Goal: Feedback & Contribution: Contribute content

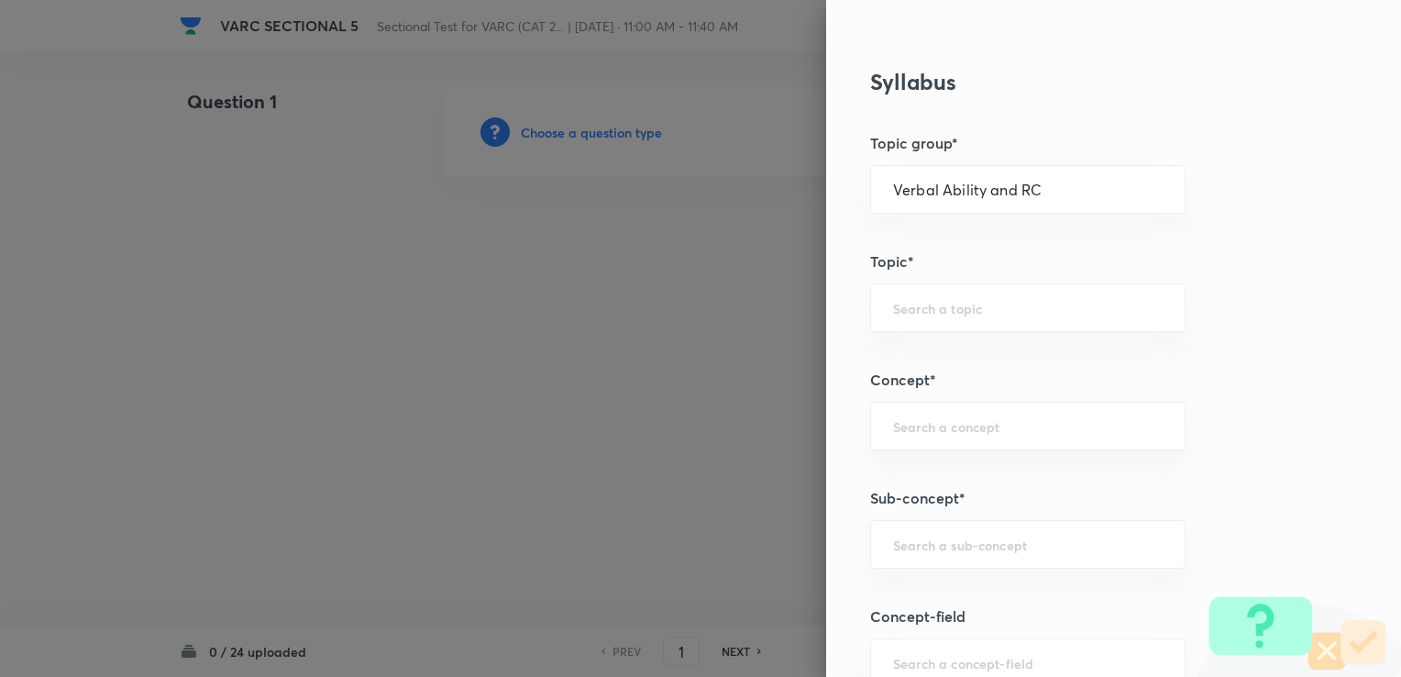
scroll to position [733, 0]
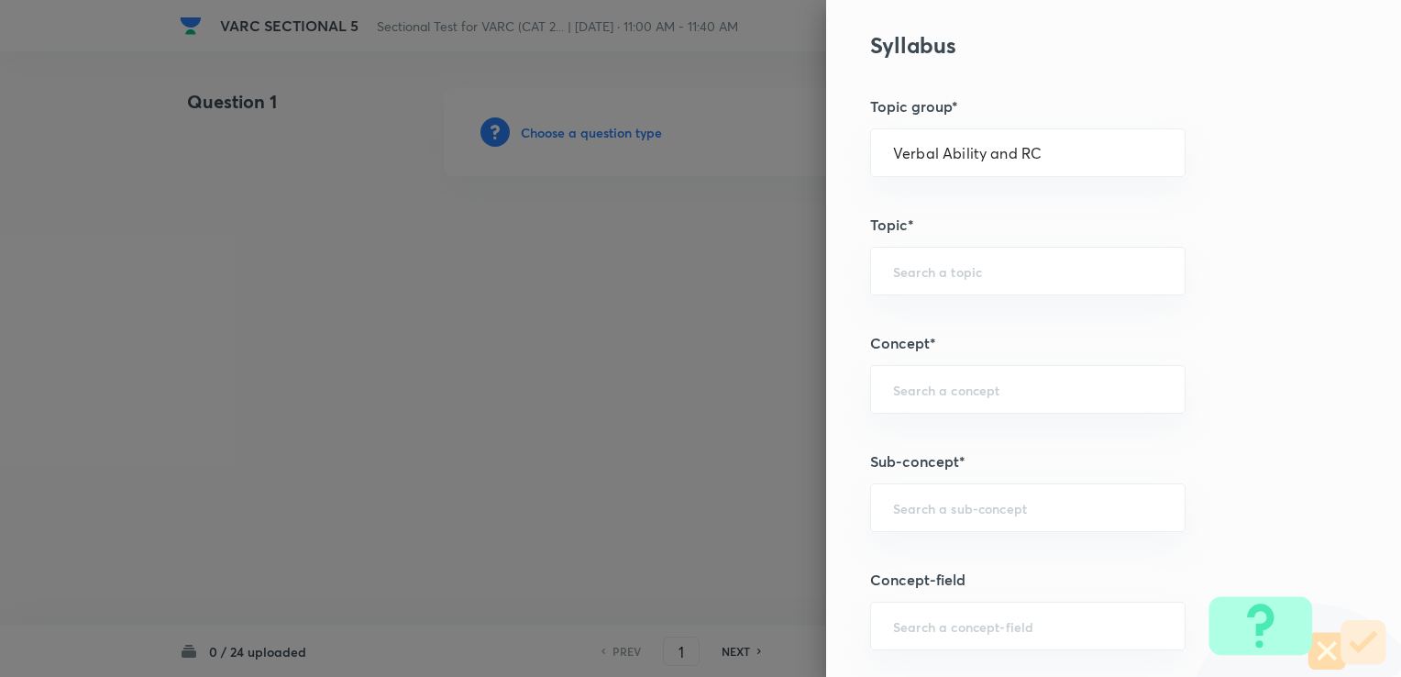
click at [729, 385] on div at bounding box center [700, 338] width 1401 height 677
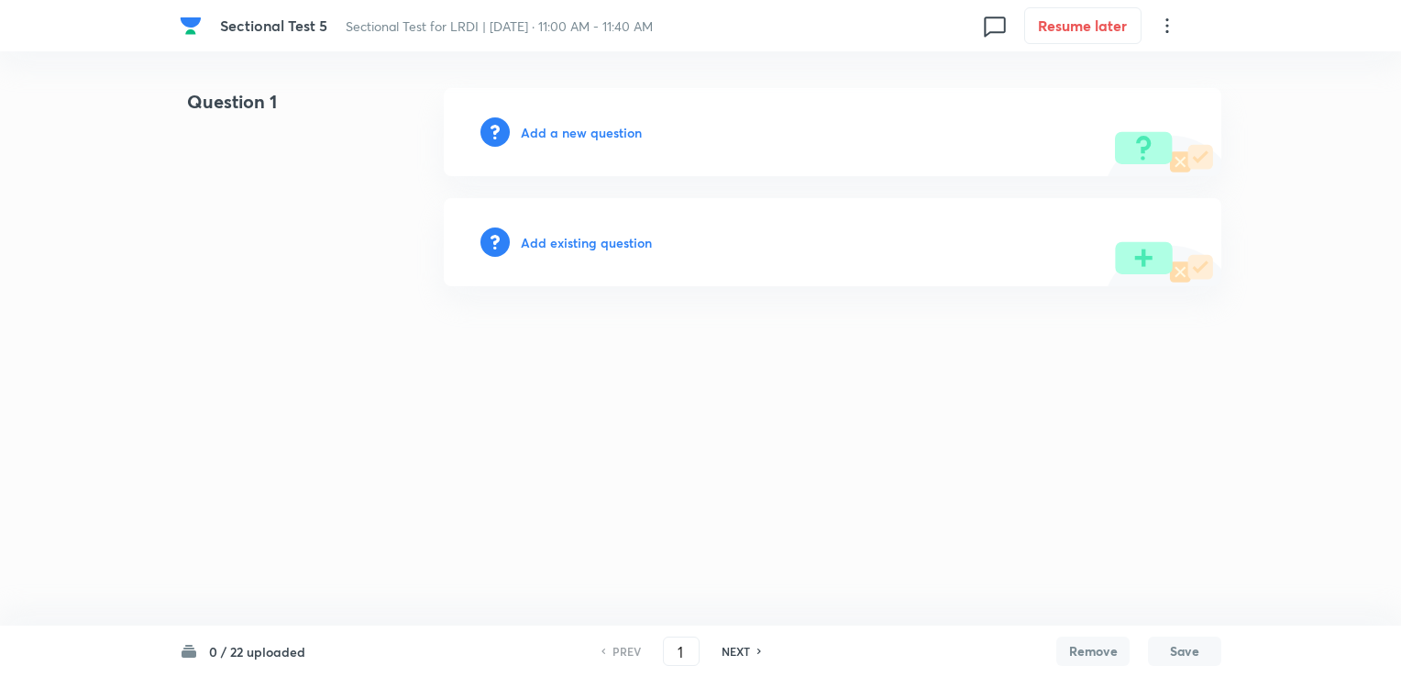
click at [611, 140] on div "Add a new question" at bounding box center [832, 132] width 777 height 88
click at [606, 138] on h6 "Add a new question" at bounding box center [581, 132] width 121 height 19
click at [605, 145] on div "Choose a question type" at bounding box center [832, 132] width 777 height 88
click at [605, 138] on h6 "Choose a question type" at bounding box center [591, 132] width 141 height 19
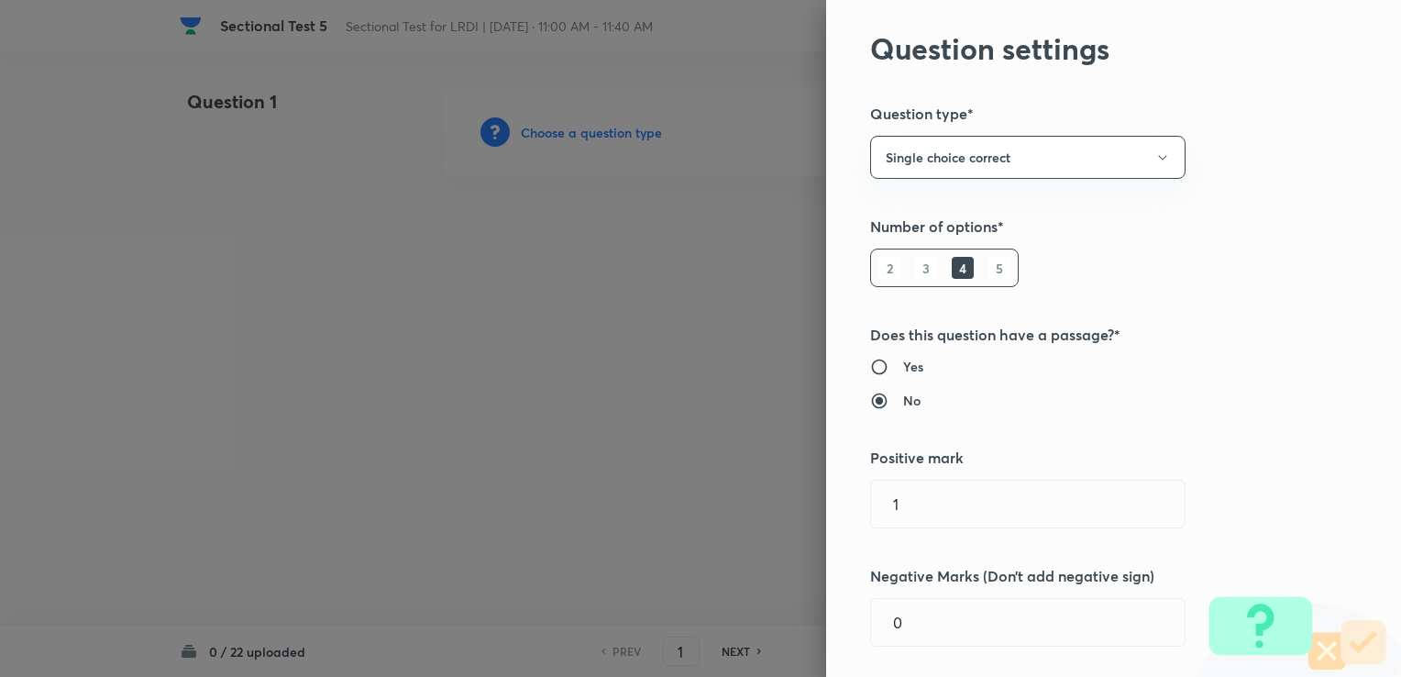
scroll to position [183, 0]
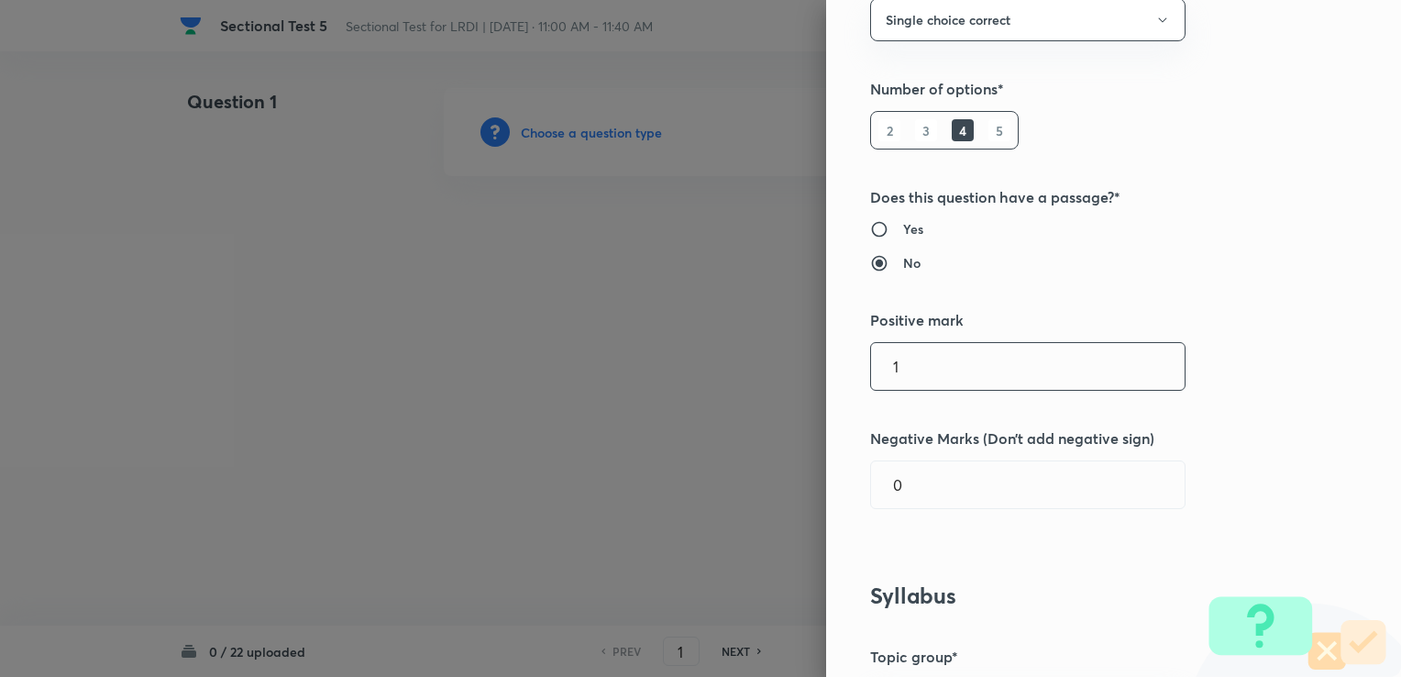
click at [902, 390] on div "1 ​" at bounding box center [1027, 366] width 315 height 49
click at [896, 373] on input "1" at bounding box center [1028, 366] width 314 height 47
type input "3"
click at [947, 482] on input "0" at bounding box center [1028, 484] width 314 height 47
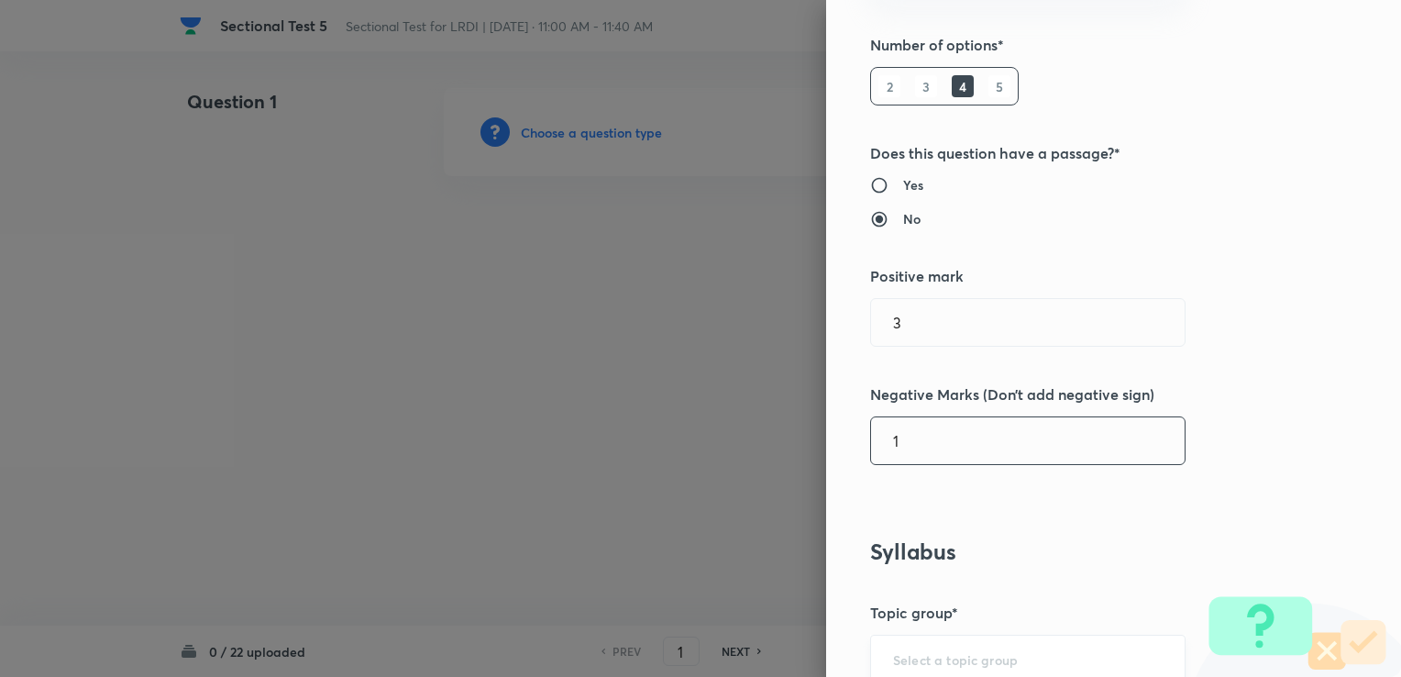
scroll to position [367, 0]
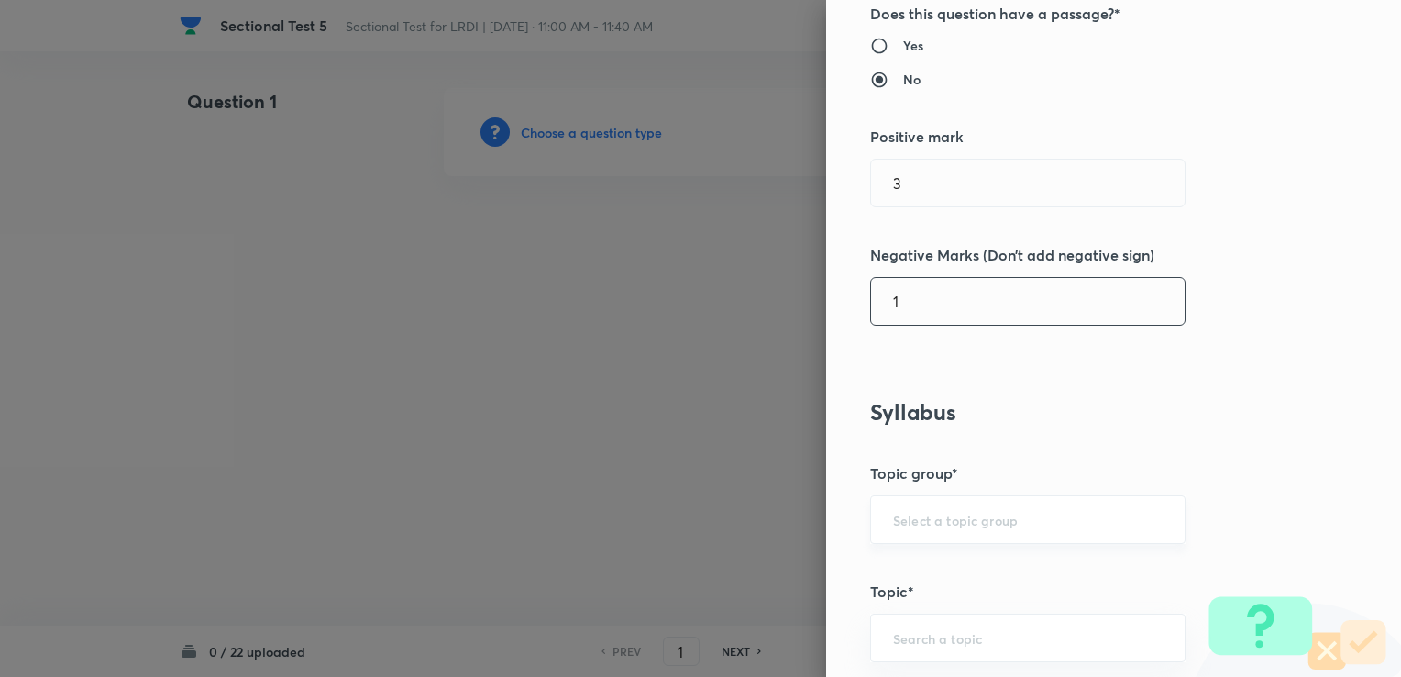
click at [870, 519] on div "​" at bounding box center [1027, 519] width 315 height 49
type input "1"
click at [873, 523] on div "​" at bounding box center [1027, 519] width 315 height 49
click at [893, 526] on input "text" at bounding box center [1028, 519] width 270 height 17
click at [885, 569] on li "DI and LR" at bounding box center [1014, 569] width 314 height 33
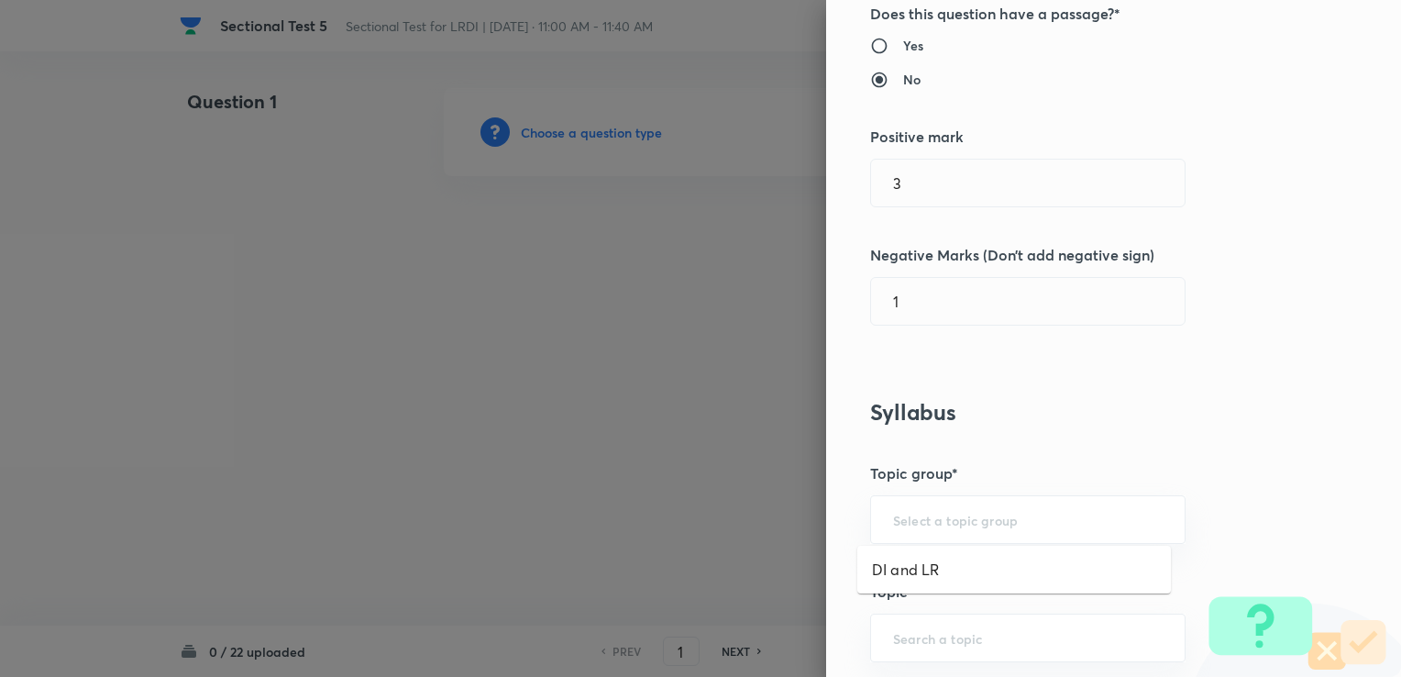
type input "DI and LR"
click at [882, 621] on div "​" at bounding box center [1027, 637] width 315 height 49
type input "R"
type input "LO"
click at [924, 629] on input "text" at bounding box center [1028, 637] width 270 height 17
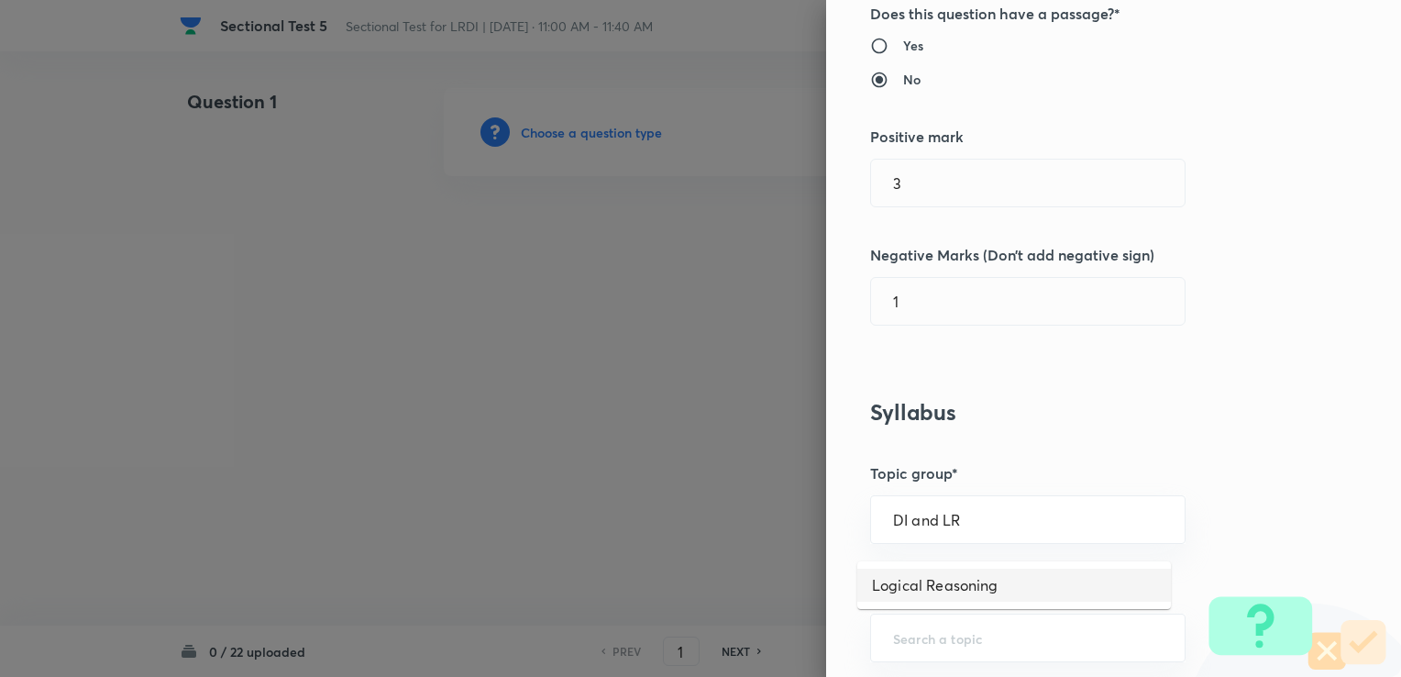
click at [928, 587] on li "Logical Reasoning" at bounding box center [1014, 584] width 314 height 33
type input "Logical Reasoning"
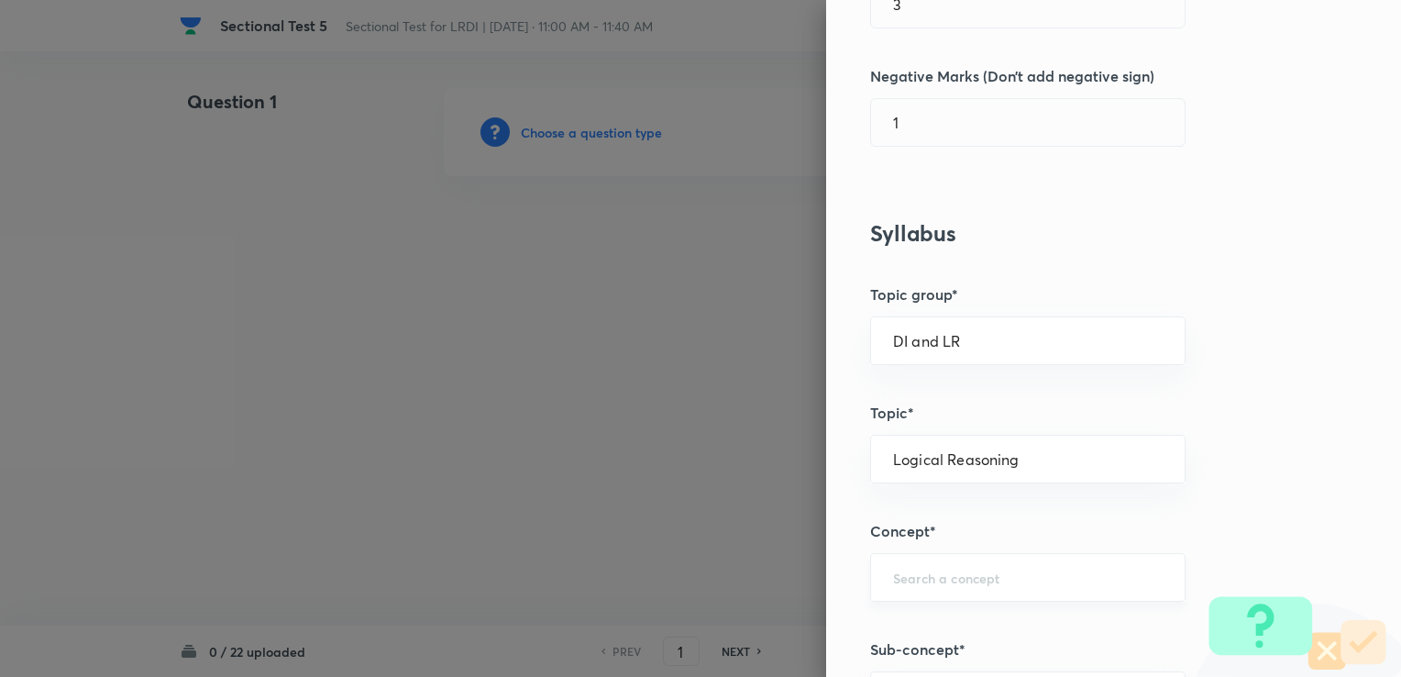
scroll to position [550, 0]
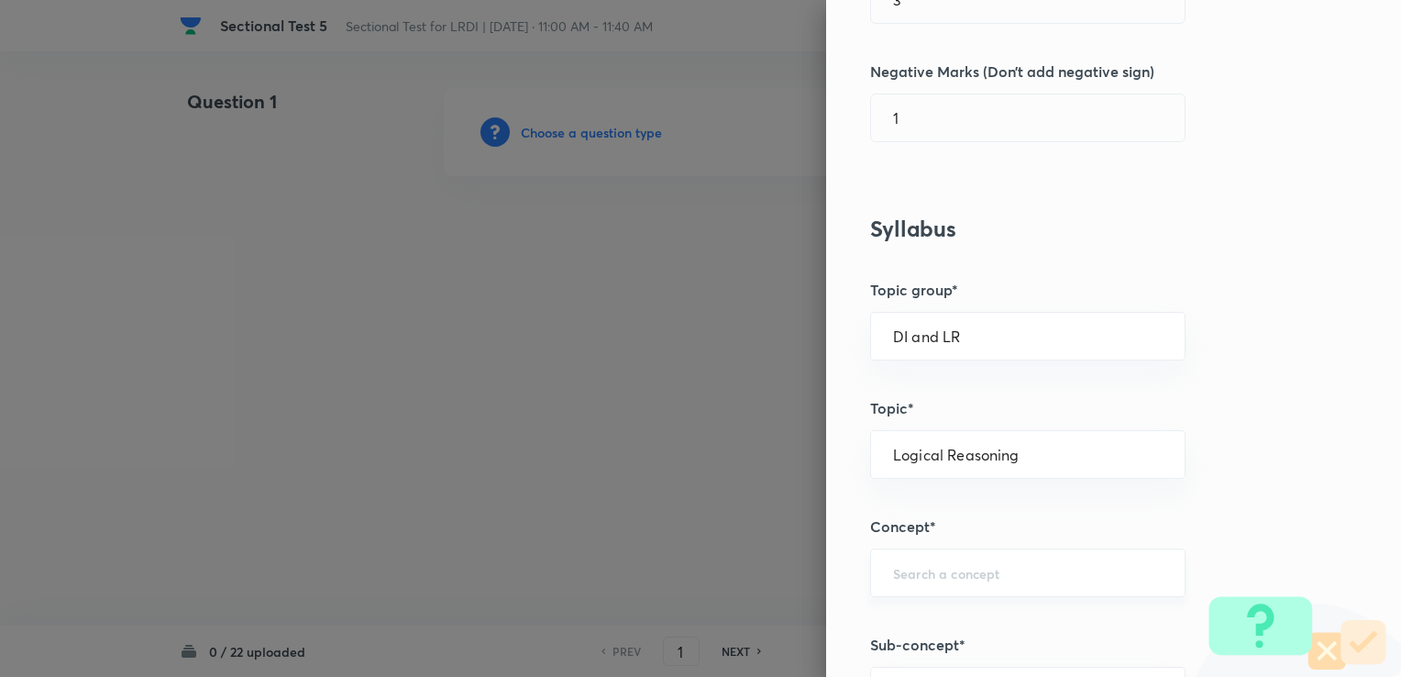
click at [913, 552] on div "​" at bounding box center [1027, 572] width 315 height 49
click at [903, 572] on input "text" at bounding box center [1028, 572] width 270 height 17
click at [884, 622] on li "Data Arrangement" at bounding box center [1014, 621] width 314 height 33
type input "Data Arrangement"
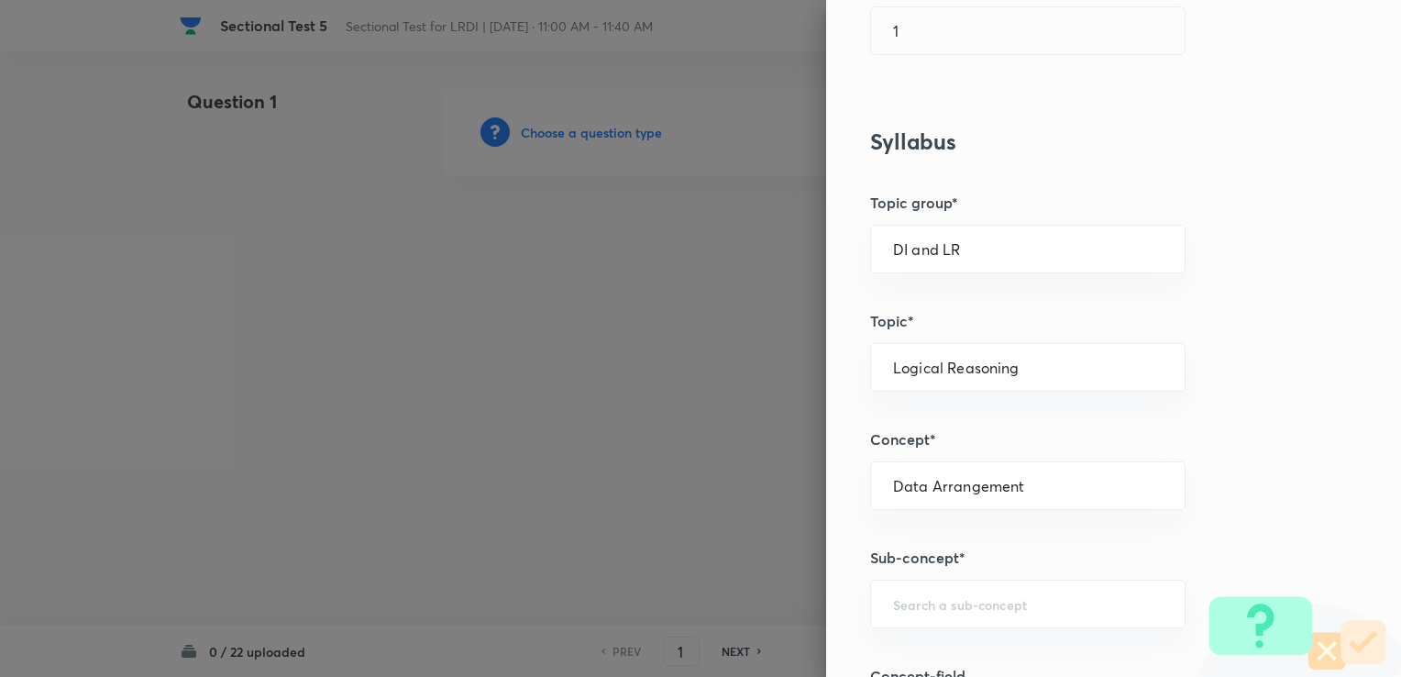
scroll to position [642, 0]
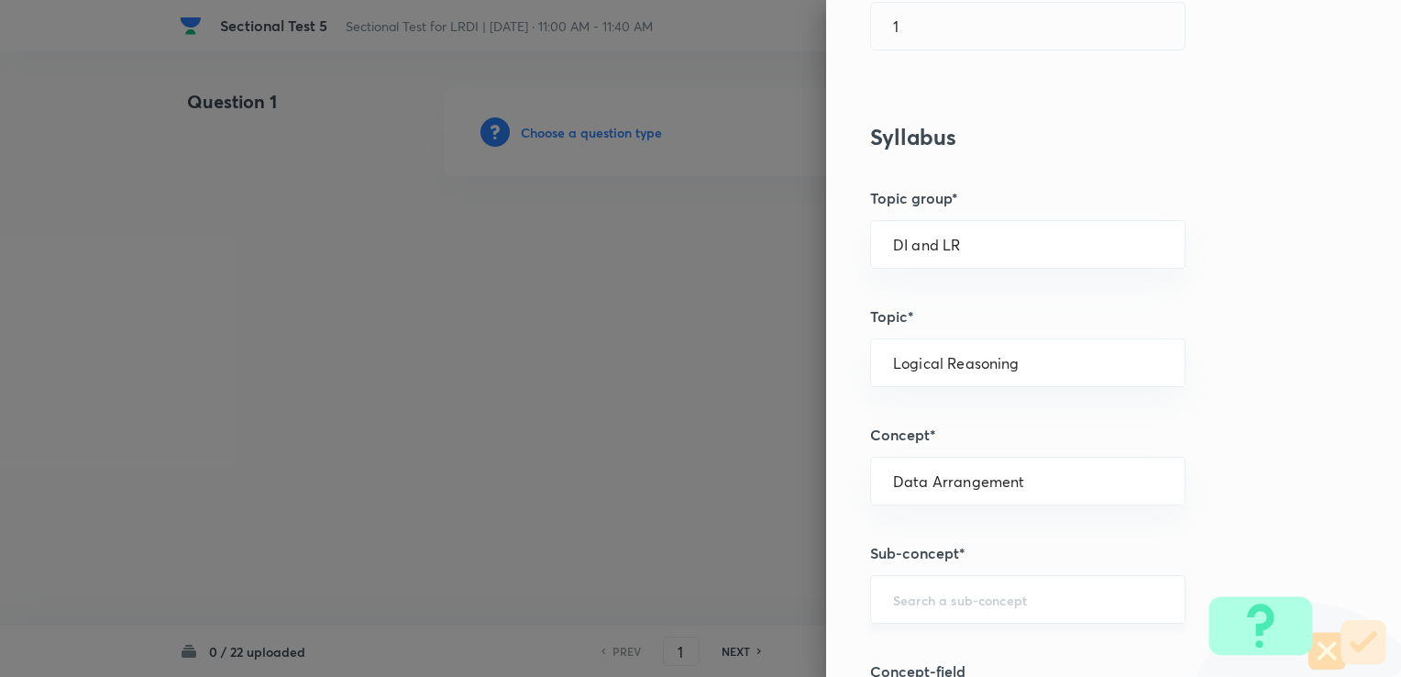
click at [893, 598] on input "text" at bounding box center [1028, 598] width 270 height 17
drag, startPoint x: 917, startPoint y: 568, endPoint x: 905, endPoint y: 545, distance: 25.8
click at [916, 567] on ul "Data Arrangement" at bounding box center [1014, 546] width 314 height 48
click at [905, 541] on li "Data Arrangement" at bounding box center [1014, 545] width 314 height 33
type input "Data Arrangement"
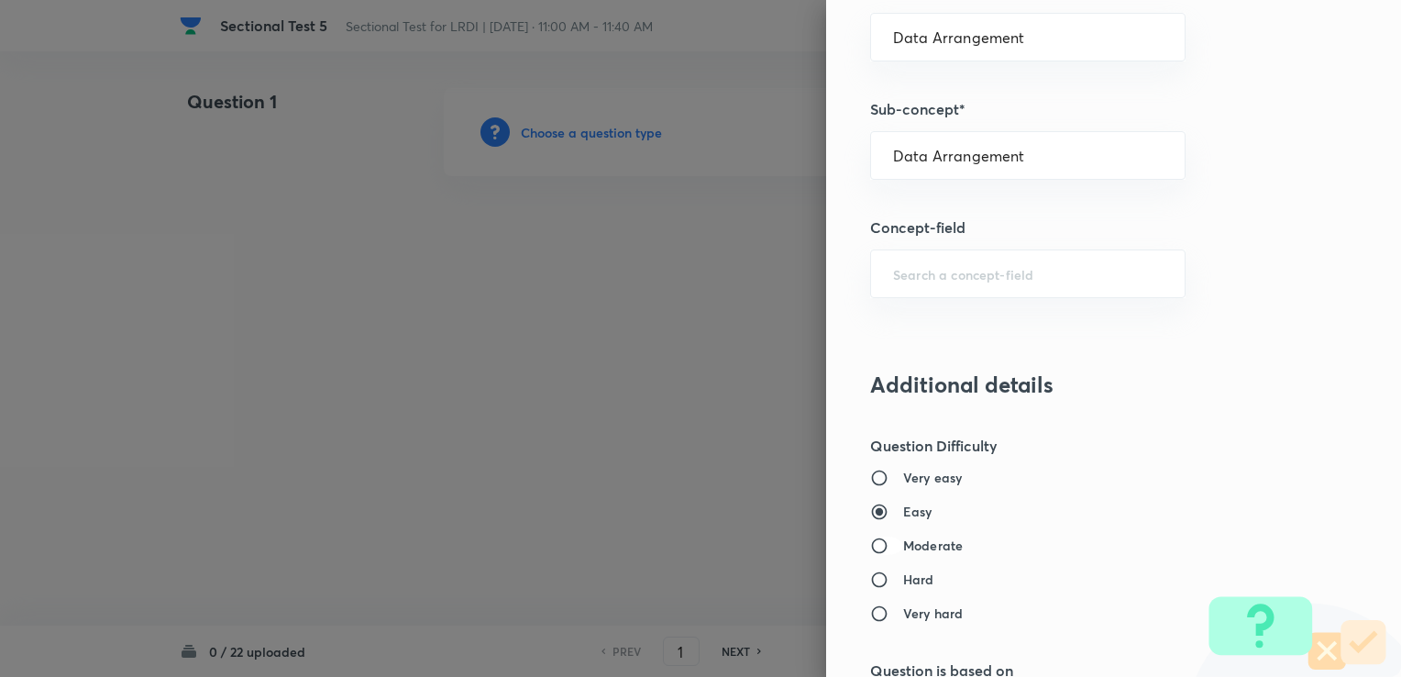
click at [870, 536] on input "Moderate" at bounding box center [886, 545] width 33 height 18
radio input "true"
radio input "false"
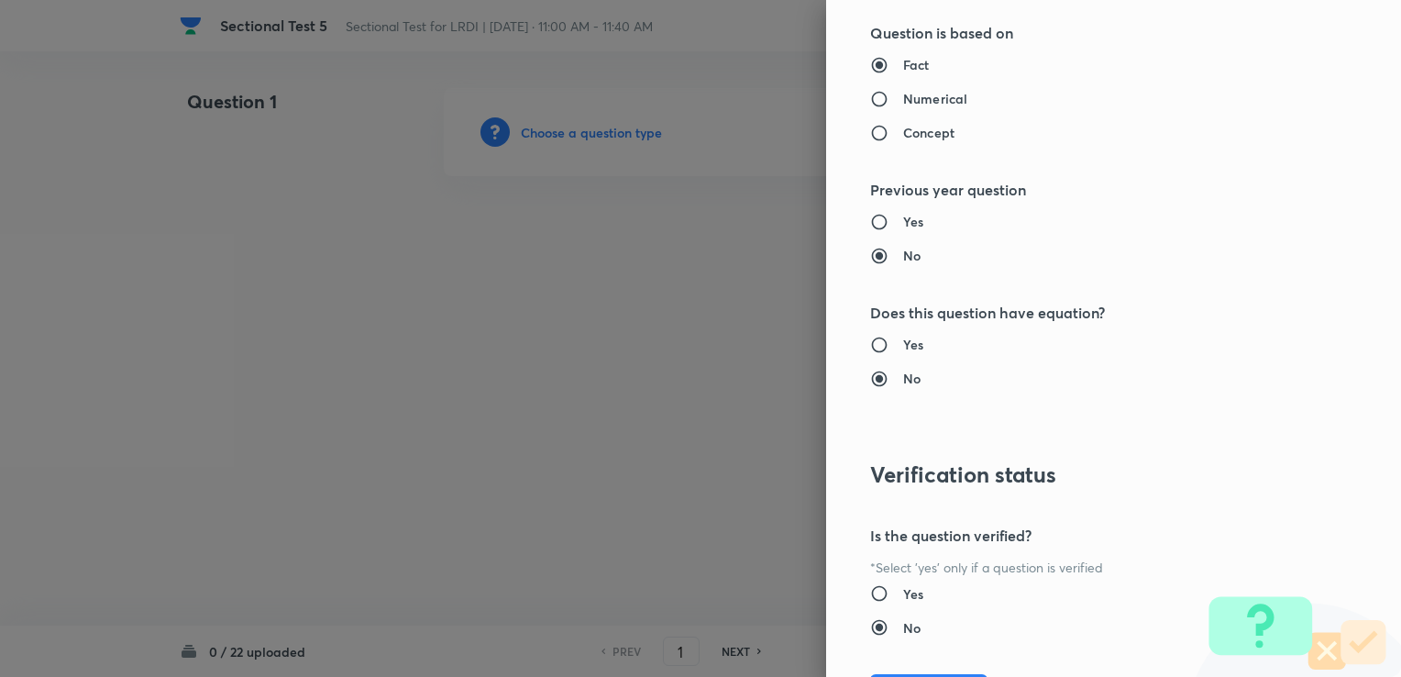
scroll to position [1819, 0]
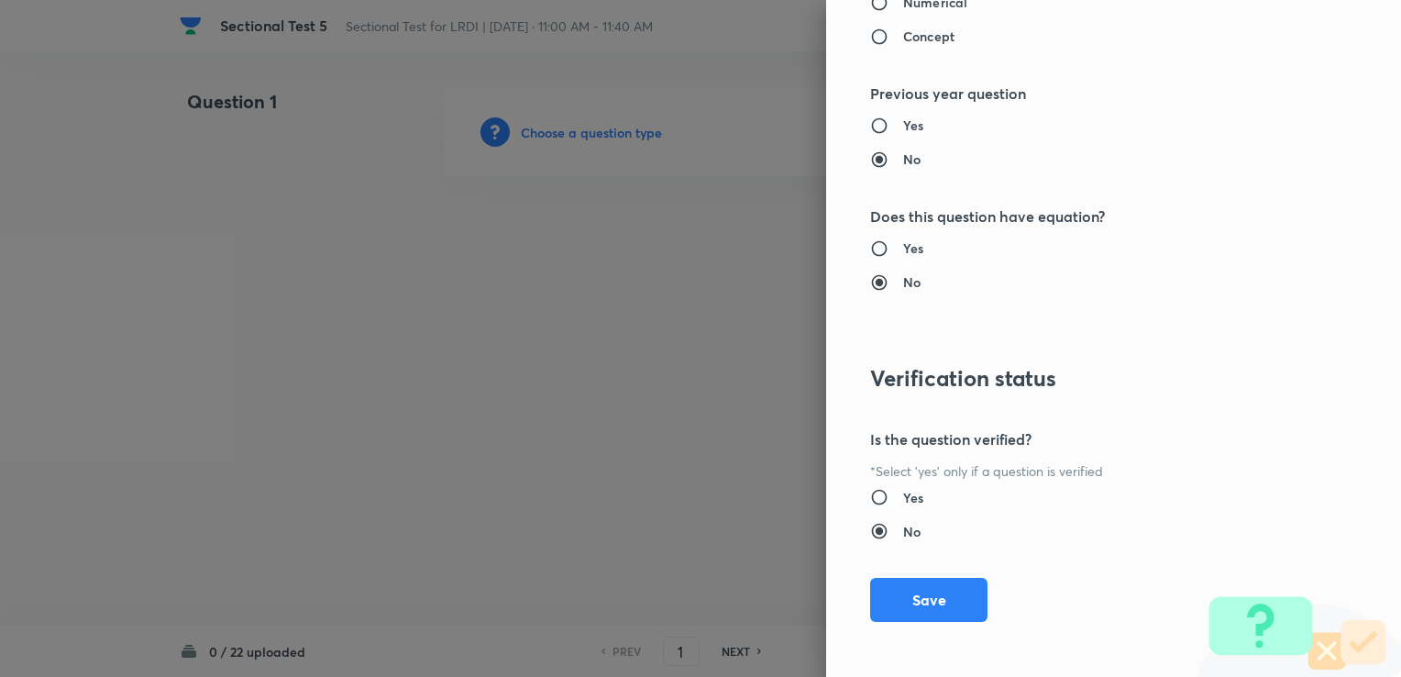
click at [876, 498] on input "Yes" at bounding box center [886, 497] width 33 height 18
radio input "true"
radio input "false"
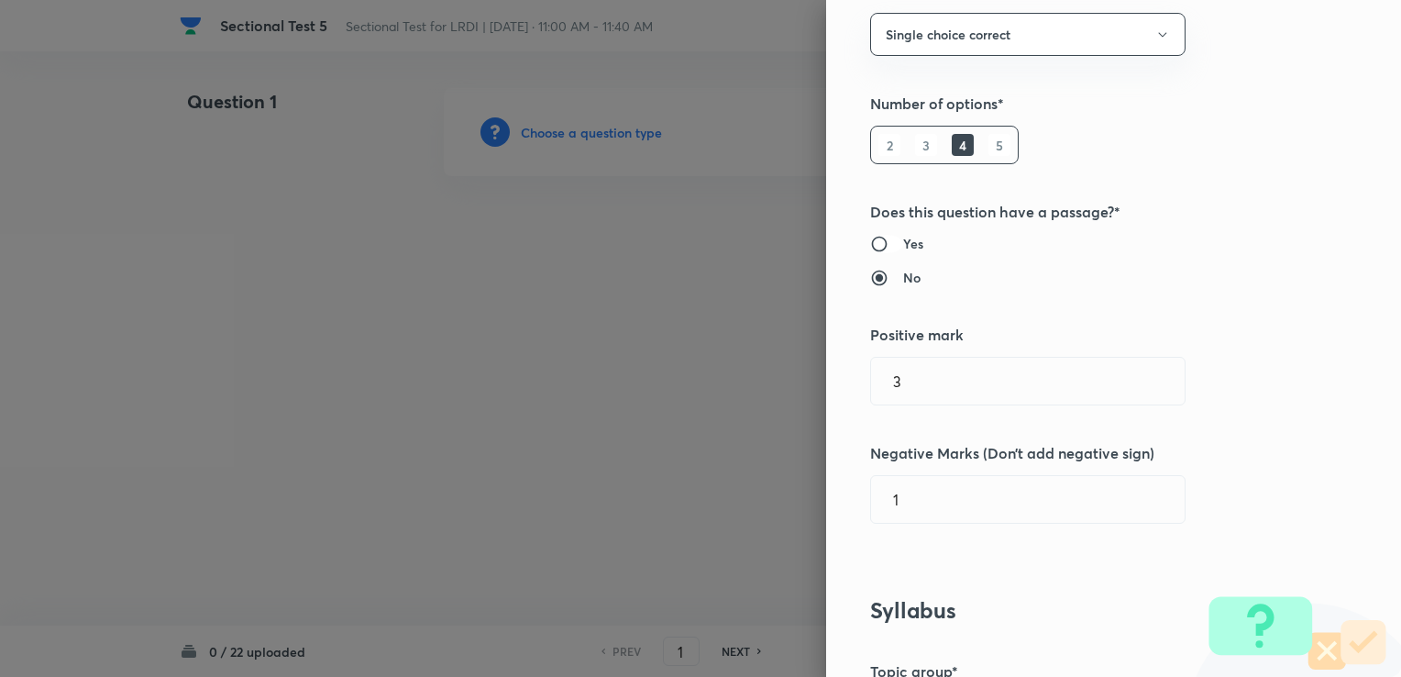
click at [870, 244] on input "Yes" at bounding box center [886, 244] width 33 height 18
radio input "true"
radio input "false"
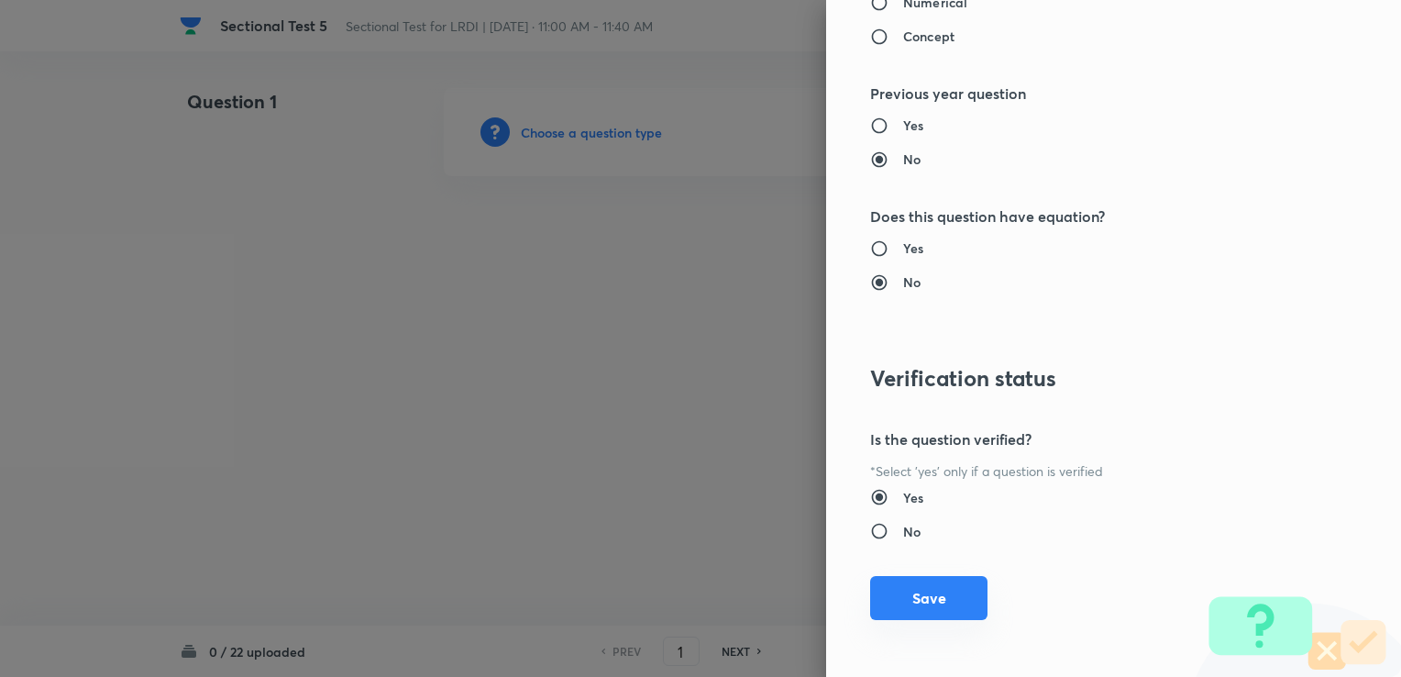
click at [880, 612] on button "Save" at bounding box center [928, 598] width 117 height 44
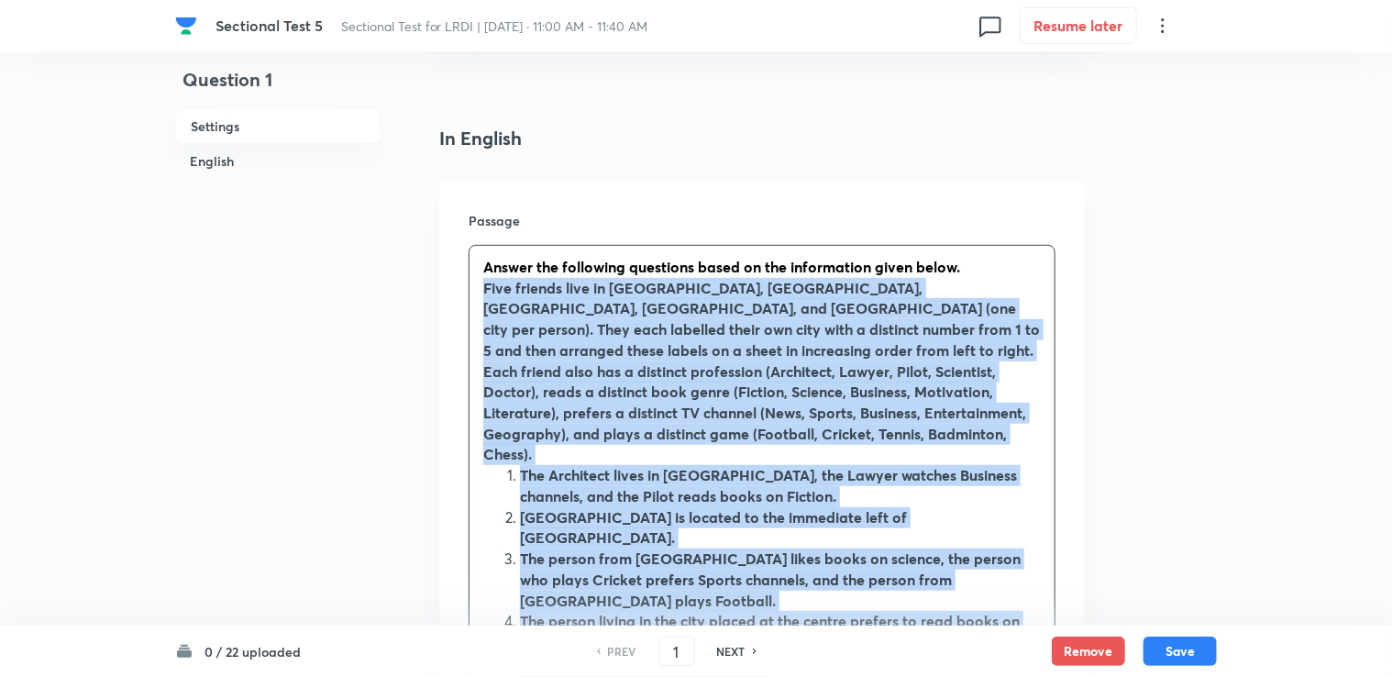
scroll to position [642, 0]
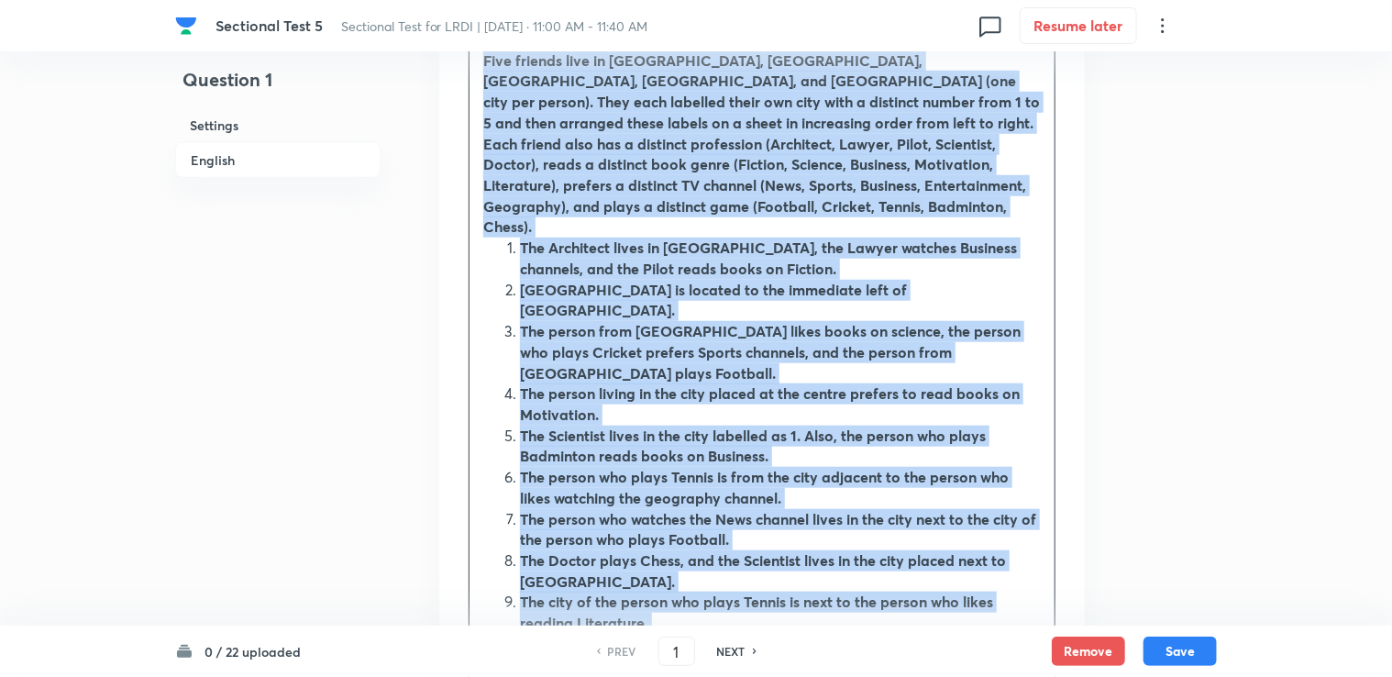
drag, startPoint x: 477, startPoint y: 428, endPoint x: 691, endPoint y: 557, distance: 250.0
click at [691, 557] on div "Answer the following questions based on the information given below. Five frien…" at bounding box center [761, 341] width 585 height 647
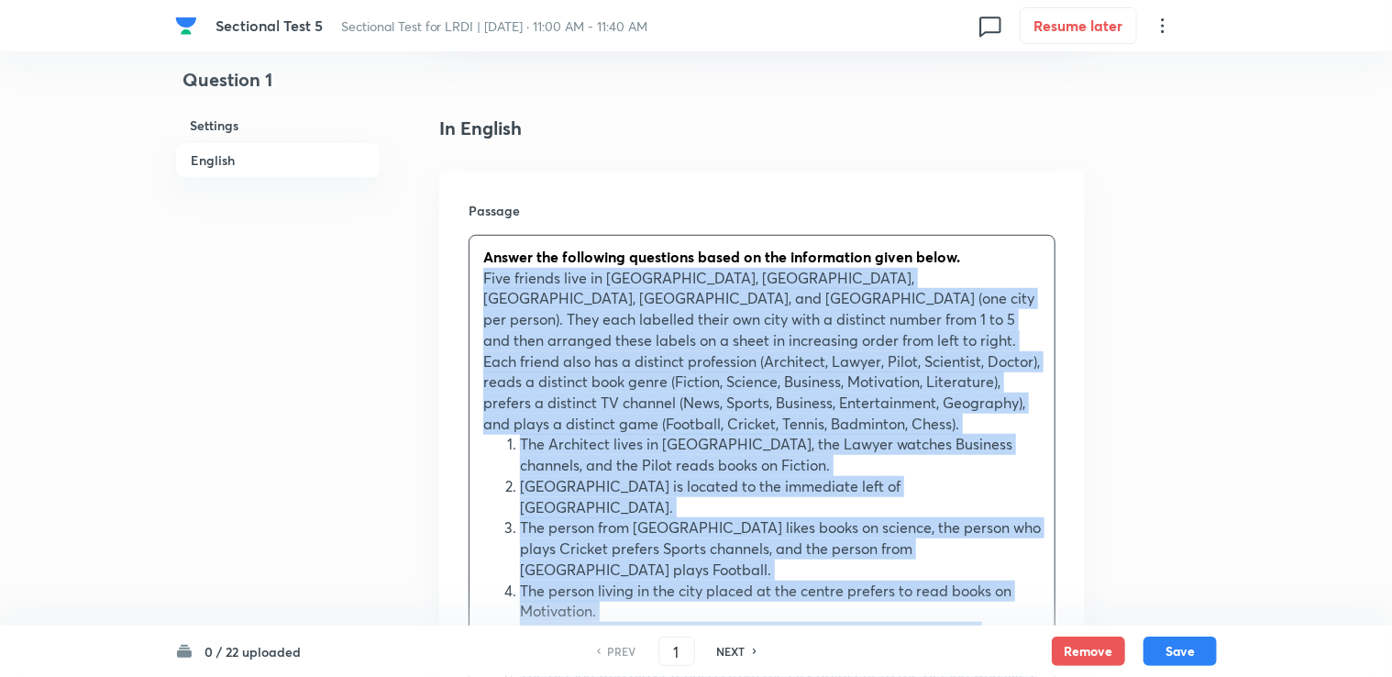
scroll to position [367, 0]
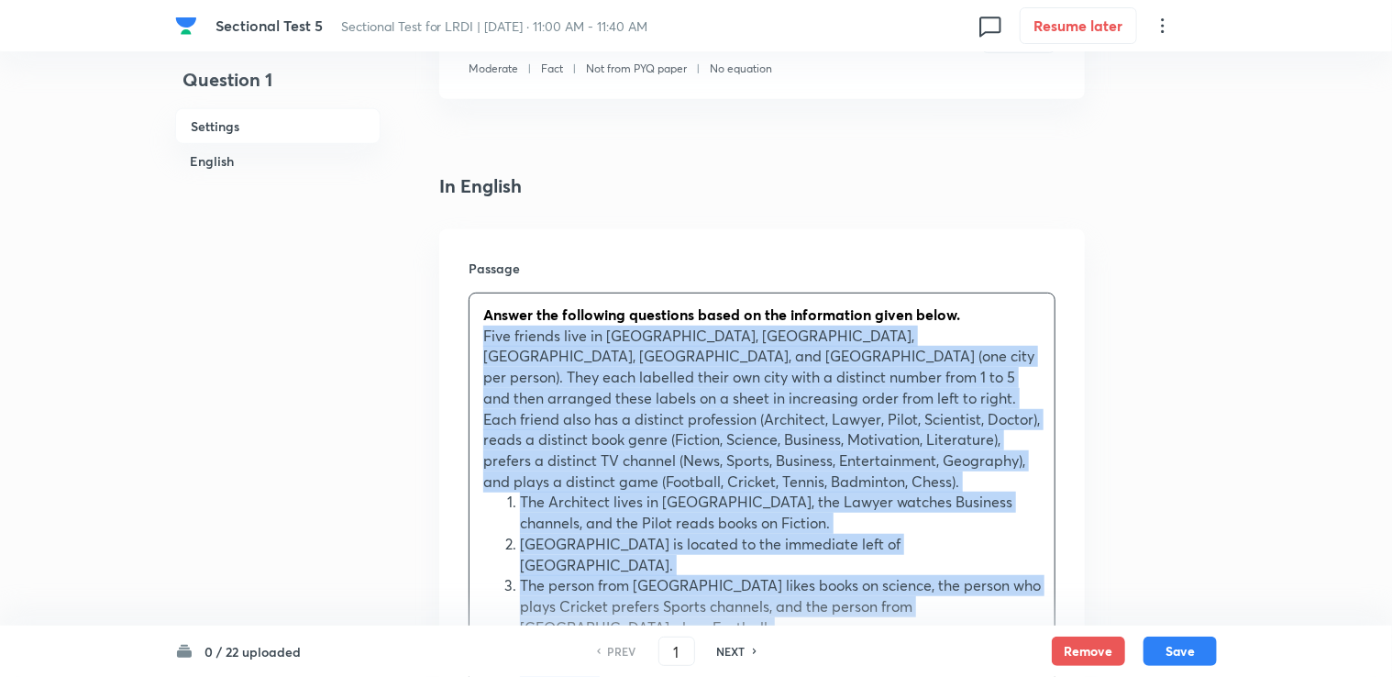
click at [966, 333] on span "Five friends live in [GEOGRAPHIC_DATA], [GEOGRAPHIC_DATA], [GEOGRAPHIC_DATA], […" at bounding box center [761, 407] width 557 height 165
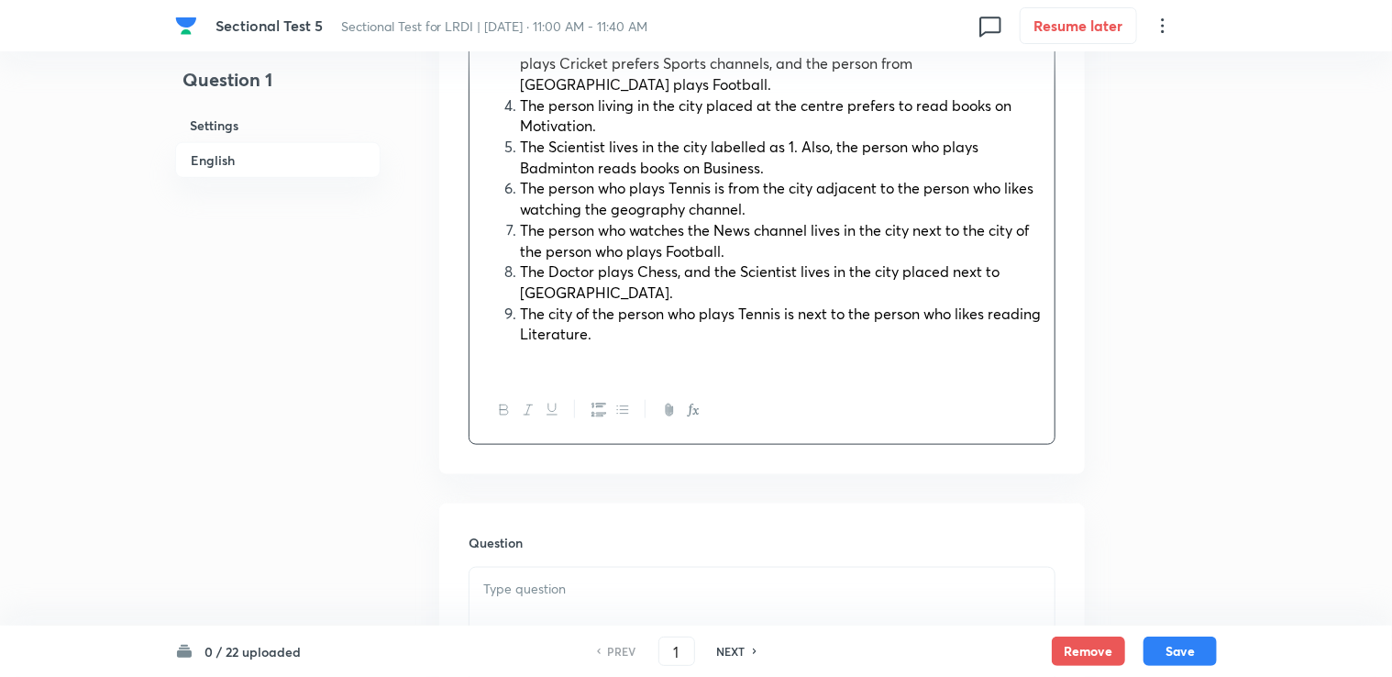
scroll to position [917, 0]
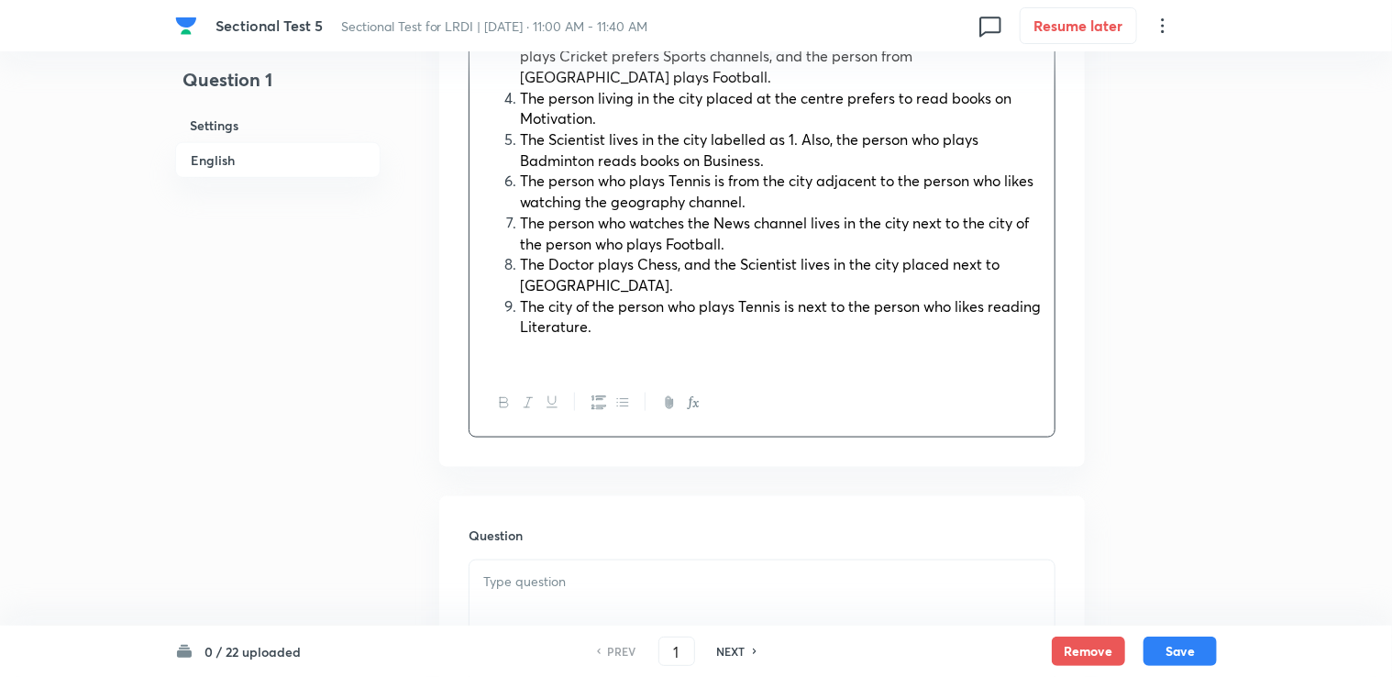
click at [546, 560] on div at bounding box center [761, 611] width 585 height 103
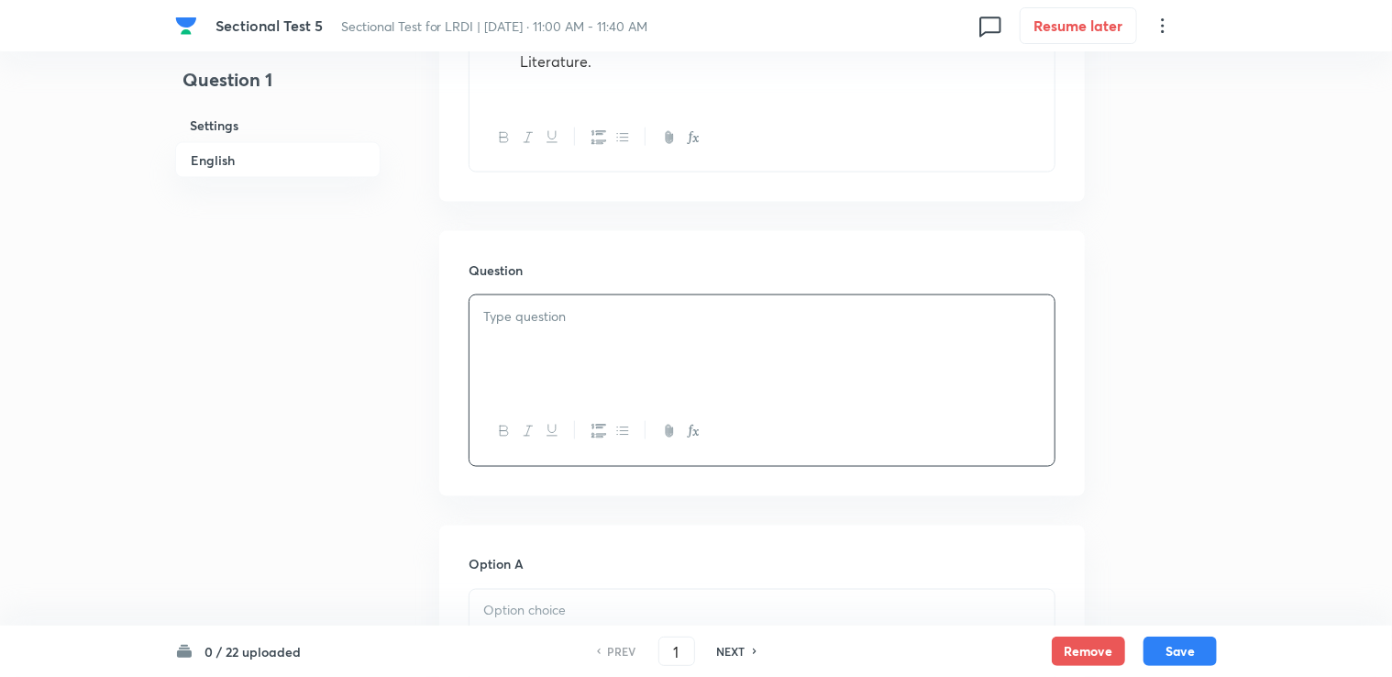
scroll to position [1192, 0]
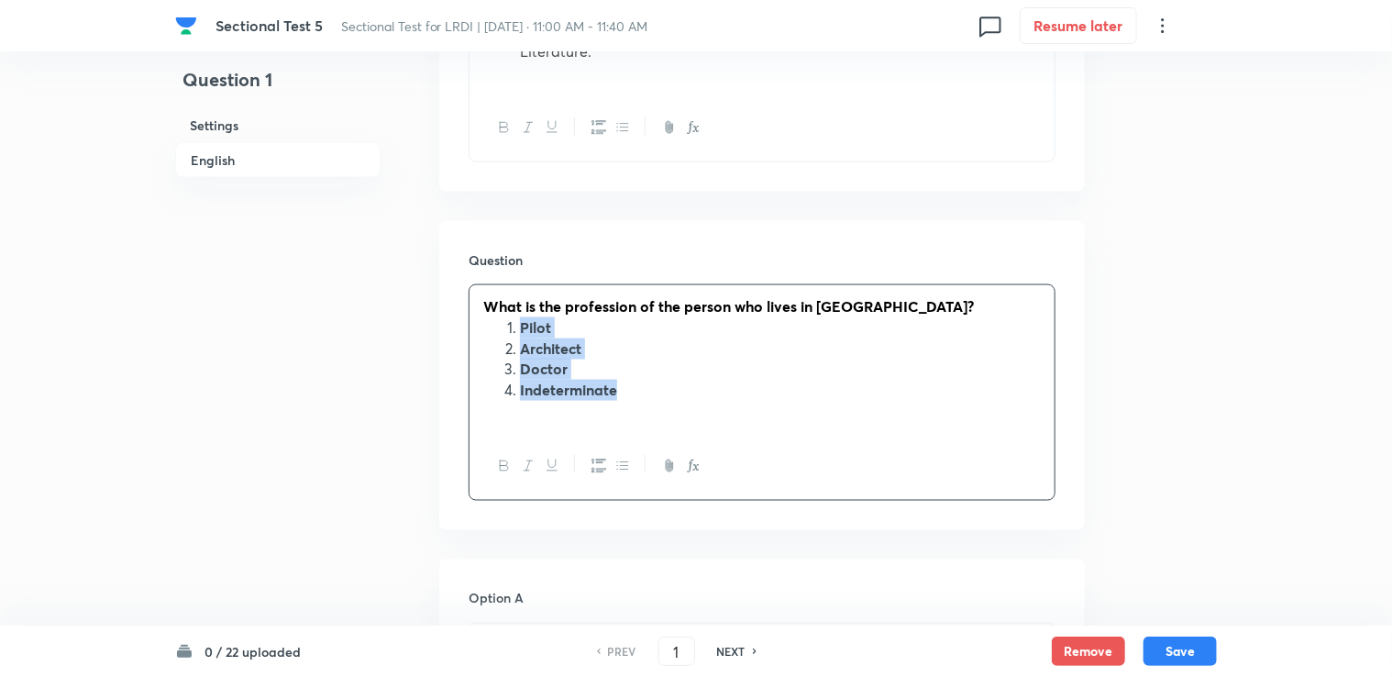
drag, startPoint x: 522, startPoint y: 266, endPoint x: 642, endPoint y: 326, distance: 134.5
click at [642, 326] on ol "Pilot Architect Doctor Indeterminate" at bounding box center [761, 358] width 557 height 83
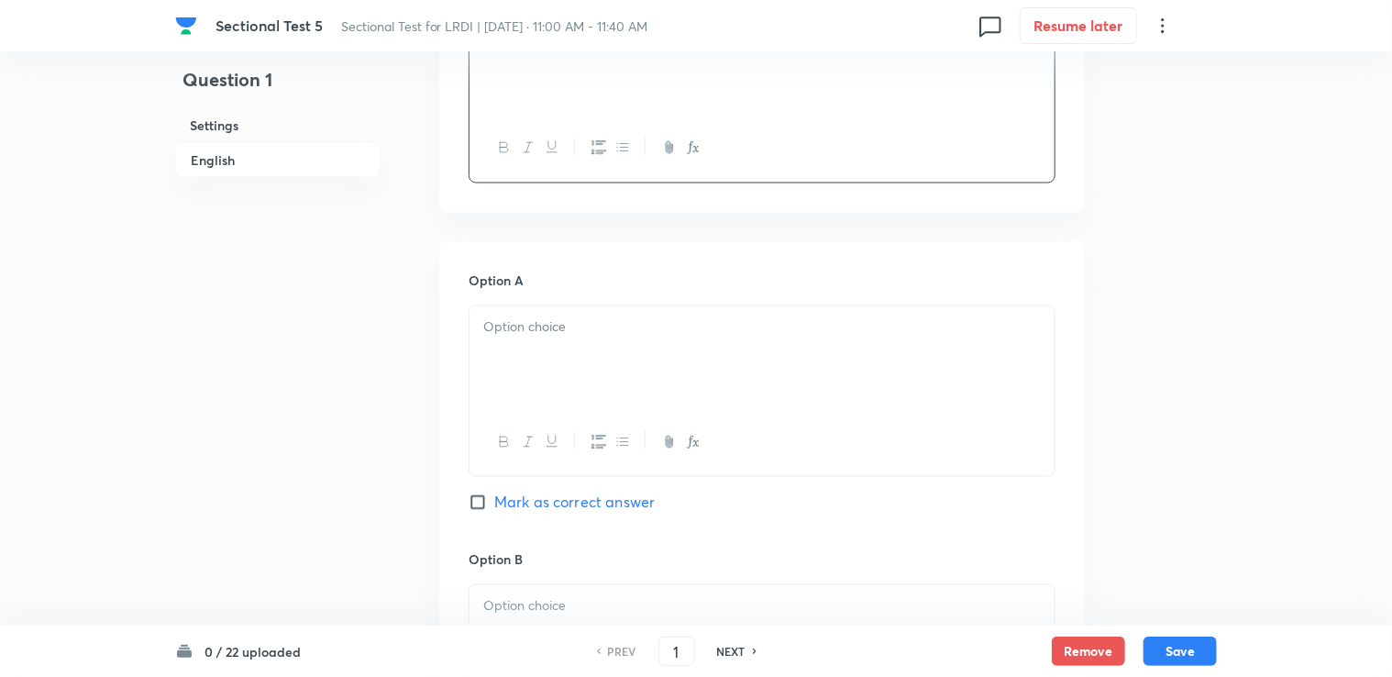
scroll to position [1467, 0]
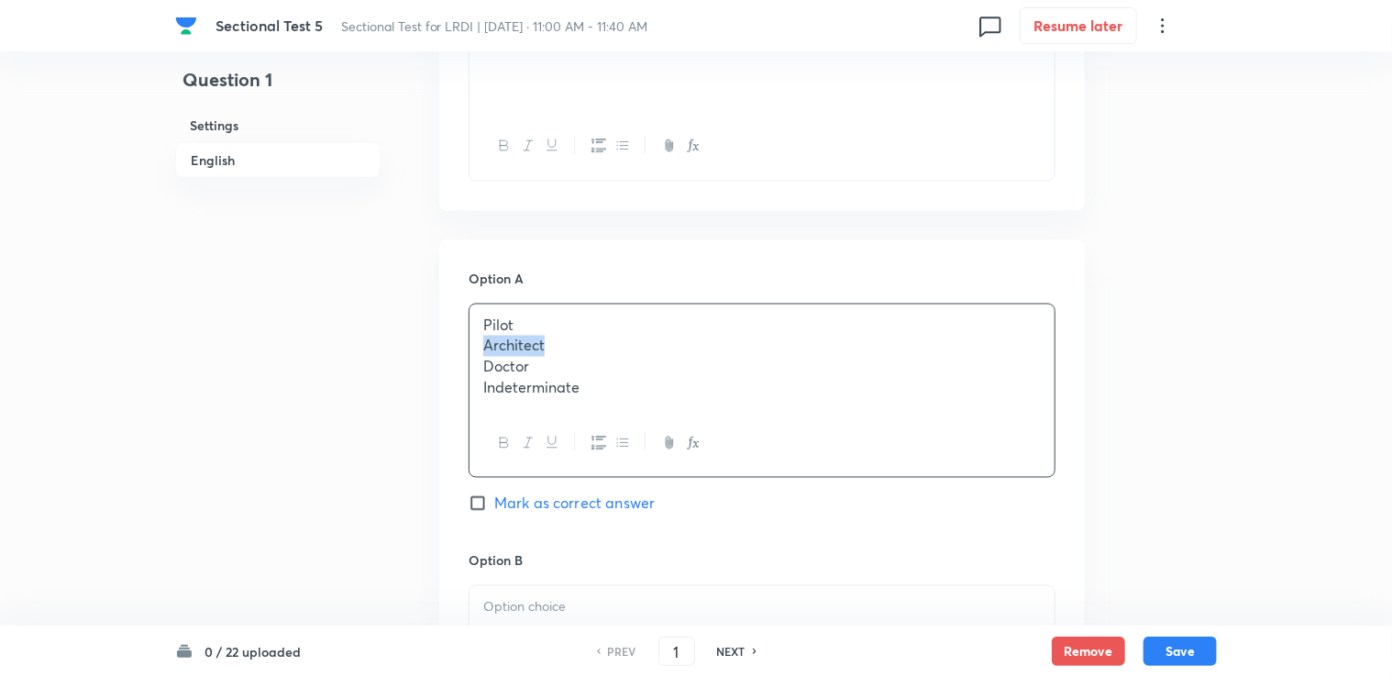
drag, startPoint x: 479, startPoint y: 283, endPoint x: 557, endPoint y: 291, distance: 79.2
click at [557, 304] on div "Pilot Architect Doctor Indeterminate" at bounding box center [761, 356] width 585 height 105
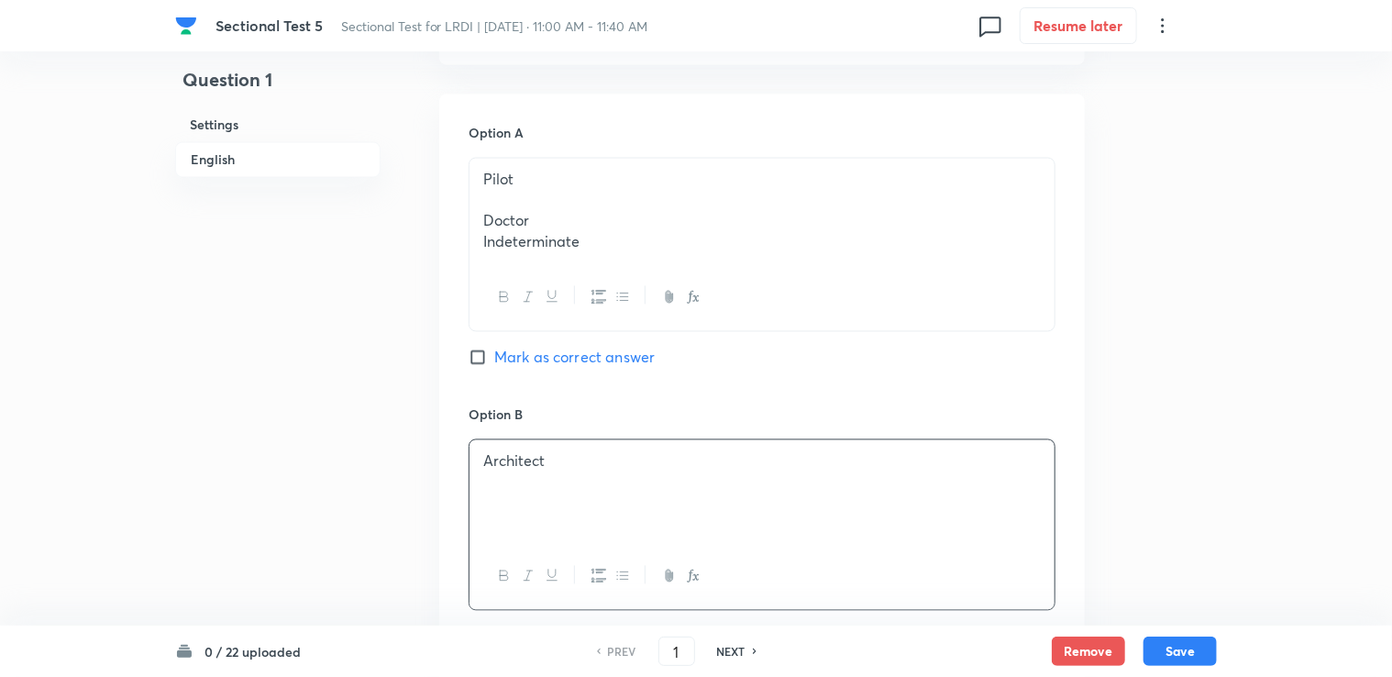
scroll to position [1375, 0]
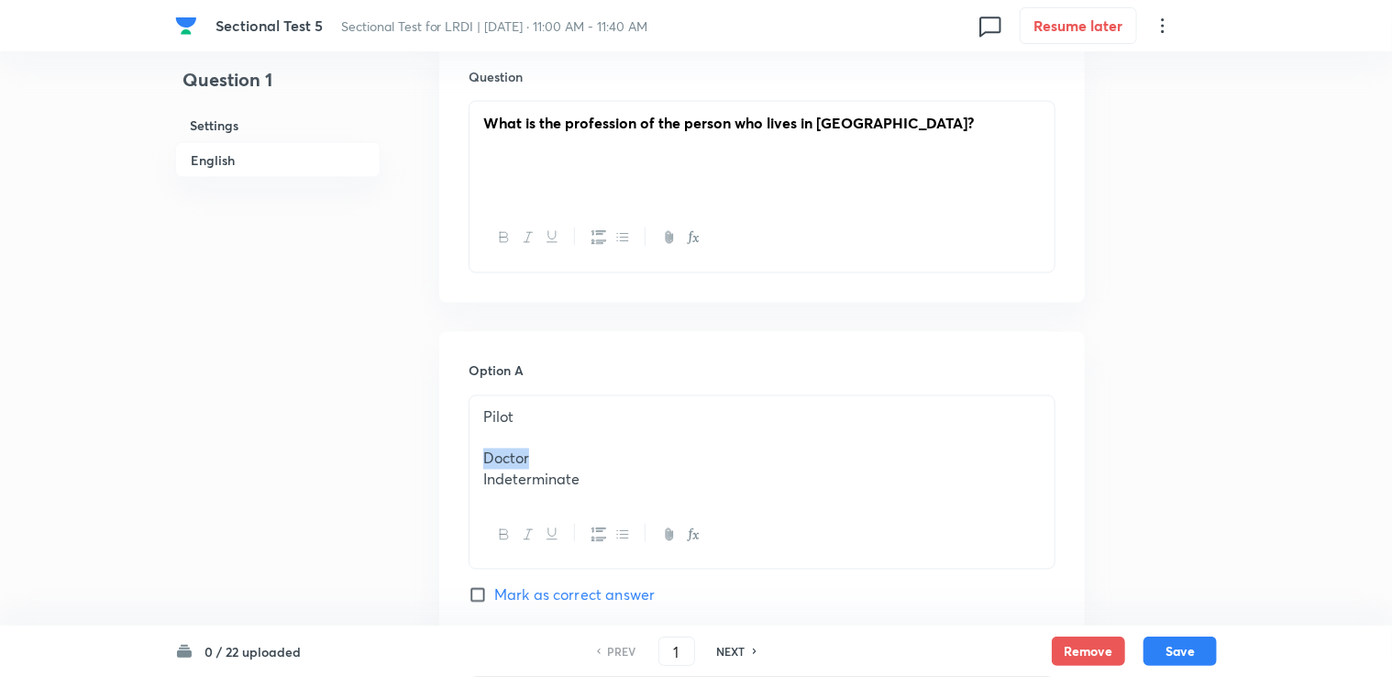
drag, startPoint x: 480, startPoint y: 393, endPoint x: 574, endPoint y: 398, distance: 93.6
click at [574, 398] on div "Pilot Doctor Indeterminate" at bounding box center [761, 448] width 585 height 105
drag, startPoint x: 482, startPoint y: 413, endPoint x: 648, endPoint y: 427, distance: 166.6
click at [647, 427] on div "Pilot Indeterminate" at bounding box center [761, 448] width 585 height 105
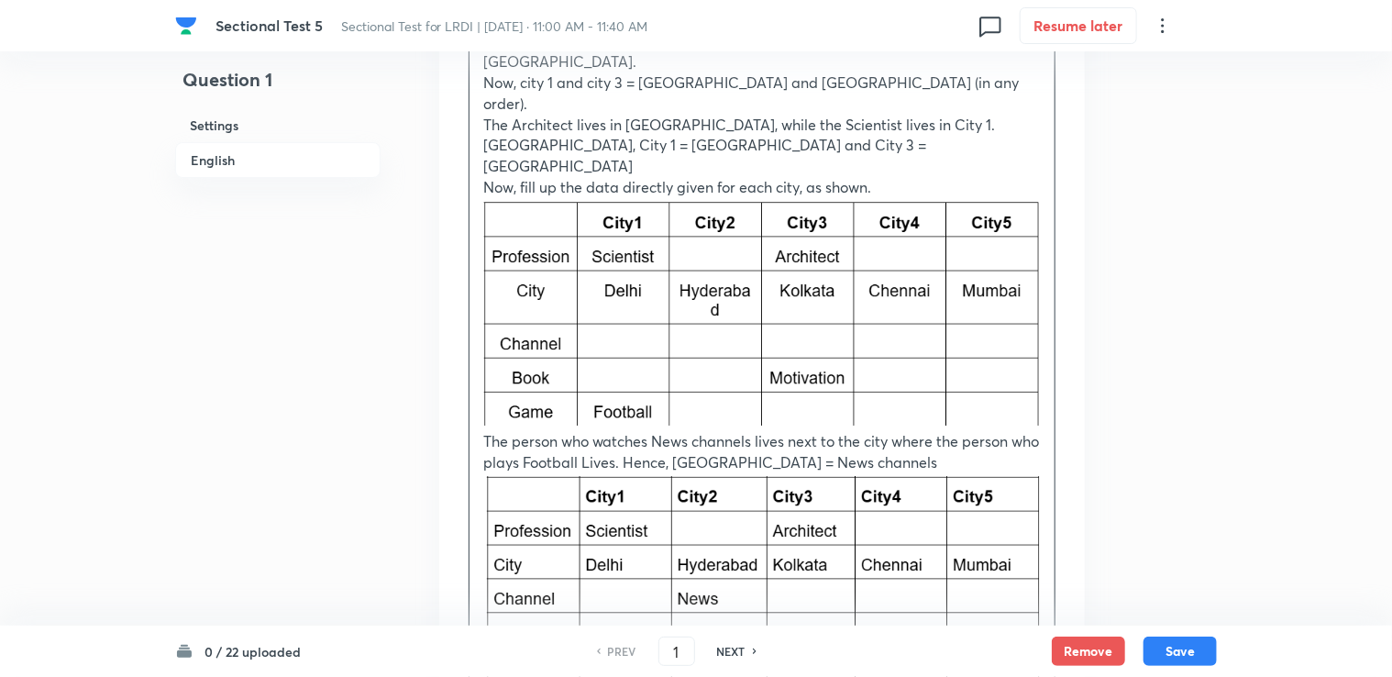
scroll to position [3453, 0]
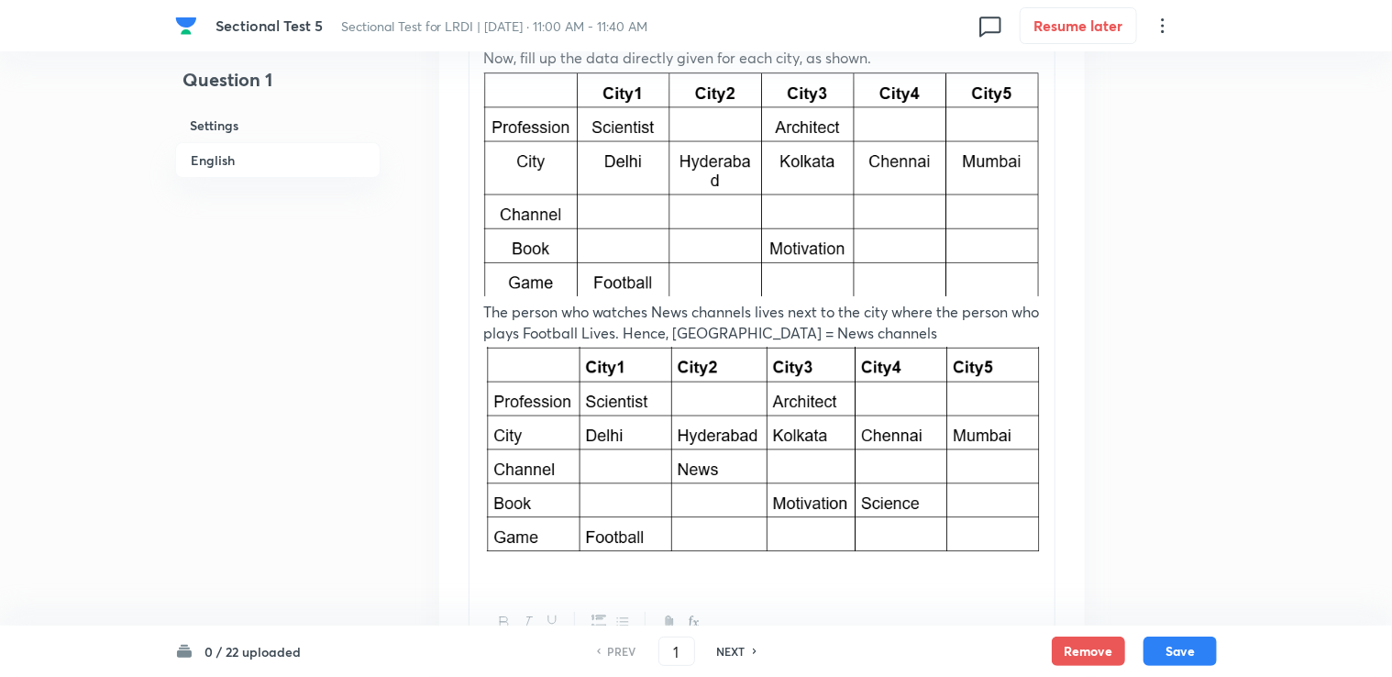
drag, startPoint x: 587, startPoint y: 441, endPoint x: 503, endPoint y: 424, distance: 85.2
click at [504, 557] on p at bounding box center [761, 567] width 557 height 21
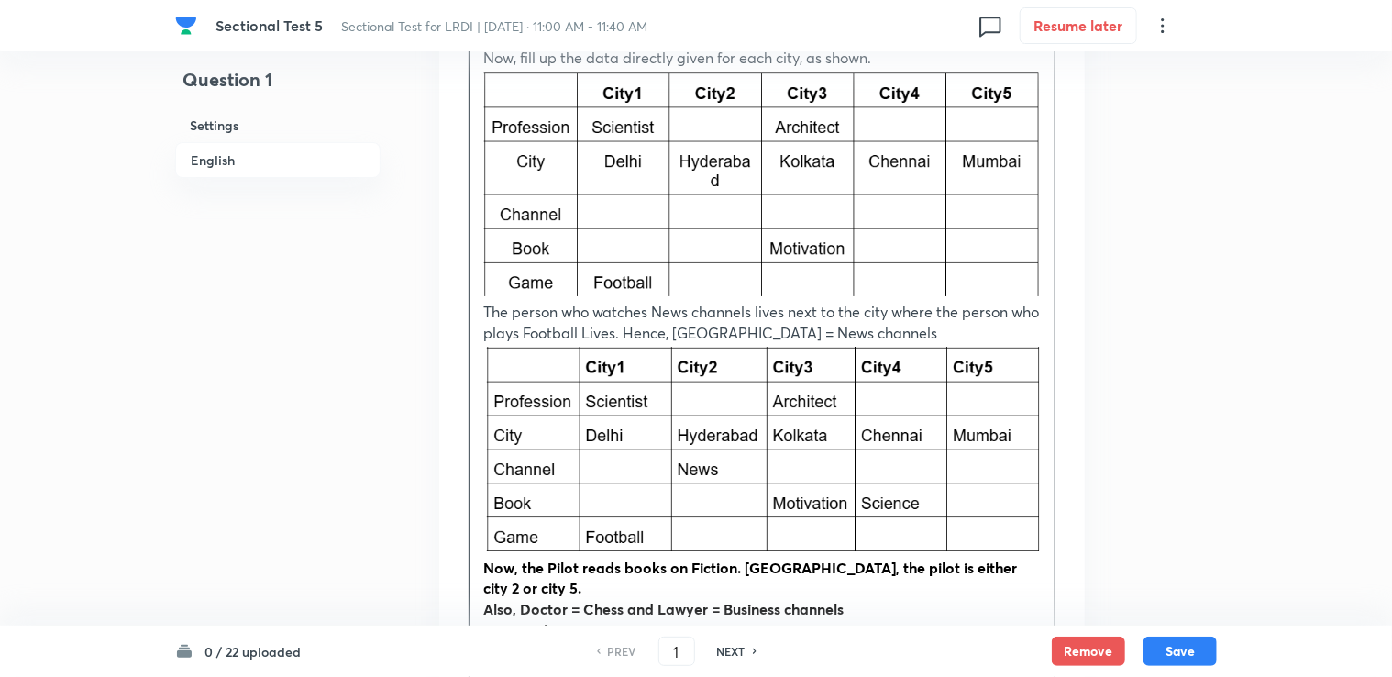
click at [572, 344] on img at bounding box center [761, 448] width 557 height 208
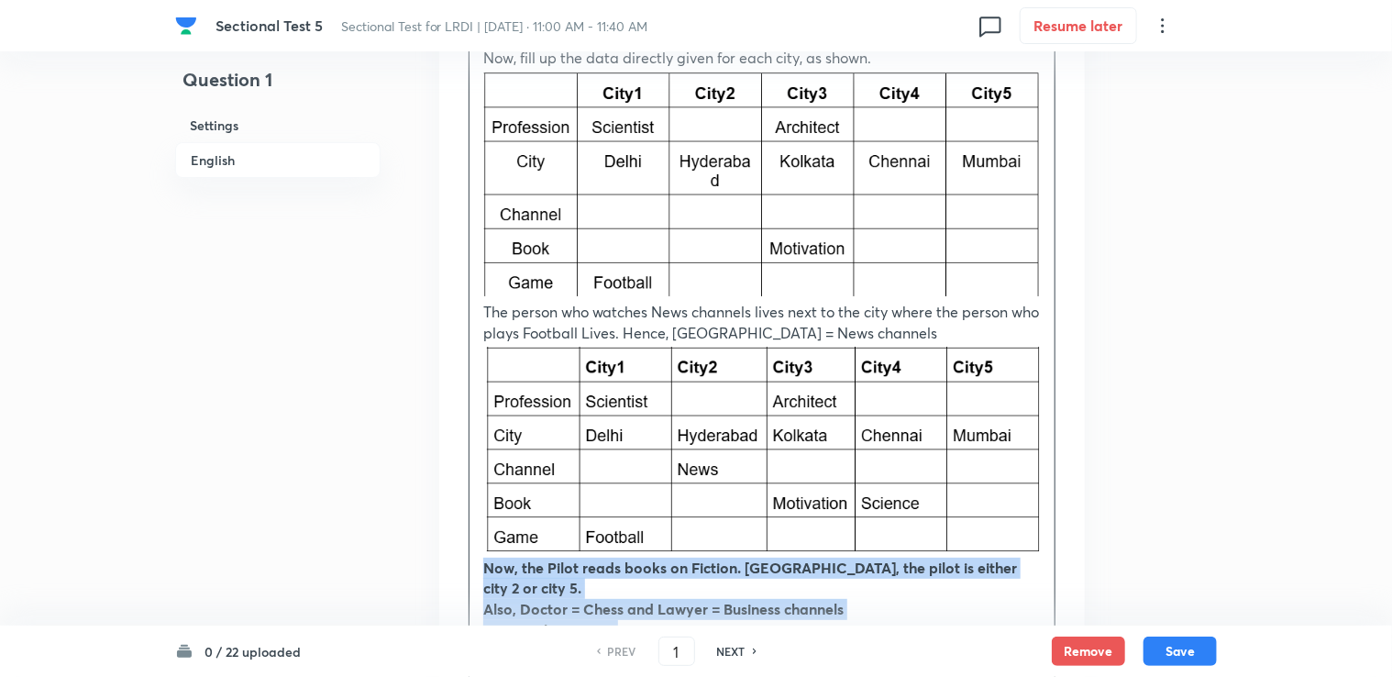
drag, startPoint x: 483, startPoint y: 417, endPoint x: 976, endPoint y: 490, distance: 497.6
click at [976, 490] on div "Since the cities are arranged from left to right as 1-5, arrange the informatio…" at bounding box center [761, 90] width 585 height 1205
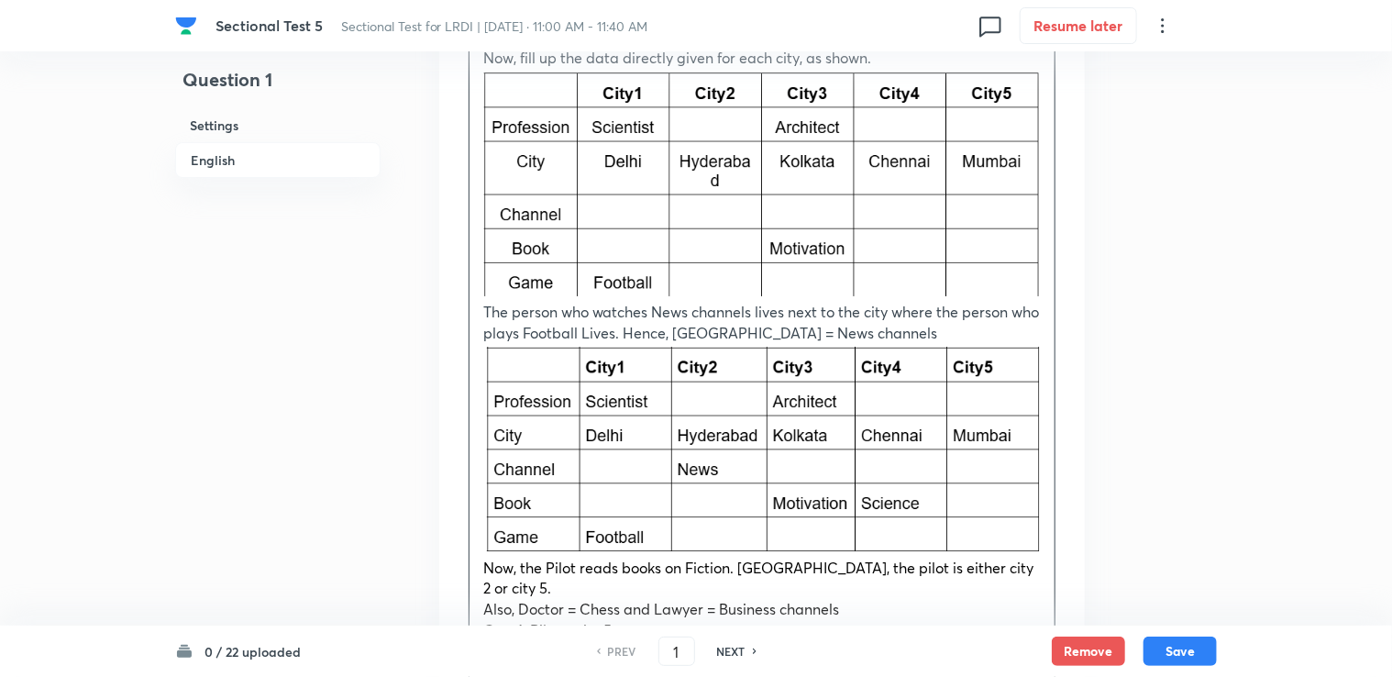
click at [510, 661] on p at bounding box center [761, 671] width 557 height 21
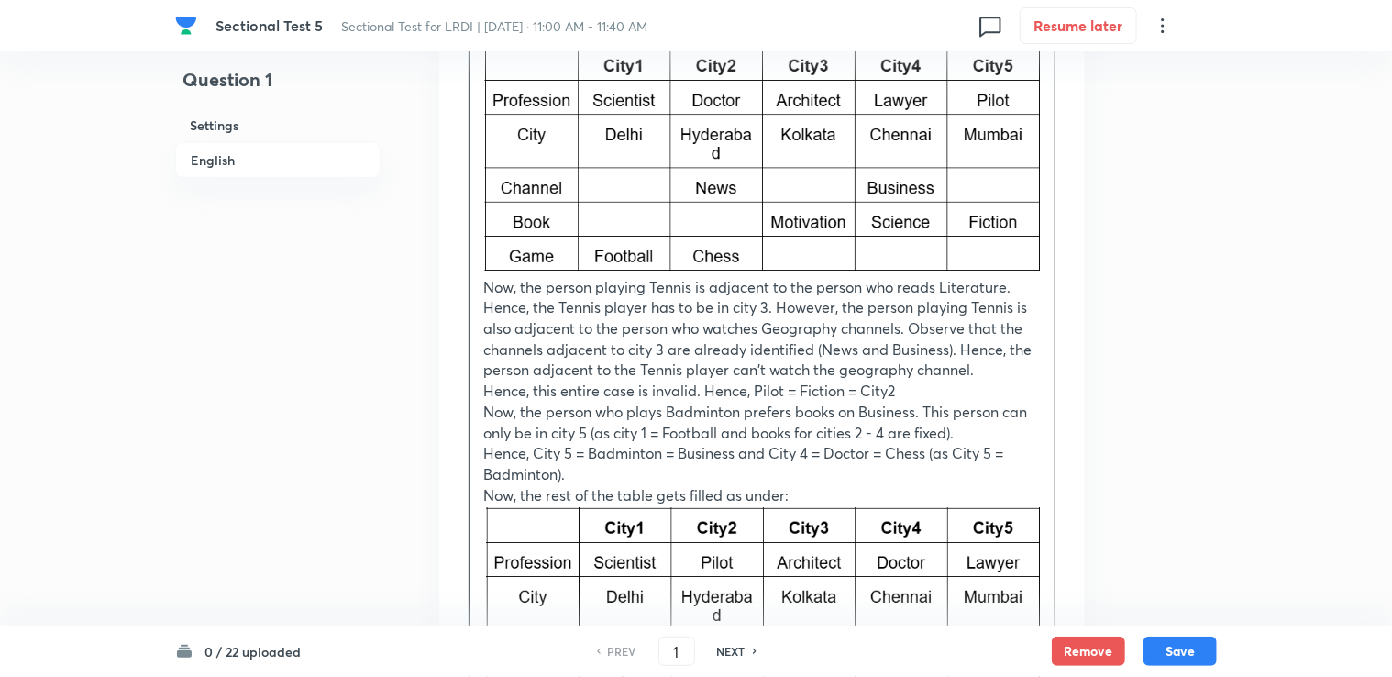
scroll to position [4250, 0]
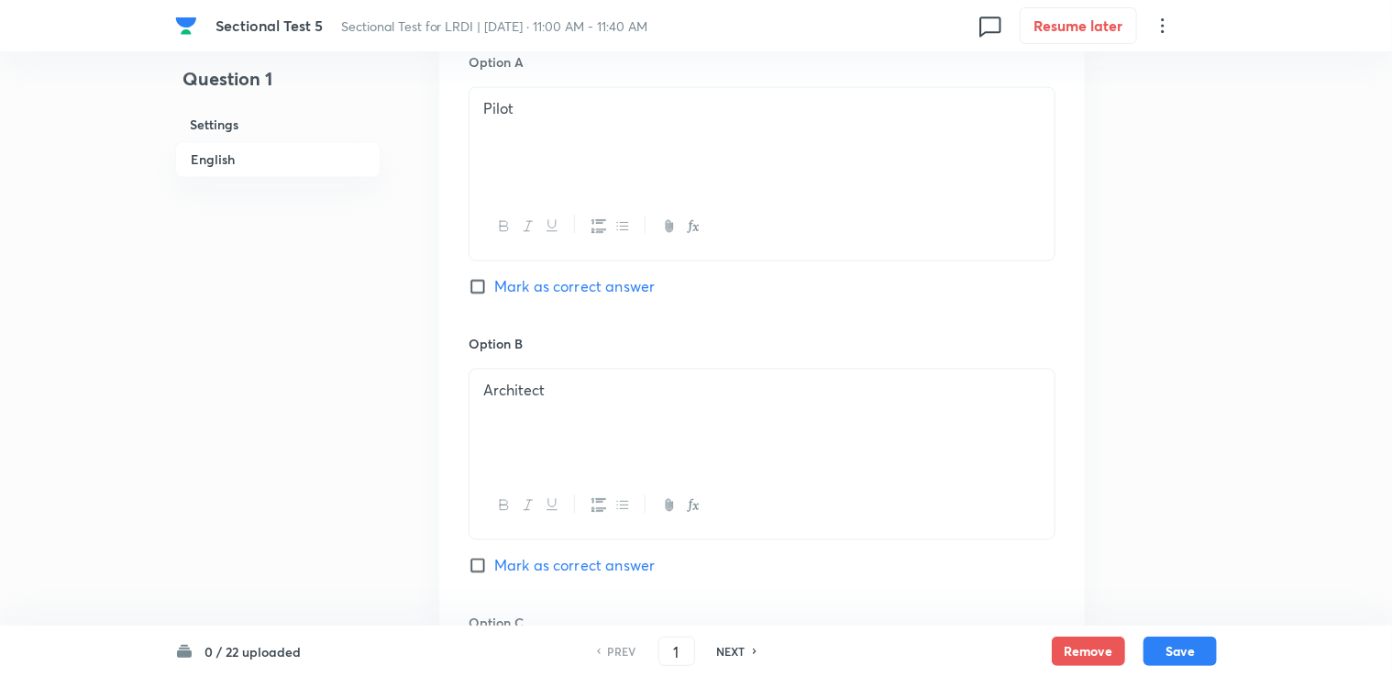
click at [522, 276] on span "Mark as correct answer" at bounding box center [574, 287] width 160 height 22
click at [494, 278] on input "Mark as correct answer" at bounding box center [482, 287] width 26 height 18
checkbox input "true"
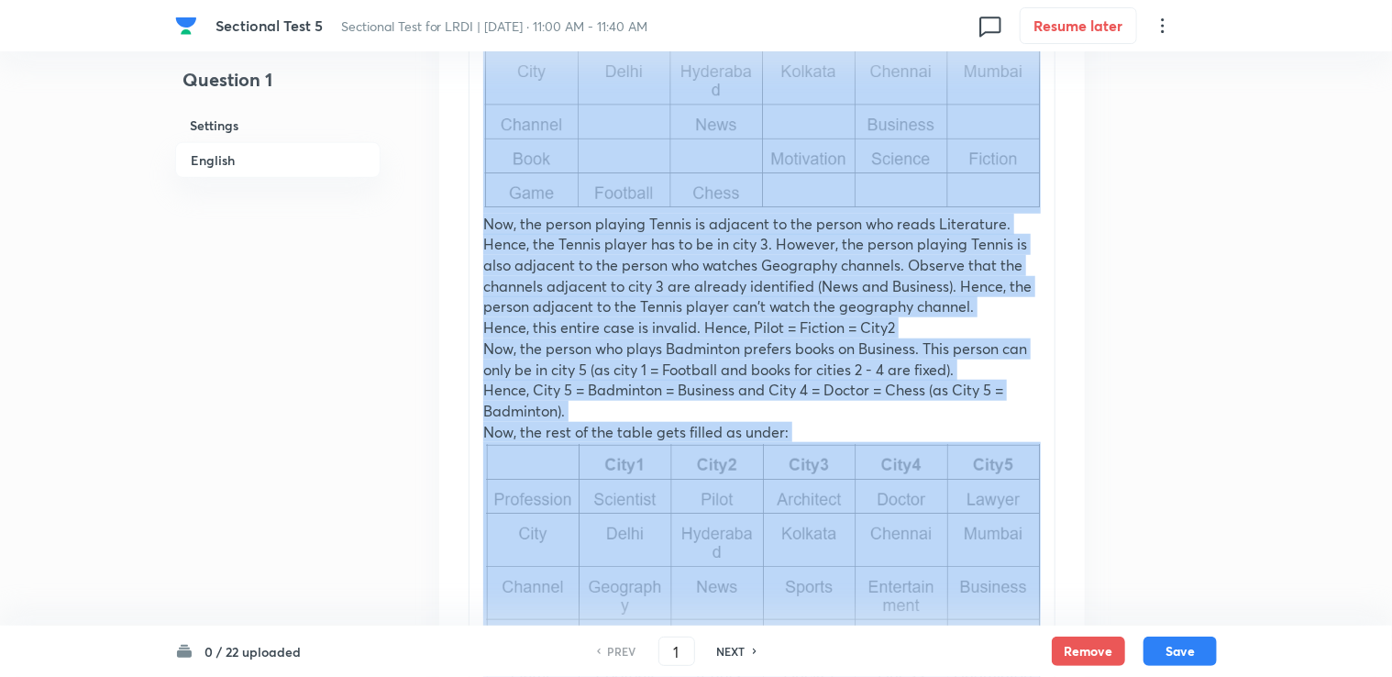
scroll to position [4159, 0]
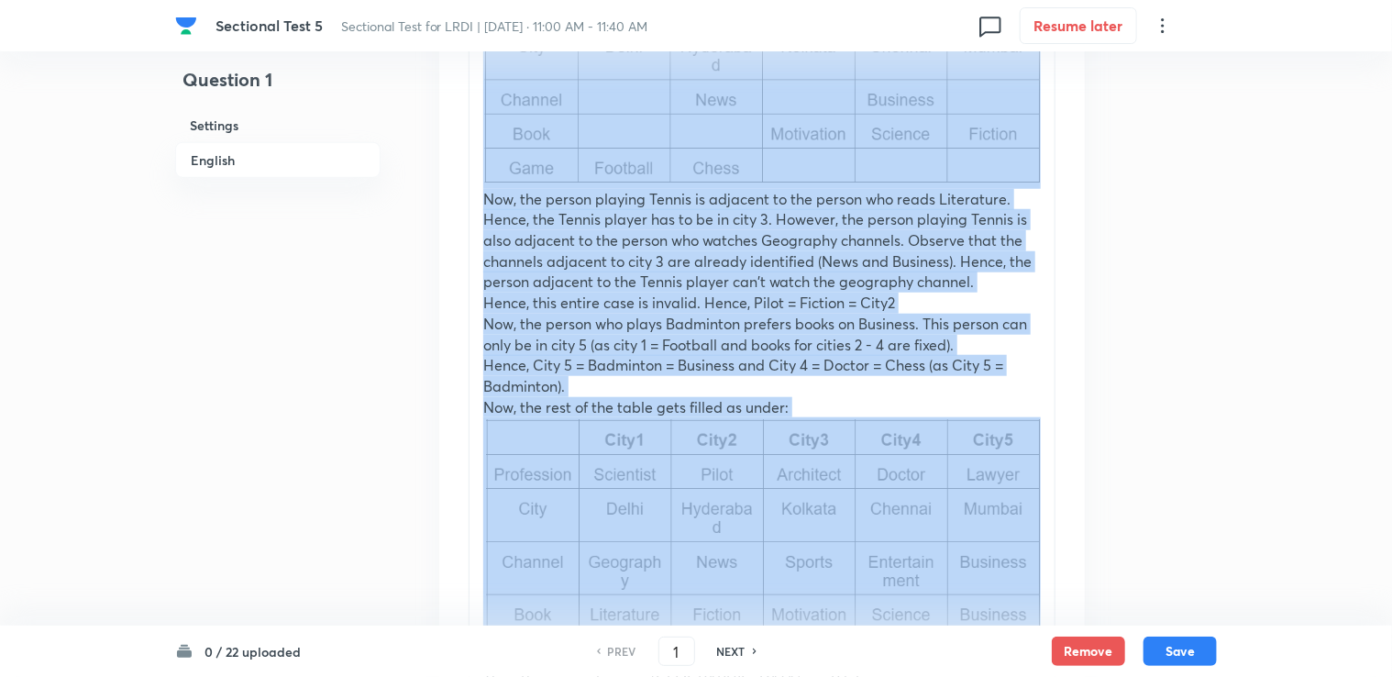
drag, startPoint x: 481, startPoint y: 378, endPoint x: 905, endPoint y: 454, distance: 430.4
copy div "Since the cities are arranged from left to right as 1-5, arrange the informatio…"
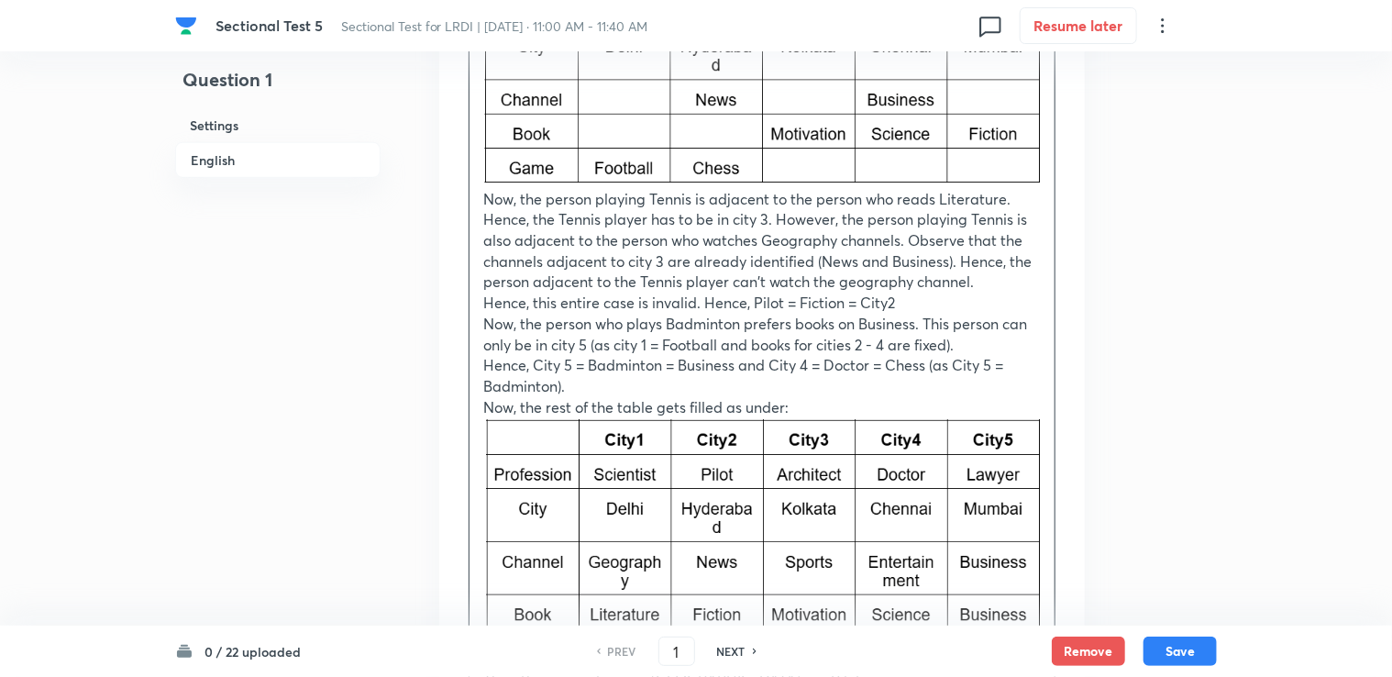
click at [733, 656] on h6 "NEXT" at bounding box center [731, 651] width 28 height 17
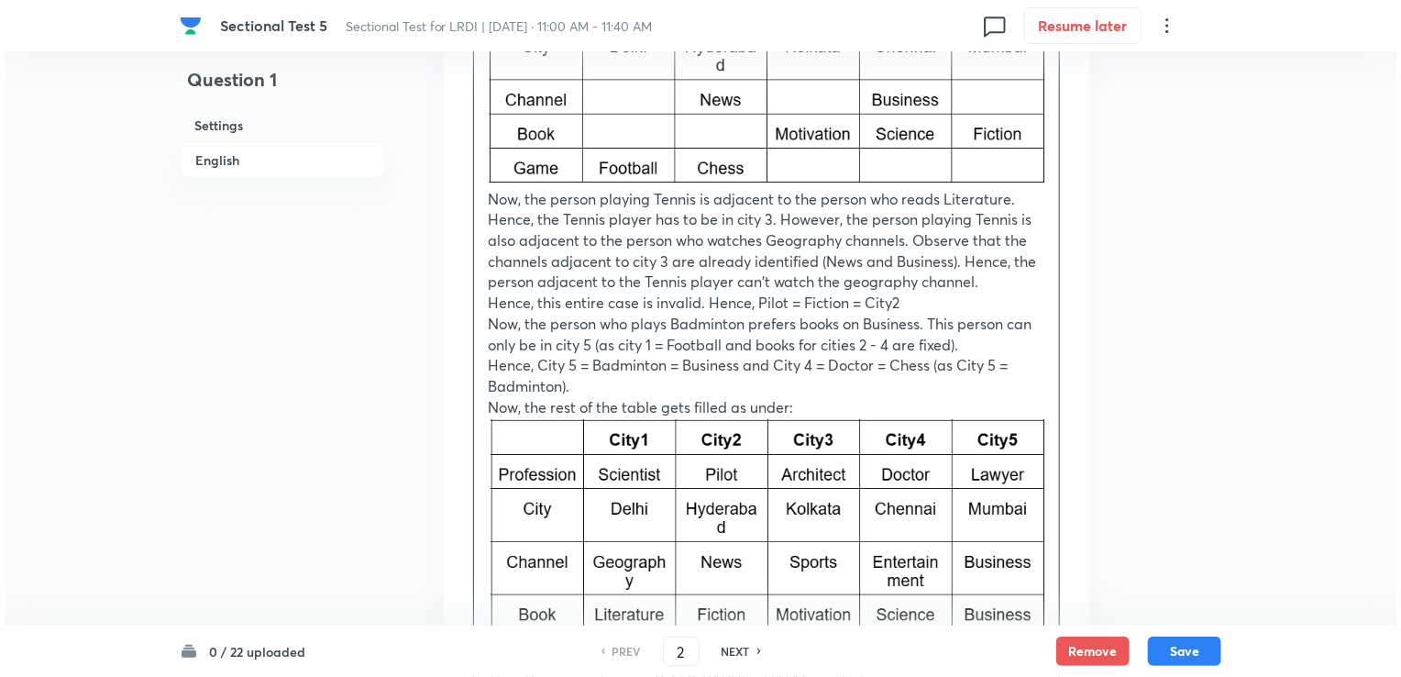
scroll to position [0, 0]
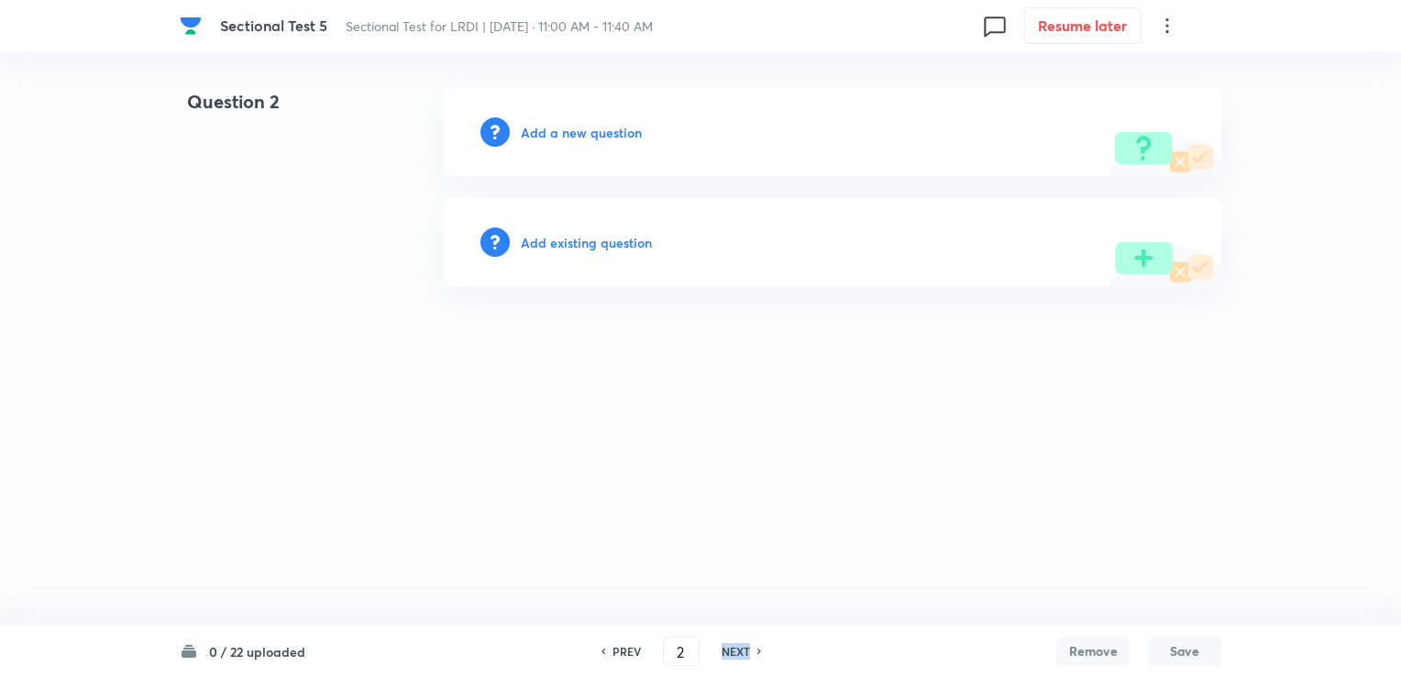
click at [733, 656] on h6 "NEXT" at bounding box center [736, 651] width 28 height 17
type input "3"
click at [557, 156] on div "Add a new question" at bounding box center [832, 132] width 777 height 88
click at [565, 141] on div "Add a new question" at bounding box center [832, 132] width 777 height 88
click at [567, 140] on h6 "Add a new question" at bounding box center [581, 132] width 121 height 19
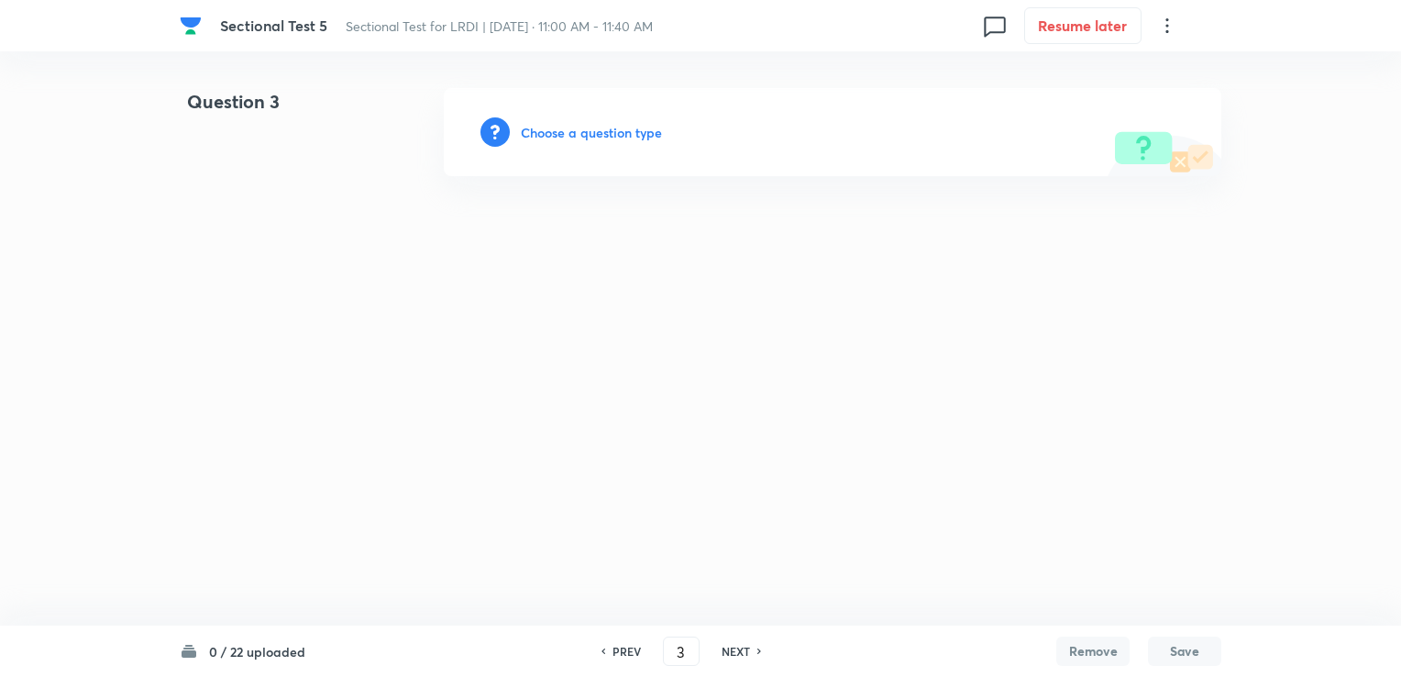
click at [522, 110] on div "Choose a question type" at bounding box center [832, 132] width 777 height 88
click at [582, 149] on div "Choose a question type" at bounding box center [832, 132] width 777 height 88
click at [583, 138] on h6 "Choose a question type" at bounding box center [591, 132] width 141 height 19
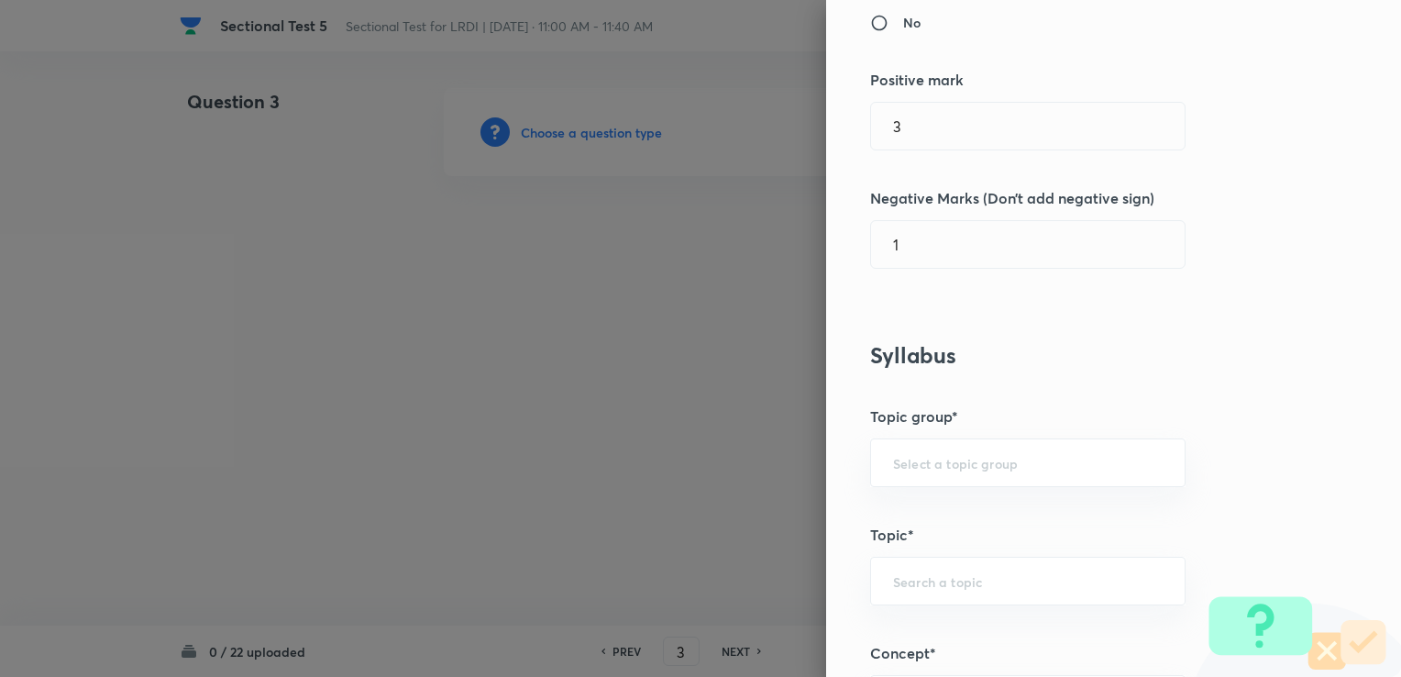
scroll to position [458, 0]
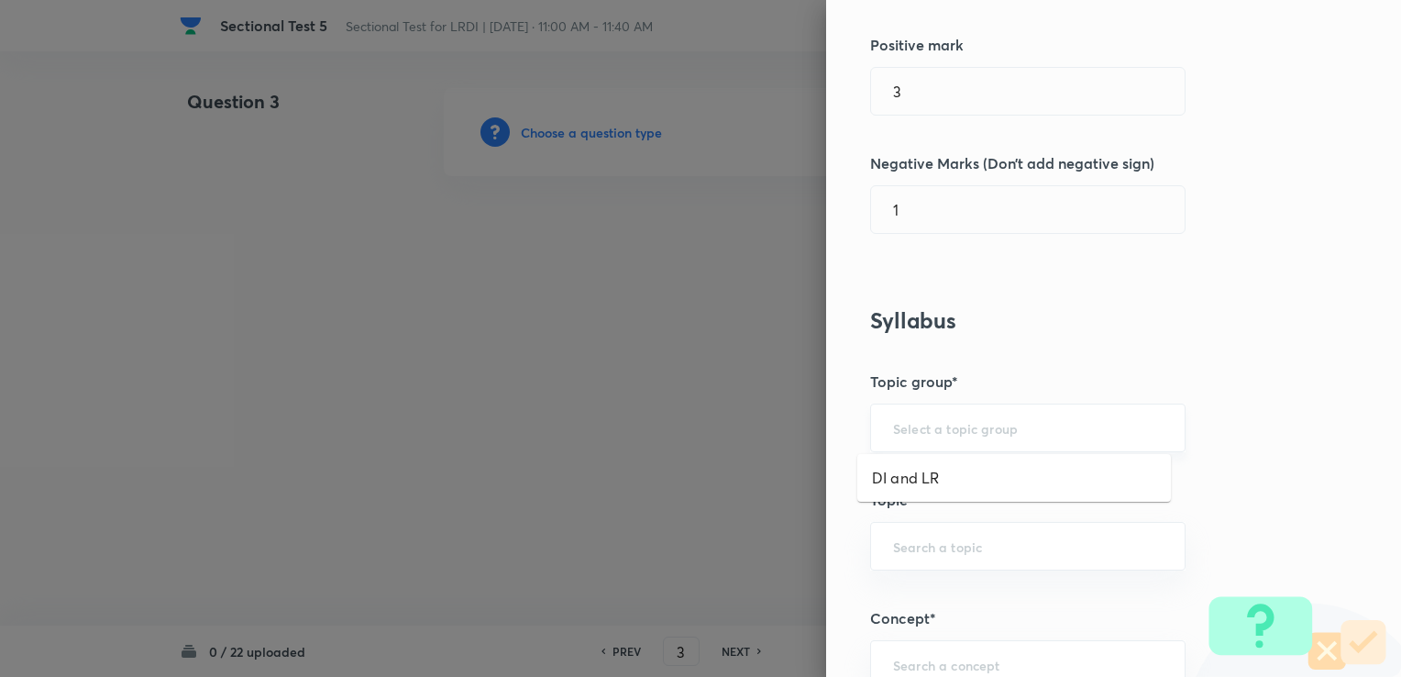
click at [924, 426] on input "text" at bounding box center [1028, 427] width 270 height 17
drag, startPoint x: 917, startPoint y: 464, endPoint x: 908, endPoint y: 527, distance: 63.9
click at [915, 471] on li "DI and LR" at bounding box center [1014, 477] width 314 height 33
type input "DI and LR"
click at [906, 534] on div "​" at bounding box center [1027, 546] width 315 height 49
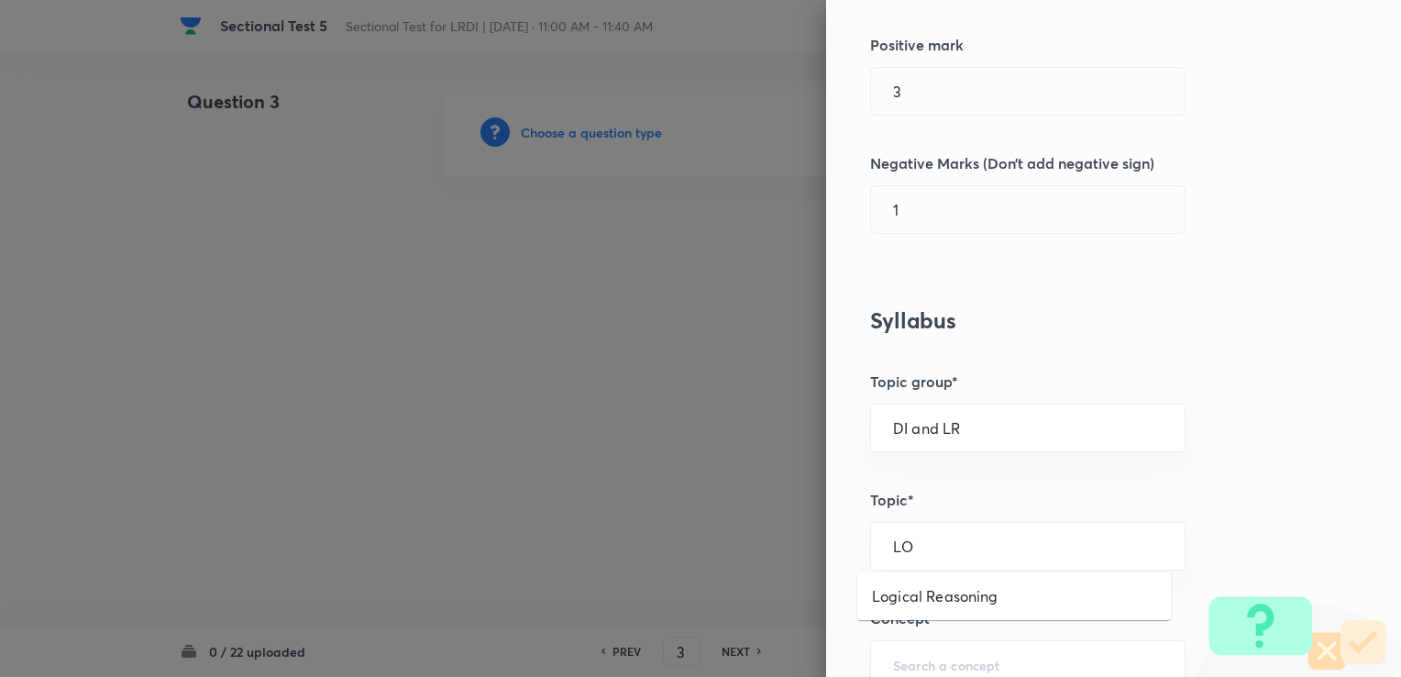
click at [955, 603] on li "Logical Reasoning" at bounding box center [1014, 595] width 314 height 33
type input "Logical Reasoning"
click at [930, 656] on input "text" at bounding box center [1028, 664] width 270 height 17
click at [938, 606] on li "Data Arrangement" at bounding box center [1014, 610] width 314 height 33
type input "Data Arrangement"
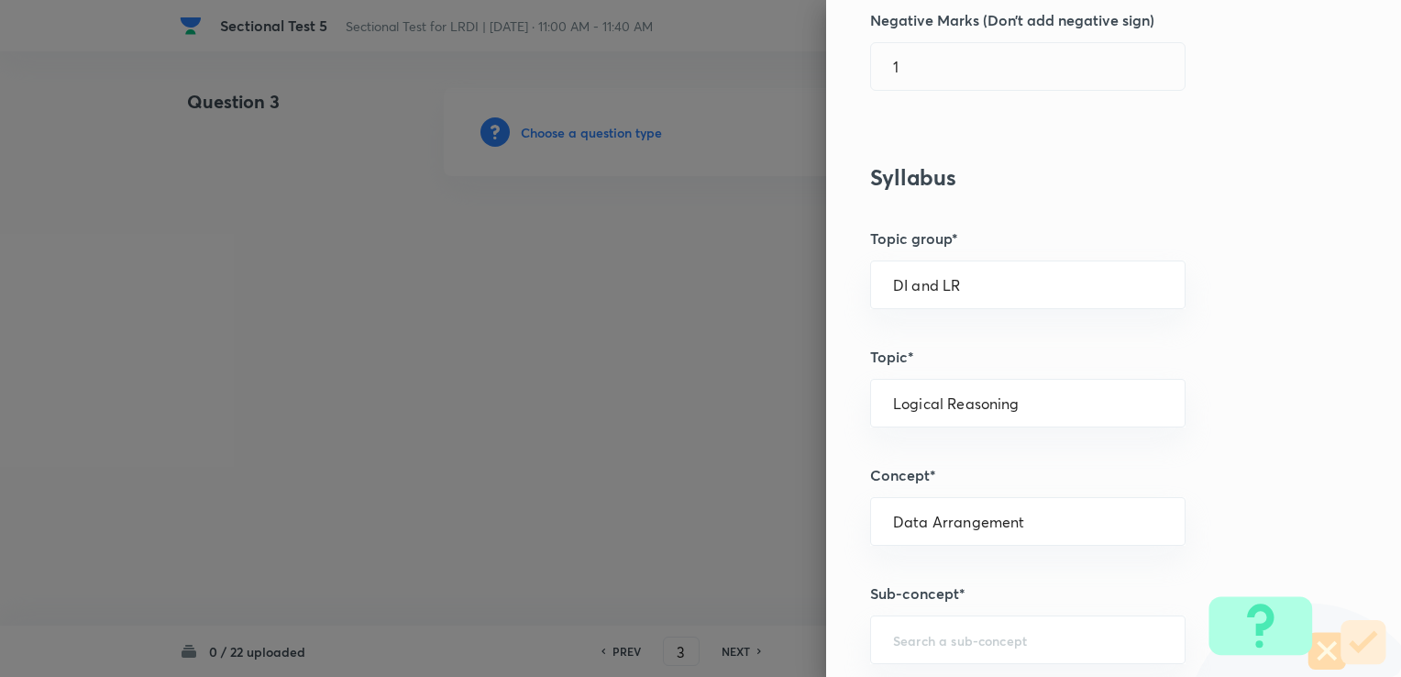
scroll to position [642, 0]
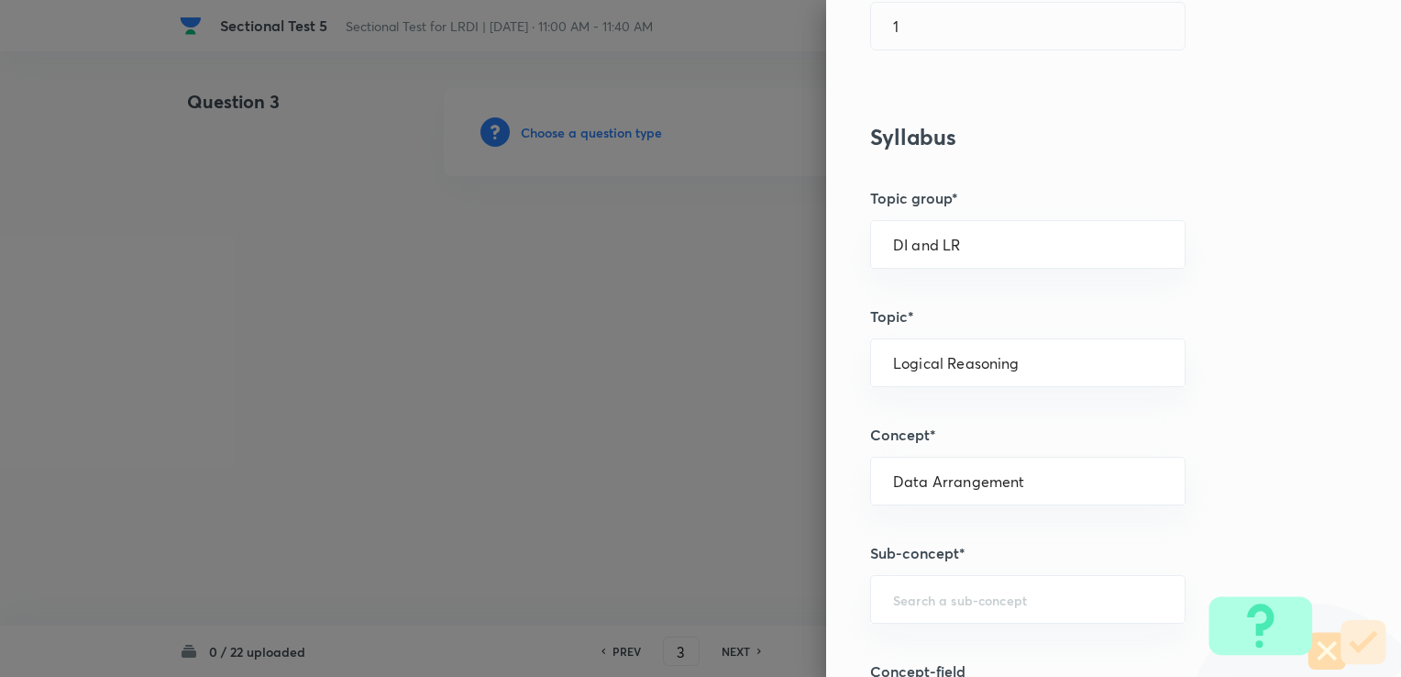
click at [921, 559] on h5 "Sub-concept*" at bounding box center [1082, 553] width 425 height 22
click at [904, 612] on div "​" at bounding box center [1027, 599] width 315 height 49
click at [926, 537] on li "Data Arrangement" at bounding box center [1014, 545] width 314 height 33
type input "Data Arrangement"
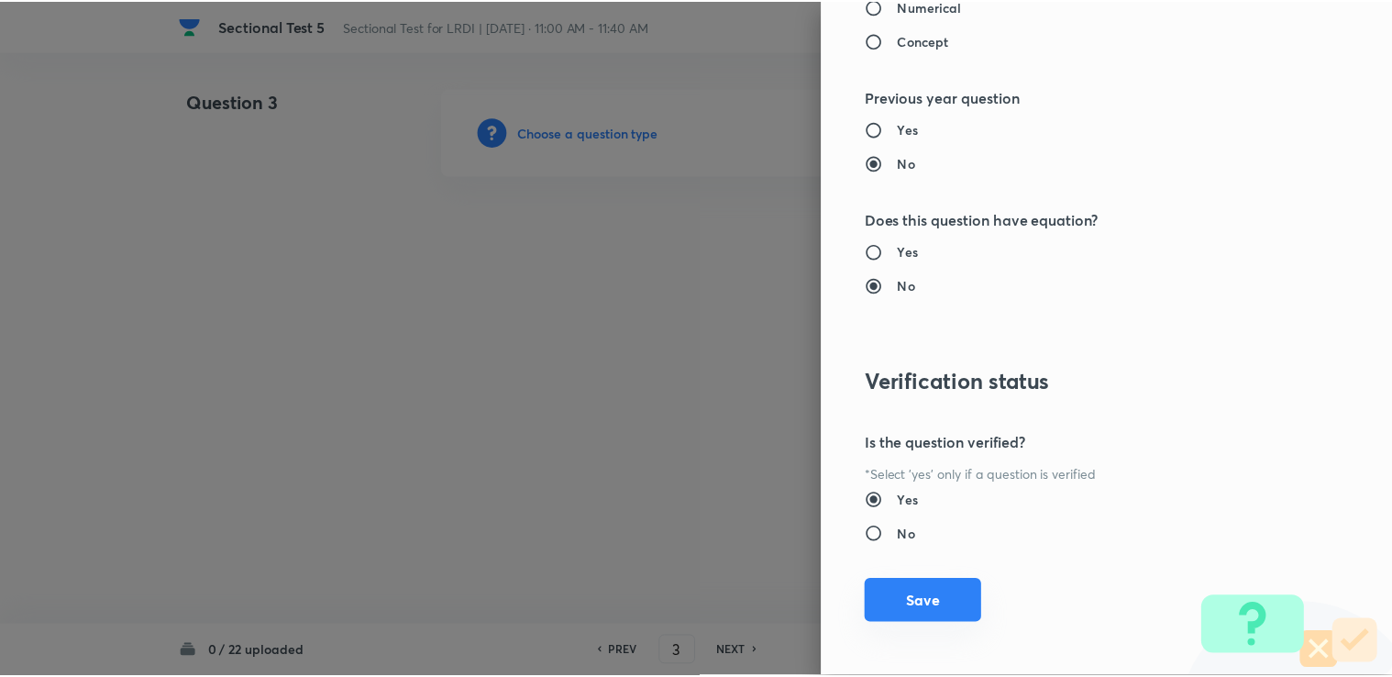
scroll to position [1819, 0]
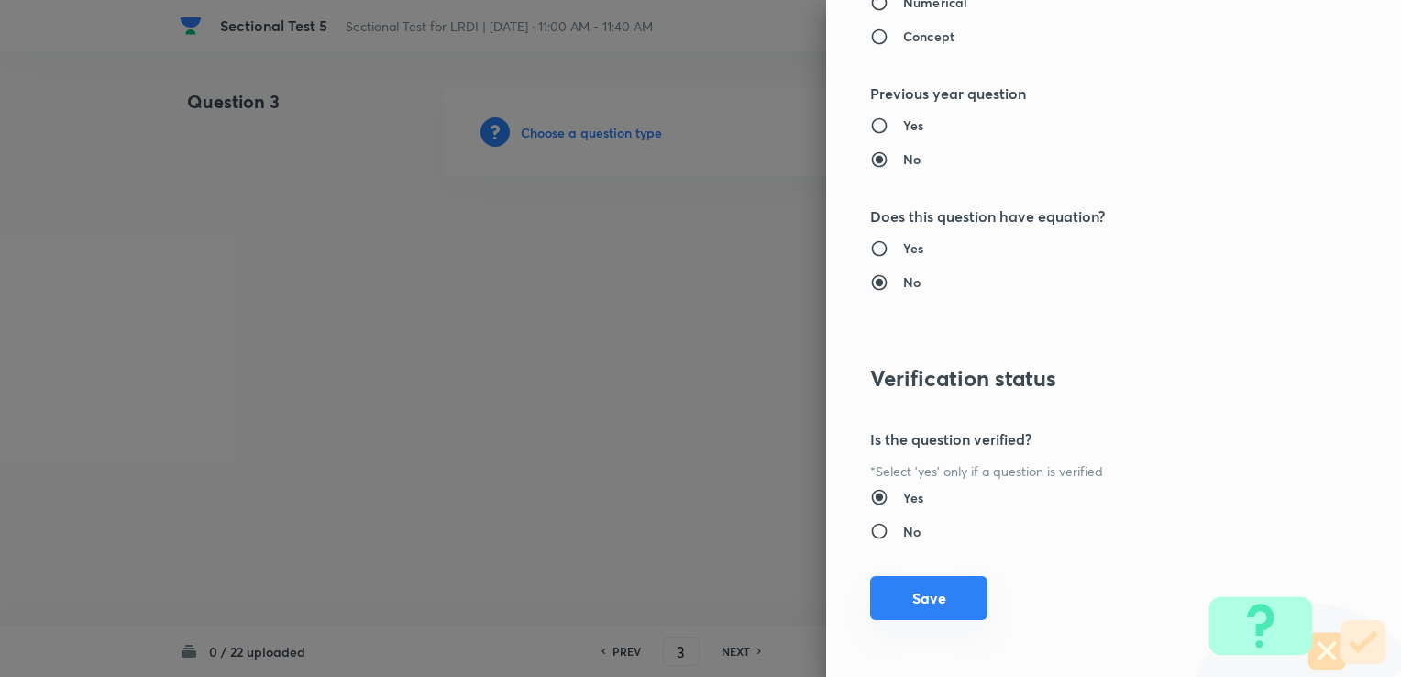
click at [888, 590] on button "Save" at bounding box center [928, 598] width 117 height 44
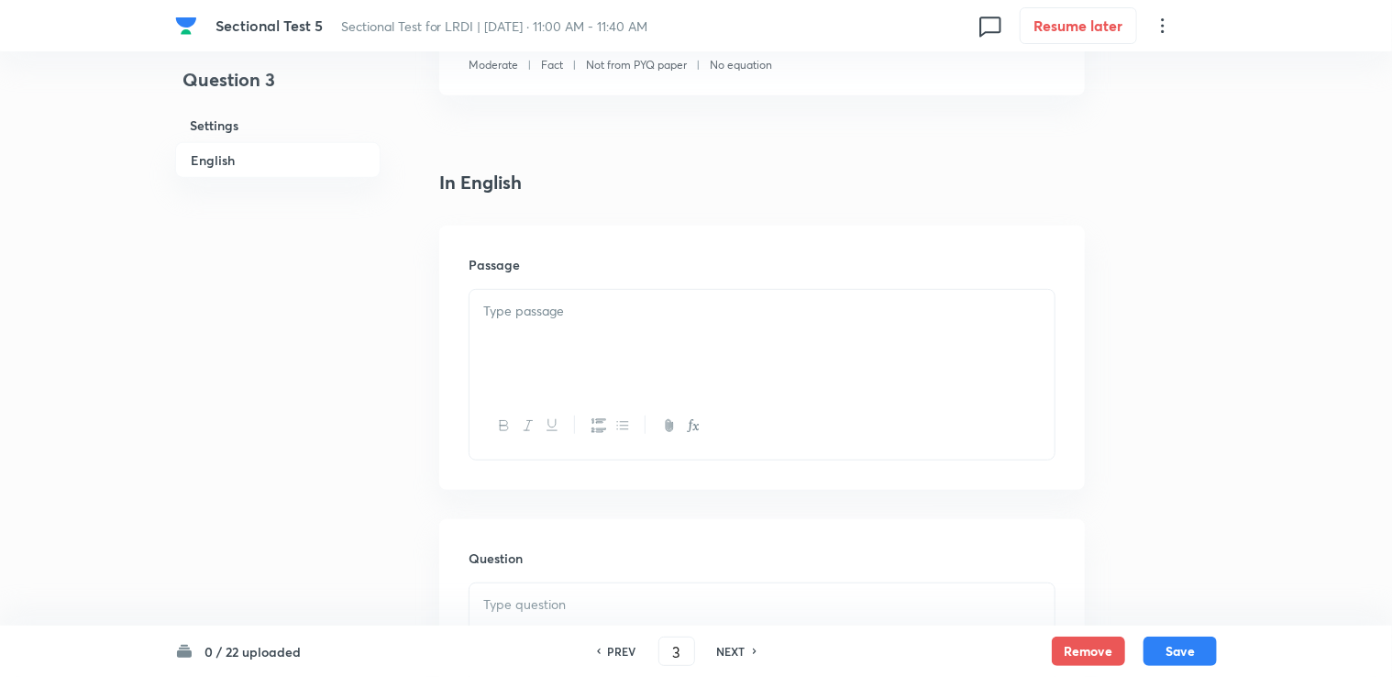
scroll to position [367, 0]
click at [612, 644] on h6 "PREV" at bounding box center [622, 651] width 28 height 17
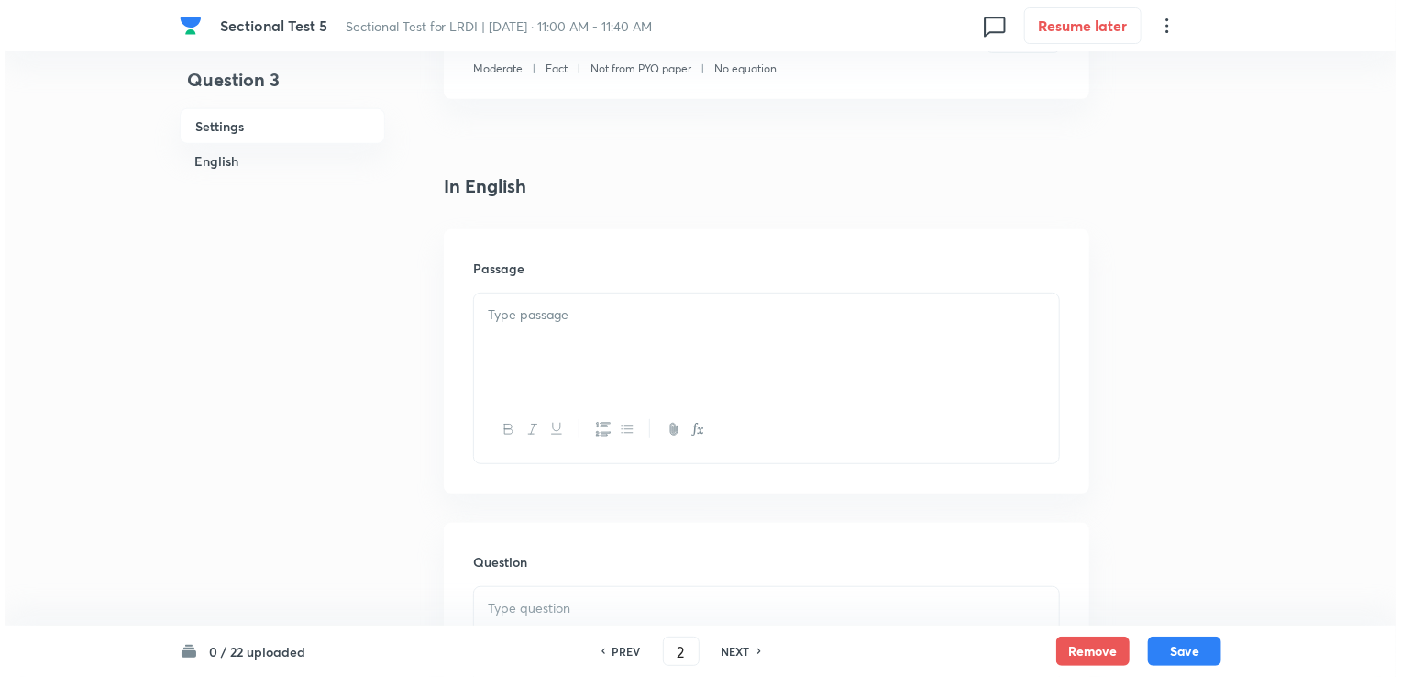
scroll to position [0, 0]
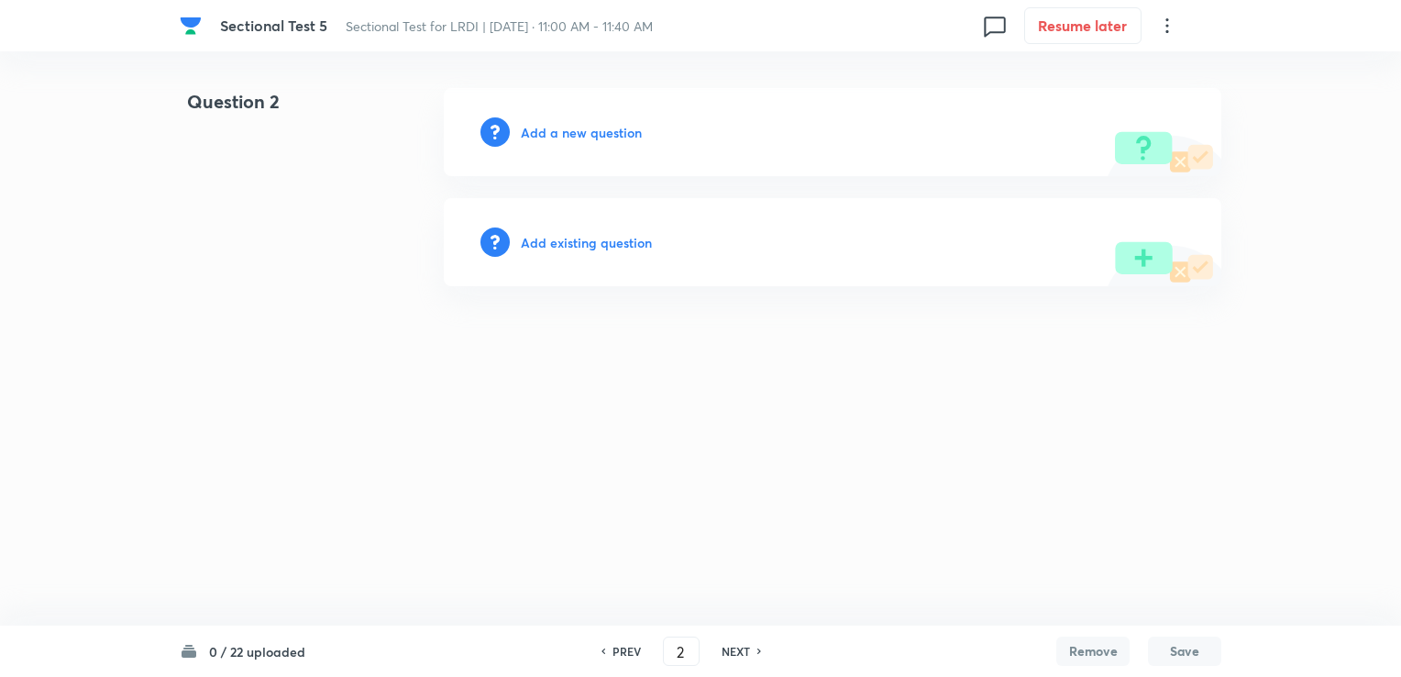
click at [612, 644] on h6 "PREV" at bounding box center [626, 651] width 28 height 17
click at [735, 645] on h6 "NEXT" at bounding box center [736, 651] width 28 height 17
click at [638, 647] on h6 "PREV" at bounding box center [626, 651] width 28 height 17
click at [630, 649] on h6 "PREV" at bounding box center [626, 651] width 28 height 17
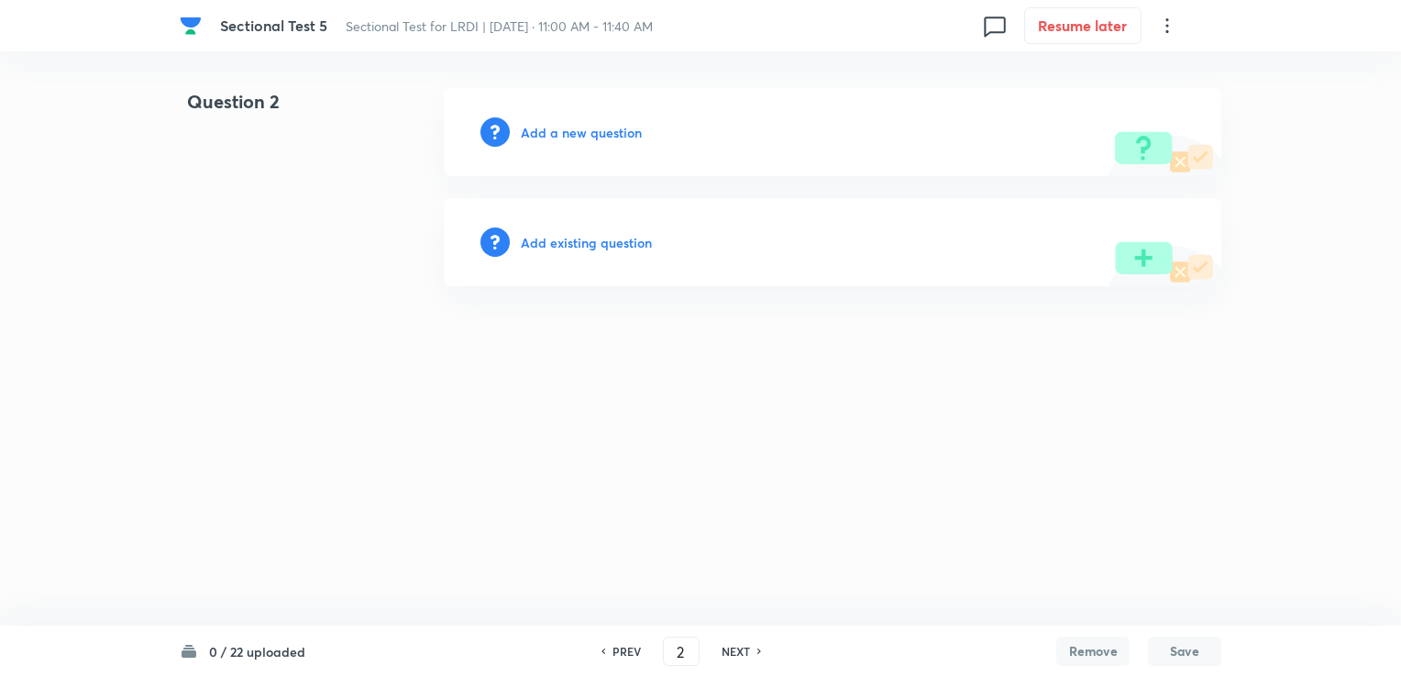
type input "1"
click at [596, 135] on h6 "Add a new question" at bounding box center [581, 132] width 121 height 19
click at [620, 121] on div "Choose a question type" at bounding box center [832, 132] width 777 height 88
click at [617, 123] on h6 "Choose a question type" at bounding box center [591, 132] width 141 height 19
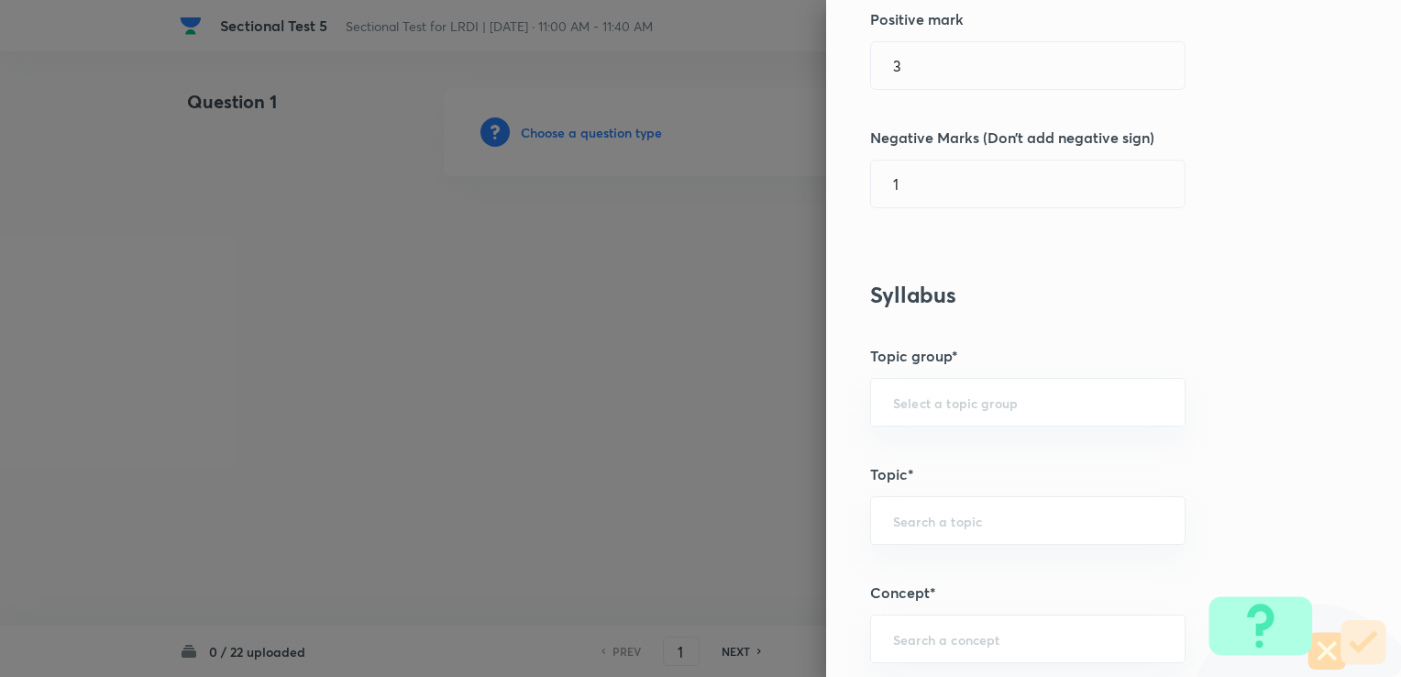
scroll to position [550, 0]
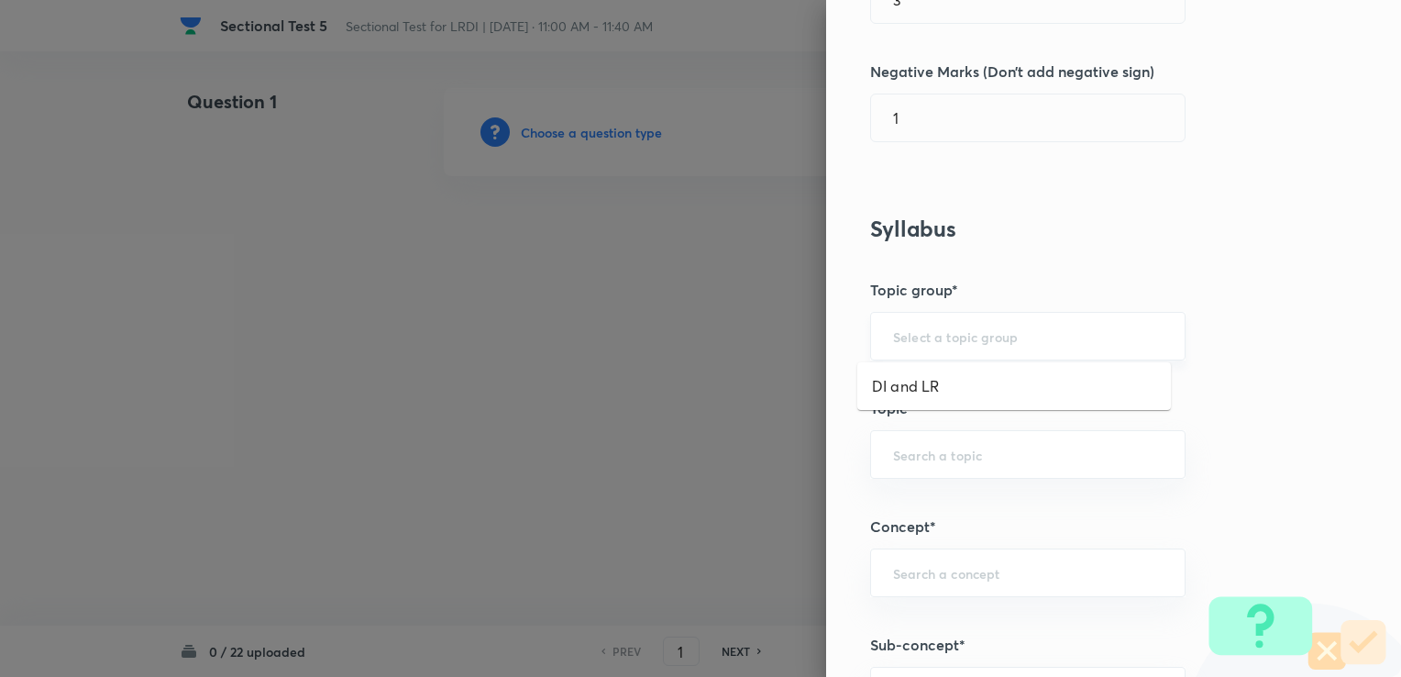
click at [924, 339] on input "text" at bounding box center [1028, 335] width 270 height 17
click at [911, 379] on li "DI and LR" at bounding box center [1014, 385] width 314 height 33
type input "DI and LR"
drag, startPoint x: 913, startPoint y: 426, endPoint x: 910, endPoint y: 444, distance: 17.8
click at [913, 427] on div "Question settings Question type* Single choice correct Number of options* 2 3 4…" at bounding box center [1113, 338] width 575 height 677
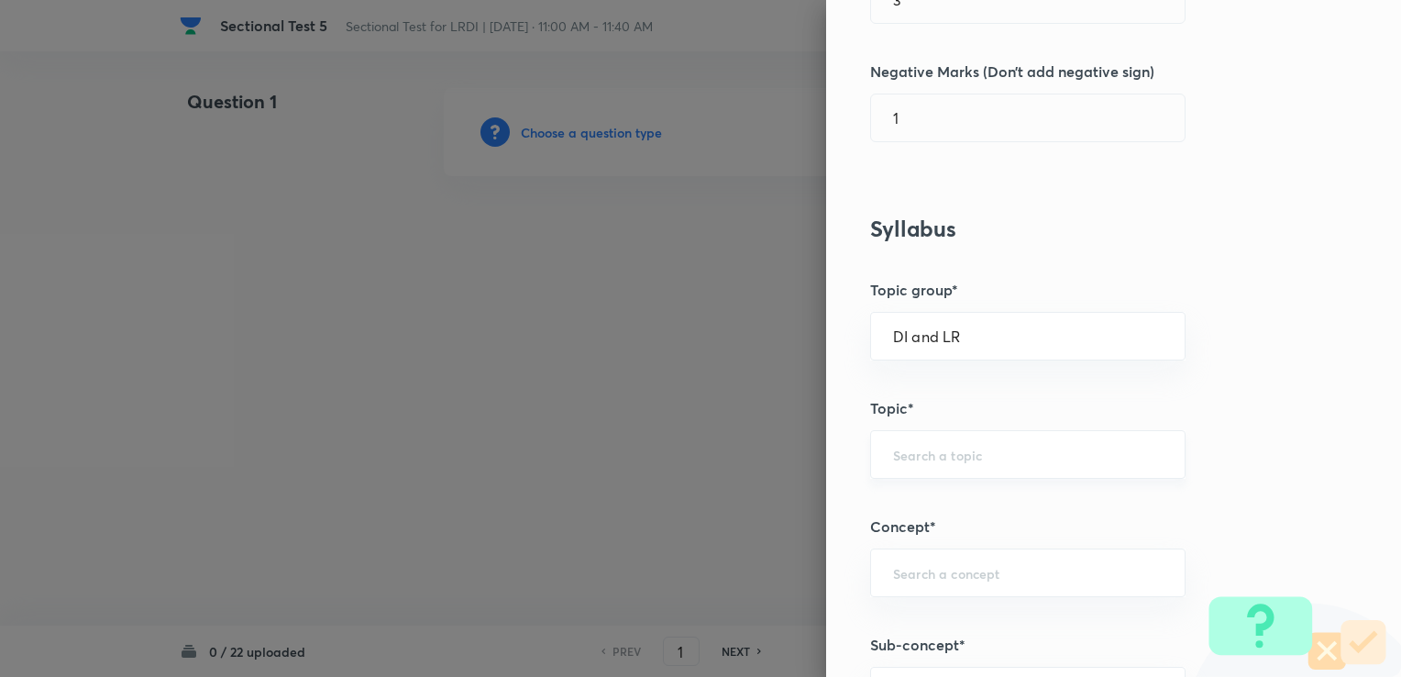
click at [910, 446] on input "text" at bounding box center [1028, 454] width 270 height 17
drag, startPoint x: 912, startPoint y: 496, endPoint x: 913, endPoint y: 512, distance: 15.6
click at [911, 497] on li "Logical Reasoning" at bounding box center [1014, 504] width 314 height 33
type input "Logical Reasoning"
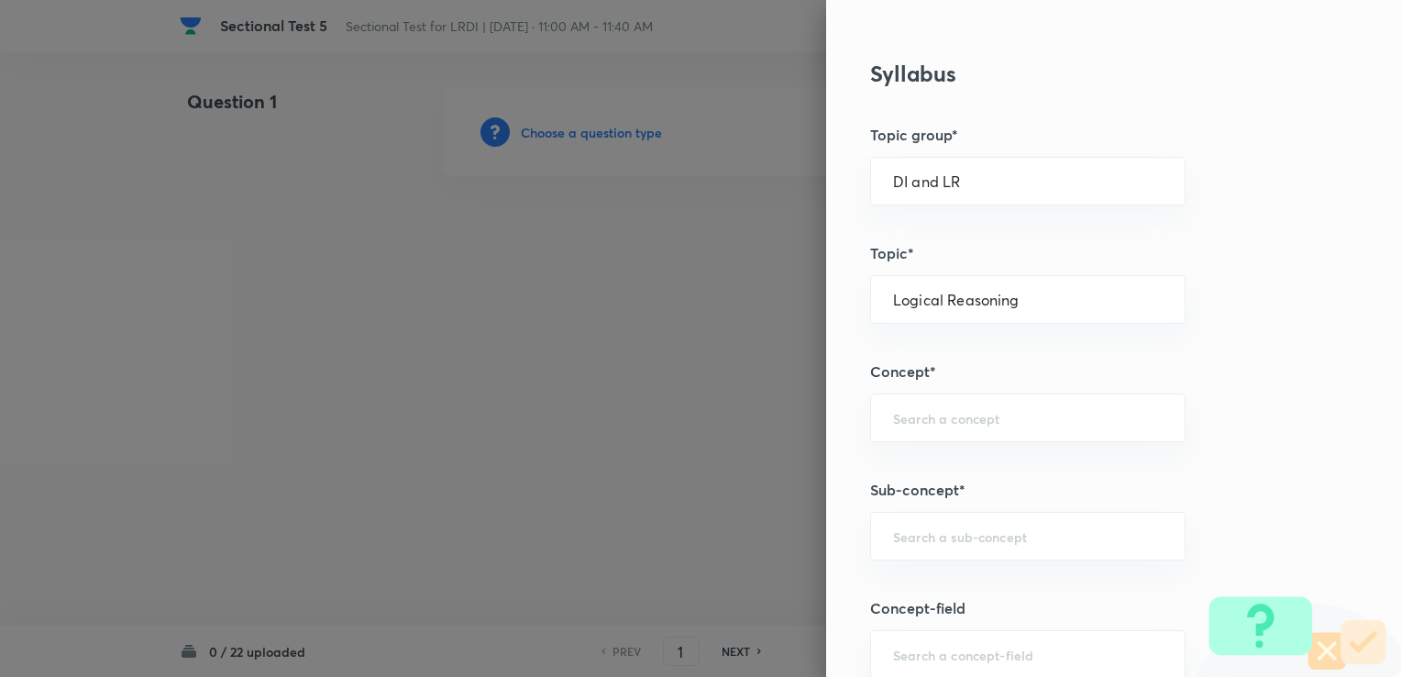
scroll to position [733, 0]
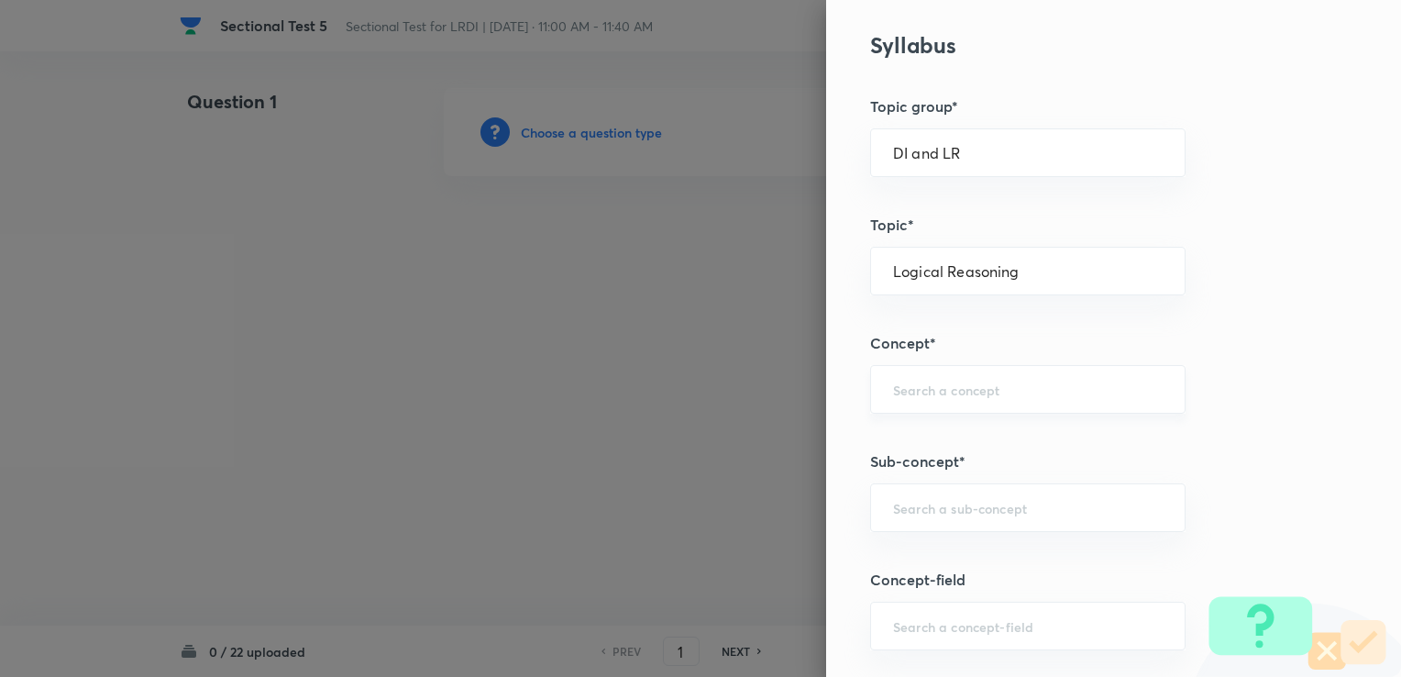
click at [900, 406] on div "​" at bounding box center [1027, 389] width 315 height 49
drag, startPoint x: 894, startPoint y: 471, endPoint x: 894, endPoint y: 504, distance: 33.0
click at [894, 473] on li "Data Arrangement" at bounding box center [1014, 471] width 314 height 33
type input "Data Arrangement"
click at [893, 508] on input "text" at bounding box center [1028, 507] width 270 height 17
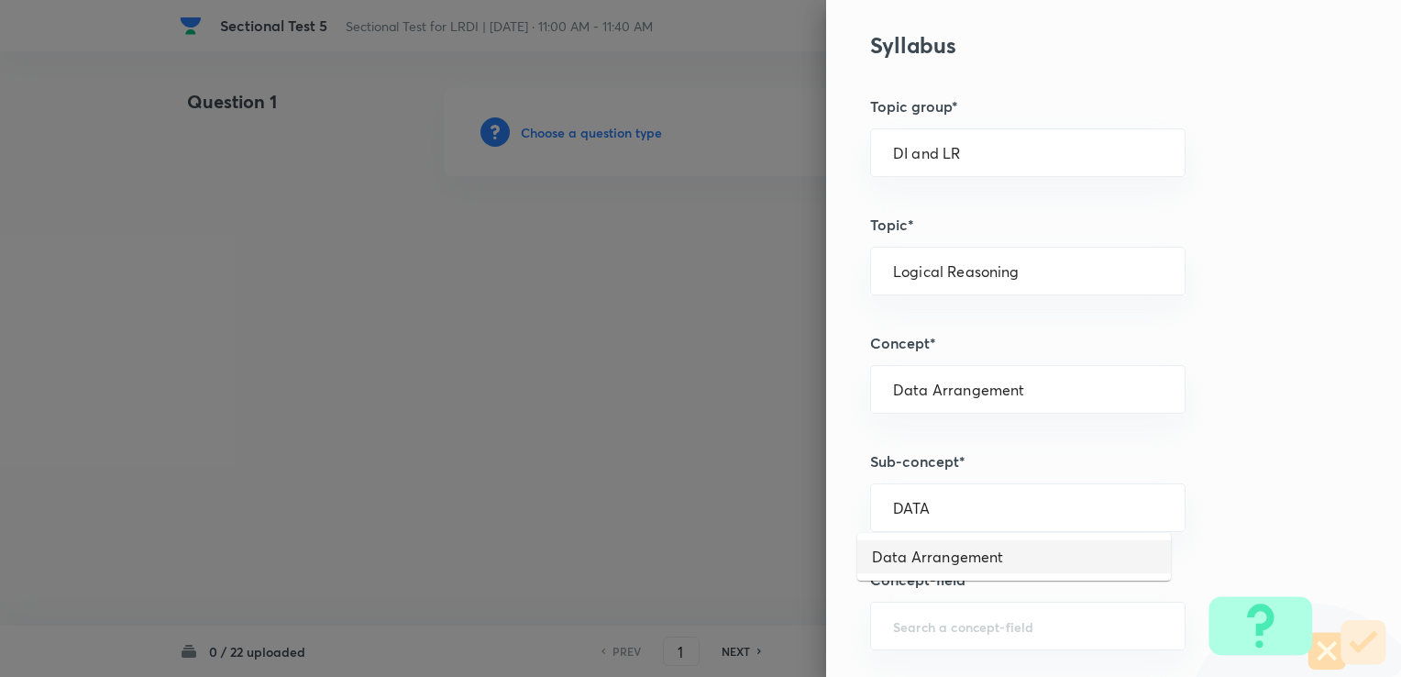
click at [919, 541] on li "Data Arrangement" at bounding box center [1014, 556] width 314 height 33
type input "Data Arrangement"
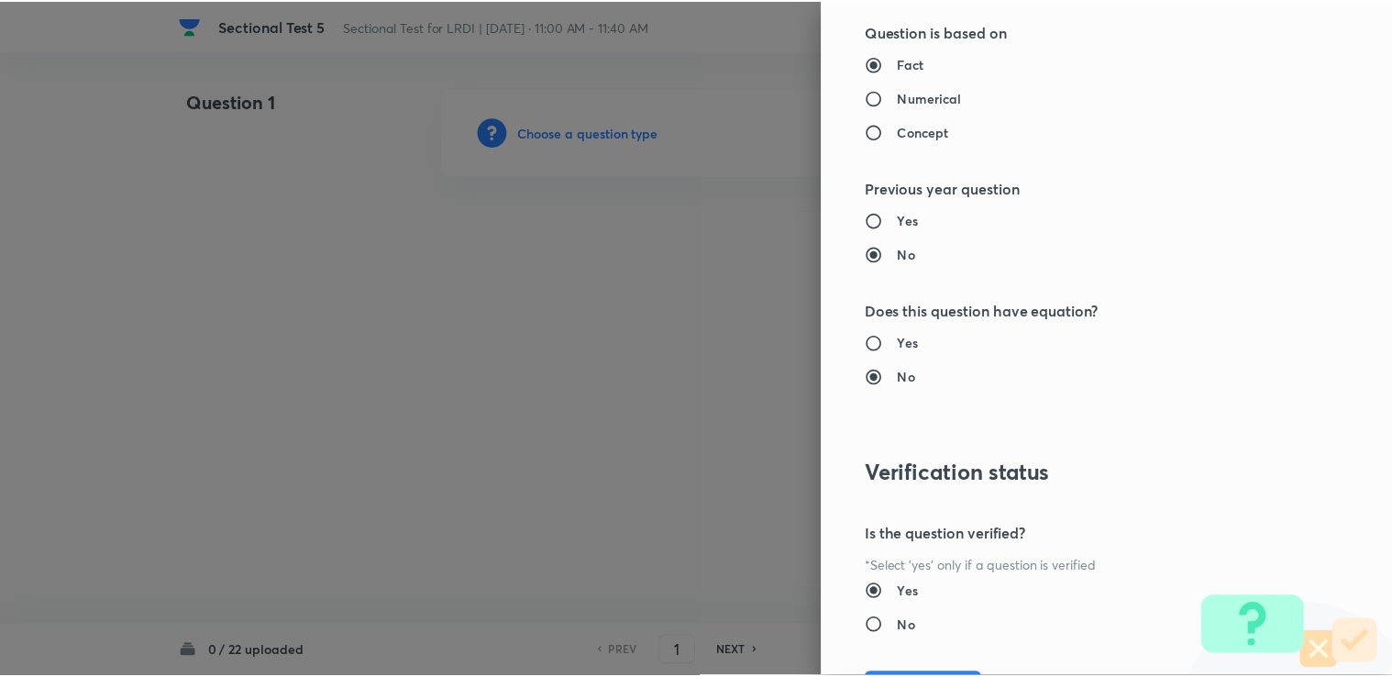
scroll to position [1819, 0]
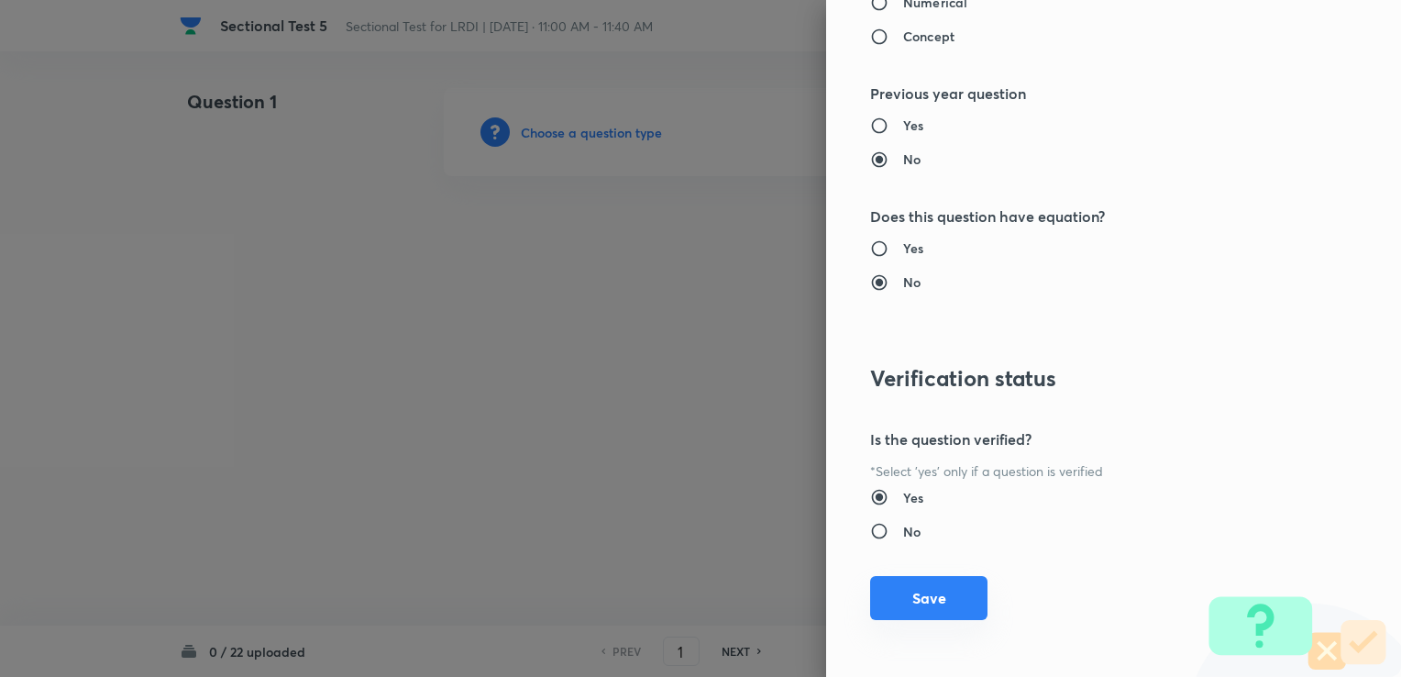
click at [872, 594] on button "Save" at bounding box center [928, 598] width 117 height 44
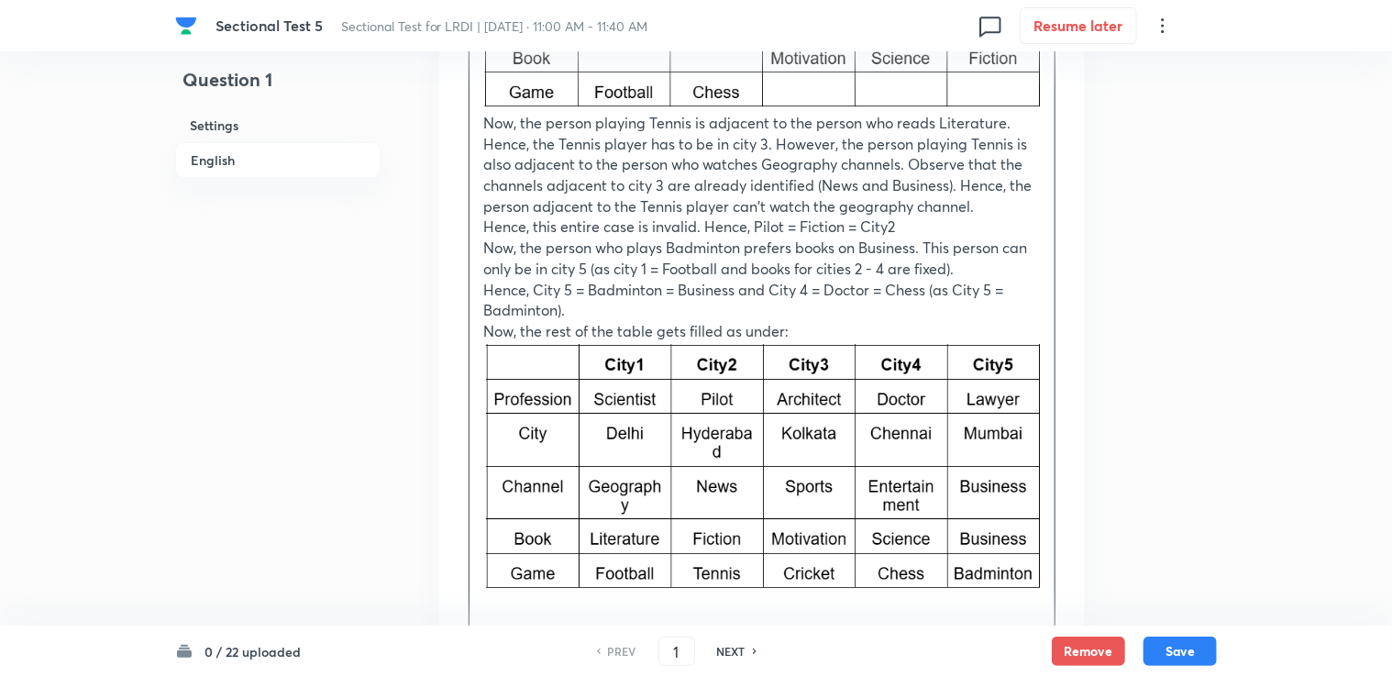
scroll to position [3748, 0]
drag, startPoint x: 894, startPoint y: 448, endPoint x: 665, endPoint y: 442, distance: 229.3
drag, startPoint x: 665, startPoint y: 442, endPoint x: 543, endPoint y: 427, distance: 122.8
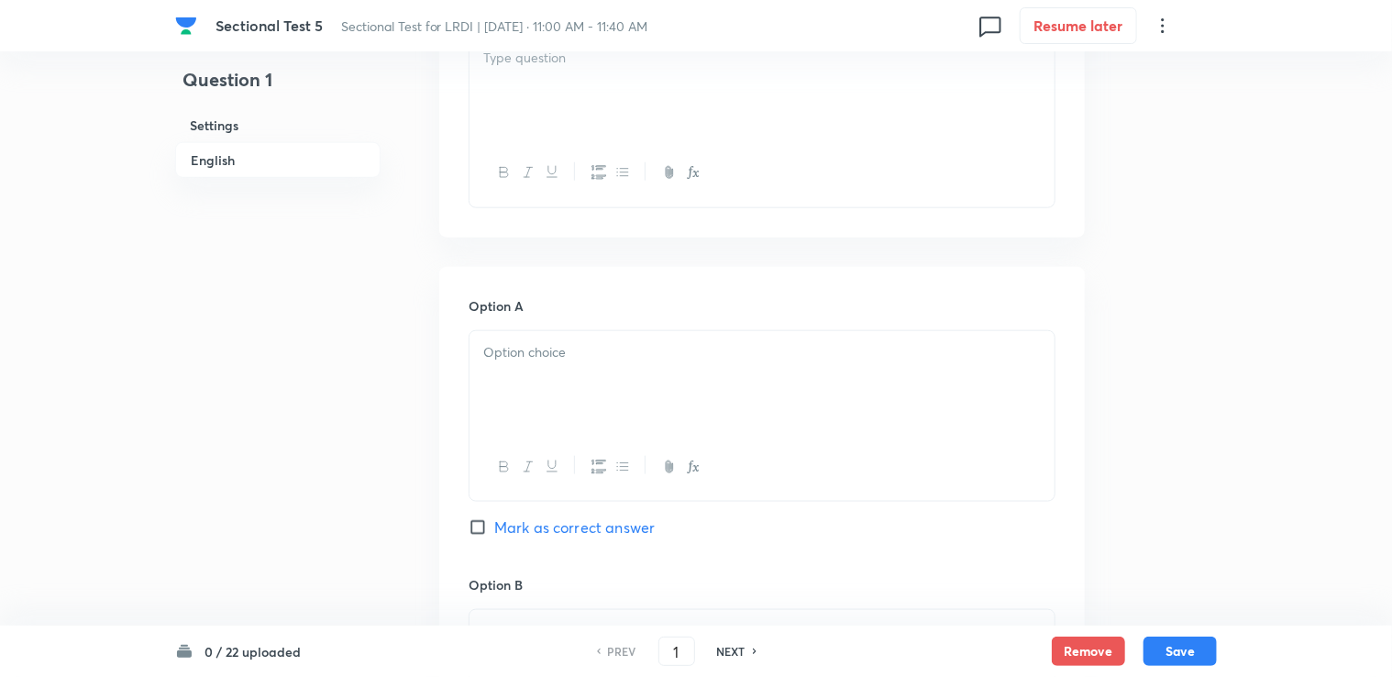
scroll to position [722, 0]
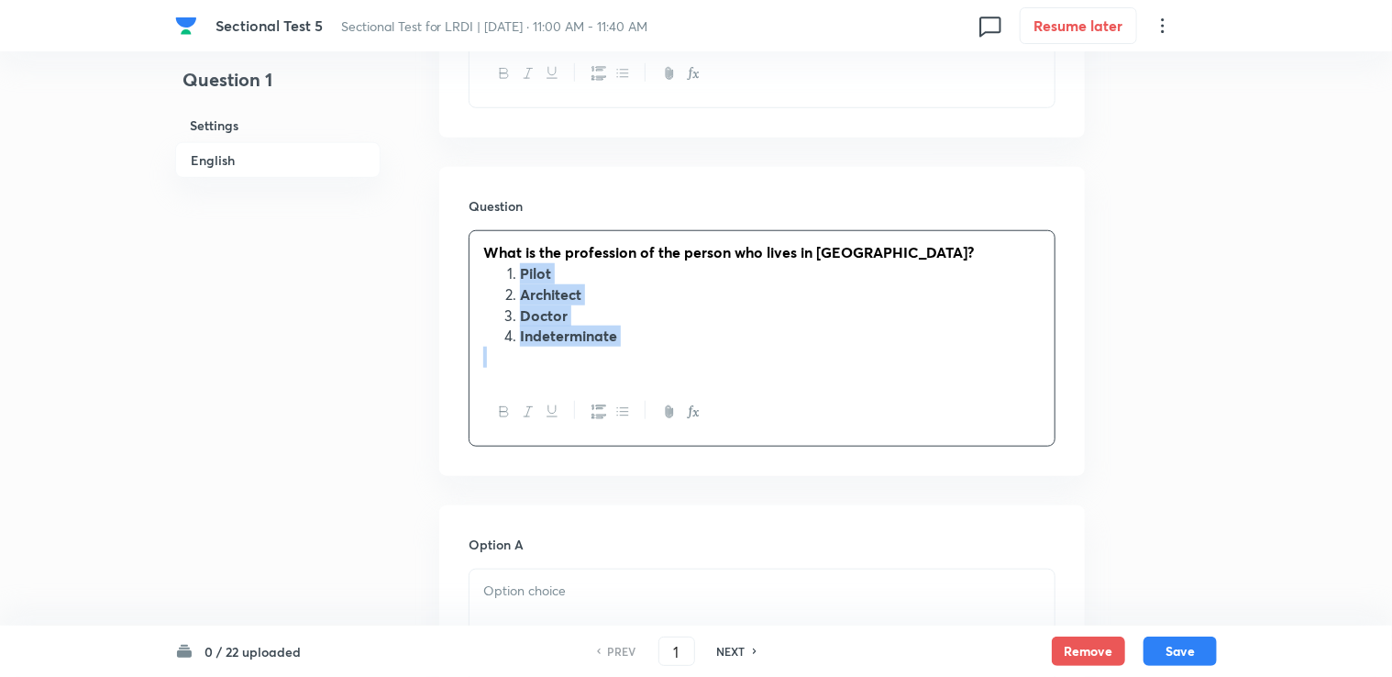
drag, startPoint x: 523, startPoint y: 276, endPoint x: 634, endPoint y: 347, distance: 132.8
click at [634, 347] on div "What is the profession of the person who lives in [GEOGRAPHIC_DATA]? Pilot Arch…" at bounding box center [761, 304] width 585 height 147
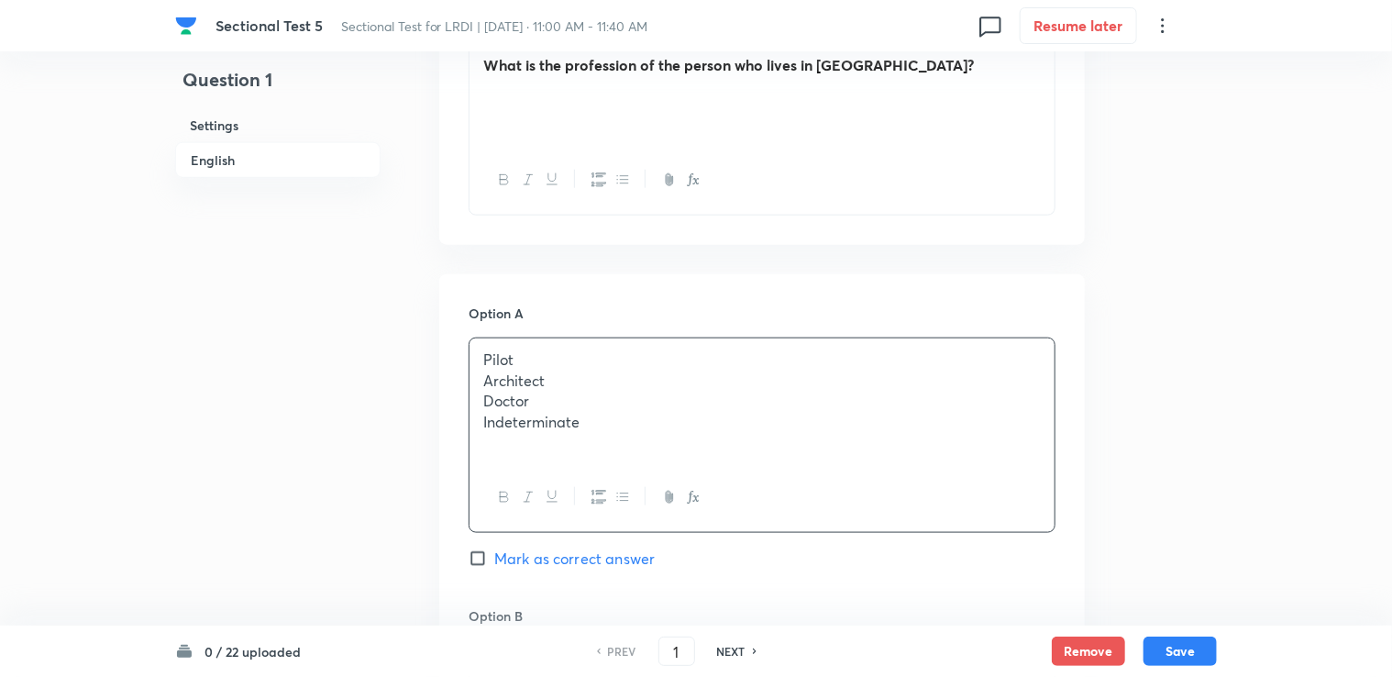
scroll to position [906, 0]
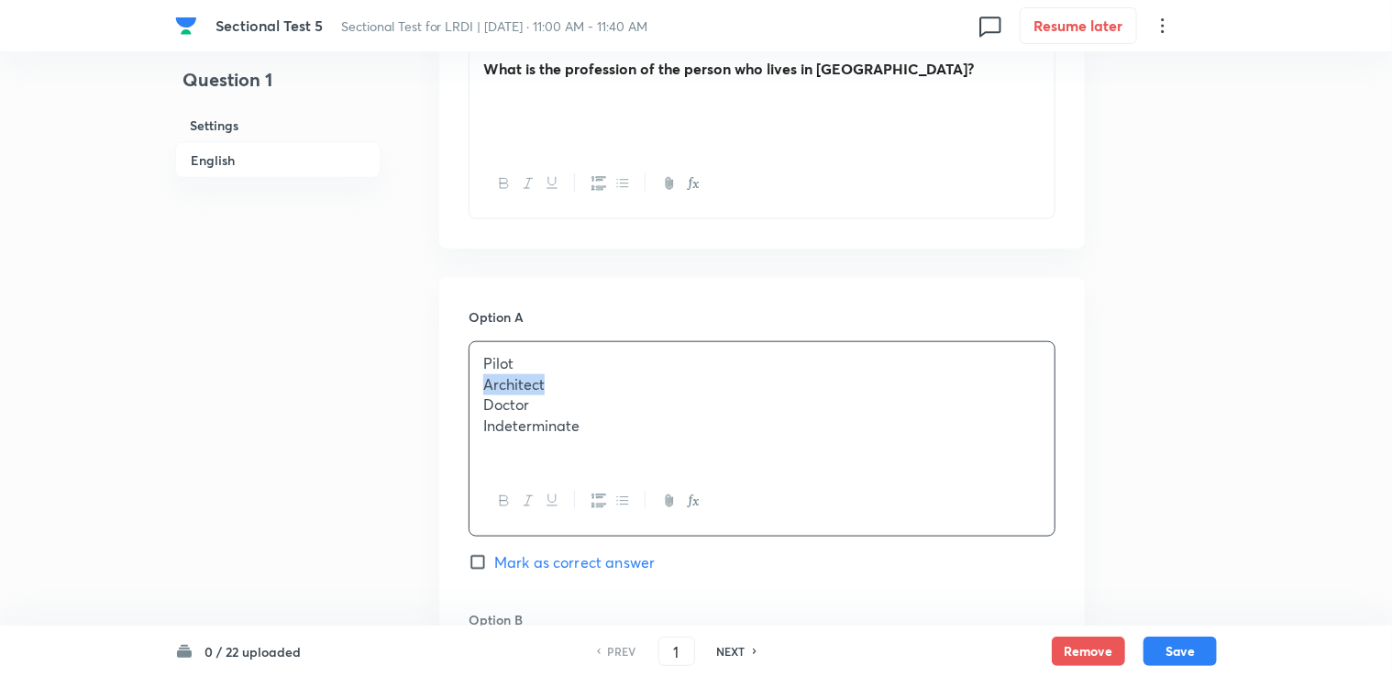
drag, startPoint x: 486, startPoint y: 384, endPoint x: 541, endPoint y: 387, distance: 55.1
click at [541, 387] on p "Architect" at bounding box center [761, 384] width 557 height 21
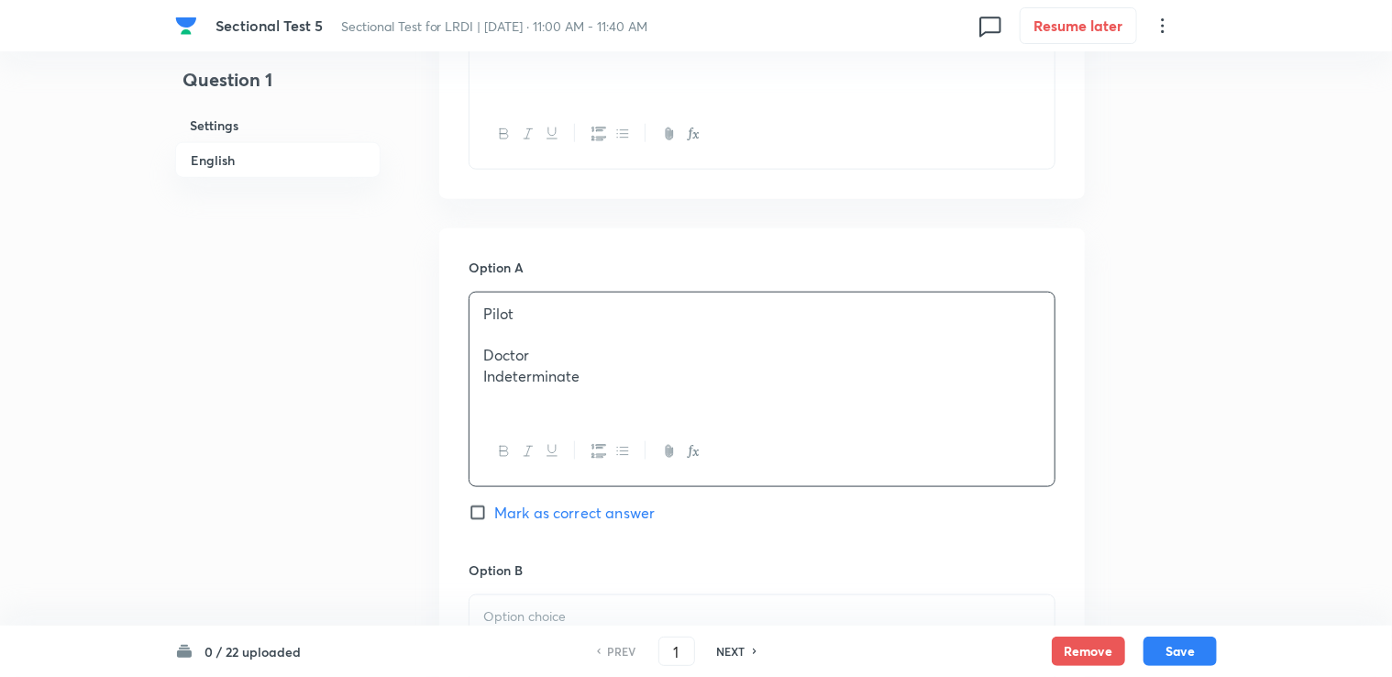
scroll to position [1089, 0]
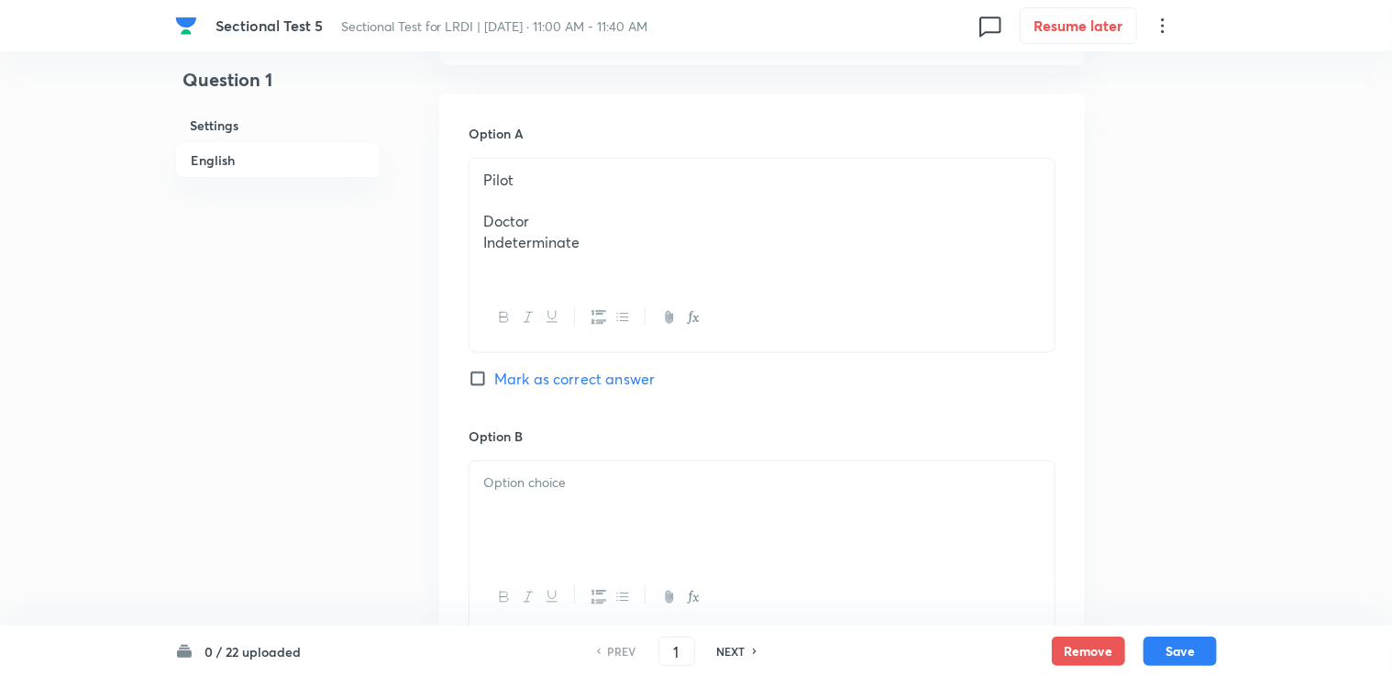
drag, startPoint x: 521, startPoint y: 405, endPoint x: 510, endPoint y: 490, distance: 85.1
drag, startPoint x: 532, startPoint y: 218, endPoint x: 576, endPoint y: 221, distance: 44.1
click at [574, 221] on div "Pilot Doctor Indeterminate" at bounding box center [761, 222] width 585 height 127
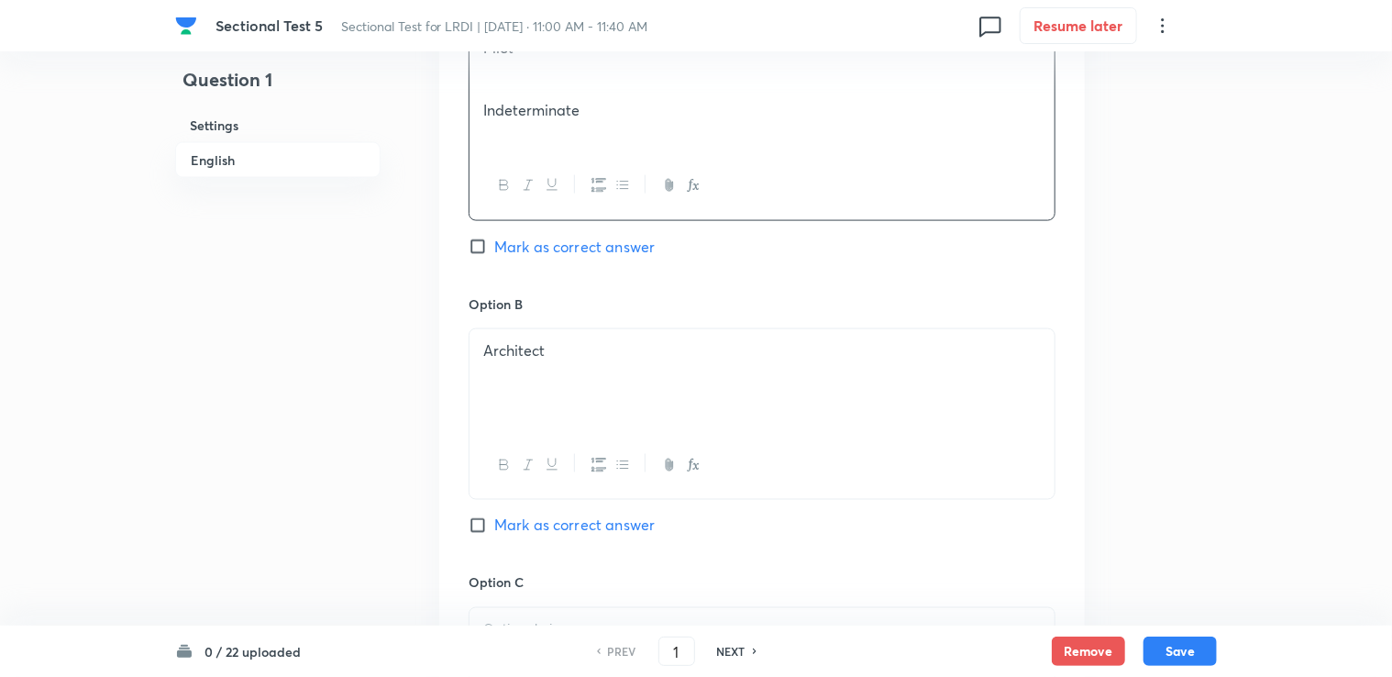
scroll to position [1456, 0]
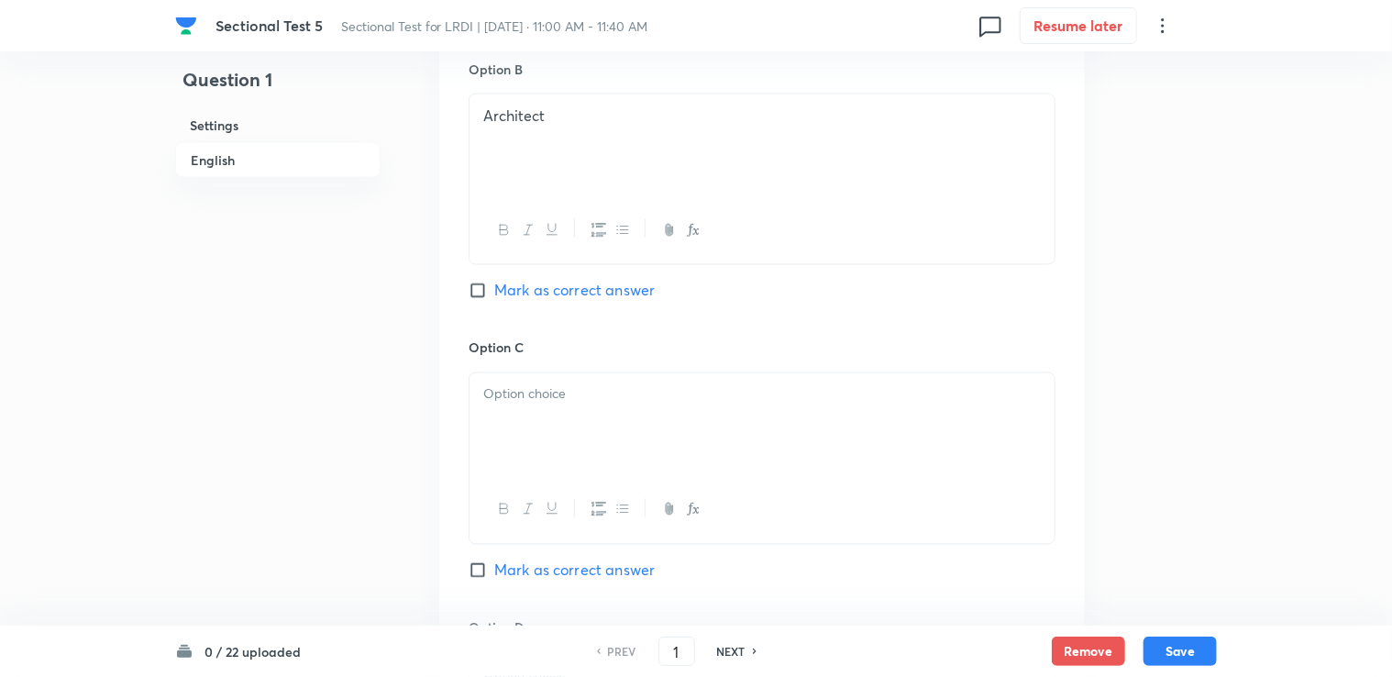
drag, startPoint x: 565, startPoint y: 486, endPoint x: 506, endPoint y: 444, distance: 72.3
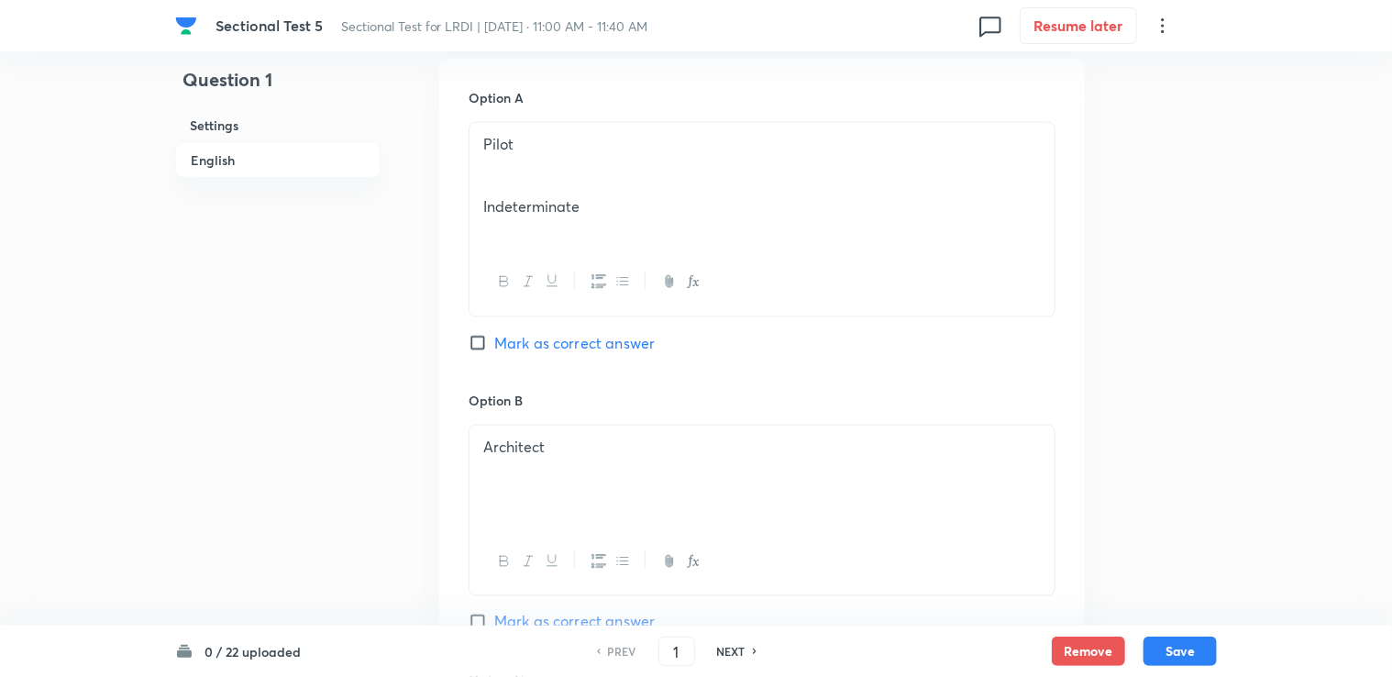
scroll to position [1089, 0]
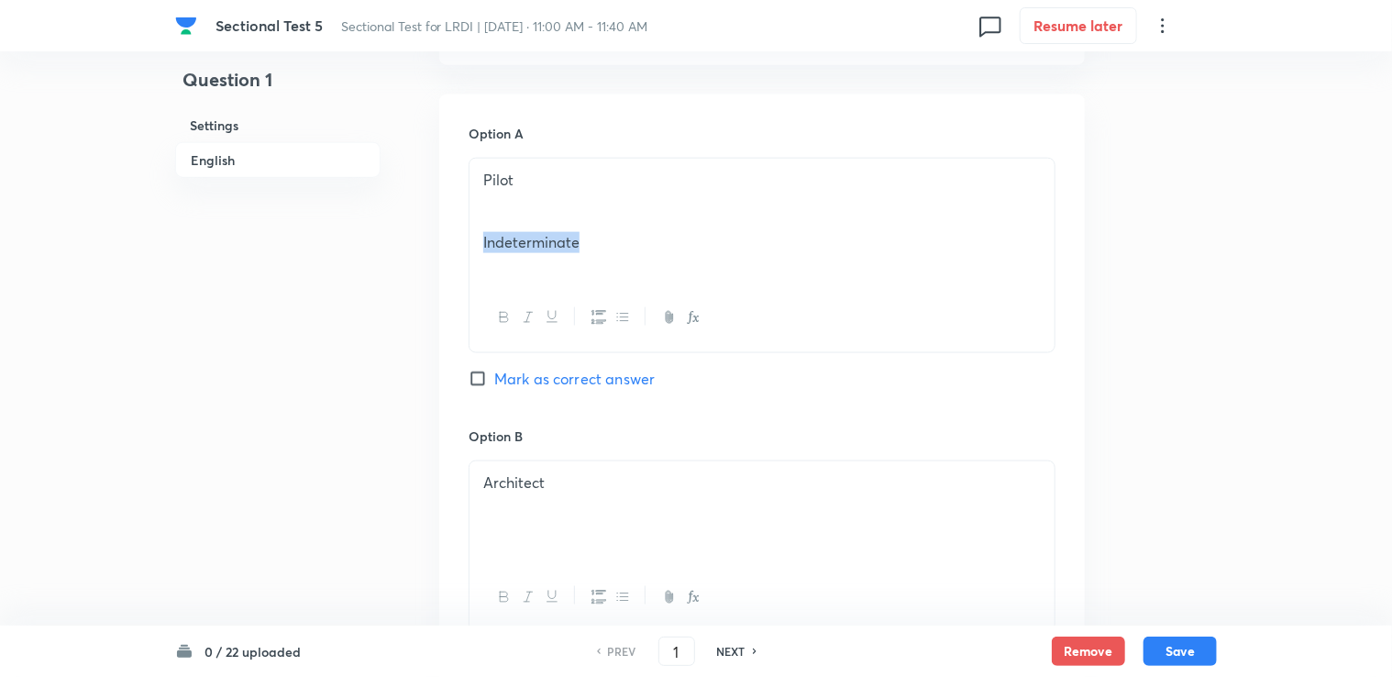
drag, startPoint x: 478, startPoint y: 241, endPoint x: 614, endPoint y: 244, distance: 136.6
click at [613, 244] on div "Pilot Indeterminate" at bounding box center [761, 222] width 585 height 127
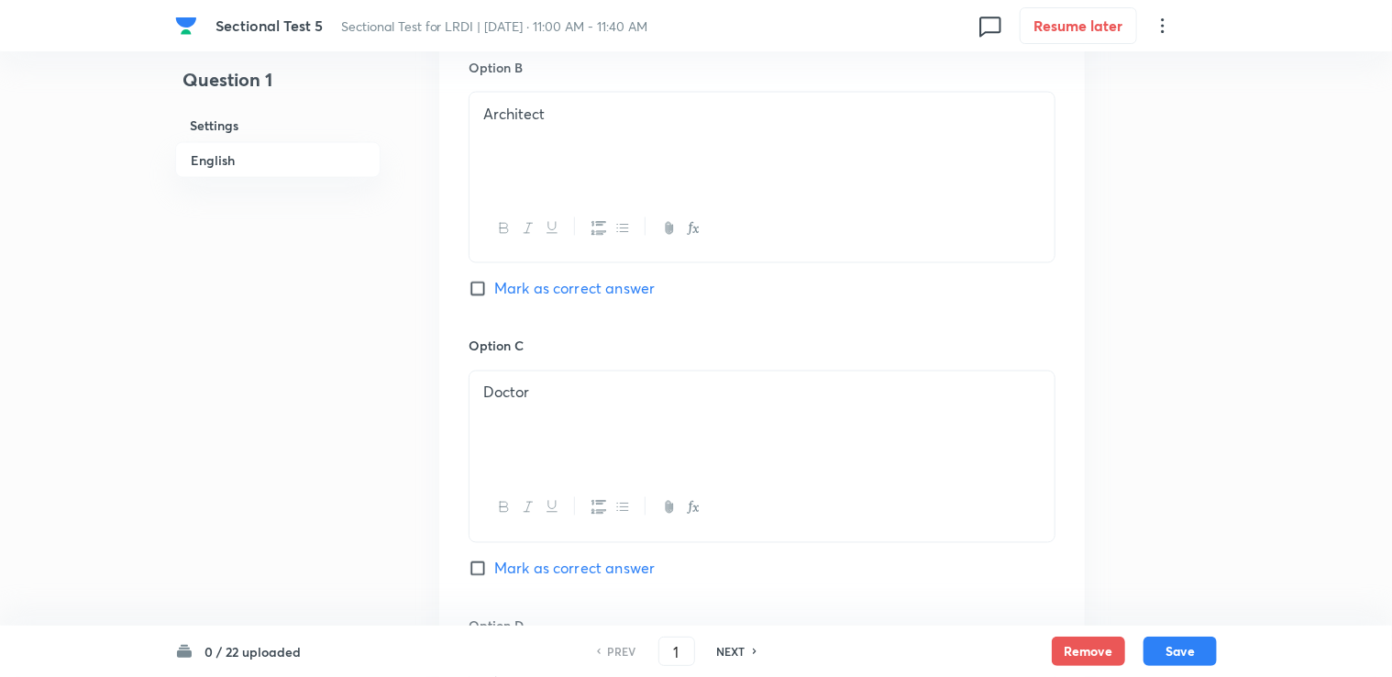
scroll to position [1731, 0]
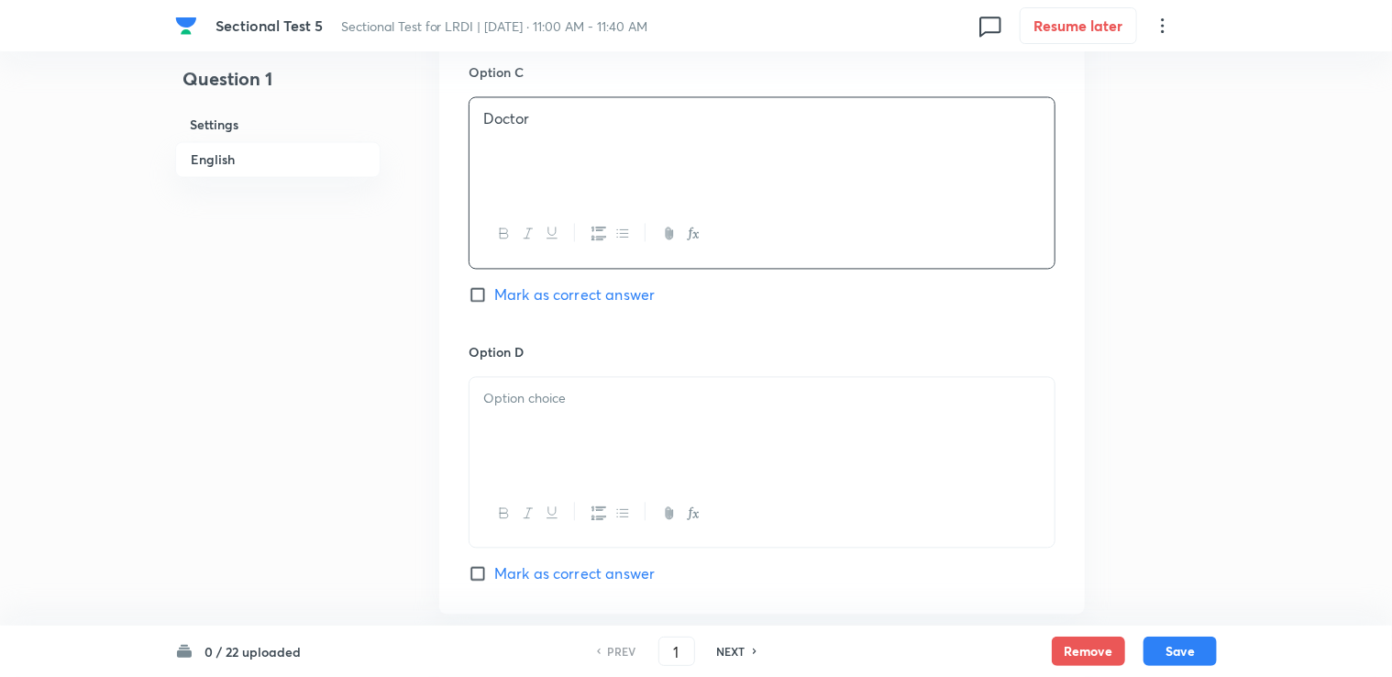
drag, startPoint x: 491, startPoint y: 171, endPoint x: 445, endPoint y: 400, distance: 233.7
click at [445, 400] on div "Option A Pilot [PERSON_NAME] as correct answer Option B Architect [PERSON_NAME]…" at bounding box center [761, 34] width 645 height 1162
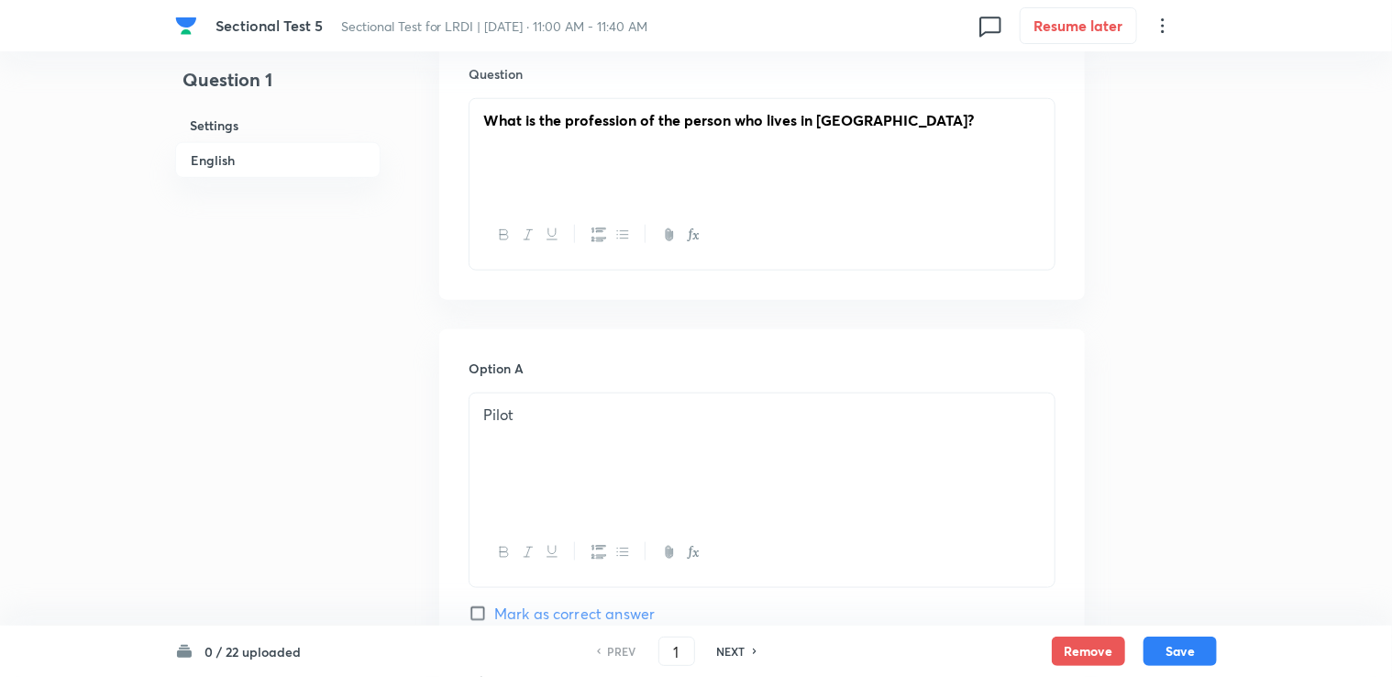
scroll to position [906, 0]
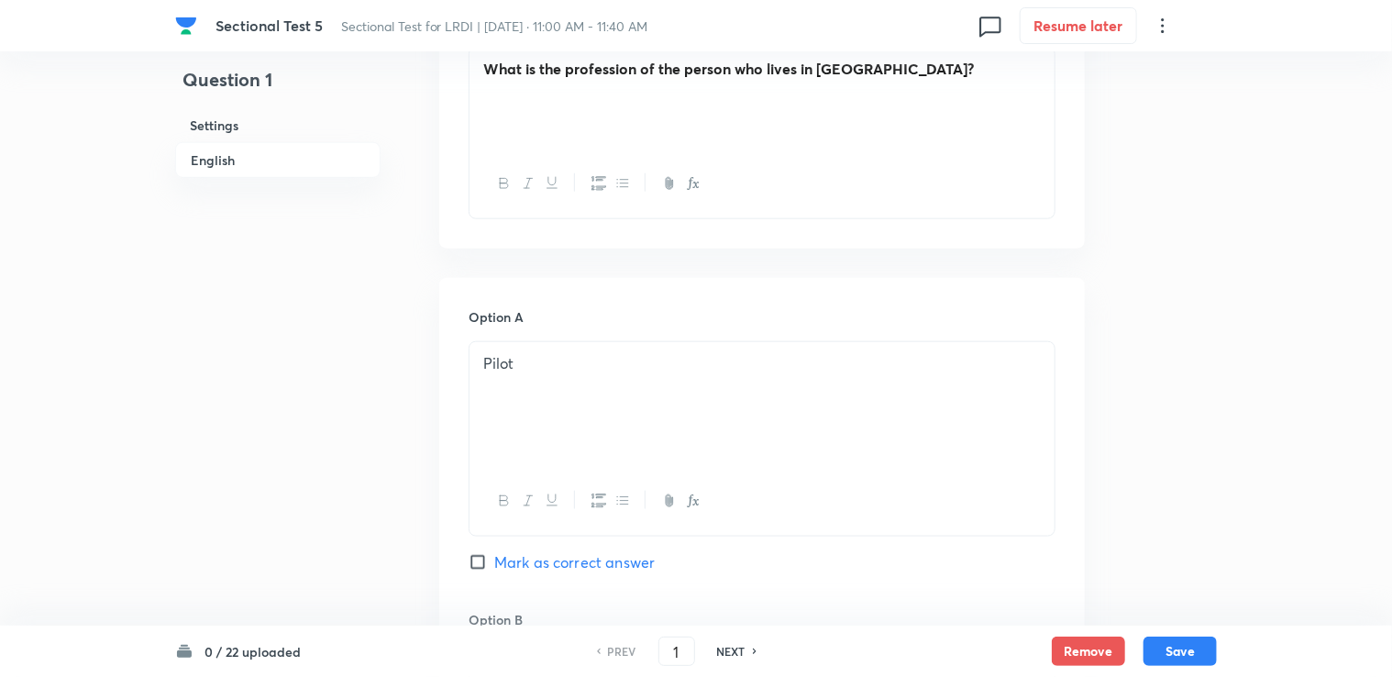
click at [528, 556] on span "Mark as correct answer" at bounding box center [574, 562] width 160 height 22
click at [494, 556] on input "Mark as correct answer" at bounding box center [482, 562] width 26 height 18
checkbox input "true"
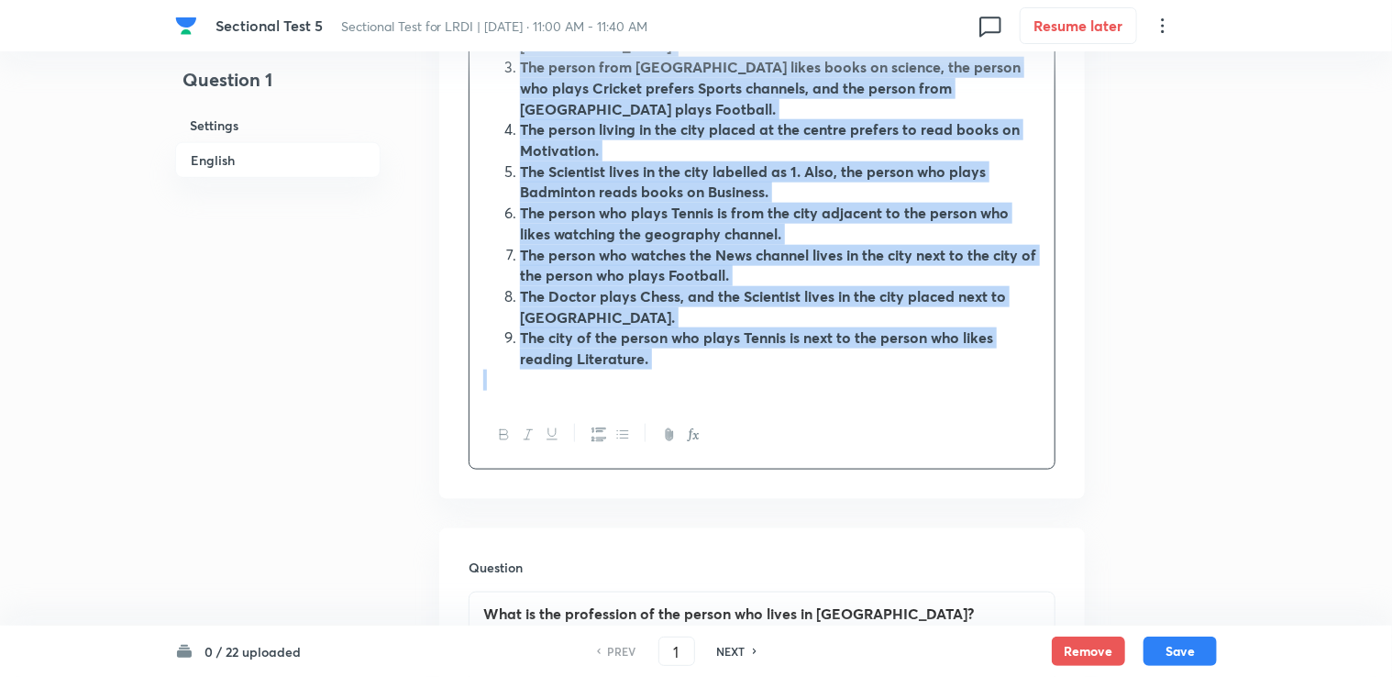
drag, startPoint x: 477, startPoint y: 165, endPoint x: 764, endPoint y: 449, distance: 403.9
click at [510, 427] on icon "button" at bounding box center [504, 434] width 15 height 15
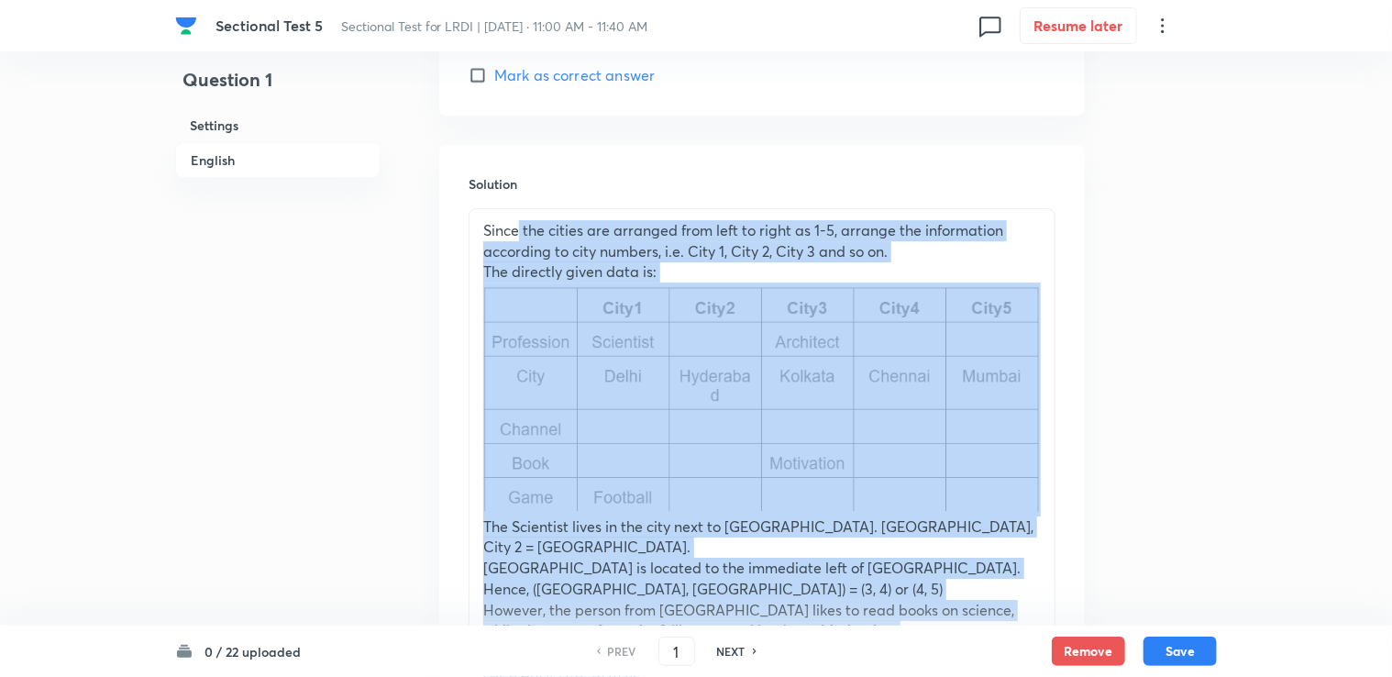
scroll to position [2624, 0]
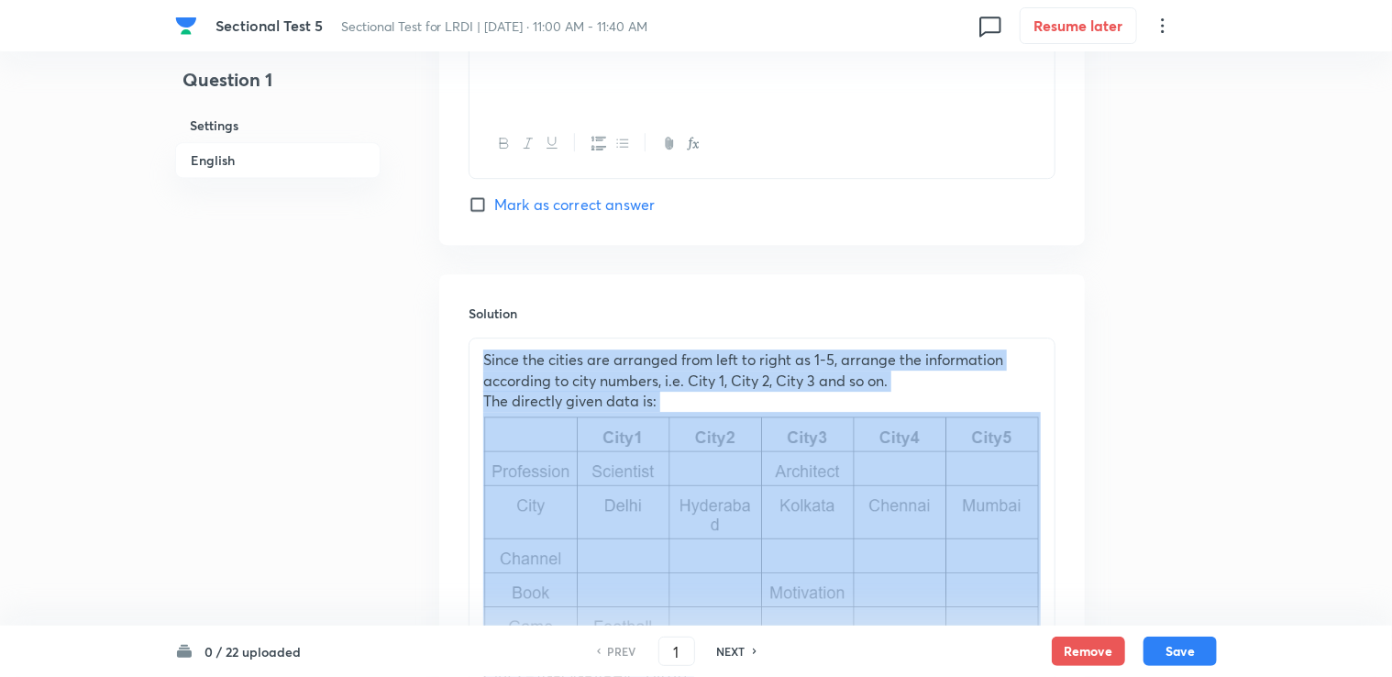
drag, startPoint x: 1046, startPoint y: 351, endPoint x: 456, endPoint y: 270, distance: 596.1
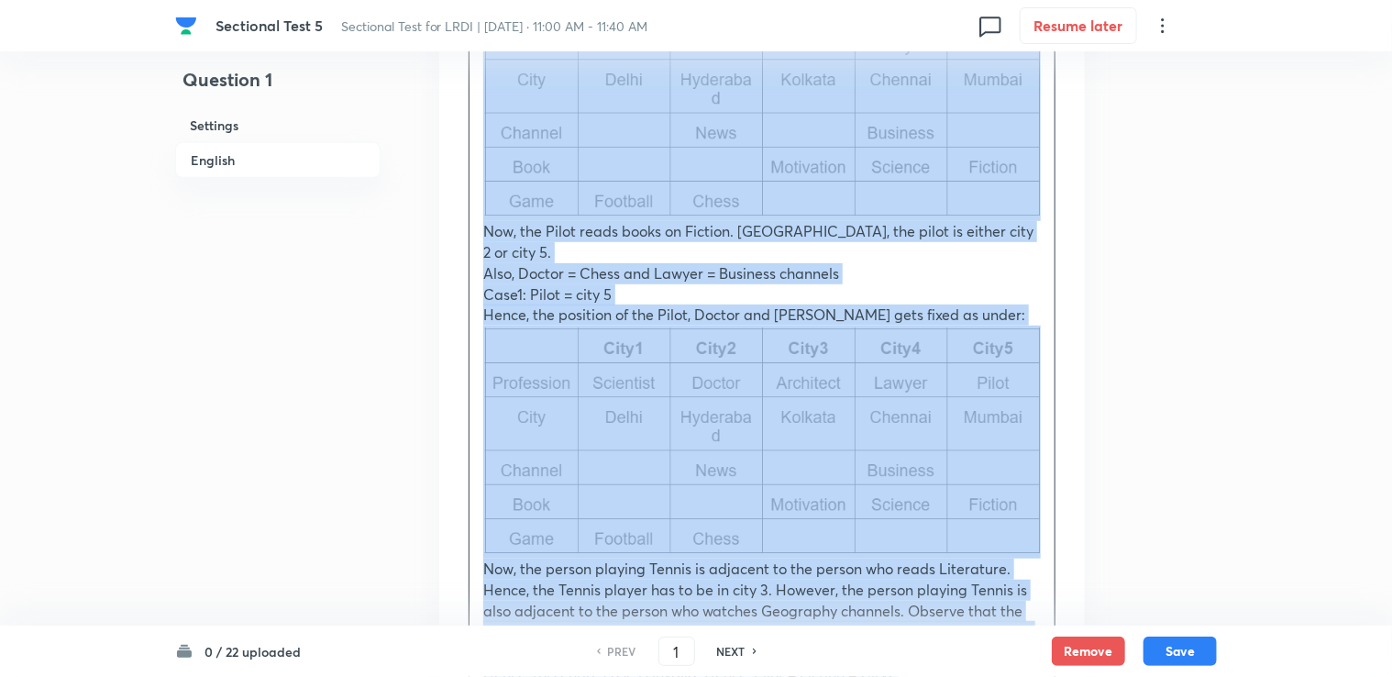
scroll to position [4274, 0]
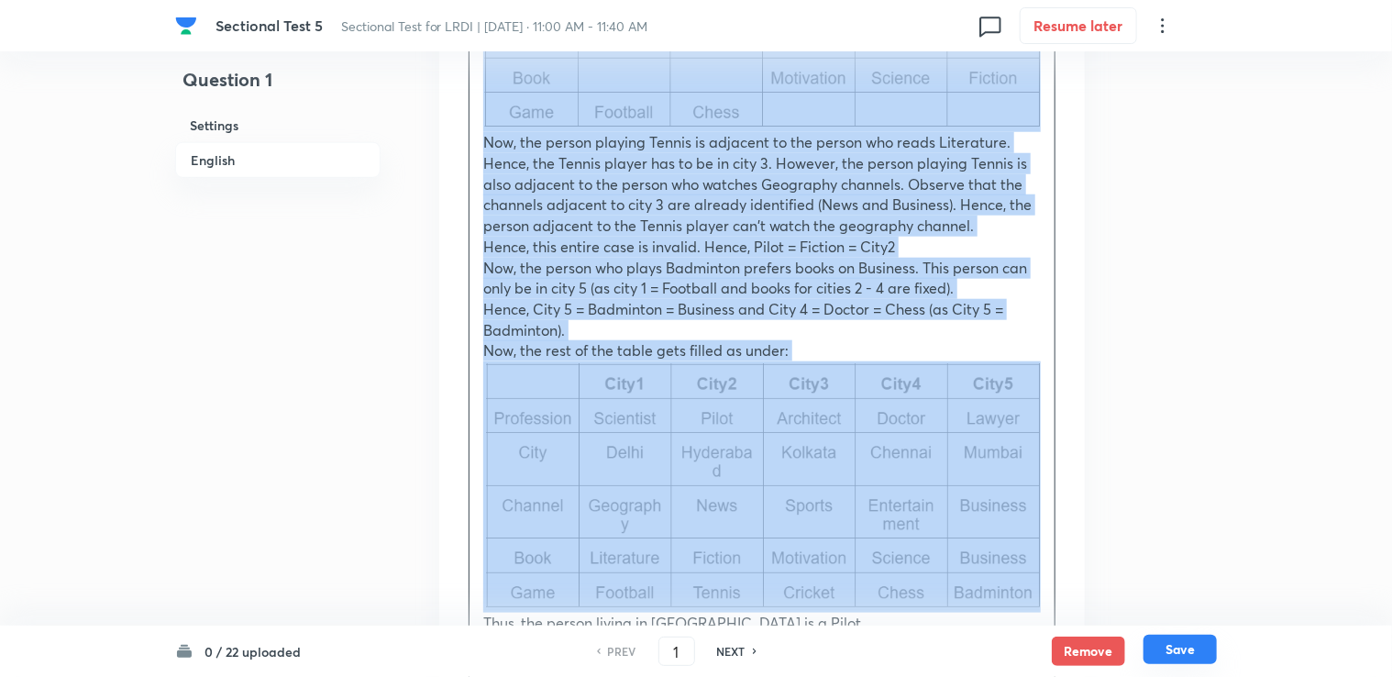
click at [1184, 652] on button "Save" at bounding box center [1179, 648] width 73 height 29
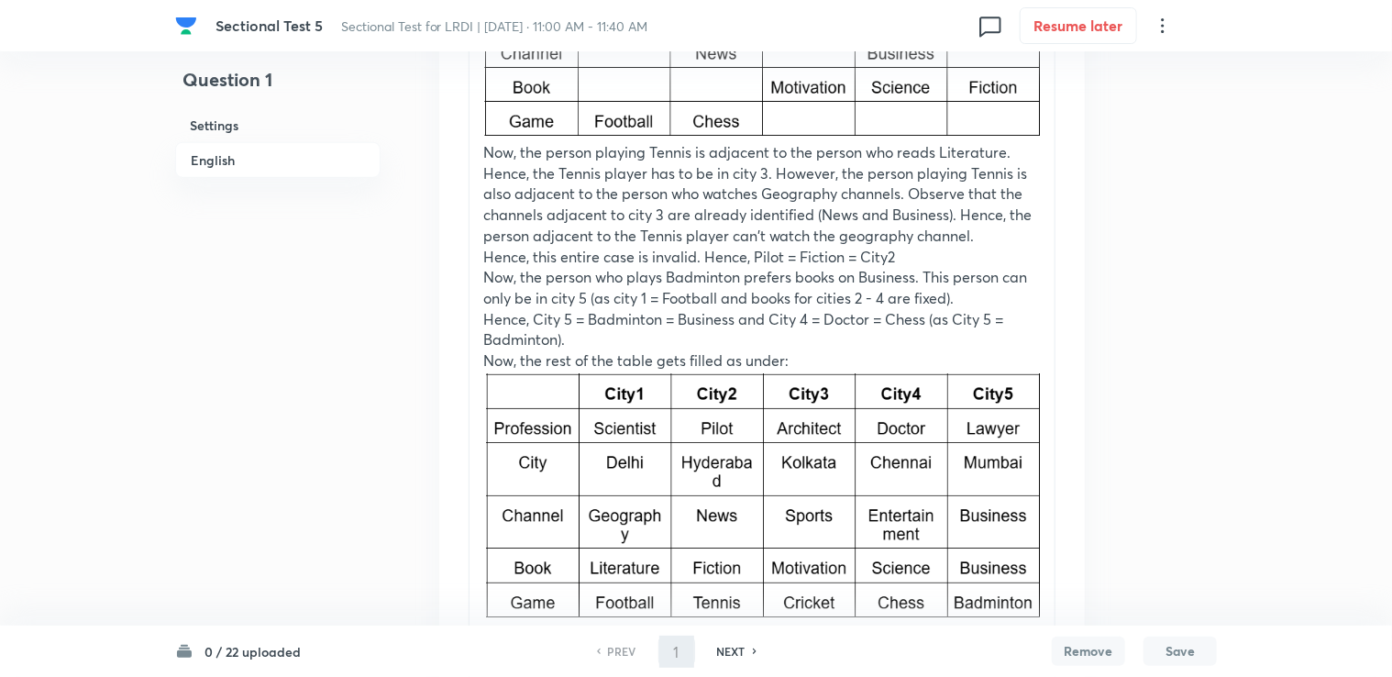
scroll to position [4229, 0]
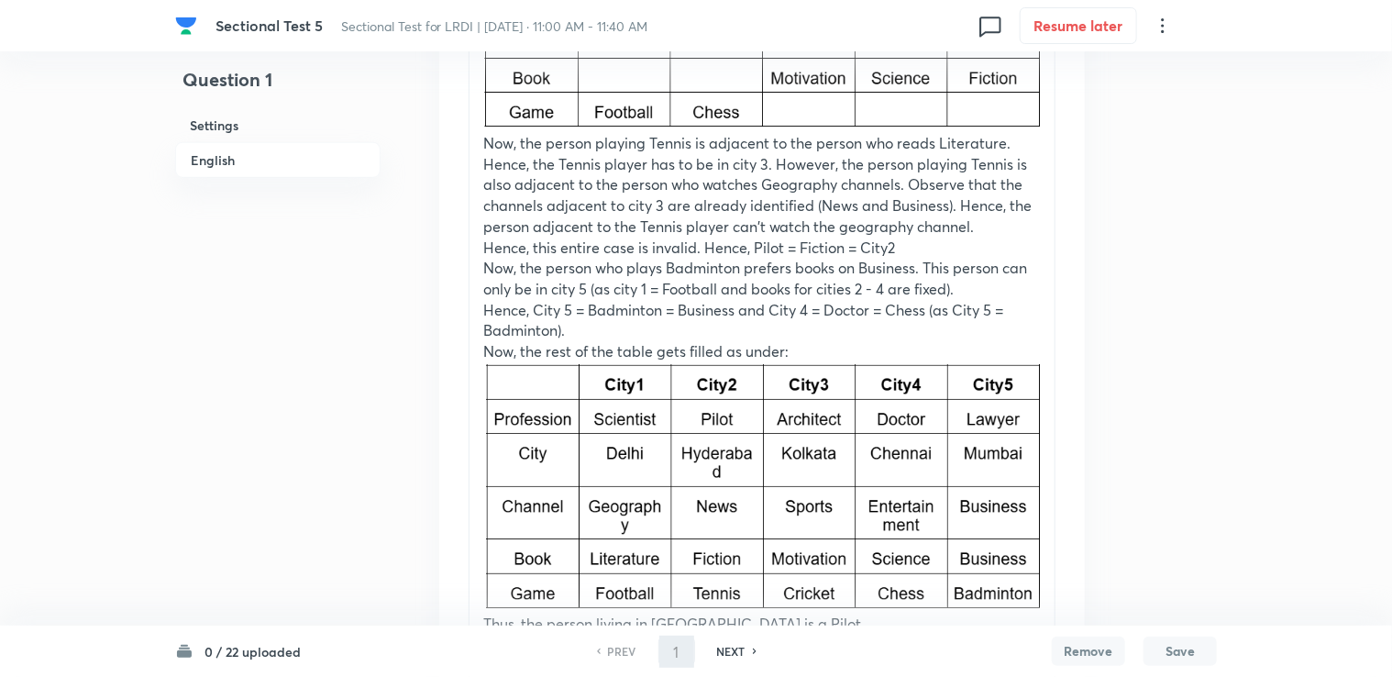
type input "2"
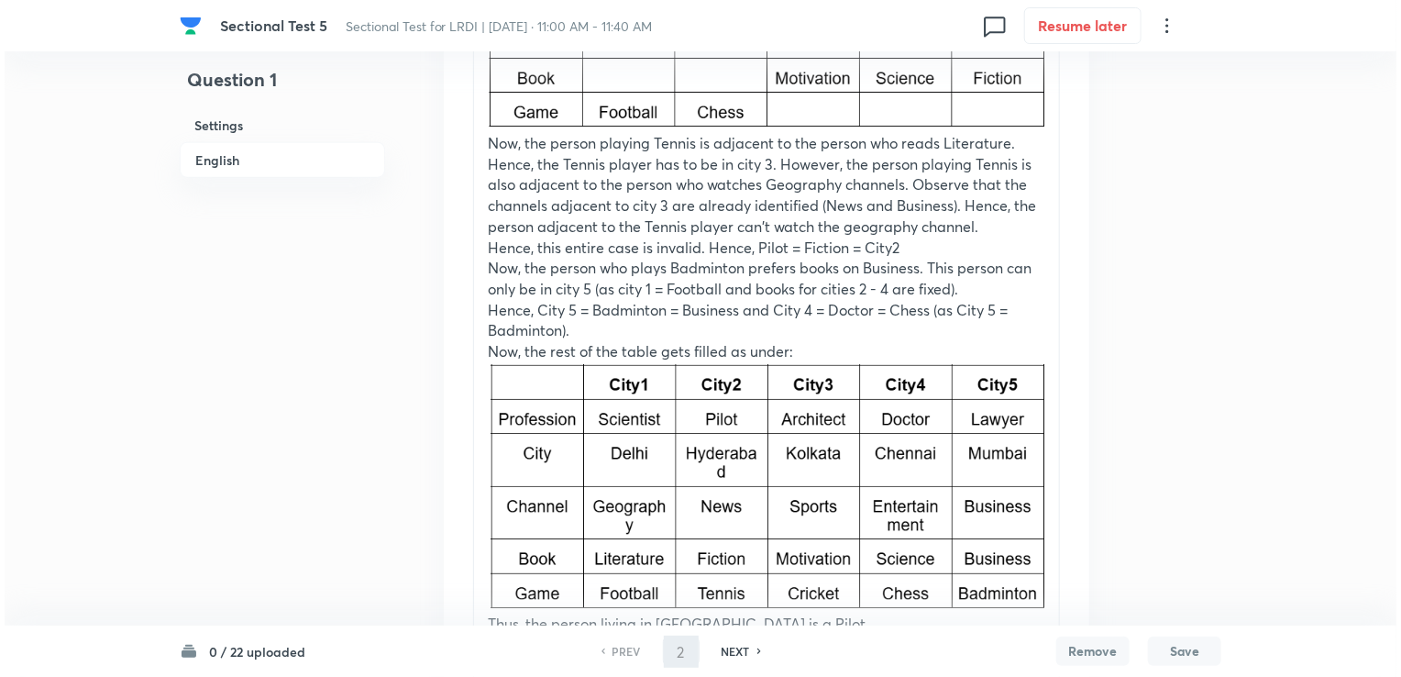
scroll to position [0, 0]
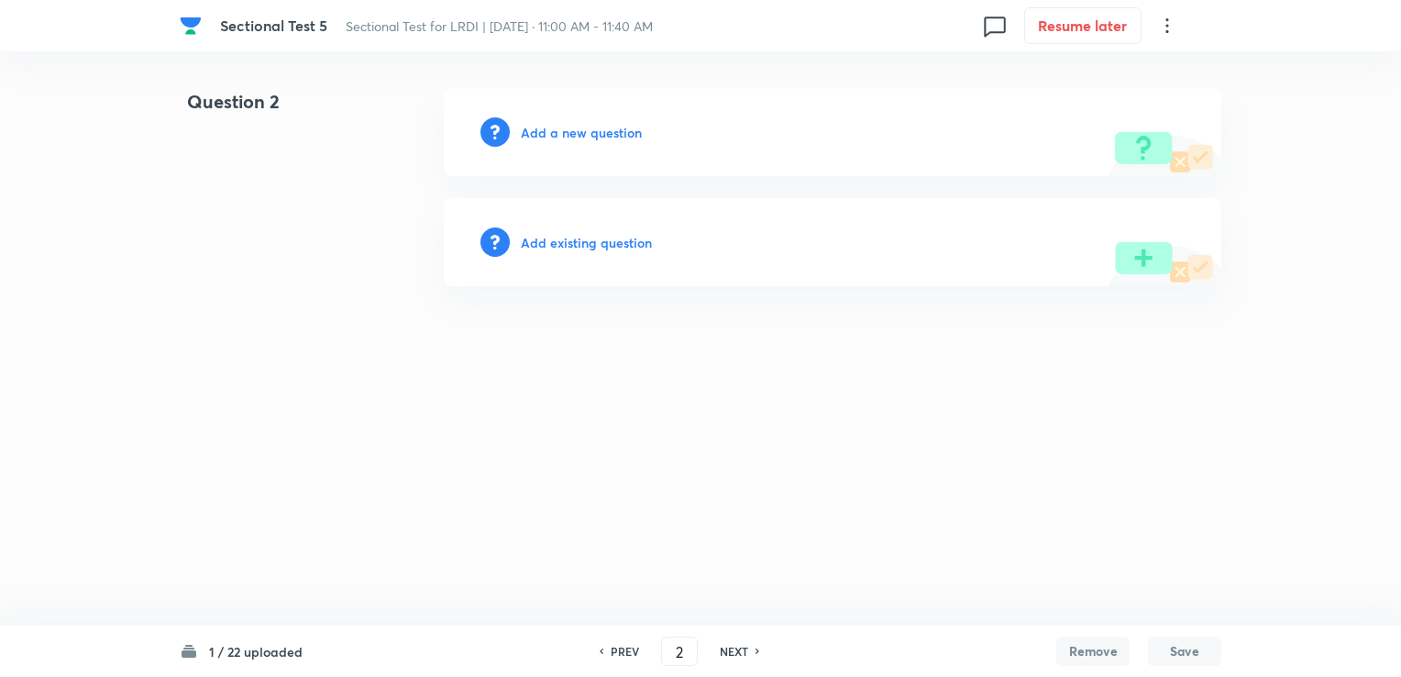
click at [615, 129] on h6 "Add a new question" at bounding box center [581, 132] width 121 height 19
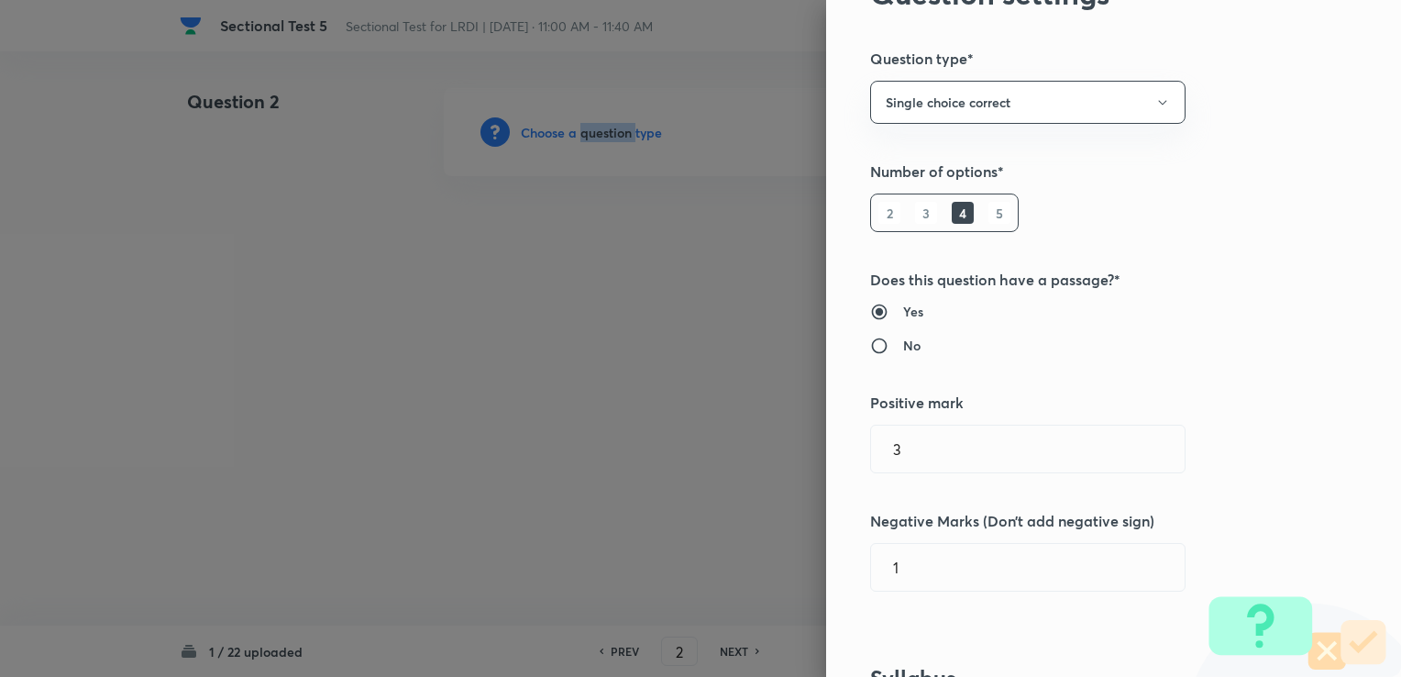
scroll to position [367, 0]
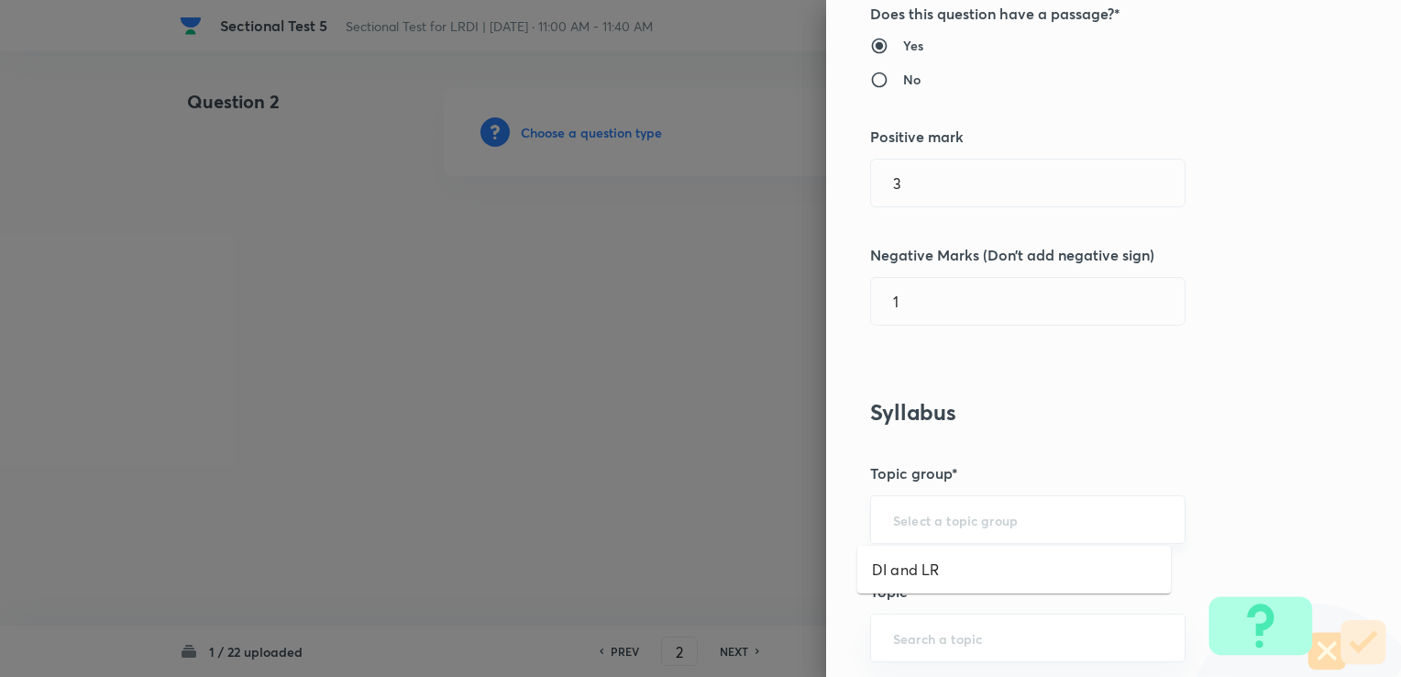
click at [953, 524] on input "text" at bounding box center [1028, 519] width 270 height 17
click at [940, 559] on li "DI and LR" at bounding box center [1014, 569] width 314 height 33
type input "DI and LR"
drag, startPoint x: 908, startPoint y: 611, endPoint x: 908, endPoint y: 634, distance: 22.9
click at [908, 612] on div "Question settings Question type* Single choice correct Number of options* 2 3 4…" at bounding box center [1113, 338] width 575 height 677
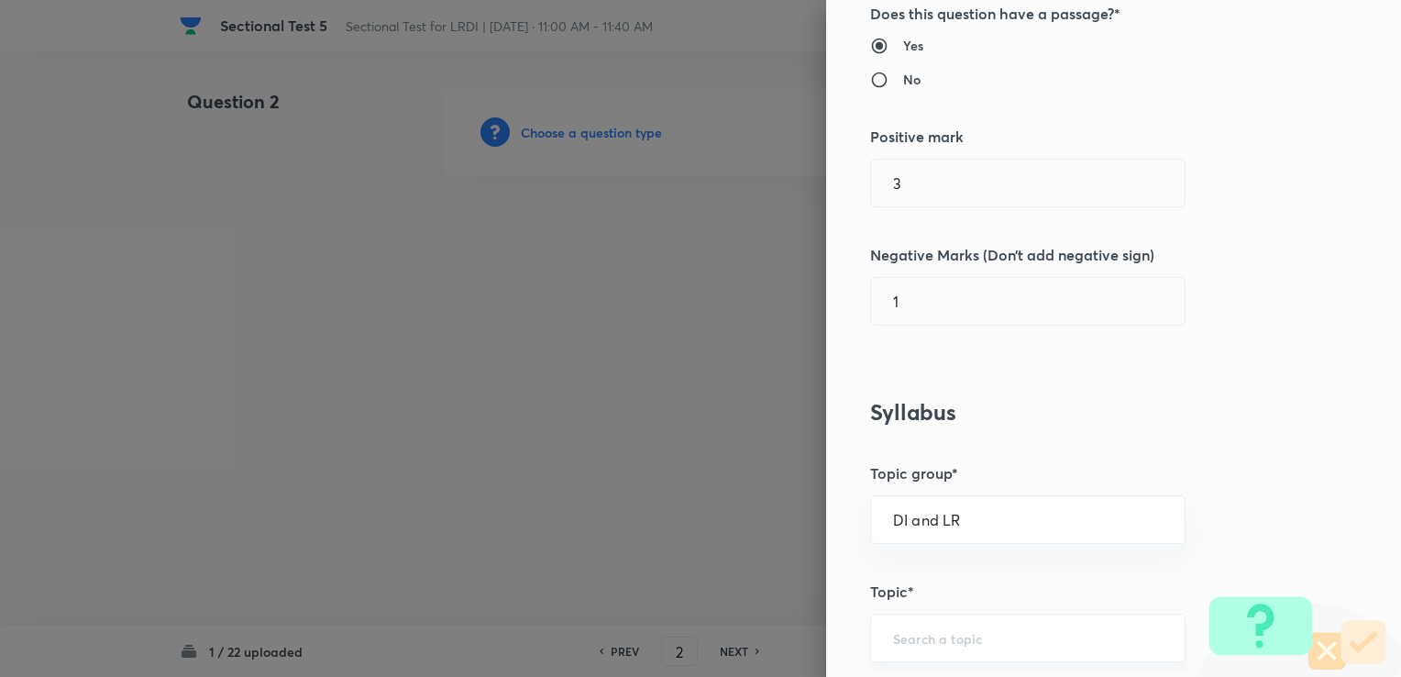
click at [908, 636] on input "text" at bounding box center [1028, 637] width 270 height 17
click at [922, 596] on li "Logical Reasoning" at bounding box center [1014, 584] width 314 height 33
type input "Logical Reasoning"
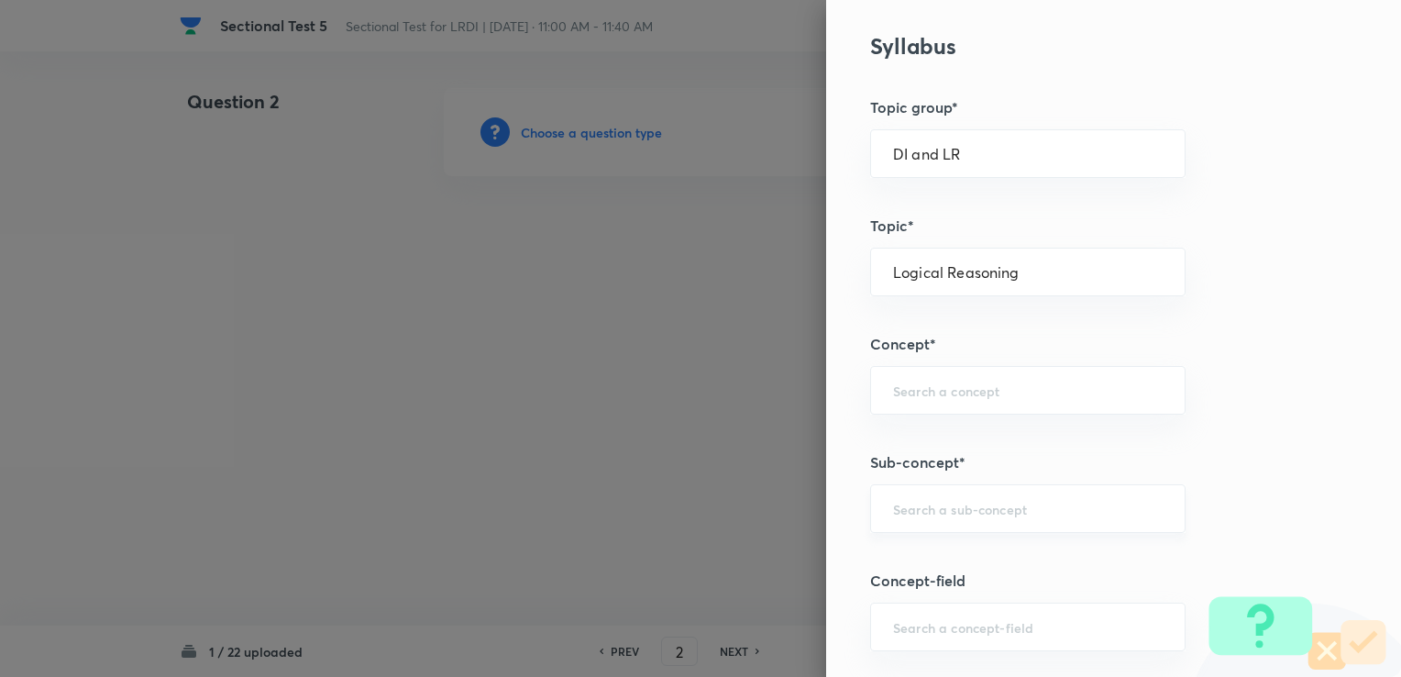
scroll to position [733, 0]
click at [937, 503] on input "text" at bounding box center [1028, 507] width 270 height 17
click at [911, 396] on div "​" at bounding box center [1027, 389] width 315 height 49
click at [952, 432] on li "Data Arrangement" at bounding box center [1014, 438] width 314 height 33
type input "Data Arrangement"
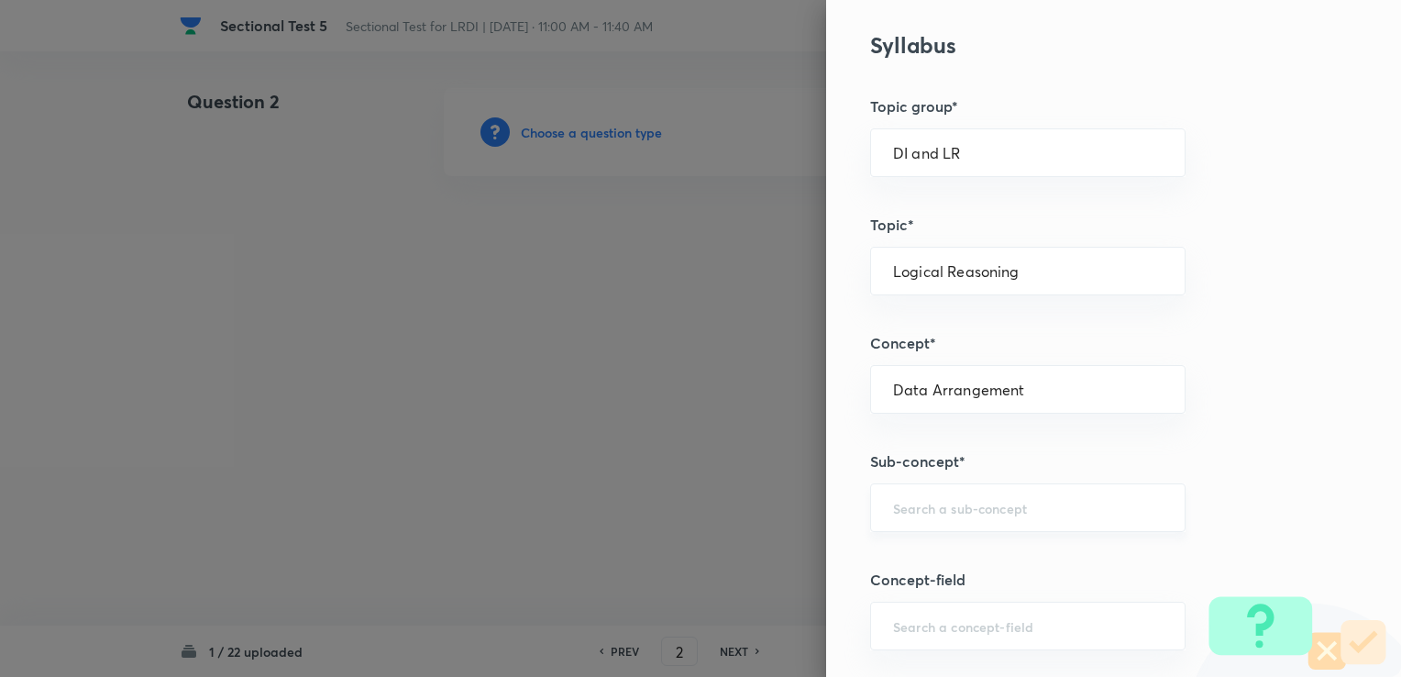
click at [944, 511] on input "text" at bounding box center [1028, 507] width 270 height 17
drag, startPoint x: 932, startPoint y: 557, endPoint x: 873, endPoint y: 539, distance: 62.4
click at [932, 557] on li "Data Arrangement" at bounding box center [1014, 556] width 314 height 33
type input "Data Arrangement"
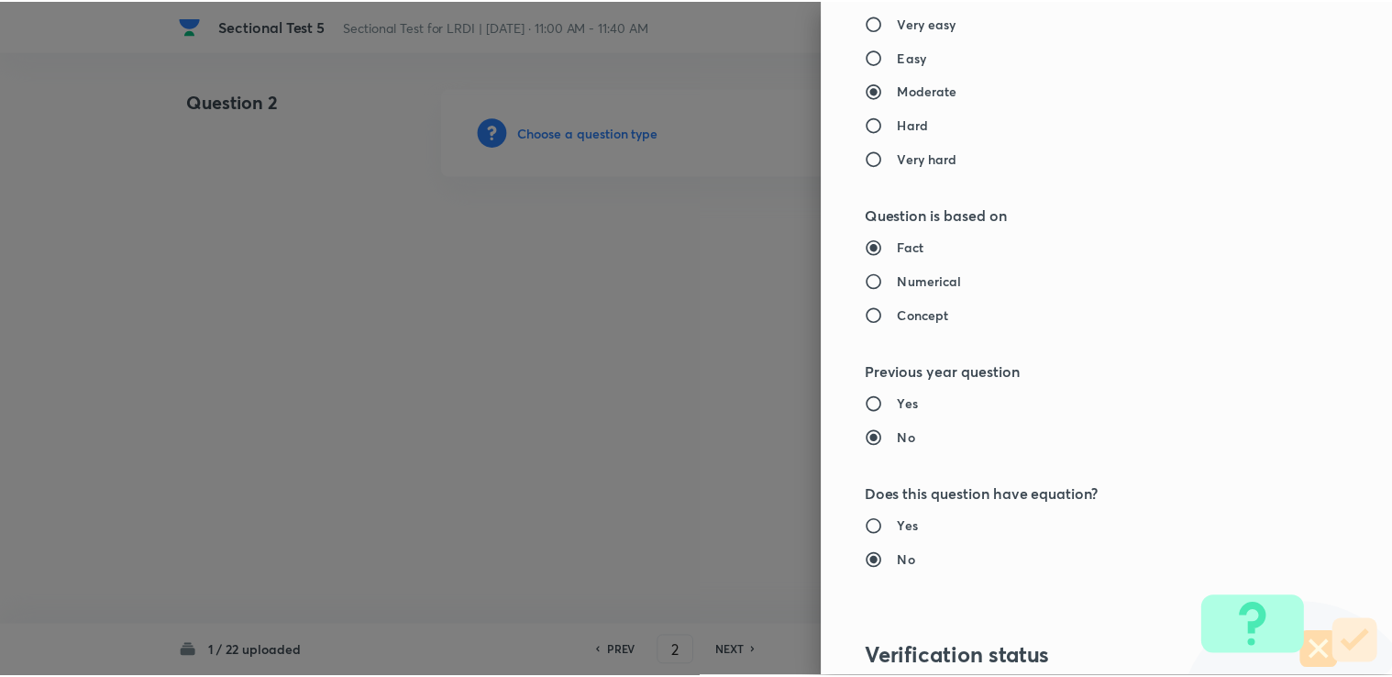
scroll to position [1819, 0]
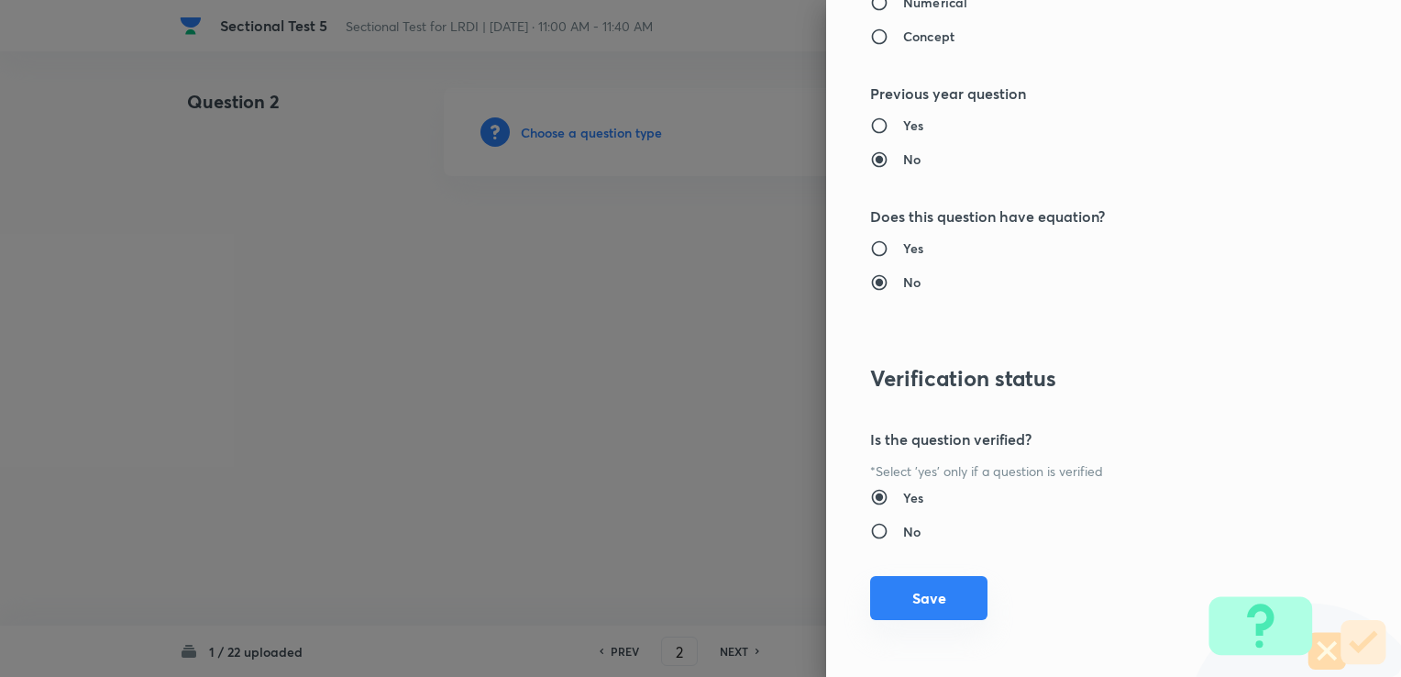
click at [895, 576] on button "Save" at bounding box center [928, 598] width 117 height 44
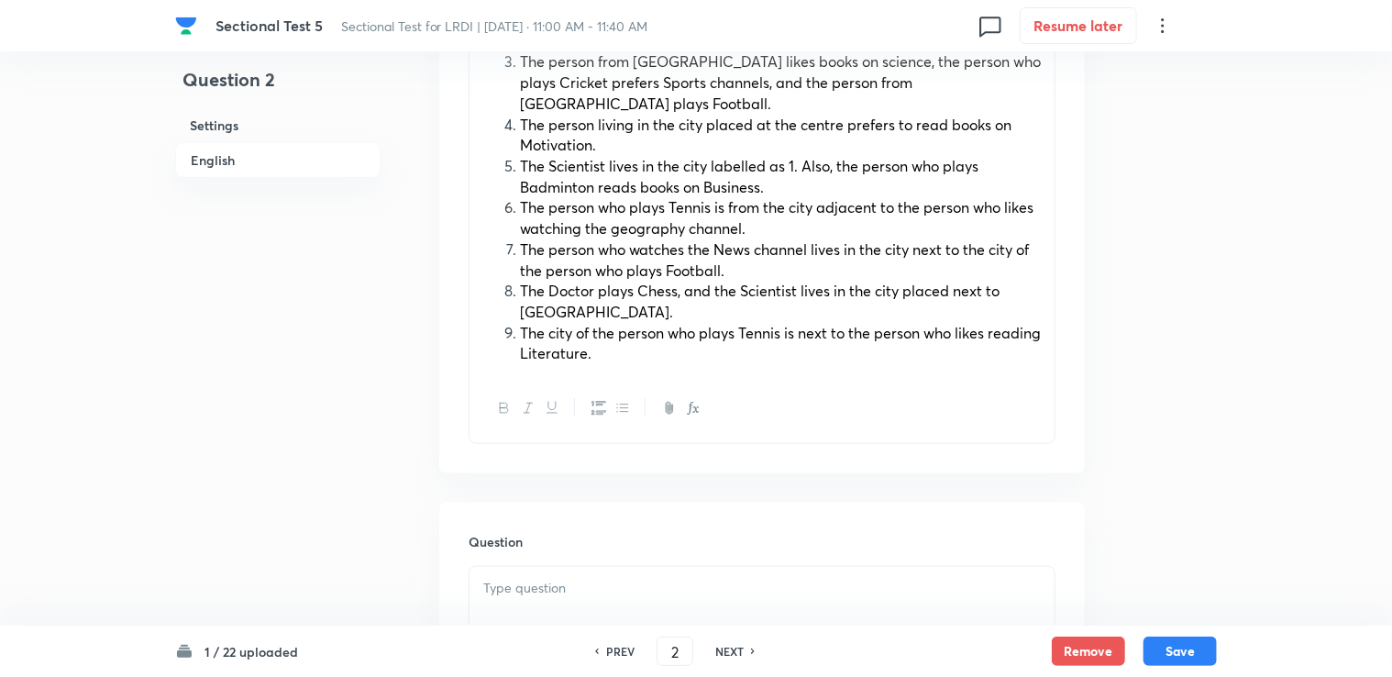
scroll to position [886, 0]
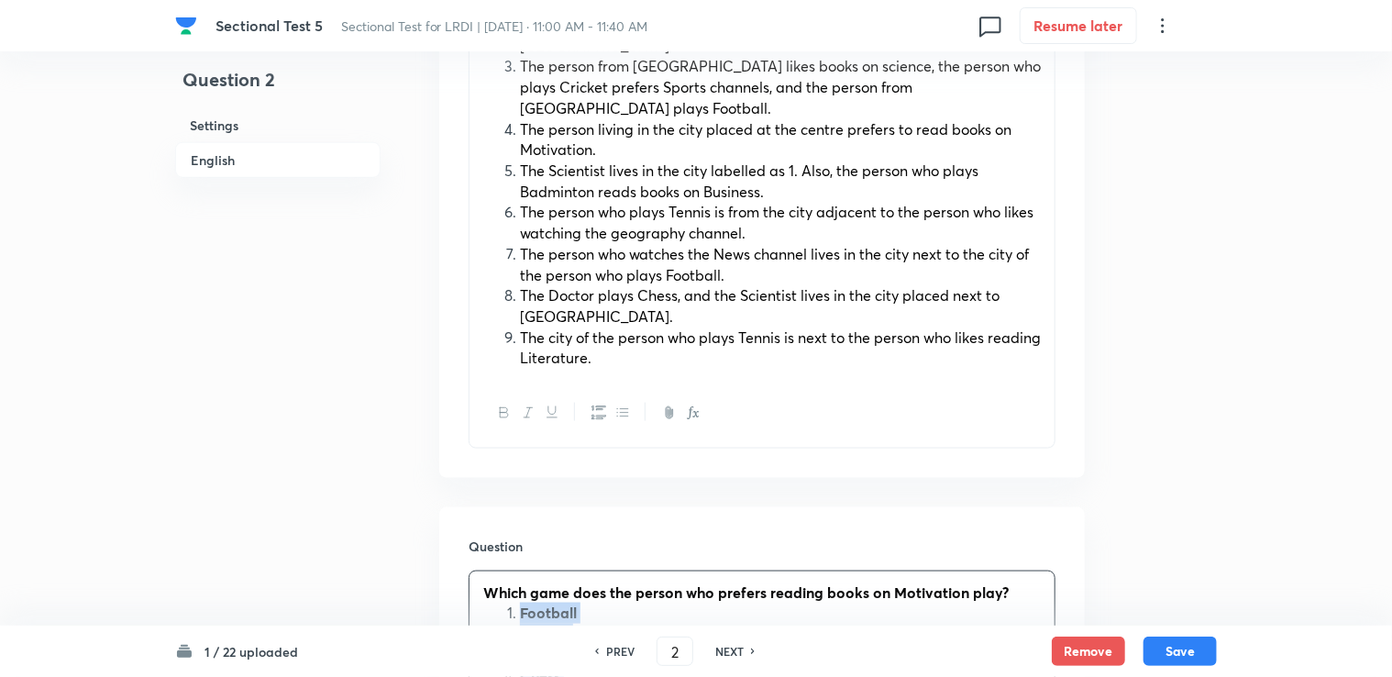
drag, startPoint x: 518, startPoint y: 548, endPoint x: 589, endPoint y: 625, distance: 104.5
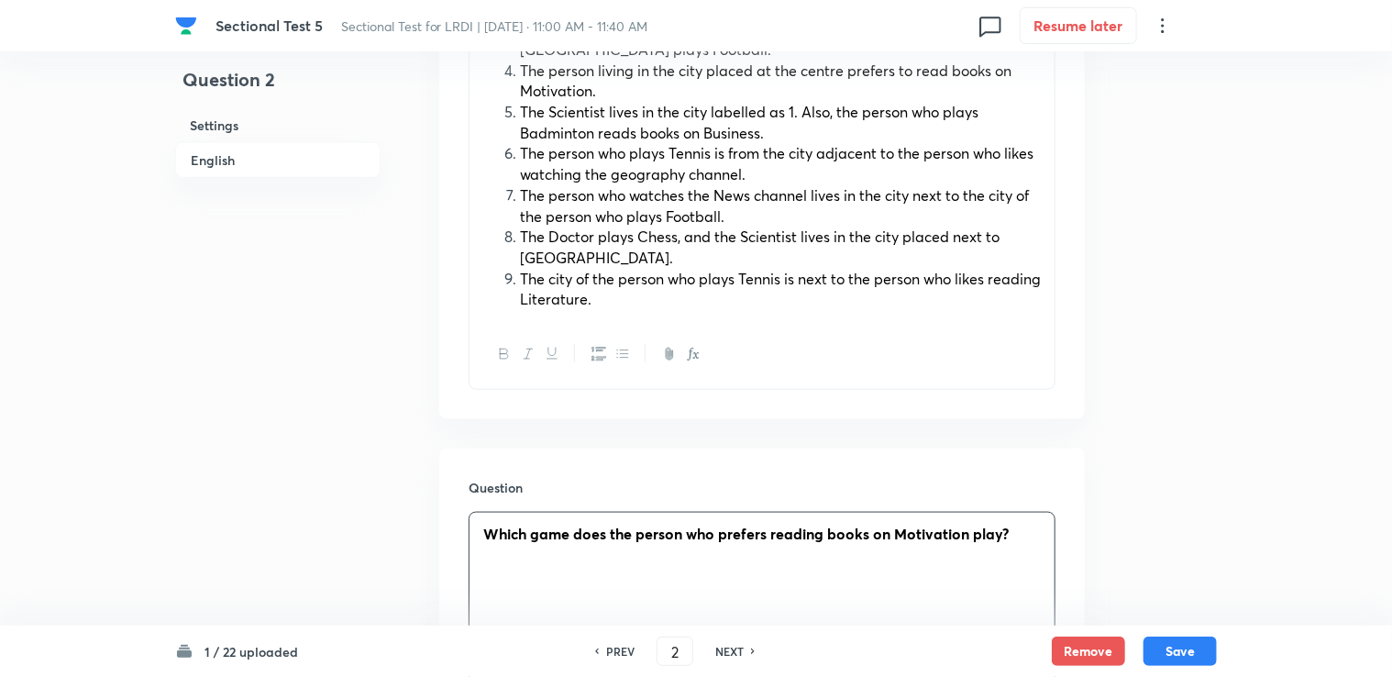
scroll to position [1252, 0]
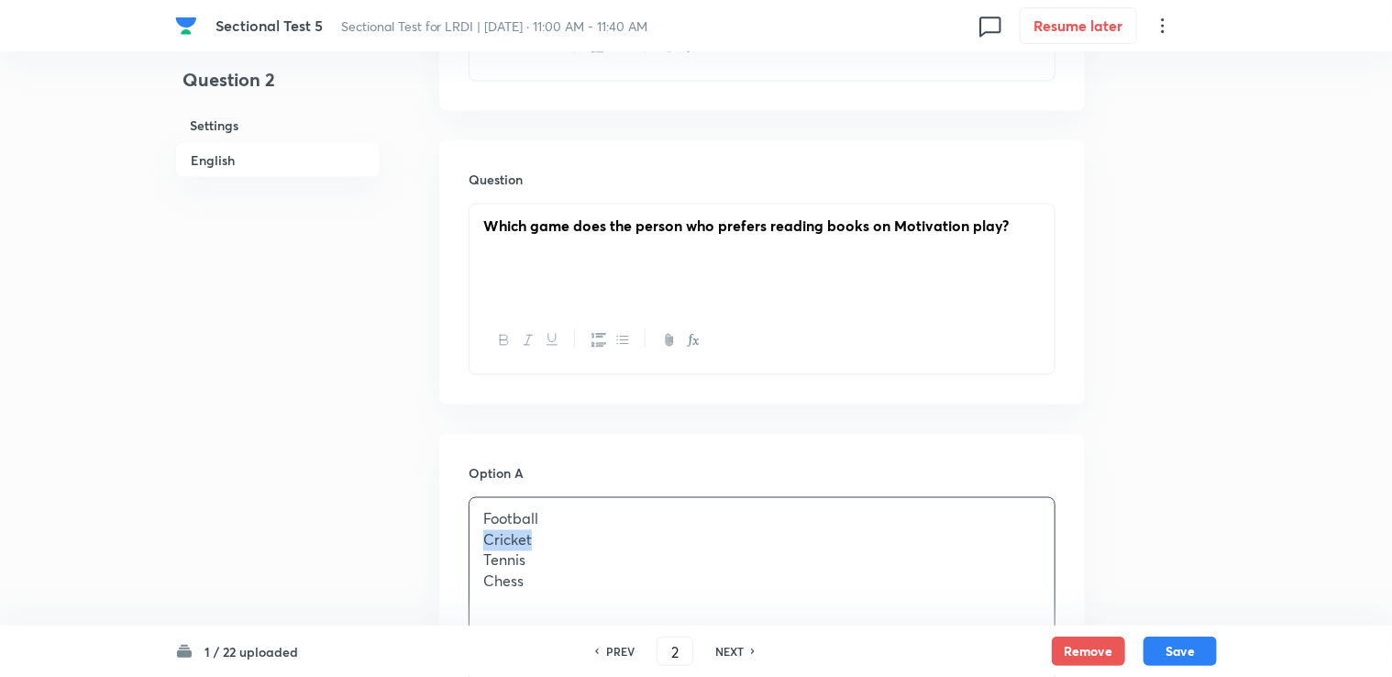
drag, startPoint x: 473, startPoint y: 477, endPoint x: 558, endPoint y: 475, distance: 85.3
click at [558, 498] on div "Football Cricket Tennis Chess" at bounding box center [761, 561] width 585 height 127
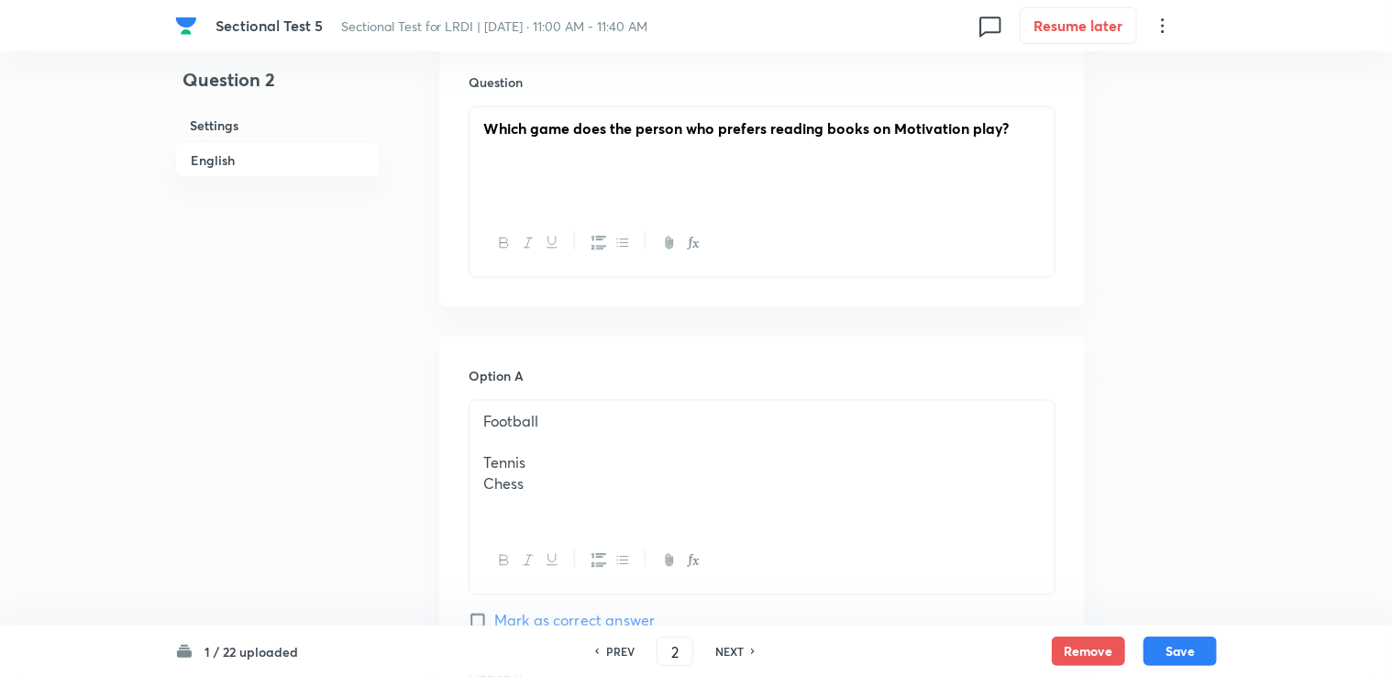
scroll to position [1344, 0]
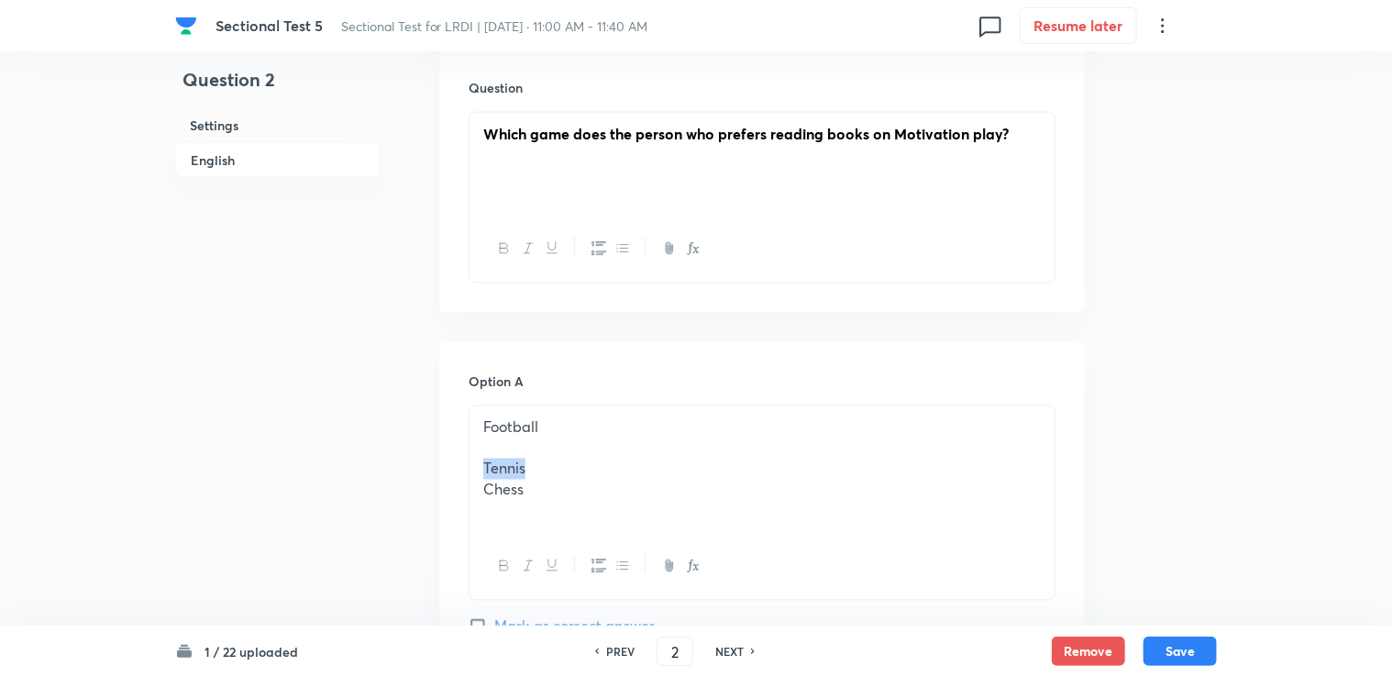
drag, startPoint x: 481, startPoint y: 402, endPoint x: 568, endPoint y: 398, distance: 87.2
click at [568, 406] on div "Football Tennis Chess" at bounding box center [761, 469] width 585 height 127
drag, startPoint x: 480, startPoint y: 424, endPoint x: 573, endPoint y: 431, distance: 92.8
click at [573, 431] on div "Football Chess" at bounding box center [761, 469] width 585 height 127
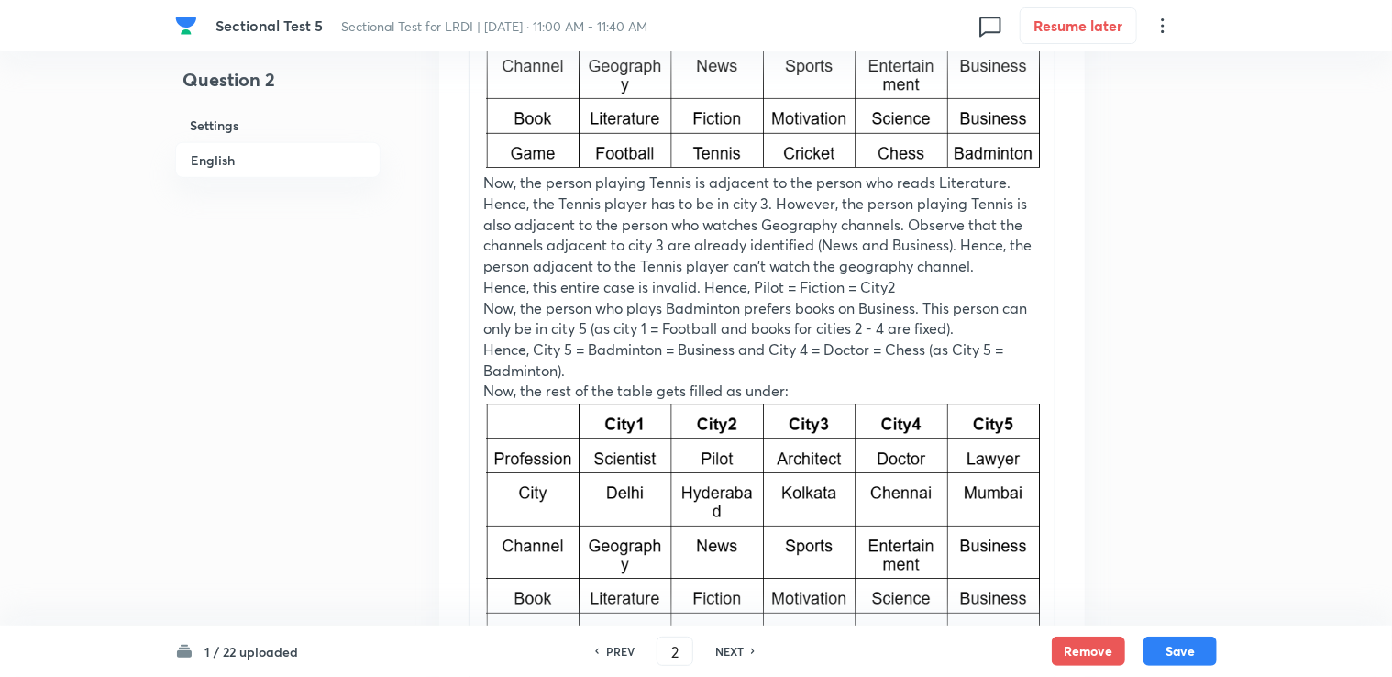
scroll to position [4175, 0]
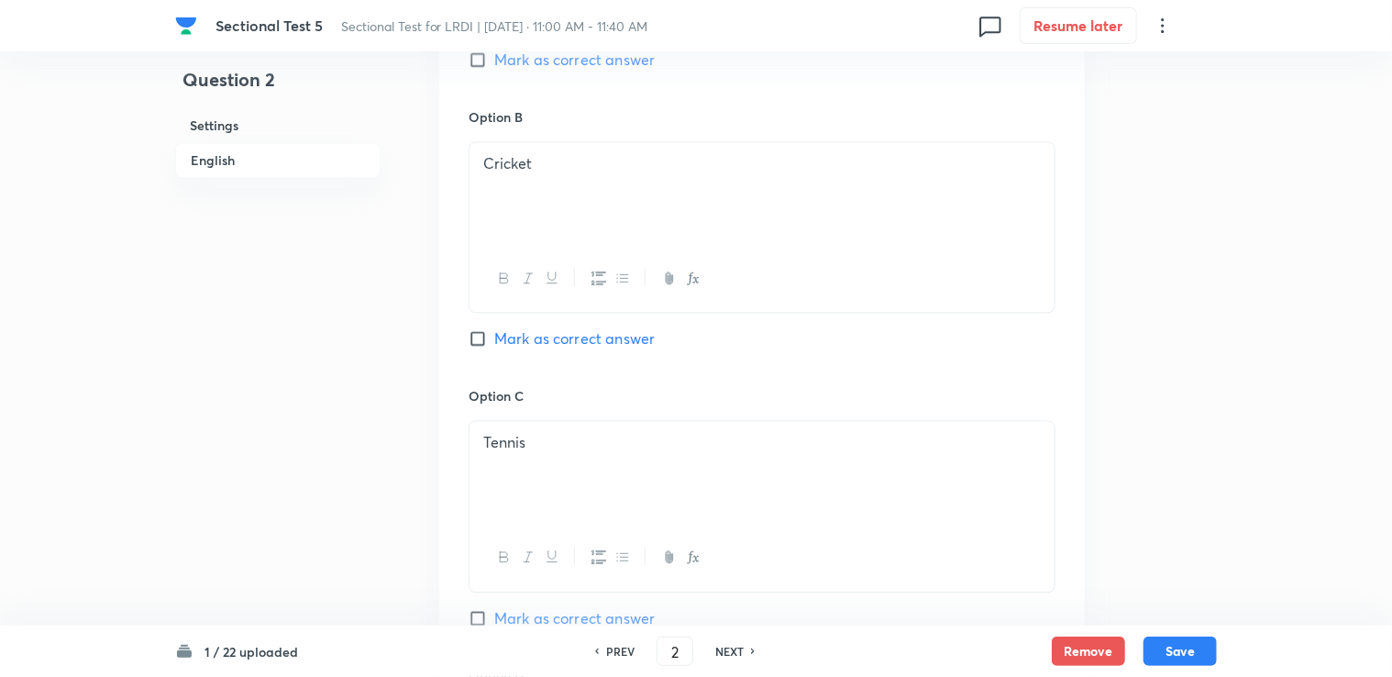
scroll to position [1700, 0]
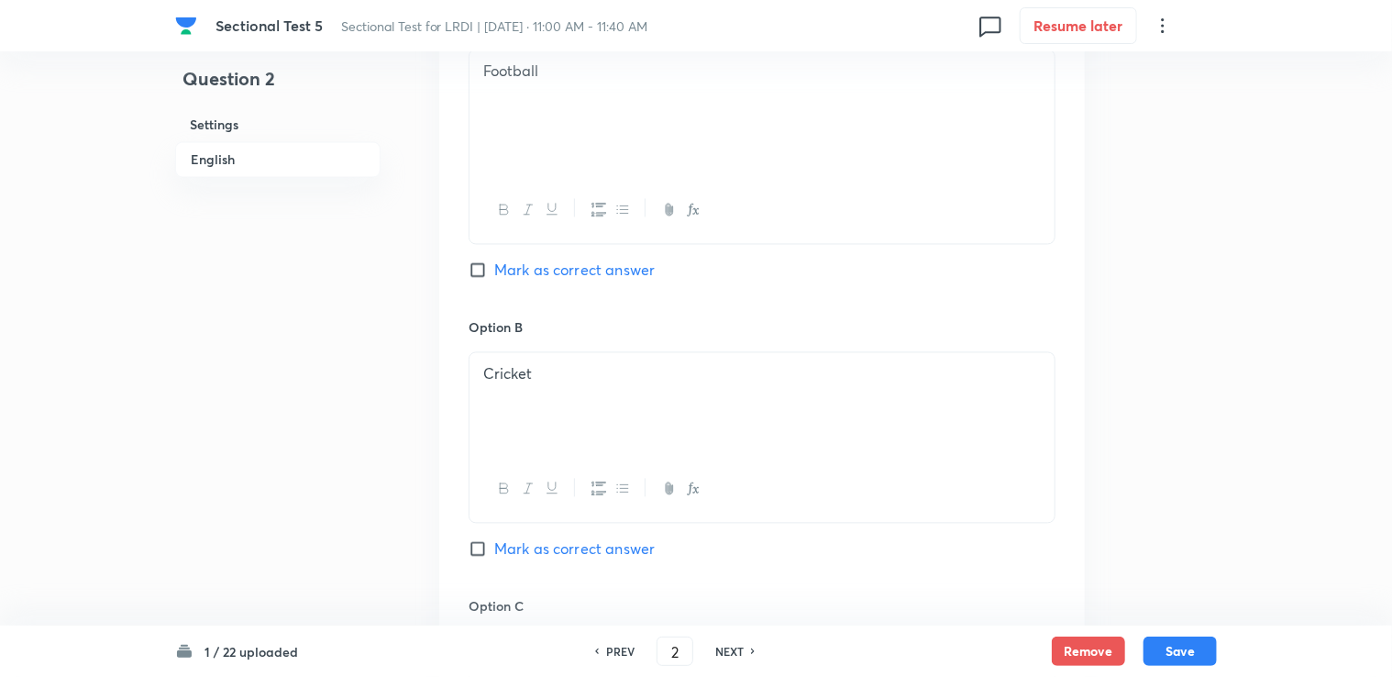
click at [565, 538] on span "Mark as correct answer" at bounding box center [574, 549] width 160 height 22
click at [494, 540] on input "Mark as correct answer" at bounding box center [482, 549] width 26 height 18
checkbox input "true"
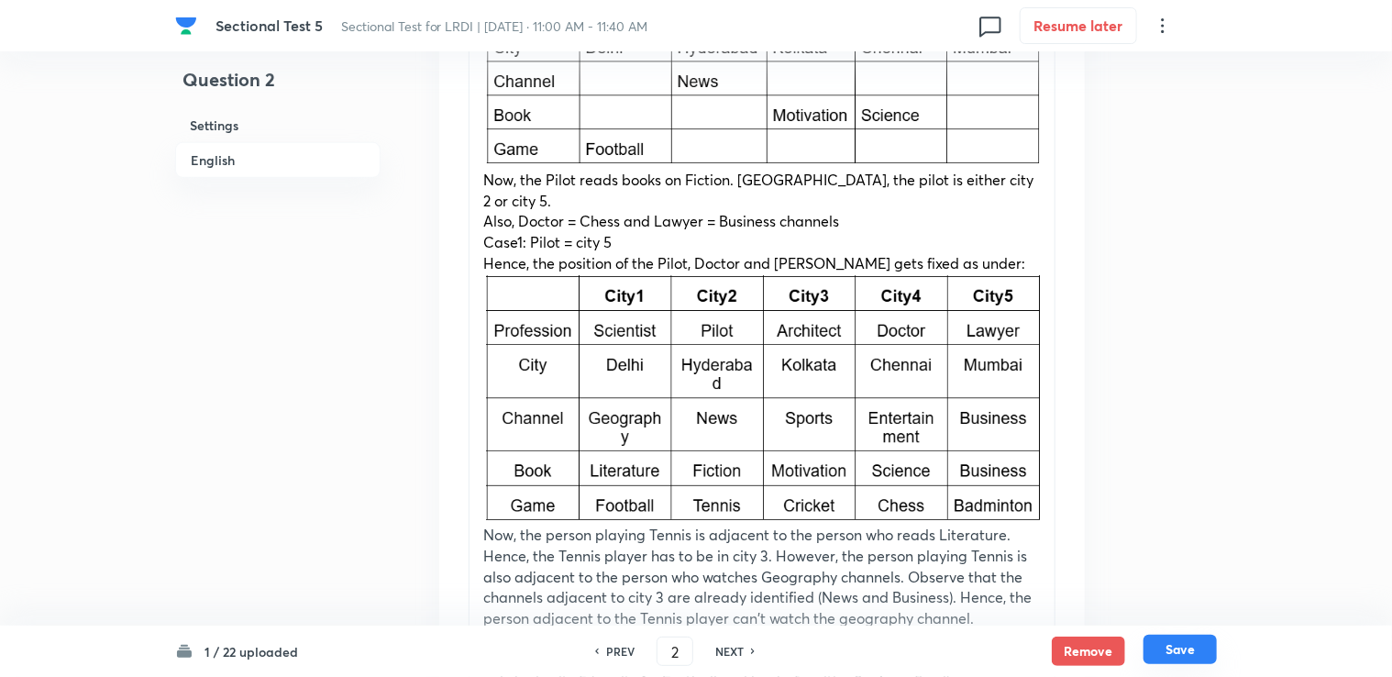
scroll to position [3871, 0]
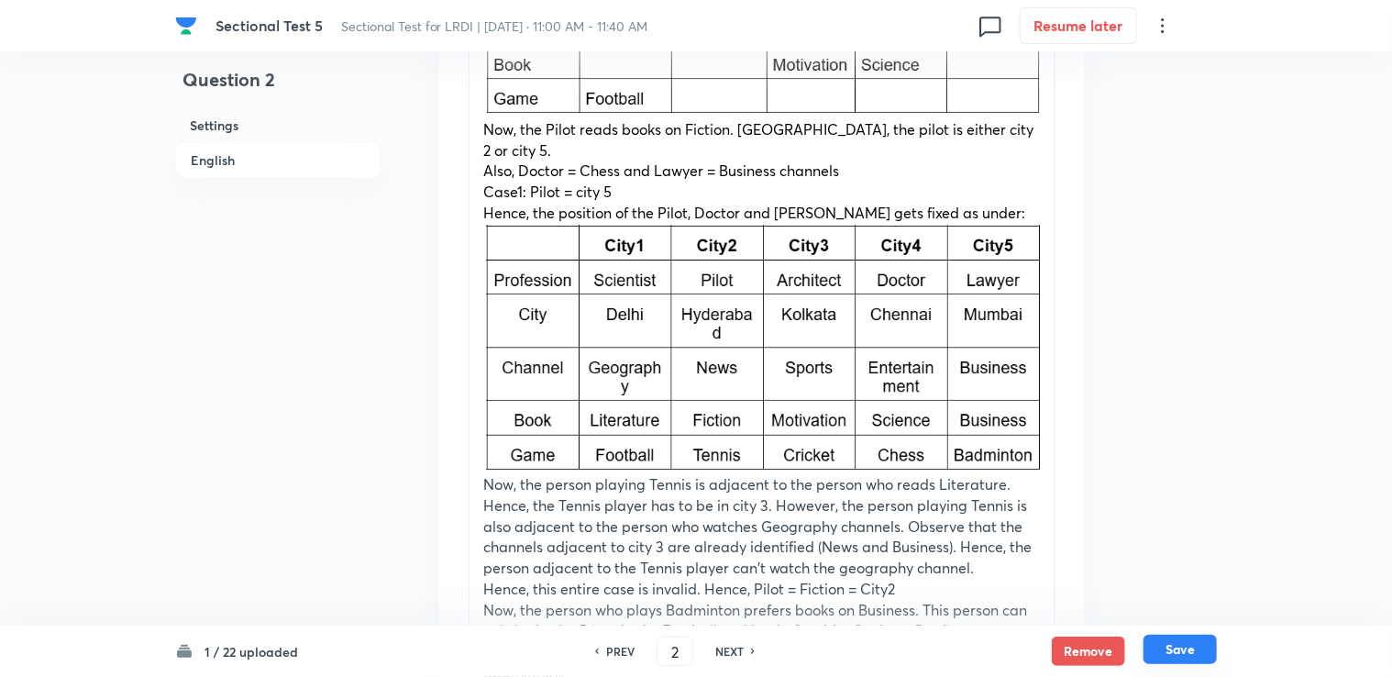
click at [1196, 643] on button "Save" at bounding box center [1179, 648] width 73 height 29
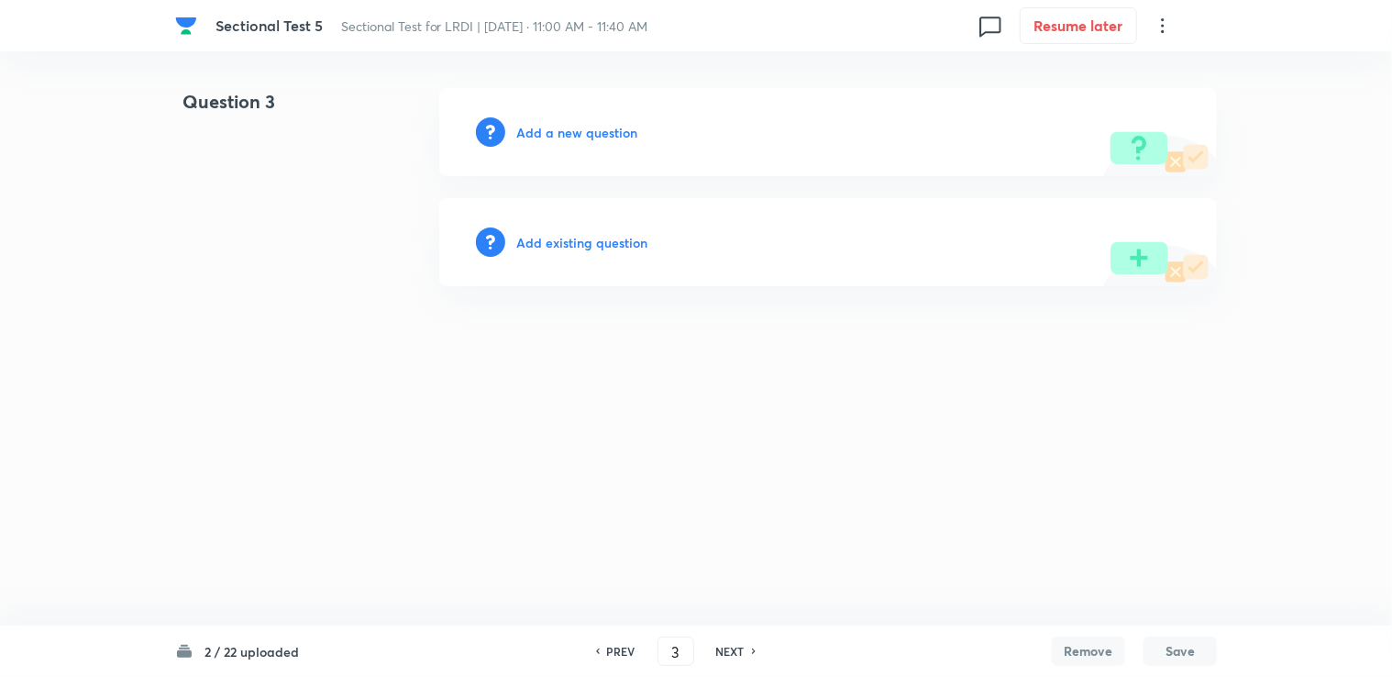
scroll to position [0, 0]
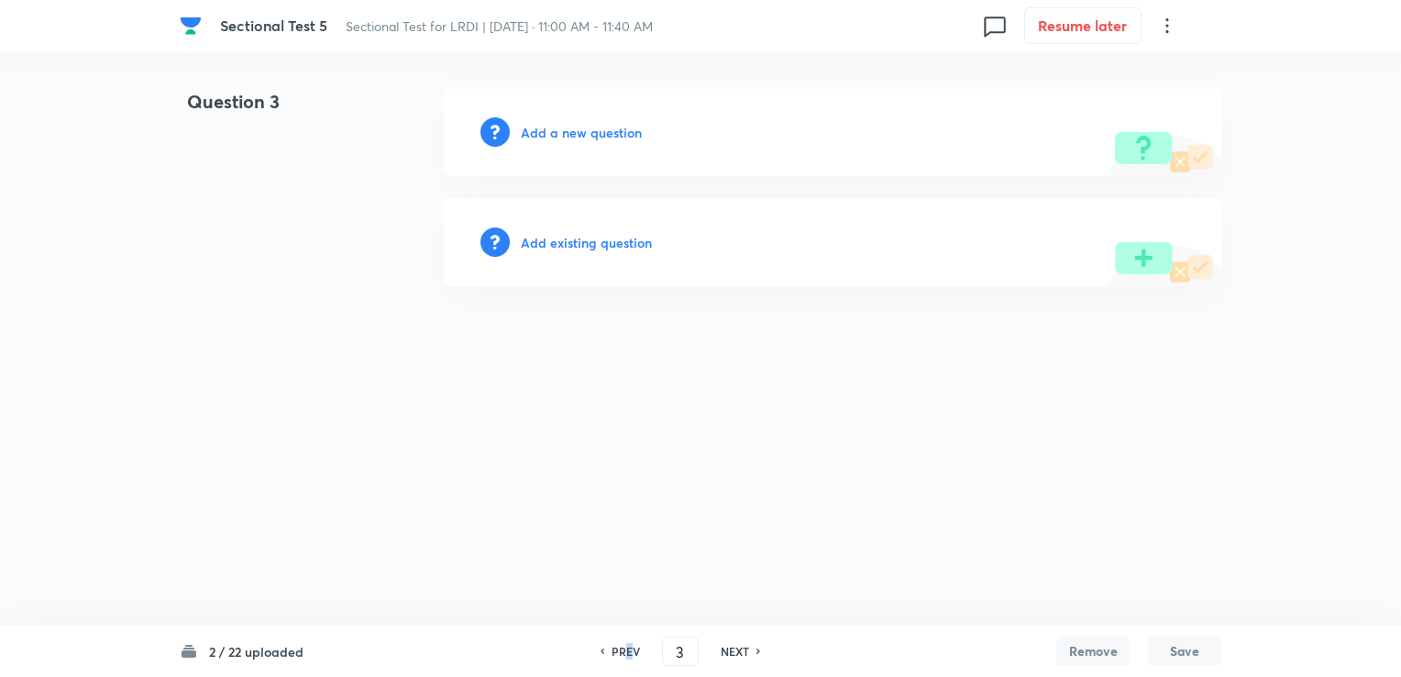
click at [627, 644] on div "PREV 3 ​ NEXT" at bounding box center [680, 650] width 237 height 29
click at [620, 640] on div "PREV 3 ​ NEXT" at bounding box center [680, 650] width 237 height 29
click at [616, 647] on h6 "PREV" at bounding box center [626, 651] width 28 height 17
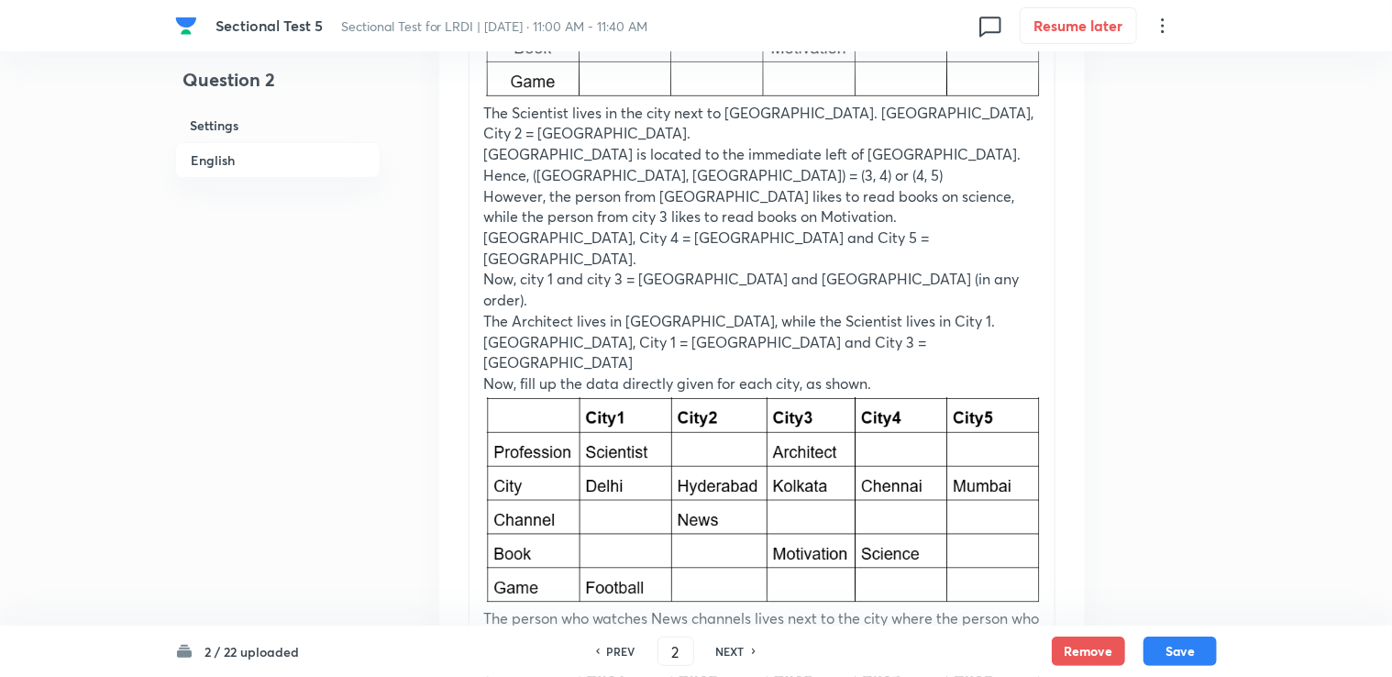
scroll to position [2659, 0]
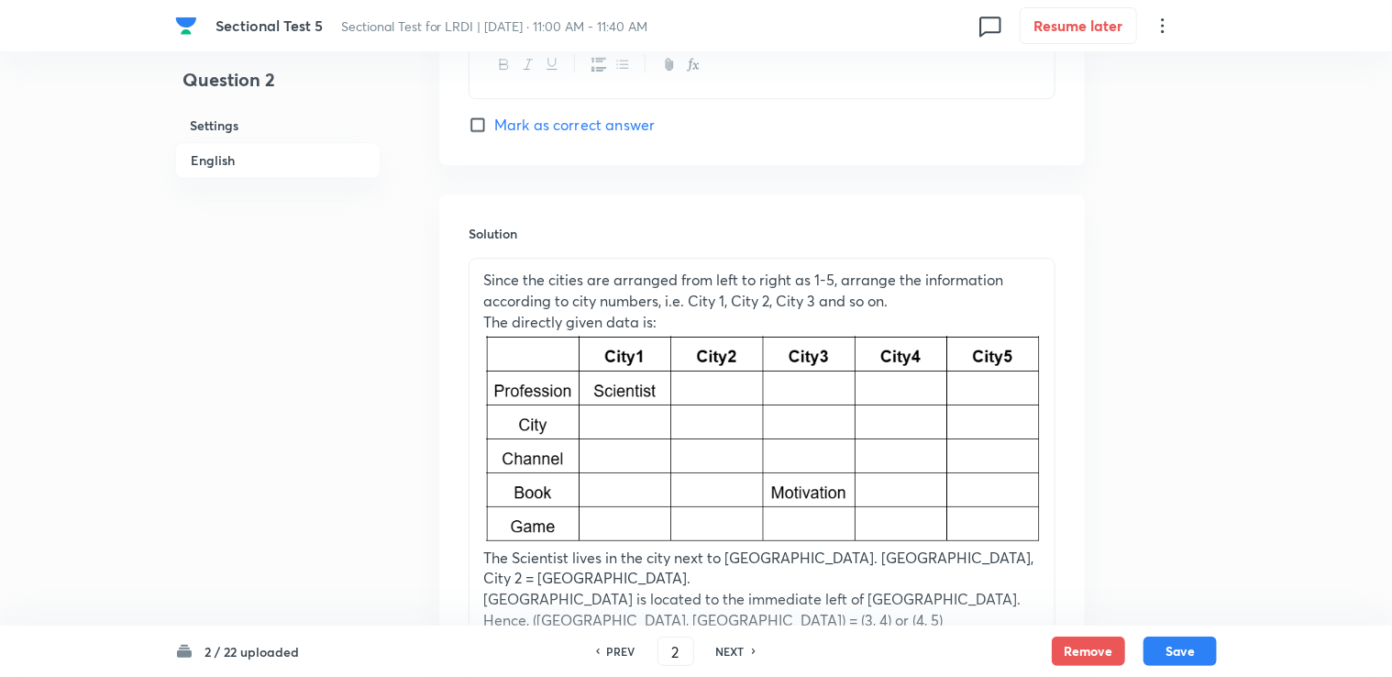
drag, startPoint x: 480, startPoint y: 225, endPoint x: 511, endPoint y: 243, distance: 35.4
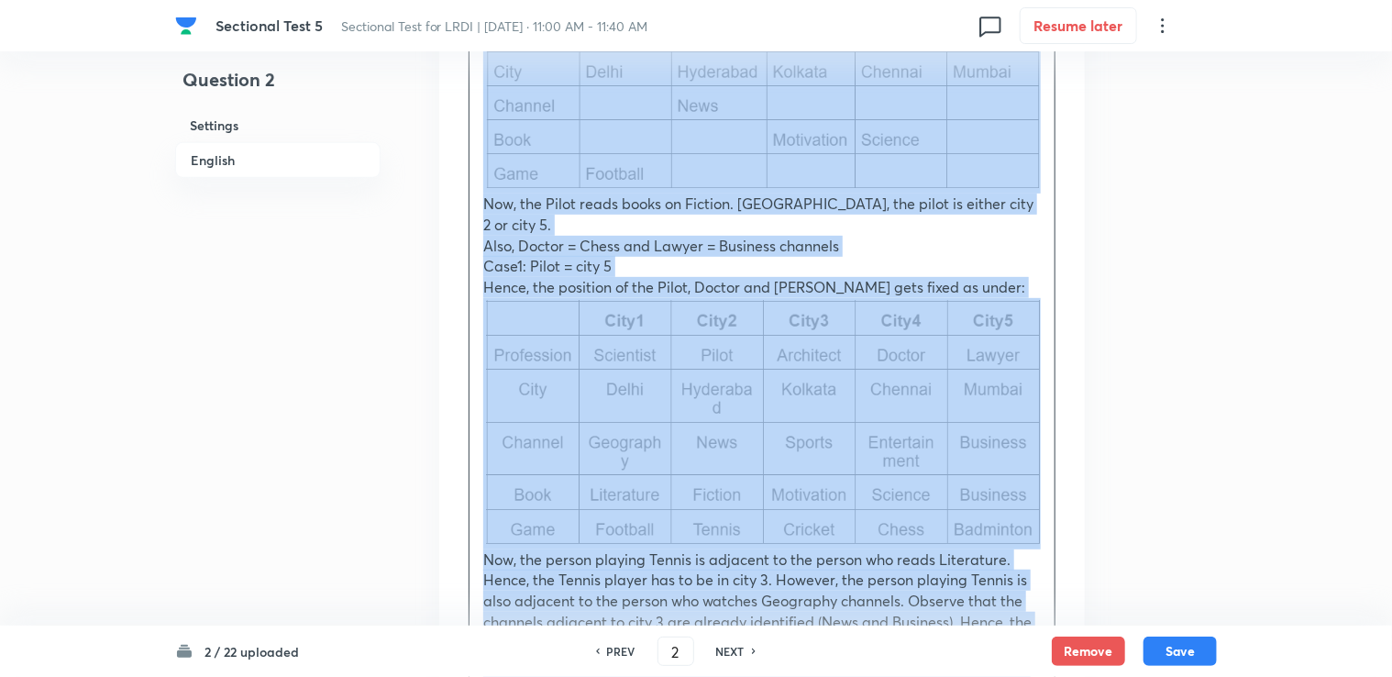
scroll to position [4126, 0]
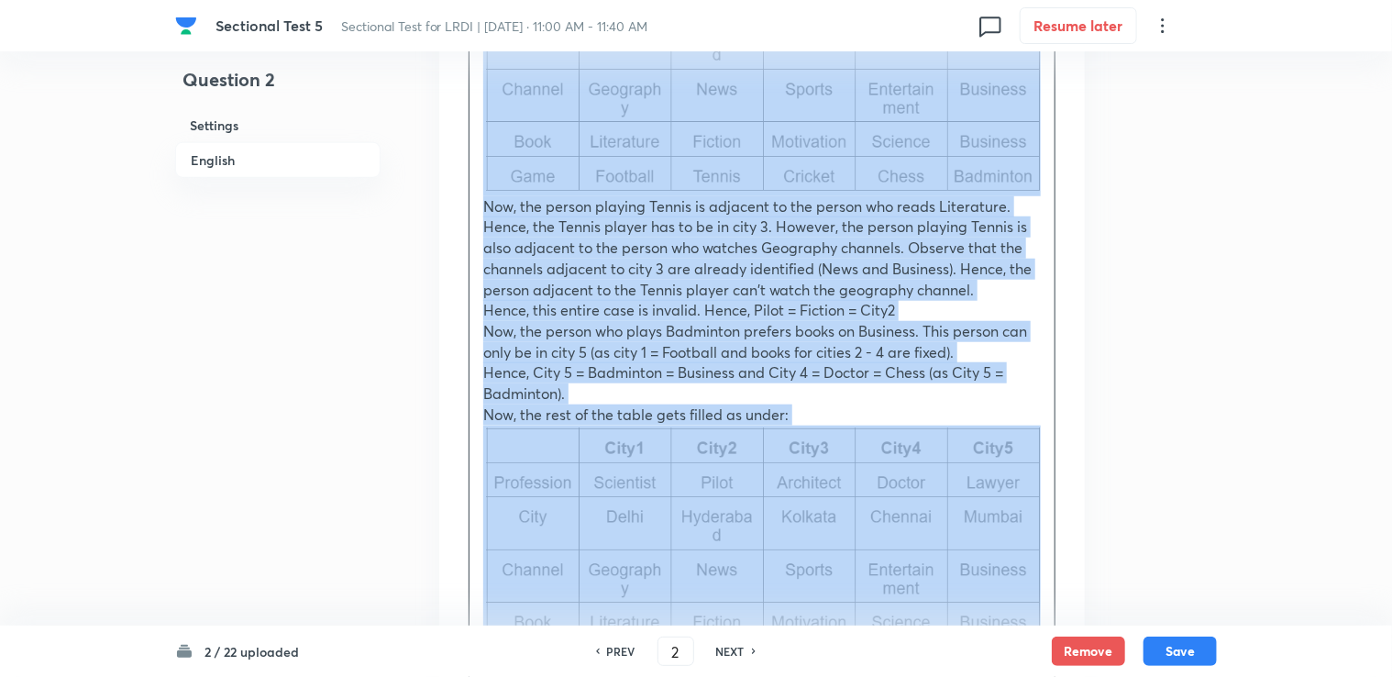
drag, startPoint x: 469, startPoint y: 211, endPoint x: 994, endPoint y: 410, distance: 560.9
copy div "Since the cities are arranged from left to right as 1-5, arrange the informatio…"
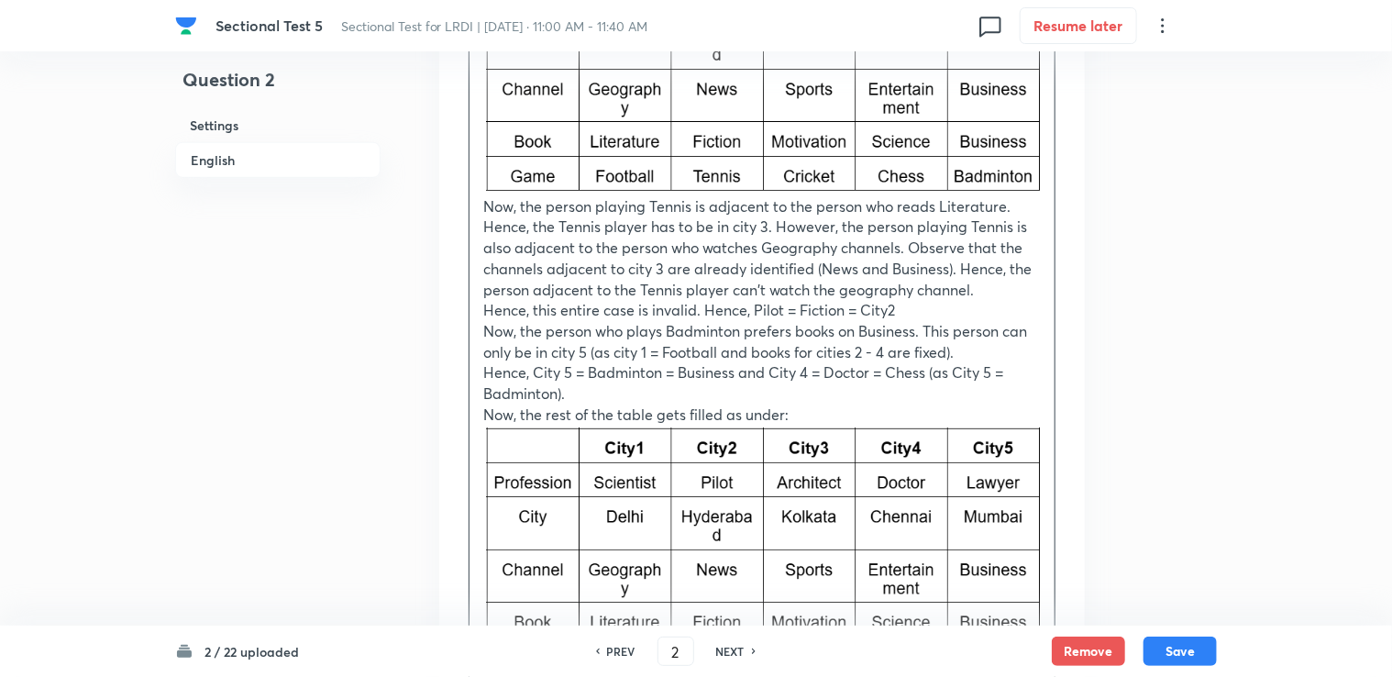
drag, startPoint x: 711, startPoint y: 638, endPoint x: 731, endPoint y: 657, distance: 27.2
click at [716, 644] on div "PREV 2 ​ NEXT" at bounding box center [675, 650] width 237 height 29
click at [731, 657] on h6 "NEXT" at bounding box center [730, 651] width 28 height 17
type input "3"
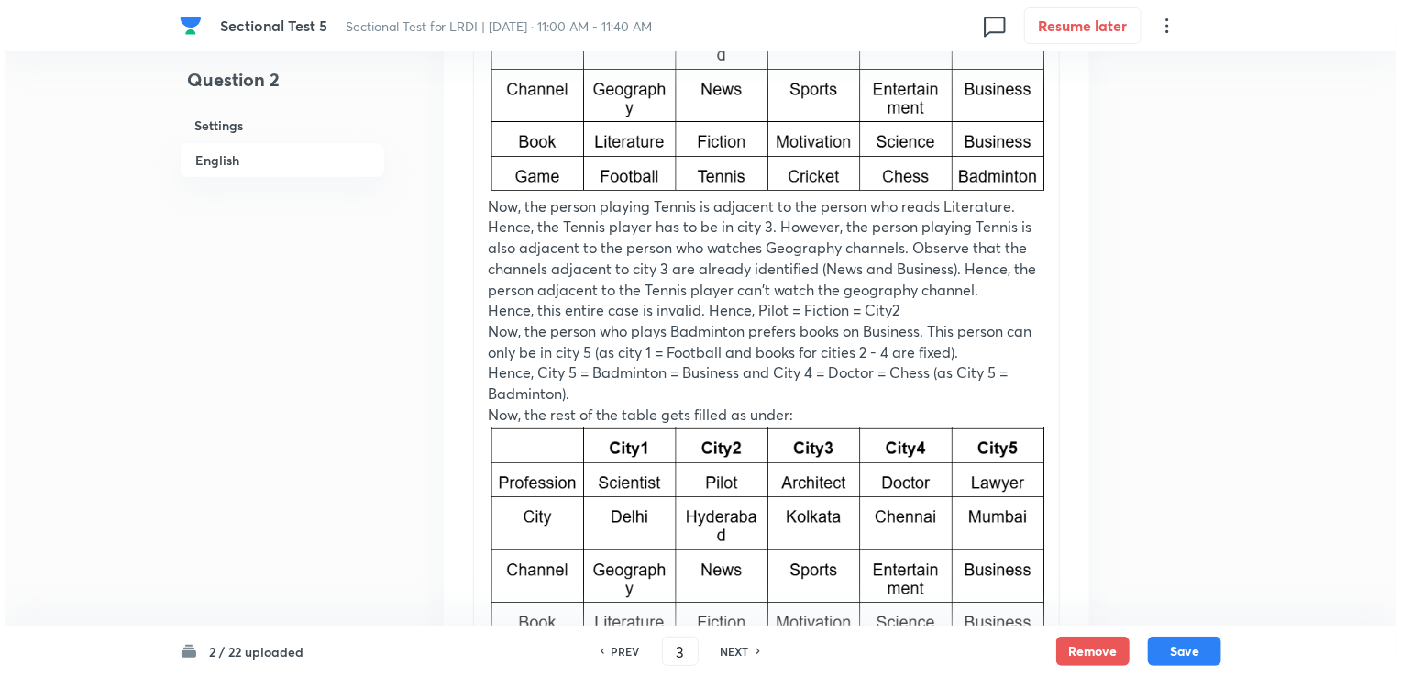
scroll to position [0, 0]
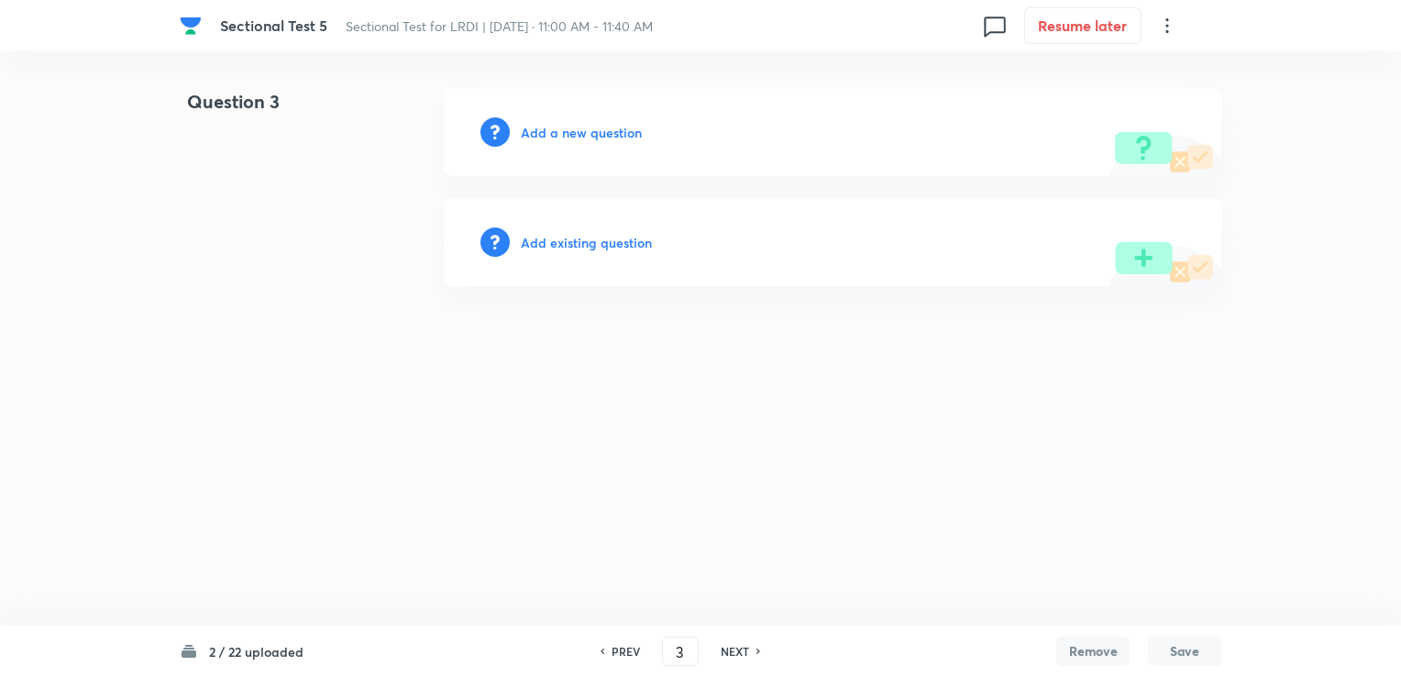
click at [594, 152] on div "Add a new question" at bounding box center [832, 132] width 777 height 88
click at [587, 137] on h6 "Add a new question" at bounding box center [581, 132] width 121 height 19
click at [587, 137] on h6 "Choose a question type" at bounding box center [591, 132] width 141 height 19
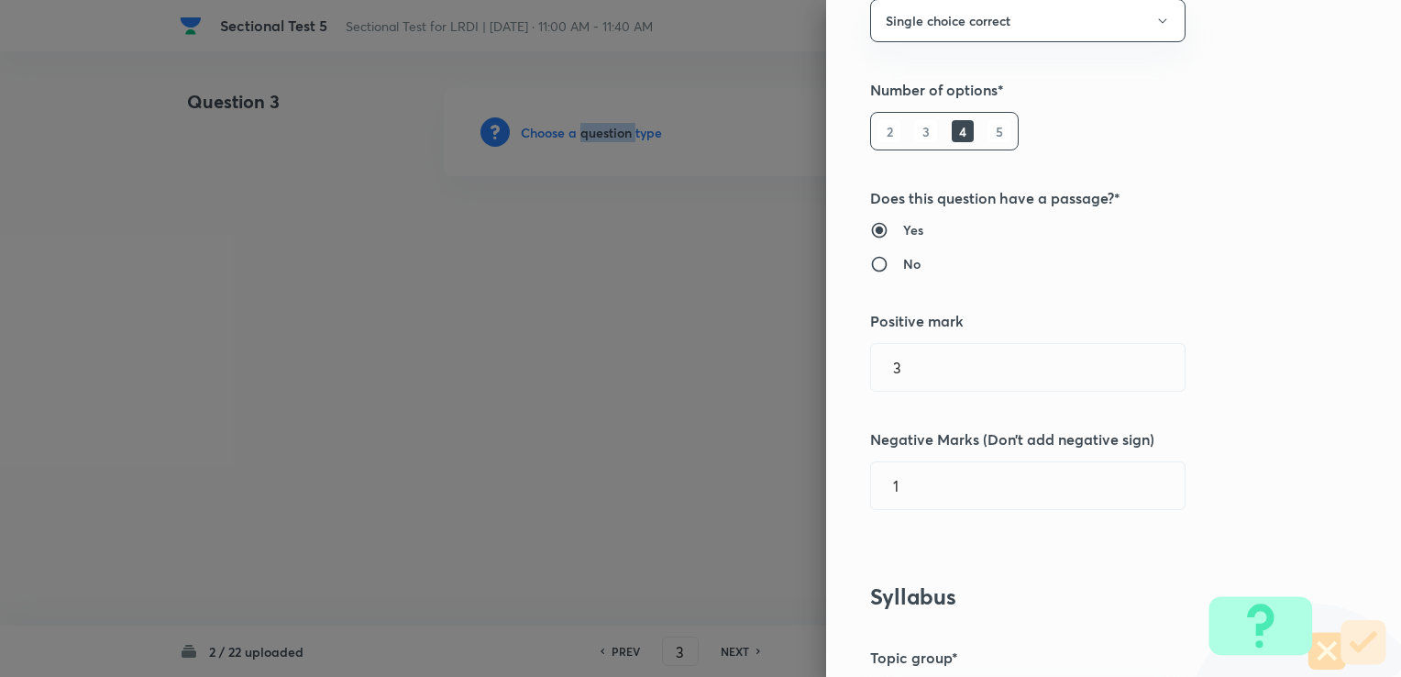
scroll to position [275, 0]
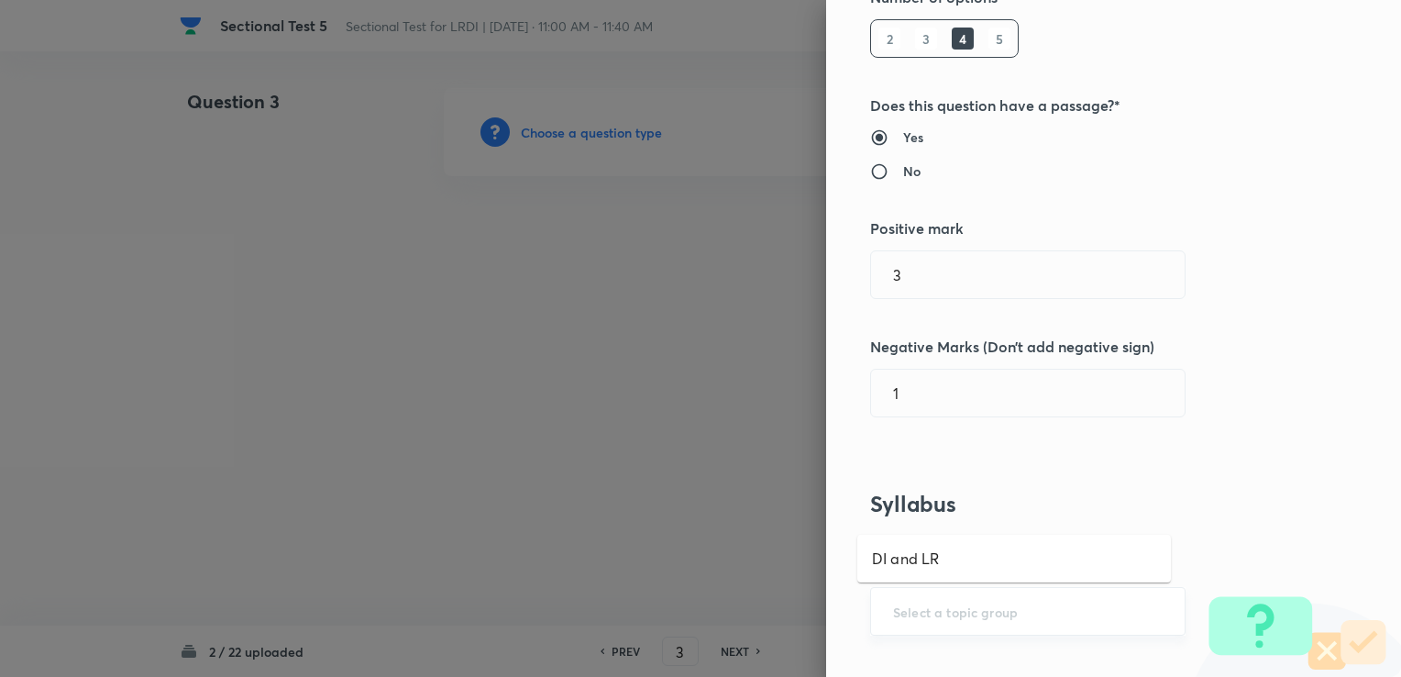
click at [945, 608] on input "text" at bounding box center [1028, 610] width 270 height 17
click at [903, 562] on li "DI and LR" at bounding box center [1014, 558] width 314 height 33
type input "DI and LR"
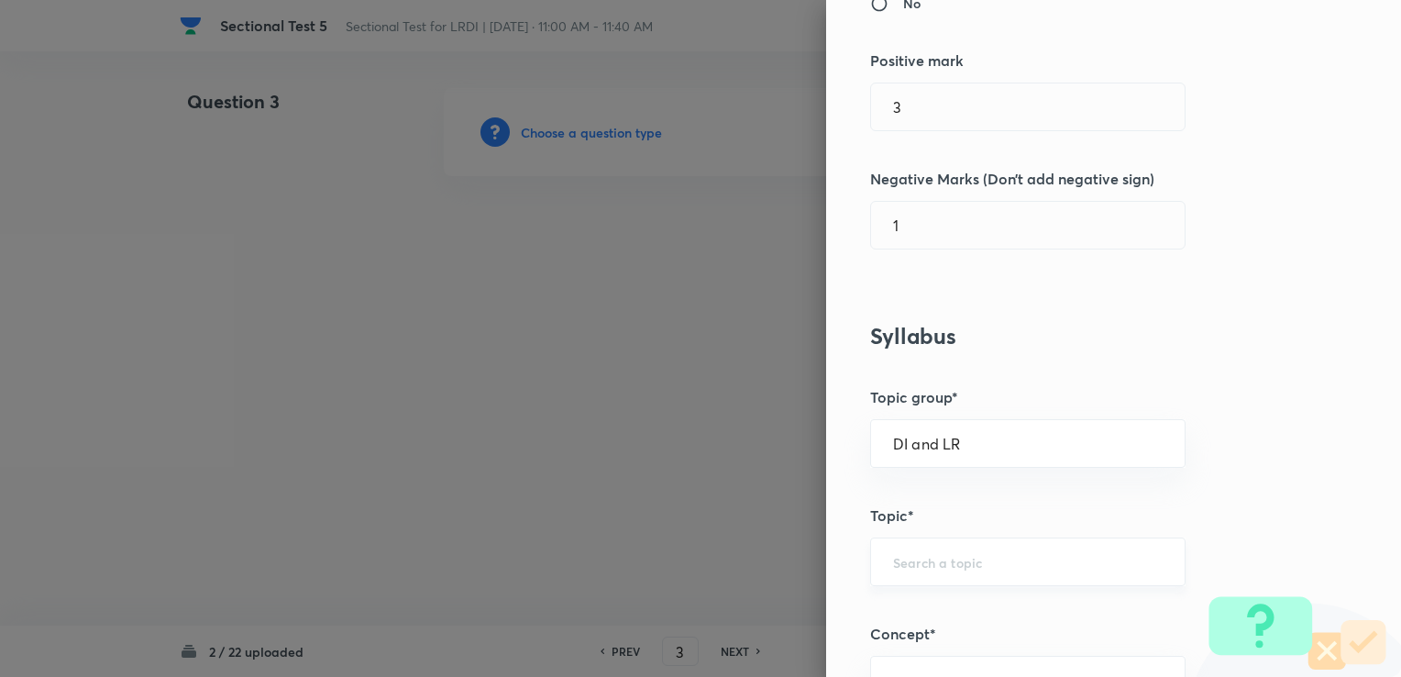
scroll to position [458, 0]
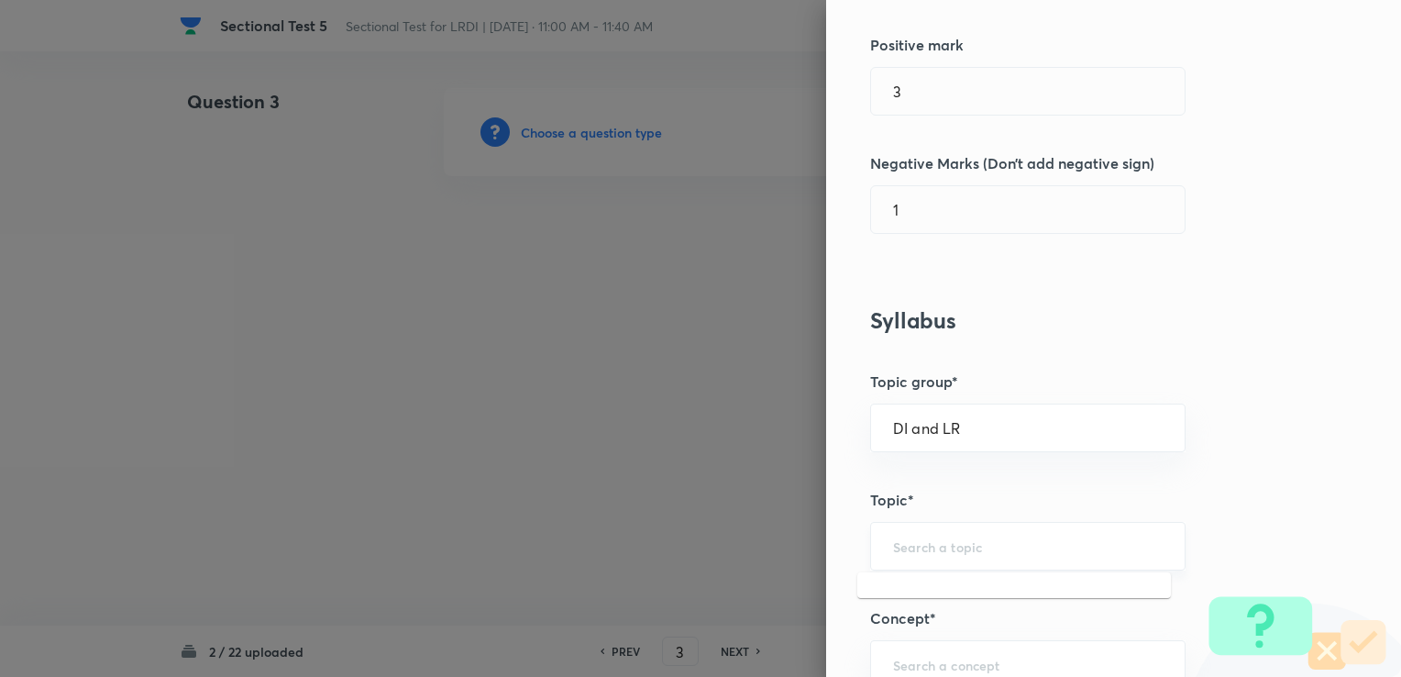
click at [904, 548] on input "text" at bounding box center [1028, 545] width 270 height 17
click at [899, 595] on li "Logical Reasoning" at bounding box center [1014, 595] width 314 height 33
type input "Logical Reasoning"
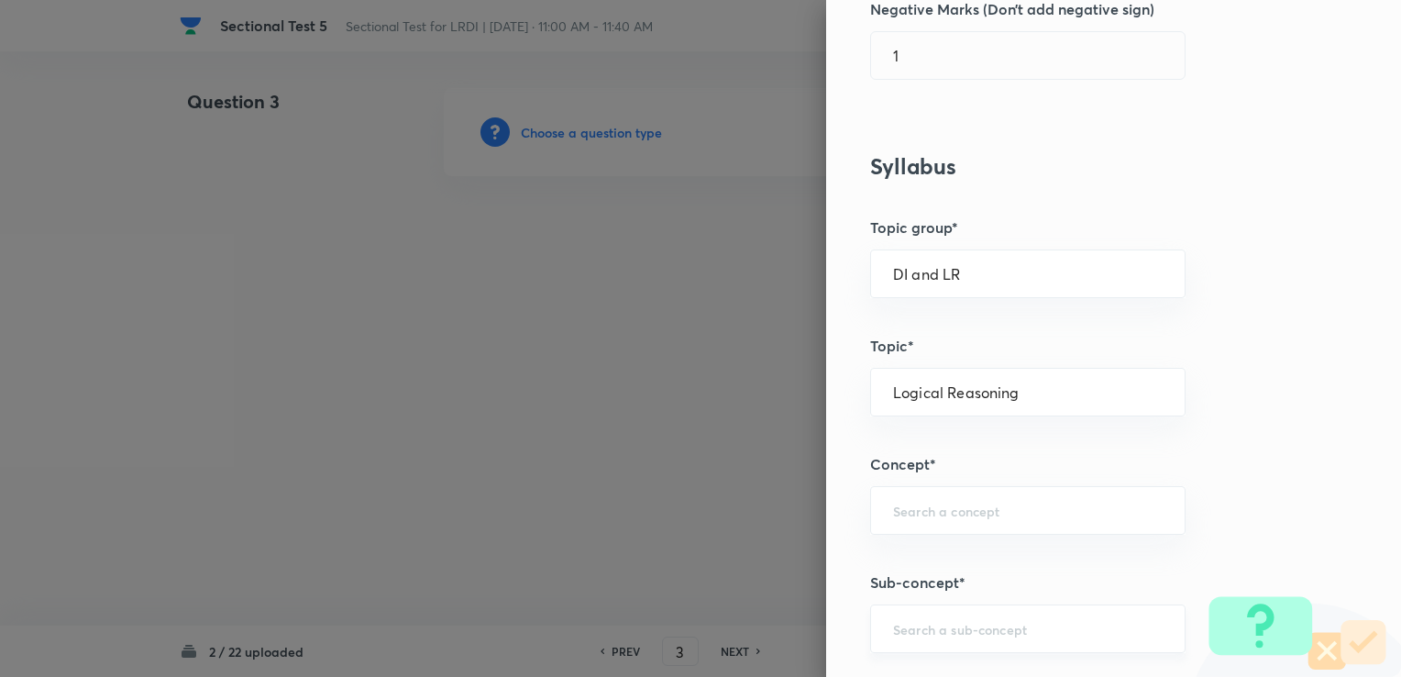
scroll to position [733, 0]
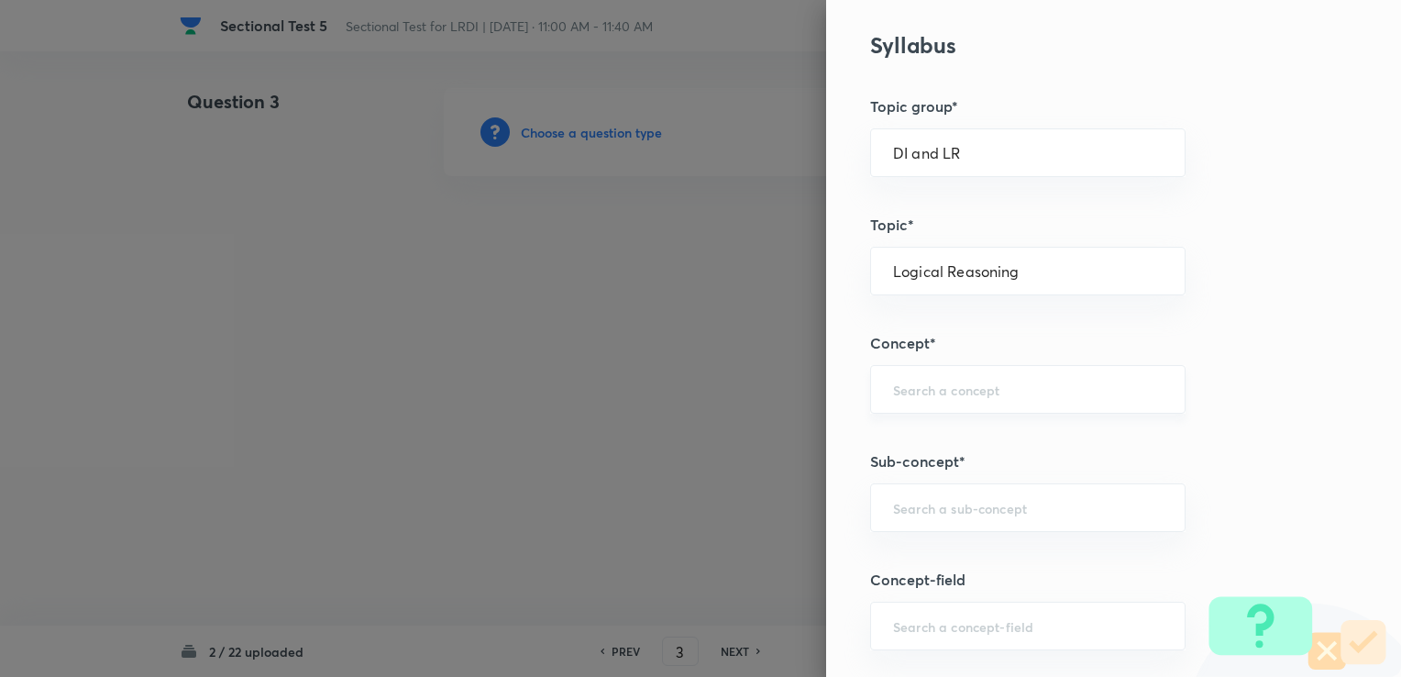
click at [932, 404] on div "​" at bounding box center [1027, 389] width 315 height 49
click at [925, 439] on li "Data Arrangement" at bounding box center [1014, 438] width 314 height 33
type input "Data Arrangement"
click at [910, 501] on input "text" at bounding box center [1028, 507] width 270 height 17
type input "A"
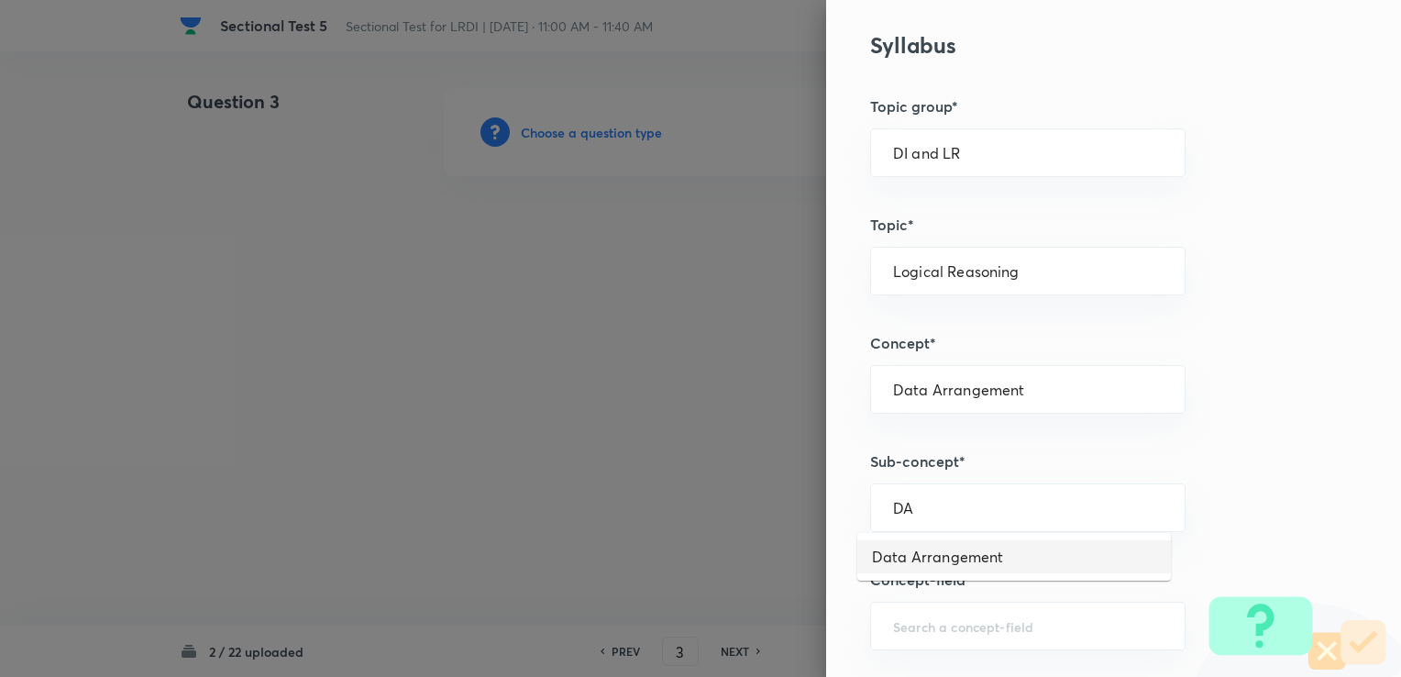
click at [917, 557] on li "Data Arrangement" at bounding box center [1014, 556] width 314 height 33
type input "Data Arrangement"
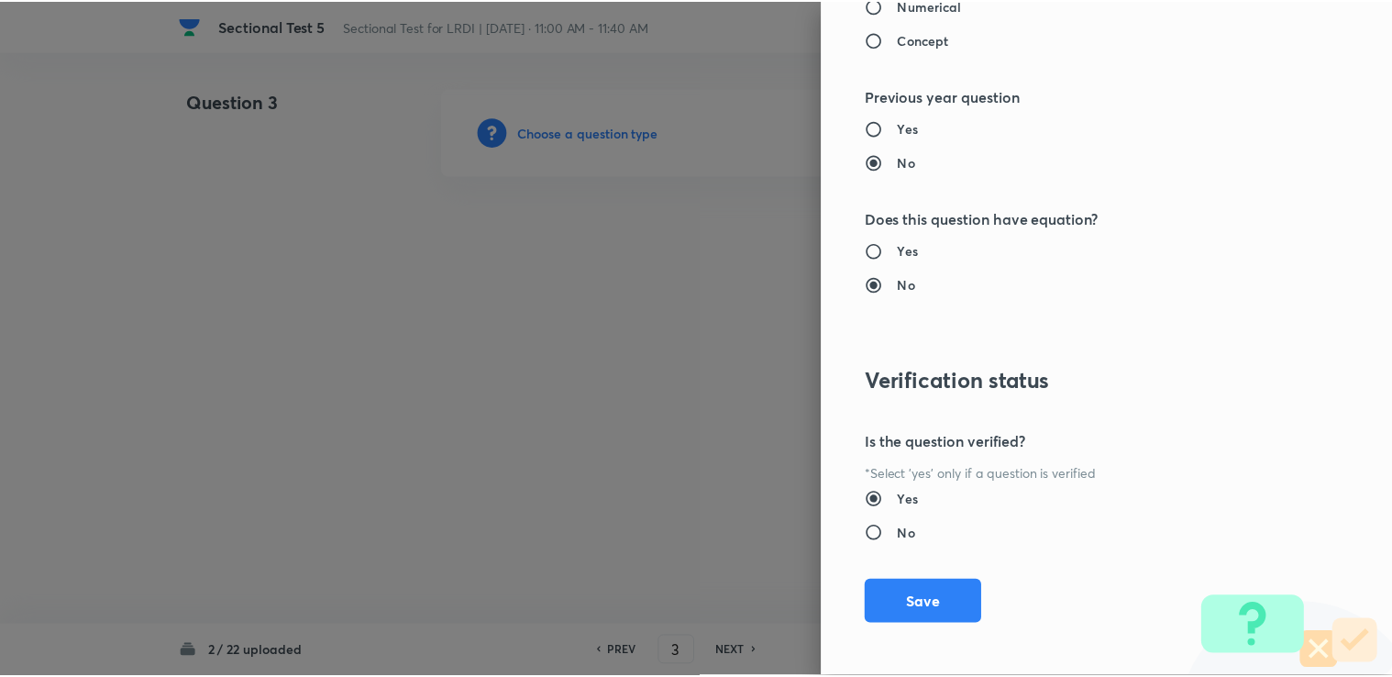
scroll to position [1819, 0]
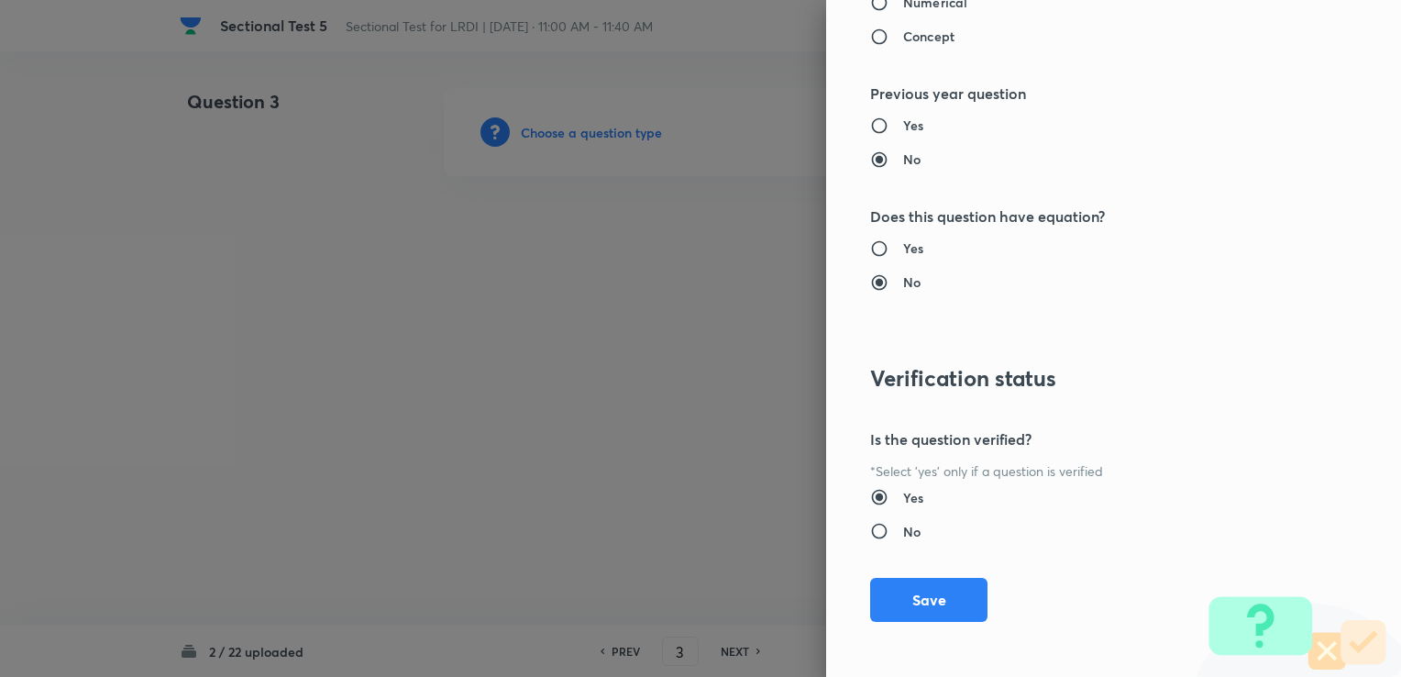
drag, startPoint x: 885, startPoint y: 607, endPoint x: 831, endPoint y: 571, distance: 64.8
click at [884, 607] on button "Save" at bounding box center [928, 600] width 117 height 44
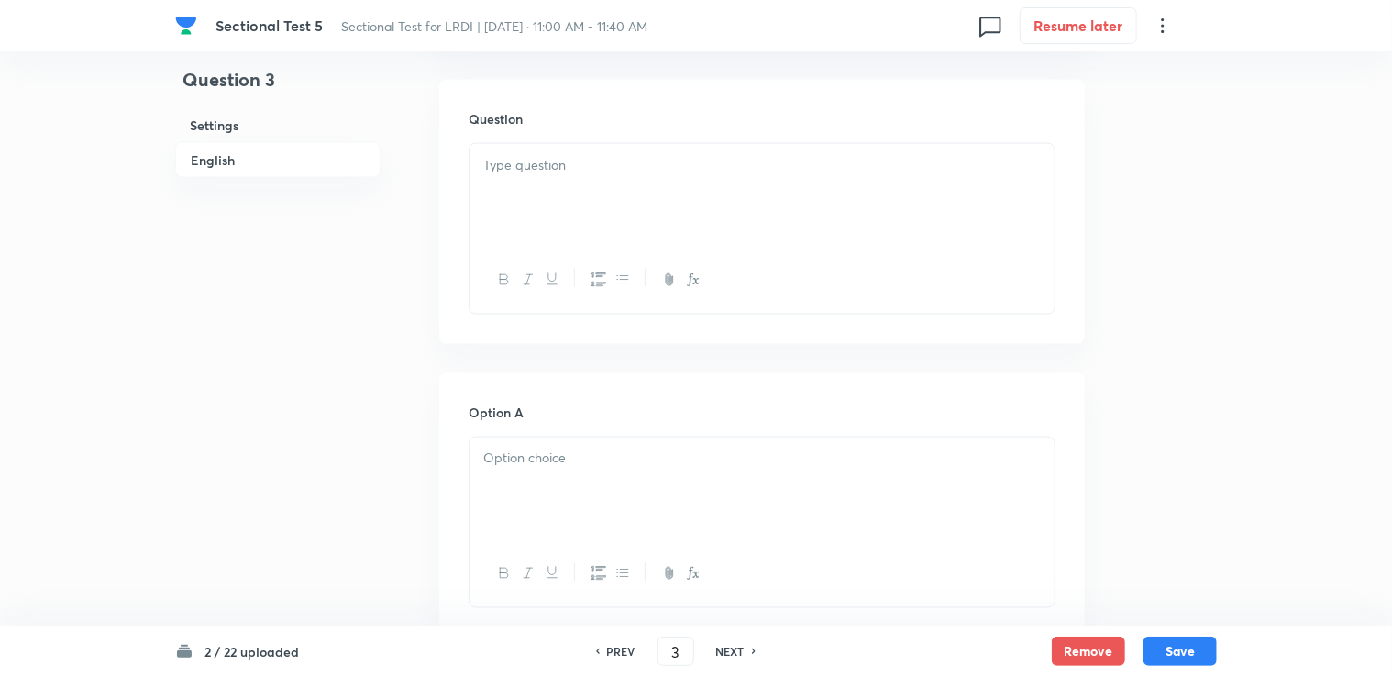
scroll to position [943, 0]
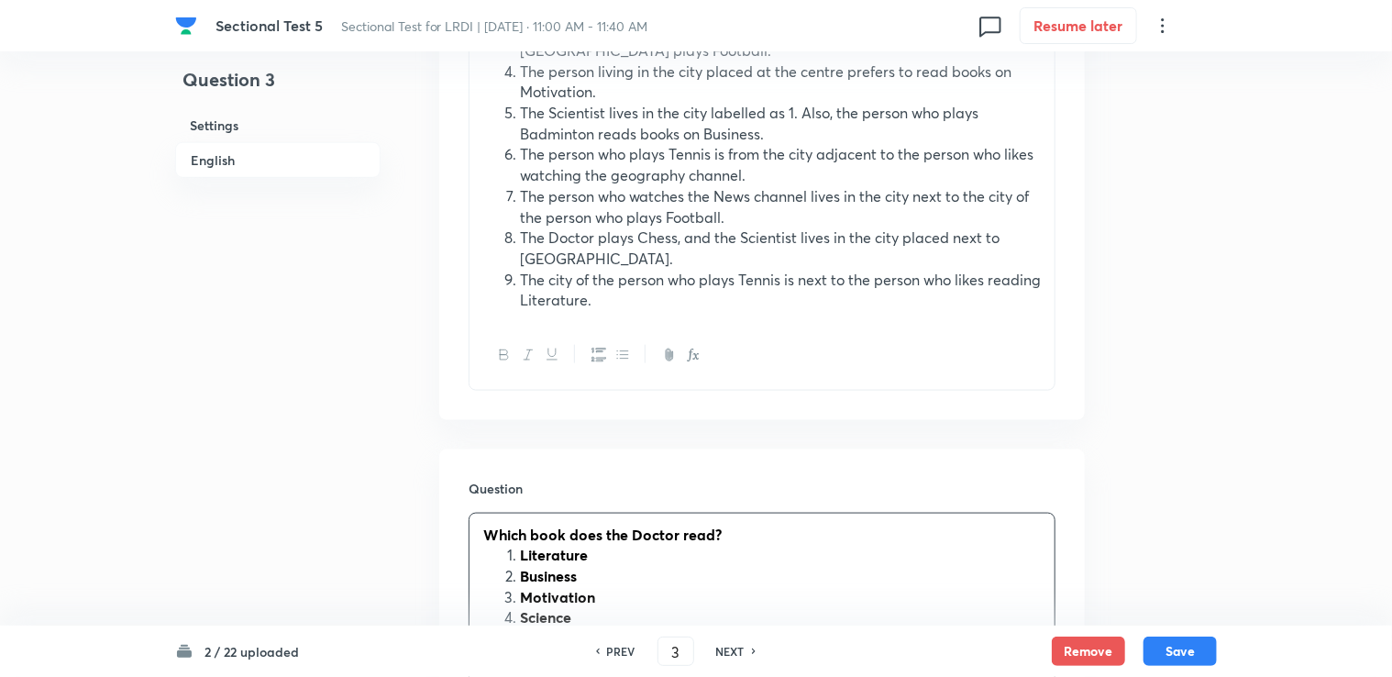
click at [524, 545] on strong "Literature" at bounding box center [554, 554] width 68 height 19
drag, startPoint x: 519, startPoint y: 491, endPoint x: 603, endPoint y: 547, distance: 101.7
click at [603, 547] on ol "Literature Business Motivation Science" at bounding box center [761, 586] width 557 height 83
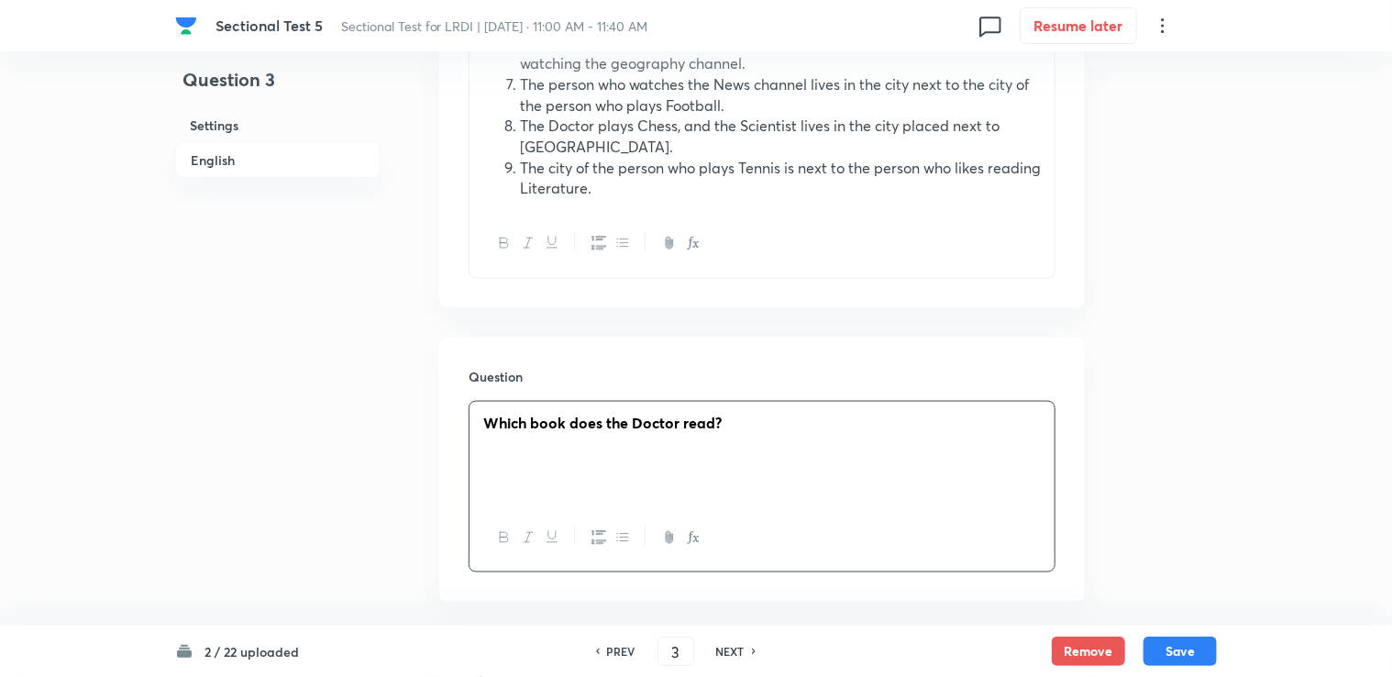
scroll to position [1218, 0]
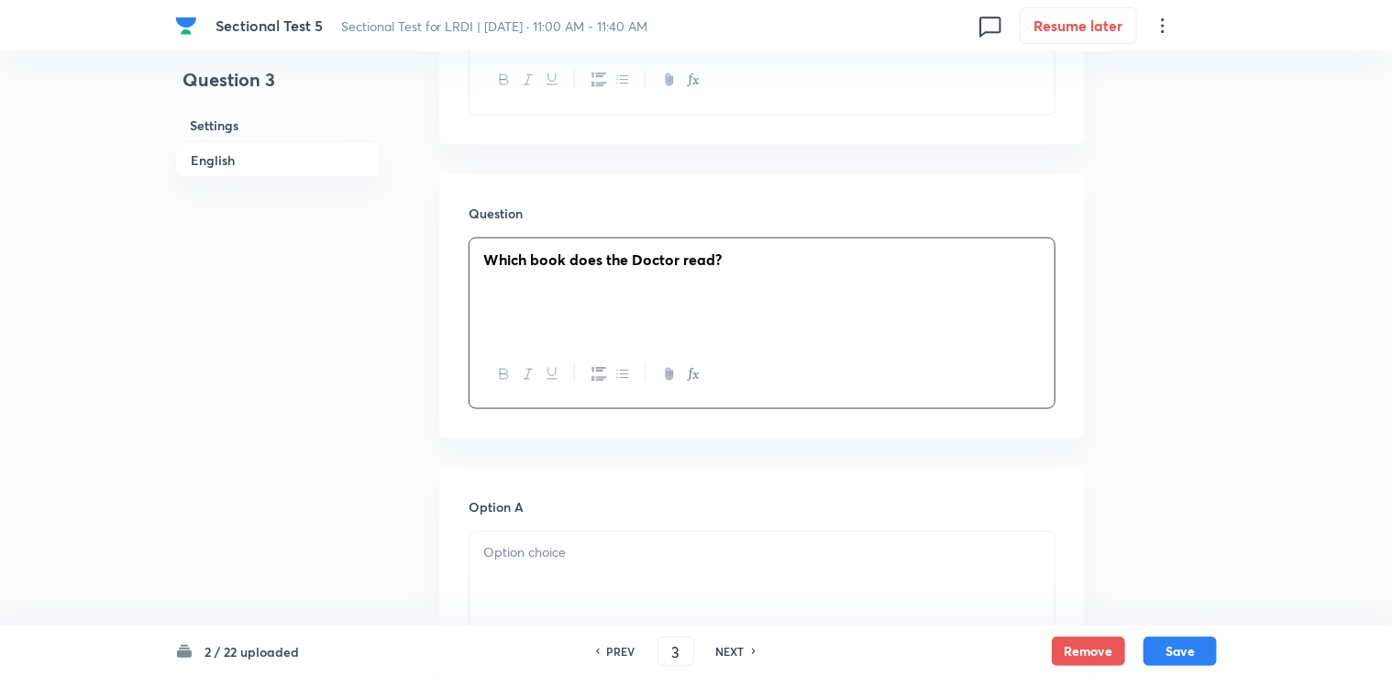
drag, startPoint x: 527, startPoint y: 529, endPoint x: 525, endPoint y: 519, distance: 10.3
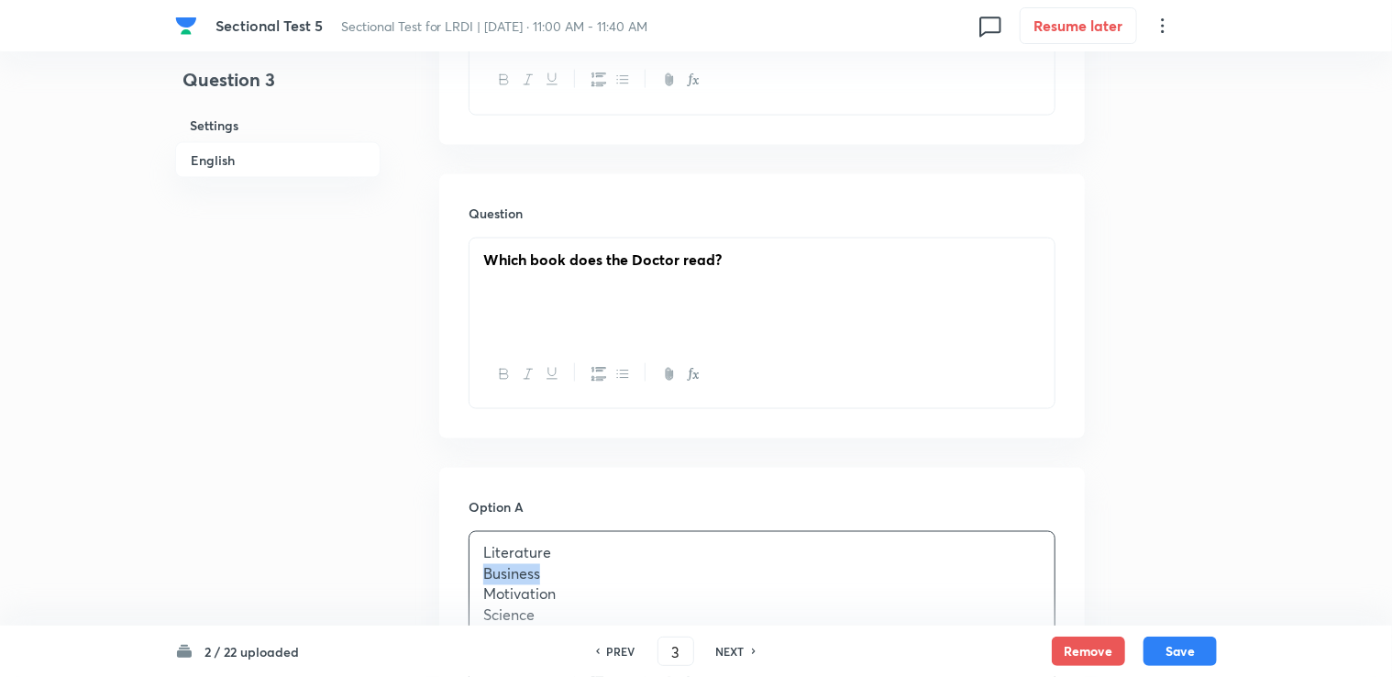
drag, startPoint x: 497, startPoint y: 512, endPoint x: 573, endPoint y: 514, distance: 76.1
click at [573, 564] on p "Business" at bounding box center [761, 574] width 557 height 21
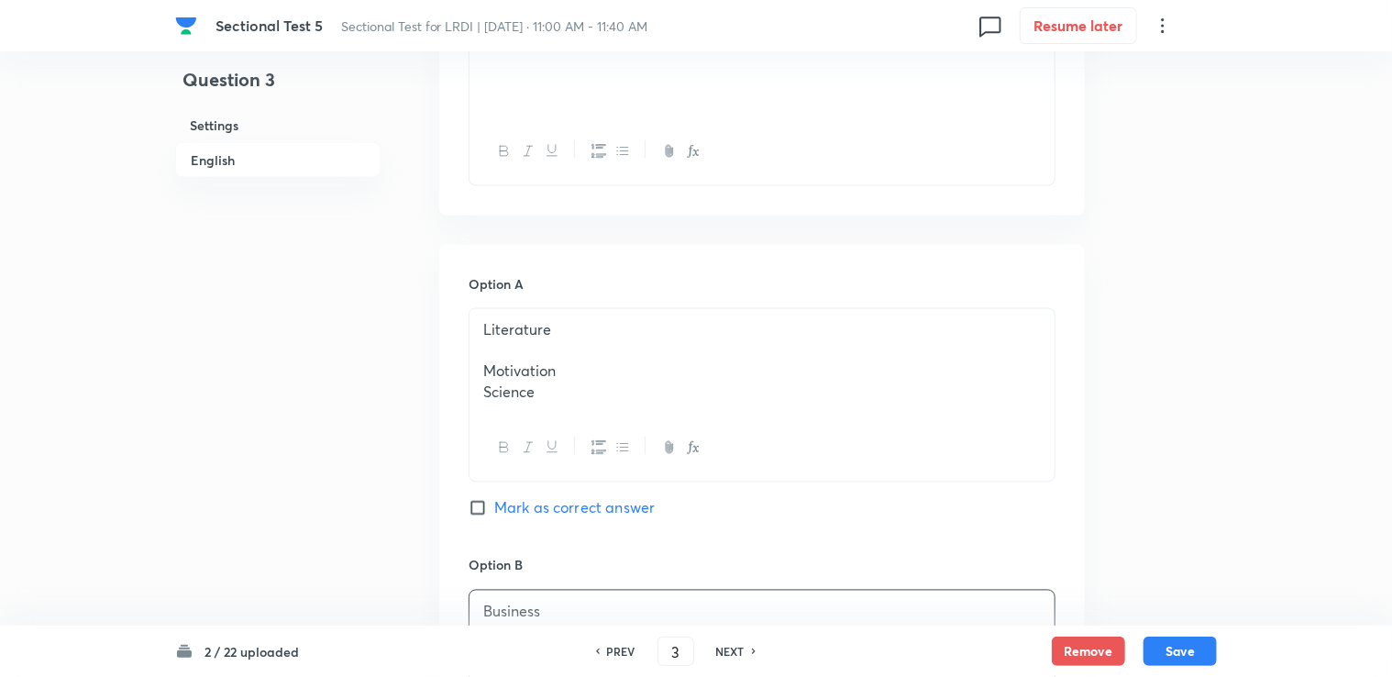
scroll to position [1310, 0]
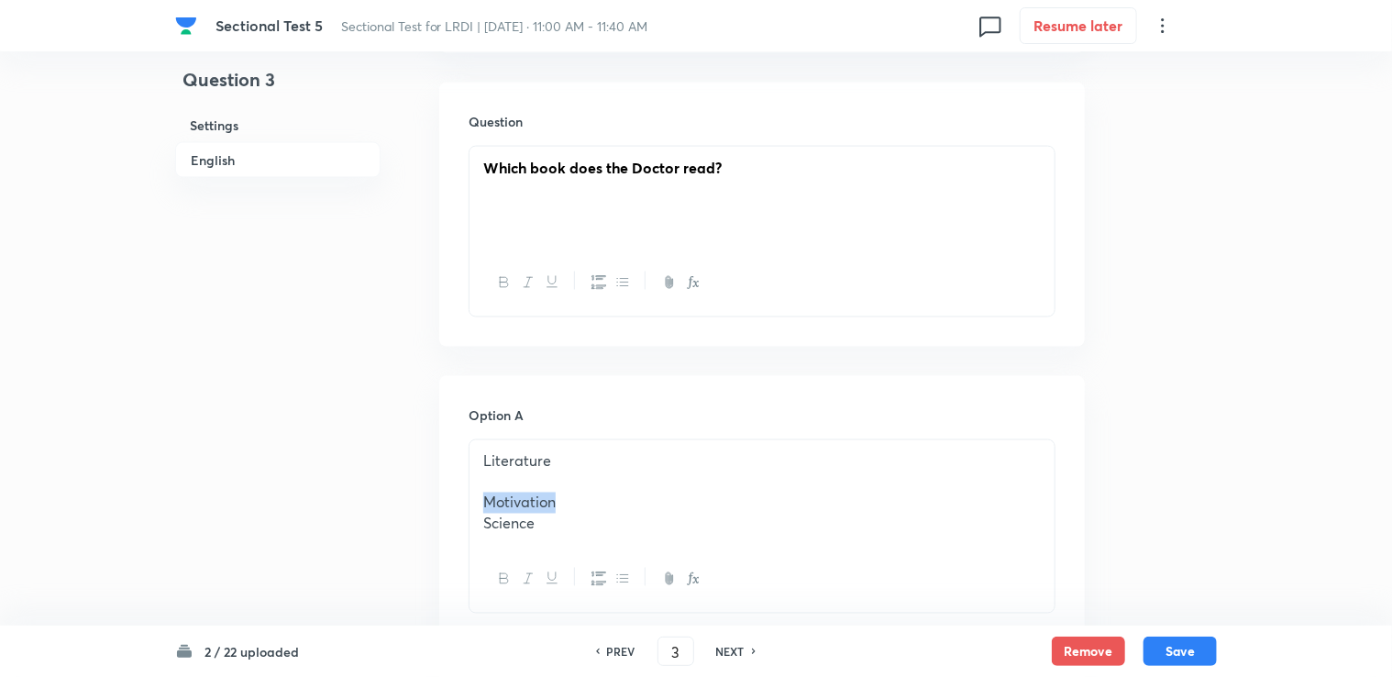
drag, startPoint x: 483, startPoint y: 436, endPoint x: 601, endPoint y: 436, distance: 117.4
click at [601, 492] on p "Motivation" at bounding box center [761, 502] width 557 height 21
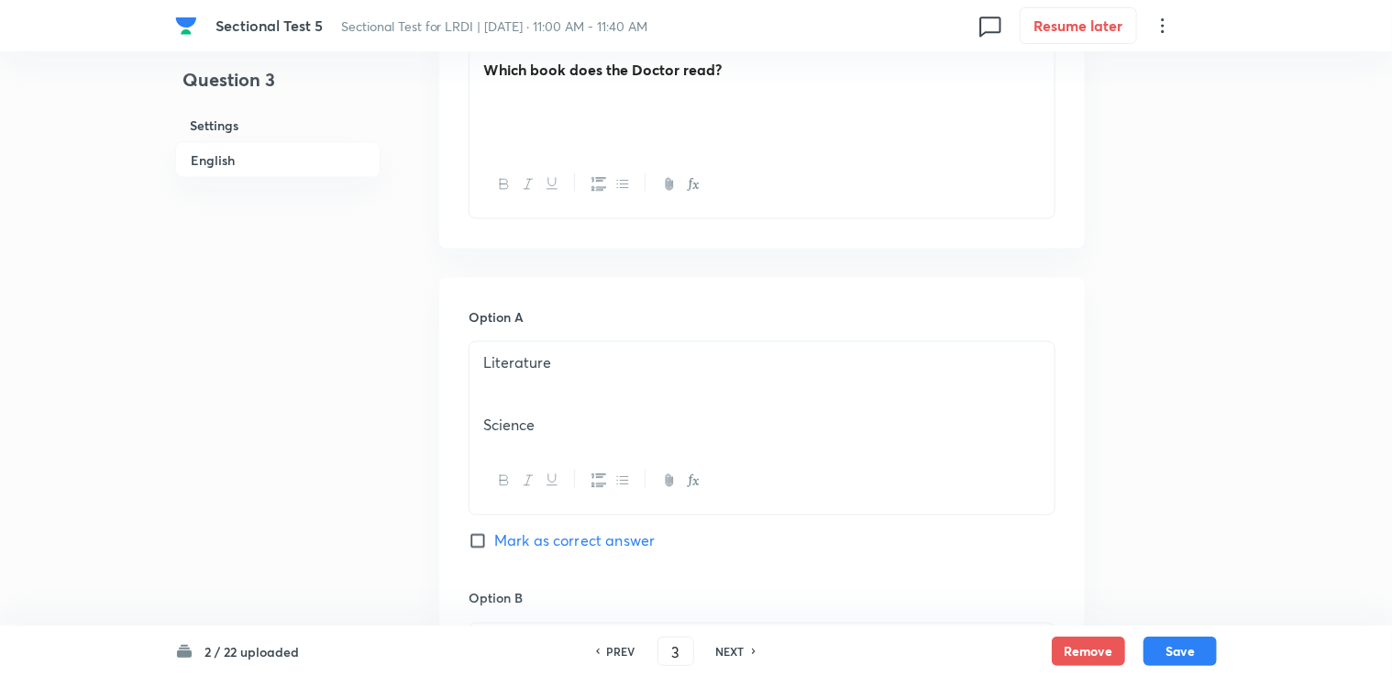
scroll to position [1402, 0]
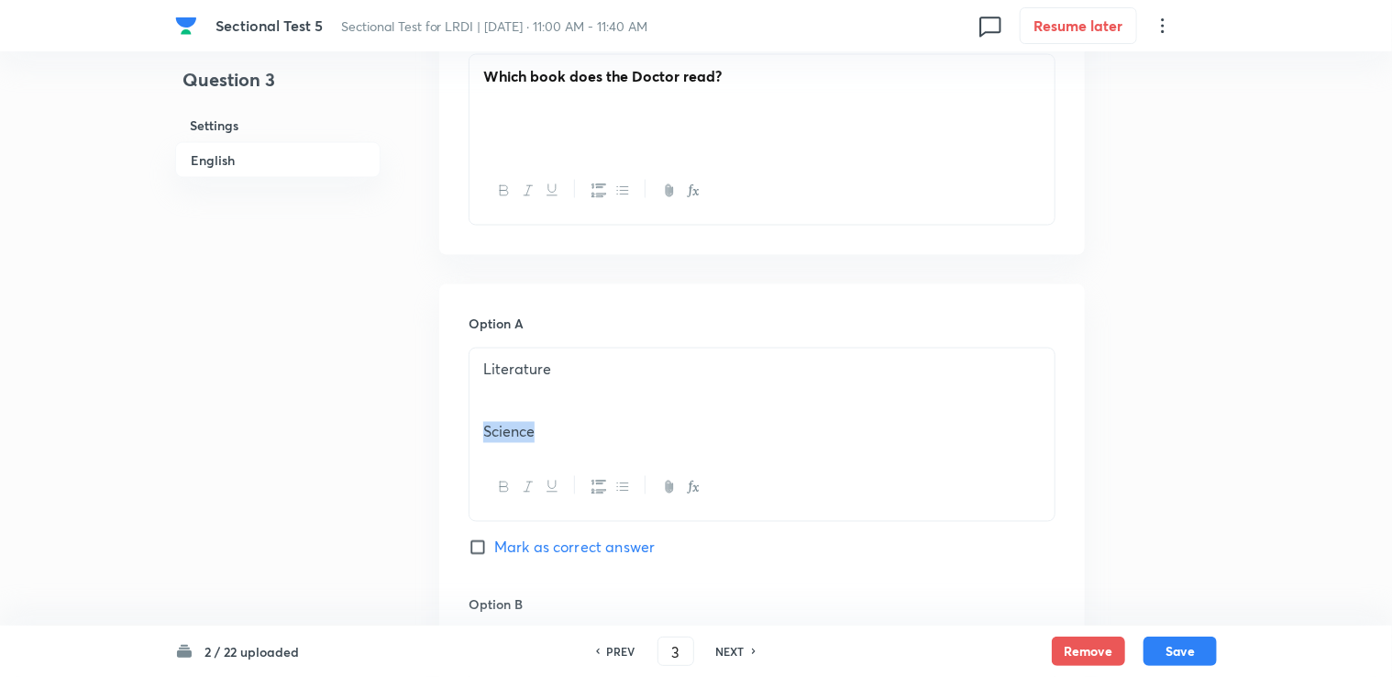
drag, startPoint x: 478, startPoint y: 370, endPoint x: 563, endPoint y: 374, distance: 85.3
click at [563, 374] on div "Literature Science" at bounding box center [761, 400] width 585 height 105
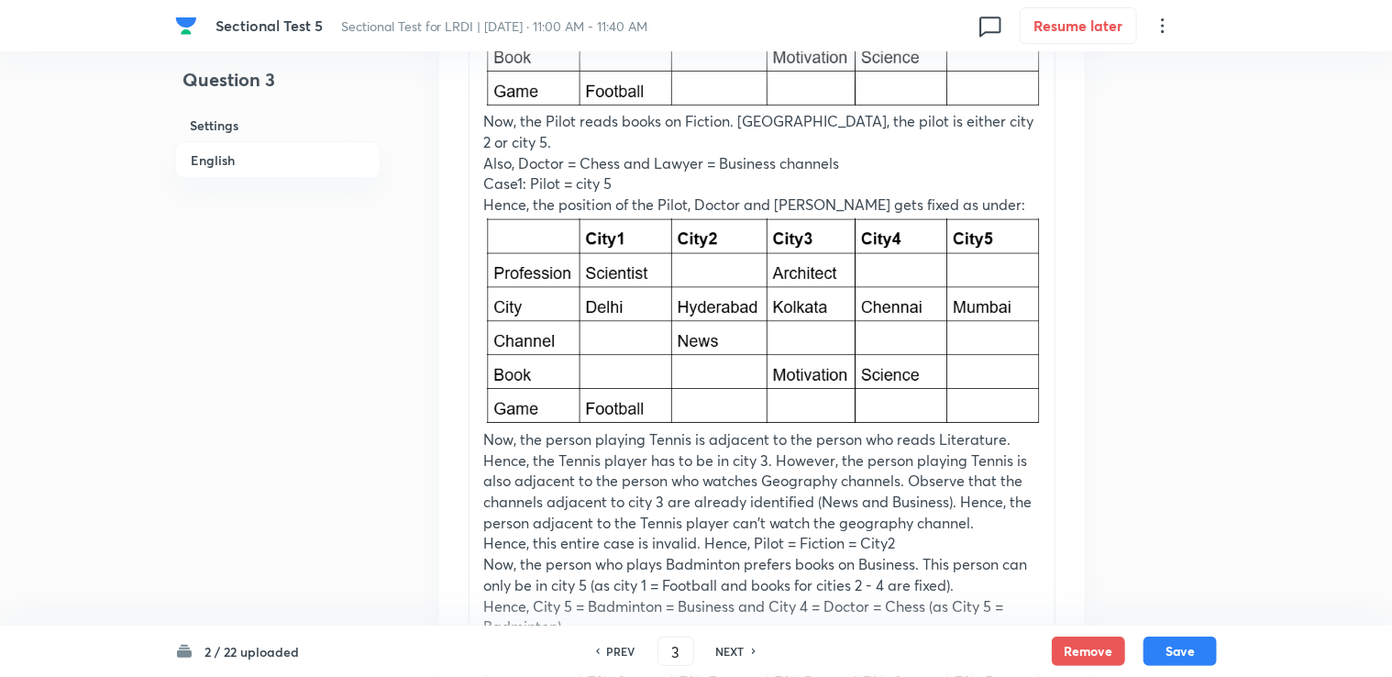
scroll to position [4061, 0]
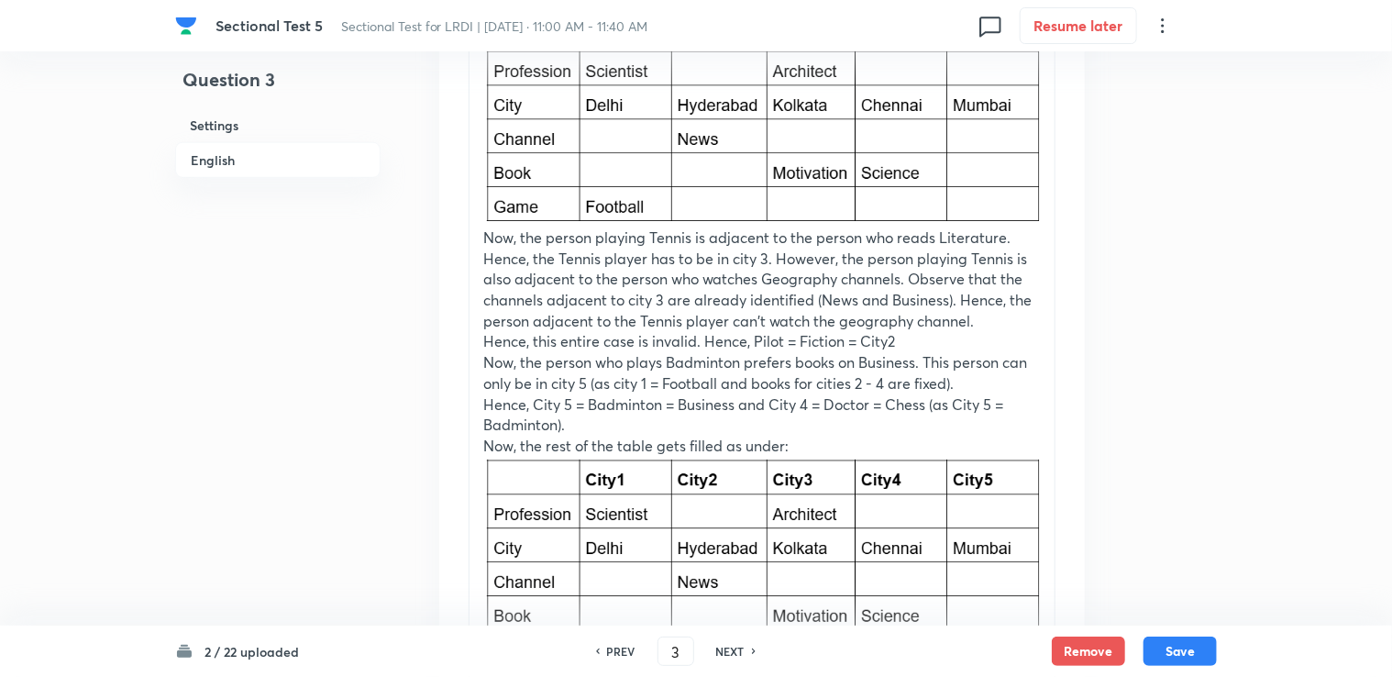
drag, startPoint x: 506, startPoint y: 500, endPoint x: 503, endPoint y: 513, distance: 14.0
click at [503, 670] on p at bounding box center [761, 680] width 557 height 21
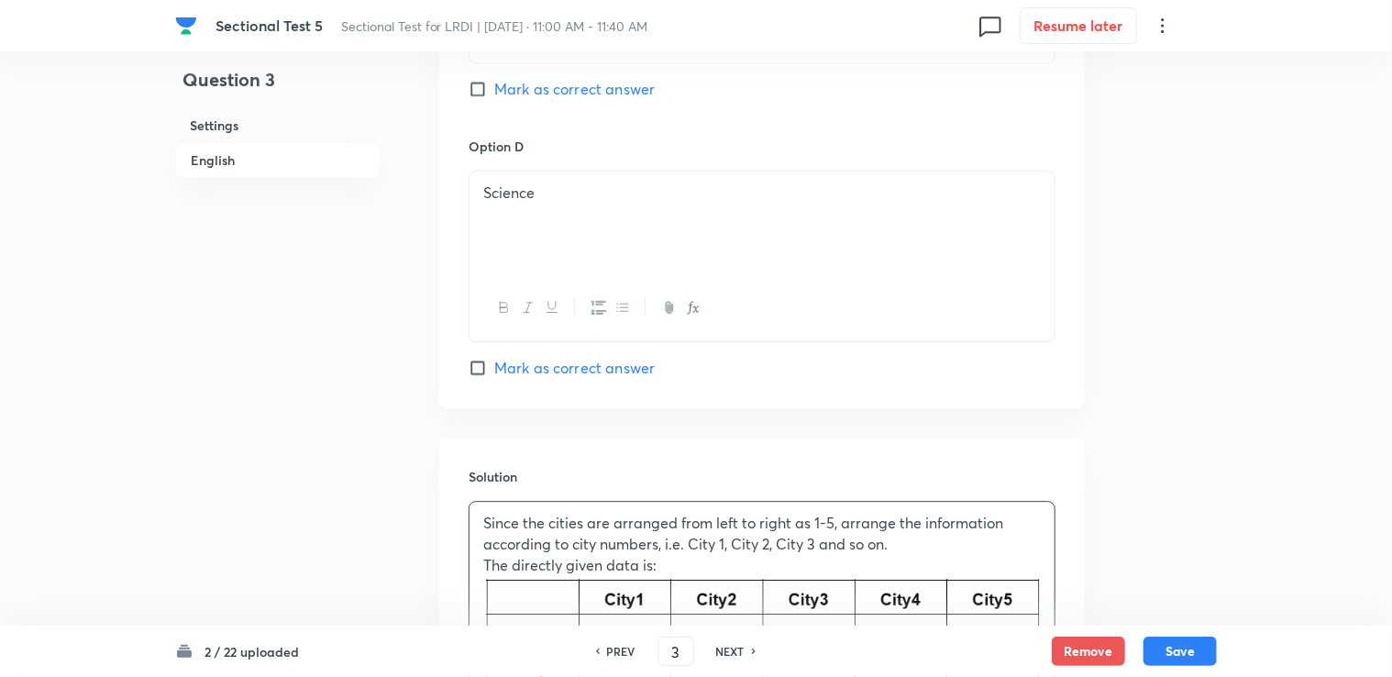
scroll to position [2410, 0]
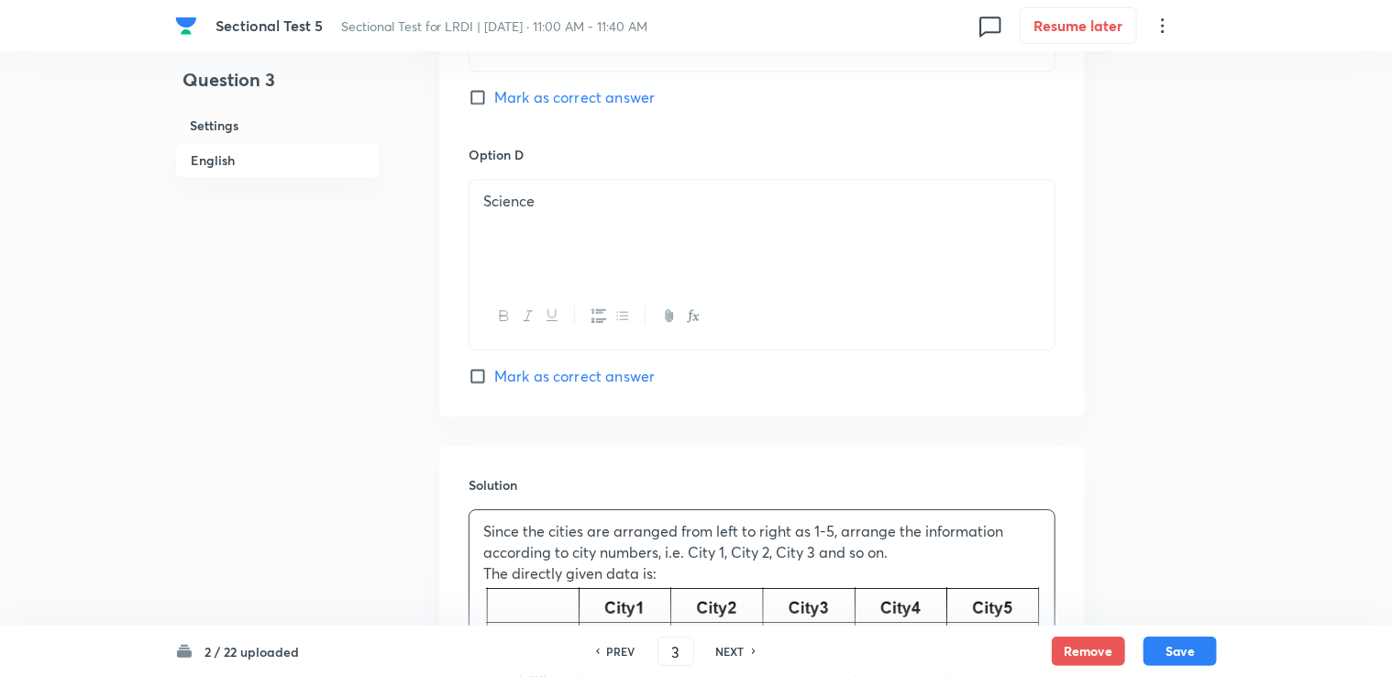
click at [550, 365] on span "Mark as correct answer" at bounding box center [574, 376] width 160 height 22
click at [494, 367] on input "Mark as correct answer" at bounding box center [482, 376] width 26 height 18
checkbox input "true"
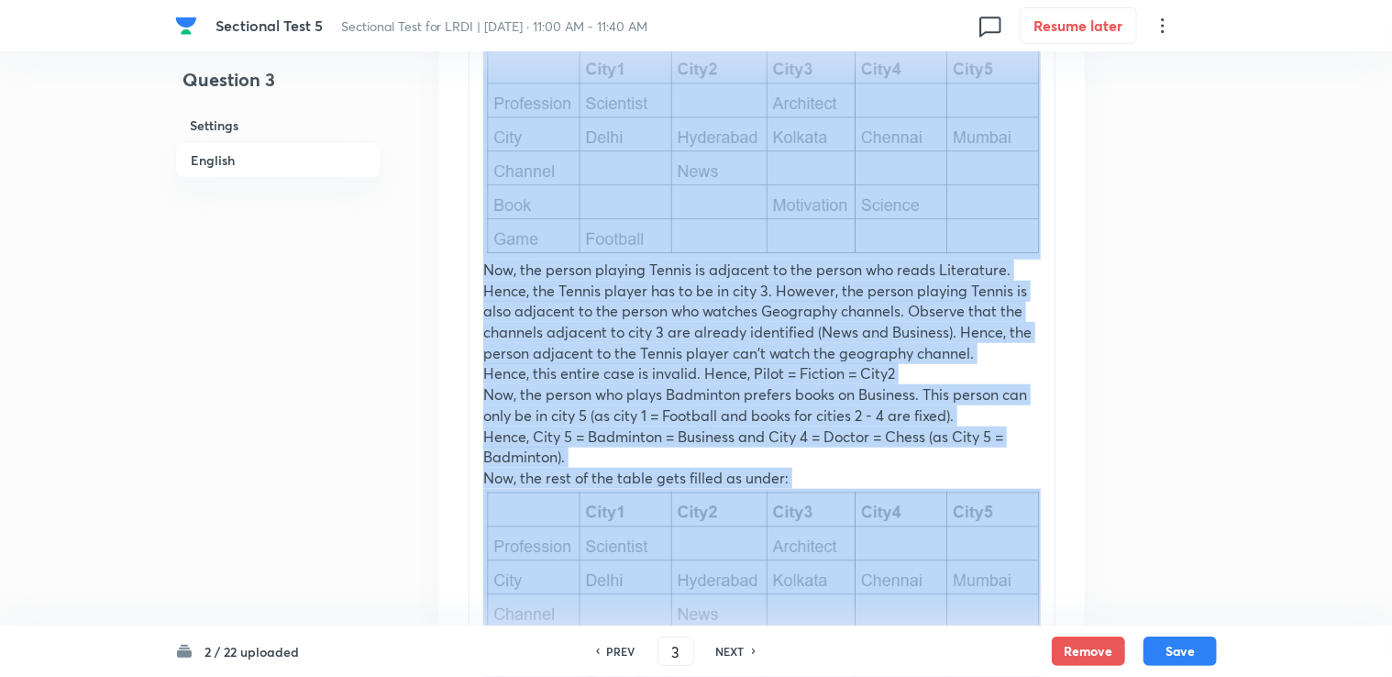
scroll to position [4034, 0]
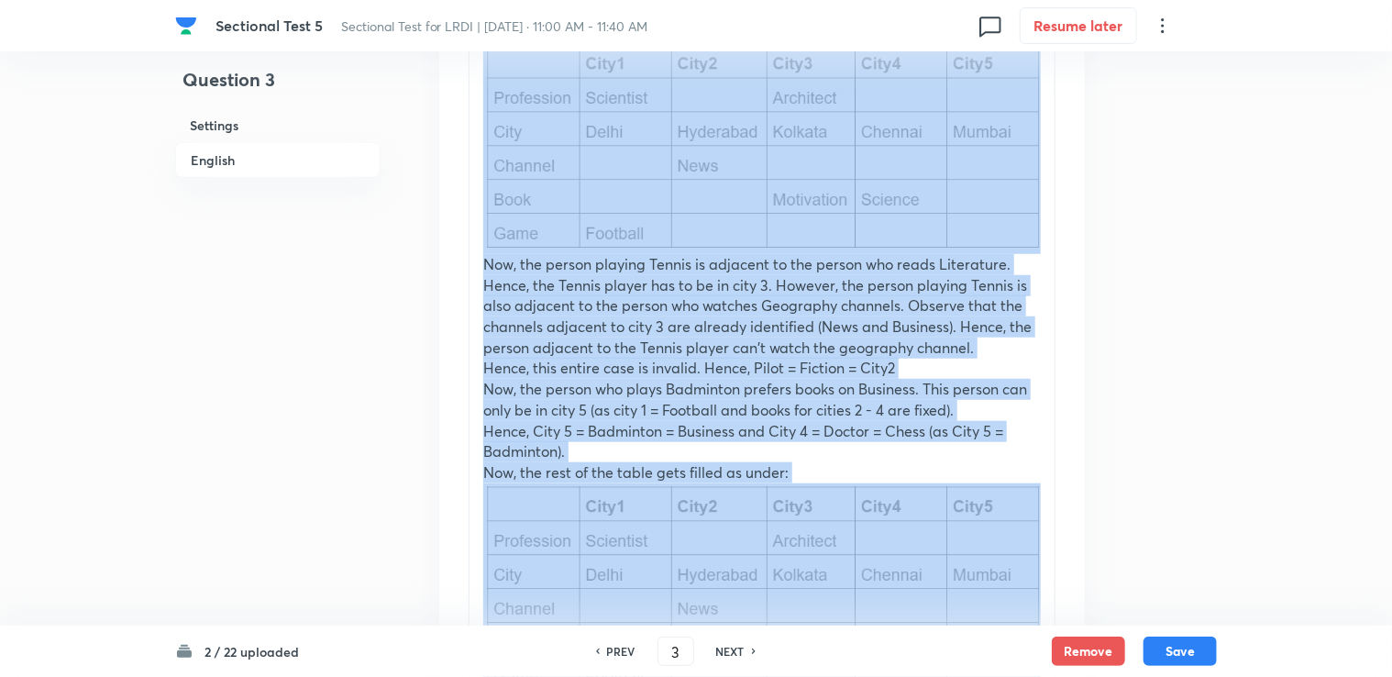
drag, startPoint x: 484, startPoint y: 308, endPoint x: 781, endPoint y: 382, distance: 306.2
copy div "Since the cities are arranged from left to right as 1-5, arrange the informatio…"
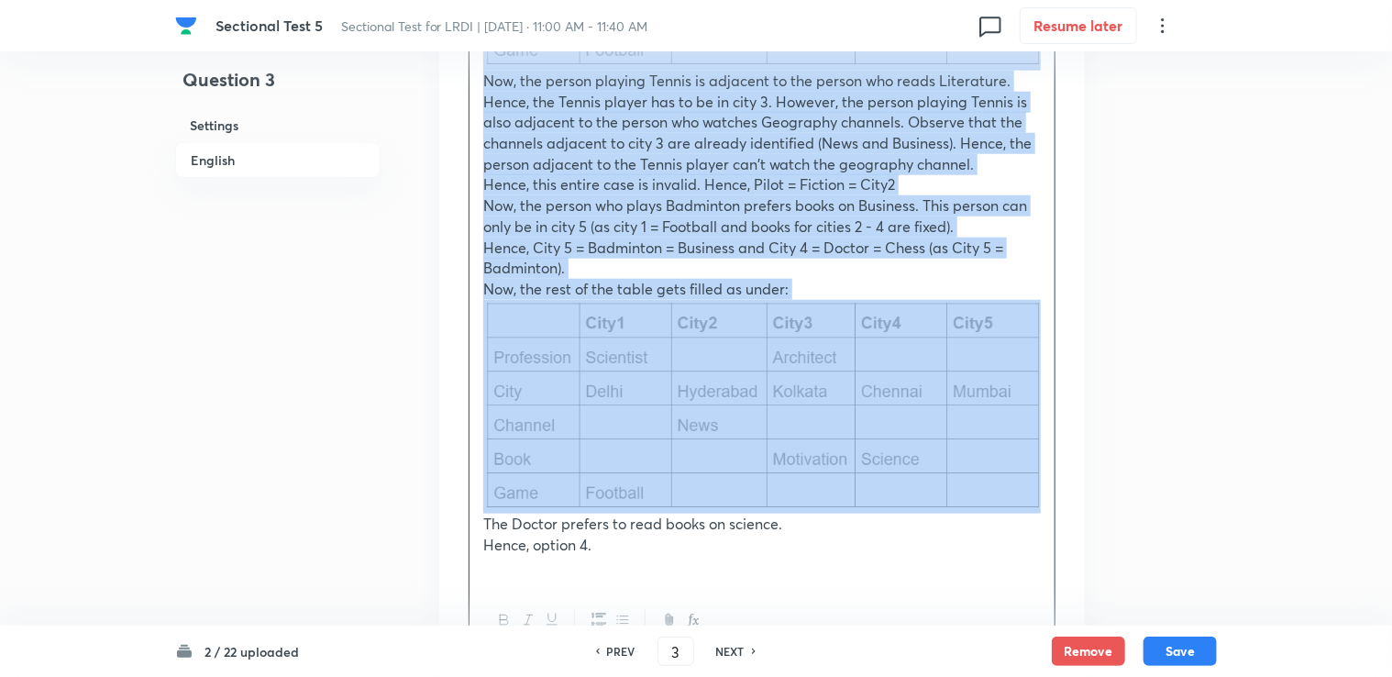
scroll to position [4217, 0]
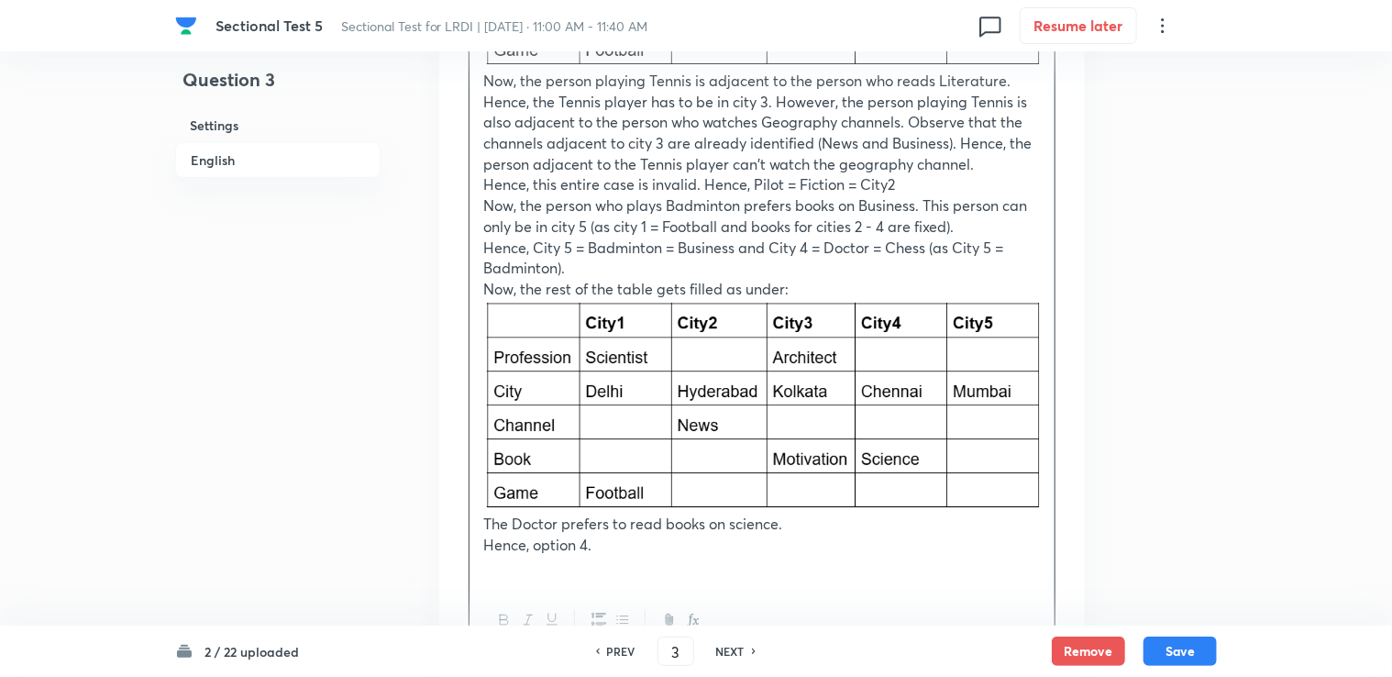
click at [1169, 634] on div "2 / 22 uploaded PREV 3 ​ NEXT Remove Save" at bounding box center [696, 650] width 1042 height 51
click at [1168, 647] on button "Save" at bounding box center [1179, 648] width 73 height 29
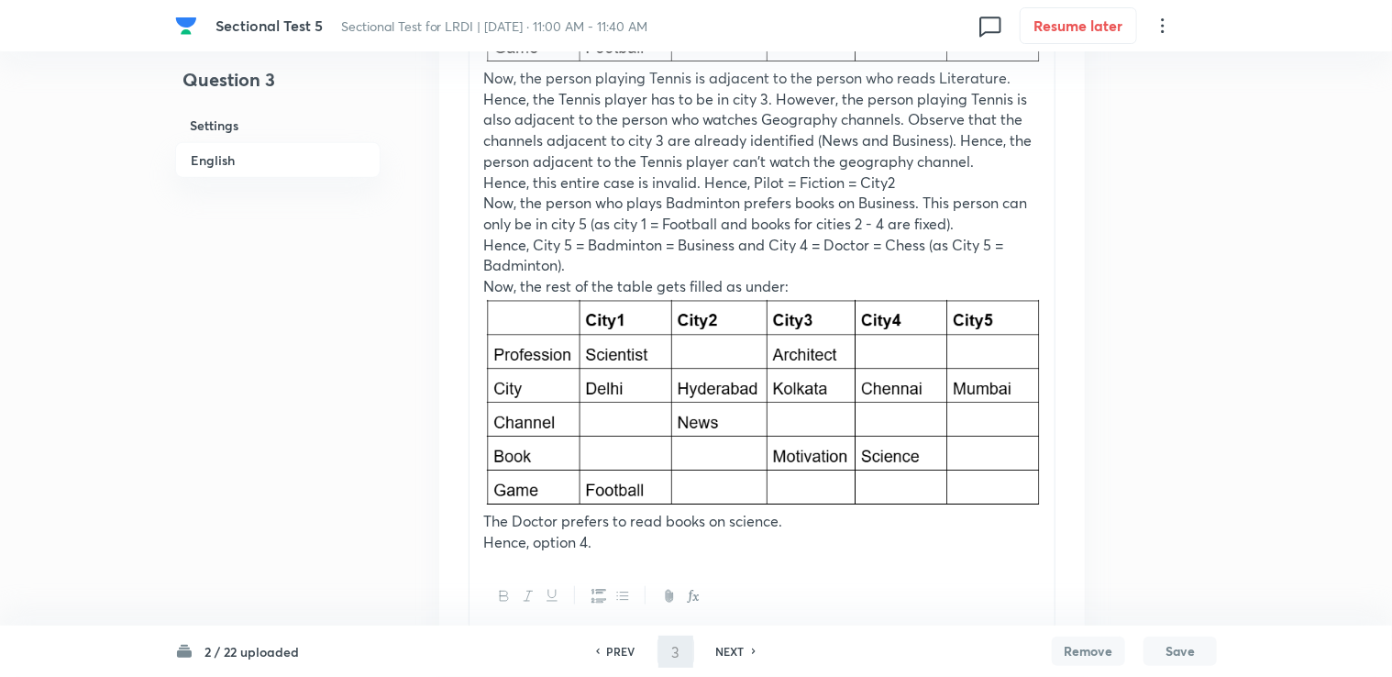
scroll to position [4195, 0]
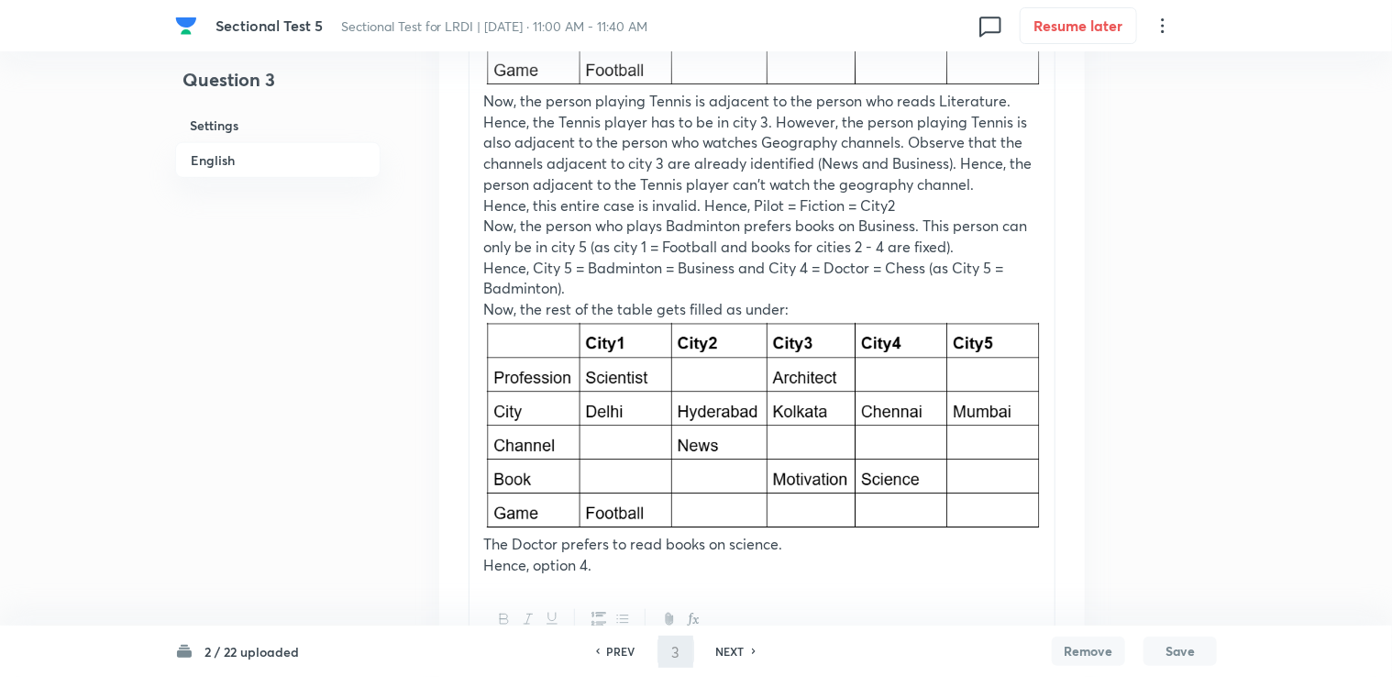
type input "4"
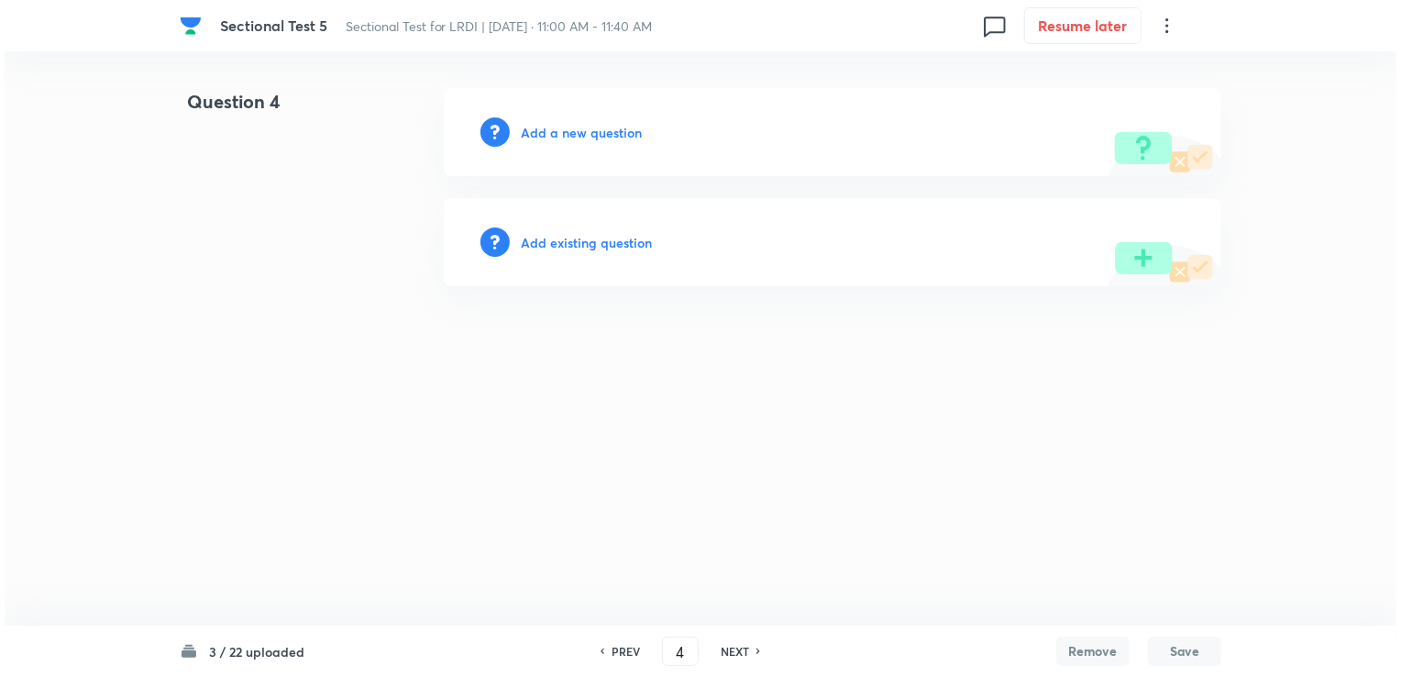
scroll to position [0, 0]
click at [582, 134] on h6 "Add a new question" at bounding box center [581, 132] width 121 height 19
click at [582, 133] on h6 "Choose a question type" at bounding box center [591, 132] width 141 height 19
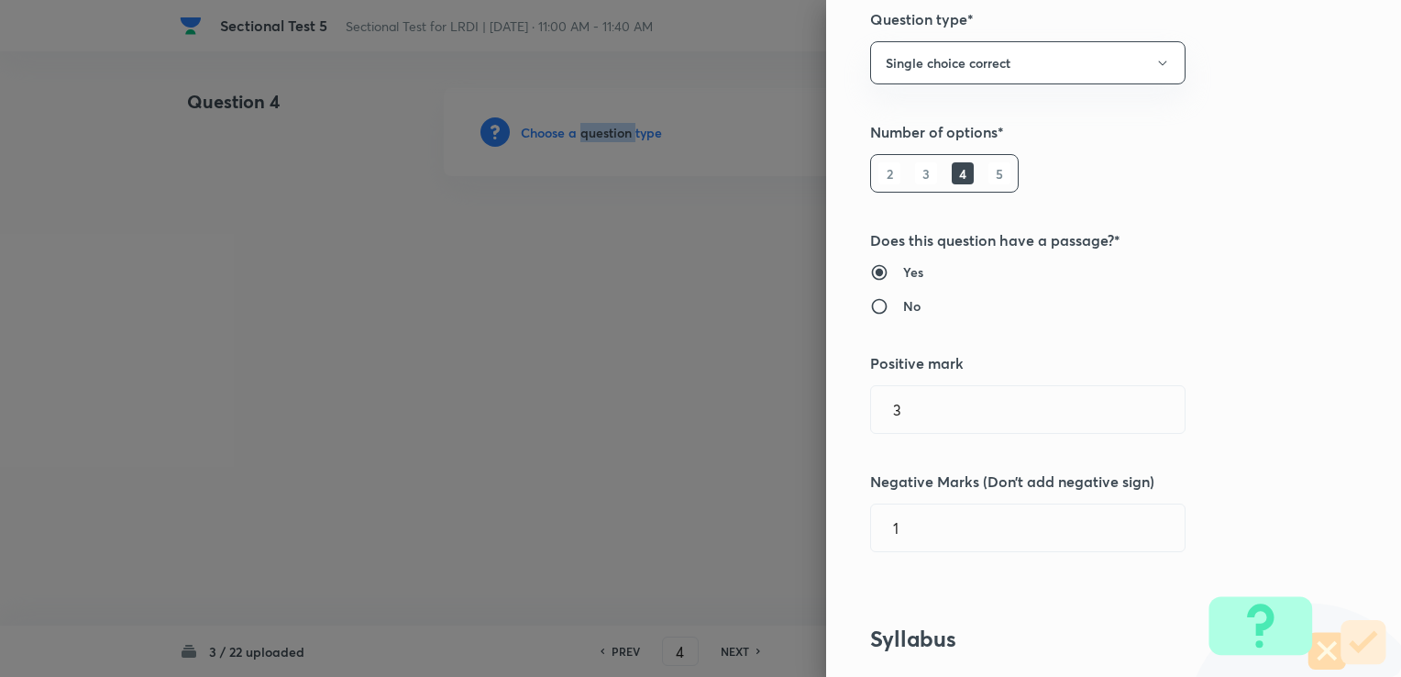
scroll to position [367, 0]
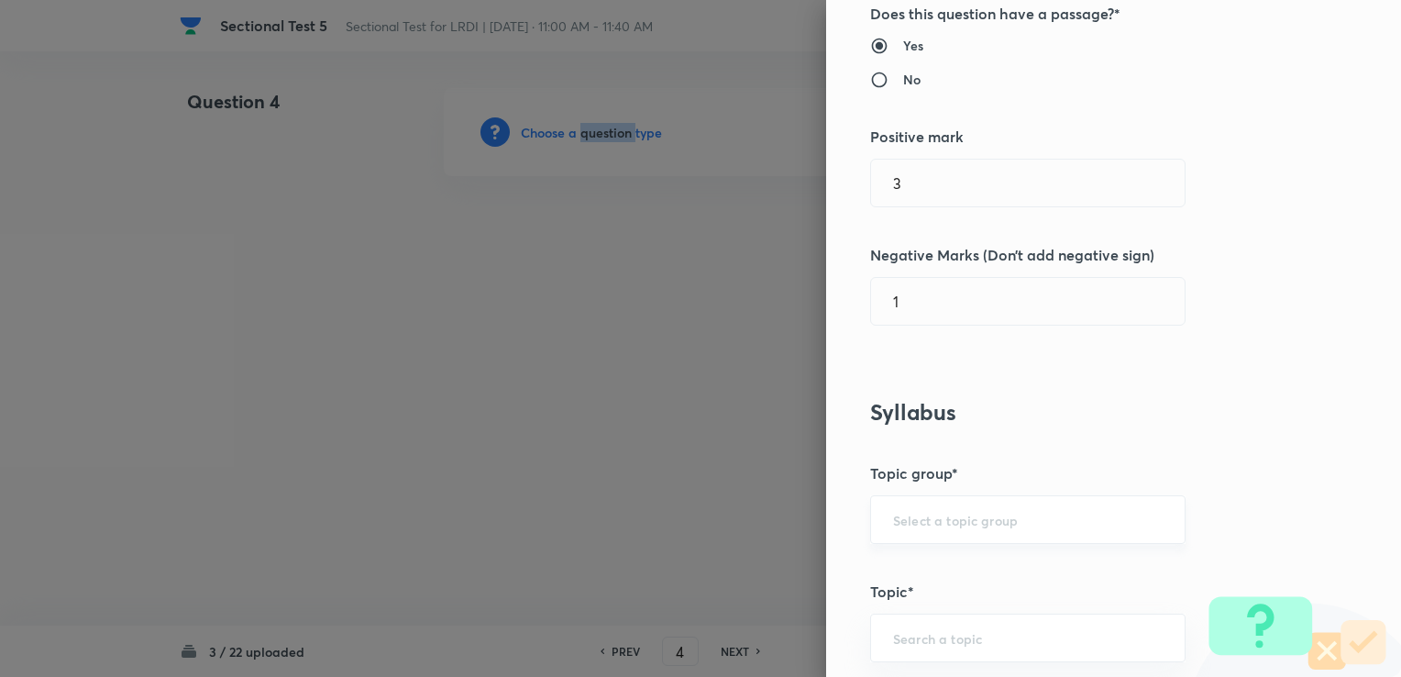
click at [1040, 529] on div "​" at bounding box center [1027, 519] width 315 height 49
click at [1028, 516] on input "text" at bounding box center [1028, 519] width 270 height 17
click at [965, 570] on li "DI and LR" at bounding box center [1014, 569] width 314 height 33
type input "DI and LR"
drag, startPoint x: 961, startPoint y: 611, endPoint x: 957, endPoint y: 621, distance: 10.7
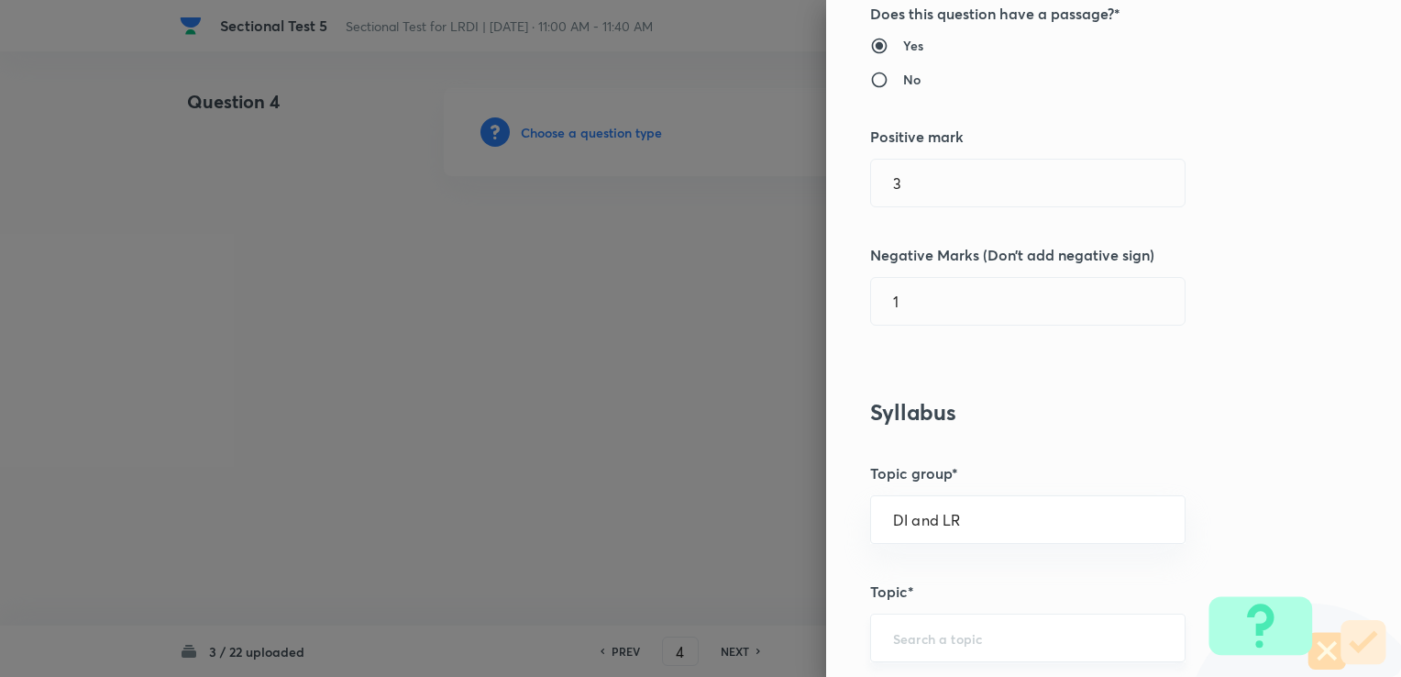
click at [961, 614] on div "Question settings Question type* Single choice correct Number of options* 2 3 4…" at bounding box center [1113, 338] width 575 height 677
click at [957, 625] on div "​" at bounding box center [1027, 637] width 315 height 49
drag, startPoint x: 975, startPoint y: 603, endPoint x: 970, endPoint y: 587, distance: 17.1
click at [975, 603] on ul "Logical Reasoning" at bounding box center [1014, 585] width 314 height 48
click at [970, 586] on li "Logical Reasoning" at bounding box center [1014, 584] width 314 height 33
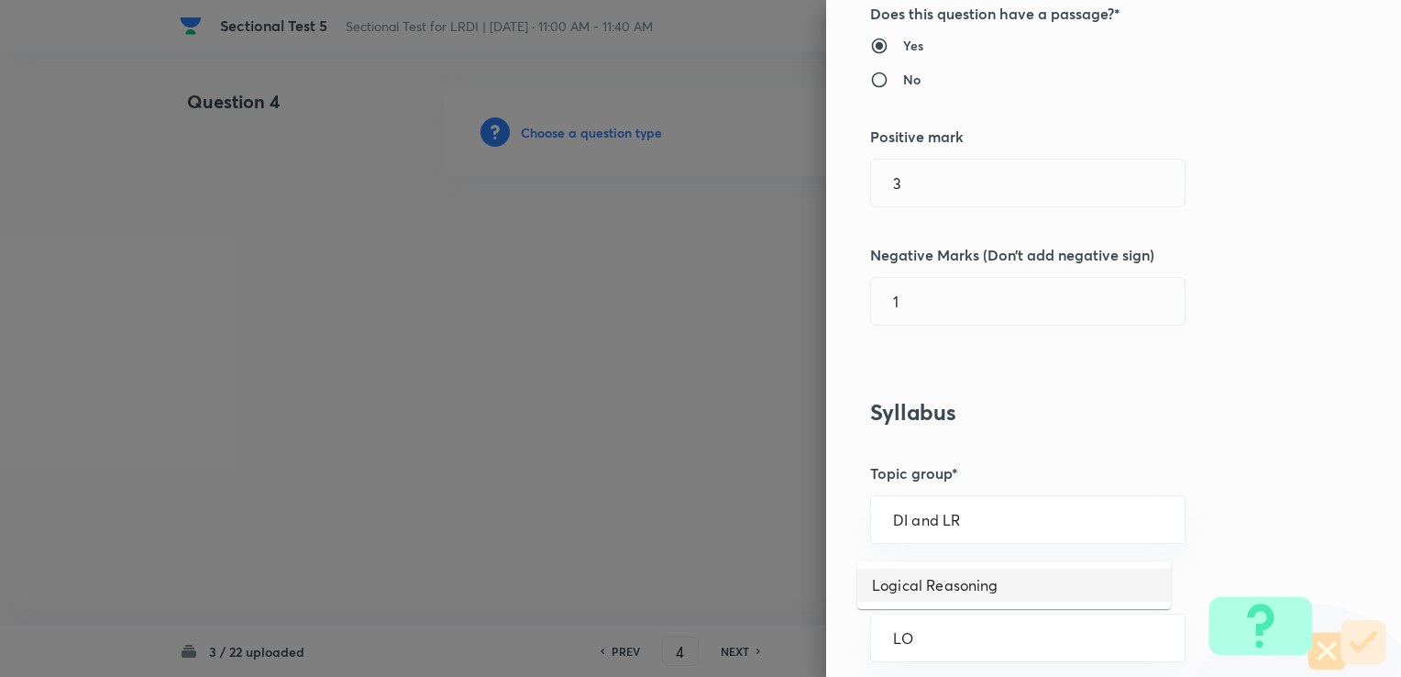
type input "Logical Reasoning"
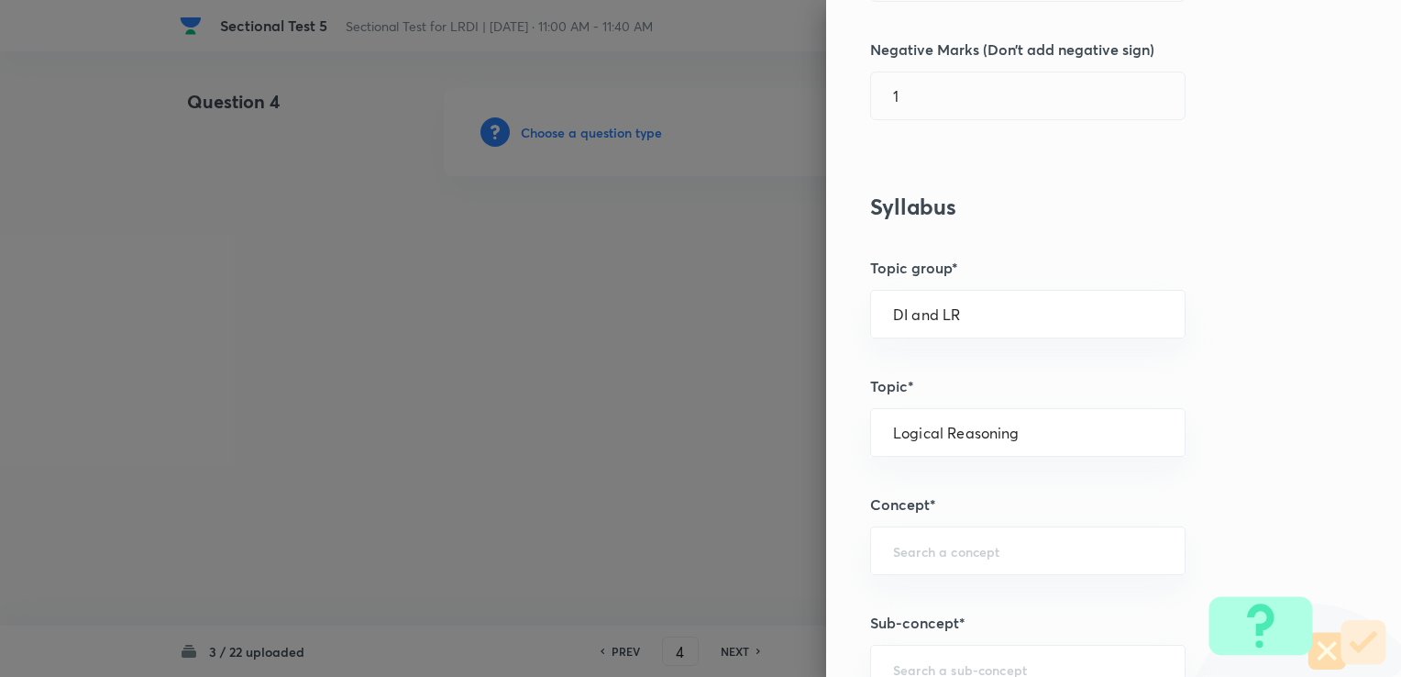
scroll to position [642, 0]
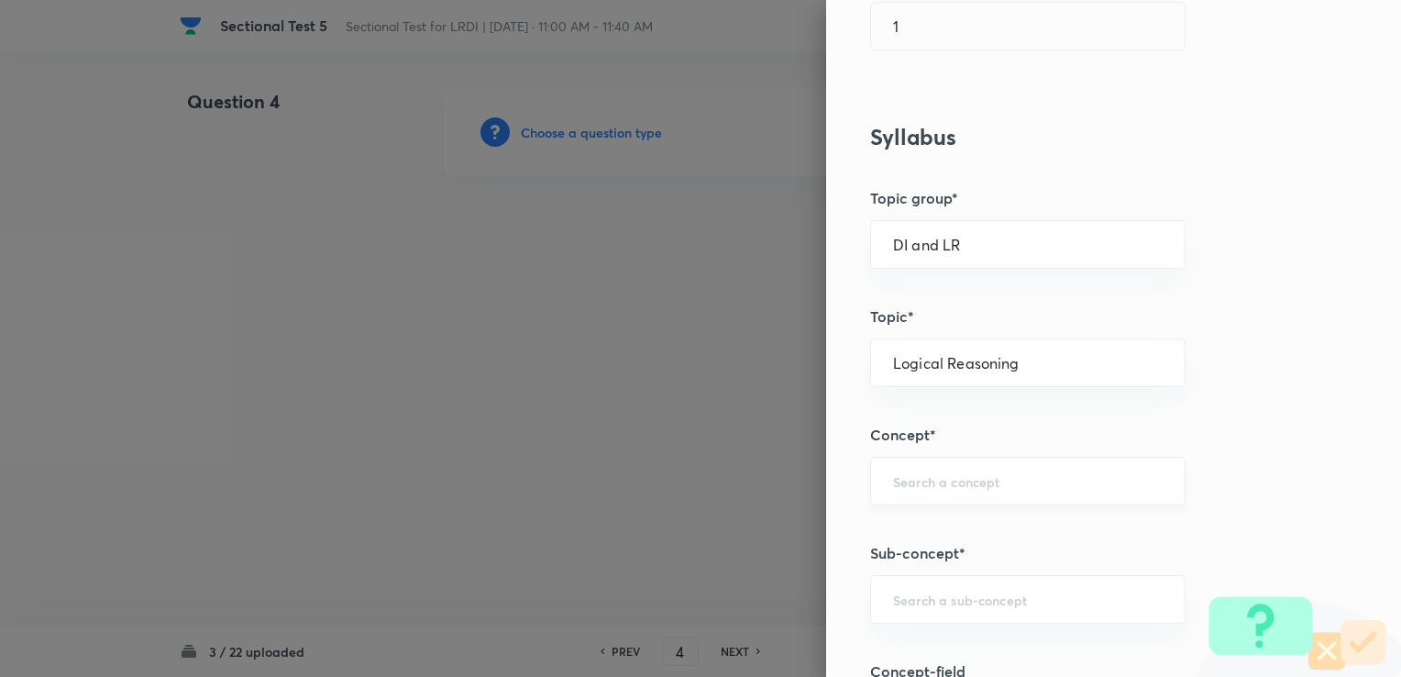
click at [922, 477] on input "text" at bounding box center [1028, 480] width 270 height 17
type input "DATA"
click at [929, 480] on input "text" at bounding box center [1028, 480] width 270 height 17
drag, startPoint x: 921, startPoint y: 528, endPoint x: 911, endPoint y: 546, distance: 20.5
click at [920, 530] on li "Data Arrangement" at bounding box center [1014, 529] width 314 height 33
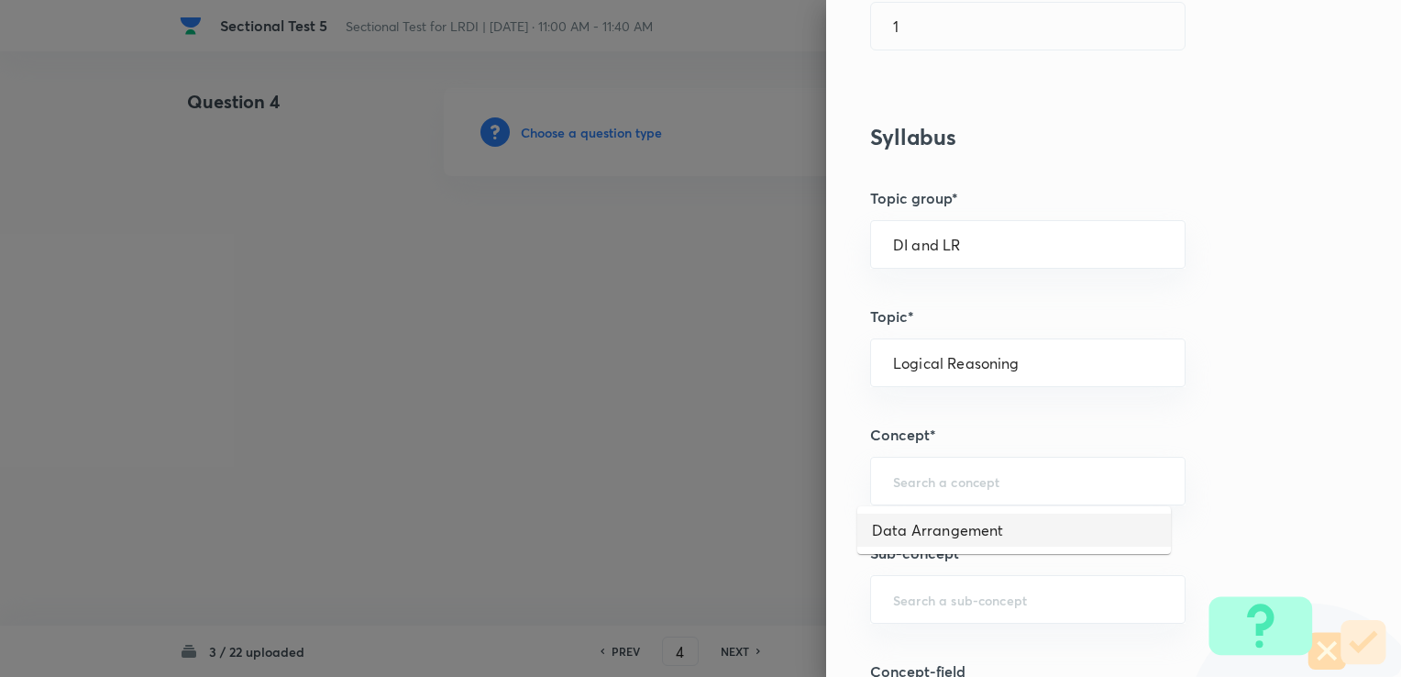
type input "Data Arrangement"
drag, startPoint x: 908, startPoint y: 568, endPoint x: 906, endPoint y: 578, distance: 9.3
click at [906, 578] on div "Question settings Question type* Single choice correct Number of options* 2 3 4…" at bounding box center [1113, 338] width 575 height 677
click at [906, 581] on div "​" at bounding box center [1027, 599] width 315 height 49
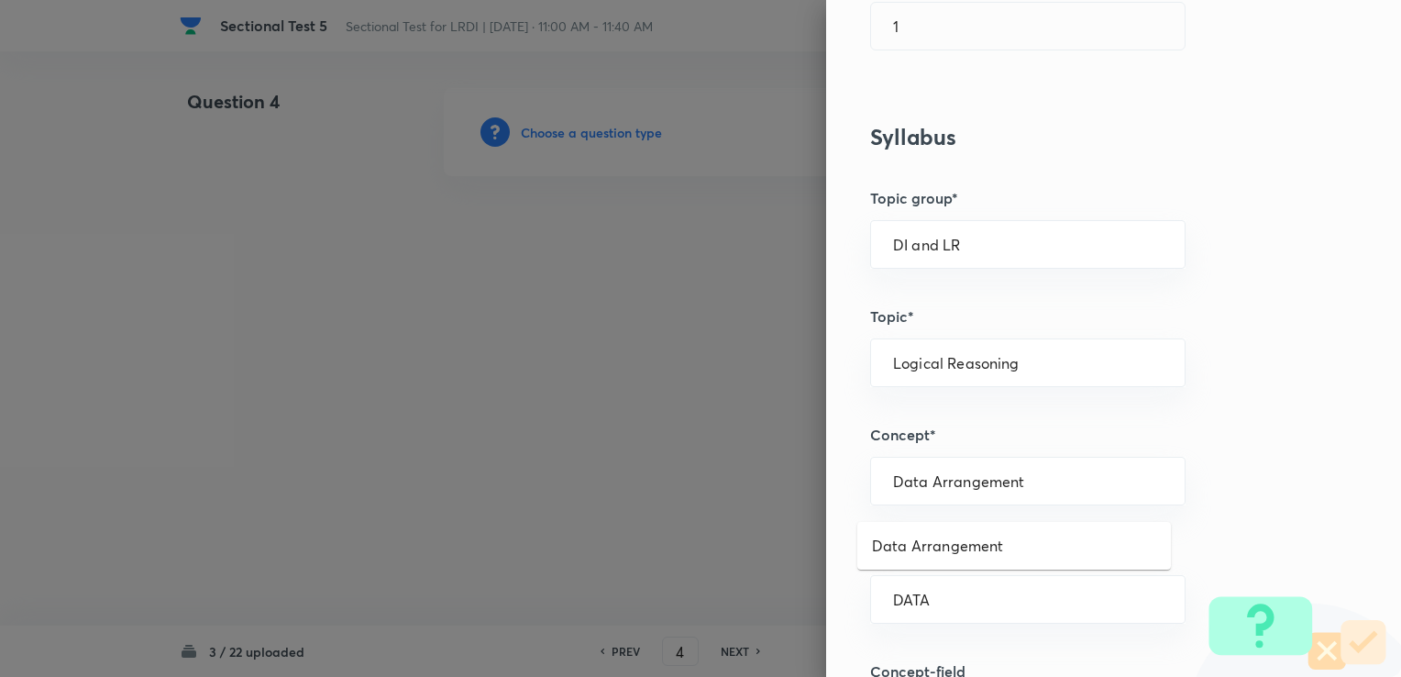
click at [942, 551] on li "Data Arrangement" at bounding box center [1014, 545] width 314 height 33
type input "Data Arrangement"
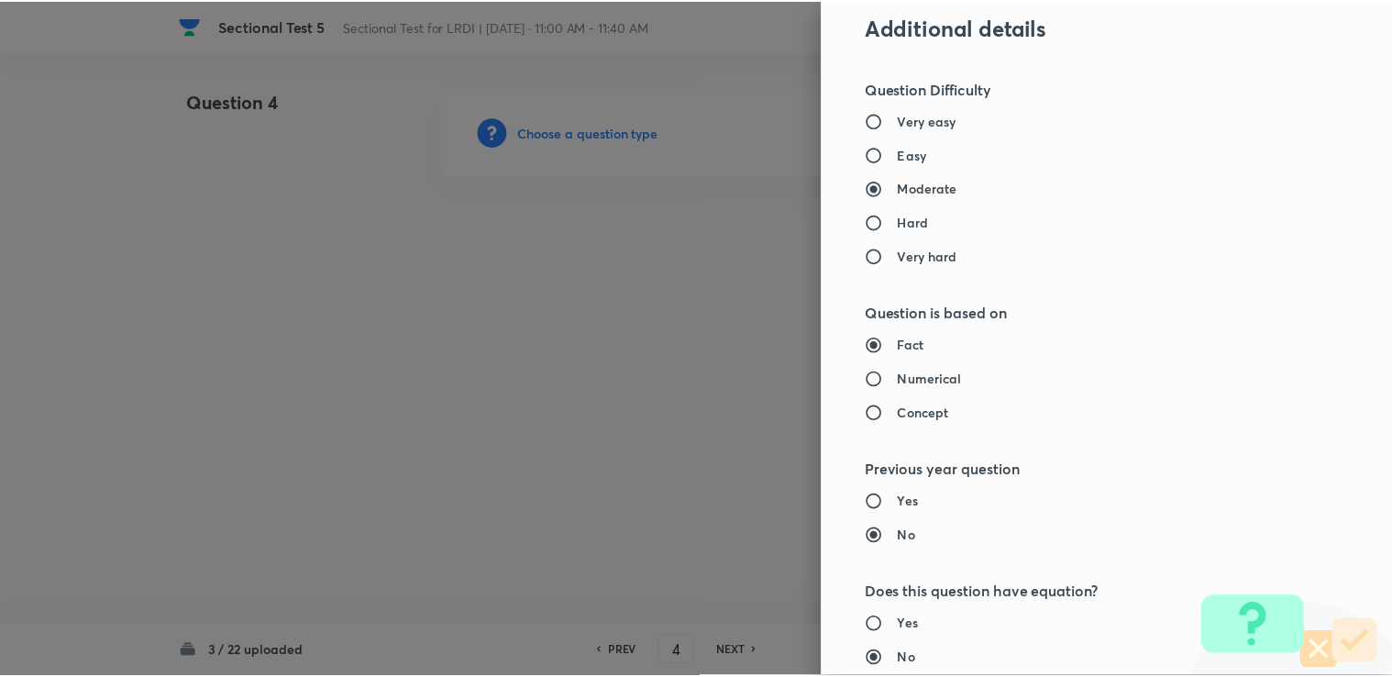
scroll to position [1819, 0]
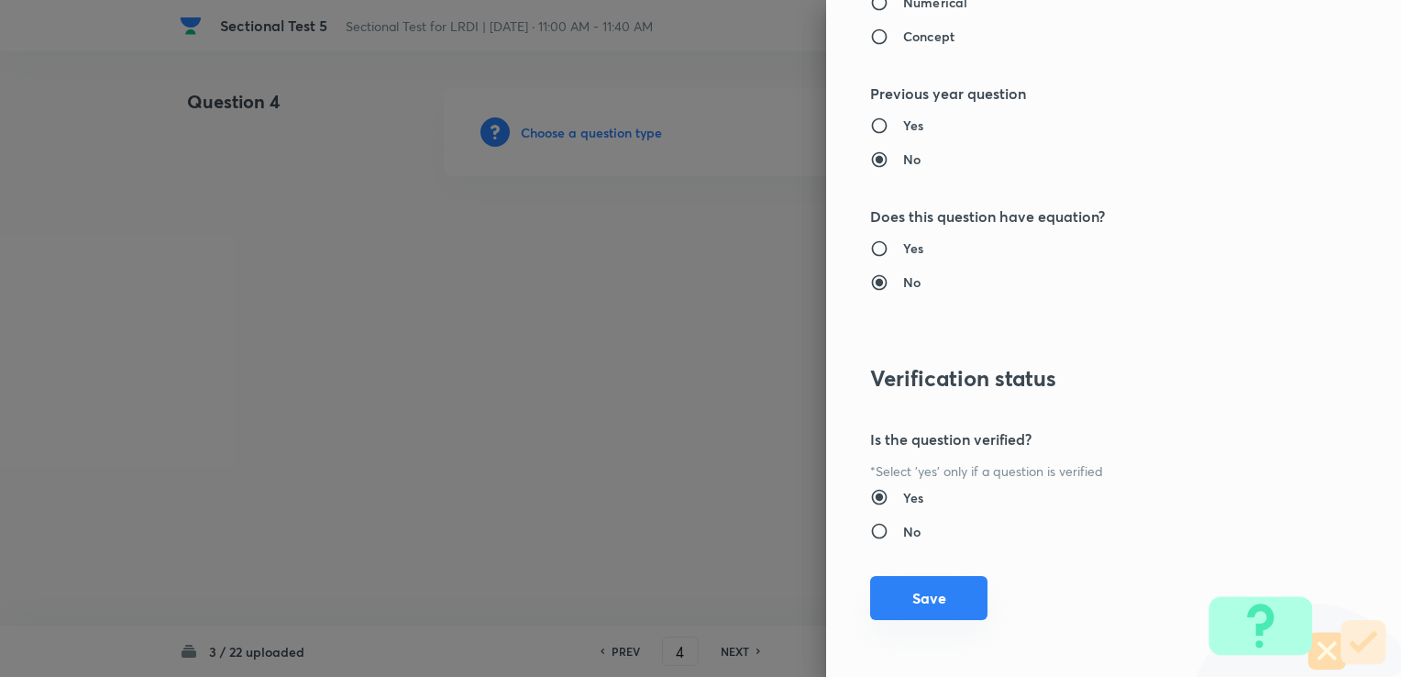
click at [932, 580] on button "Save" at bounding box center [928, 598] width 117 height 44
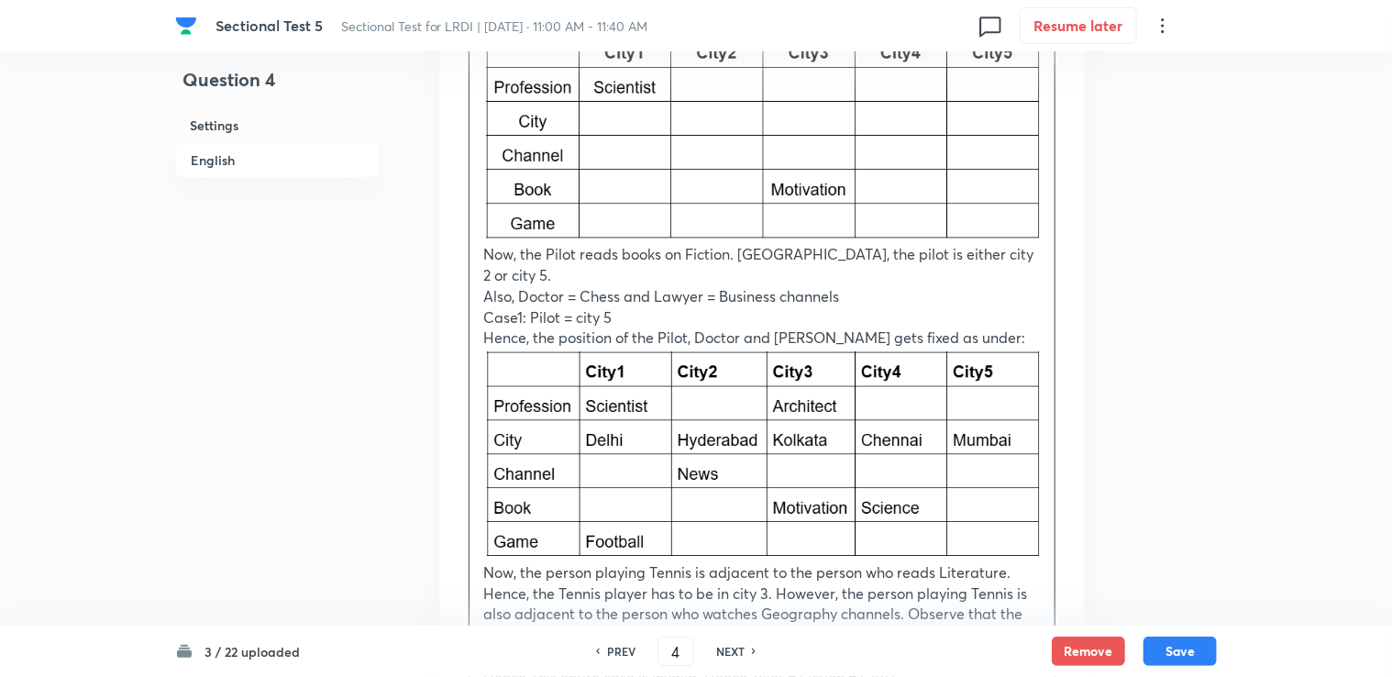
scroll to position [4095, 0]
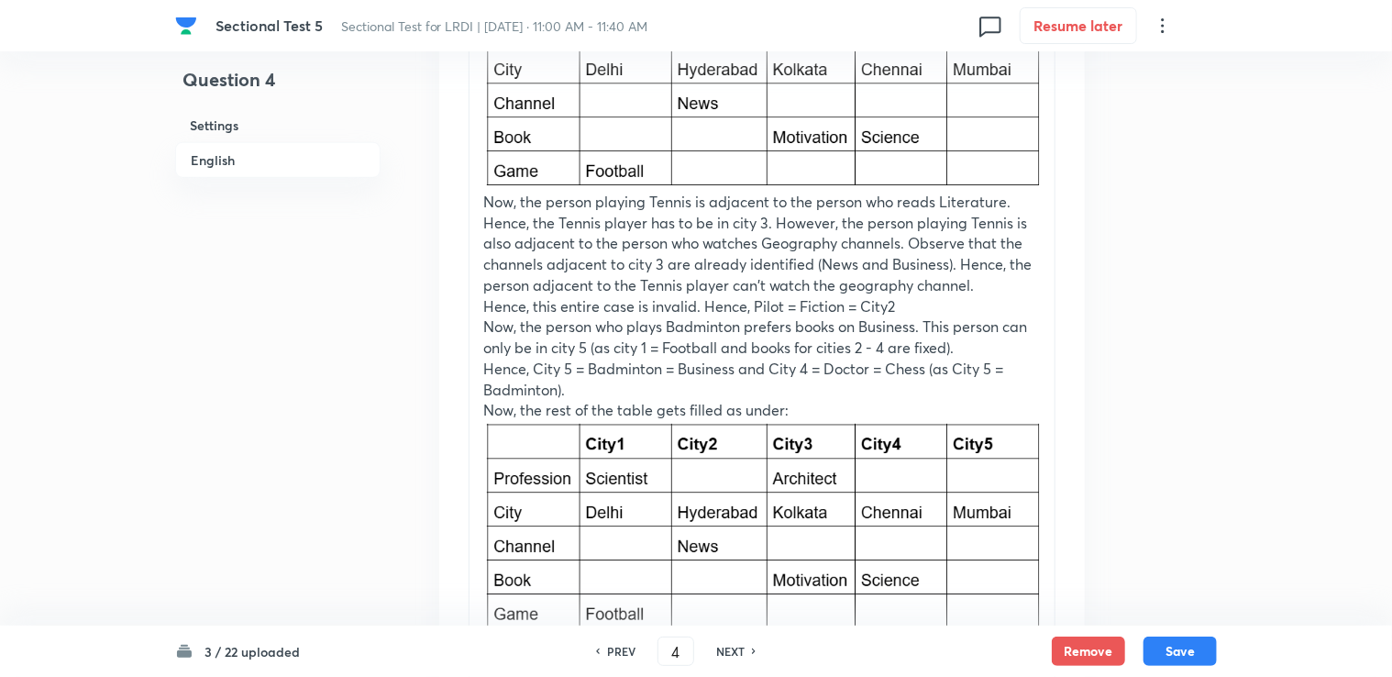
drag, startPoint x: 495, startPoint y: 499, endPoint x: 481, endPoint y: 478, distance: 25.2
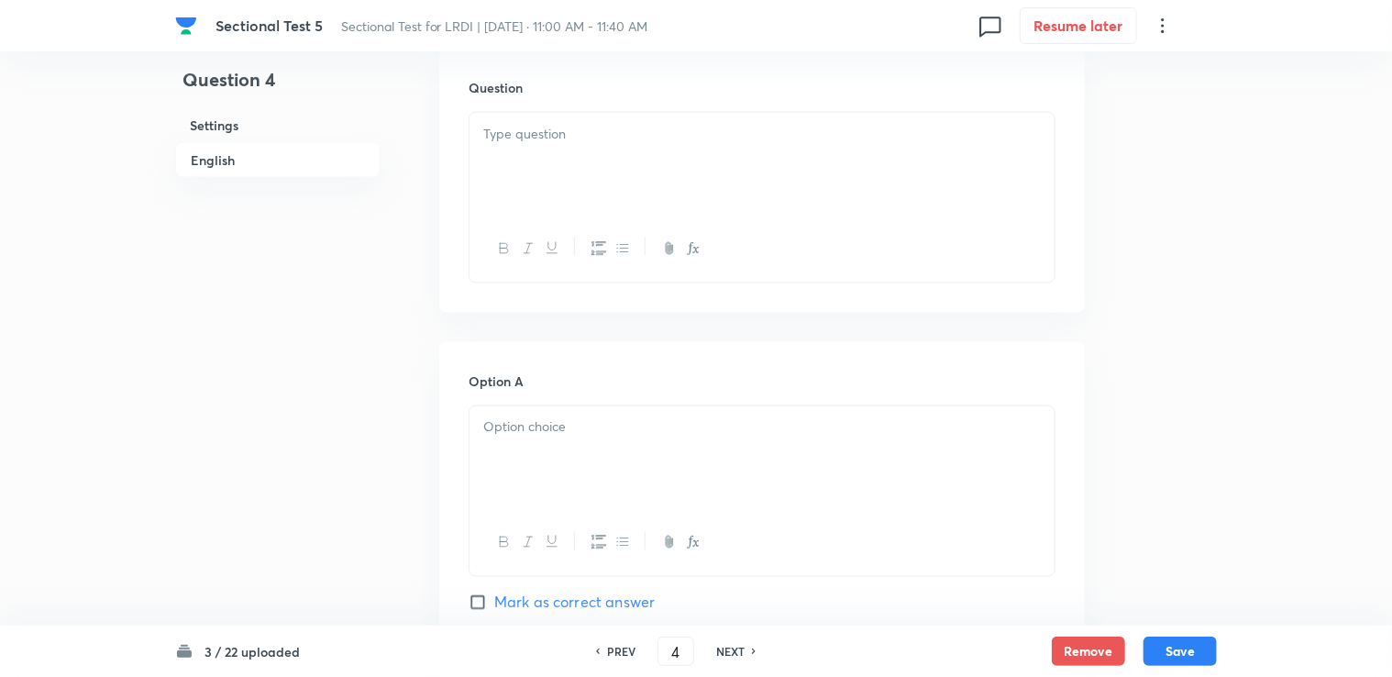
scroll to position [977, 0]
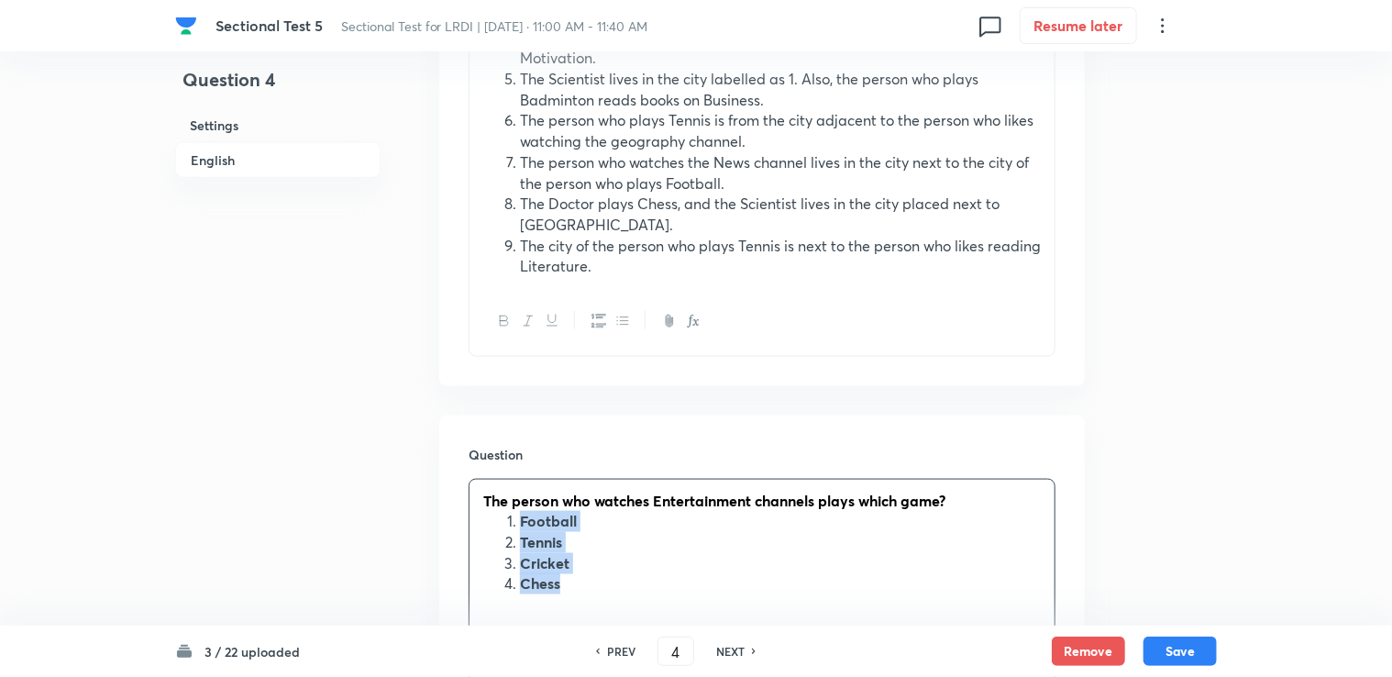
drag, startPoint x: 521, startPoint y: 461, endPoint x: 609, endPoint y: 521, distance: 106.3
click at [609, 521] on ol "Football Tennis Cricket Chess" at bounding box center [761, 552] width 557 height 83
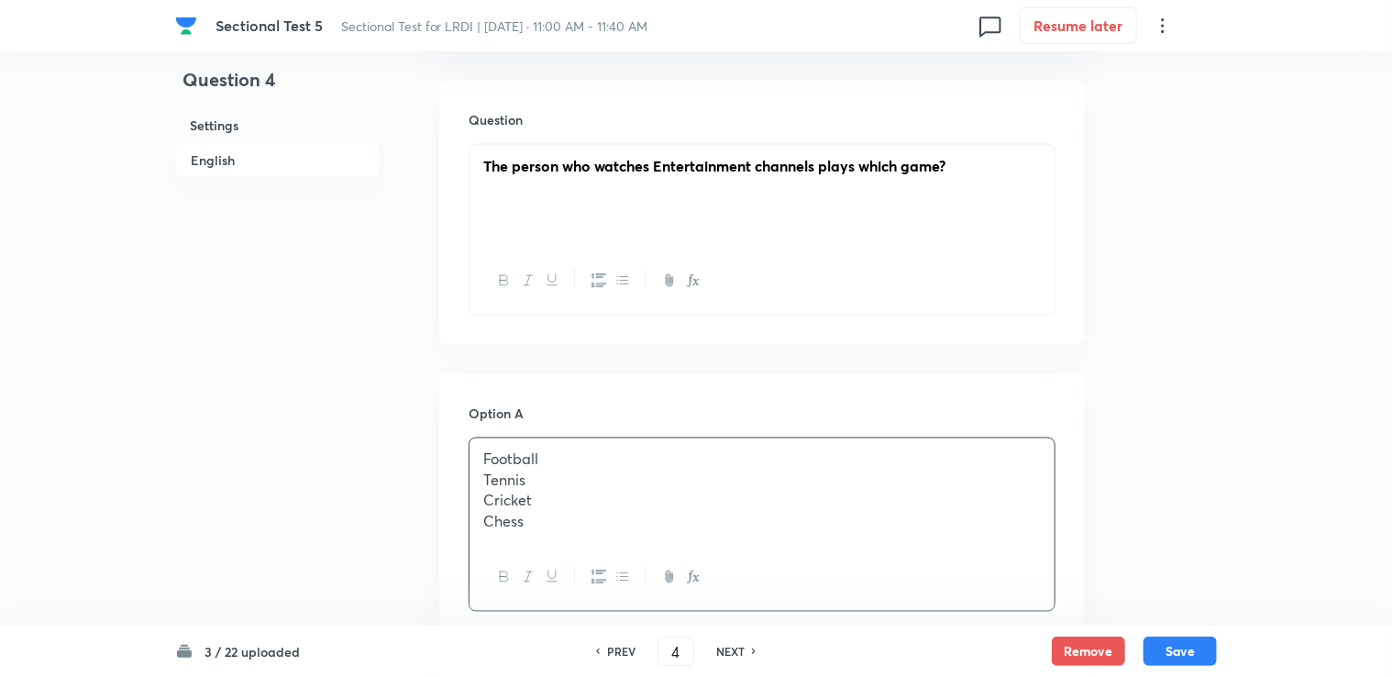
scroll to position [1344, 0]
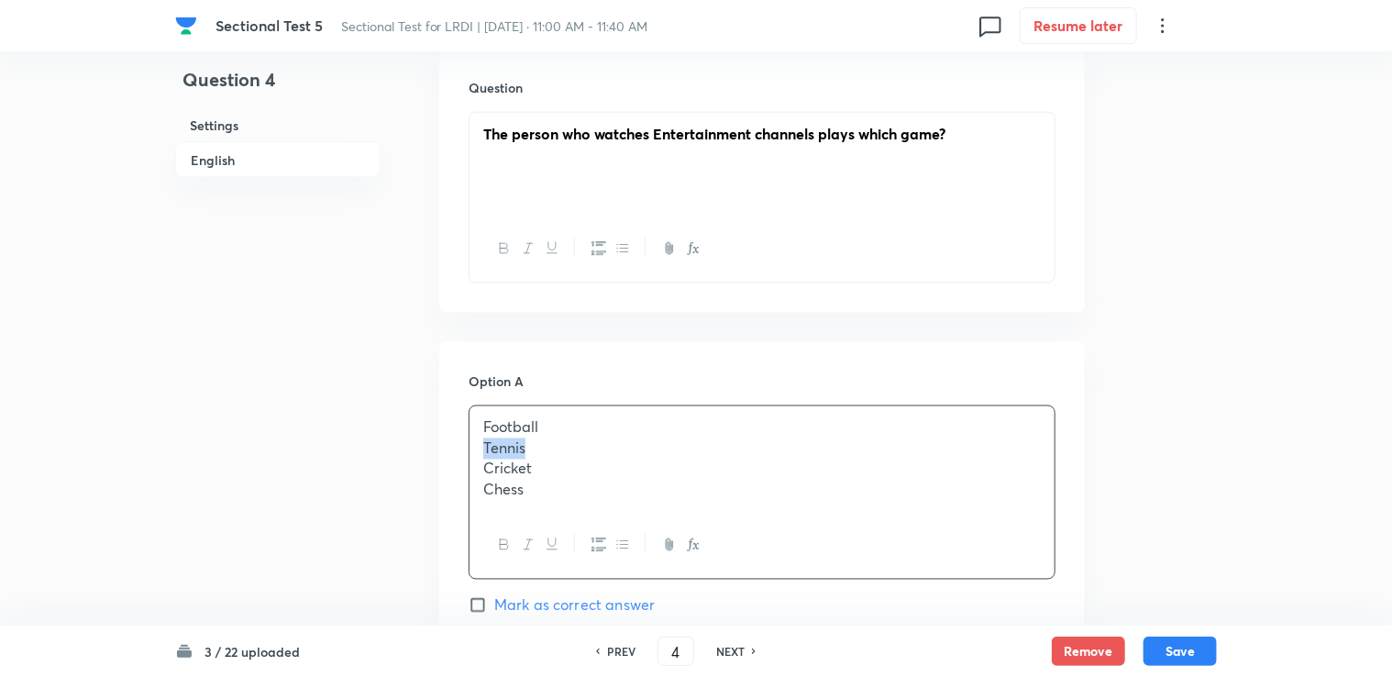
drag, startPoint x: 479, startPoint y: 387, endPoint x: 546, endPoint y: 391, distance: 67.9
click at [546, 406] on div "Football Tennis Cricket Chess" at bounding box center [761, 458] width 585 height 105
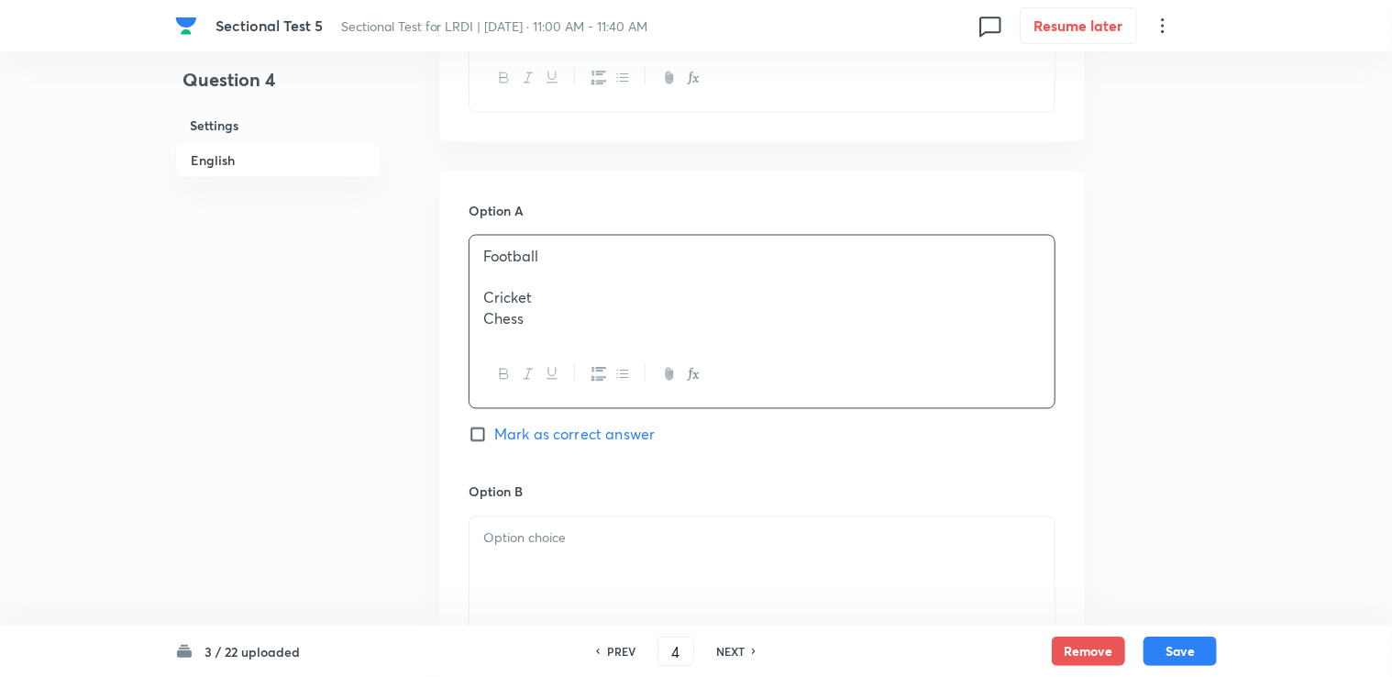
scroll to position [1527, 0]
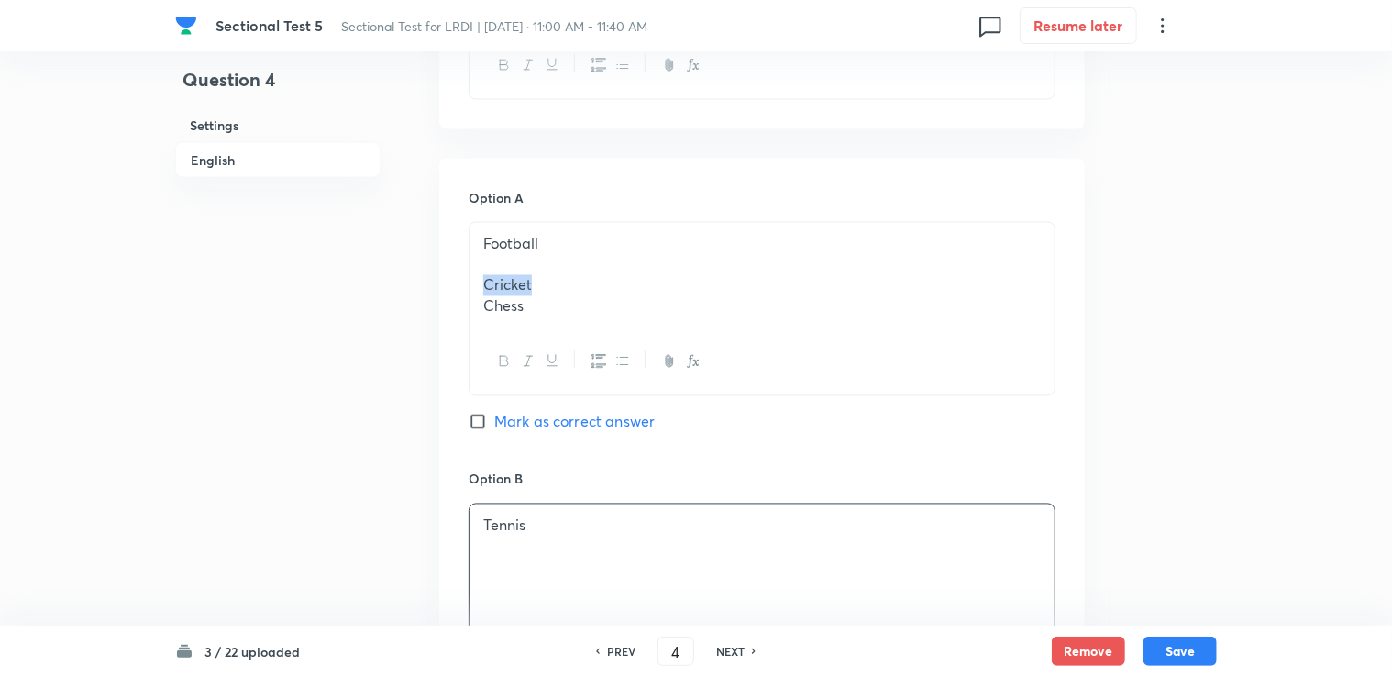
drag, startPoint x: 481, startPoint y: 226, endPoint x: 584, endPoint y: 218, distance: 102.9
click at [584, 223] on div "Football Cricket Chess" at bounding box center [761, 275] width 585 height 105
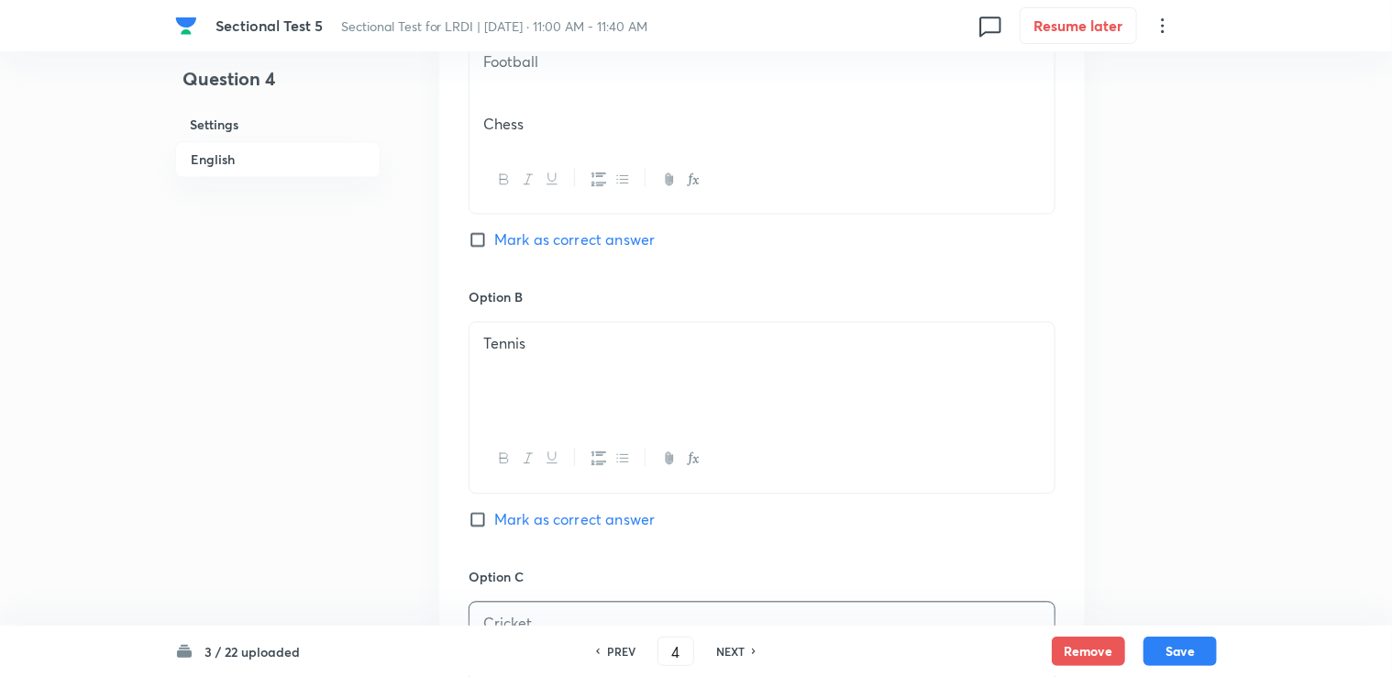
scroll to position [1436, 0]
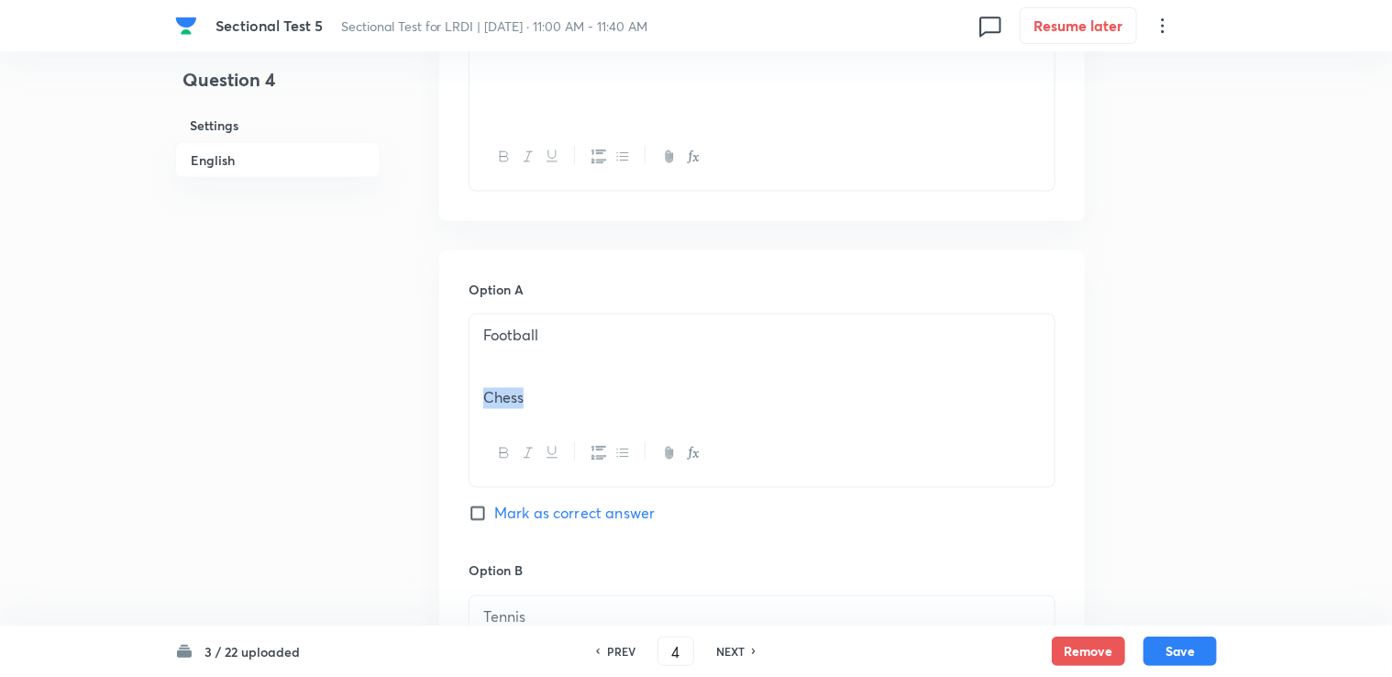
drag, startPoint x: 543, startPoint y: 347, endPoint x: 580, endPoint y: 348, distance: 37.6
click at [579, 348] on div "Football Chess" at bounding box center [761, 366] width 585 height 105
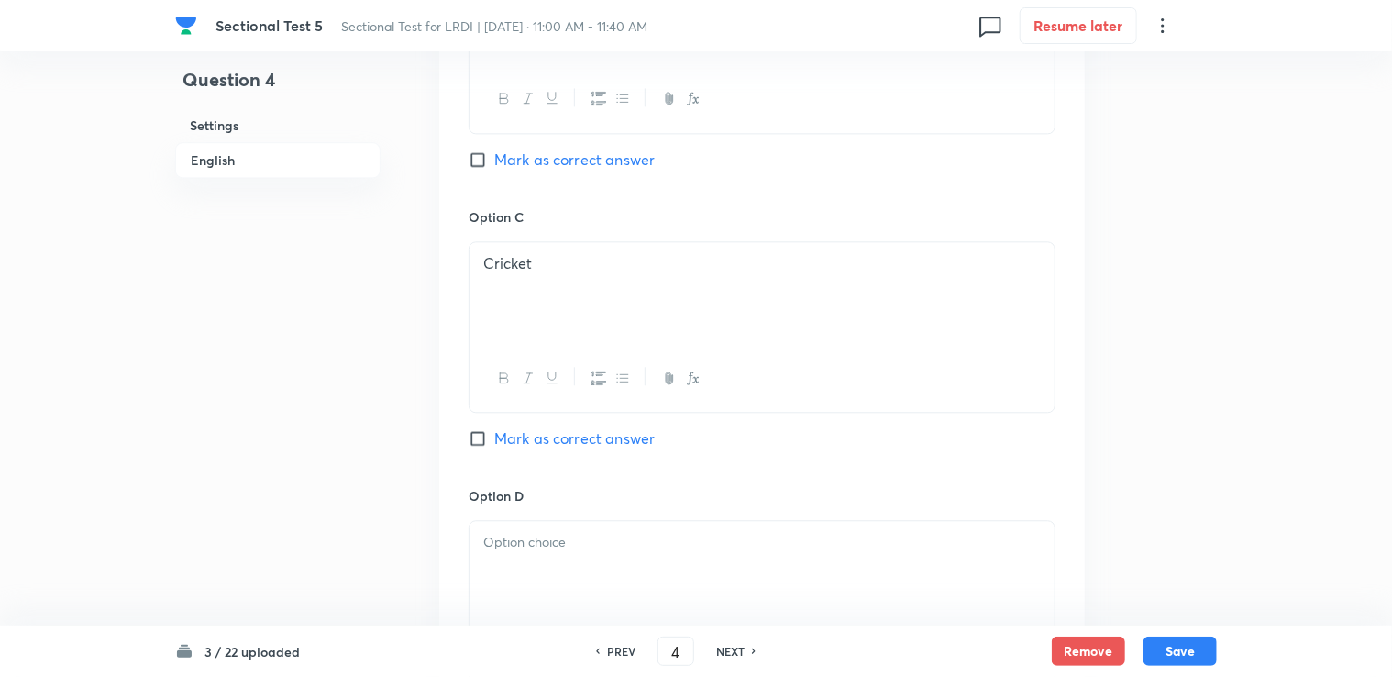
scroll to position [2078, 0]
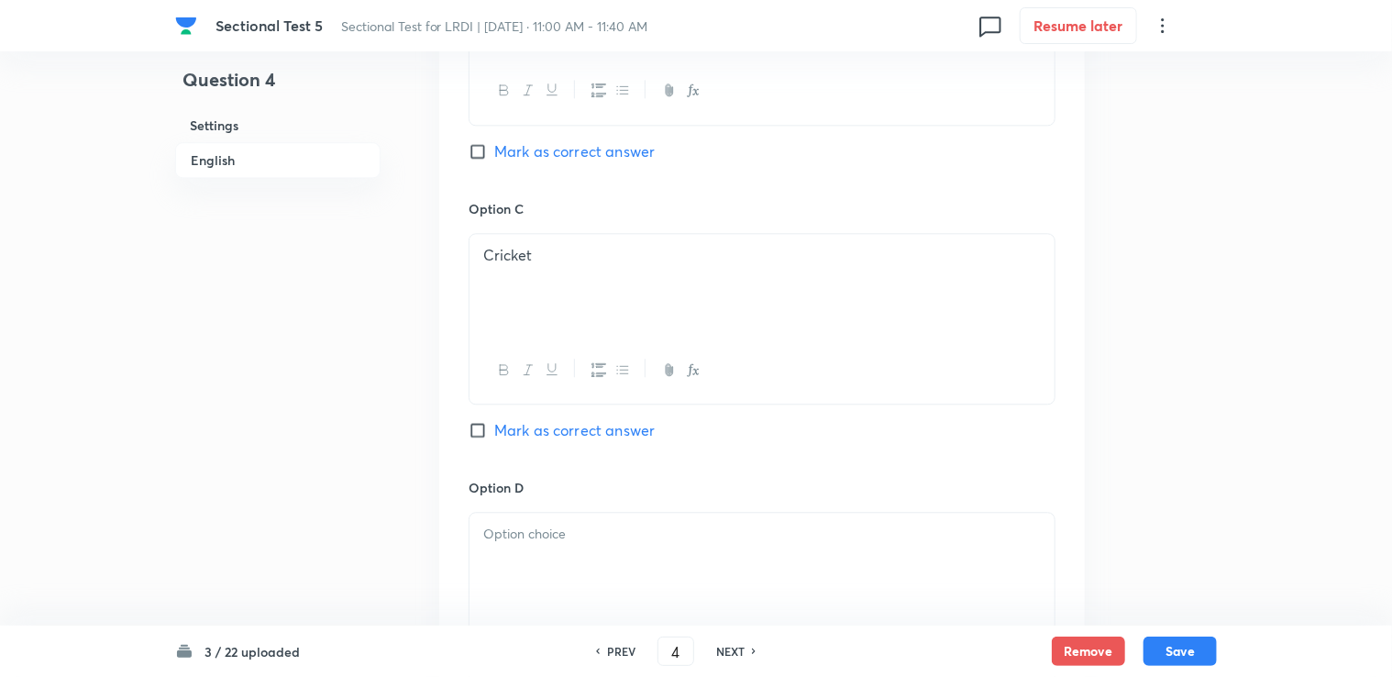
drag, startPoint x: 517, startPoint y: 490, endPoint x: 517, endPoint y: 479, distance: 11.0
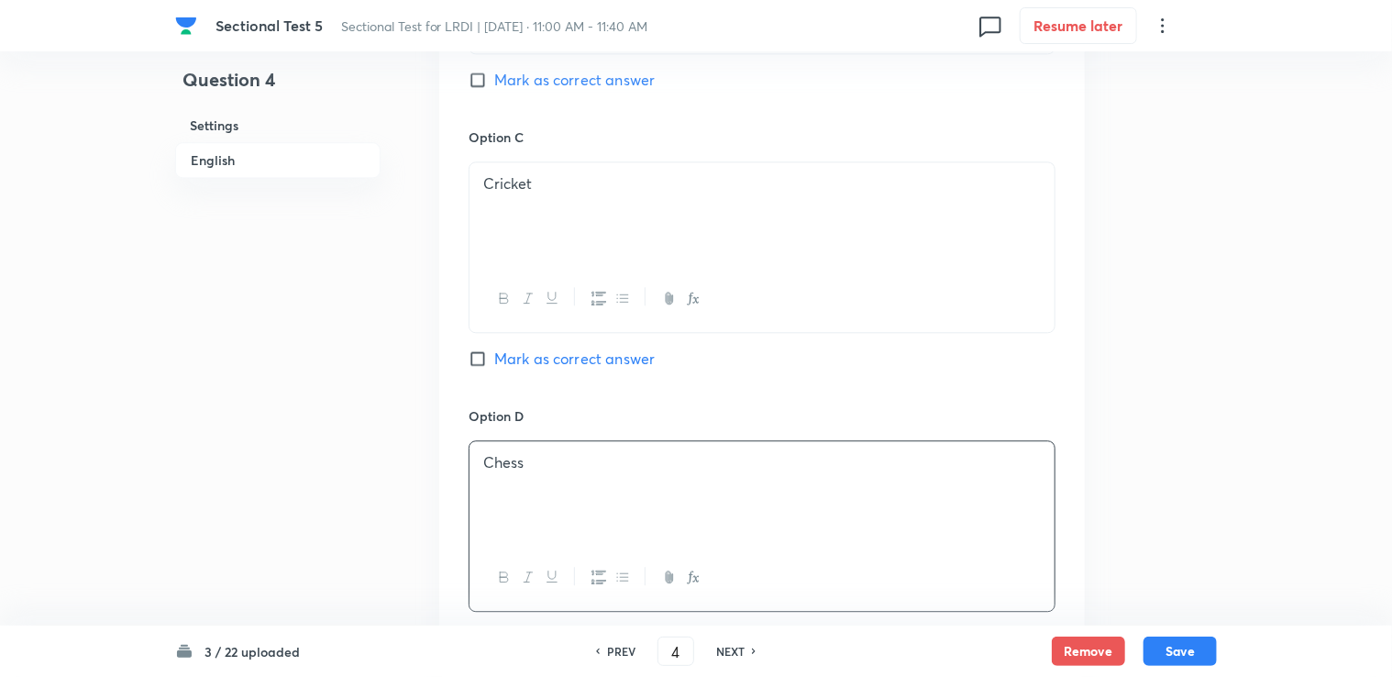
scroll to position [2110, 0]
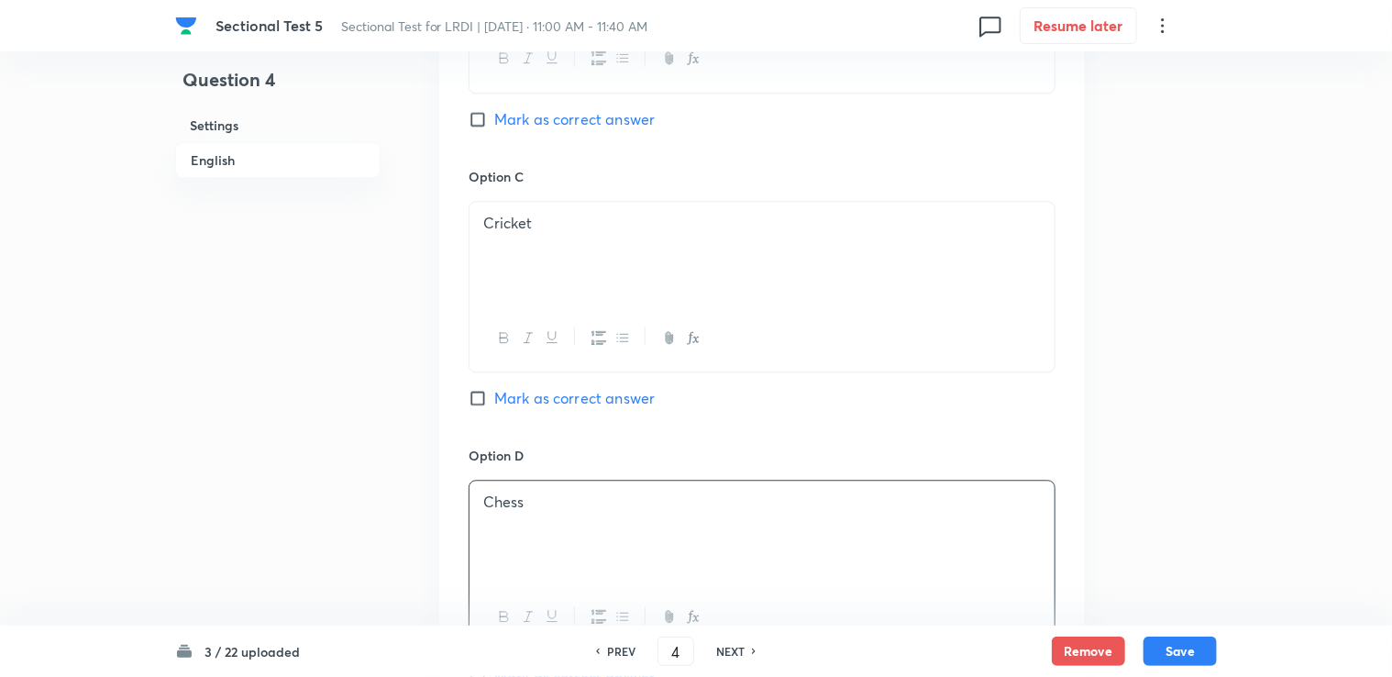
click at [506, 666] on span "Mark as correct answer" at bounding box center [574, 677] width 160 height 22
click at [494, 667] on input "Mark as correct answer" at bounding box center [482, 676] width 26 height 18
checkbox input "true"
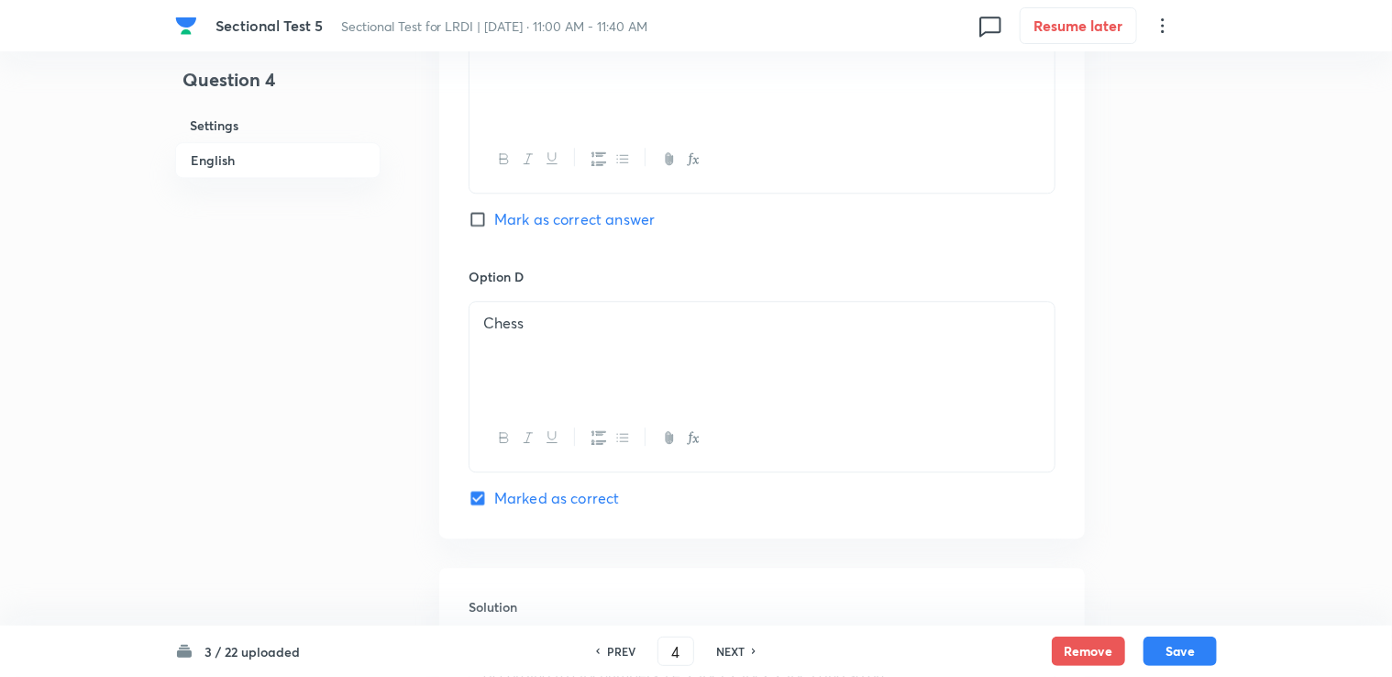
scroll to position [2568, 0]
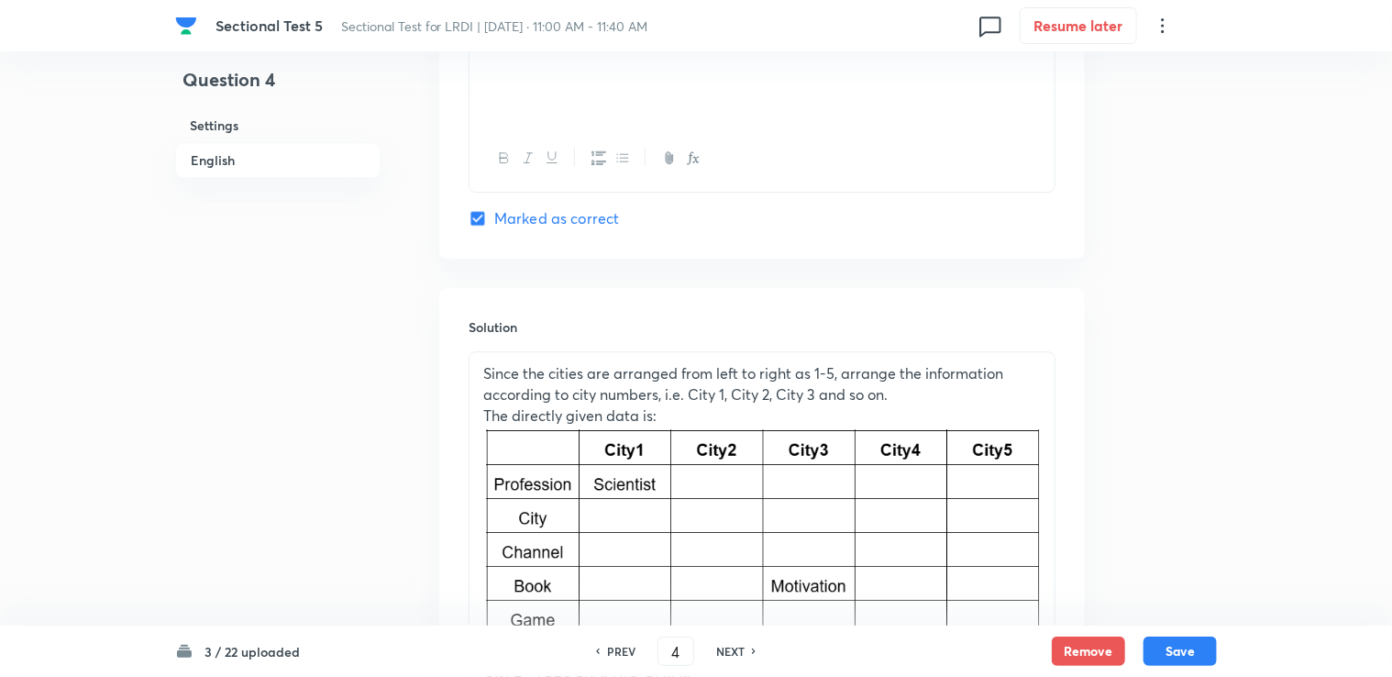
click at [1218, 654] on div "3 / 22 uploaded PREV 4 ​ NEXT Remove Save" at bounding box center [696, 650] width 1392 height 51
click at [1202, 652] on button "Save" at bounding box center [1179, 648] width 73 height 29
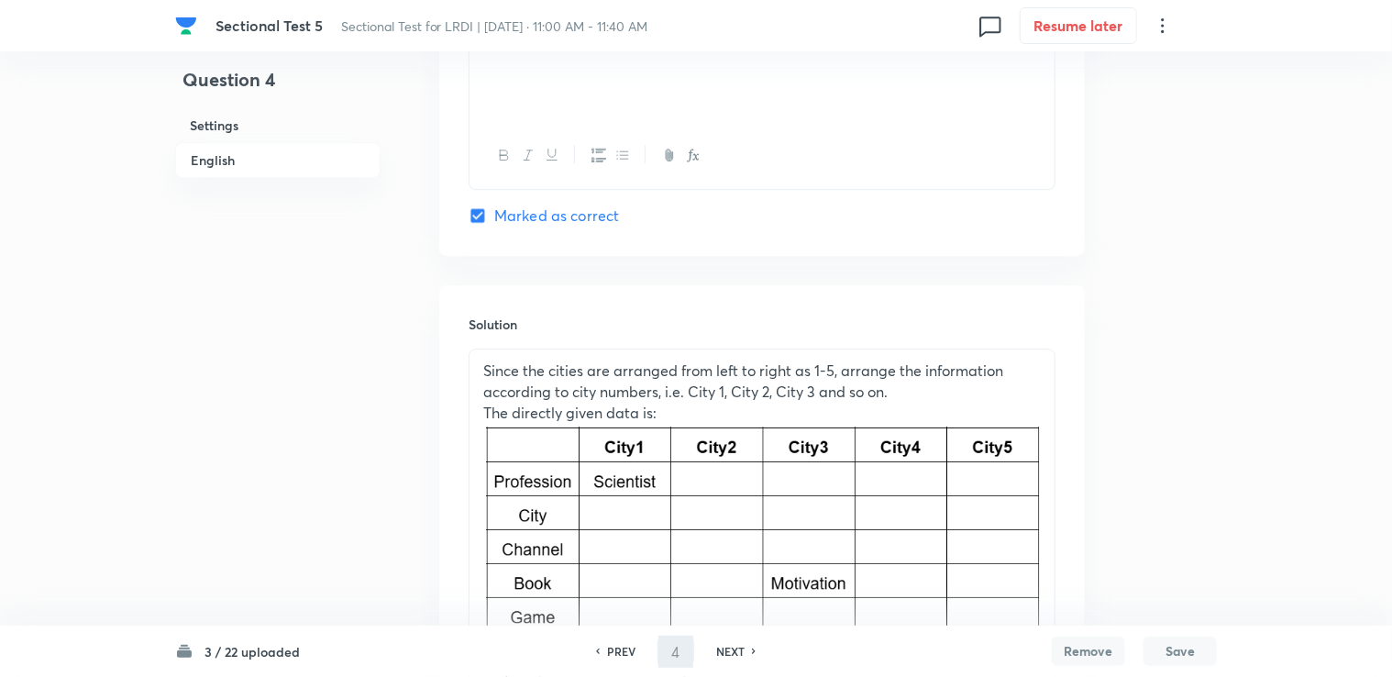
type input "5"
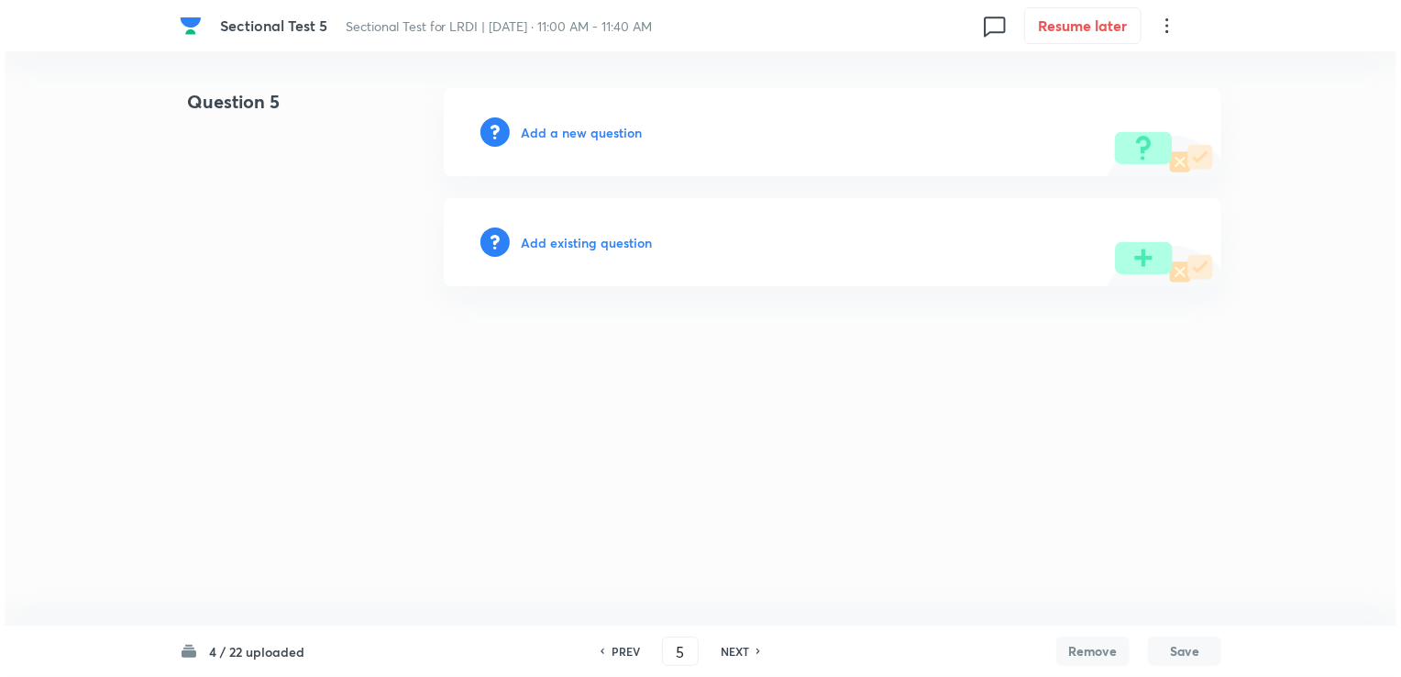
scroll to position [0, 0]
click at [566, 137] on h6 "Add a new question" at bounding box center [581, 132] width 121 height 19
click at [566, 136] on h6 "Choose a question type" at bounding box center [591, 132] width 141 height 19
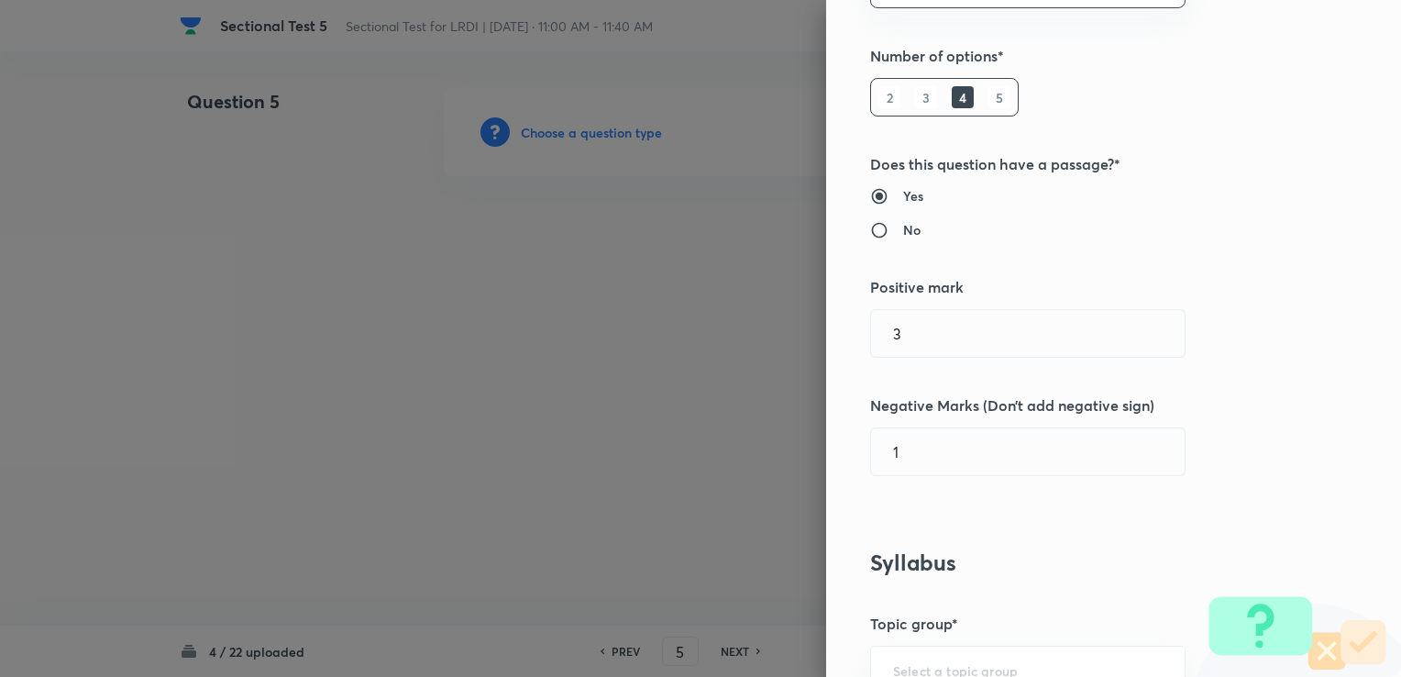
scroll to position [275, 0]
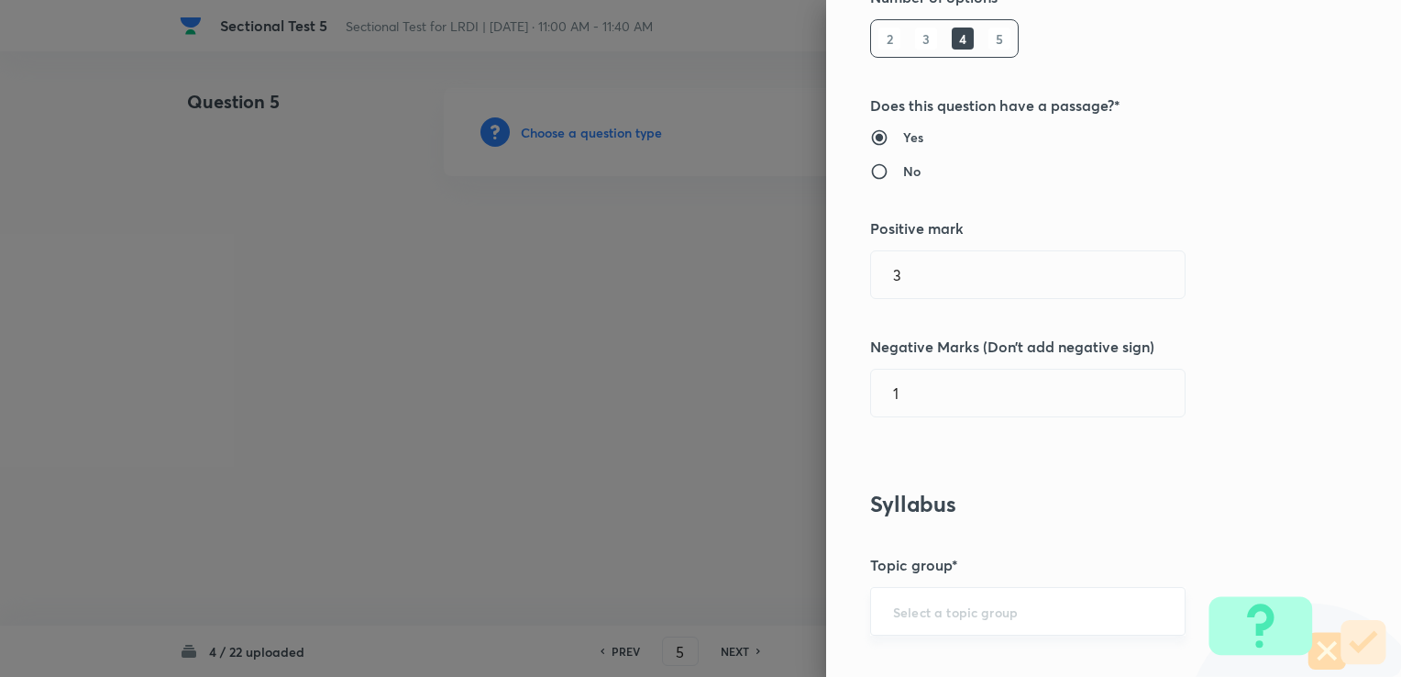
drag, startPoint x: 903, startPoint y: 632, endPoint x: 903, endPoint y: 611, distance: 21.1
click at [903, 631] on div "​" at bounding box center [1027, 611] width 315 height 49
click at [903, 611] on input "text" at bounding box center [1028, 610] width 270 height 17
click at [907, 571] on li "DI and LR" at bounding box center [1014, 558] width 314 height 33
type input "DI and LR"
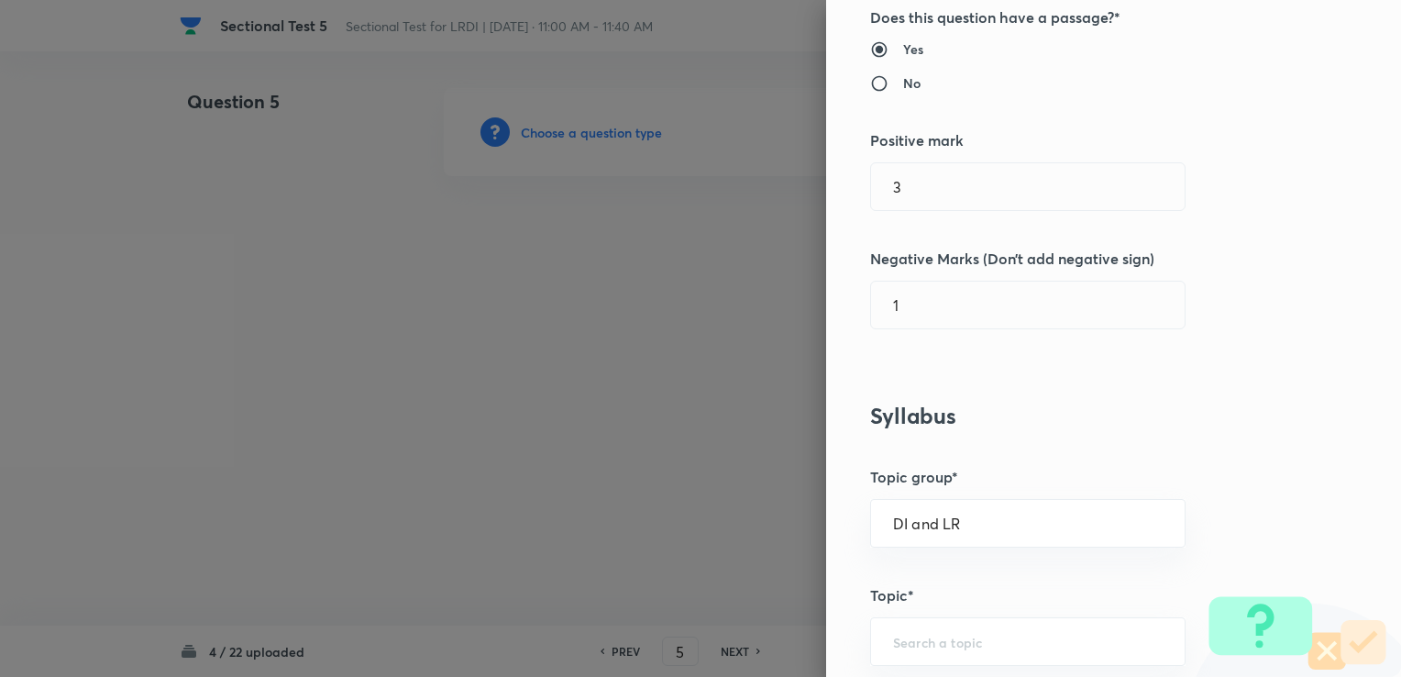
scroll to position [367, 0]
click at [899, 629] on input "text" at bounding box center [1028, 637] width 270 height 17
click at [930, 581] on li "Logical Reasoning" at bounding box center [1014, 584] width 314 height 33
type input "Logical Reasoning"
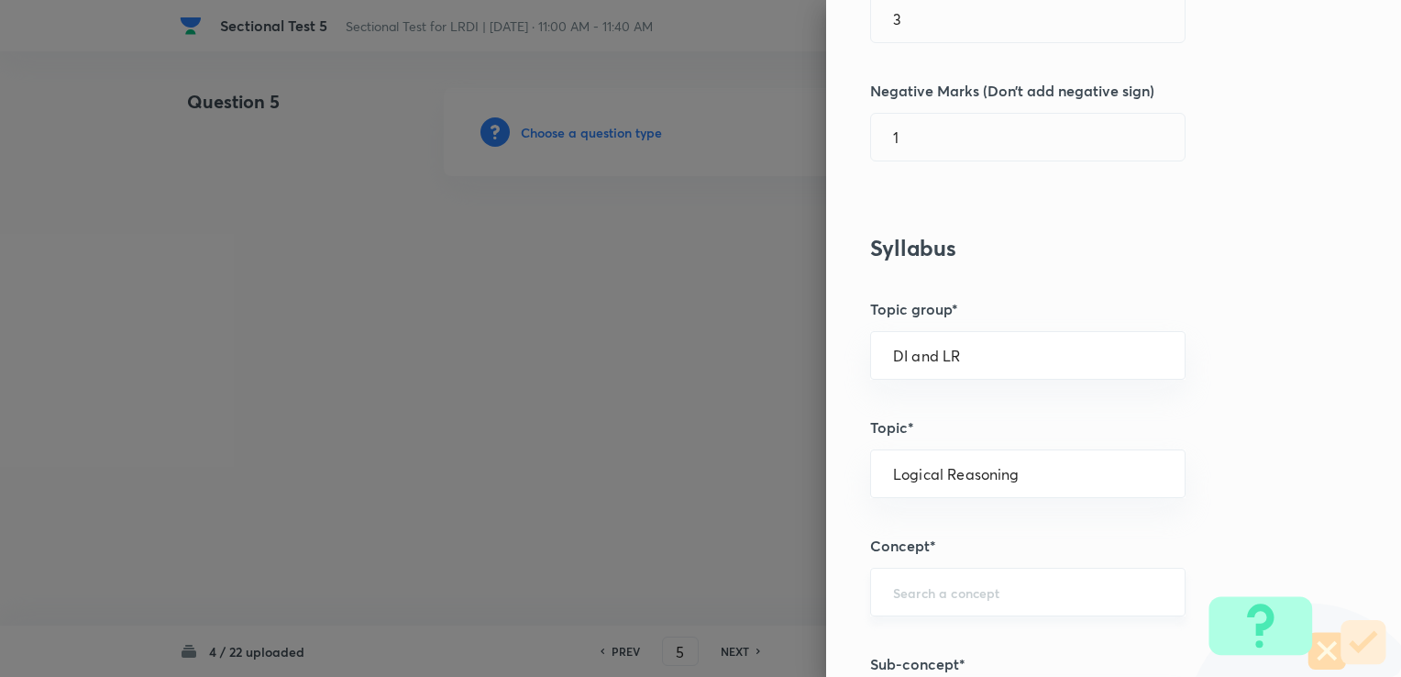
scroll to position [550, 0]
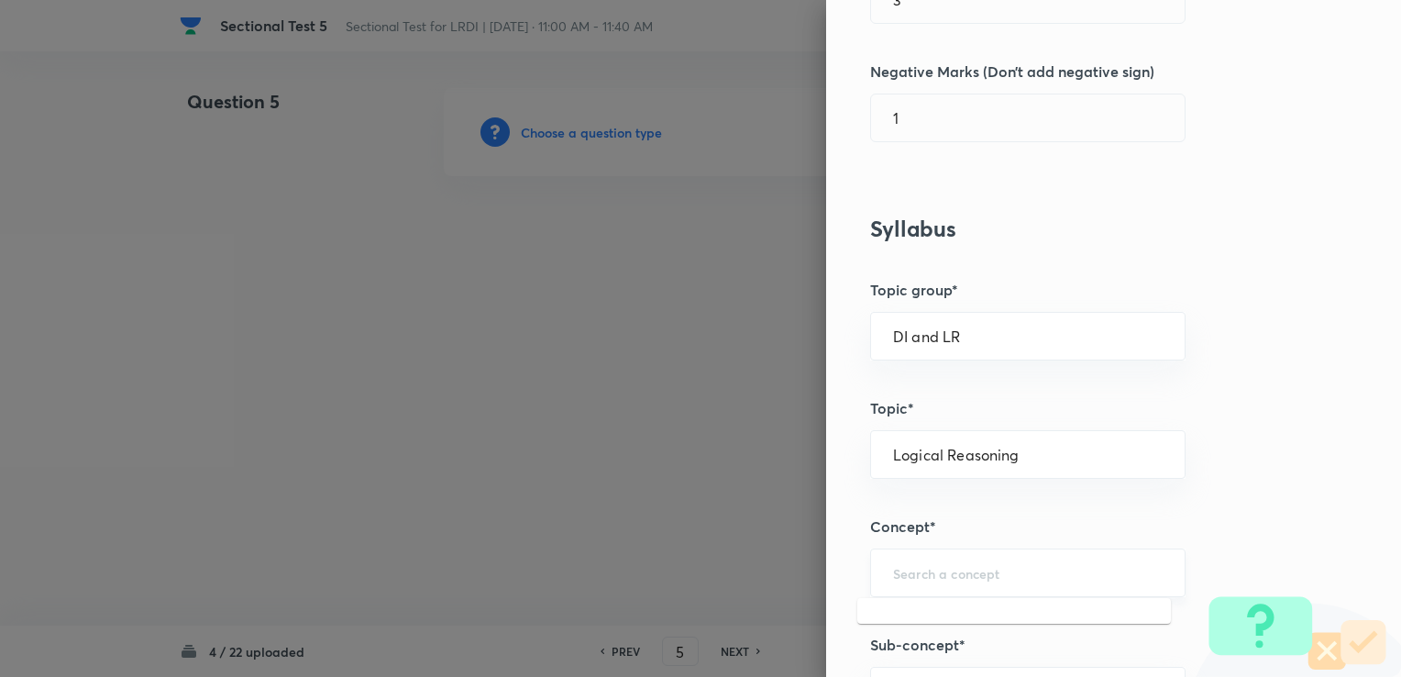
click at [928, 577] on input "text" at bounding box center [1028, 572] width 270 height 17
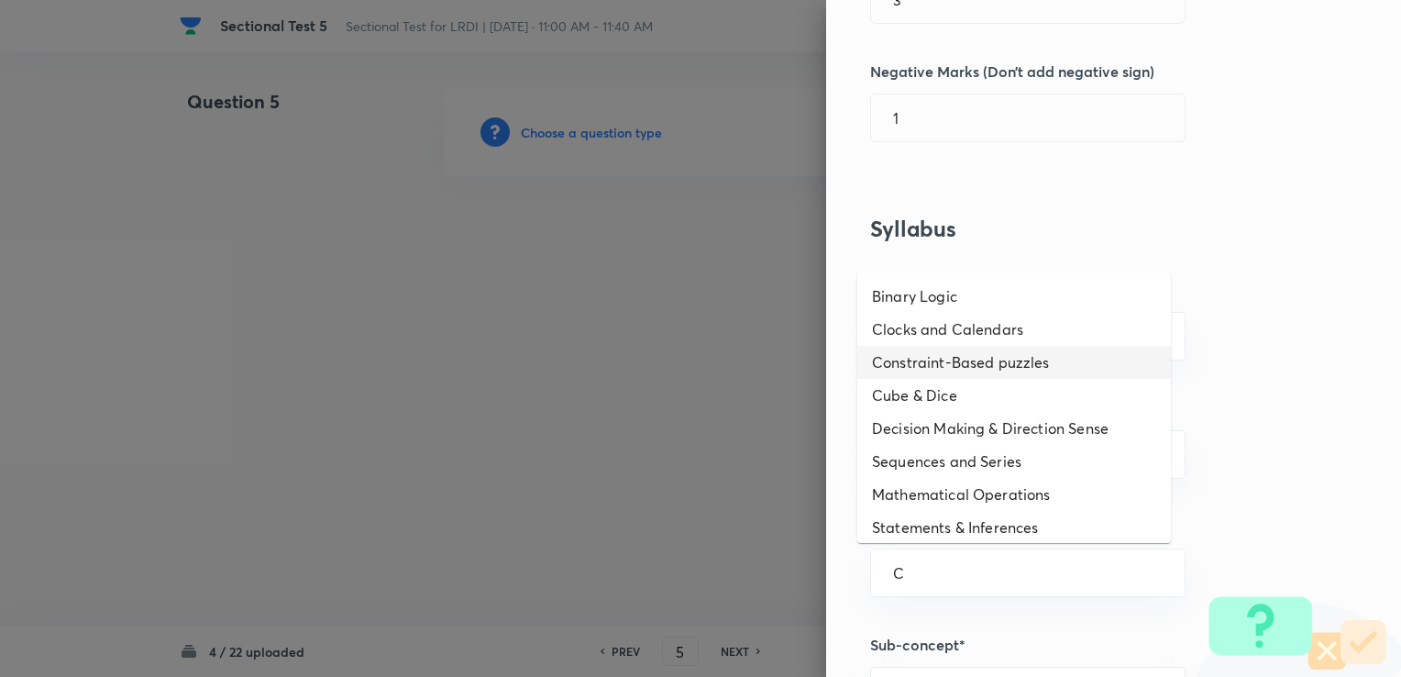
click at [922, 355] on li "Constraint-Based puzzles" at bounding box center [1014, 362] width 314 height 33
type input "Constraint-Based puzzles"
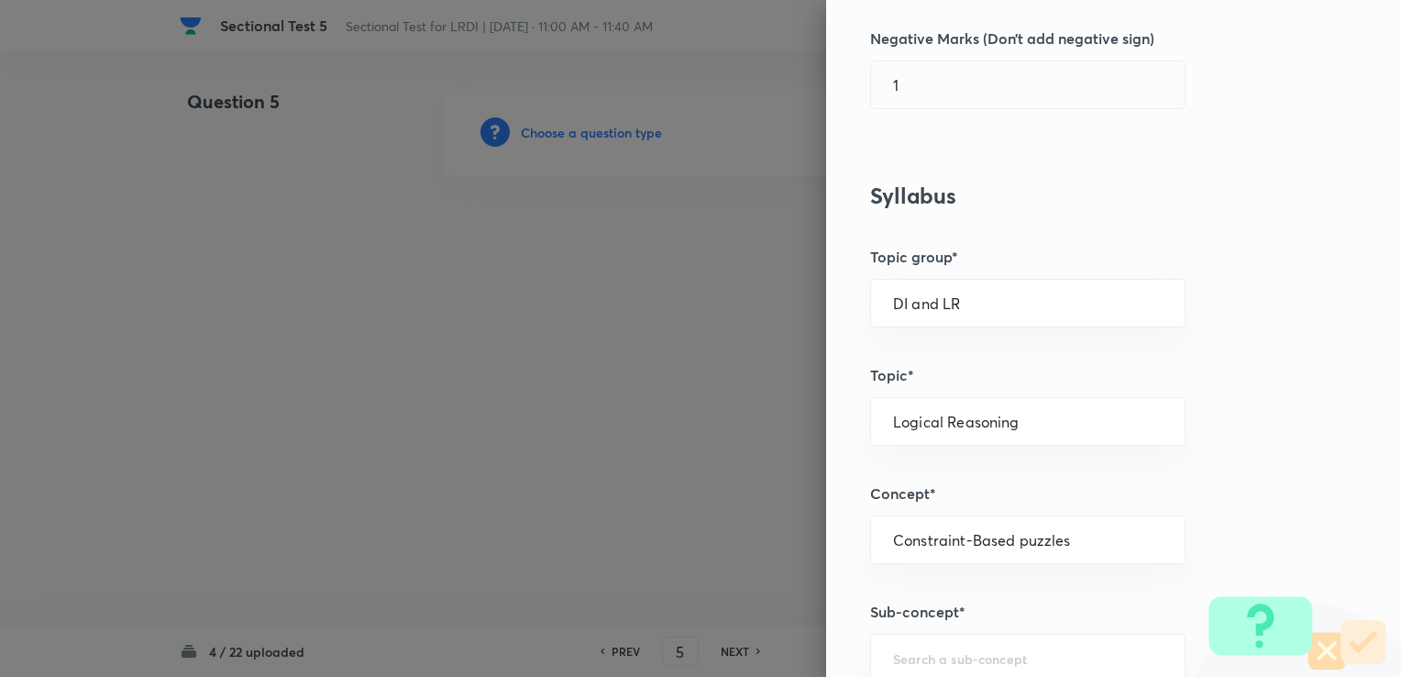
scroll to position [642, 0]
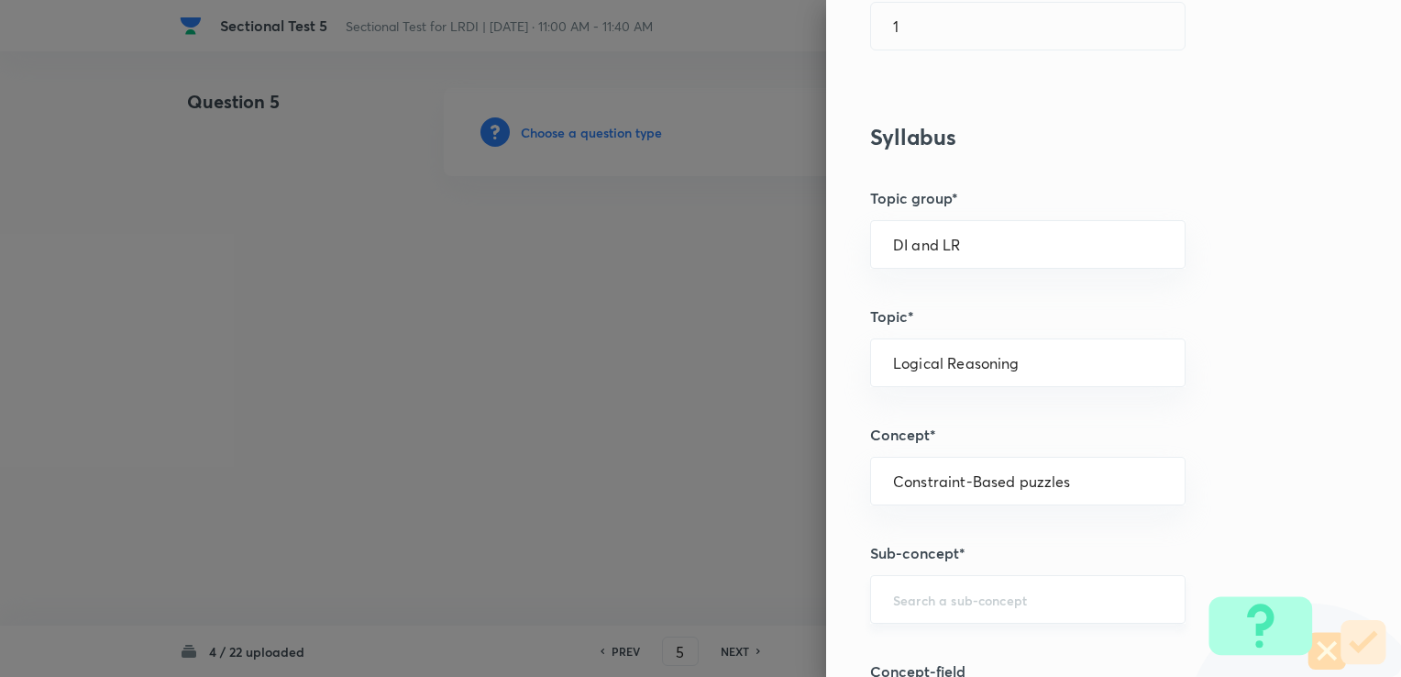
click at [891, 577] on div "​" at bounding box center [1027, 599] width 315 height 49
click at [893, 599] on input "text" at bounding box center [1028, 598] width 270 height 17
click at [961, 535] on li "Constraint-Based Puzzles" at bounding box center [1014, 545] width 314 height 33
type input "Constraint-Based Puzzles"
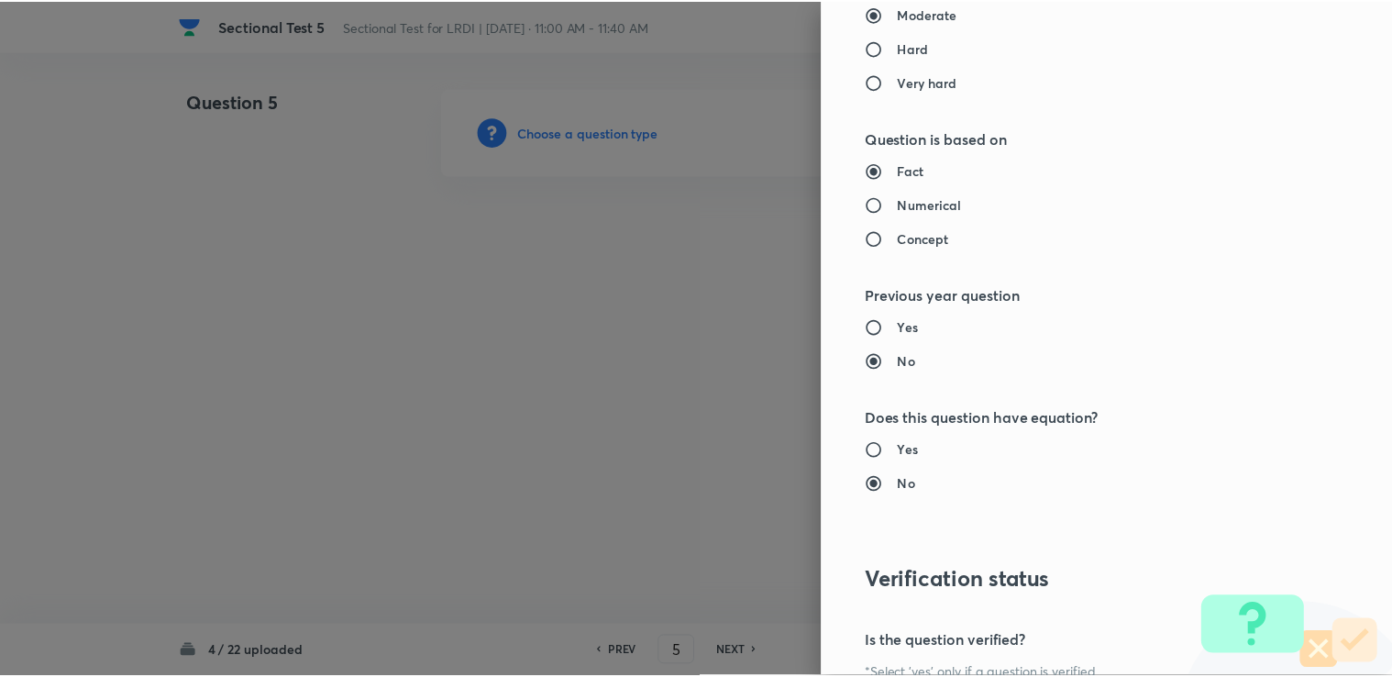
scroll to position [1819, 0]
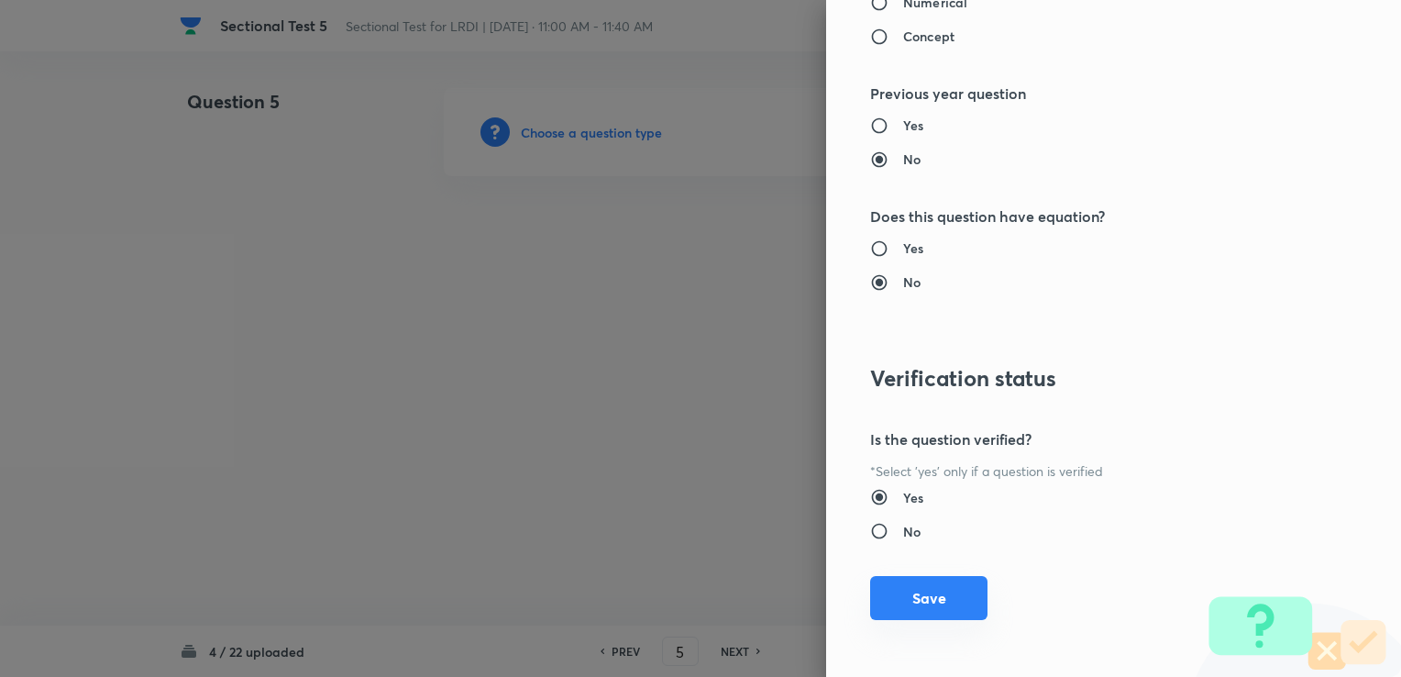
click at [880, 589] on button "Save" at bounding box center [928, 598] width 117 height 44
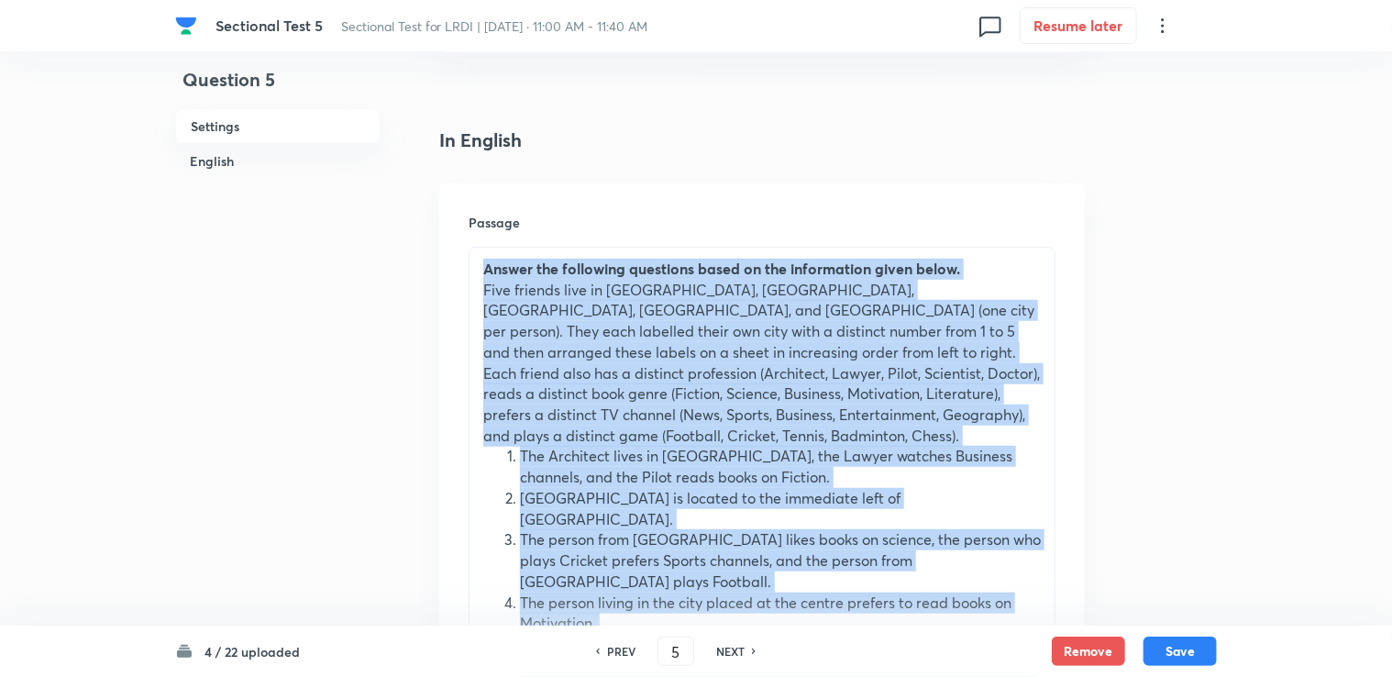
scroll to position [825, 0]
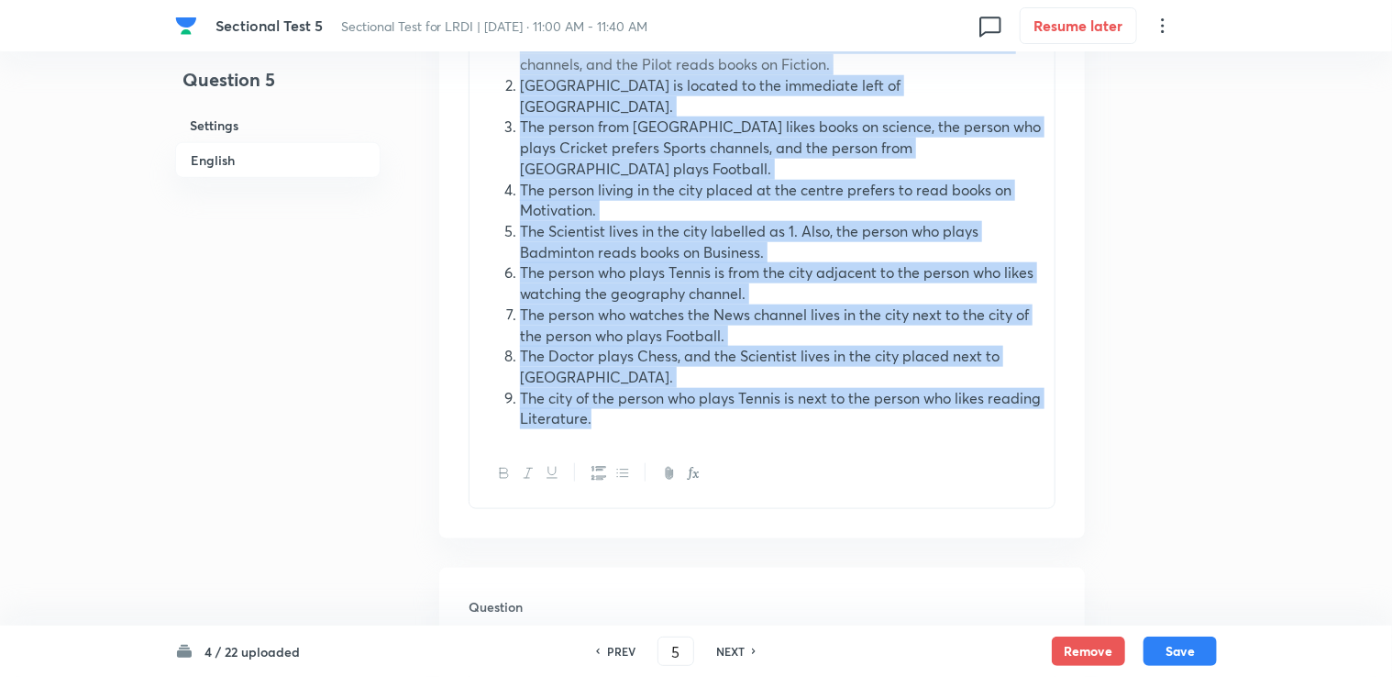
drag, startPoint x: 475, startPoint y: 409, endPoint x: 778, endPoint y: 601, distance: 358.9
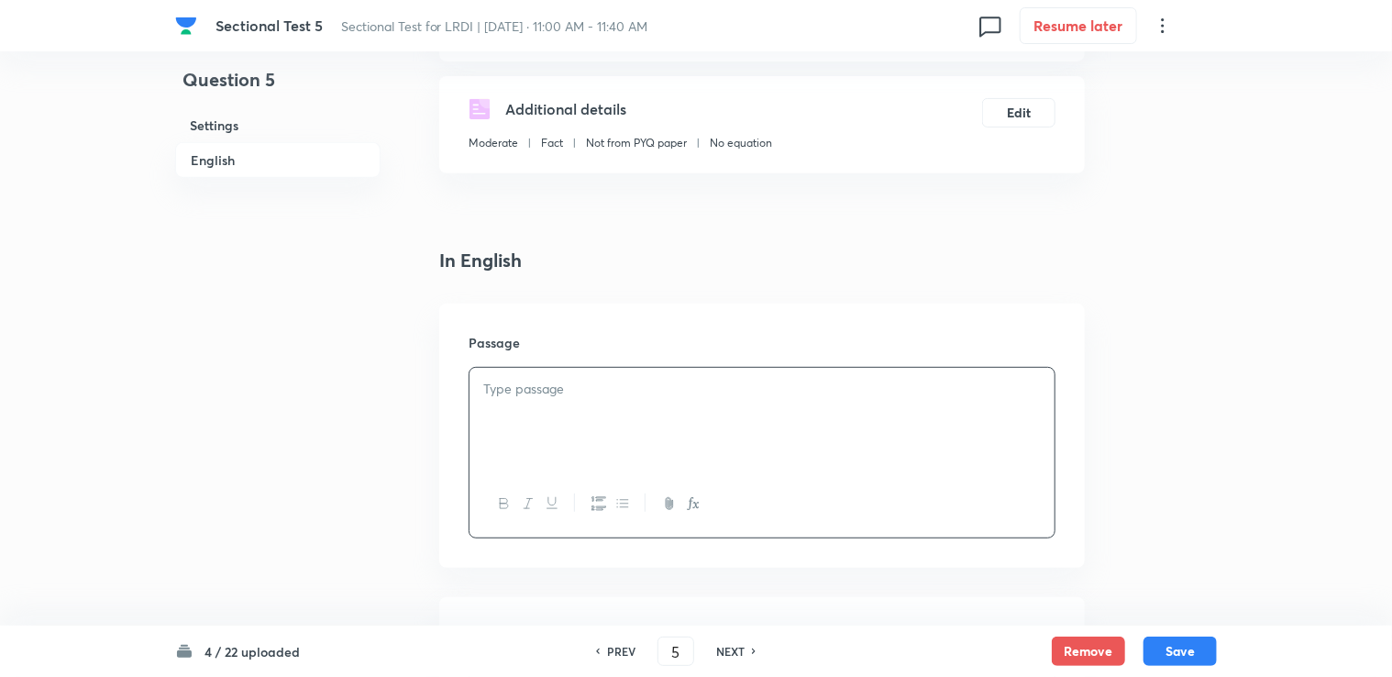
scroll to position [292, 0]
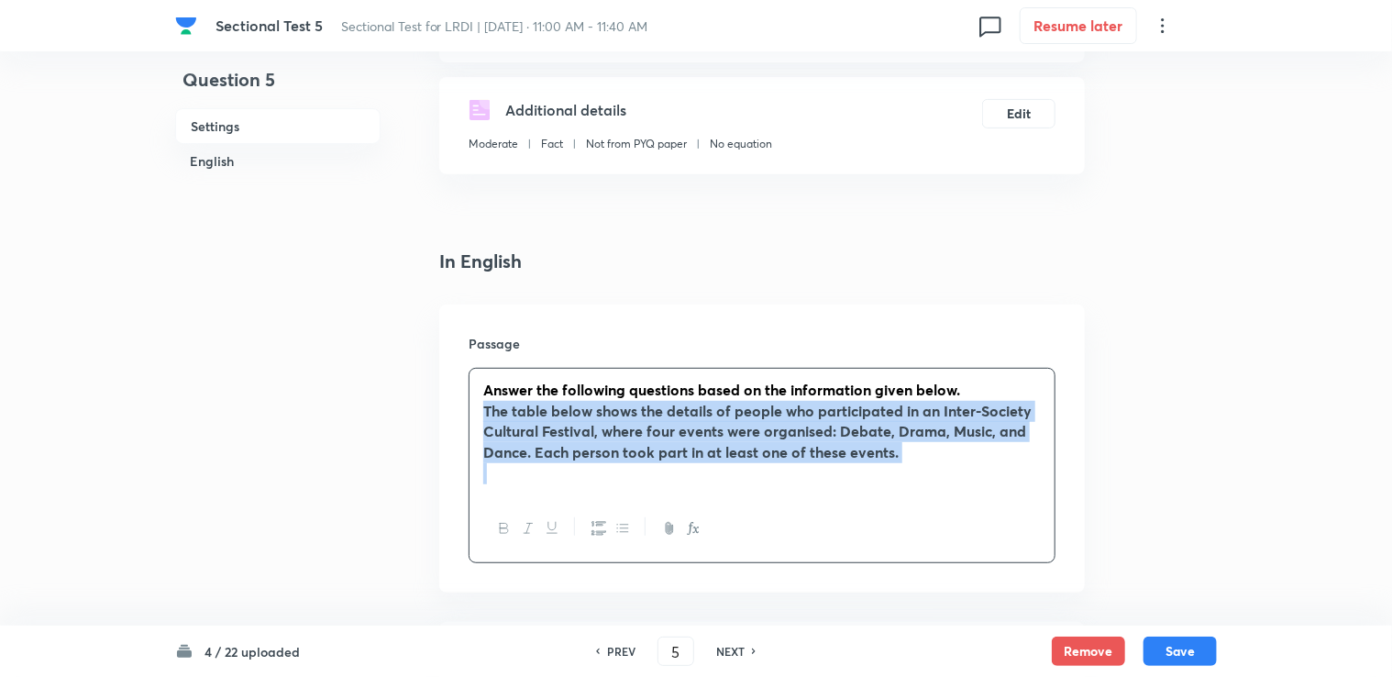
drag, startPoint x: 482, startPoint y: 409, endPoint x: 1034, endPoint y: 480, distance: 556.6
click at [1034, 480] on div "Answer the following questions based on the information given below. The table …" at bounding box center [761, 432] width 585 height 127
click at [506, 521] on icon "button" at bounding box center [504, 528] width 15 height 15
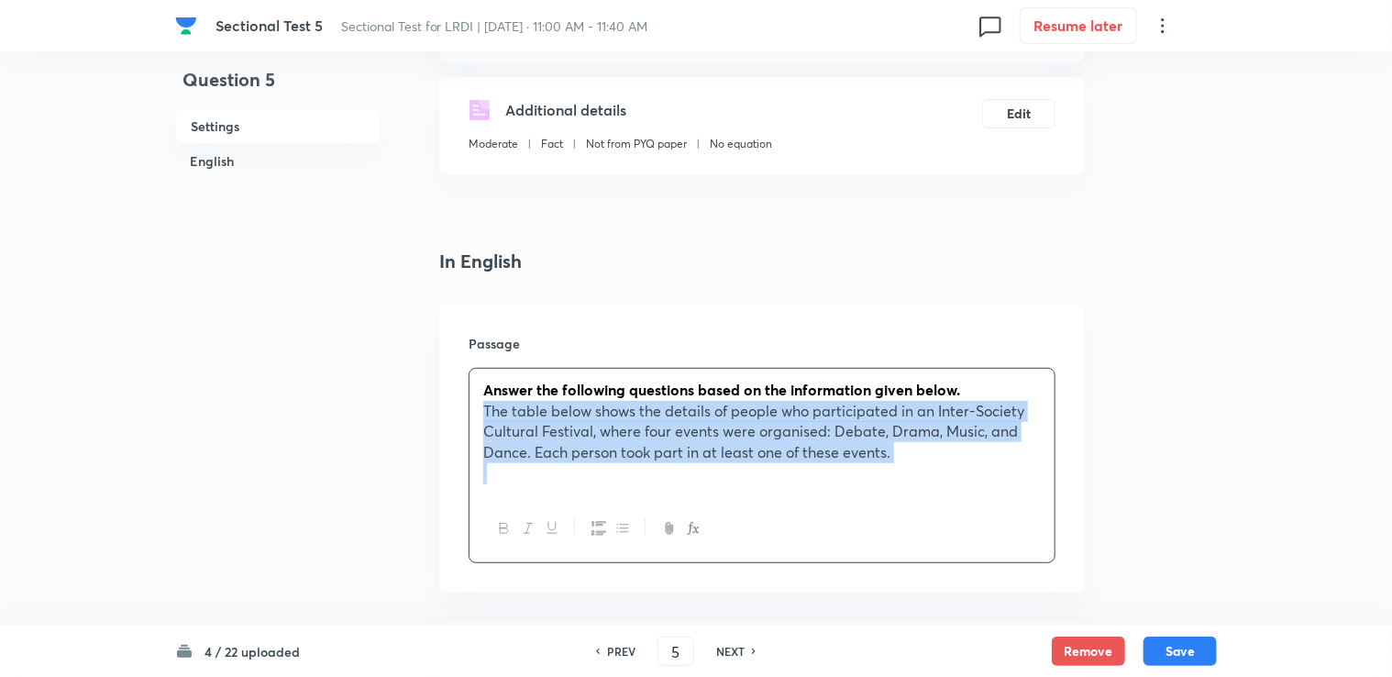
click at [806, 446] on span "The table below shows the details of people who participated in an Inter-Societ…" at bounding box center [753, 431] width 541 height 61
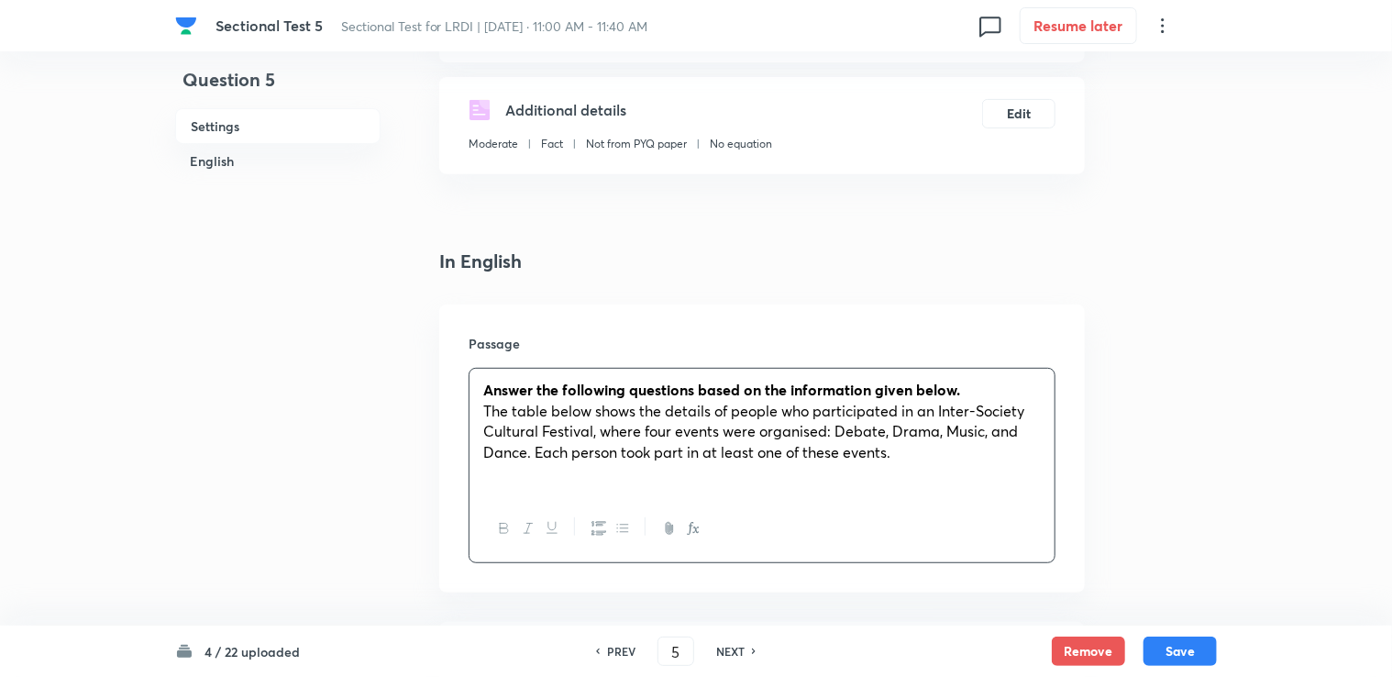
click at [671, 483] on div "Answer the following questions based on the information given below. The table …" at bounding box center [761, 432] width 585 height 127
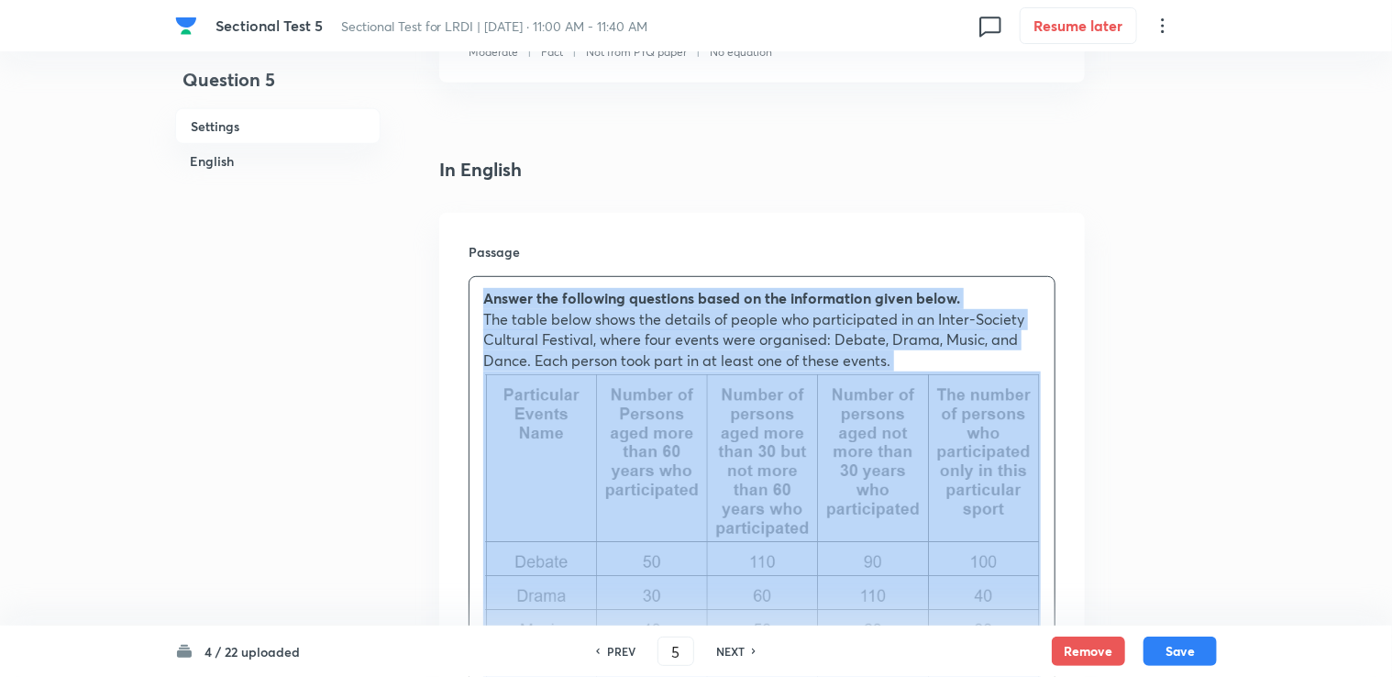
scroll to position [750, 0]
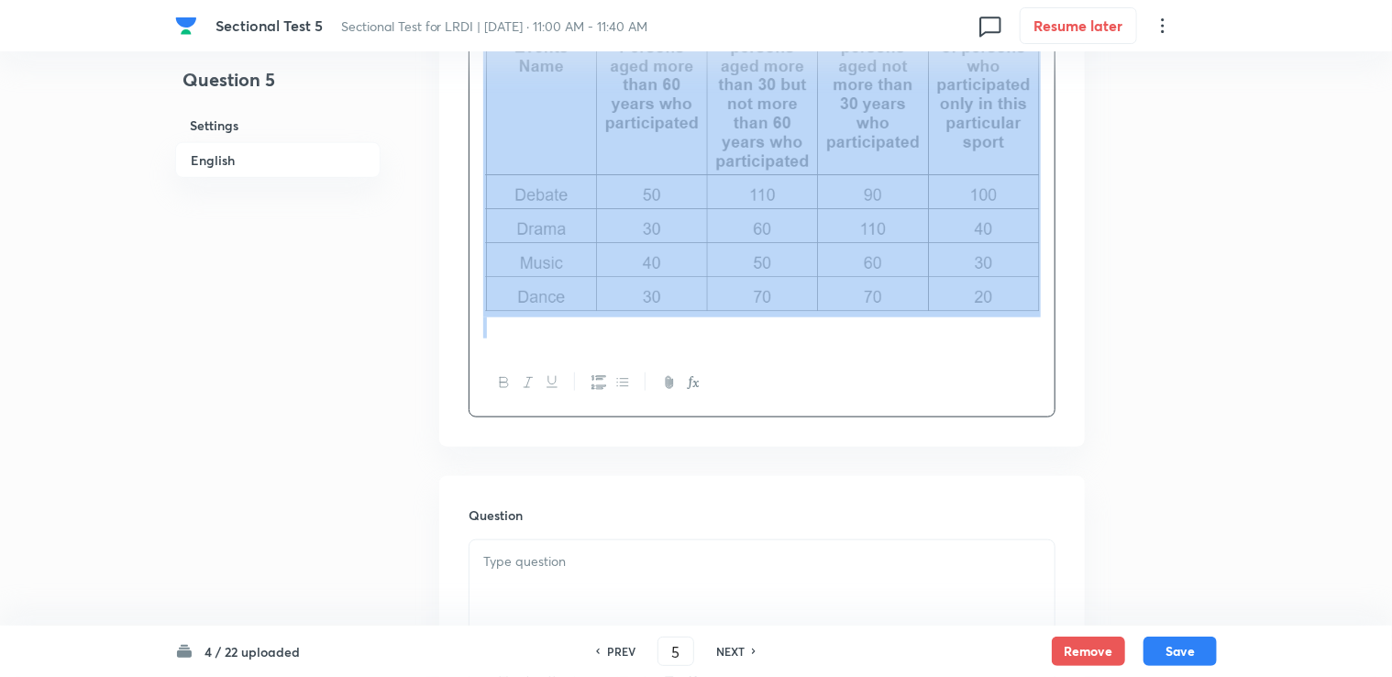
drag, startPoint x: 473, startPoint y: 302, endPoint x: 645, endPoint y: 544, distance: 297.1
copy div "Answer the following questions based on the information given below. The table …"
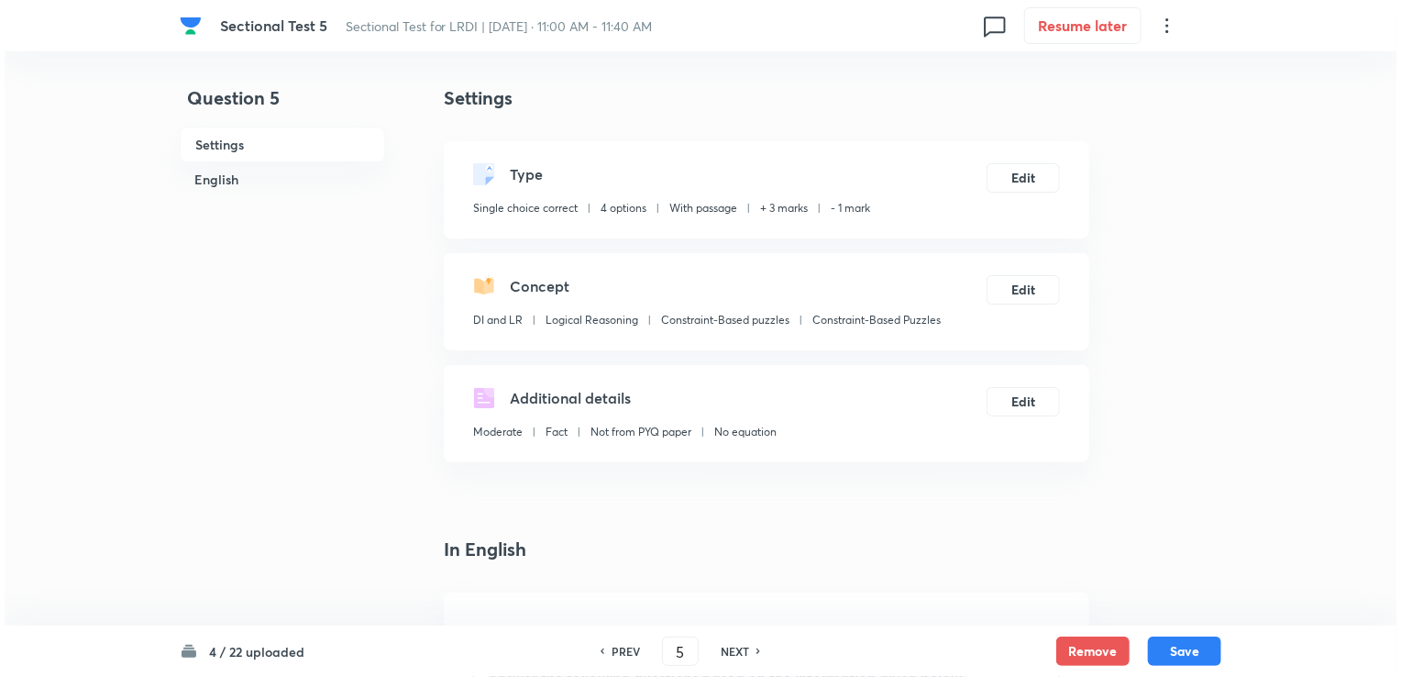
scroll to position [0, 0]
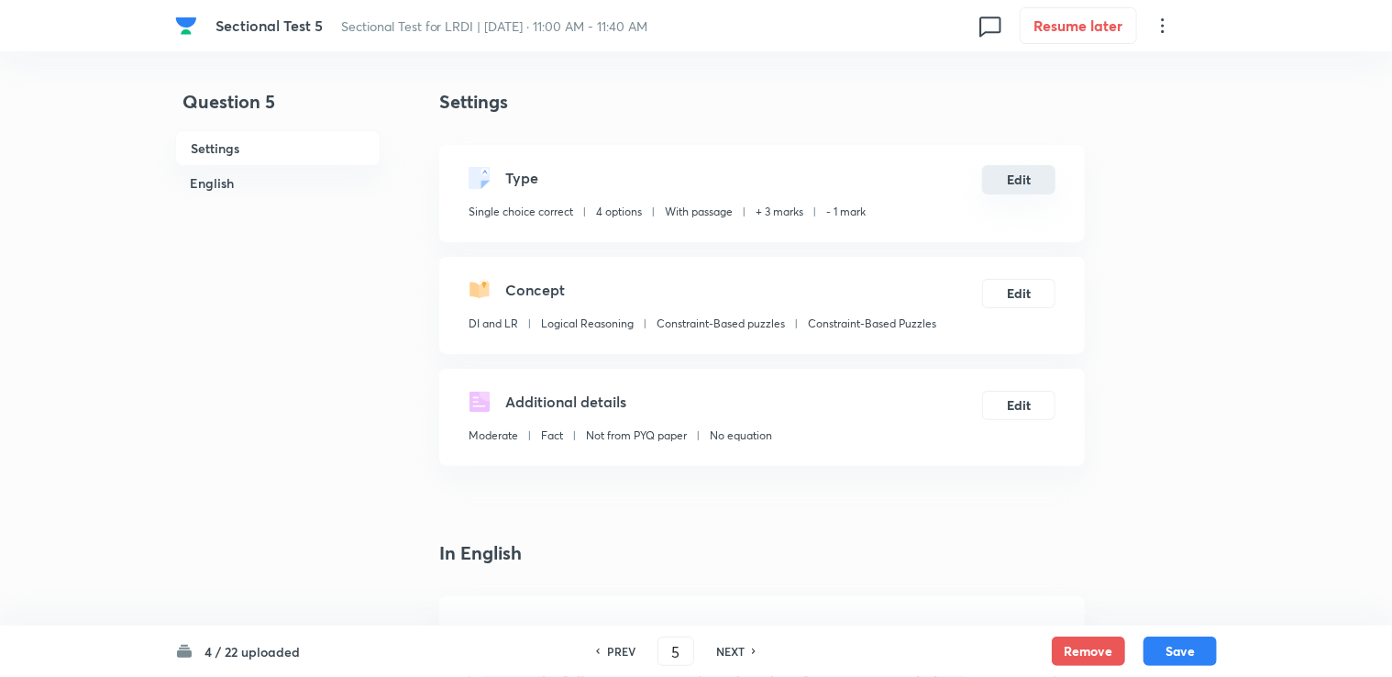
click at [1009, 192] on button "Edit" at bounding box center [1018, 179] width 73 height 29
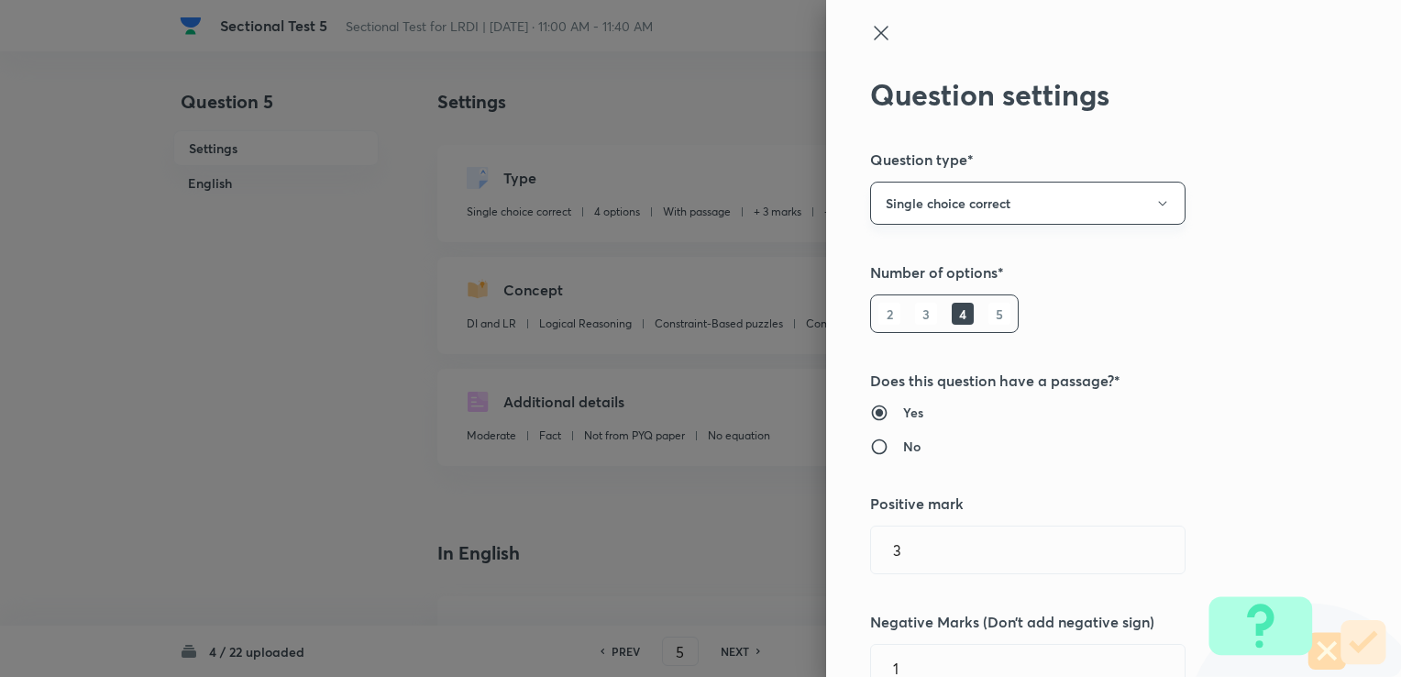
click at [1004, 218] on button "Single choice correct" at bounding box center [1027, 203] width 315 height 43
click at [883, 328] on span "Integer" at bounding box center [1014, 326] width 292 height 19
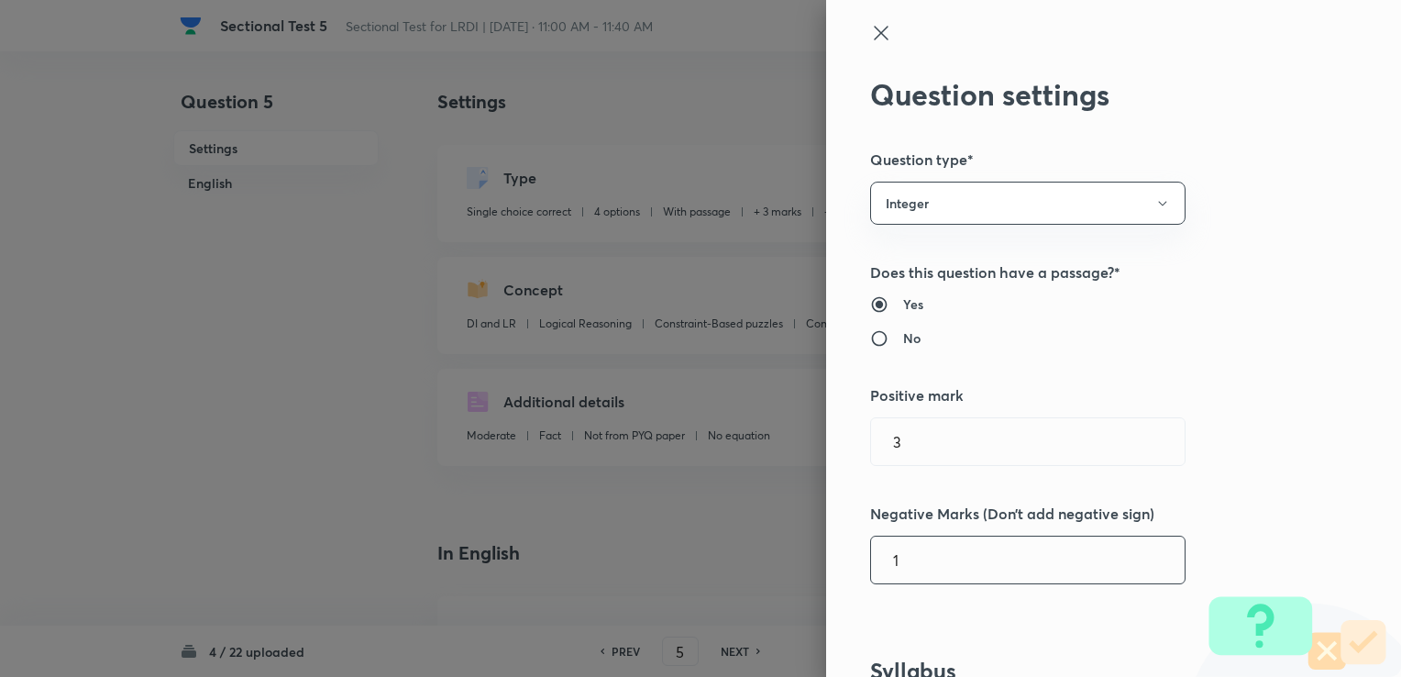
click at [887, 558] on input "1" at bounding box center [1028, 559] width 314 height 47
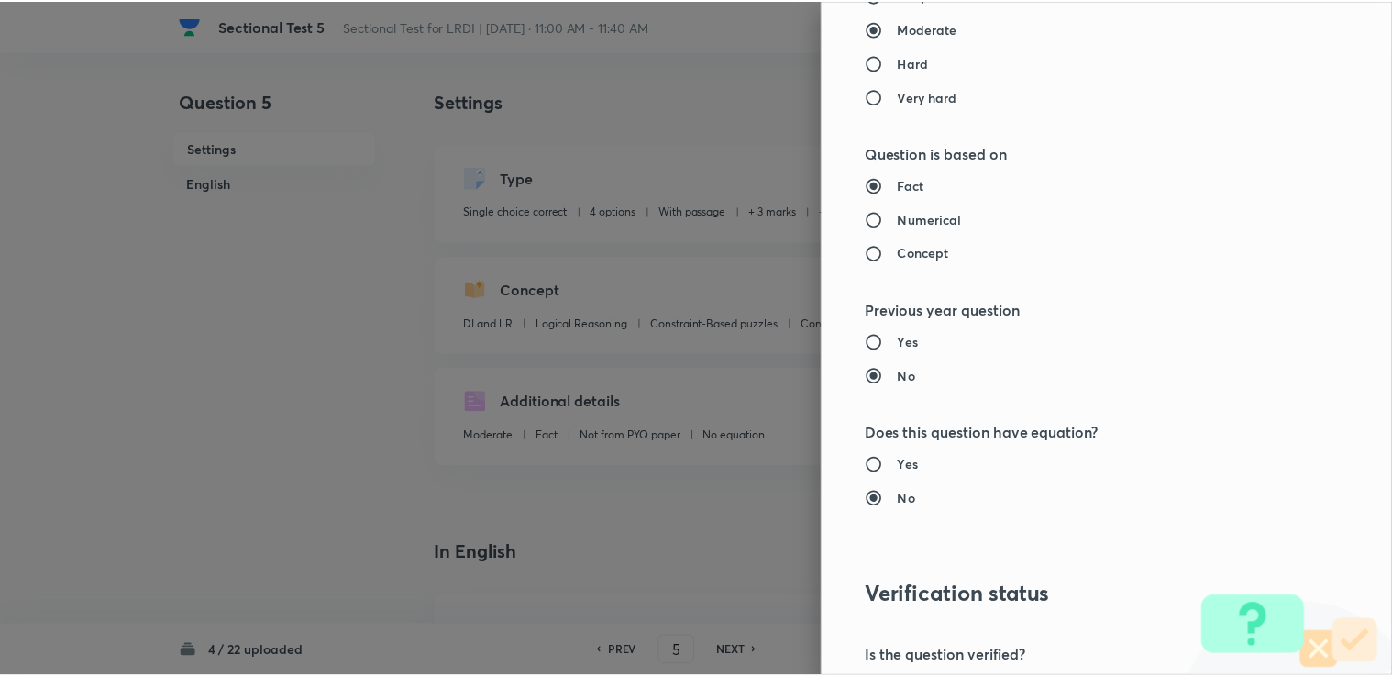
scroll to position [1711, 0]
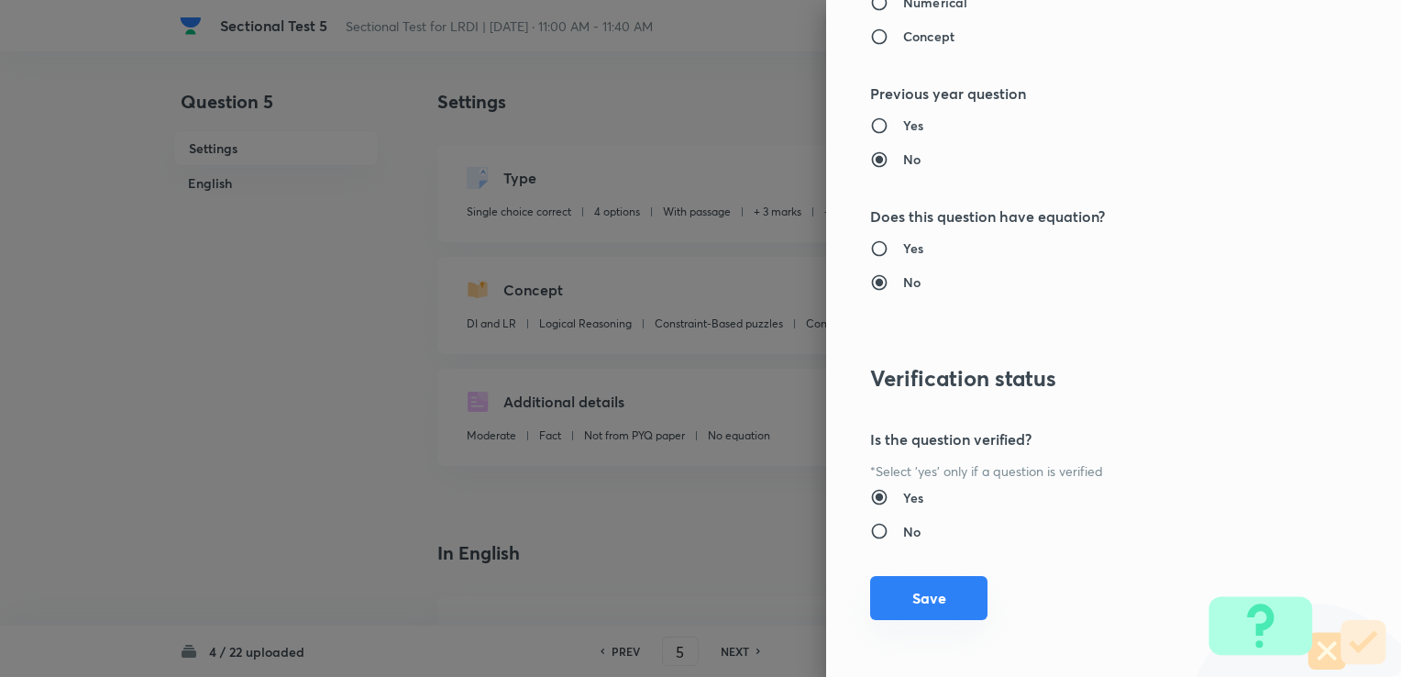
type input "0"
drag, startPoint x: 908, startPoint y: 615, endPoint x: 906, endPoint y: 603, distance: 12.1
click at [908, 612] on button "Save" at bounding box center [928, 598] width 117 height 44
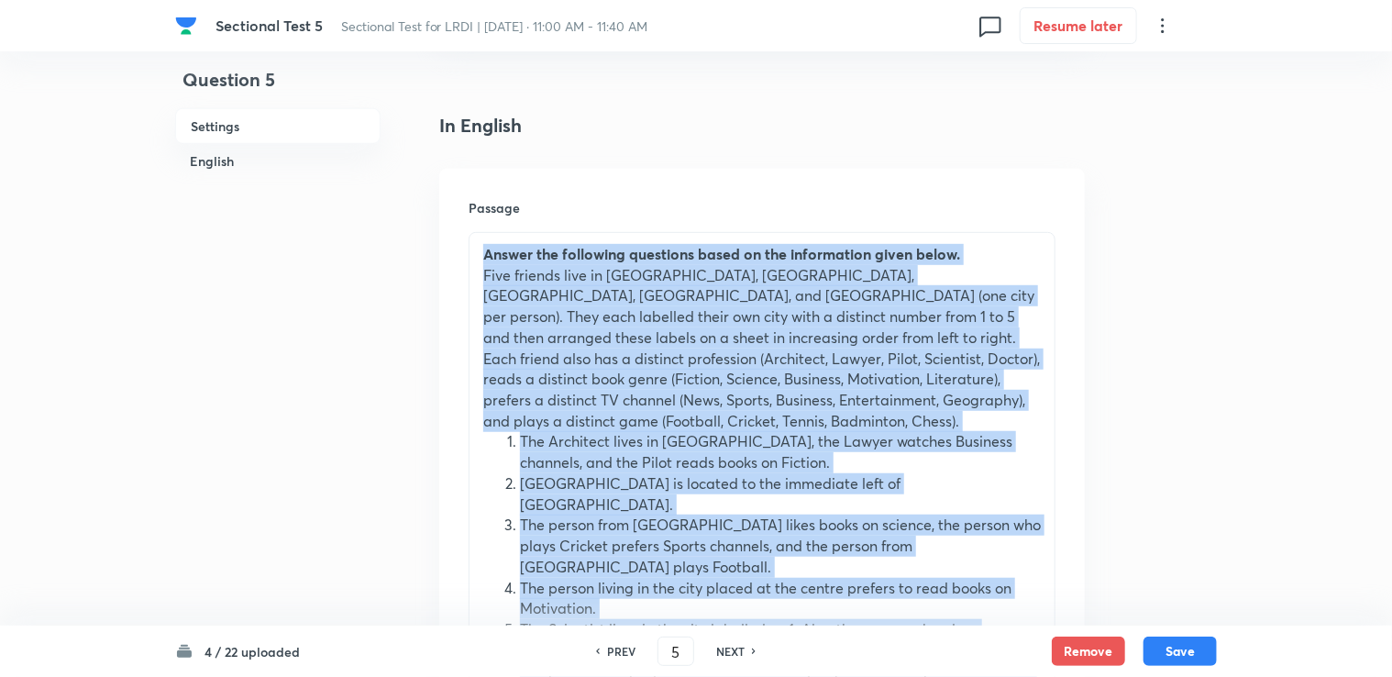
scroll to position [642, 0]
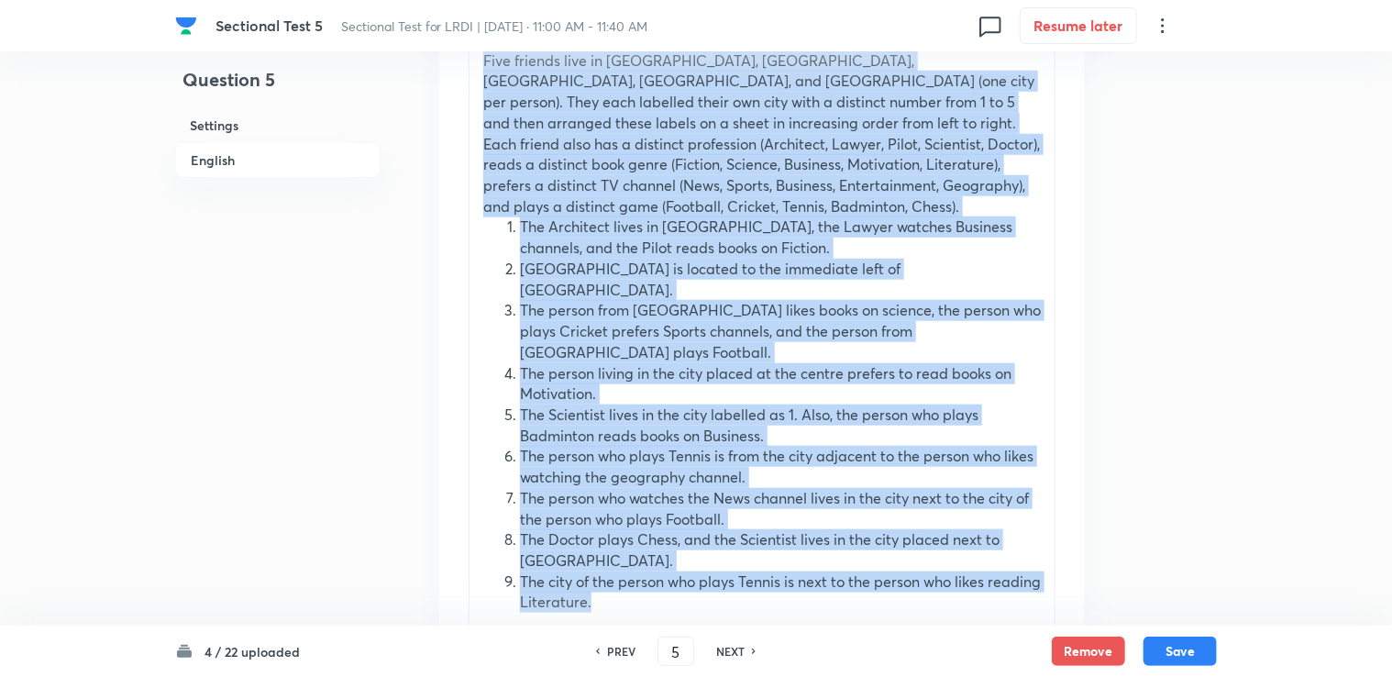
drag, startPoint x: 483, startPoint y: 310, endPoint x: 818, endPoint y: 623, distance: 458.6
click at [818, 623] on div "Answer the following questions based on the information given below. Five frien…" at bounding box center [762, 354] width 587 height 675
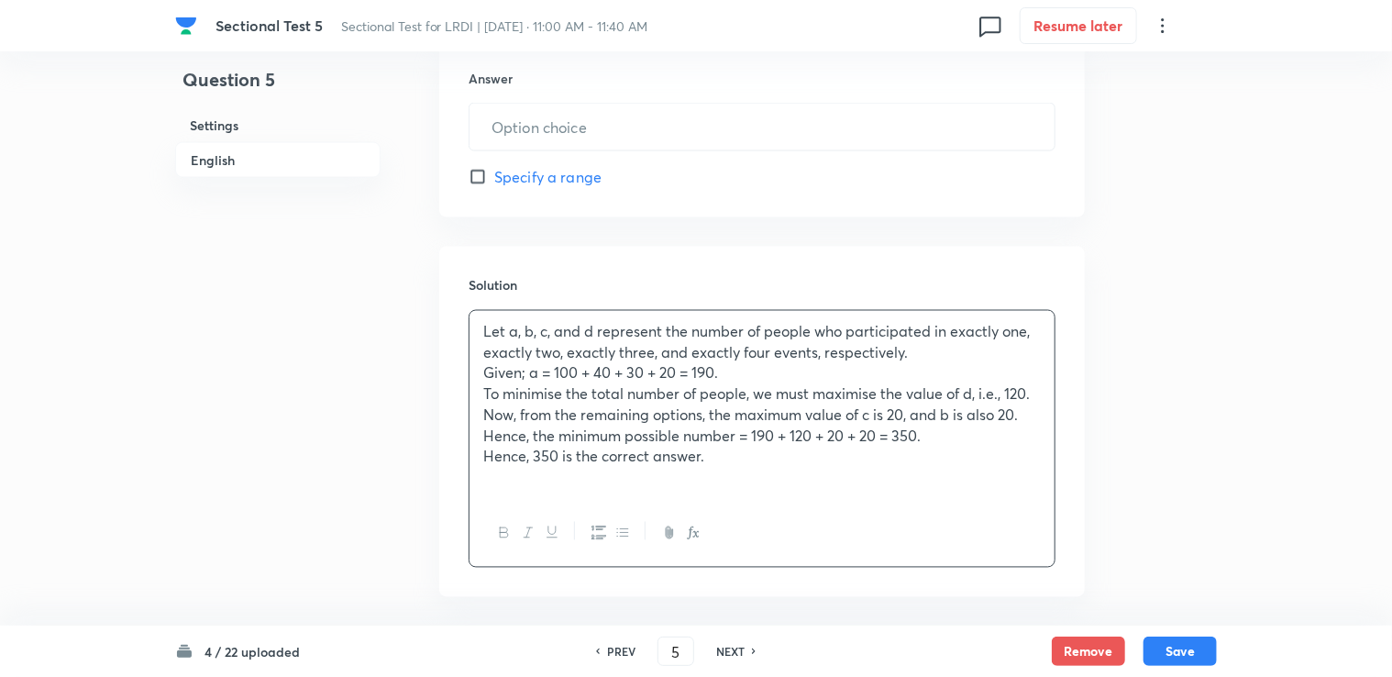
scroll to position [1467, 0]
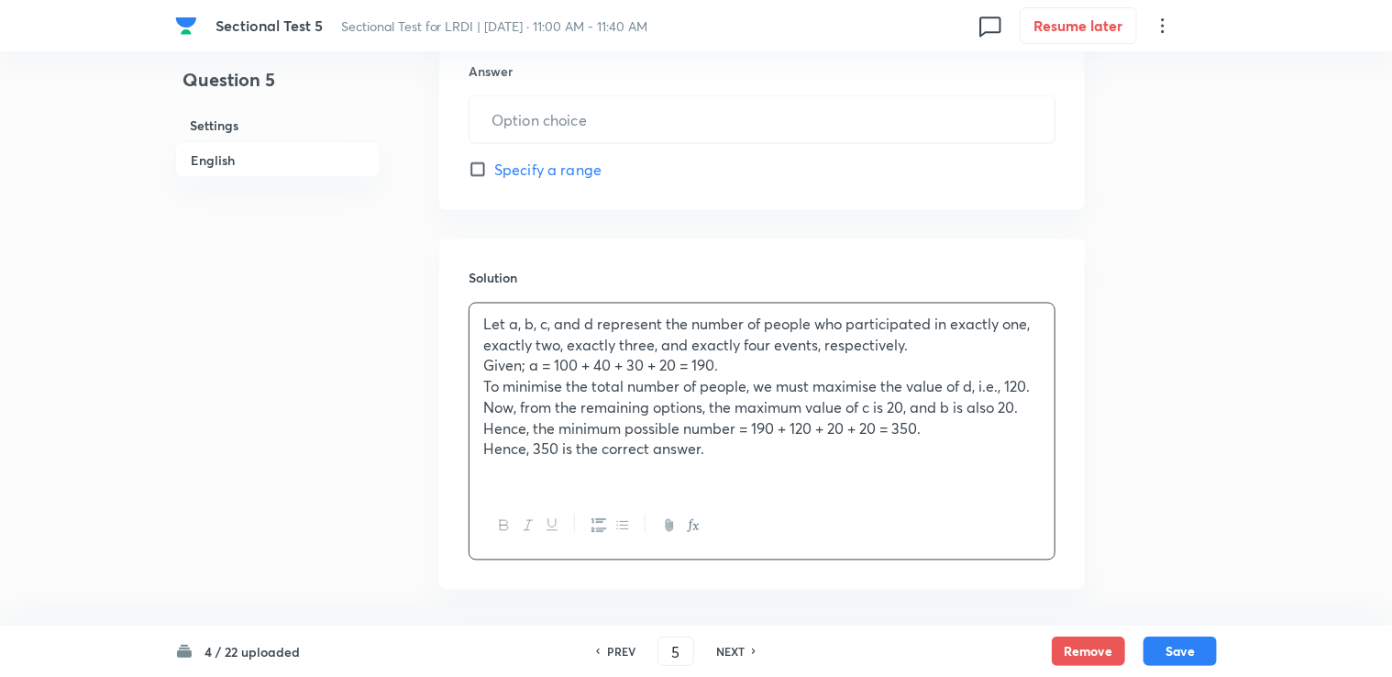
click at [496, 119] on input "text" at bounding box center [761, 119] width 585 height 47
type input "350"
click at [1166, 651] on button "Save" at bounding box center [1179, 648] width 73 height 29
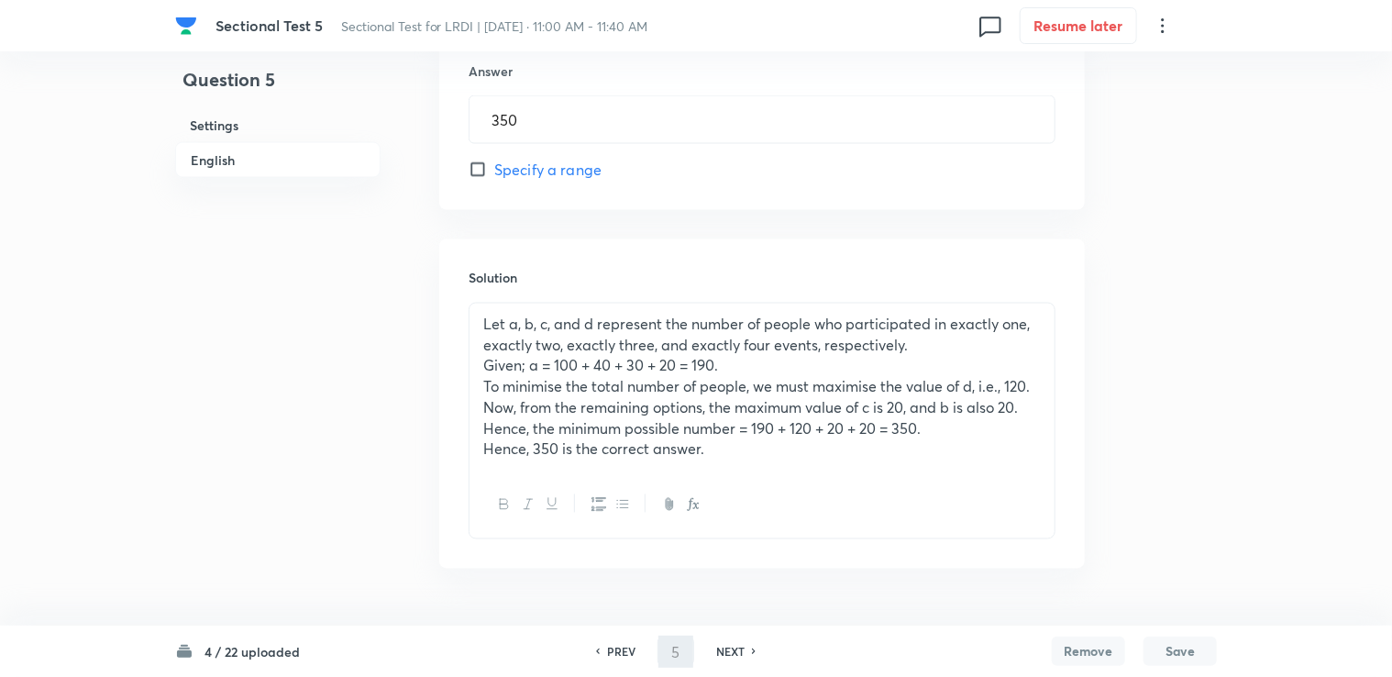
type input "6"
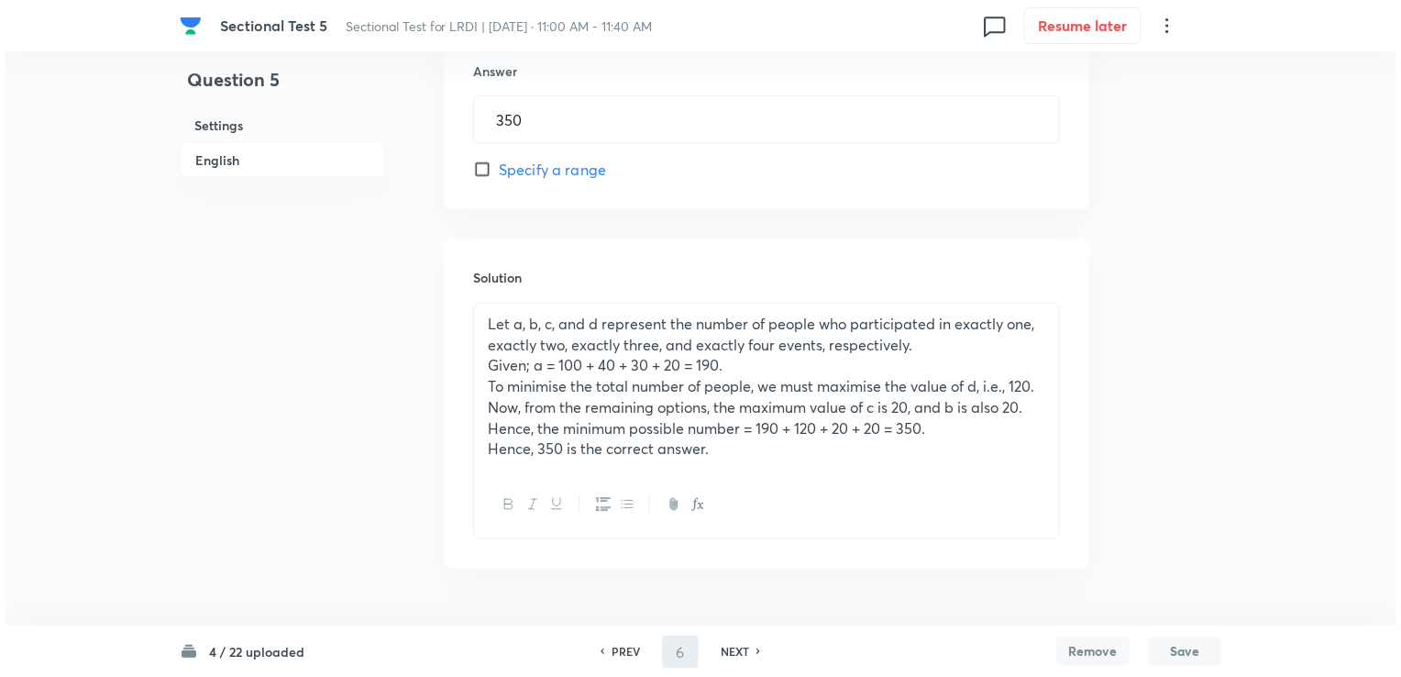
scroll to position [0, 0]
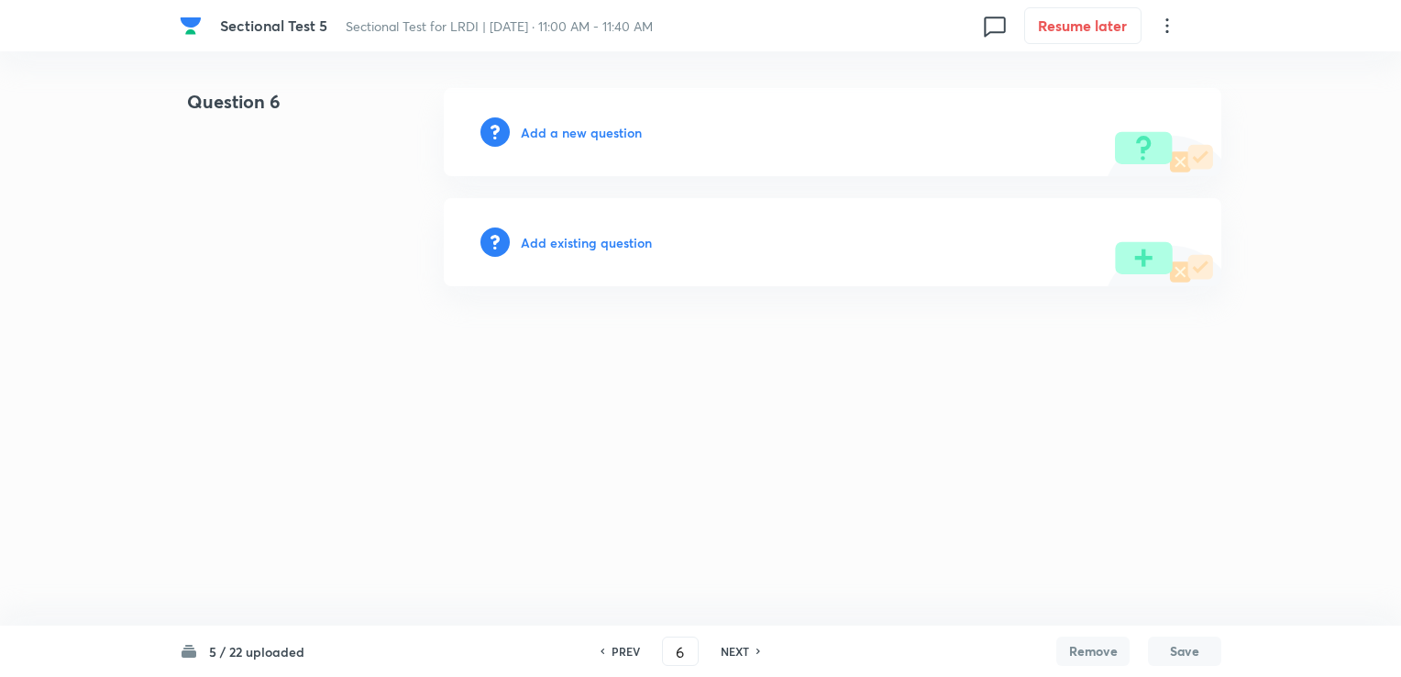
click at [581, 131] on h6 "Add a new question" at bounding box center [581, 132] width 121 height 19
click at [585, 136] on h6 "Choose a question type" at bounding box center [591, 132] width 141 height 19
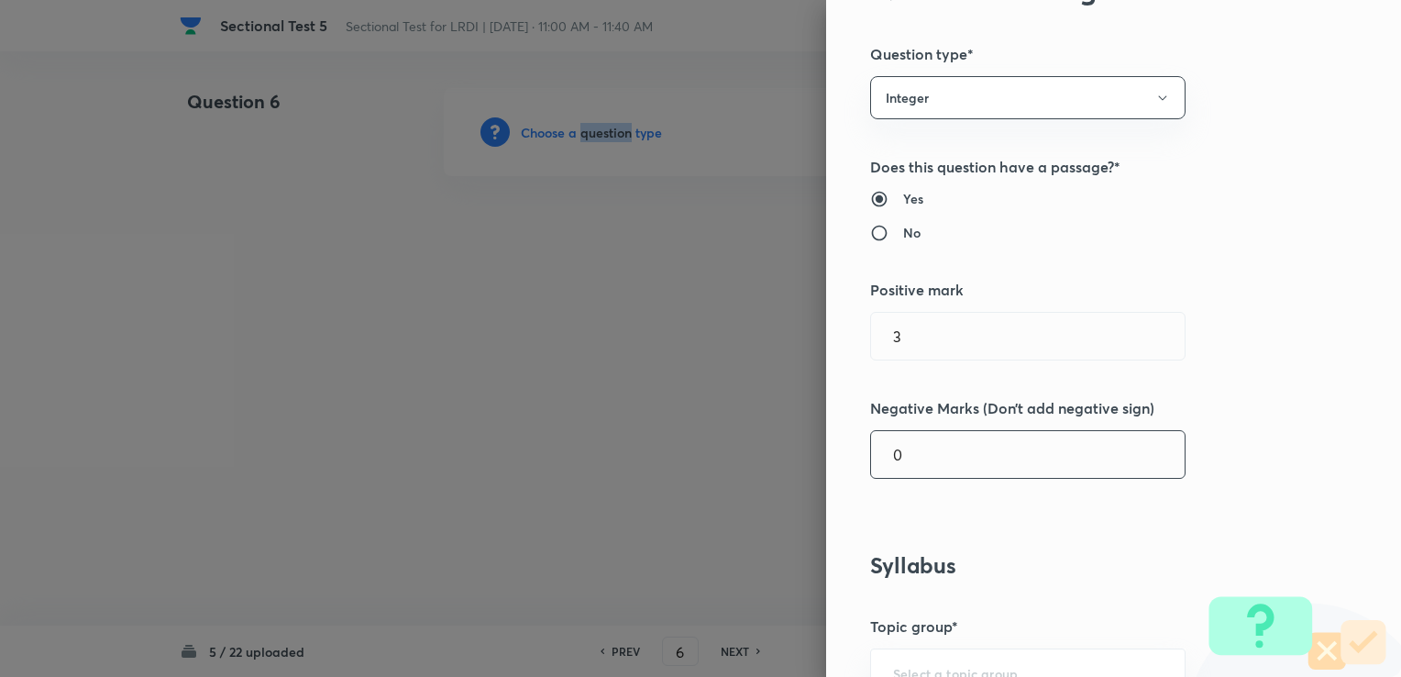
scroll to position [367, 0]
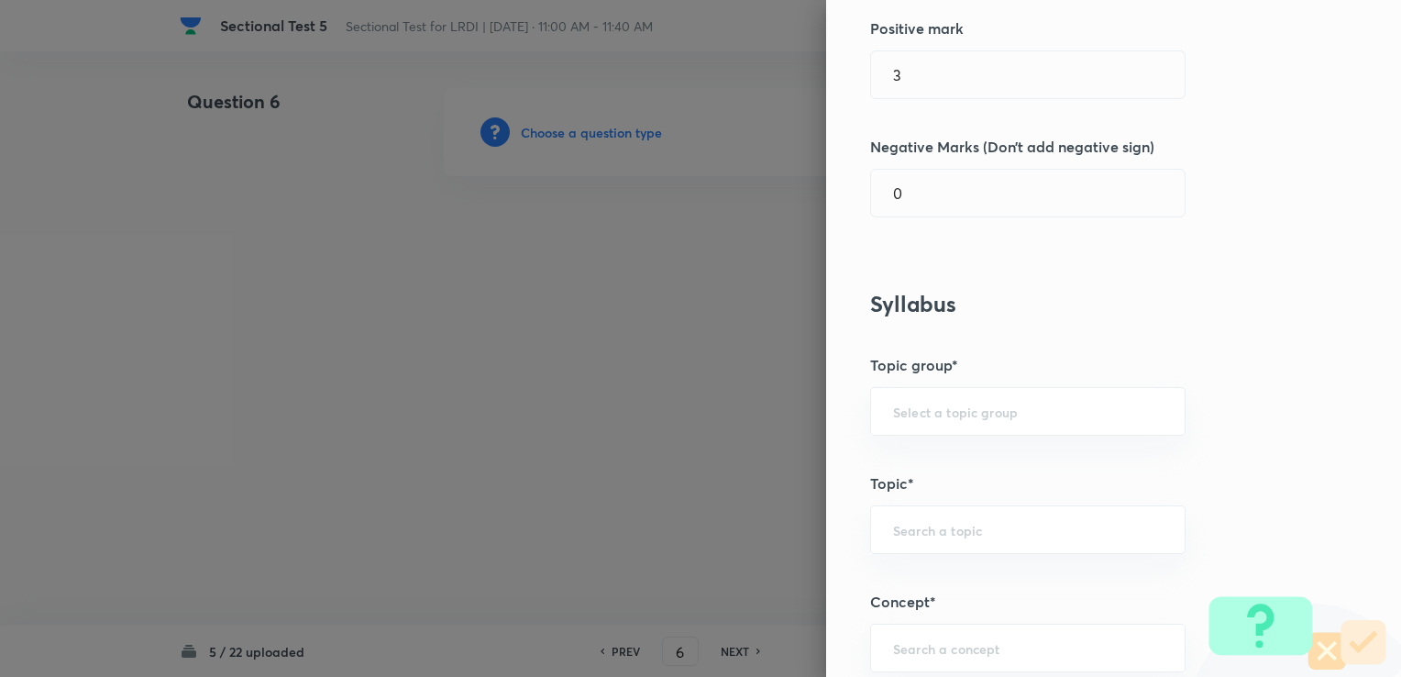
drag, startPoint x: 969, startPoint y: 438, endPoint x: 957, endPoint y: 418, distance: 23.4
click at [968, 436] on div "Question settings Question type* Integer Does this question have a passage?* Ye…" at bounding box center [1113, 338] width 575 height 677
click at [946, 402] on input "text" at bounding box center [1028, 410] width 270 height 17
click at [911, 470] on li "DI and LR" at bounding box center [1014, 462] width 314 height 33
type input "DI and LR"
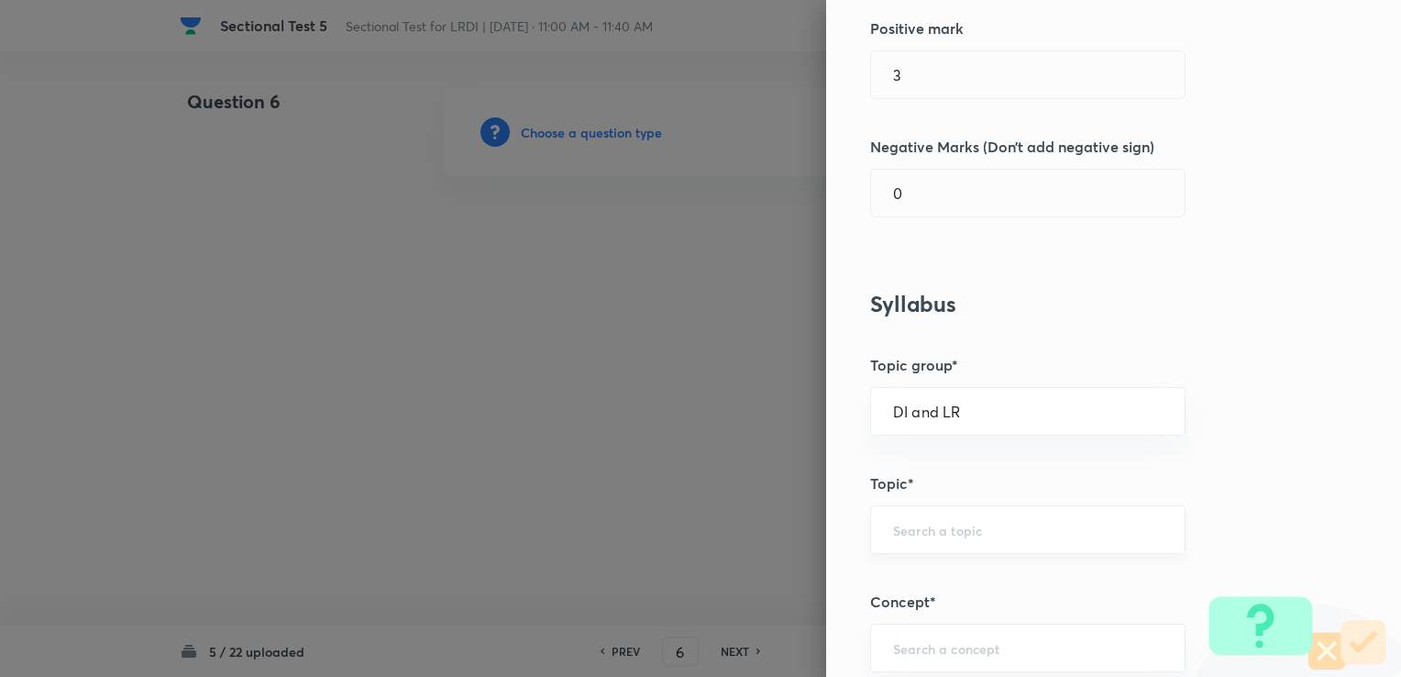
click at [959, 524] on input "text" at bounding box center [1028, 529] width 270 height 17
drag, startPoint x: 957, startPoint y: 574, endPoint x: 936, endPoint y: 592, distance: 27.9
click at [955, 575] on li "Logical Reasoning" at bounding box center [1014, 579] width 314 height 33
type input "Logical Reasoning"
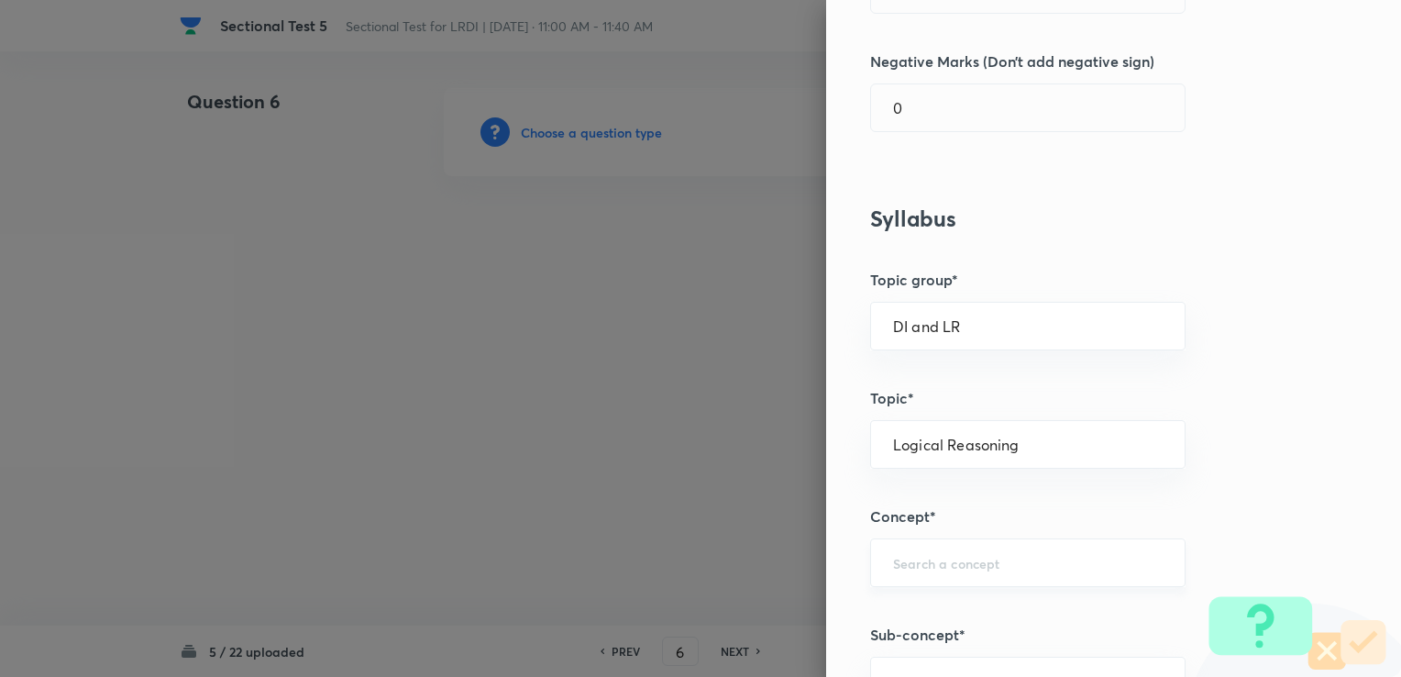
scroll to position [458, 0]
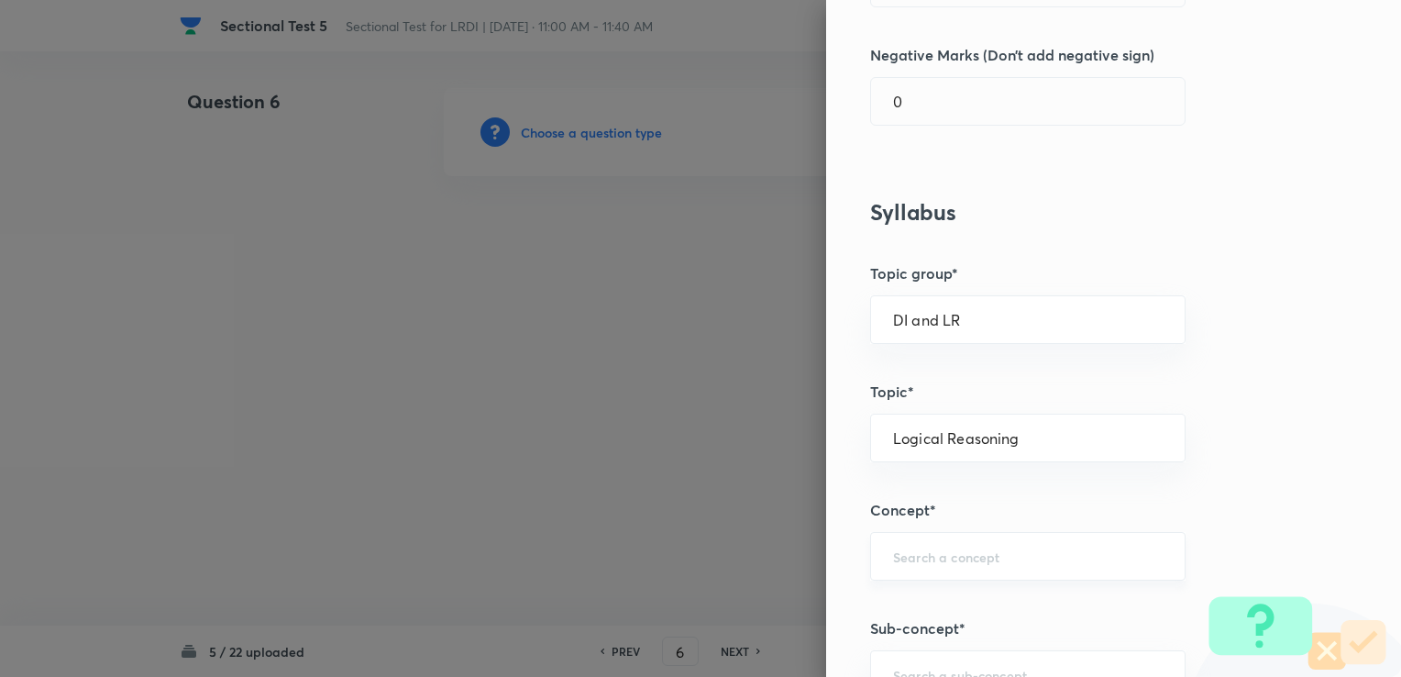
click at [913, 563] on div "​" at bounding box center [1027, 556] width 315 height 49
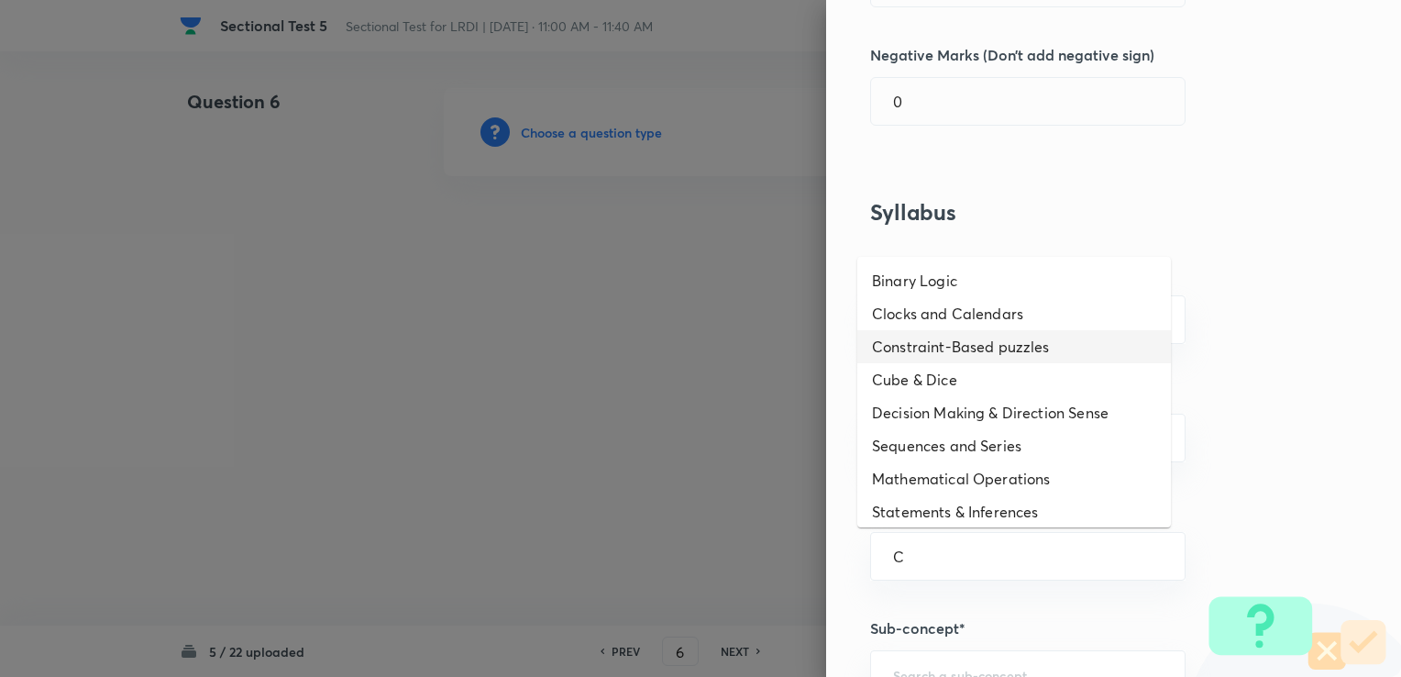
click at [891, 347] on li "Constraint-Based puzzles" at bounding box center [1014, 346] width 314 height 33
type input "Constraint-Based puzzles"
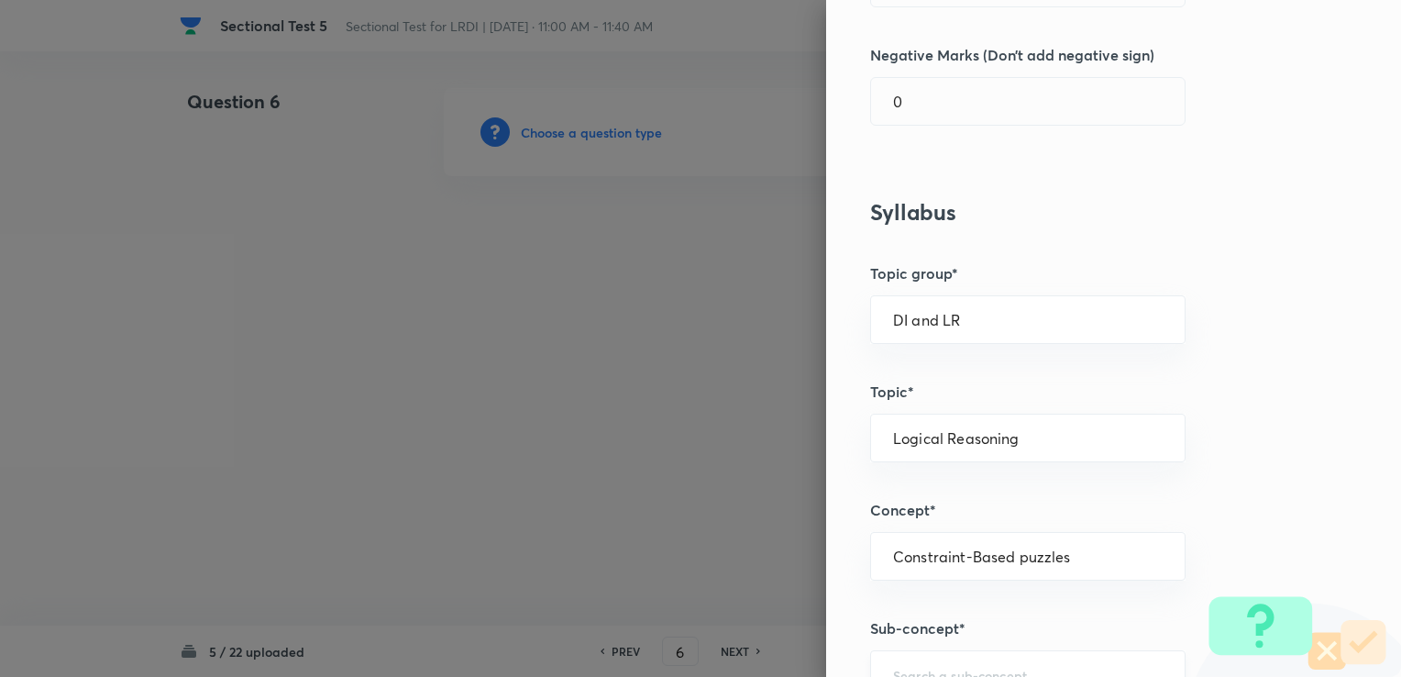
click at [899, 656] on div "​" at bounding box center [1027, 674] width 315 height 49
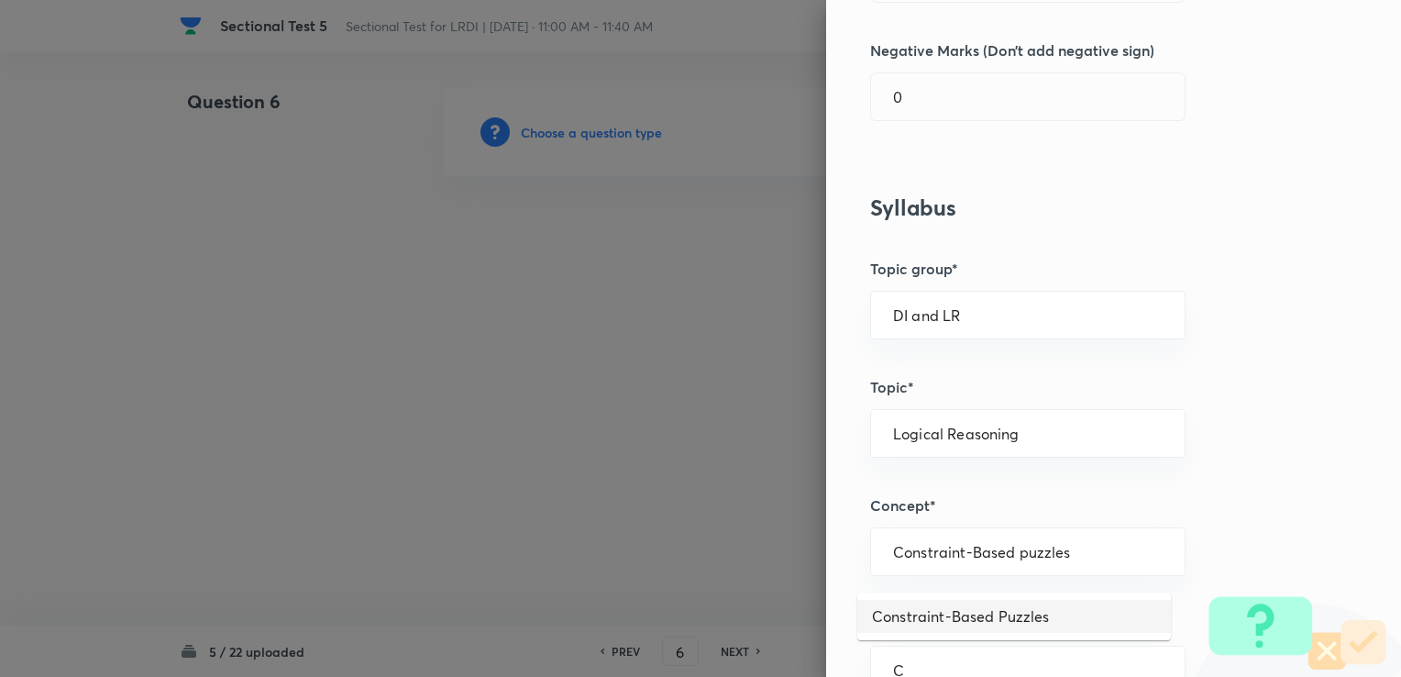
click at [932, 615] on li "Constraint-Based Puzzles" at bounding box center [1014, 616] width 314 height 33
type input "Constraint-Based Puzzles"
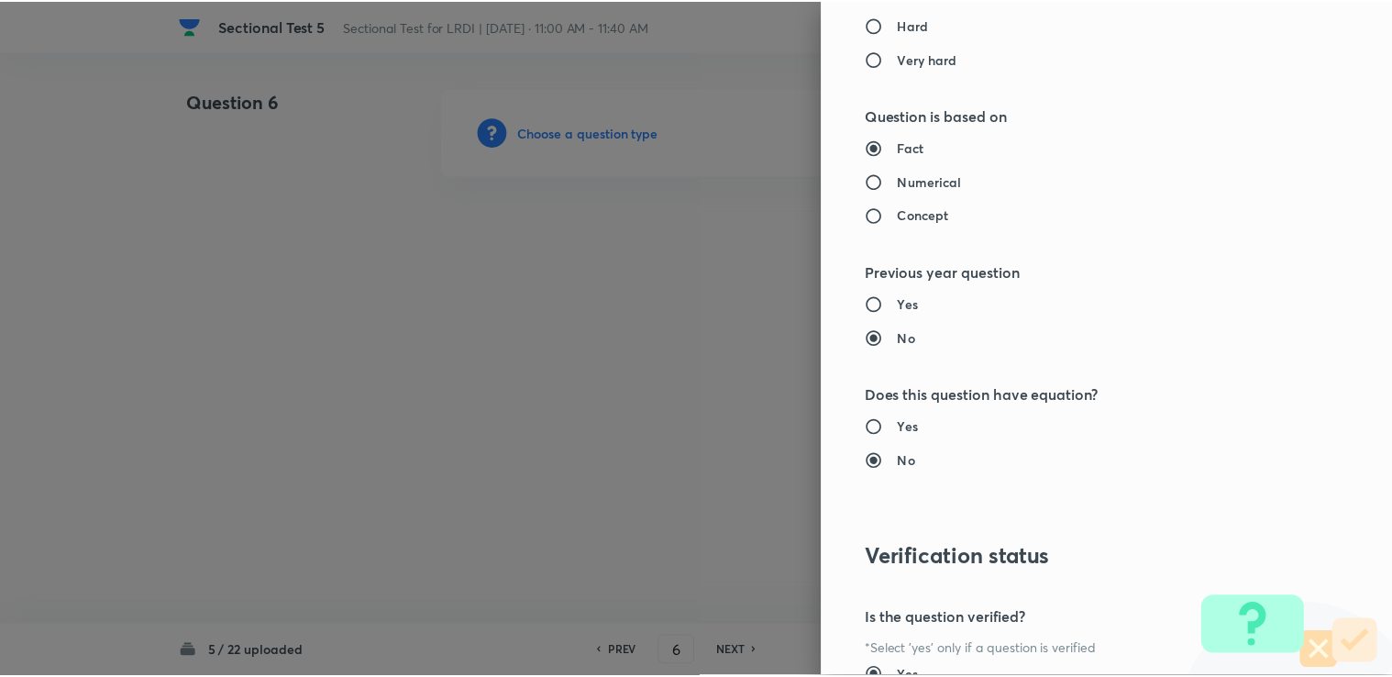
scroll to position [1711, 0]
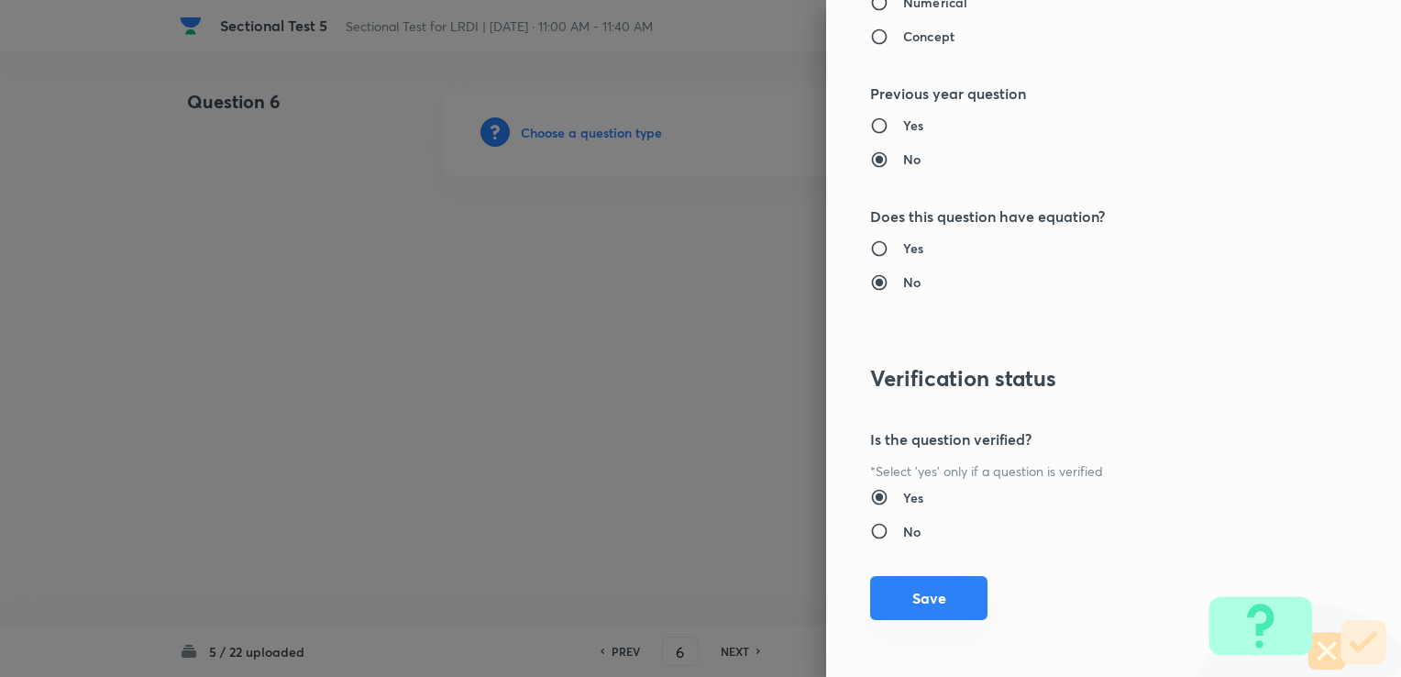
click at [896, 583] on button "Save" at bounding box center [928, 598] width 117 height 44
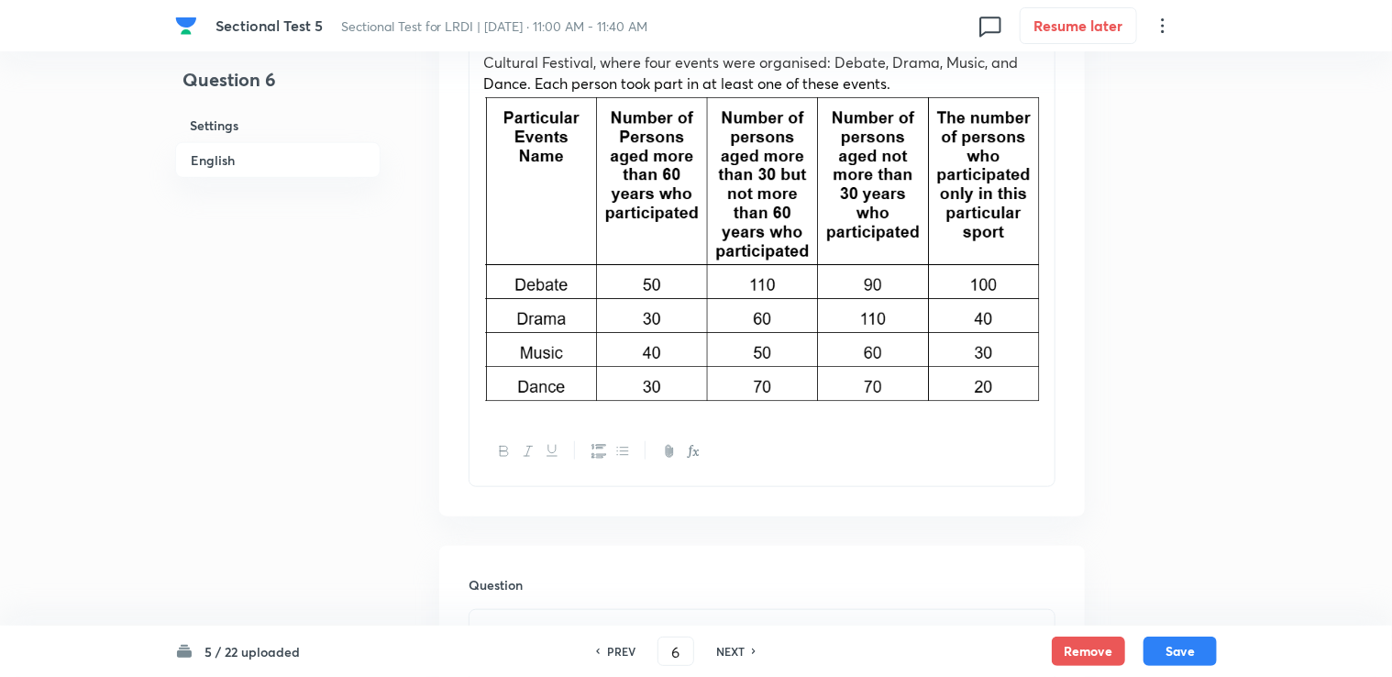
scroll to position [917, 0]
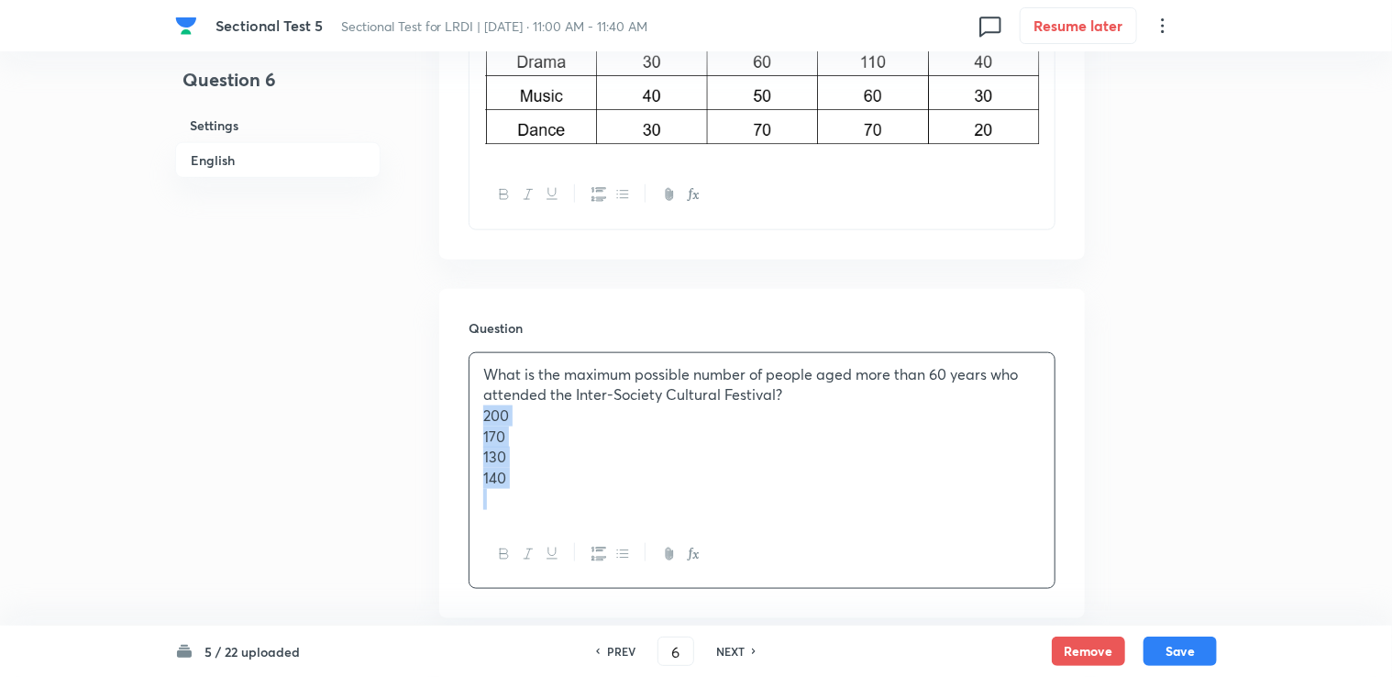
drag, startPoint x: 482, startPoint y: 420, endPoint x: 554, endPoint y: 497, distance: 105.1
click at [554, 497] on div "What is the maximum possible number of people aged more than 60 years who atten…" at bounding box center [761, 437] width 585 height 168
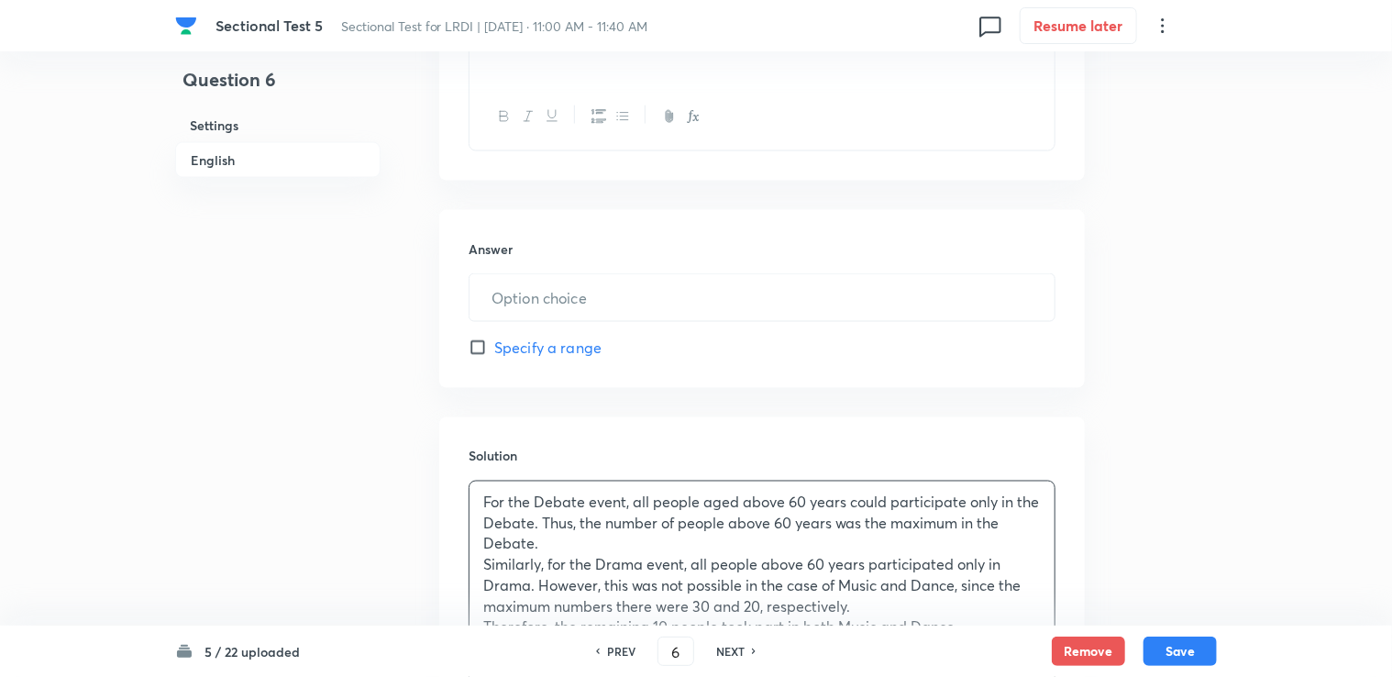
scroll to position [1269, 0]
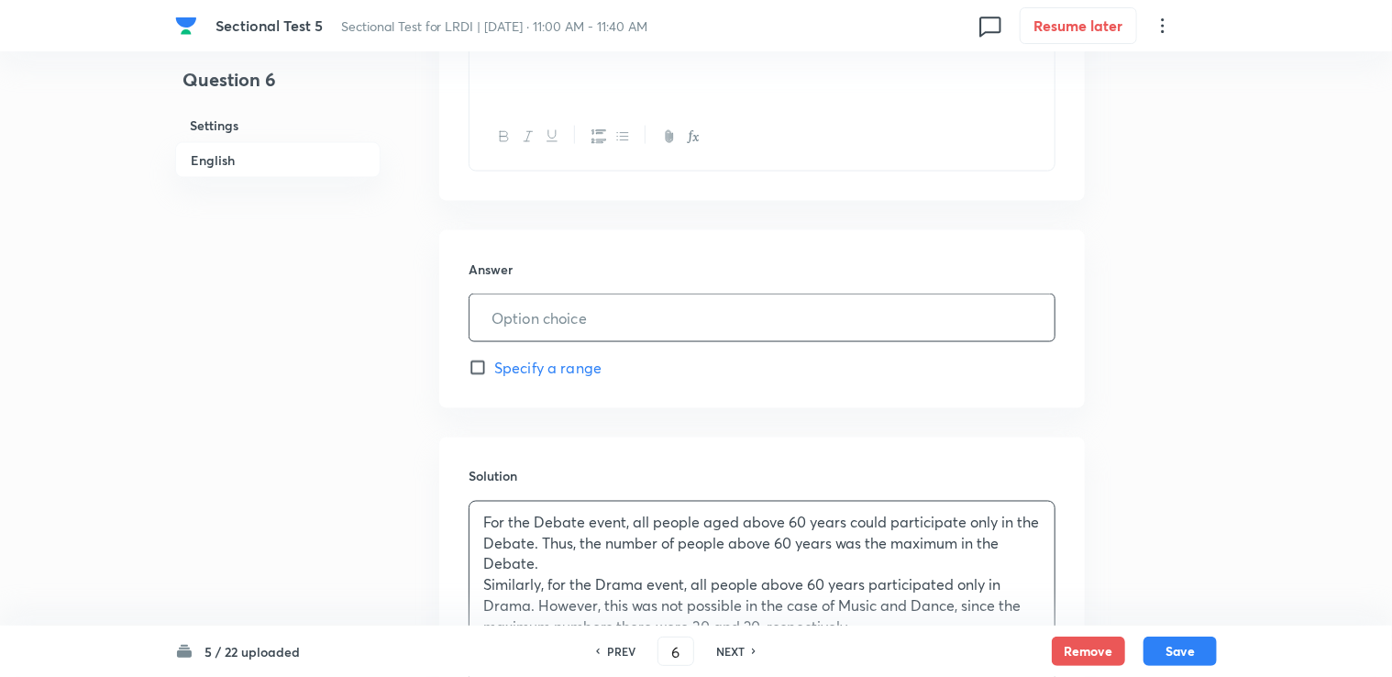
click at [540, 321] on input "text" at bounding box center [761, 317] width 585 height 47
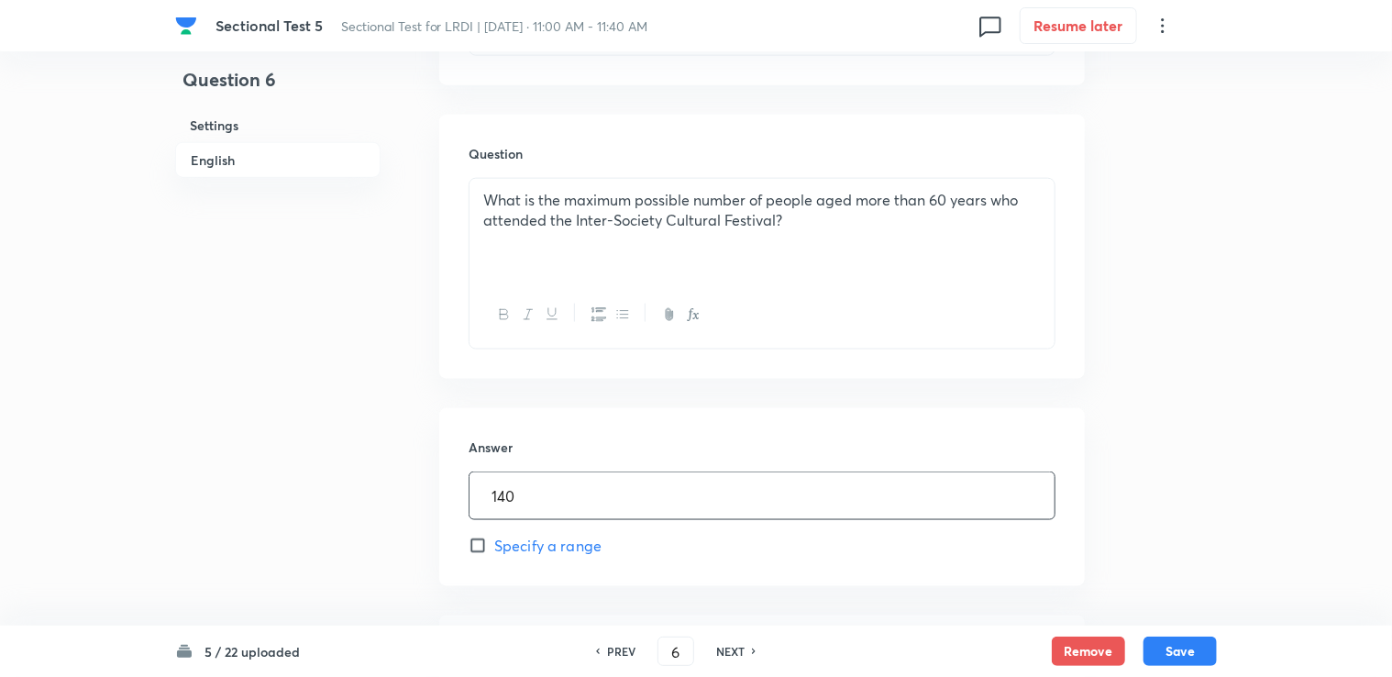
scroll to position [994, 0]
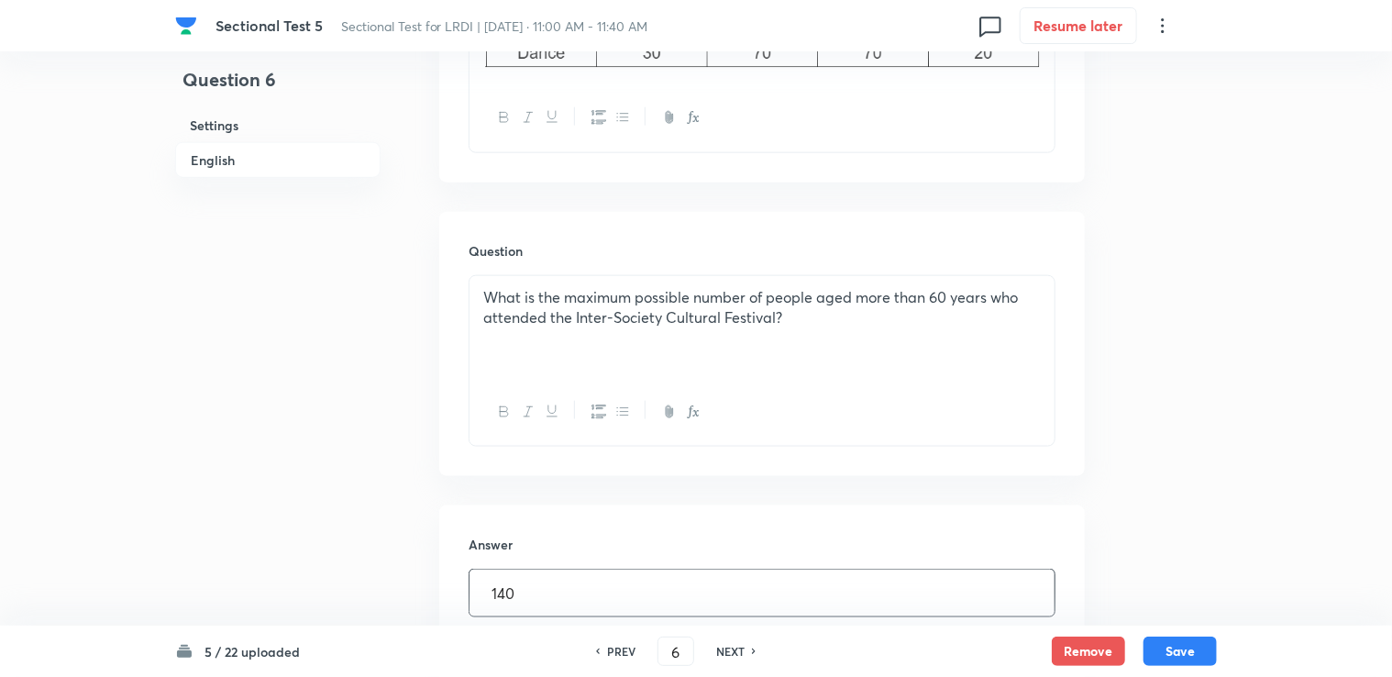
type input "140"
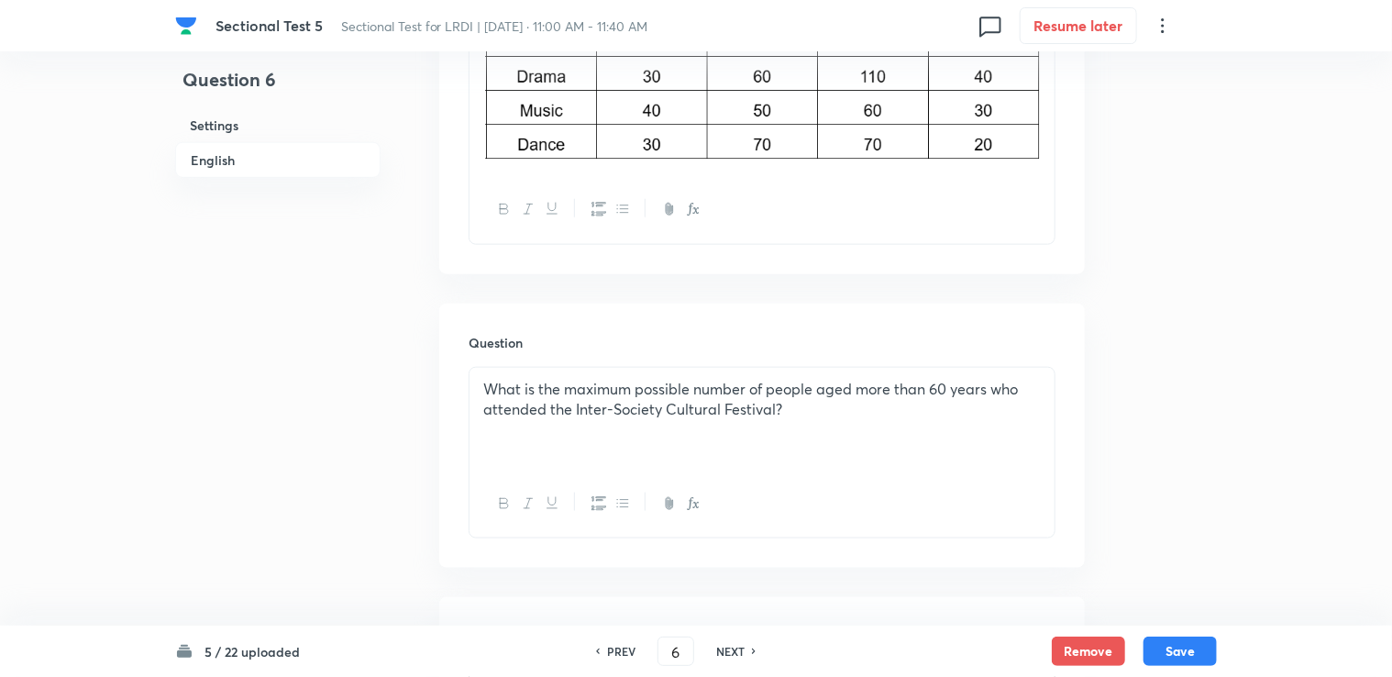
scroll to position [902, 0]
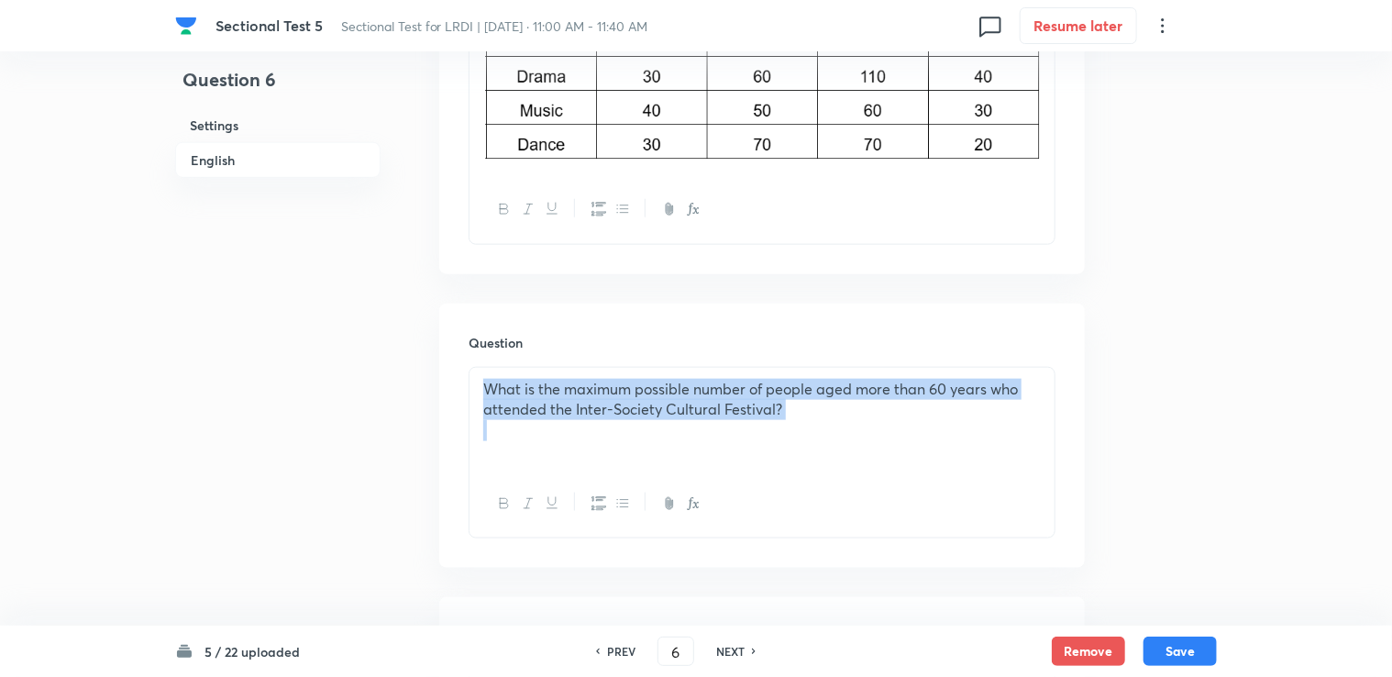
drag, startPoint x: 481, startPoint y: 388, endPoint x: 752, endPoint y: 442, distance: 275.8
click at [752, 442] on div "What is the maximum possible number of people aged more than 60 years who atten…" at bounding box center [761, 419] width 585 height 103
click at [505, 505] on icon "button" at bounding box center [504, 503] width 15 height 15
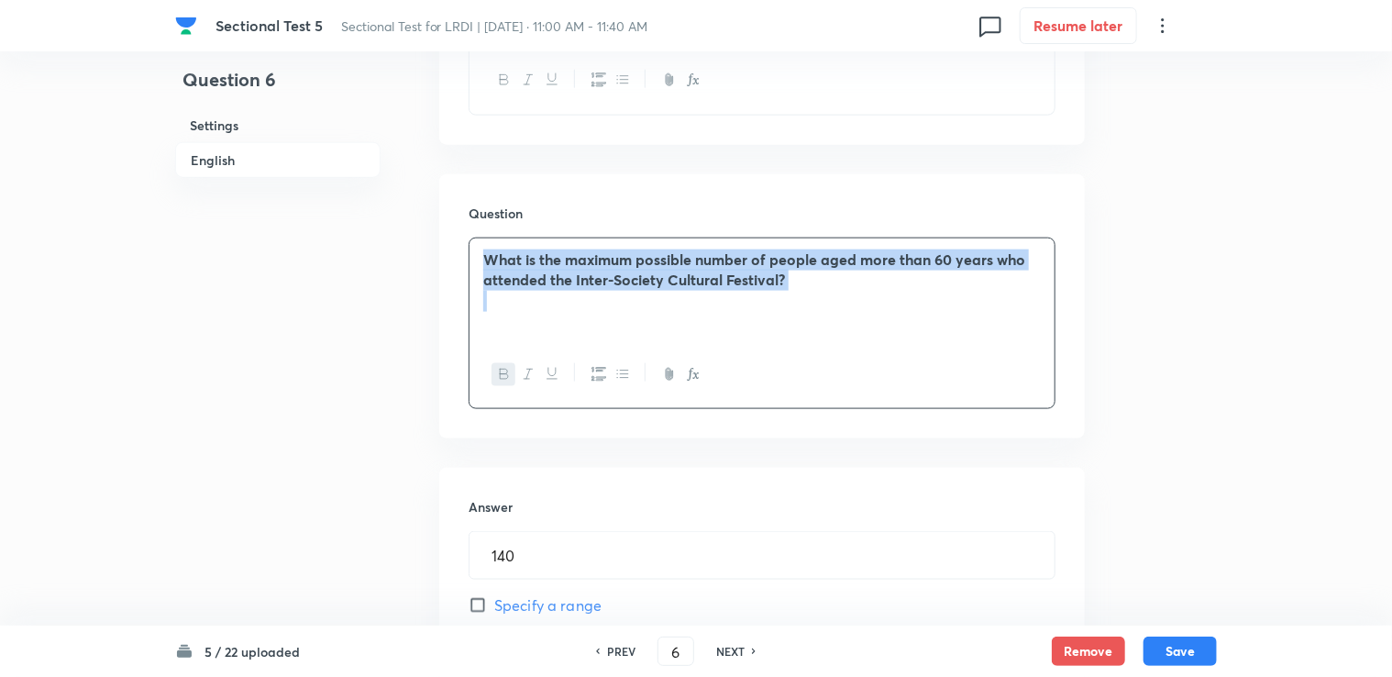
scroll to position [1009, 0]
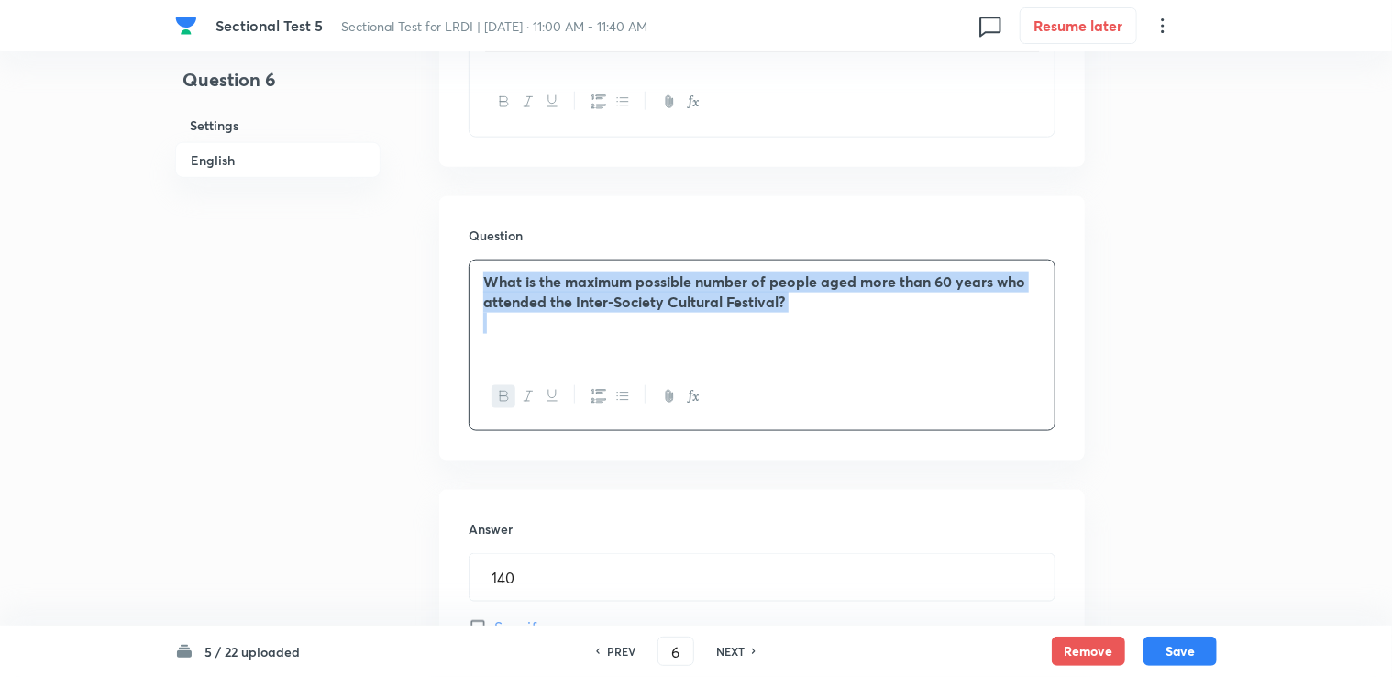
click at [739, 322] on p at bounding box center [761, 323] width 557 height 21
drag, startPoint x: 840, startPoint y: 328, endPoint x: 831, endPoint y: 317, distance: 14.3
click at [840, 328] on p at bounding box center [761, 323] width 557 height 21
click at [825, 313] on p at bounding box center [761, 323] width 557 height 21
click at [788, 292] on p "What is the maximum possible number of people aged more than 60 years who atten…" at bounding box center [761, 291] width 557 height 41
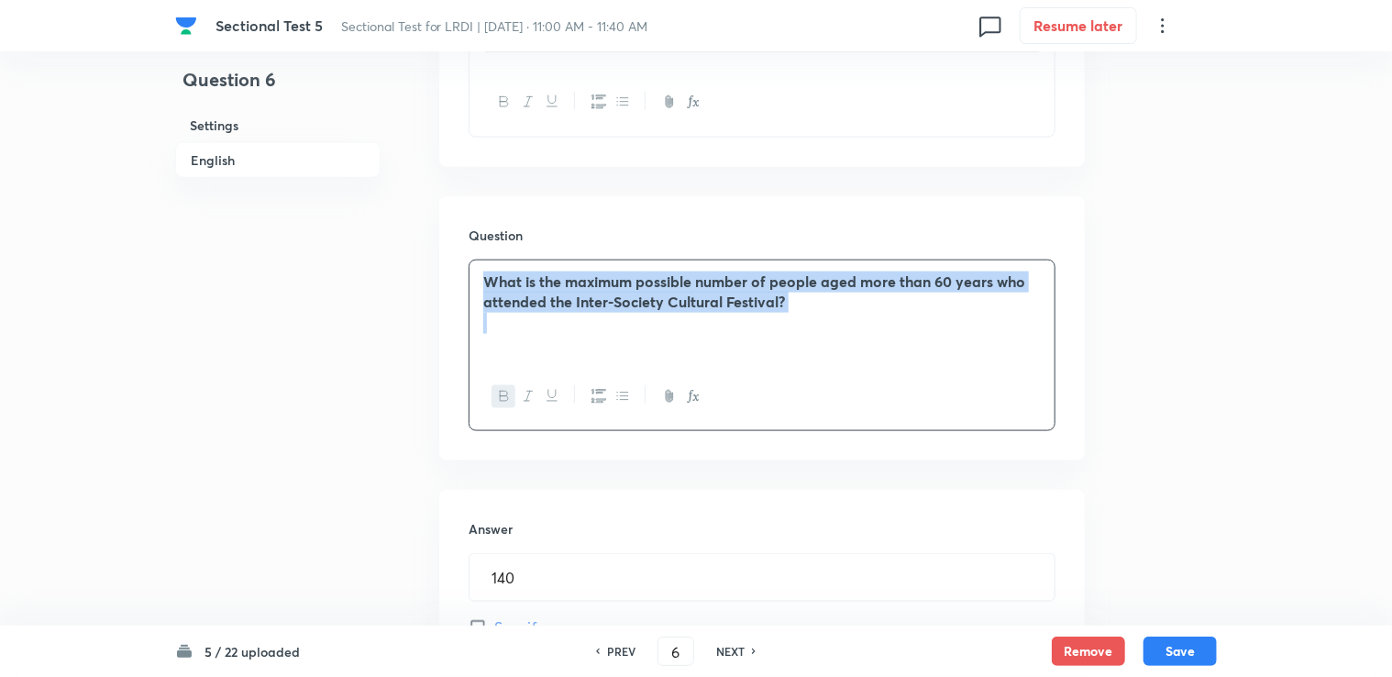
drag, startPoint x: 611, startPoint y: 321, endPoint x: 599, endPoint y: 327, distance: 13.5
click at [609, 323] on p at bounding box center [761, 323] width 557 height 21
click at [492, 349] on div "What is the maximum possible number of people aged more than 60 years who atten…" at bounding box center [761, 311] width 585 height 103
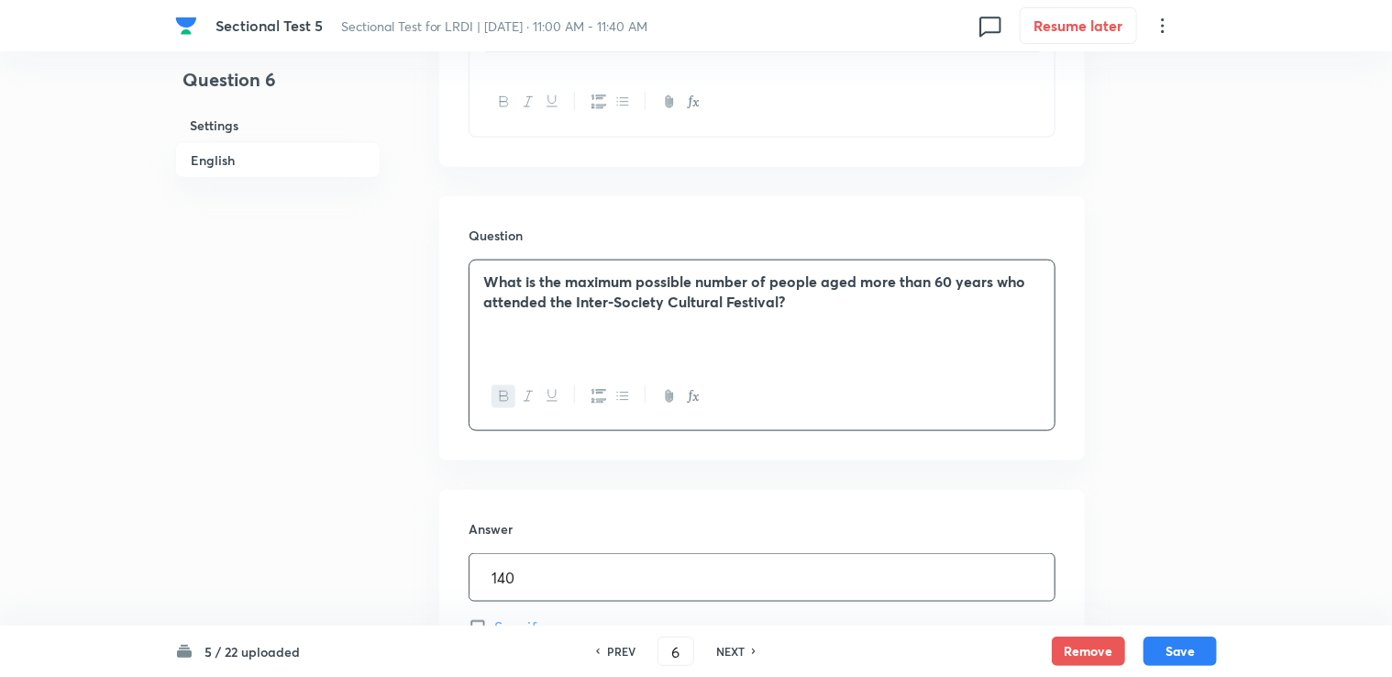
click at [535, 570] on input "140" at bounding box center [761, 577] width 585 height 47
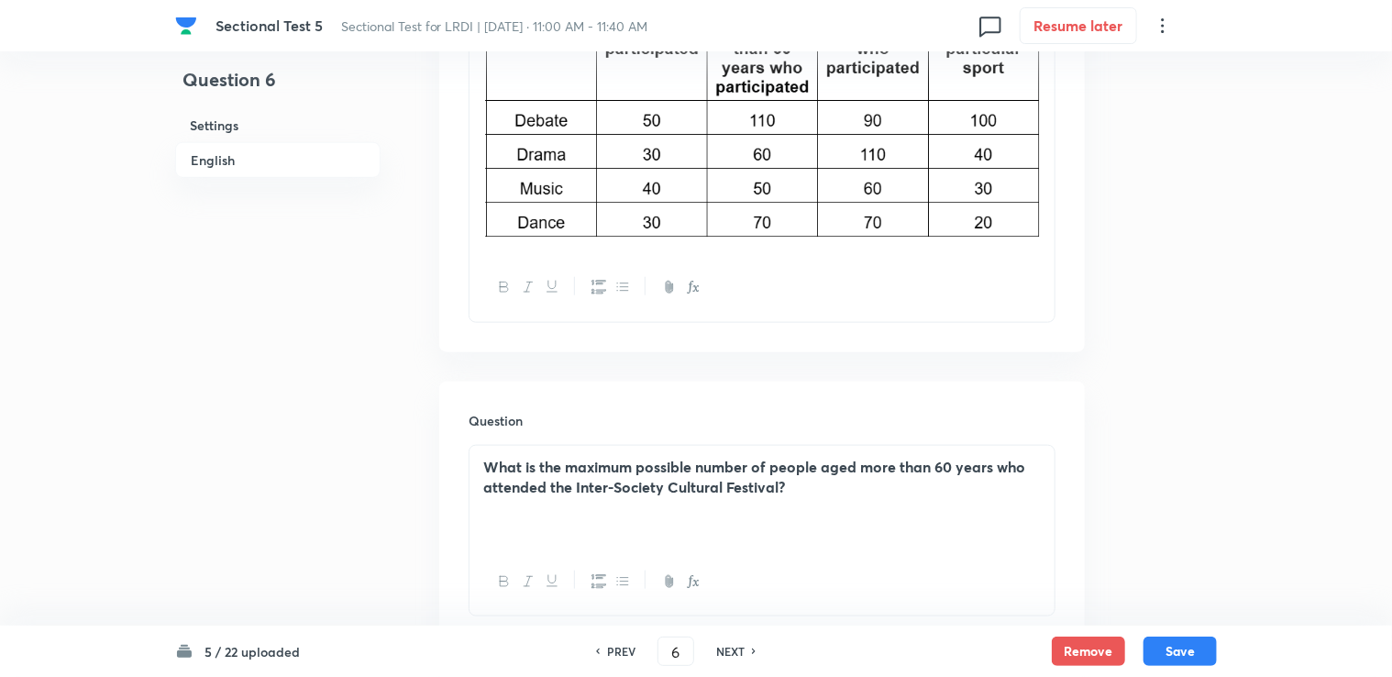
scroll to position [826, 0]
click at [1166, 642] on button "Save" at bounding box center [1179, 648] width 73 height 29
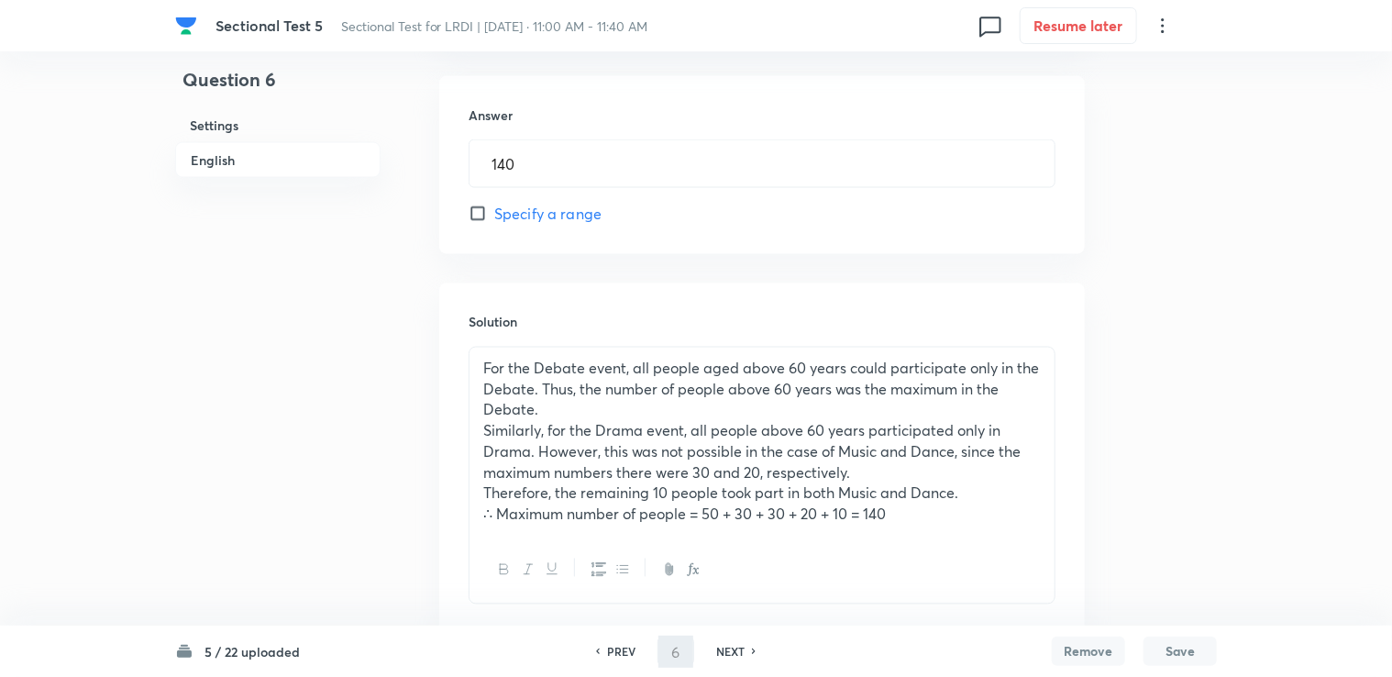
scroll to position [1538, 0]
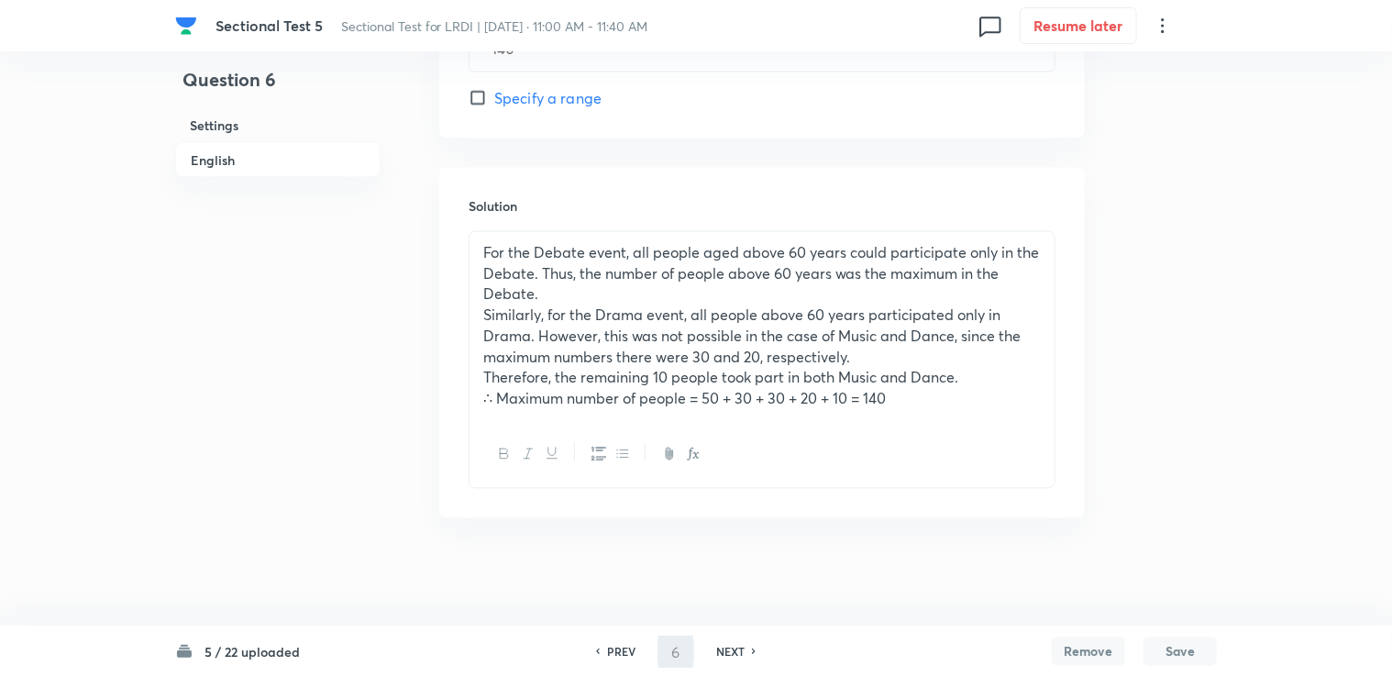
type input "7"
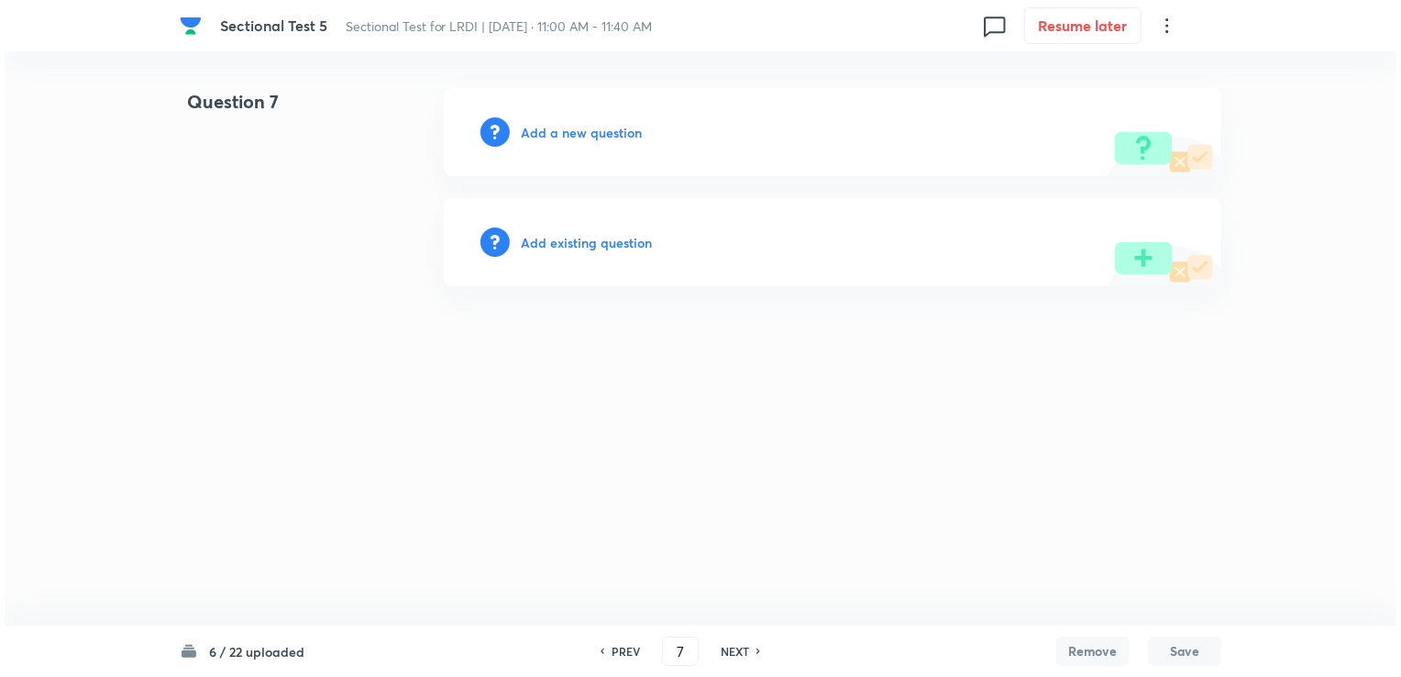
scroll to position [0, 0]
click at [558, 126] on h6 "Add a new question" at bounding box center [581, 132] width 121 height 19
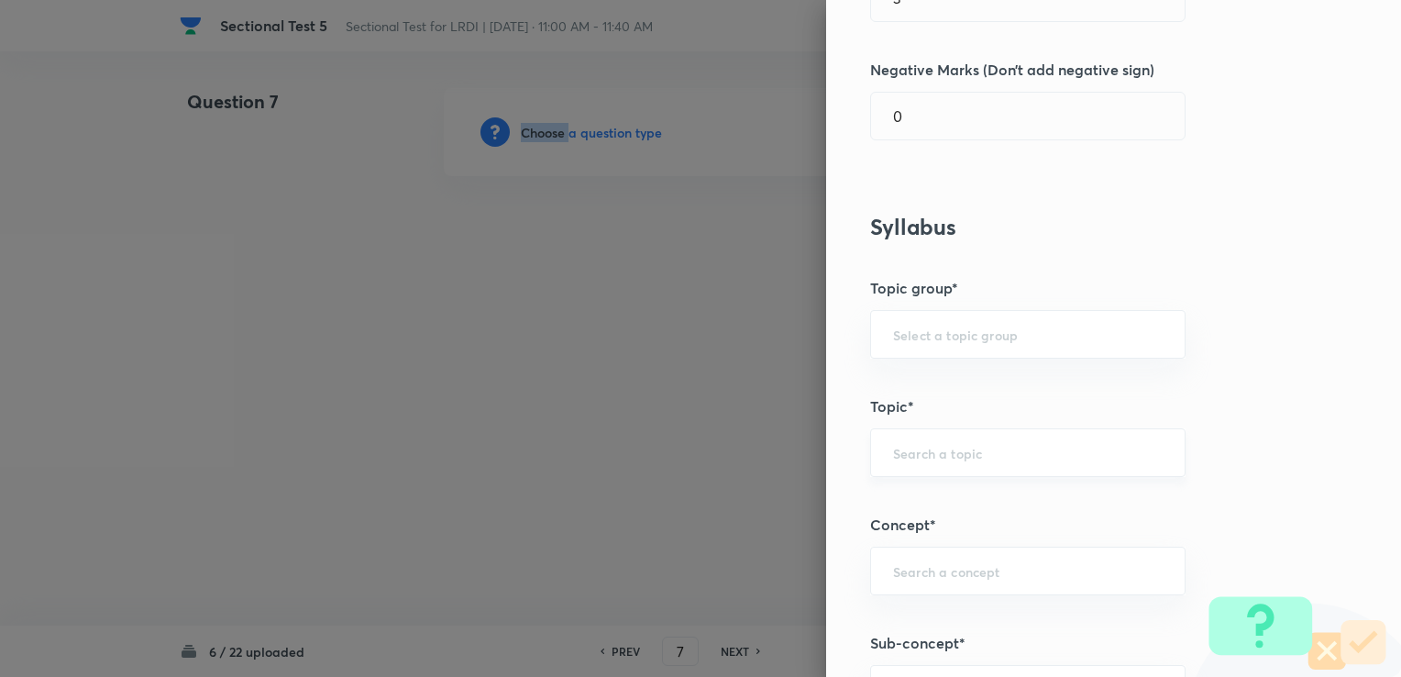
scroll to position [458, 0]
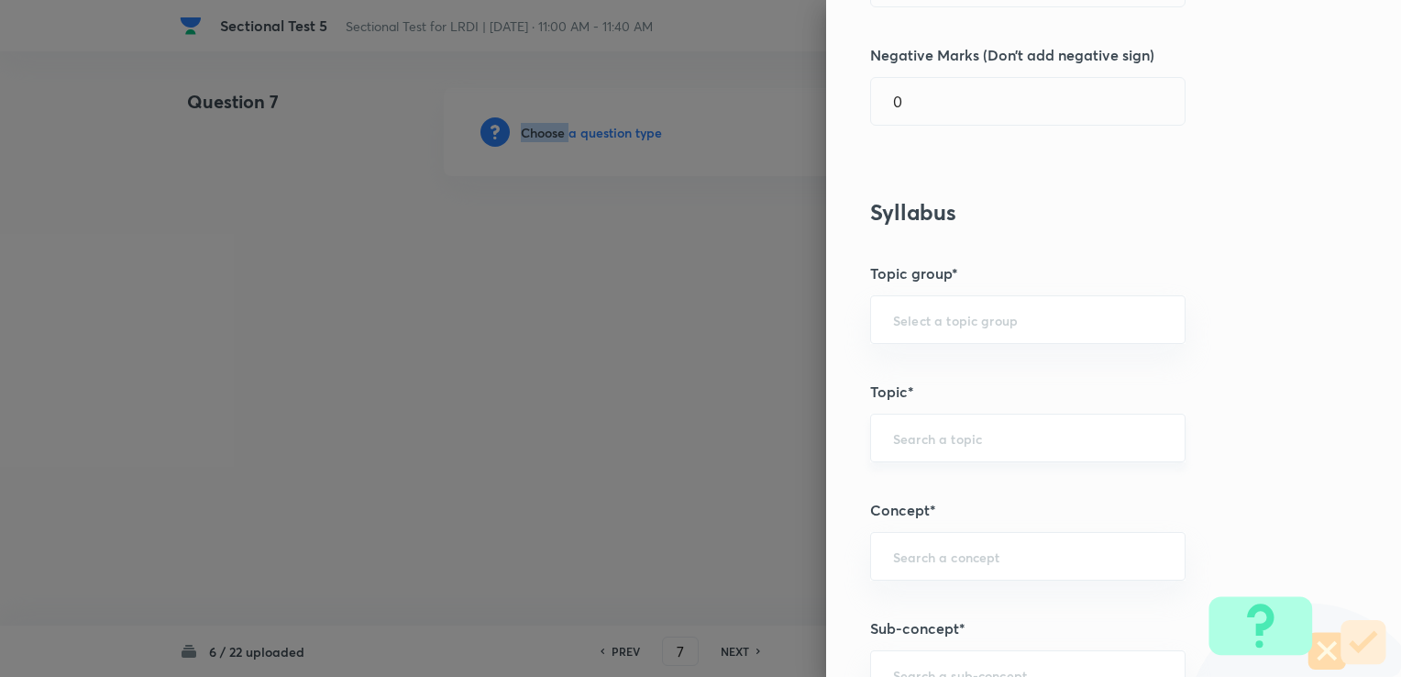
click at [923, 427] on div "​" at bounding box center [1027, 437] width 315 height 49
click at [908, 356] on div "Question settings Question type* Integer Does this question have a passage?* Ye…" at bounding box center [1113, 338] width 575 height 677
click at [895, 318] on input "text" at bounding box center [1028, 319] width 270 height 17
drag, startPoint x: 888, startPoint y: 340, endPoint x: 888, endPoint y: 360, distance: 20.2
click at [888, 176] on body "Sectional Test 5 Sectional Test for LRDI | [DATE] · 11:00 AM - 11:40 AM 0 Resum…" at bounding box center [700, 132] width 1401 height 88
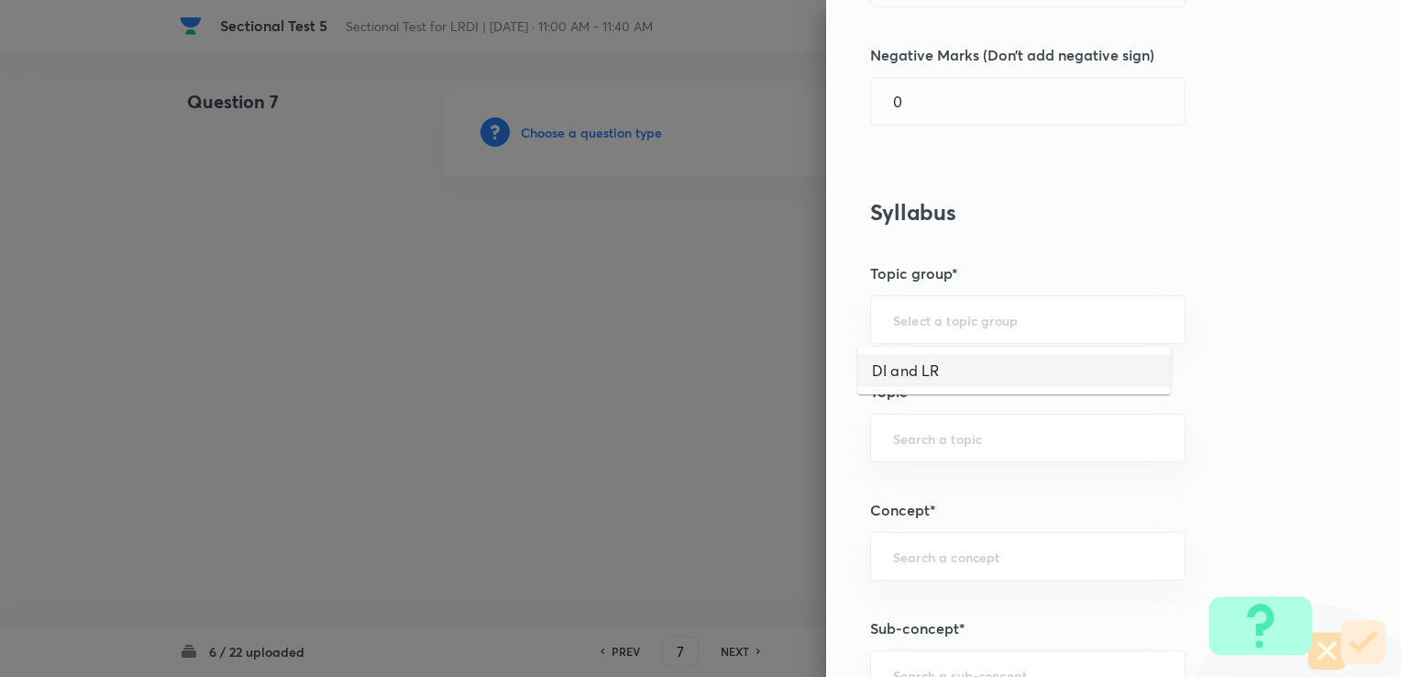
drag, startPoint x: 888, startPoint y: 361, endPoint x: 893, endPoint y: 435, distance: 73.6
click at [888, 365] on li "DI and LR" at bounding box center [1014, 370] width 314 height 33
type input "DI and LR"
click at [893, 440] on input "text" at bounding box center [1028, 437] width 270 height 17
click at [919, 486] on li "Logical Reasoning" at bounding box center [1014, 487] width 314 height 33
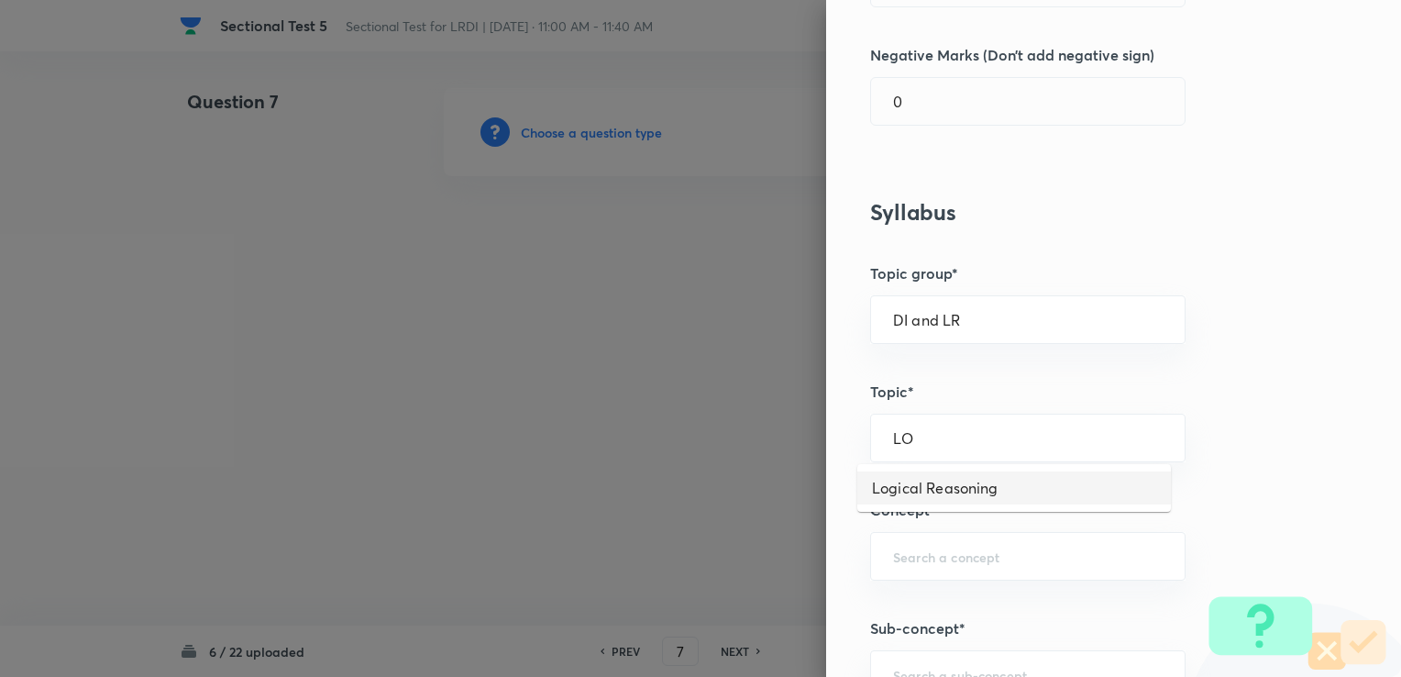
type input "Logical Reasoning"
drag, startPoint x: 906, startPoint y: 535, endPoint x: 900, endPoint y: 546, distance: 13.1
click at [904, 536] on div "​" at bounding box center [1027, 556] width 315 height 49
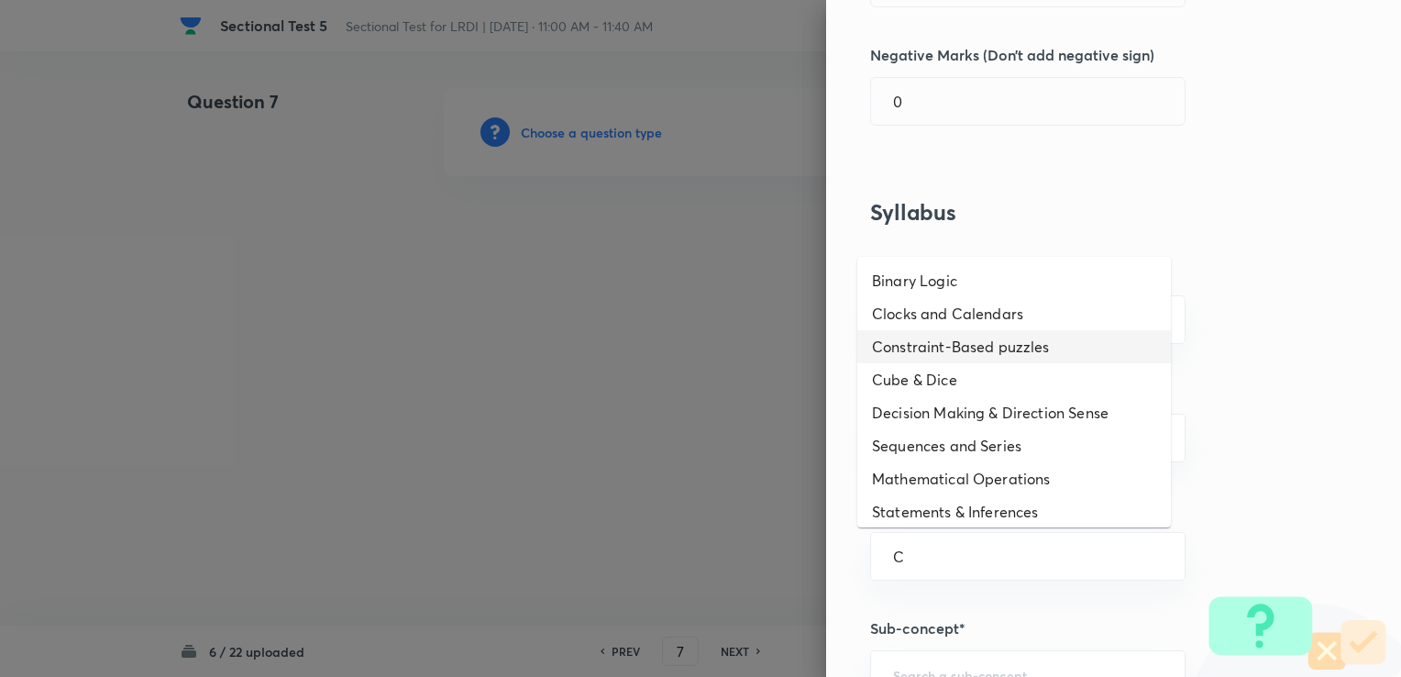
click at [919, 338] on li "Constraint-Based puzzles" at bounding box center [1014, 346] width 314 height 33
type input "Constraint-Based puzzles"
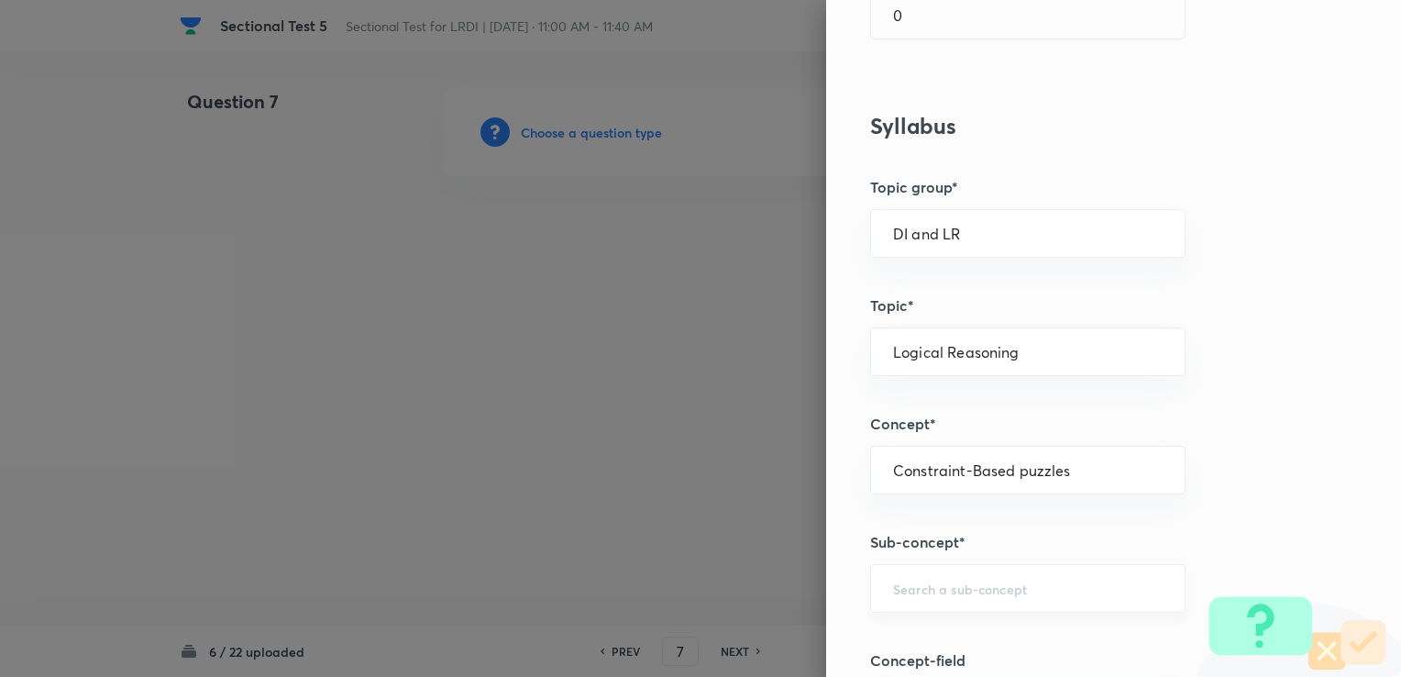
scroll to position [550, 0]
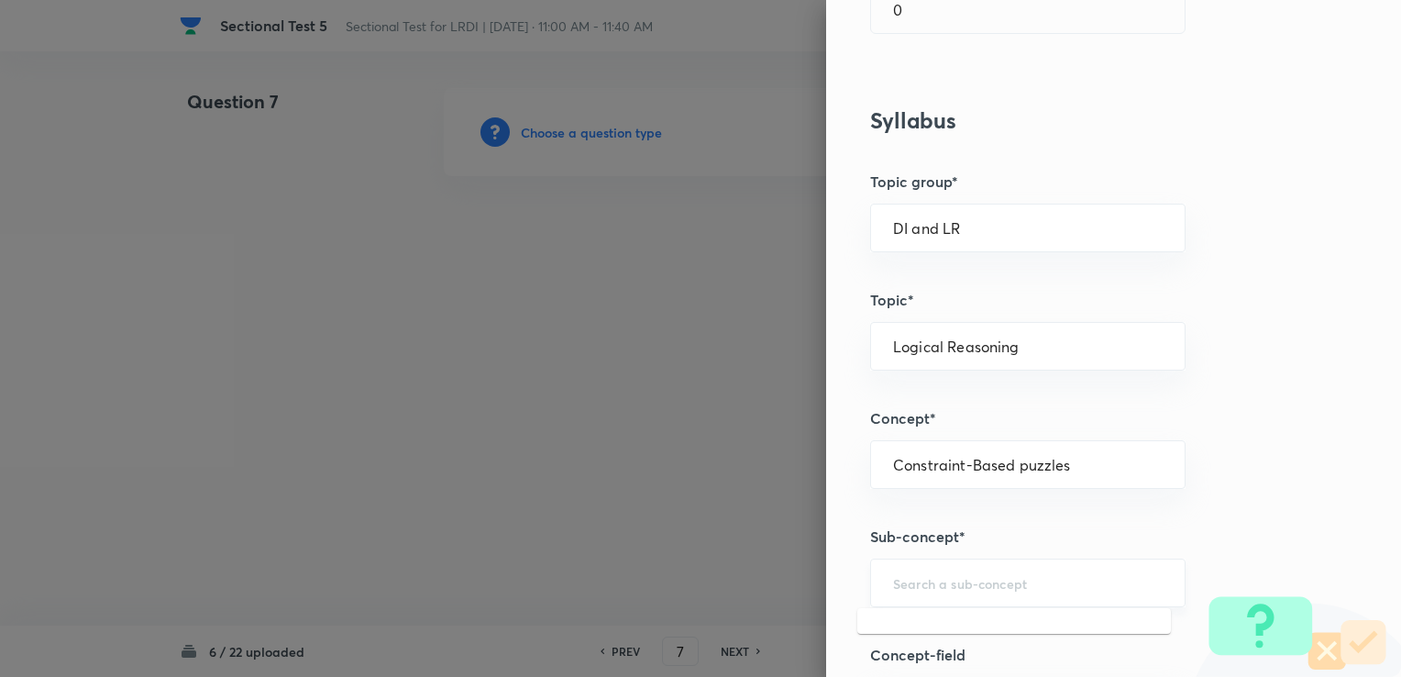
click at [893, 589] on input "text" at bounding box center [1028, 582] width 270 height 17
click at [917, 631] on li "Constraint-Based Puzzles" at bounding box center [1014, 631] width 314 height 33
type input "Constraint-Based Puzzles"
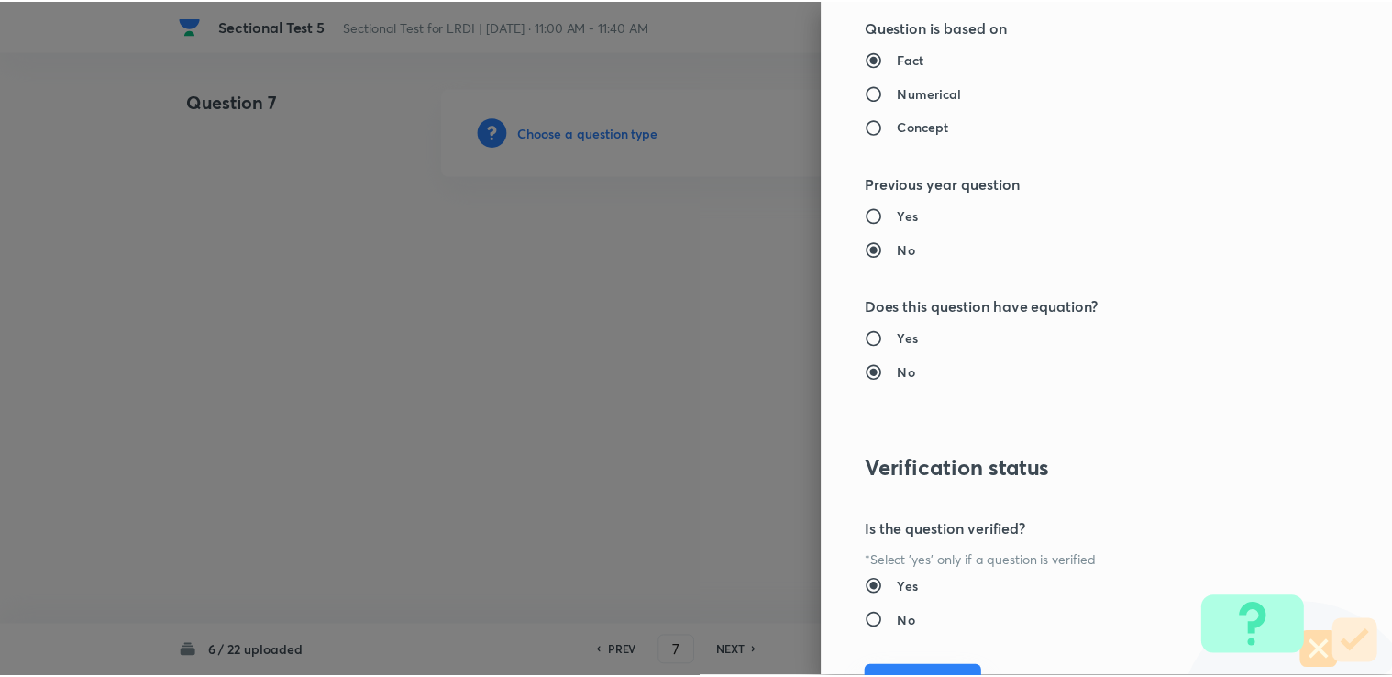
scroll to position [1711, 0]
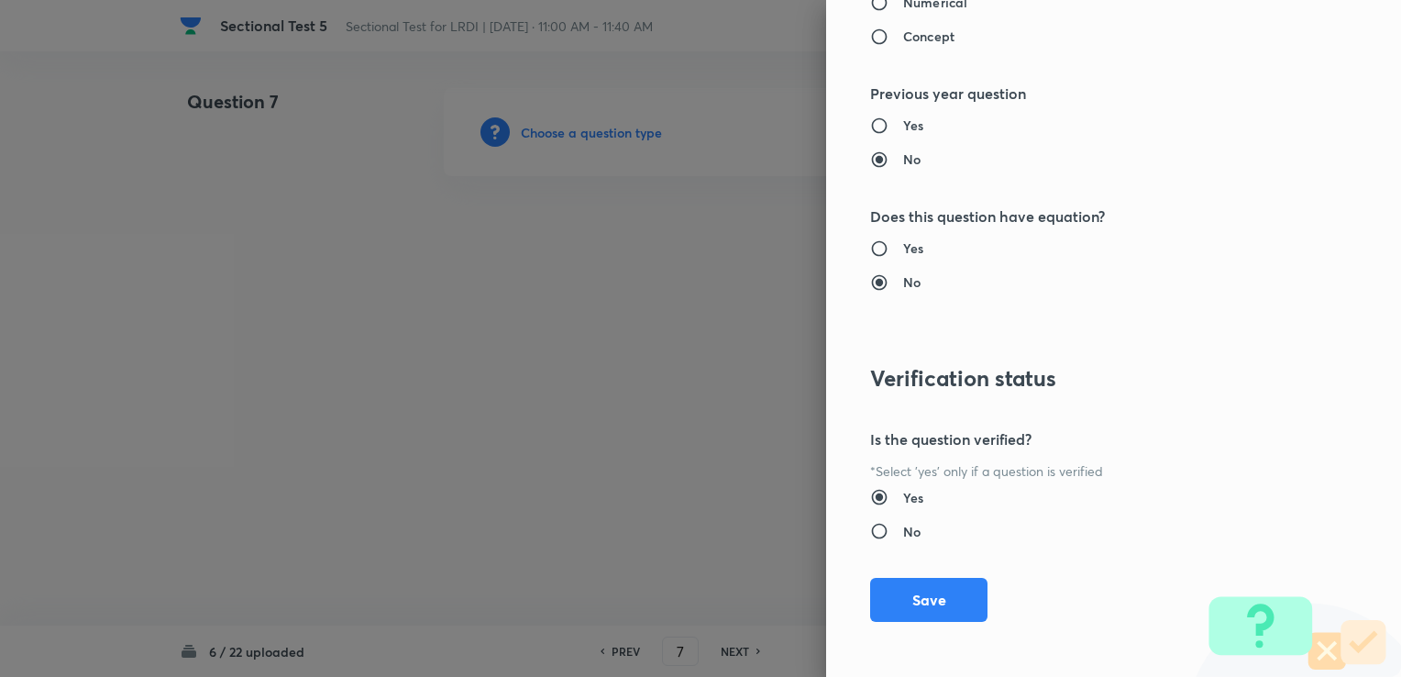
drag, startPoint x: 886, startPoint y: 601, endPoint x: 858, endPoint y: 608, distance: 28.2
click at [881, 601] on button "Save" at bounding box center [928, 600] width 117 height 44
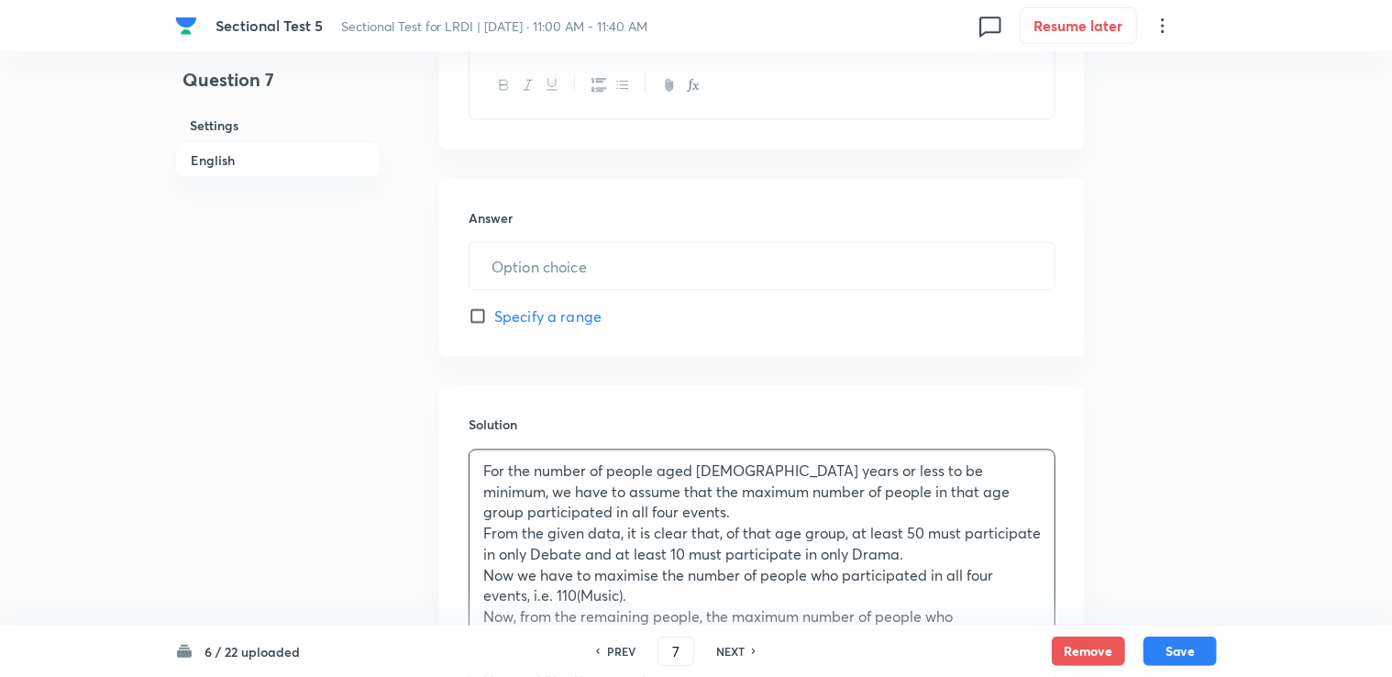
scroll to position [1269, 0]
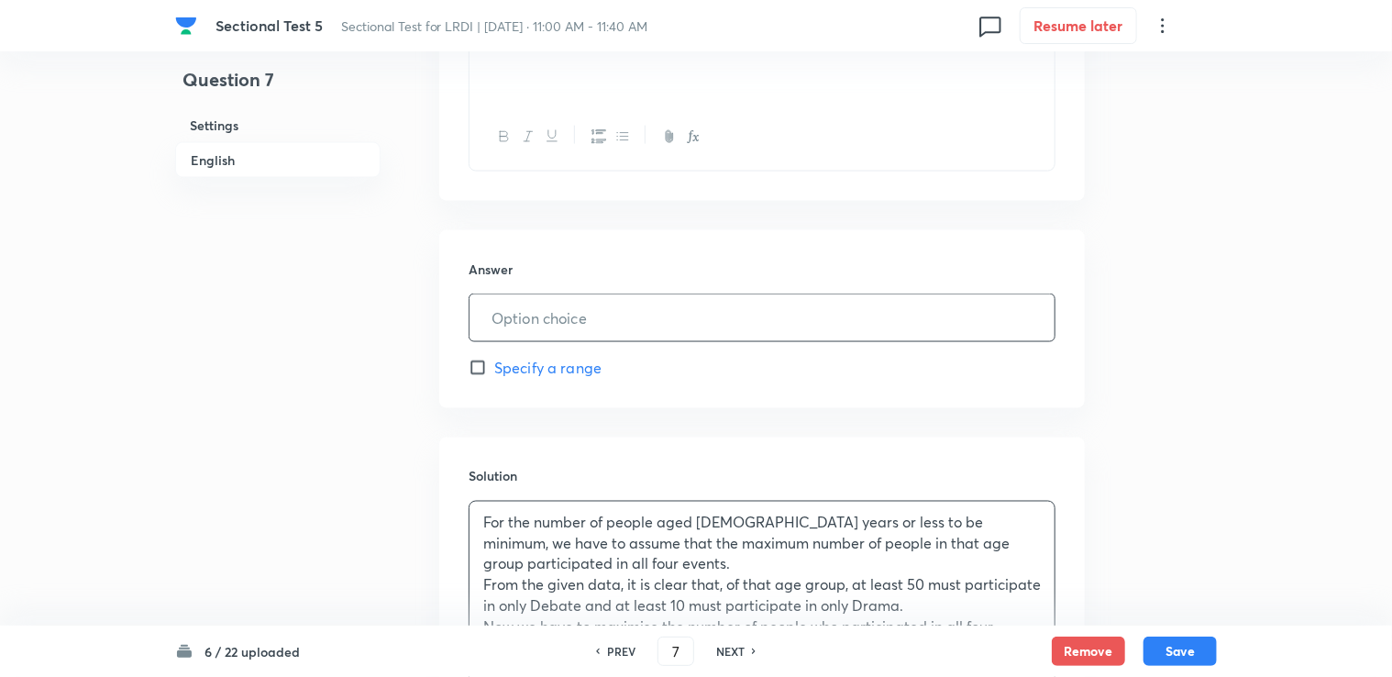
click at [546, 319] on input "text" at bounding box center [761, 317] width 585 height 47
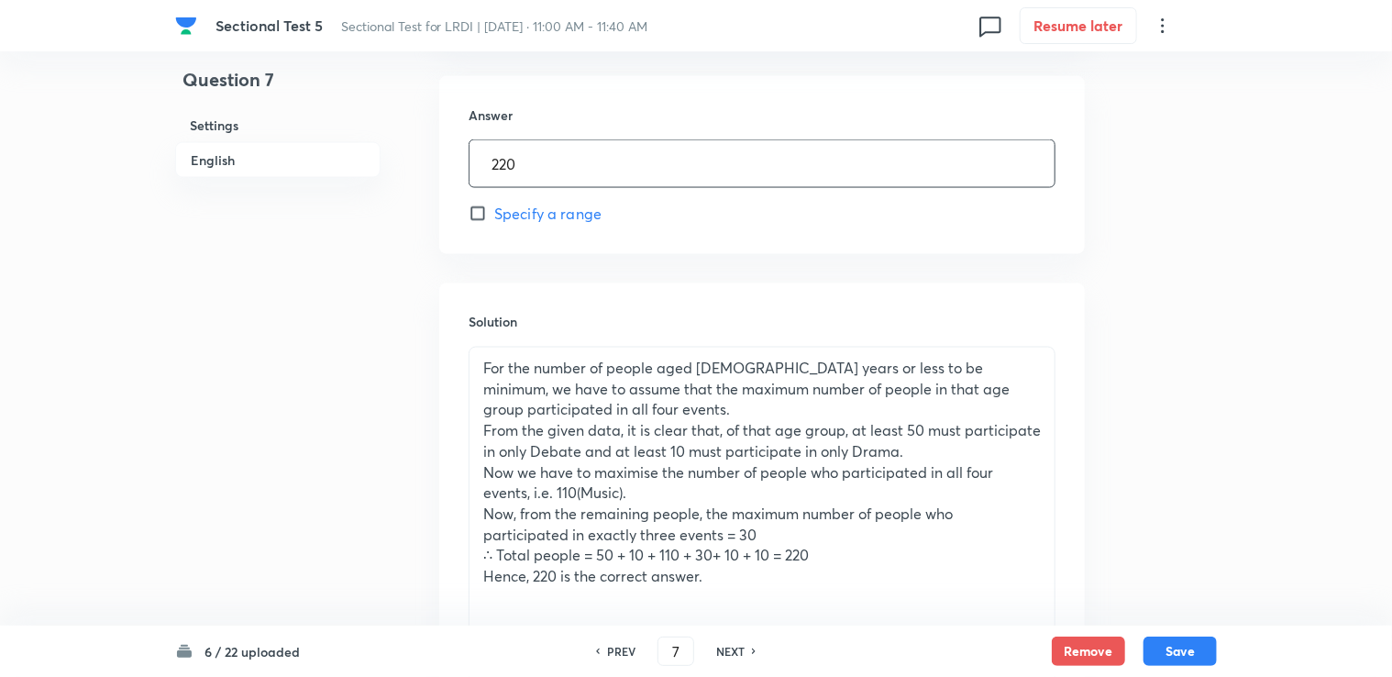
scroll to position [1622, 0]
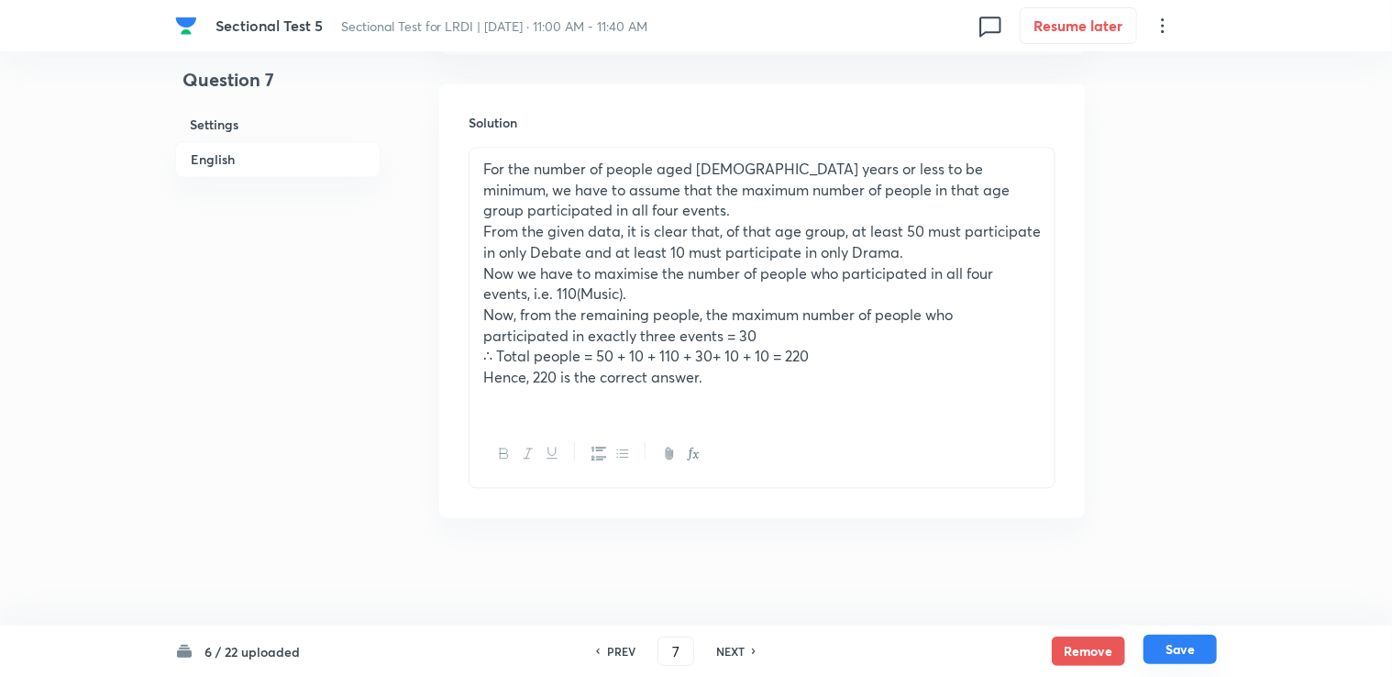
type input "220"
click at [1174, 654] on button "Save" at bounding box center [1179, 648] width 73 height 29
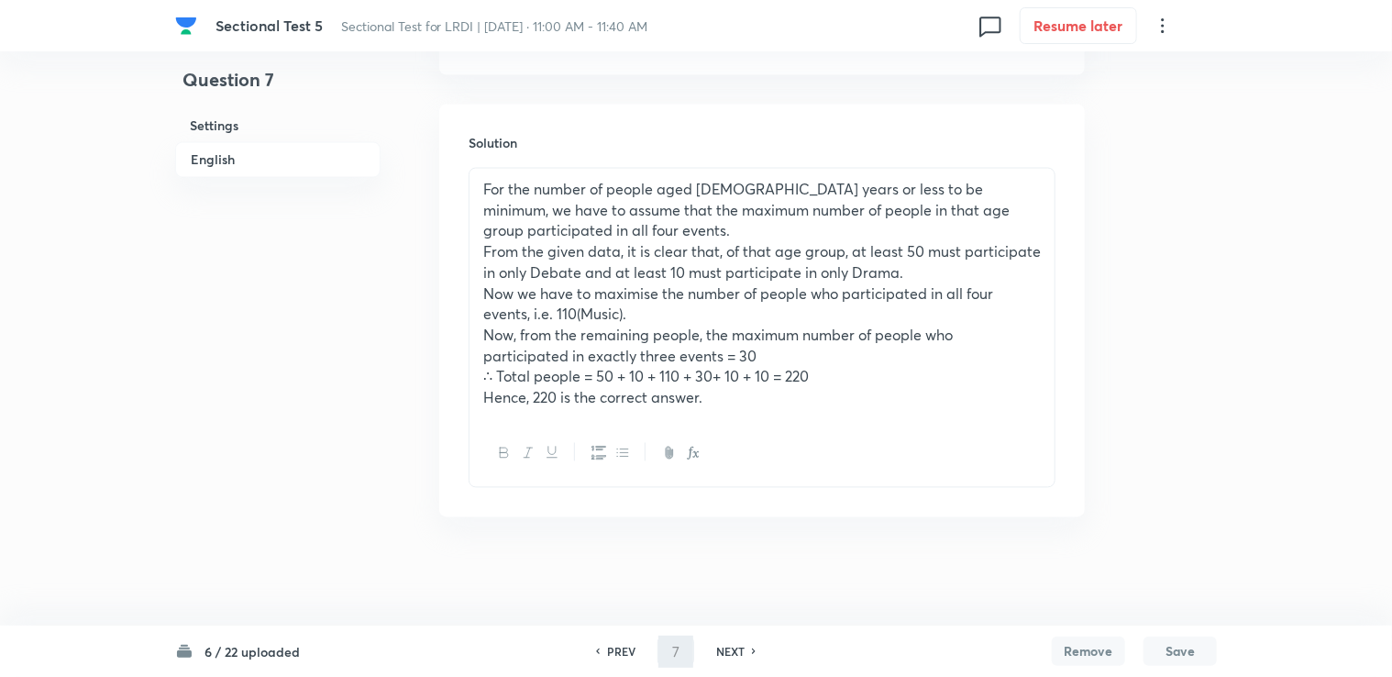
type input "8"
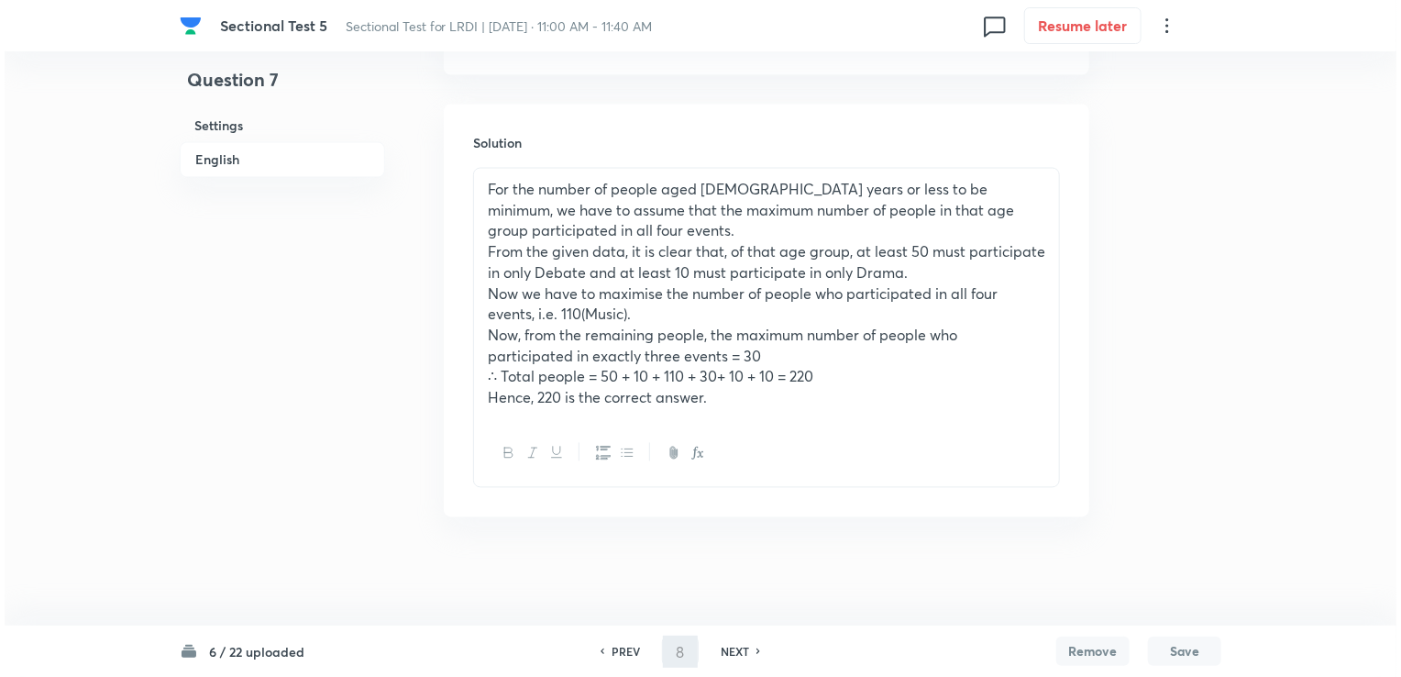
scroll to position [0, 0]
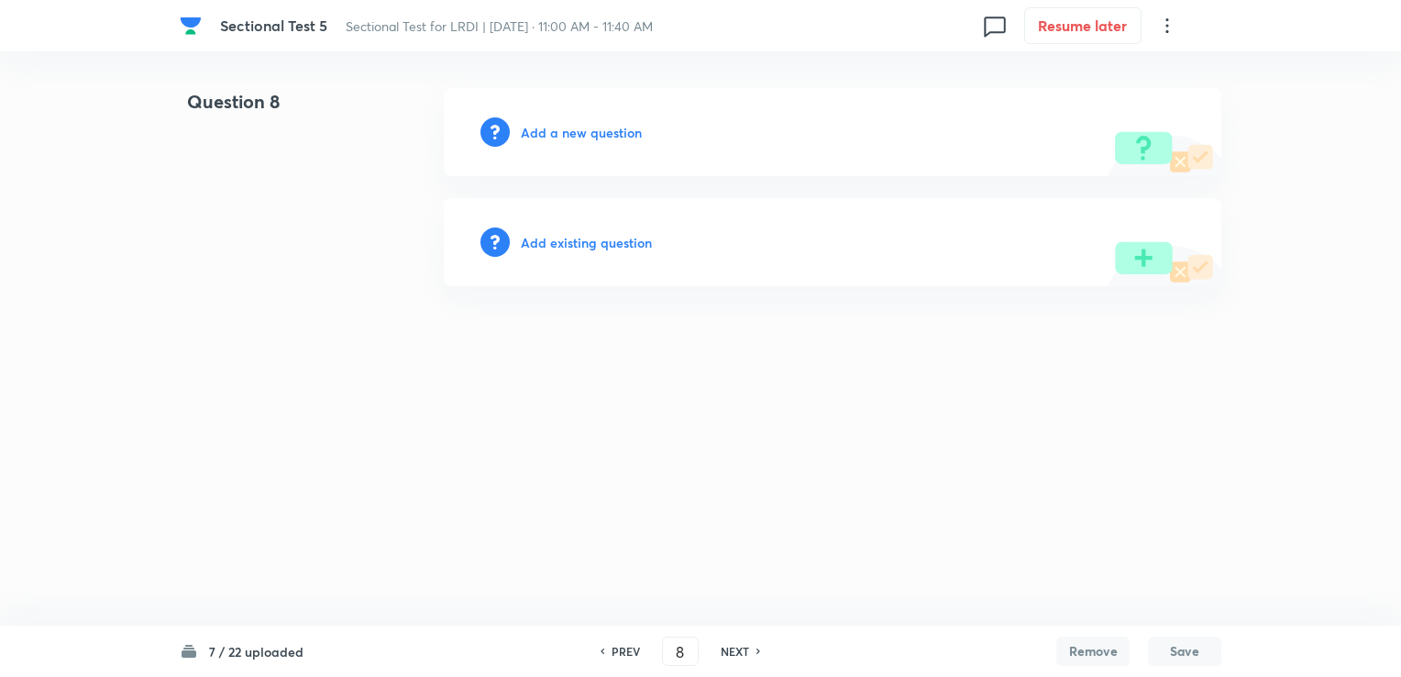
click at [560, 136] on h6 "Add a new question" at bounding box center [581, 132] width 121 height 19
click at [560, 135] on h6 "Choose a question type" at bounding box center [591, 132] width 141 height 19
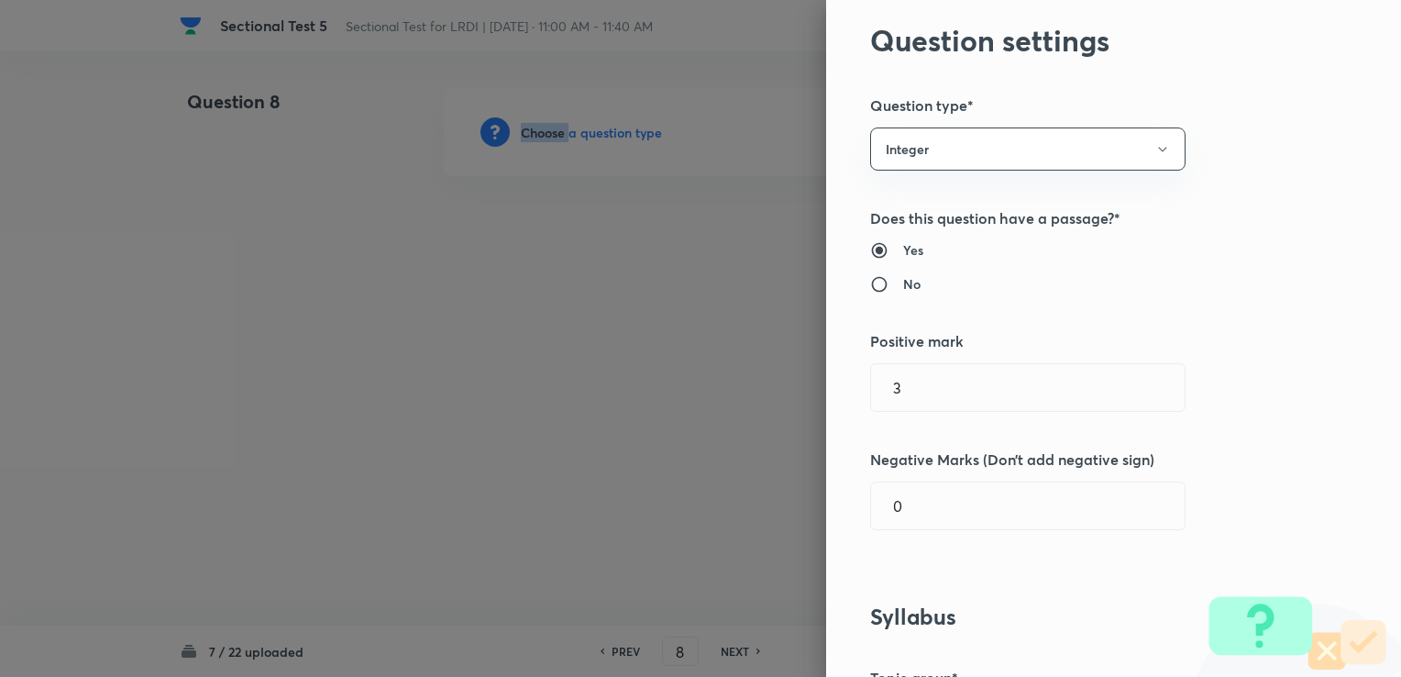
scroll to position [275, 0]
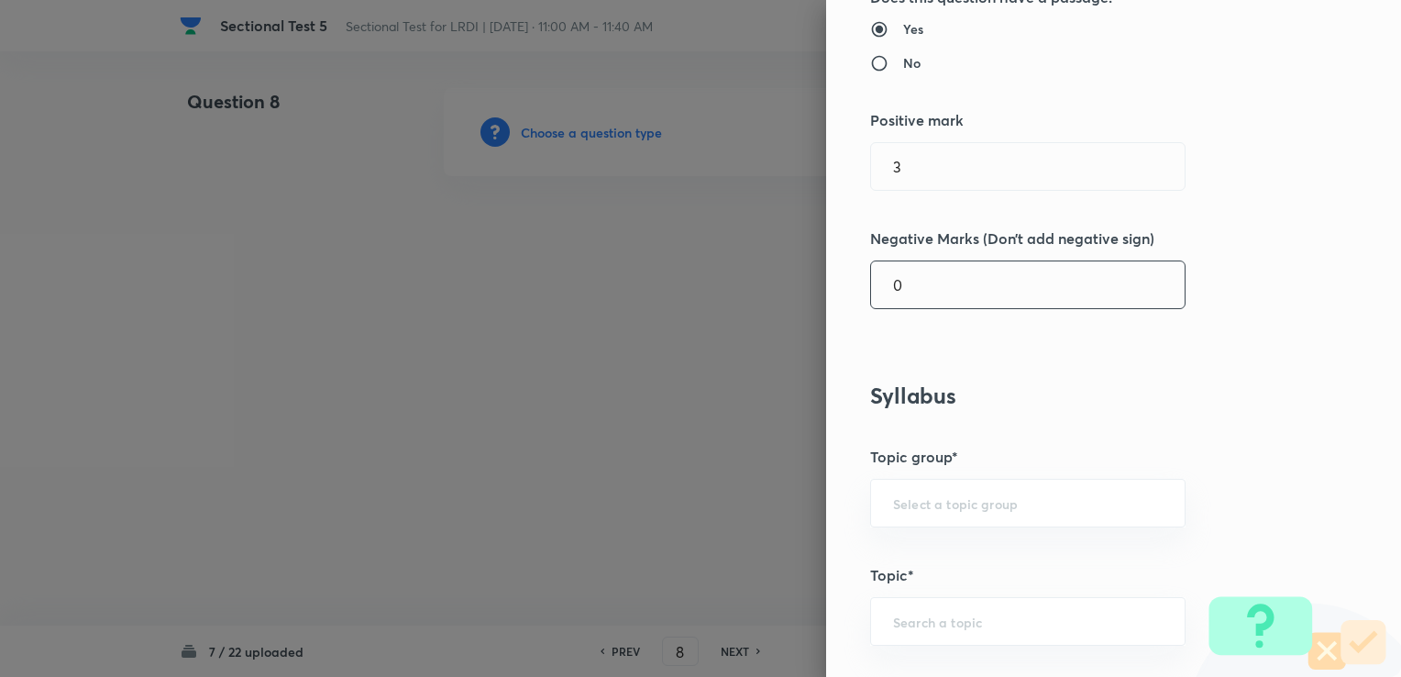
click at [910, 308] on div "Question settings Question type* Integer Does this question have a passage?* Ye…" at bounding box center [1113, 338] width 575 height 677
click at [905, 286] on input "0" at bounding box center [1028, 284] width 314 height 47
type input "0"
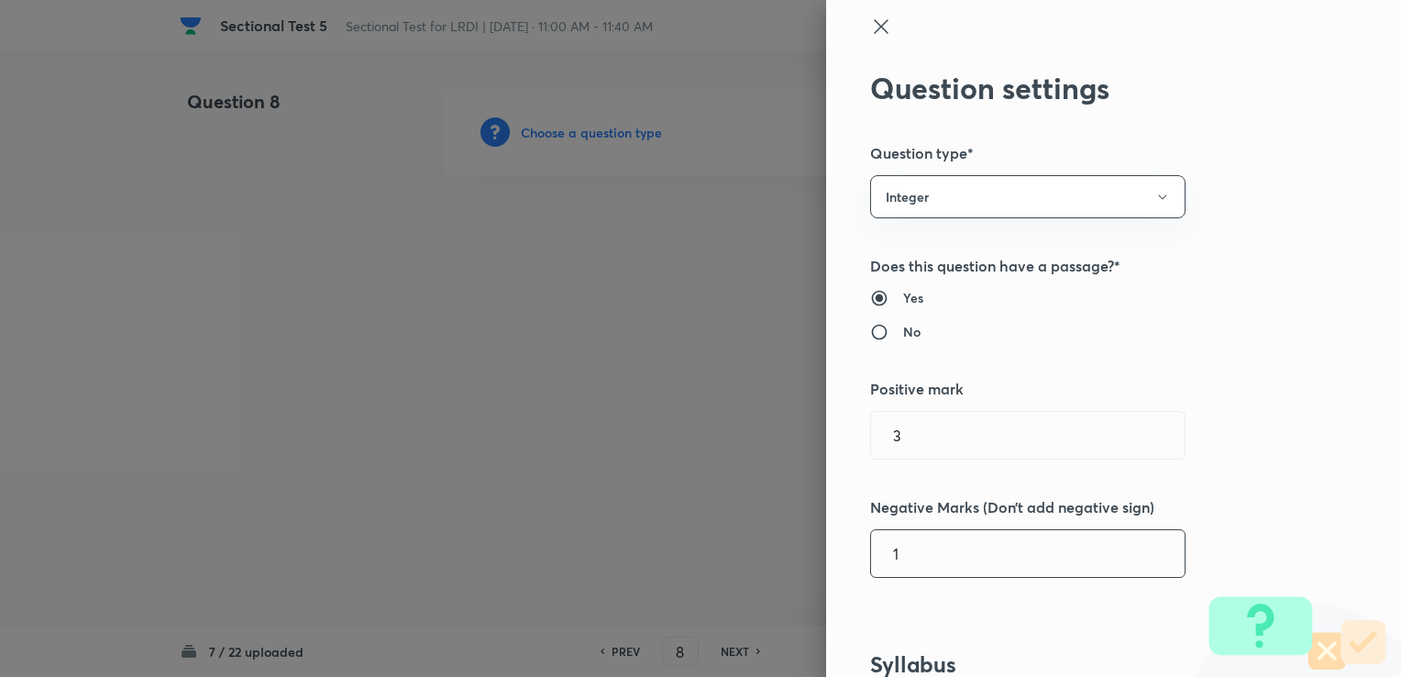
scroll to position [0, 0]
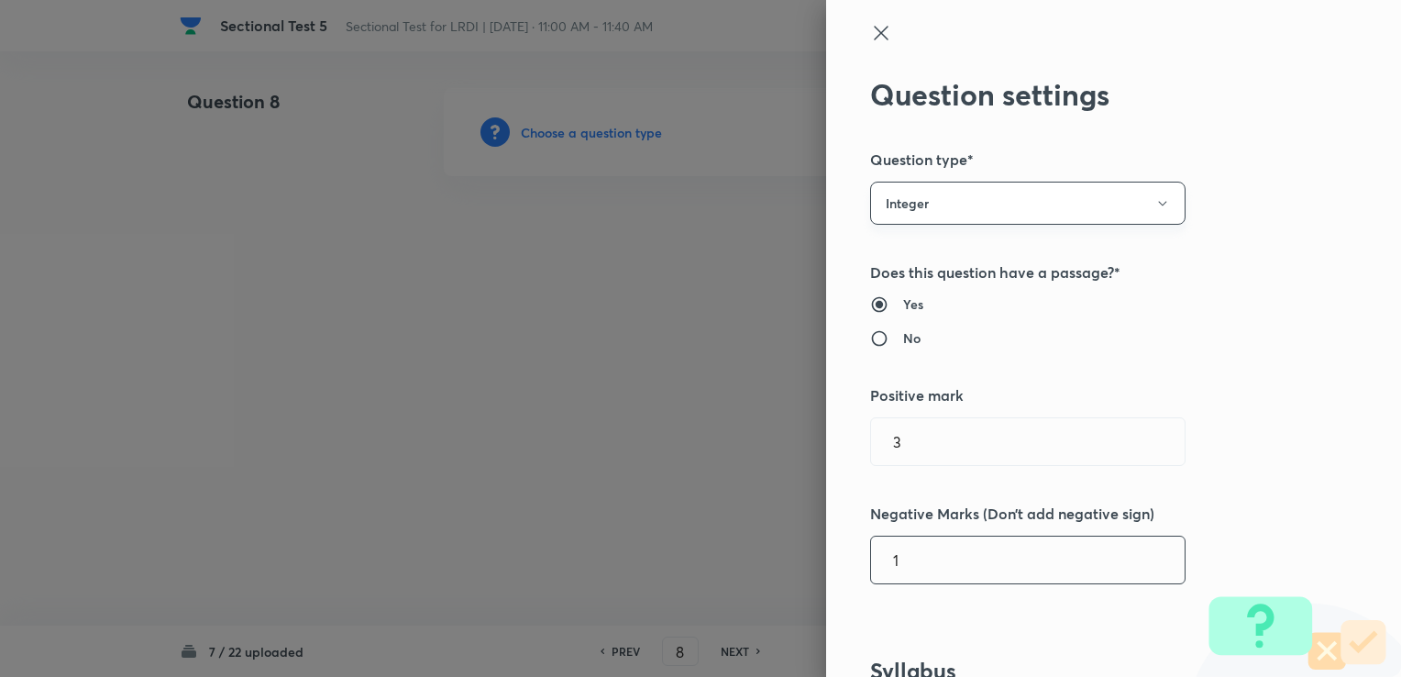
type input "1"
click at [943, 204] on button "Integer" at bounding box center [1027, 203] width 315 height 43
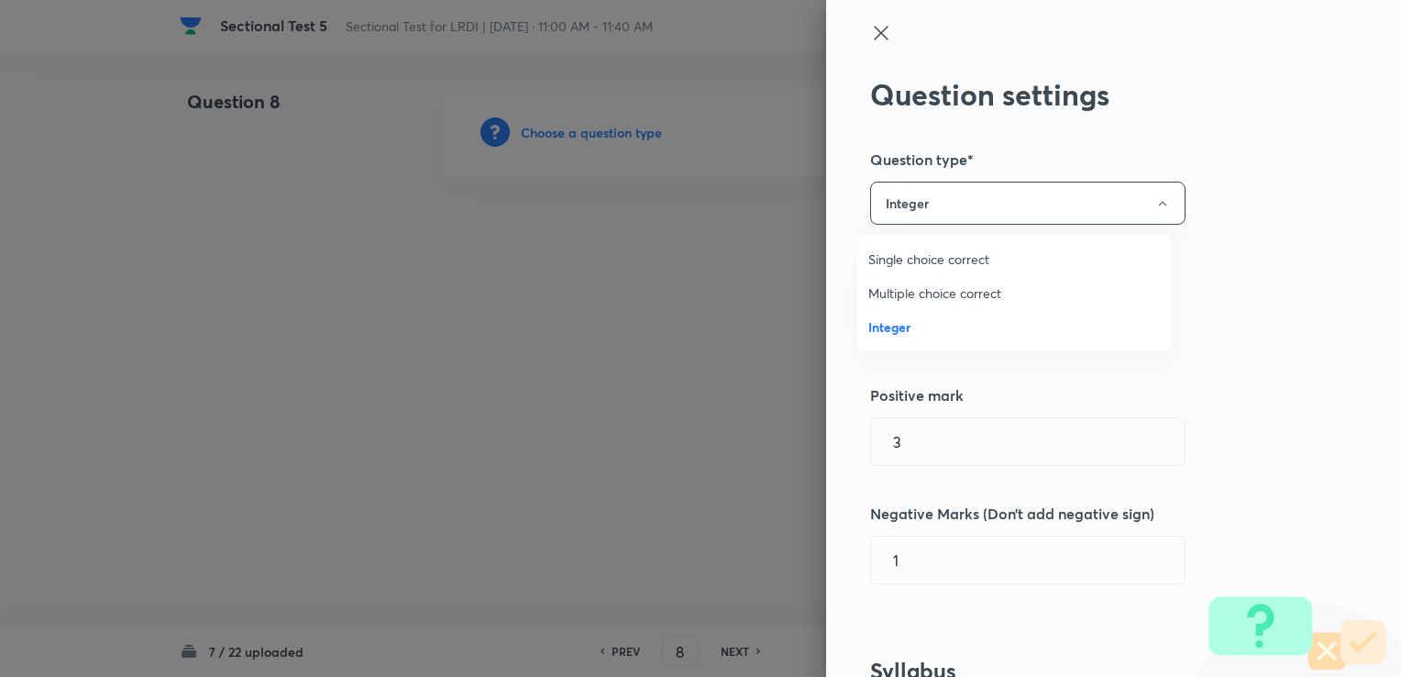
click at [893, 250] on span "Single choice correct" at bounding box center [1014, 258] width 292 height 19
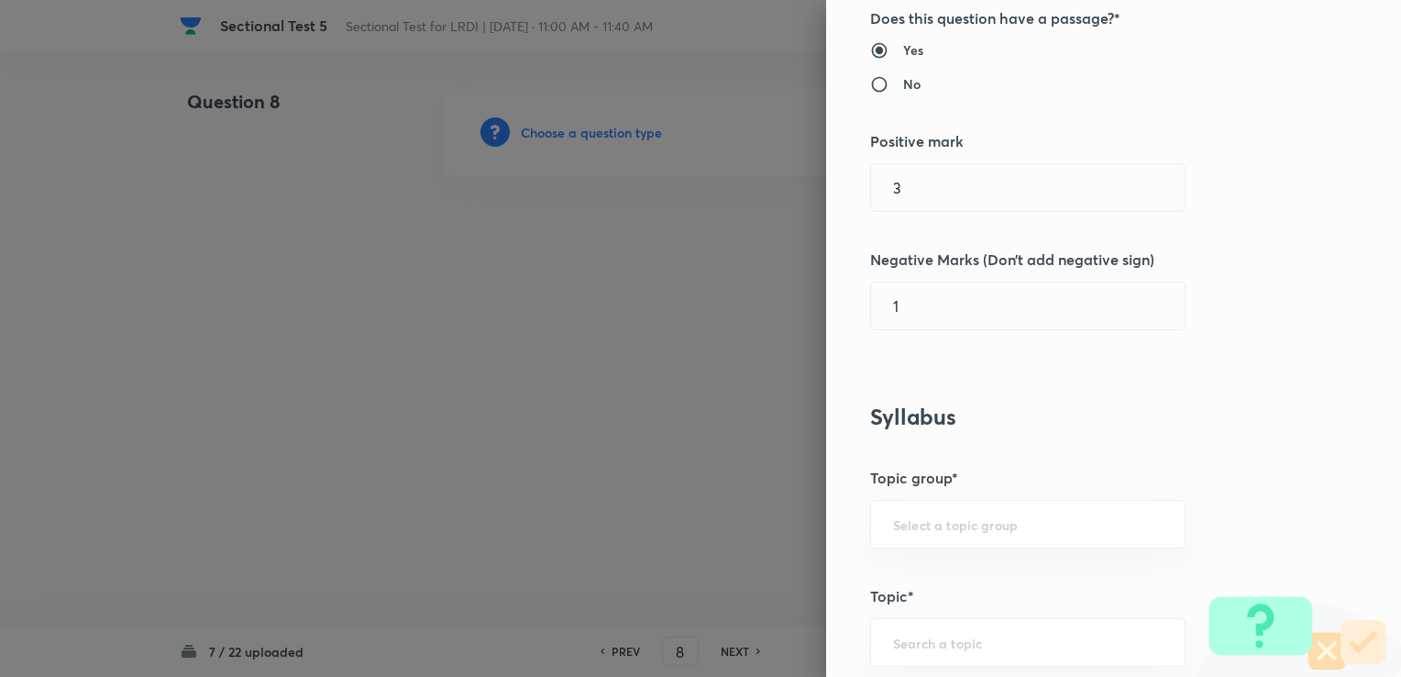
scroll to position [367, 0]
click at [899, 531] on div "​" at bounding box center [1027, 519] width 315 height 49
drag, startPoint x: 911, startPoint y: 511, endPoint x: 924, endPoint y: 539, distance: 31.2
click at [912, 511] on input "text" at bounding box center [1028, 519] width 270 height 17
click at [912, 560] on li "DI and LR" at bounding box center [1014, 569] width 314 height 33
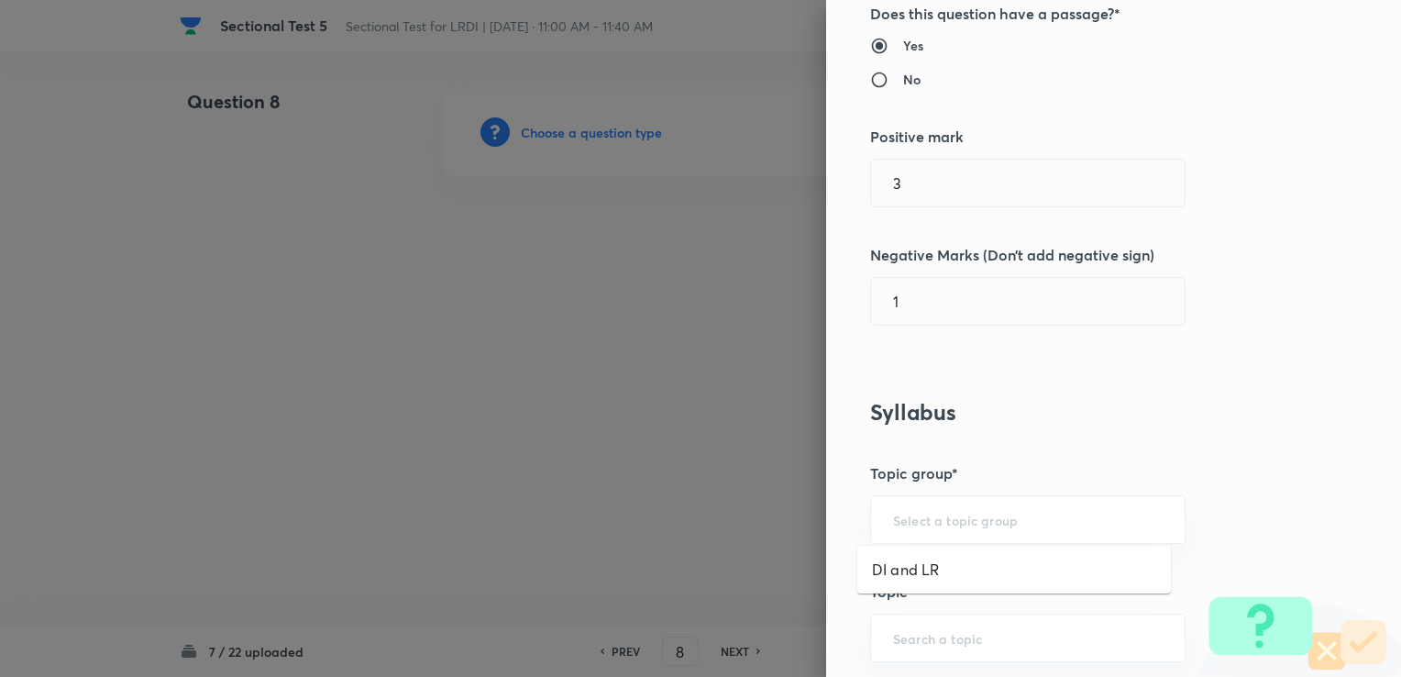
type input "DI and LR"
drag, startPoint x: 889, startPoint y: 621, endPoint x: 891, endPoint y: 637, distance: 16.6
click at [888, 624] on div "​" at bounding box center [1027, 637] width 315 height 49
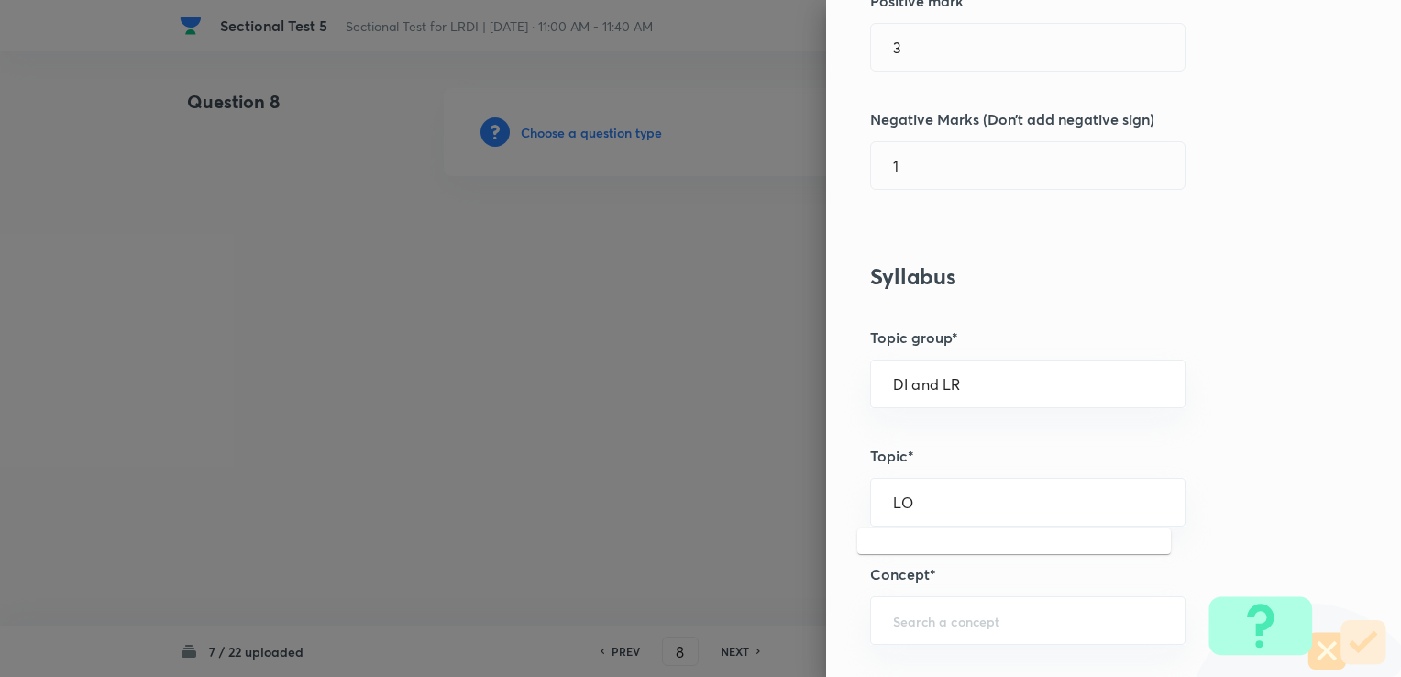
scroll to position [550, 0]
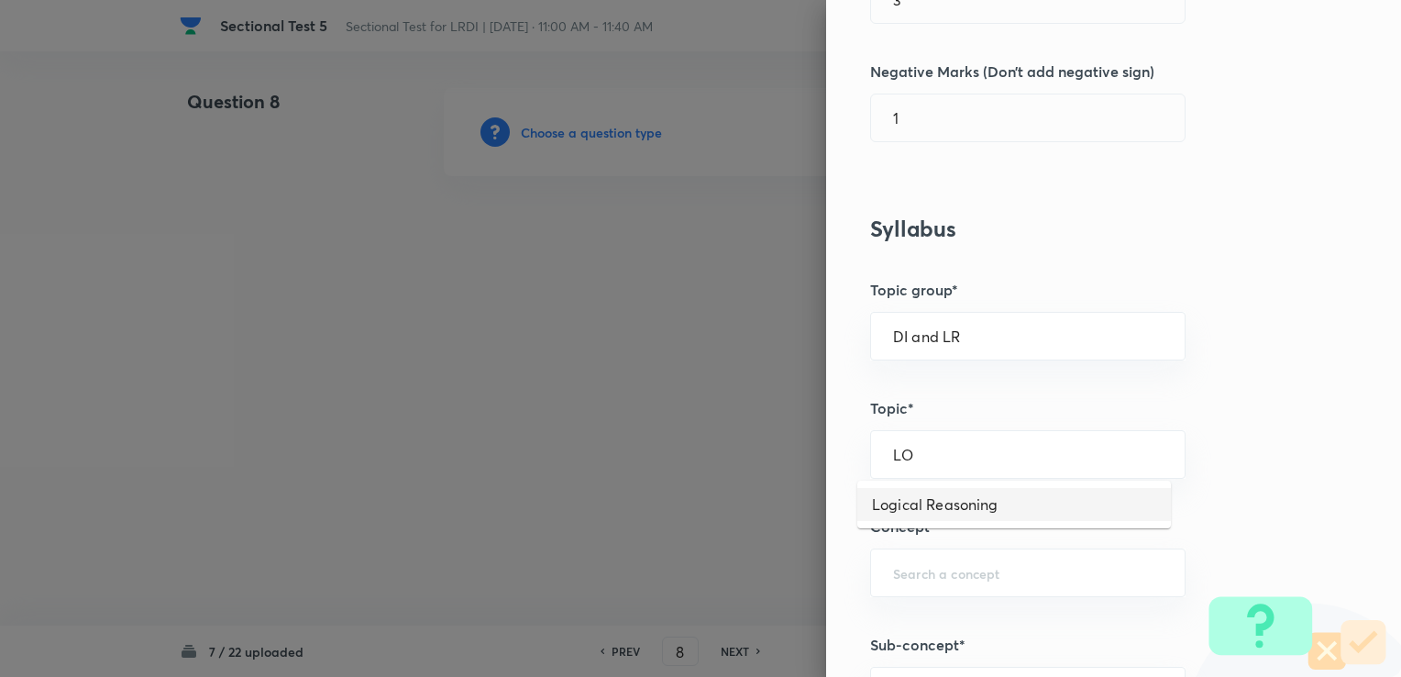
click at [922, 490] on li "Logical Reasoning" at bounding box center [1014, 504] width 314 height 33
type input "Logical Reasoning"
click at [893, 567] on input "text" at bounding box center [1028, 572] width 270 height 17
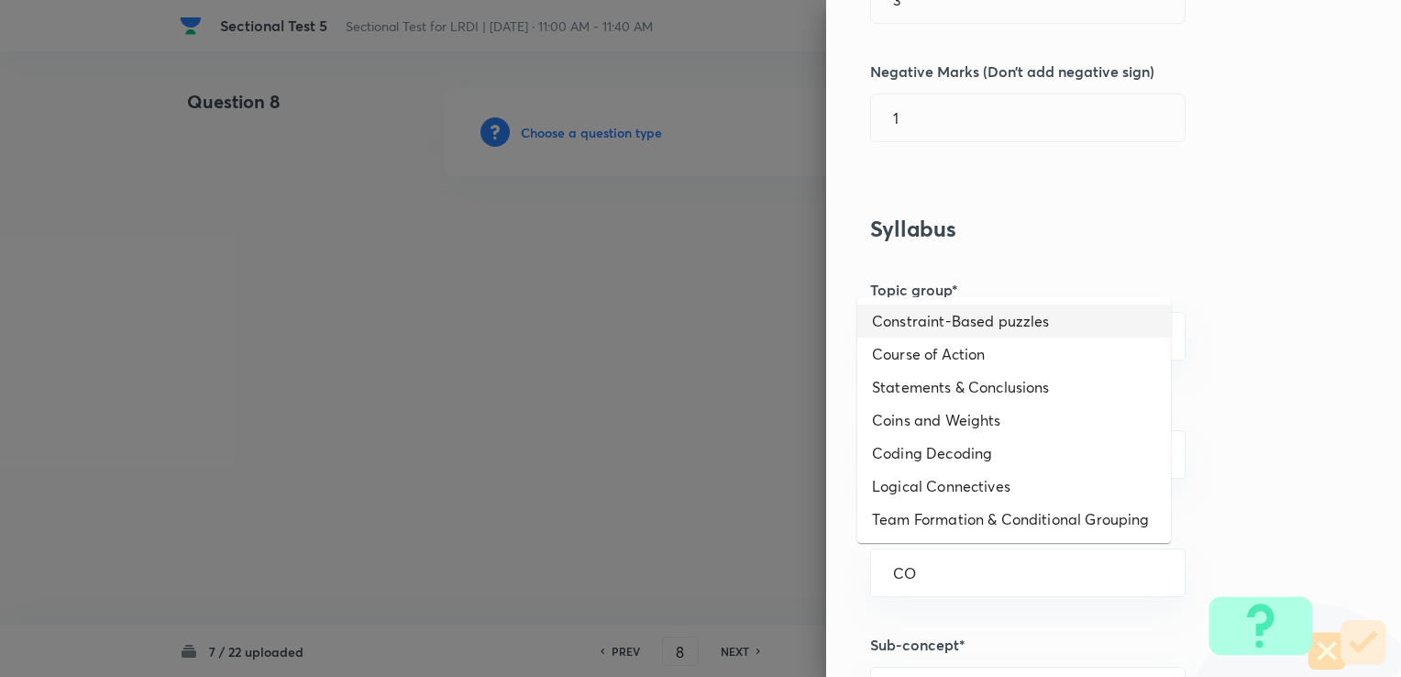
click at [949, 330] on li "Constraint-Based puzzles" at bounding box center [1014, 320] width 314 height 33
type input "Constraint-Based puzzles"
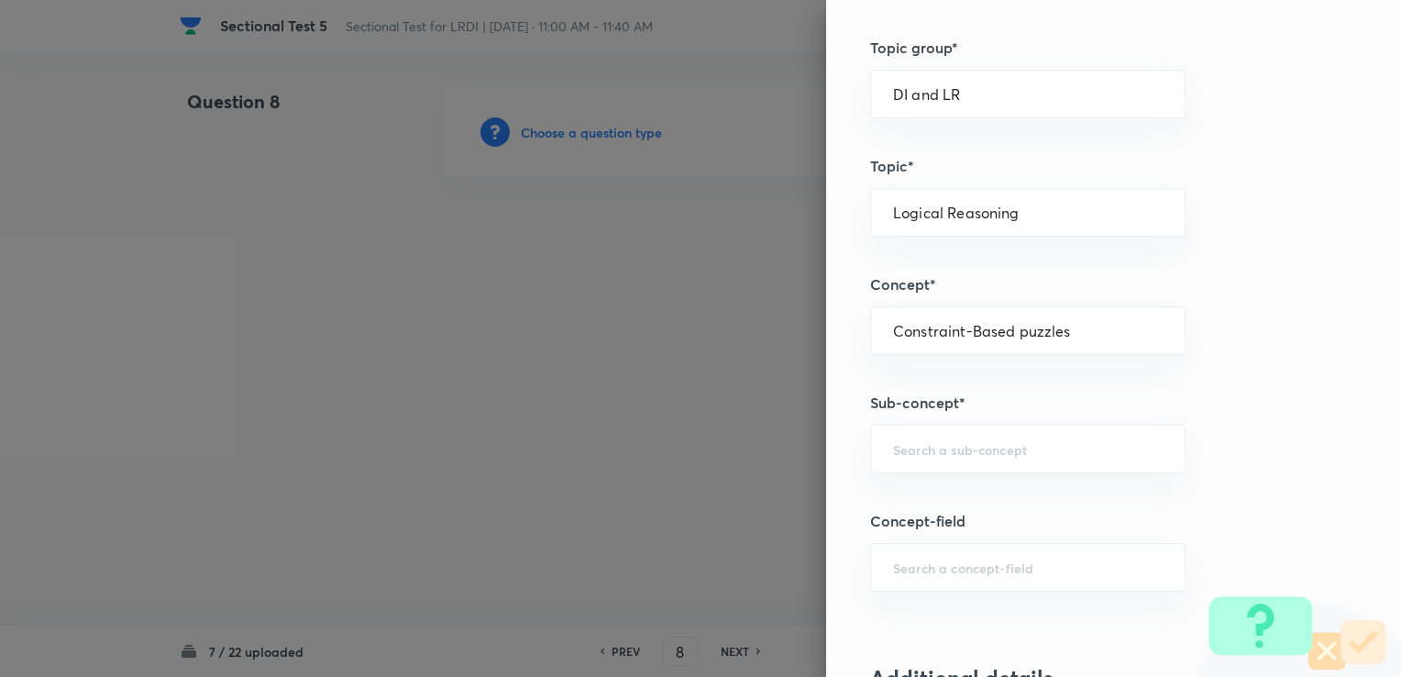
scroll to position [825, 0]
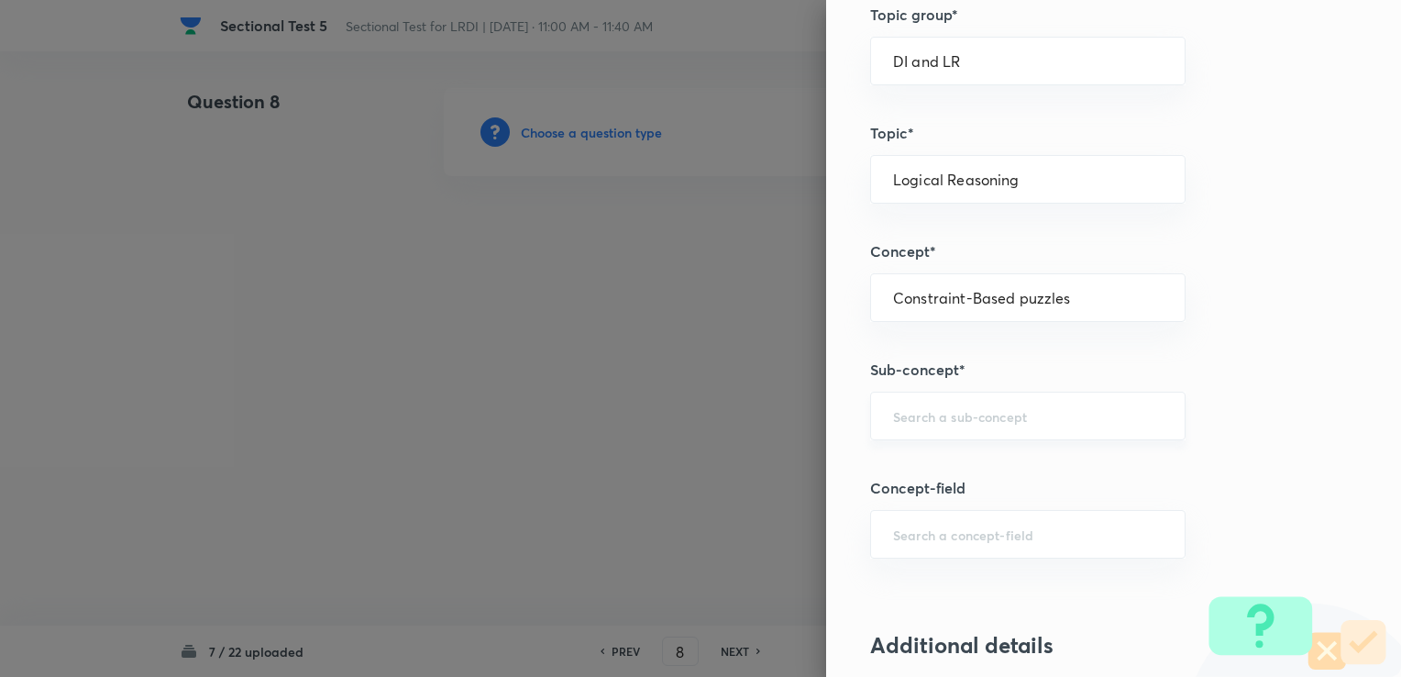
click at [912, 424] on div "​" at bounding box center [1027, 415] width 315 height 49
click at [914, 455] on li "Constraint-Based Puzzles" at bounding box center [1014, 464] width 314 height 33
type input "Constraint-Based Puzzles"
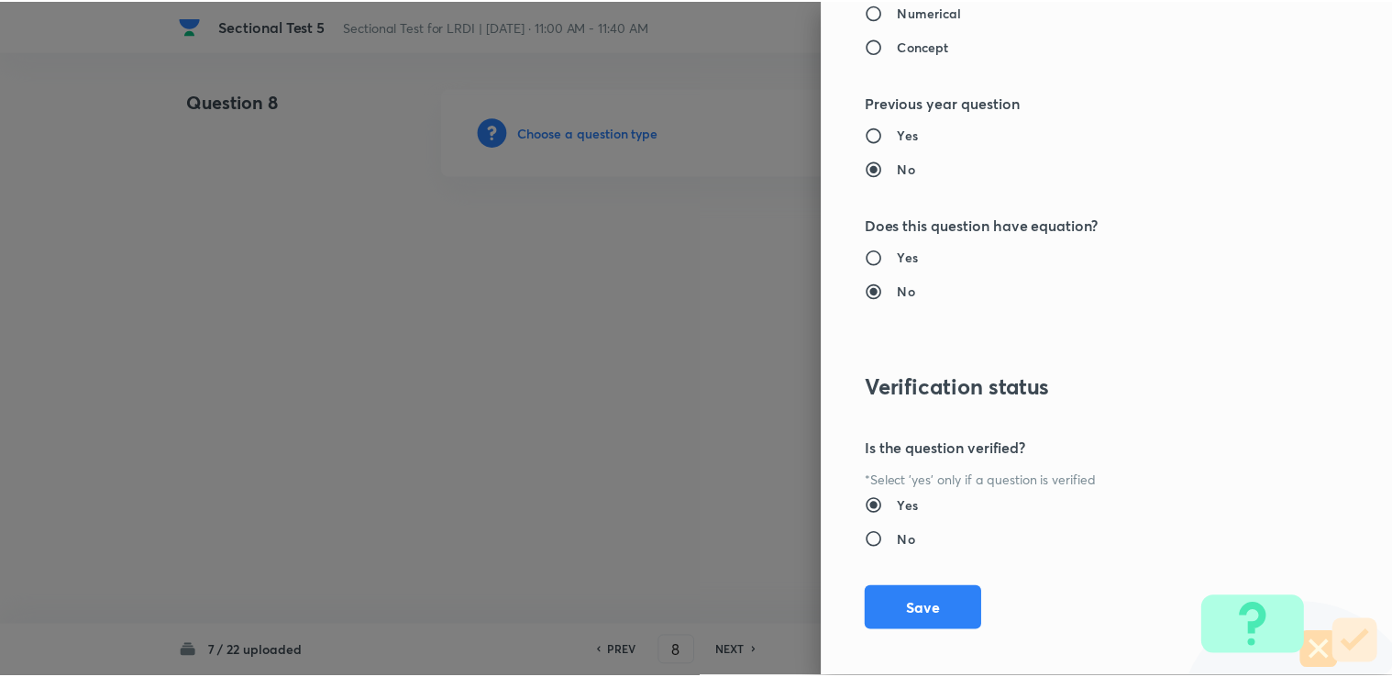
scroll to position [1819, 0]
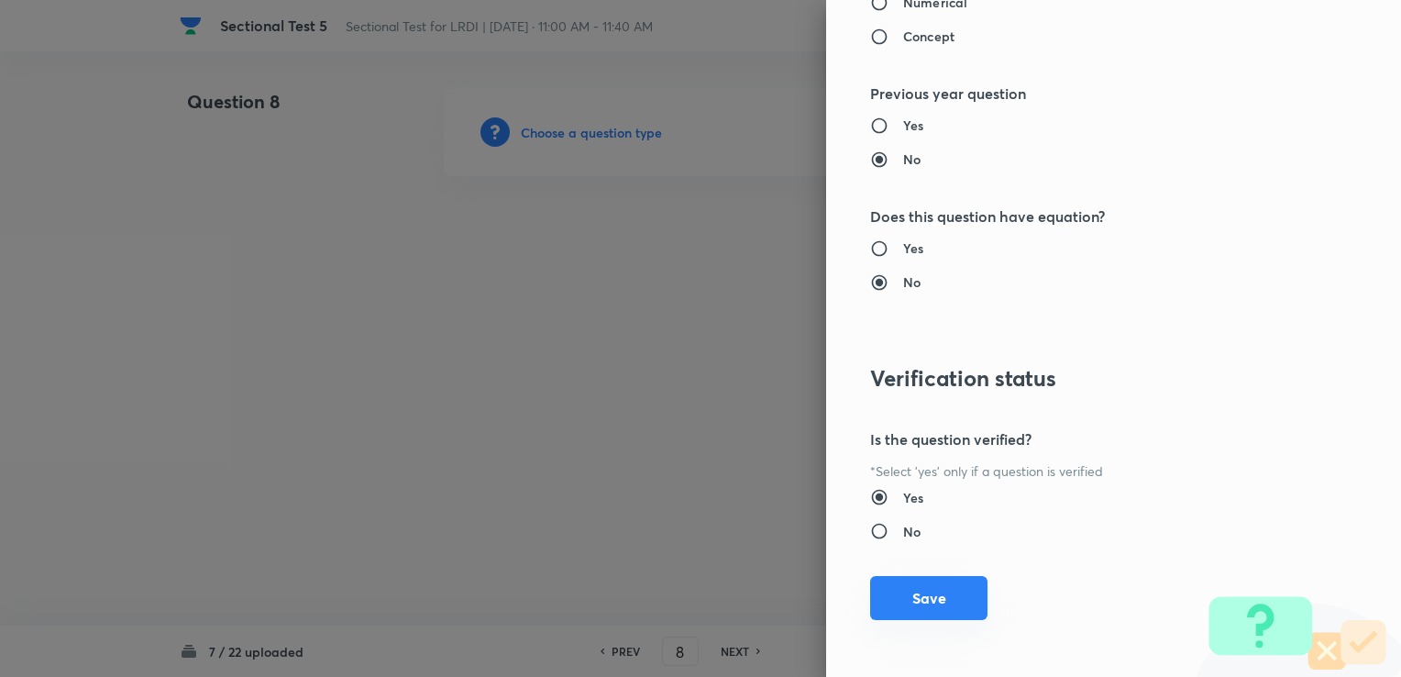
click at [921, 588] on button "Save" at bounding box center [928, 598] width 117 height 44
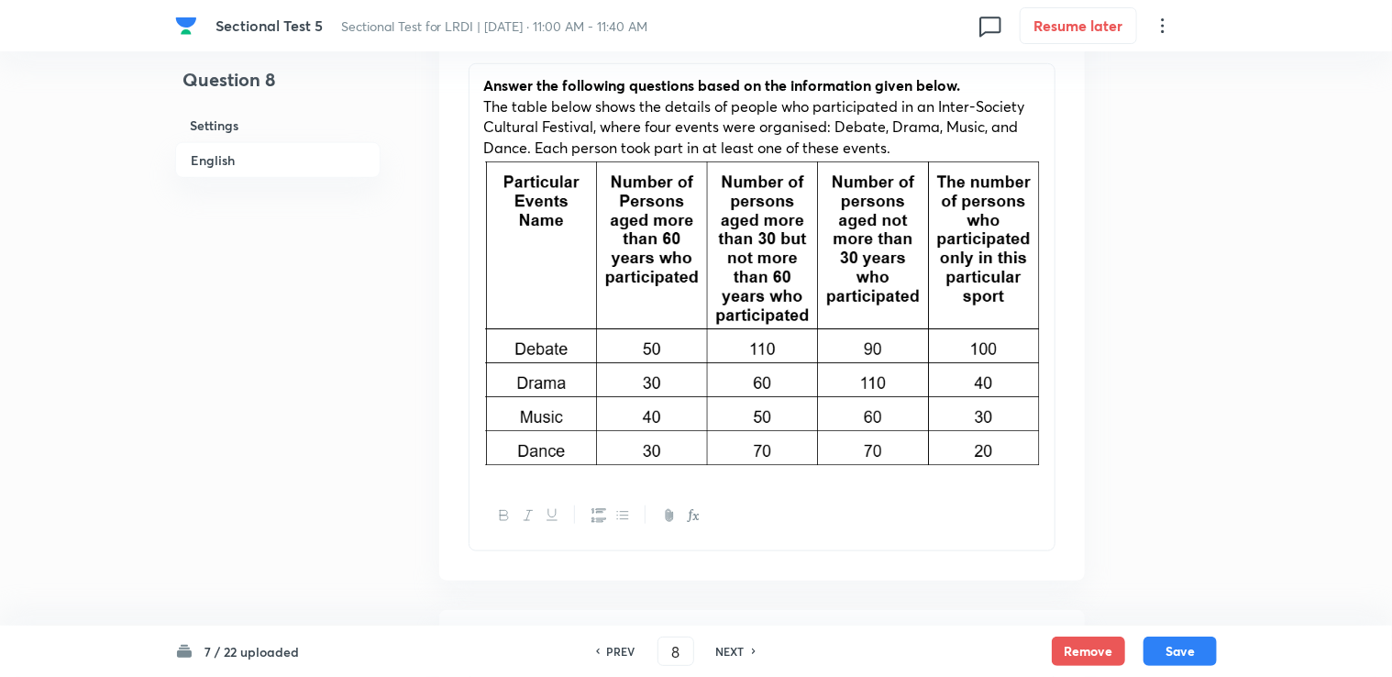
scroll to position [917, 0]
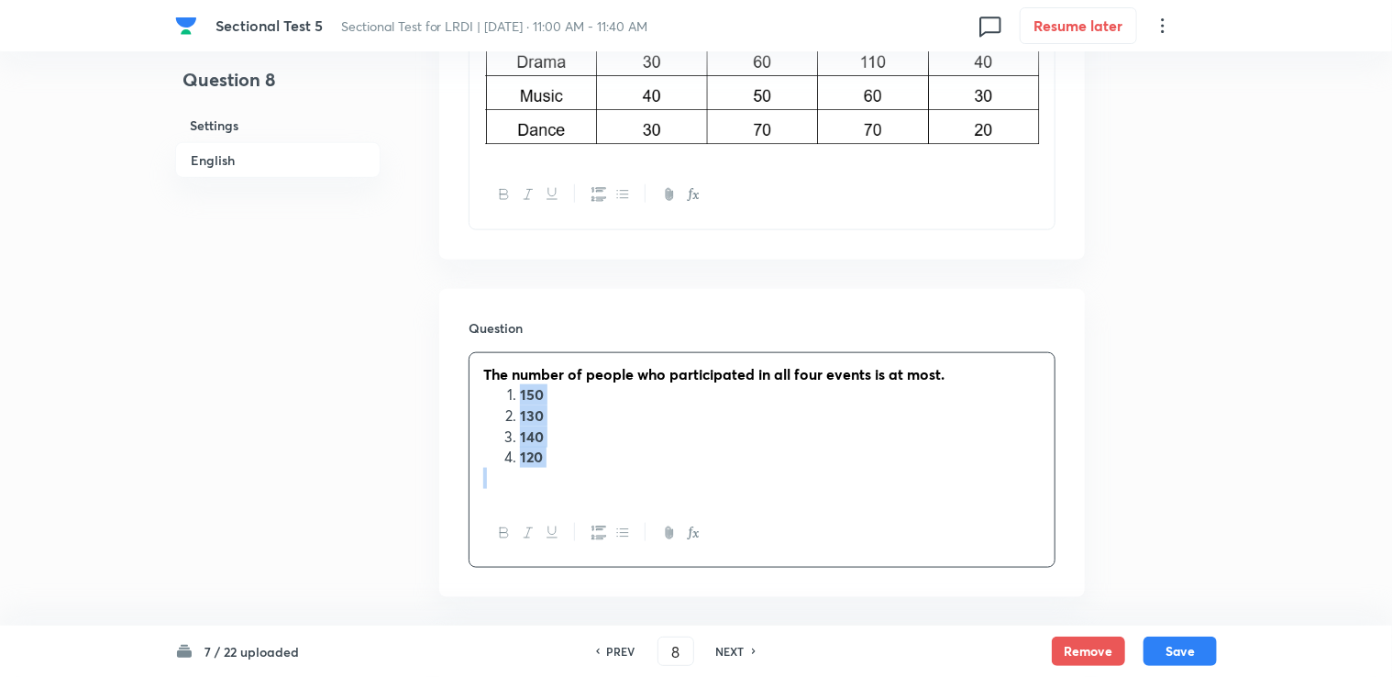
drag, startPoint x: 520, startPoint y: 387, endPoint x: 579, endPoint y: 475, distance: 106.3
click at [579, 475] on div "The number of people who participated in all four events is at most. 150 130 14…" at bounding box center [761, 426] width 585 height 147
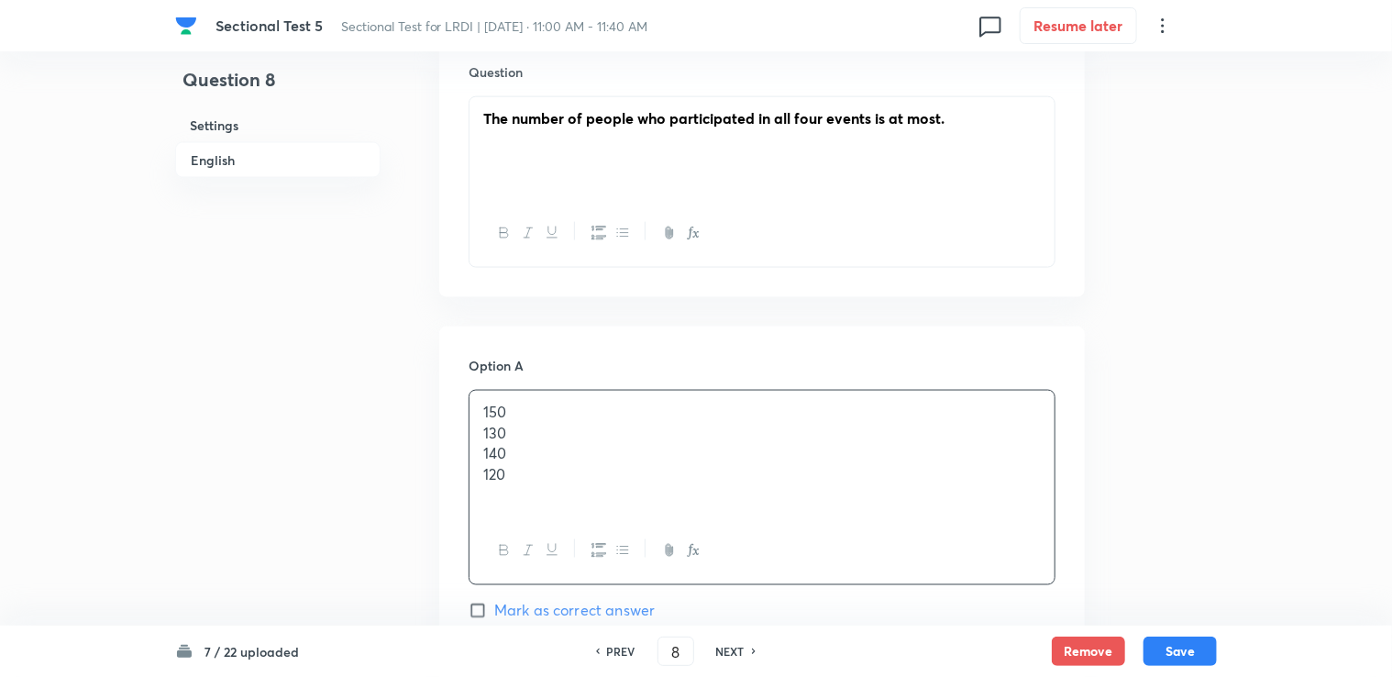
scroll to position [1192, 0]
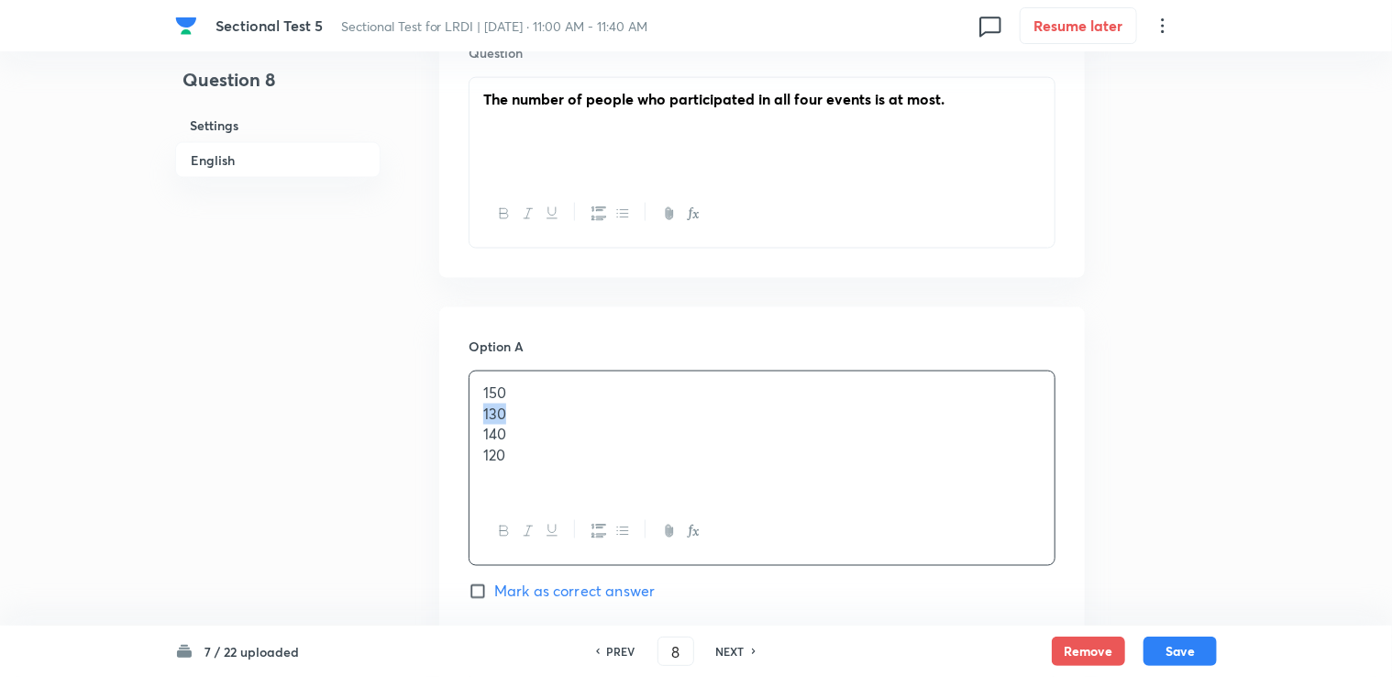
drag, startPoint x: 479, startPoint y: 418, endPoint x: 543, endPoint y: 413, distance: 64.3
click at [543, 413] on div "150 130 140 120" at bounding box center [761, 434] width 585 height 127
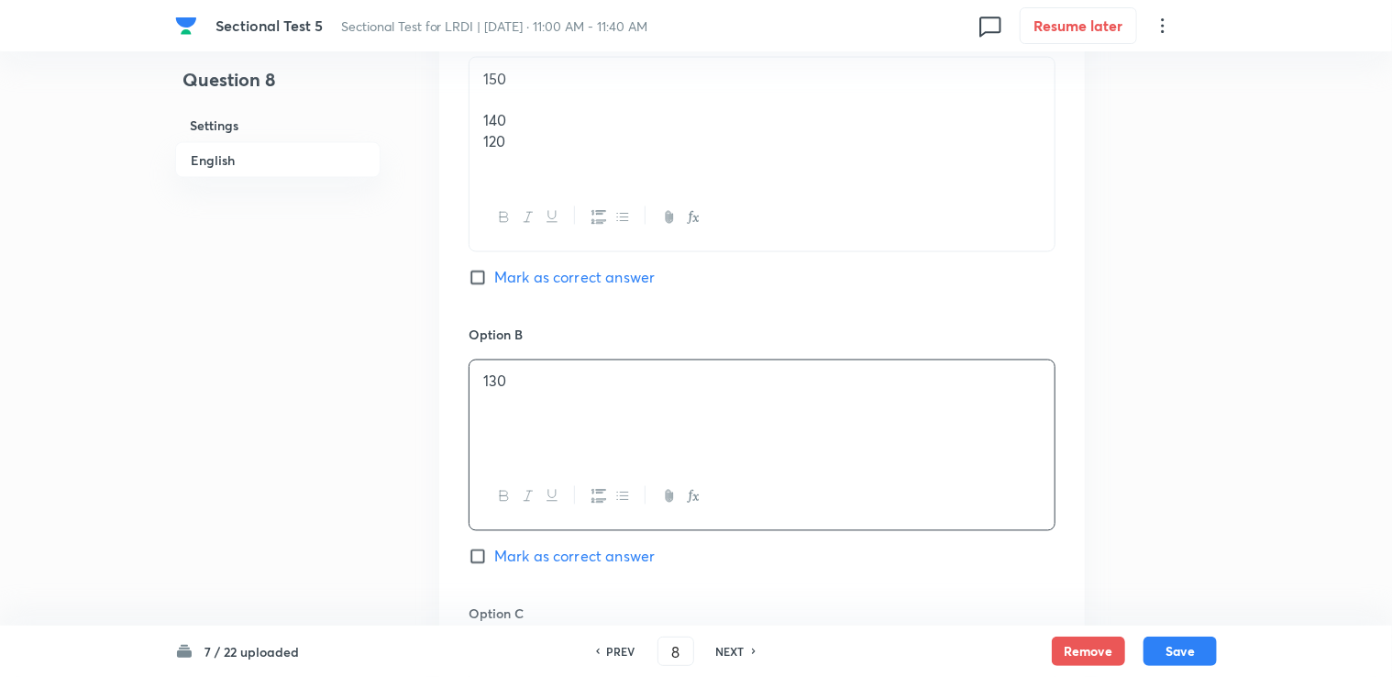
scroll to position [1375, 0]
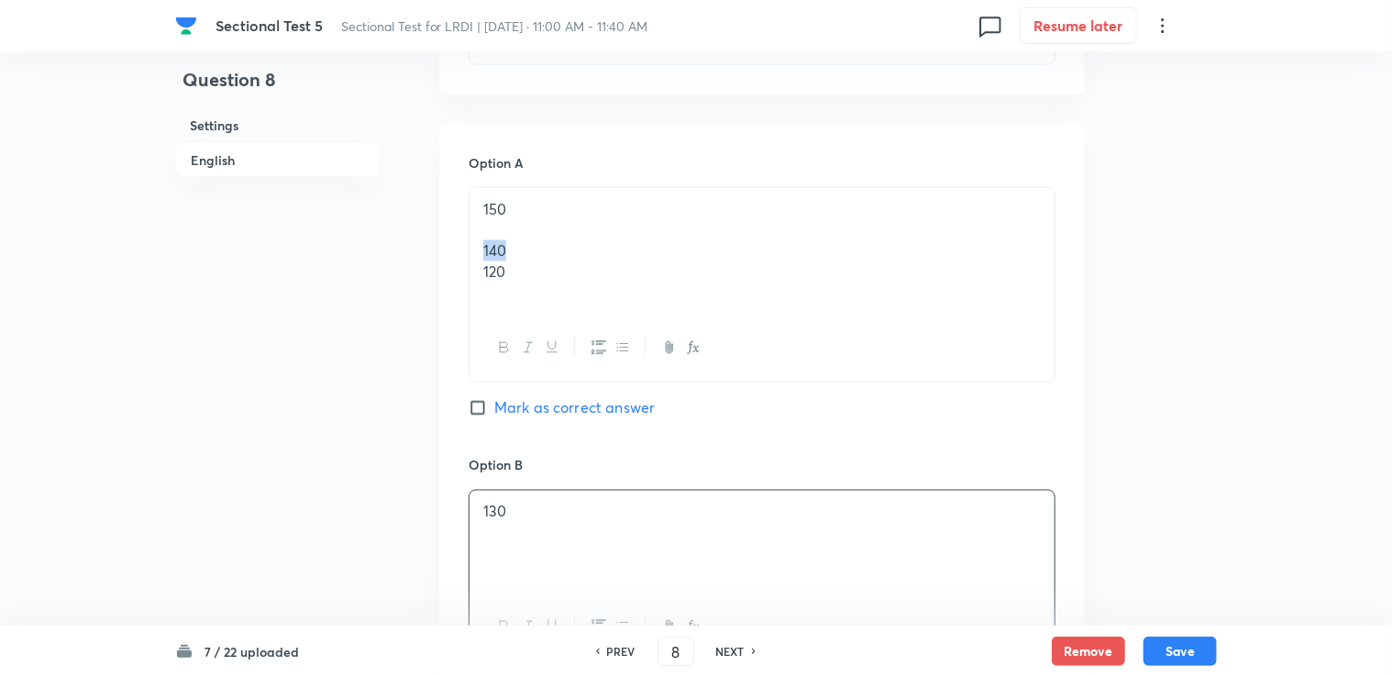
drag, startPoint x: 482, startPoint y: 240, endPoint x: 520, endPoint y: 250, distance: 38.9
click at [520, 250] on p "140" at bounding box center [761, 250] width 557 height 21
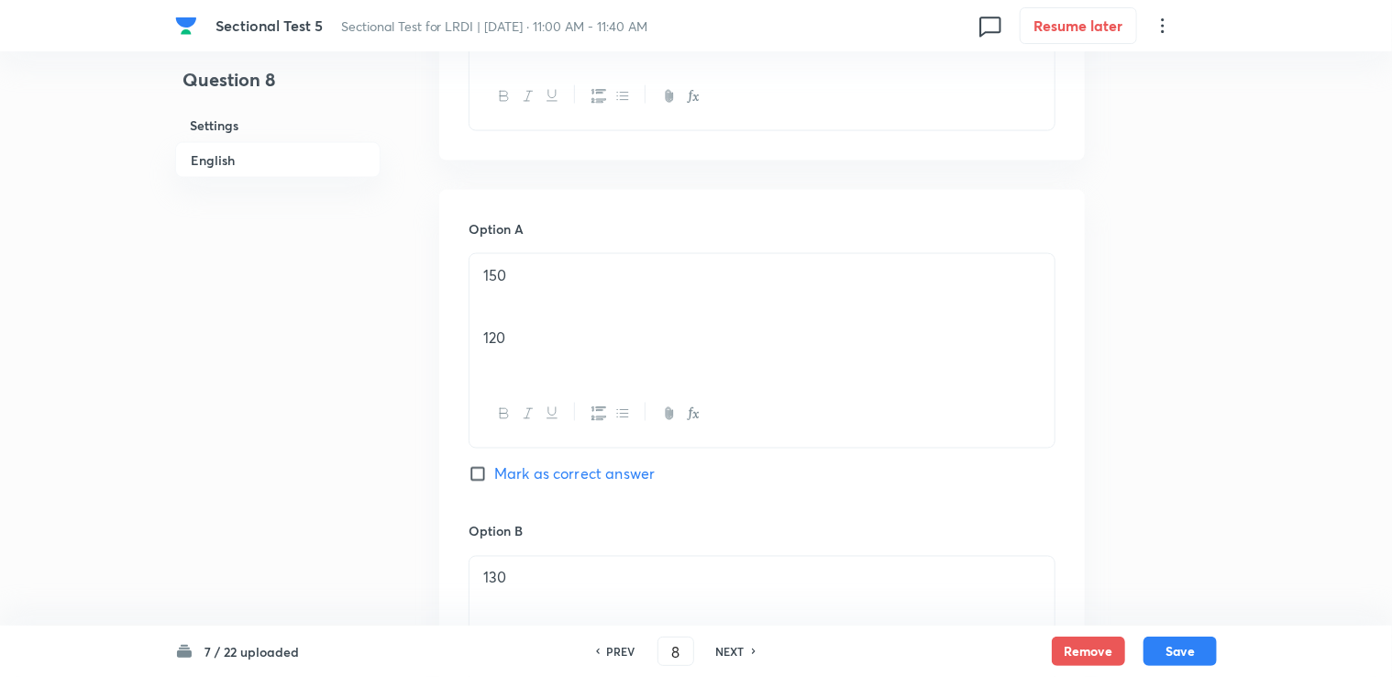
scroll to position [1284, 0]
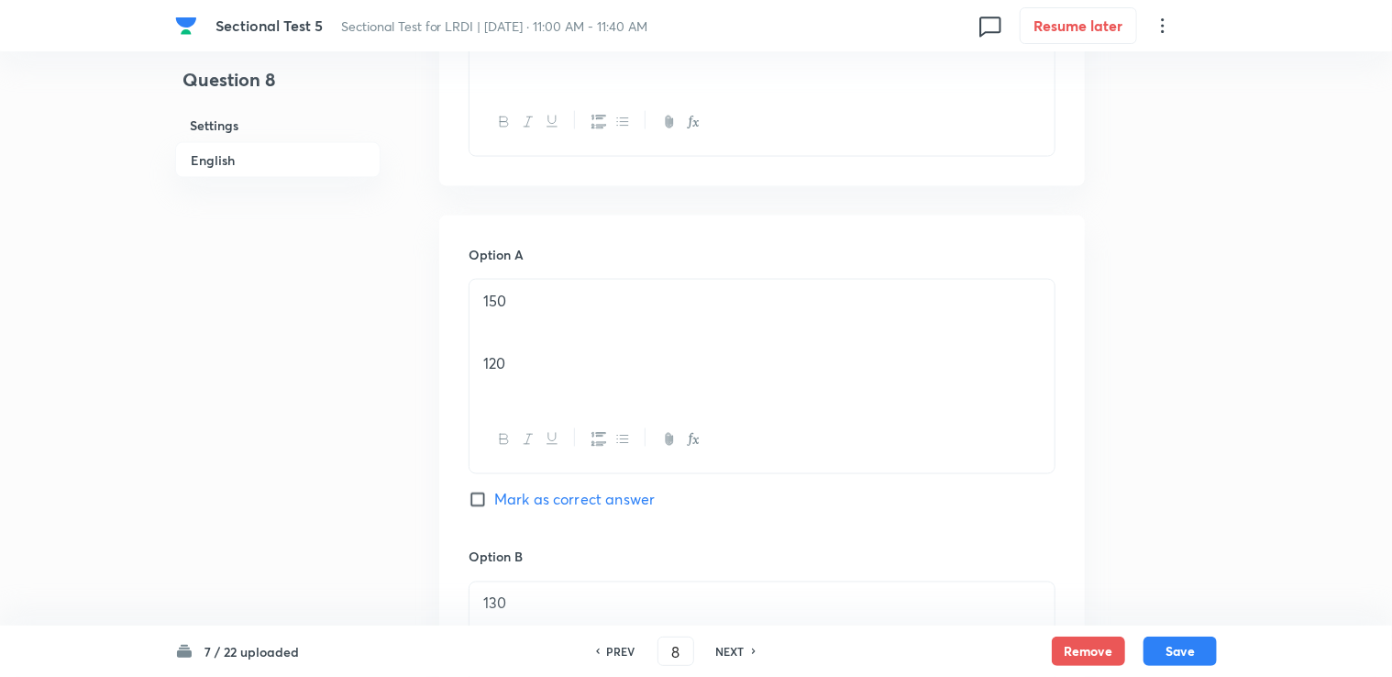
click at [490, 370] on p "120" at bounding box center [761, 363] width 557 height 21
drag, startPoint x: 482, startPoint y: 365, endPoint x: 543, endPoint y: 377, distance: 61.7
click at [543, 377] on div "150 120" at bounding box center [761, 343] width 585 height 127
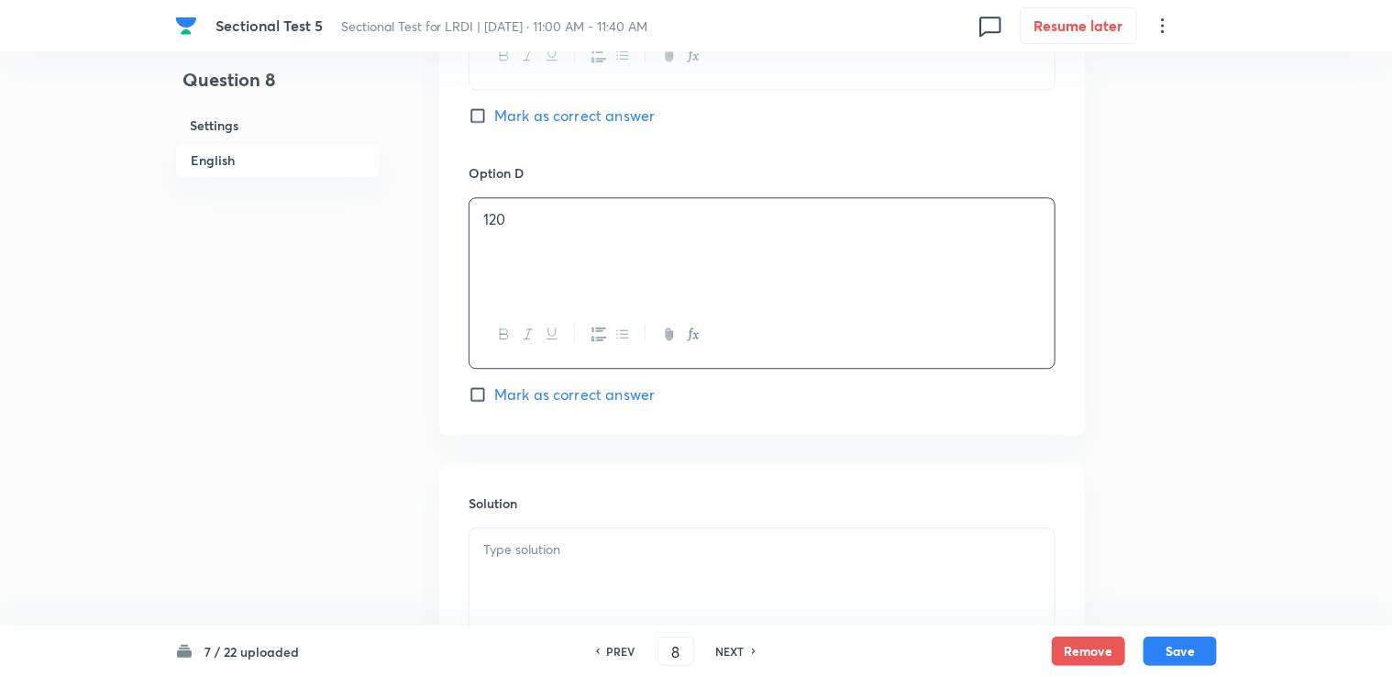
scroll to position [2384, 0]
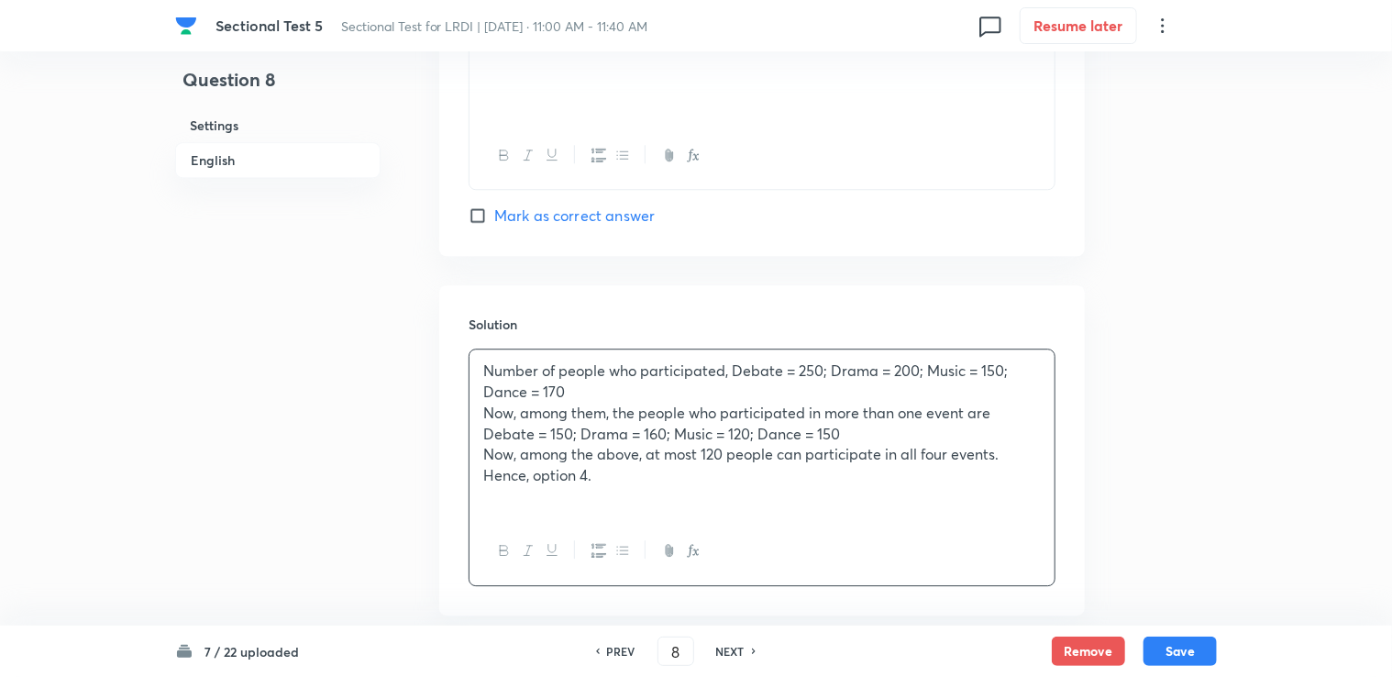
click at [575, 218] on span "Mark as correct answer" at bounding box center [574, 215] width 160 height 22
click at [494, 218] on input "Mark as correct answer" at bounding box center [482, 215] width 26 height 18
checkbox input "true"
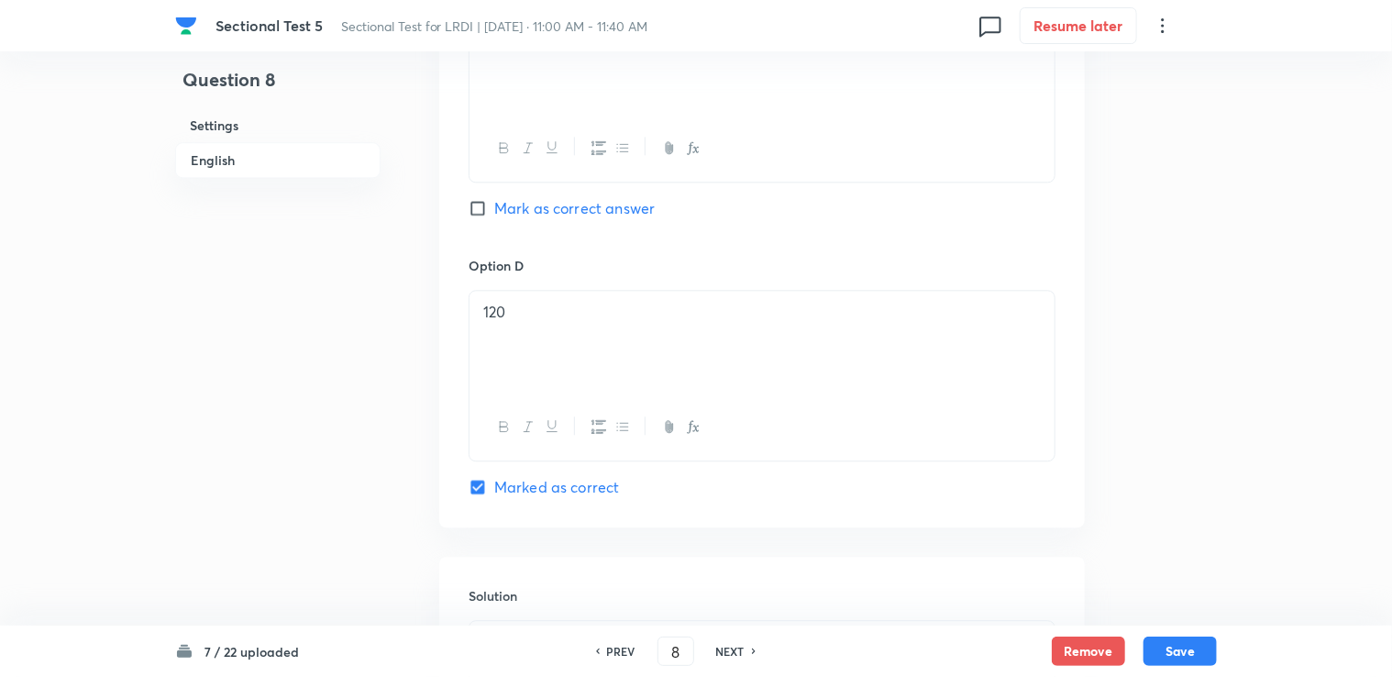
scroll to position [2479, 0]
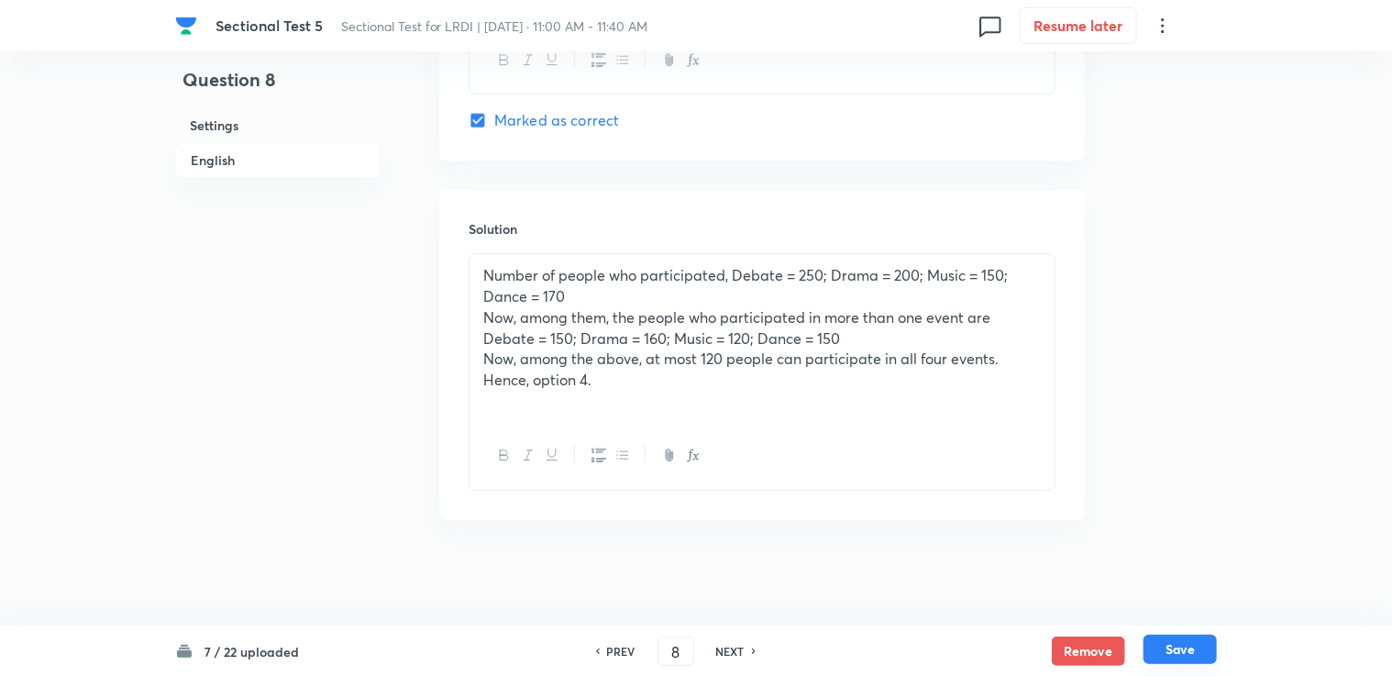
click at [1171, 638] on button "Save" at bounding box center [1179, 648] width 73 height 29
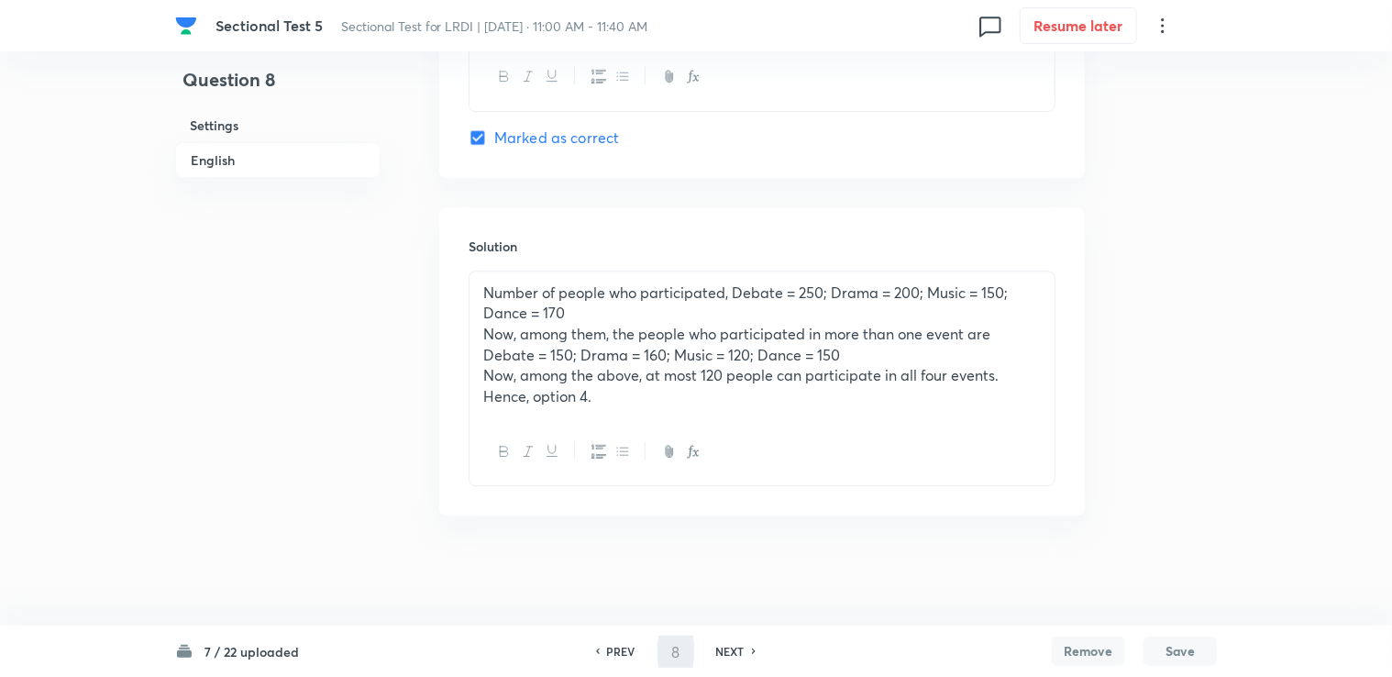
scroll to position [2456, 0]
type input "9"
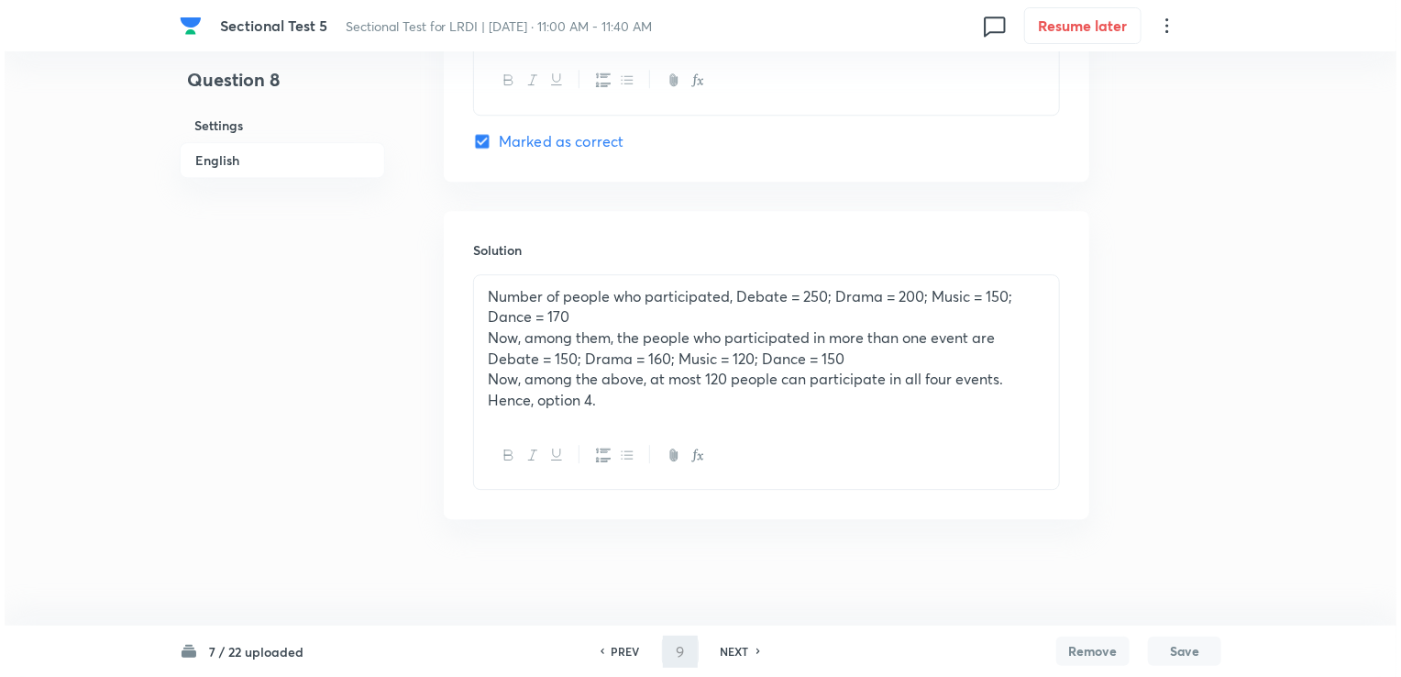
scroll to position [0, 0]
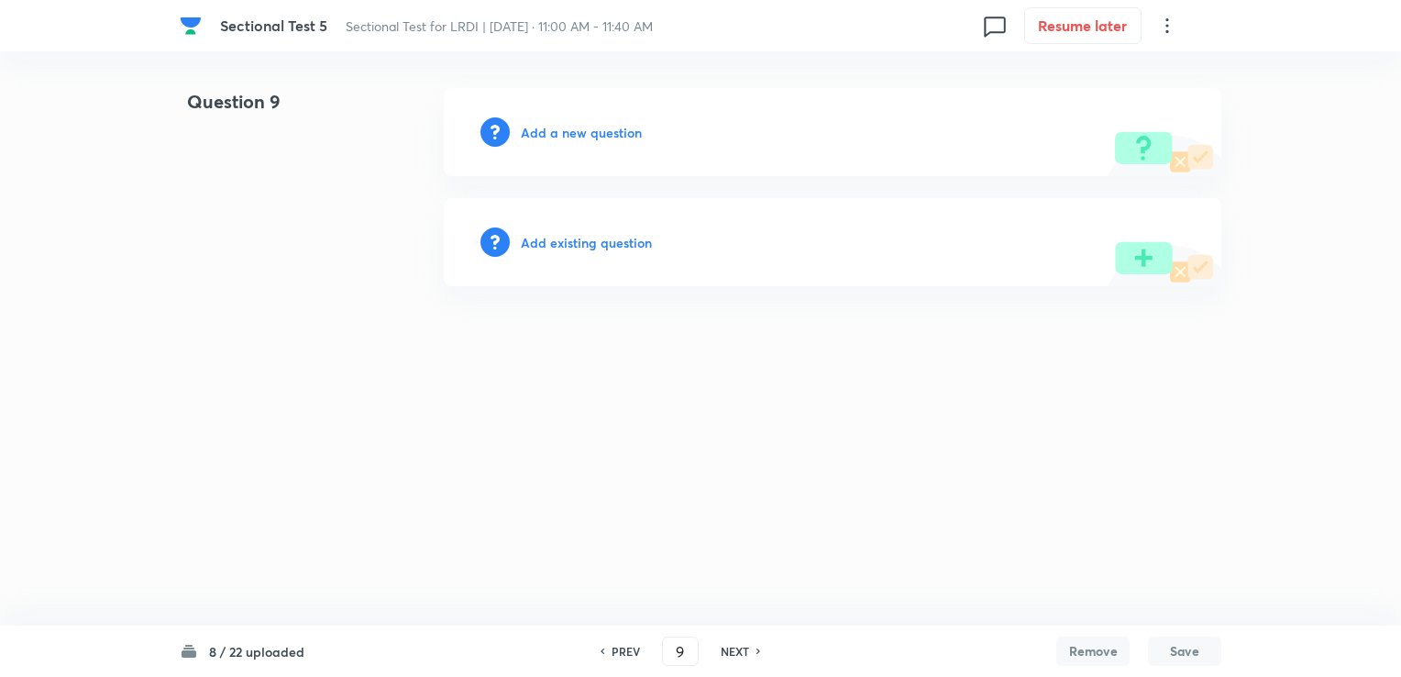
click at [603, 142] on div "Add a new question" at bounding box center [832, 132] width 777 height 88
click at [602, 139] on h6 "Add a new question" at bounding box center [581, 132] width 121 height 19
click at [601, 137] on h6 "Choose a question type" at bounding box center [591, 132] width 141 height 19
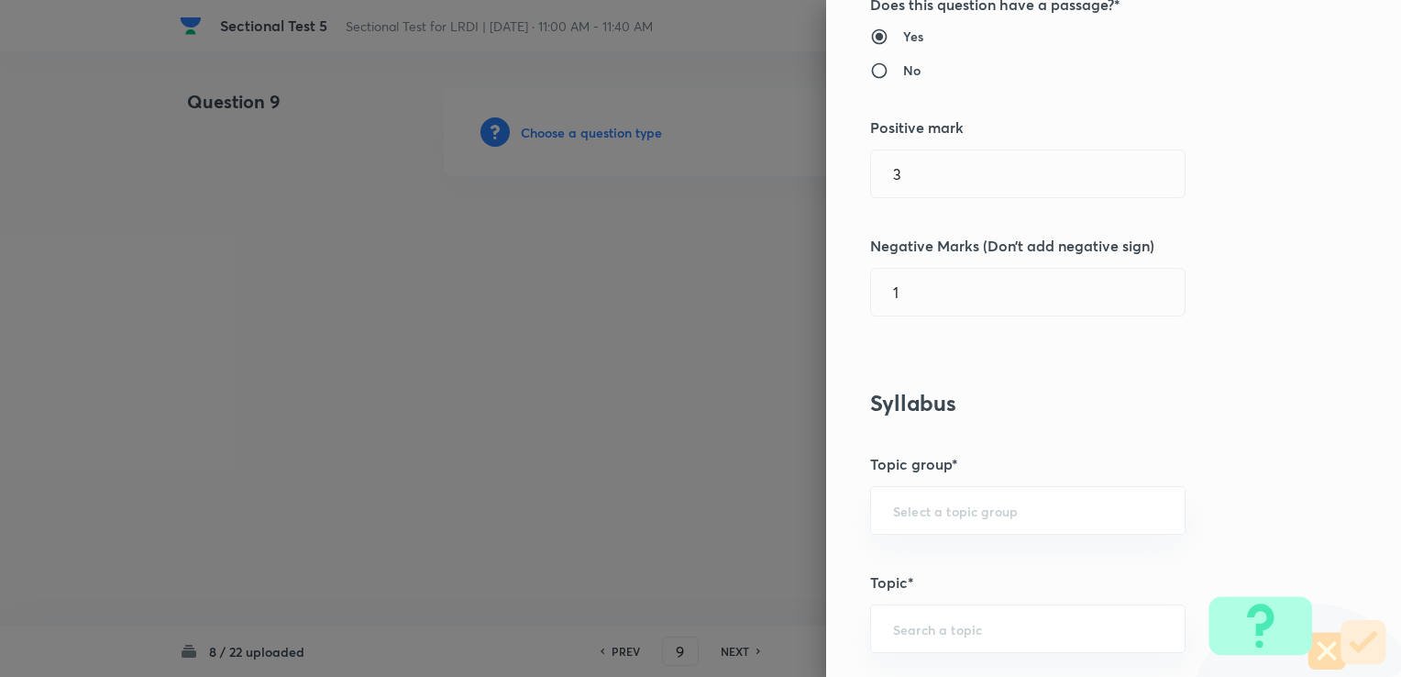
scroll to position [458, 0]
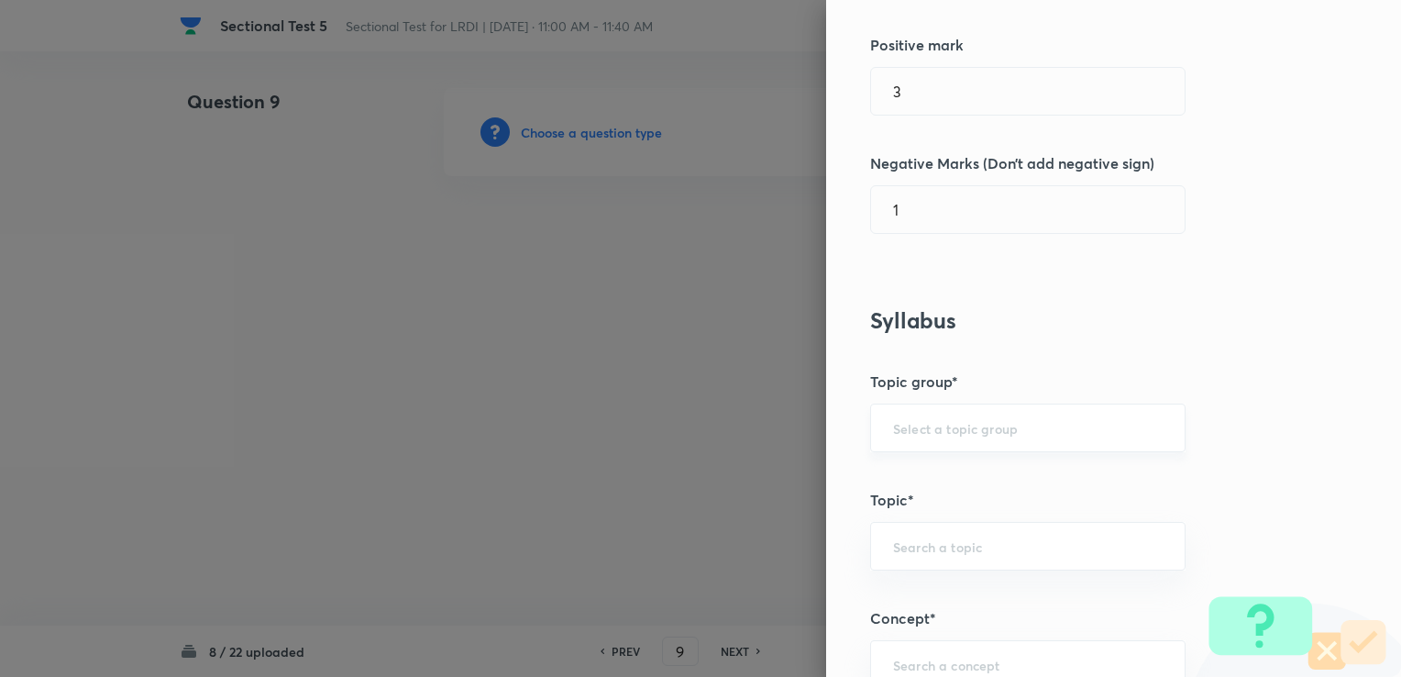
click at [909, 445] on div "​" at bounding box center [1027, 427] width 315 height 49
click at [900, 421] on input "text" at bounding box center [1028, 427] width 270 height 17
click at [900, 469] on li "DI and LR" at bounding box center [1014, 477] width 314 height 33
type input "DI and LR"
click at [925, 545] on input "text" at bounding box center [1028, 545] width 270 height 17
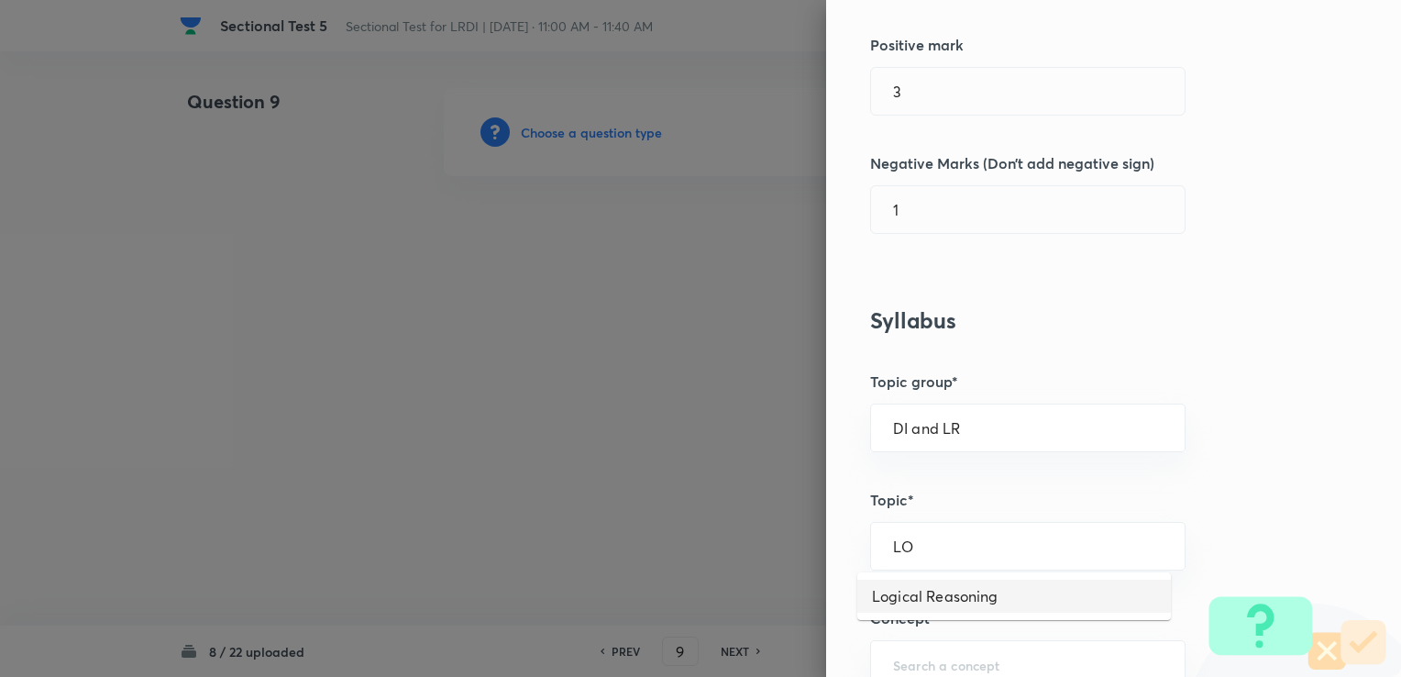
click at [964, 592] on li "Logical Reasoning" at bounding box center [1014, 595] width 314 height 33
type input "Logical Reasoning"
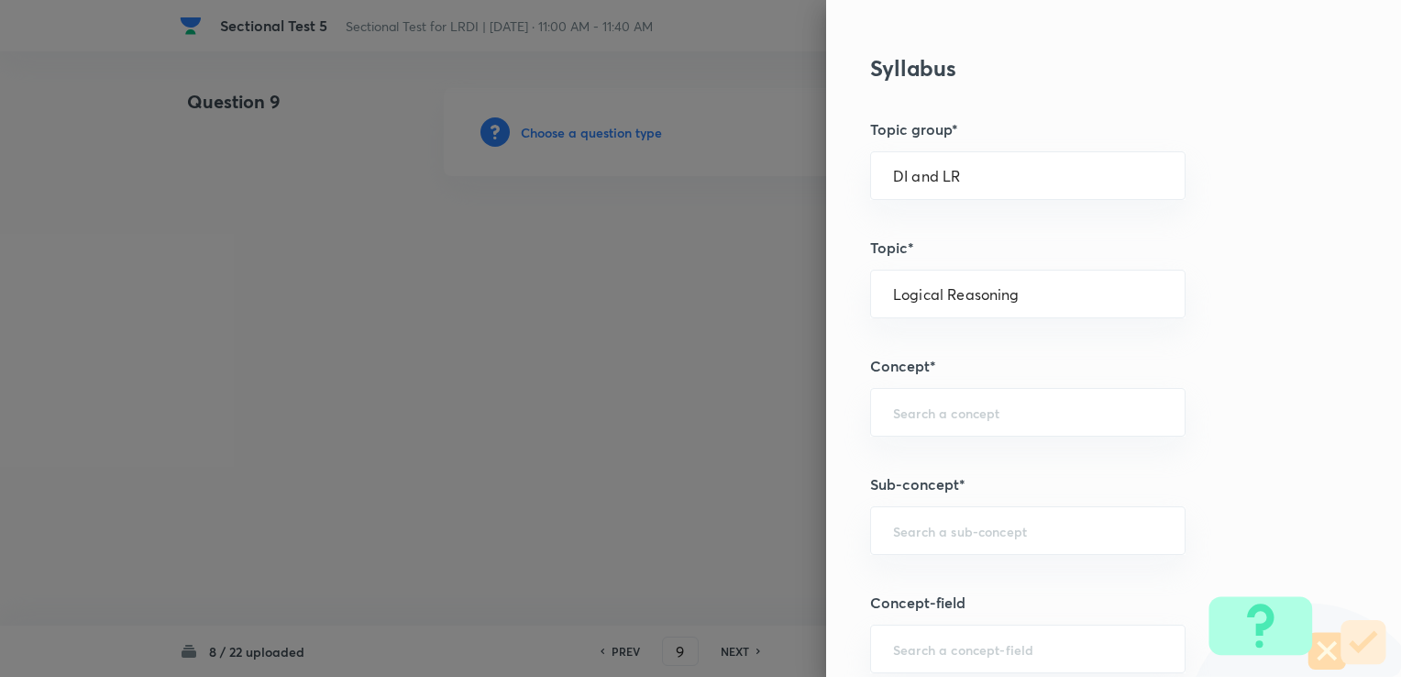
scroll to position [733, 0]
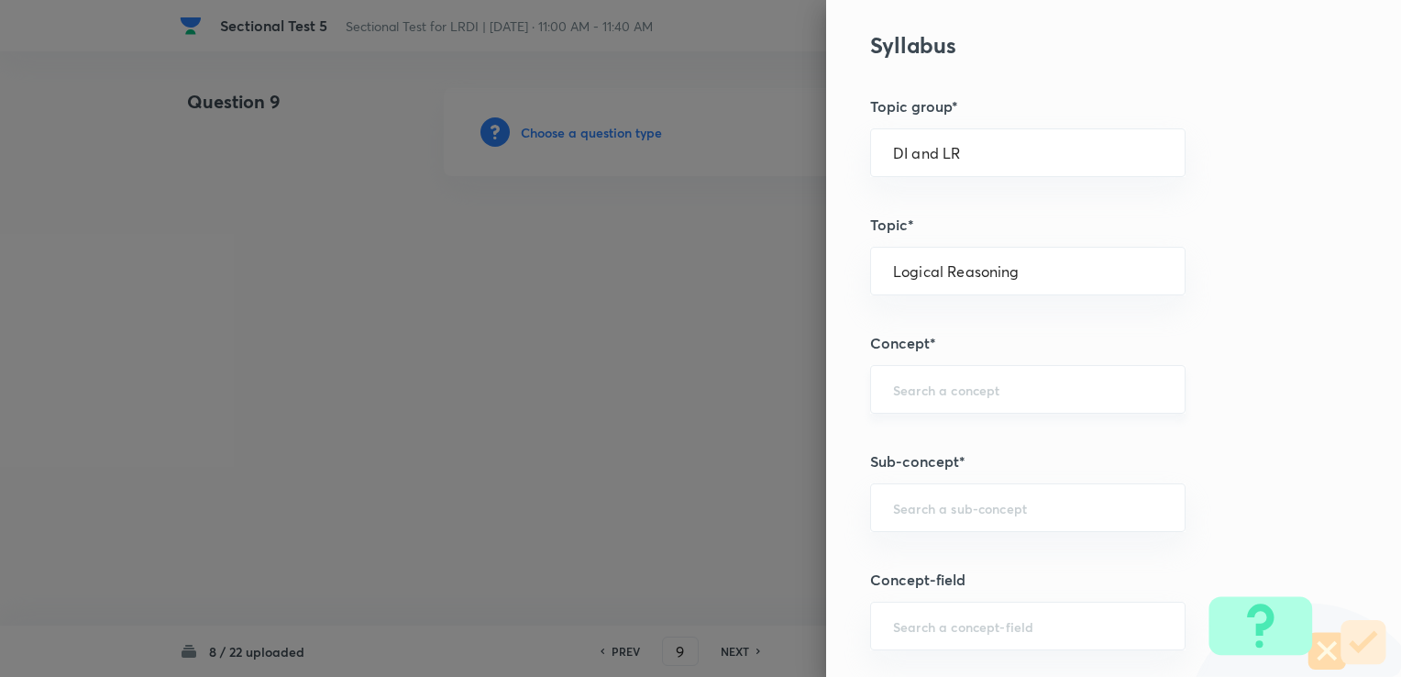
click at [939, 365] on div "​" at bounding box center [1027, 389] width 315 height 49
click at [908, 412] on div "Question settings Question type* Single choice correct Number of options* 2 3 4…" at bounding box center [1113, 338] width 575 height 677
click at [896, 368] on div "​" at bounding box center [1027, 389] width 315 height 49
click at [916, 397] on div "​" at bounding box center [1027, 389] width 315 height 49
click at [1000, 375] on div "​" at bounding box center [1027, 389] width 315 height 49
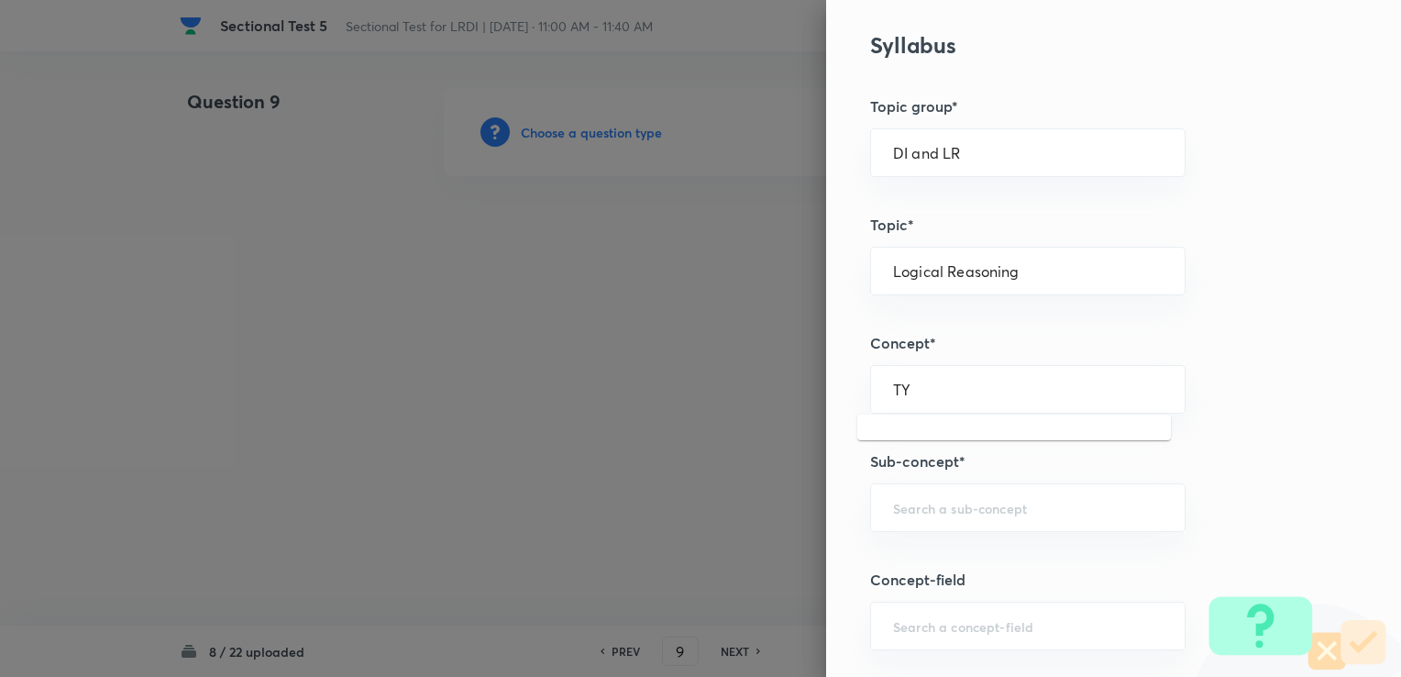
type input "TY"
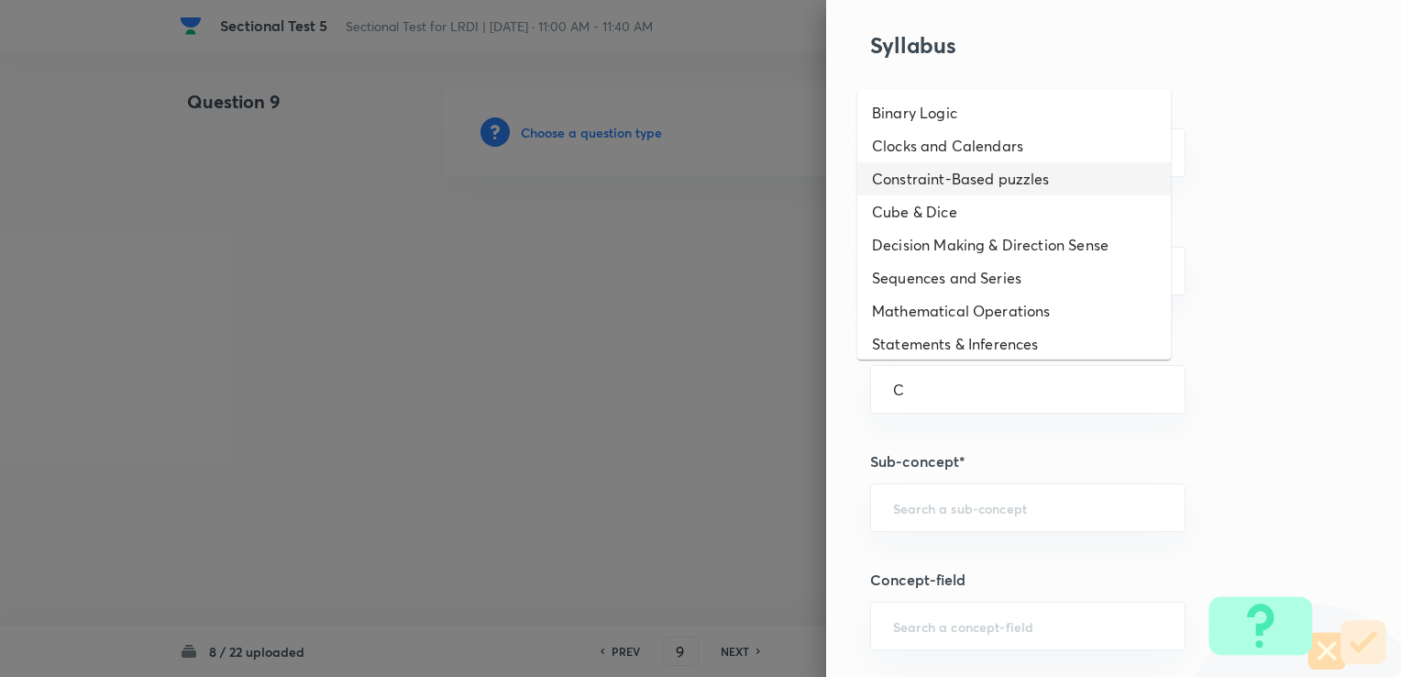
click at [940, 178] on li "Constraint-Based puzzles" at bounding box center [1014, 178] width 314 height 33
type input "Constraint-Based puzzles"
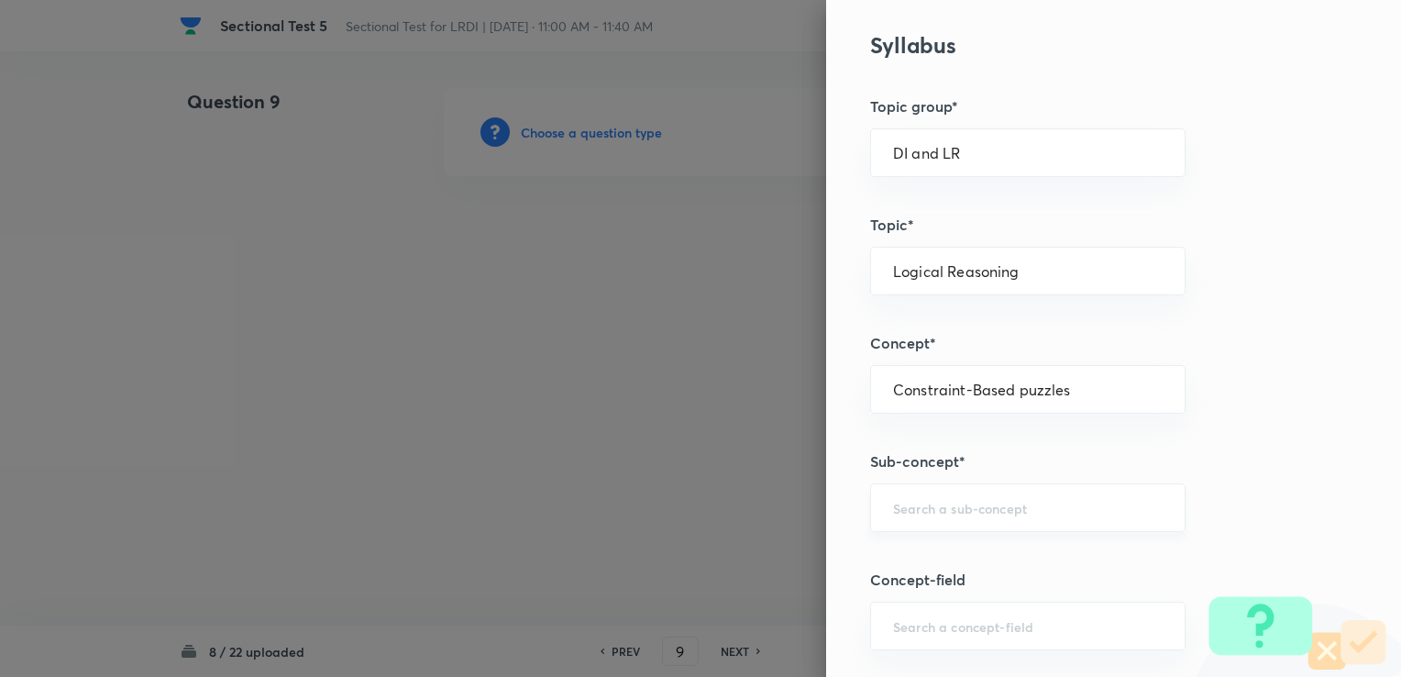
click at [972, 489] on div "​" at bounding box center [1027, 507] width 315 height 49
type input "D"
click at [932, 567] on li "Constraint-Based Puzzles" at bounding box center [1014, 556] width 314 height 33
type input "Constraint-Based Puzzles"
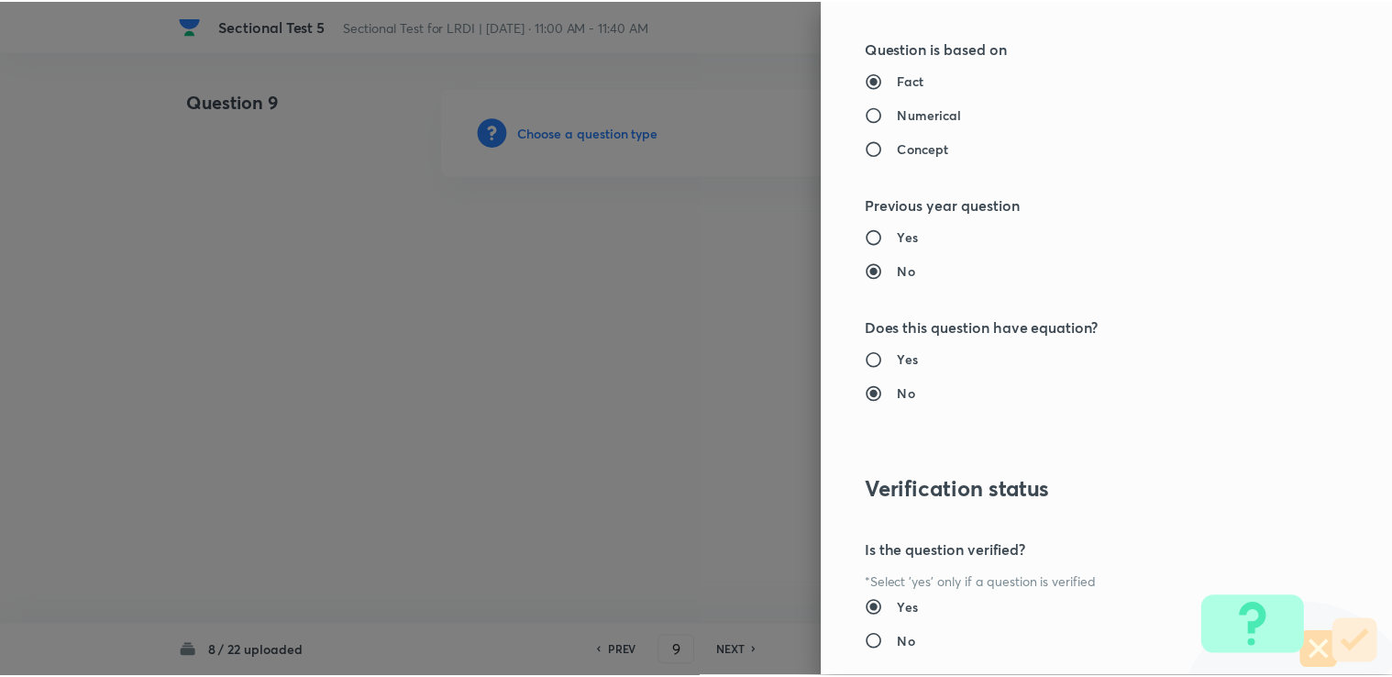
scroll to position [1819, 0]
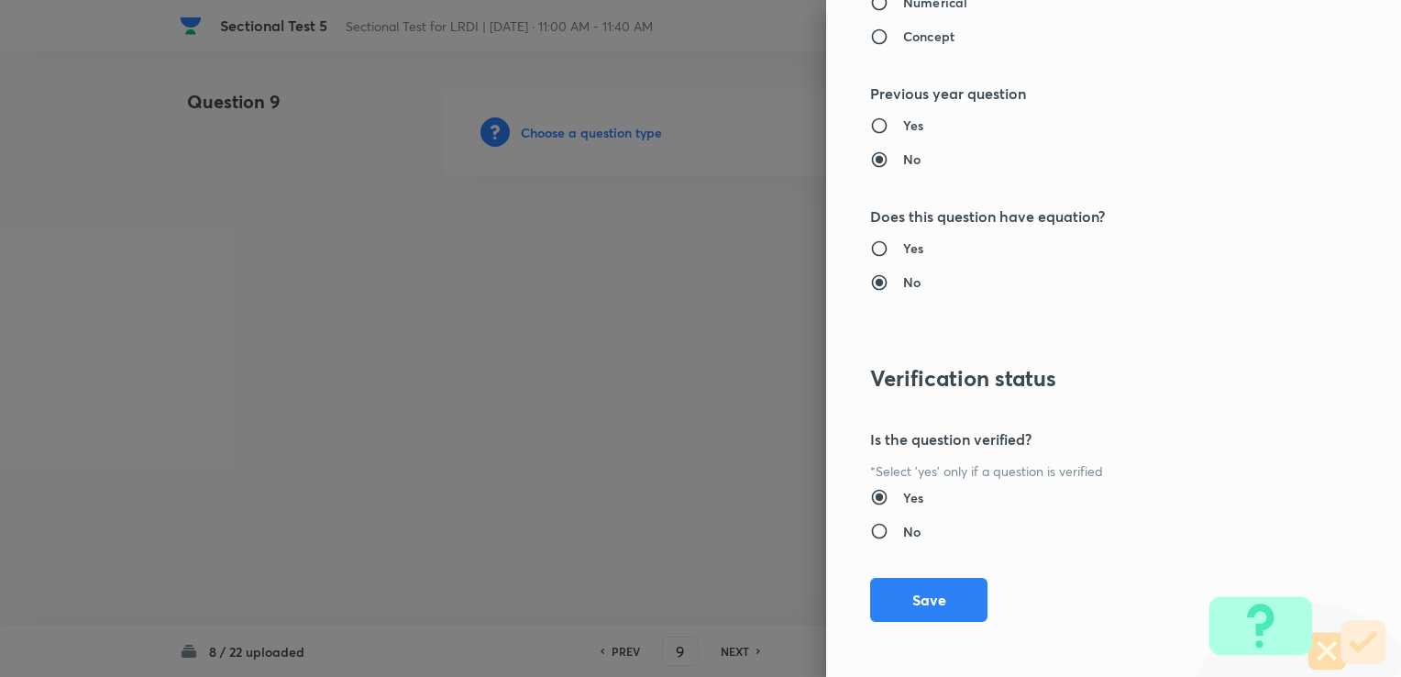
click at [873, 621] on div "Question settings Question type* Single choice correct Number of options* 2 3 4…" at bounding box center [1113, 338] width 575 height 677
click at [901, 600] on button "Save" at bounding box center [928, 598] width 117 height 44
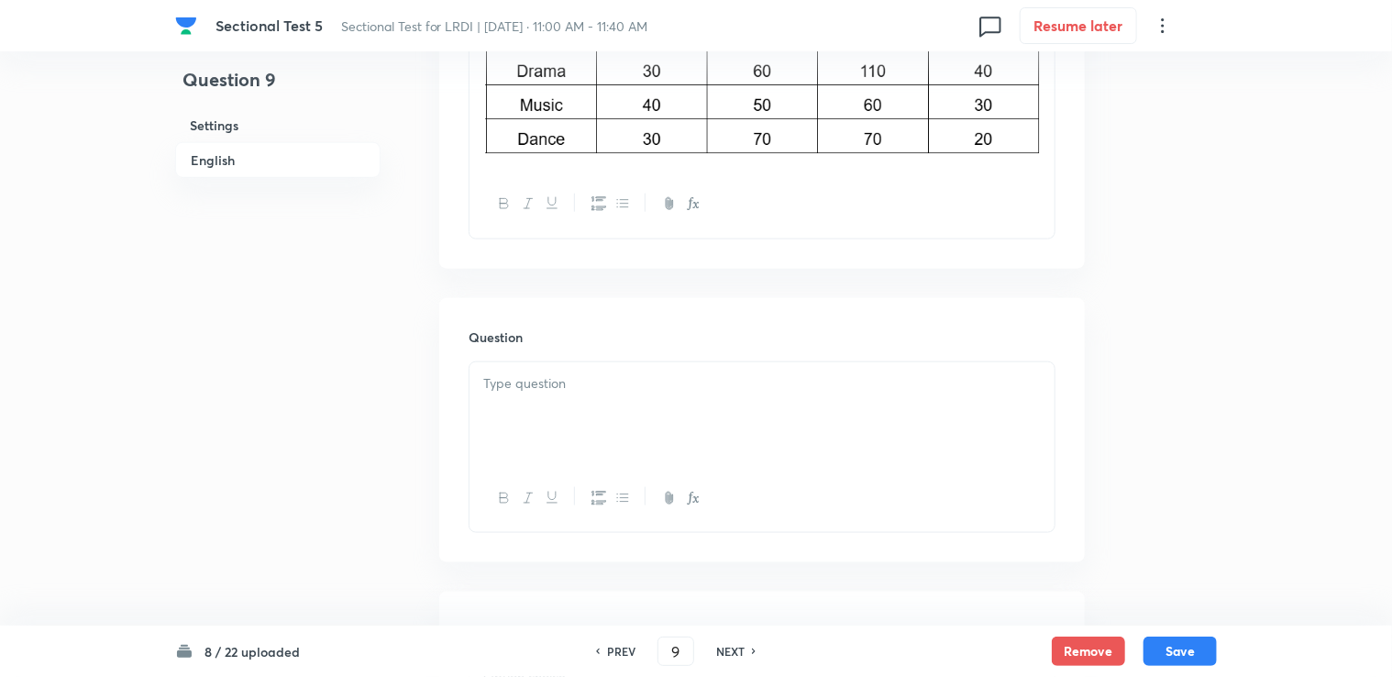
scroll to position [1009, 0]
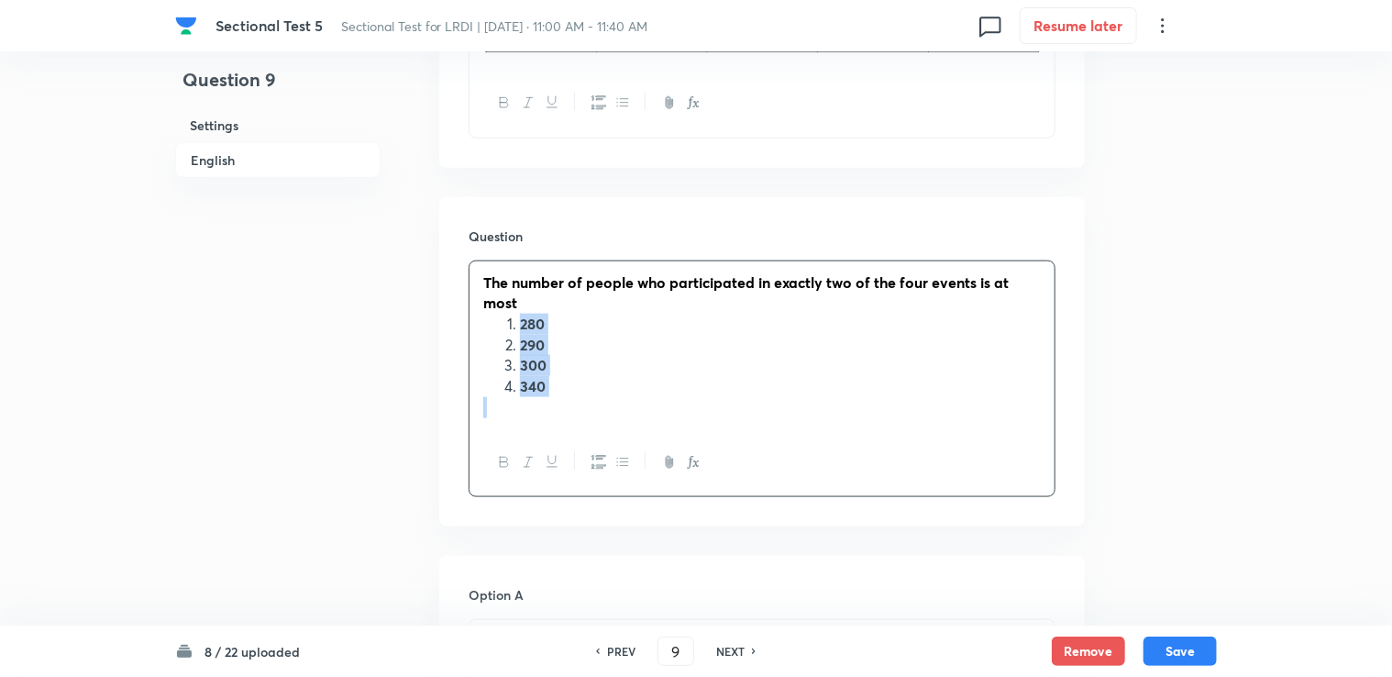
drag, startPoint x: 513, startPoint y: 325, endPoint x: 578, endPoint y: 407, distance: 105.1
click at [578, 407] on div "The number of people who participated in exactly two of the four events is at m…" at bounding box center [761, 345] width 585 height 168
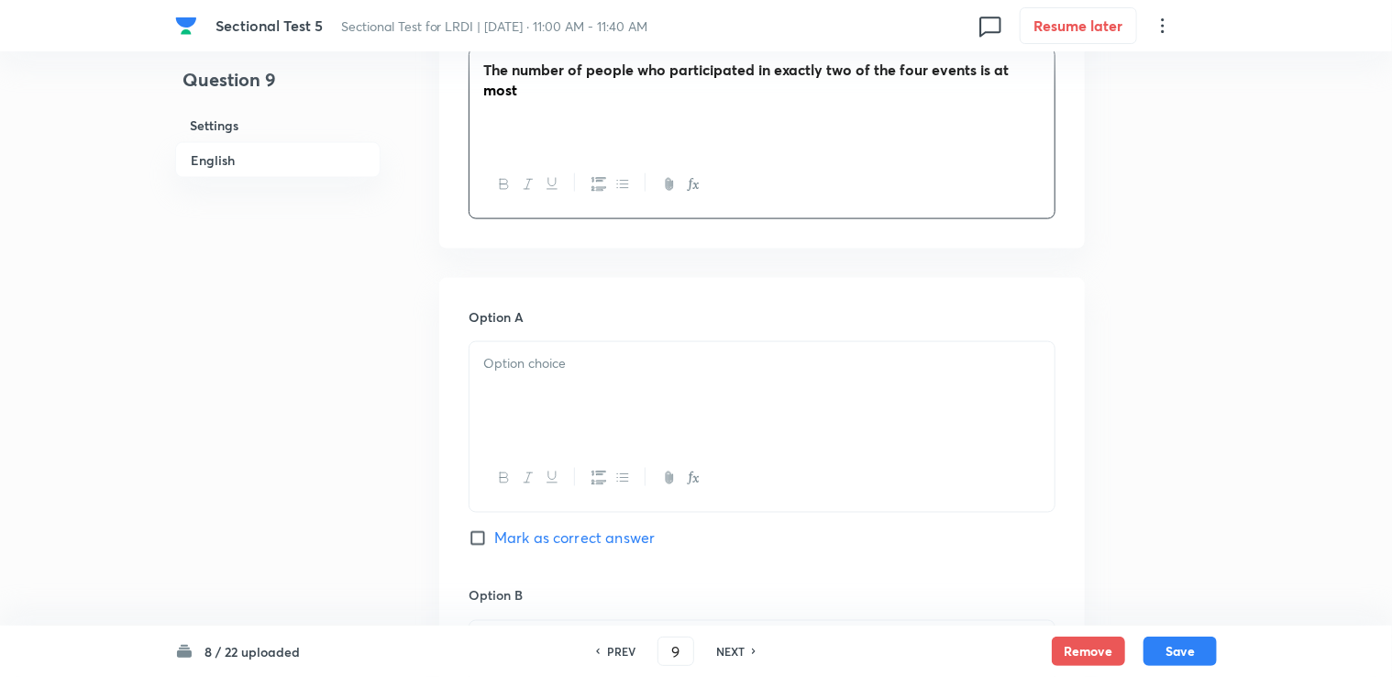
scroll to position [1284, 0]
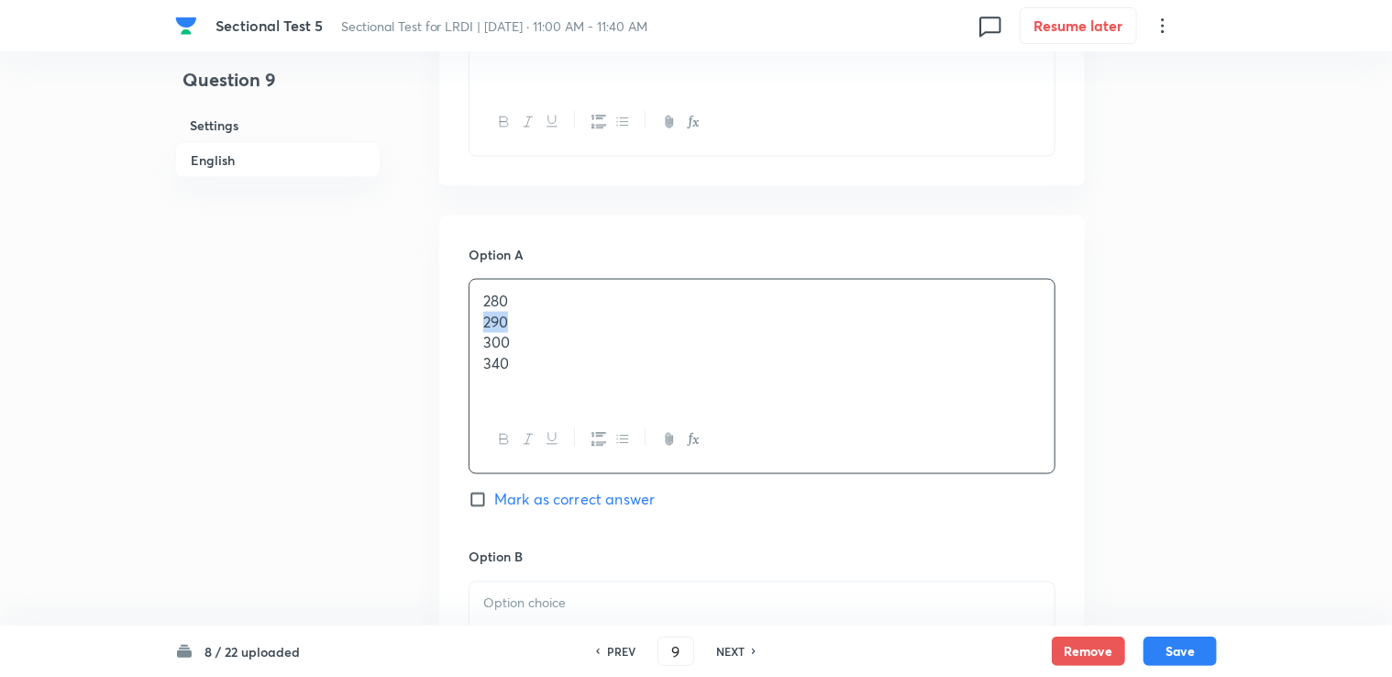
drag, startPoint x: 481, startPoint y: 316, endPoint x: 545, endPoint y: 326, distance: 64.1
click at [545, 326] on div "280 290 300 340" at bounding box center [761, 343] width 585 height 127
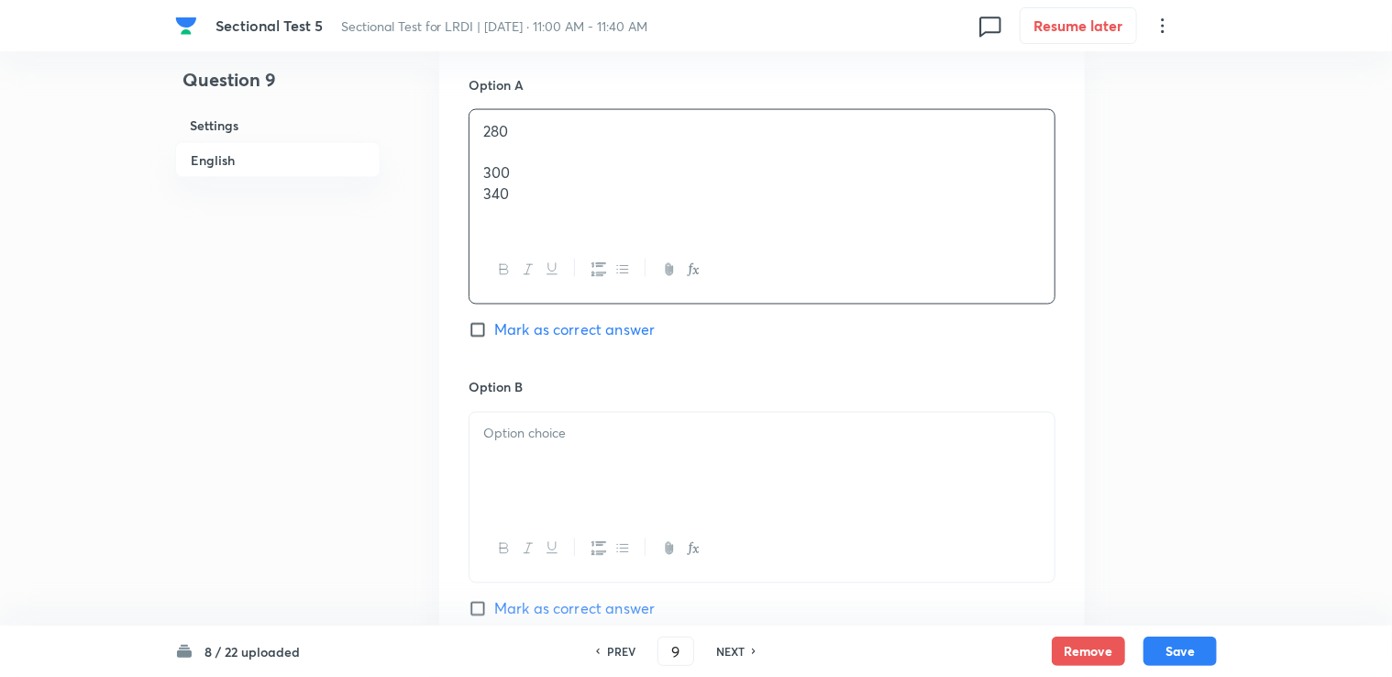
scroll to position [1467, 0]
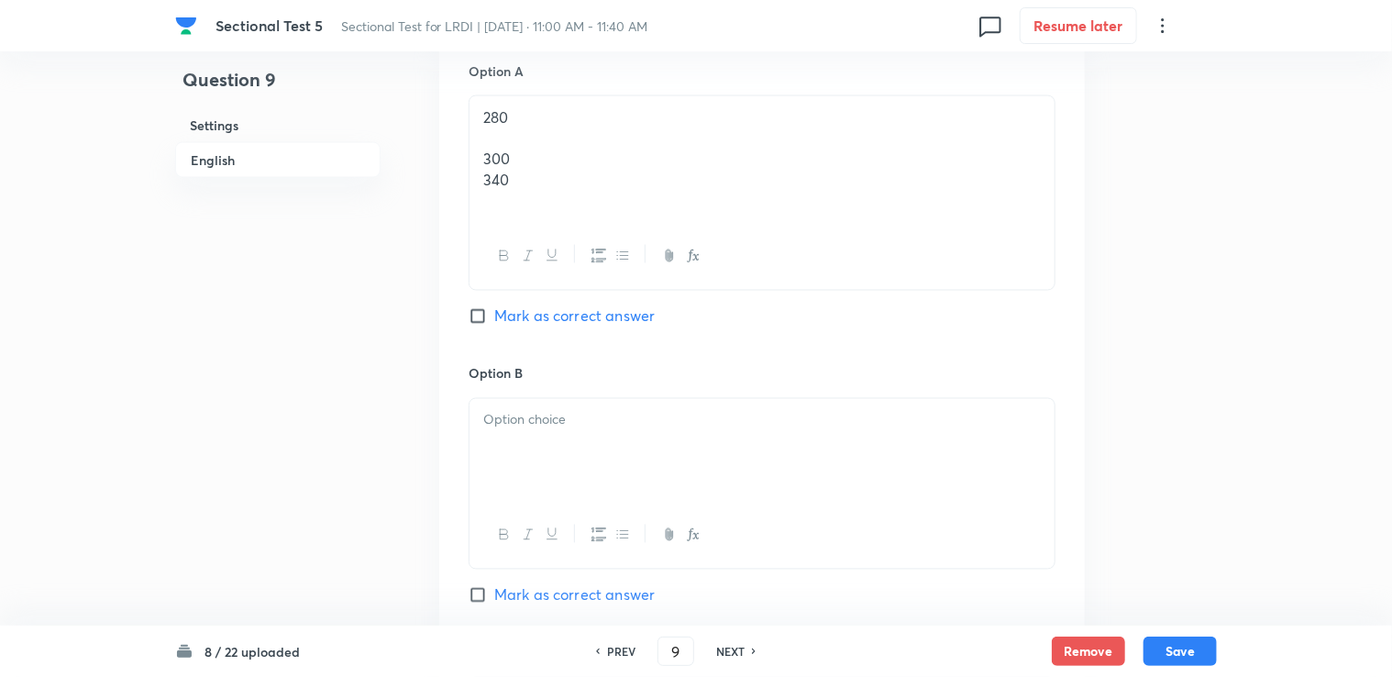
drag, startPoint x: 529, startPoint y: 370, endPoint x: 522, endPoint y: 427, distance: 57.3
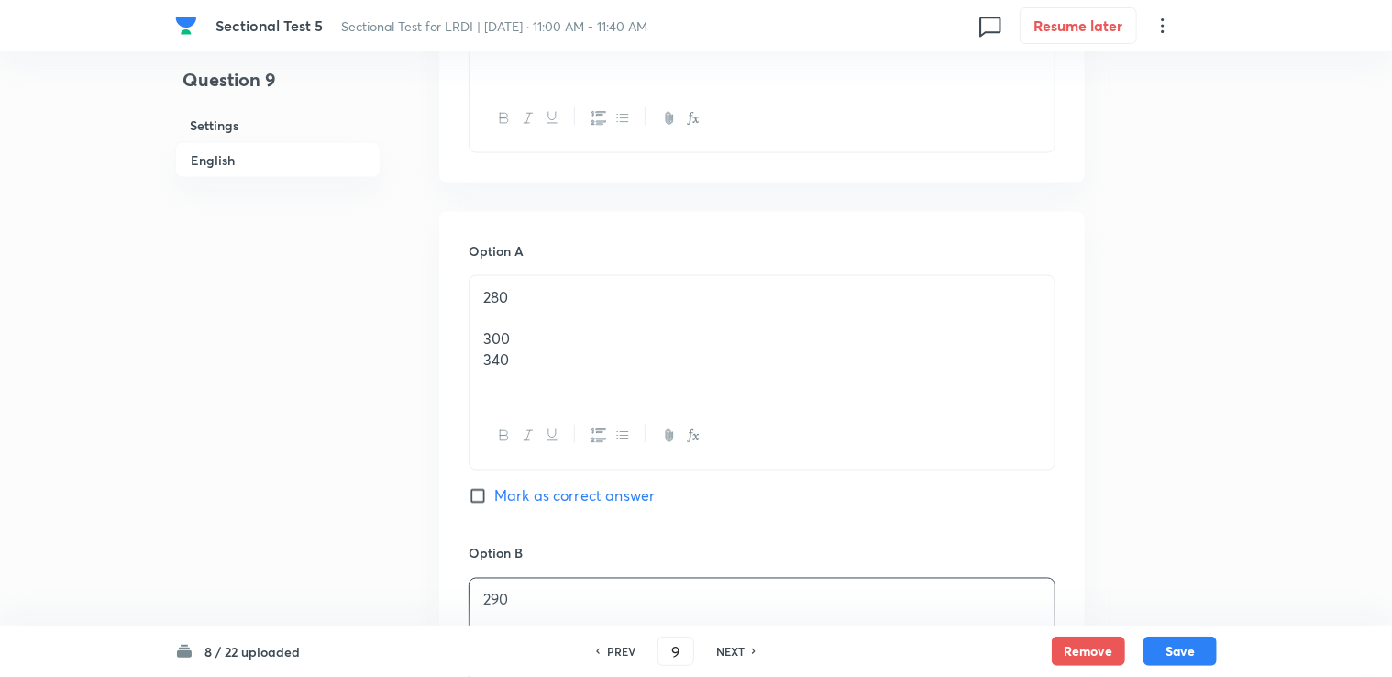
scroll to position [1284, 0]
drag, startPoint x: 474, startPoint y: 333, endPoint x: 550, endPoint y: 336, distance: 76.1
click at [550, 336] on div "280 300 340" at bounding box center [761, 343] width 585 height 127
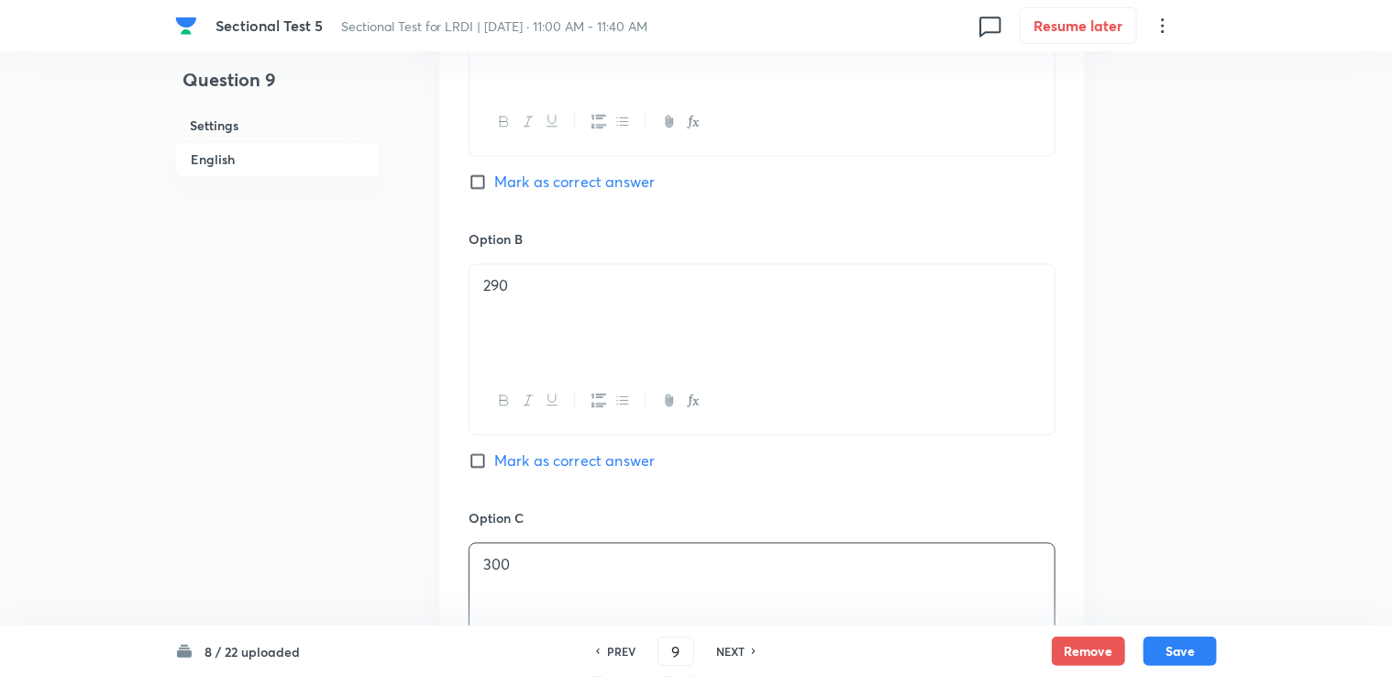
scroll to position [1375, 0]
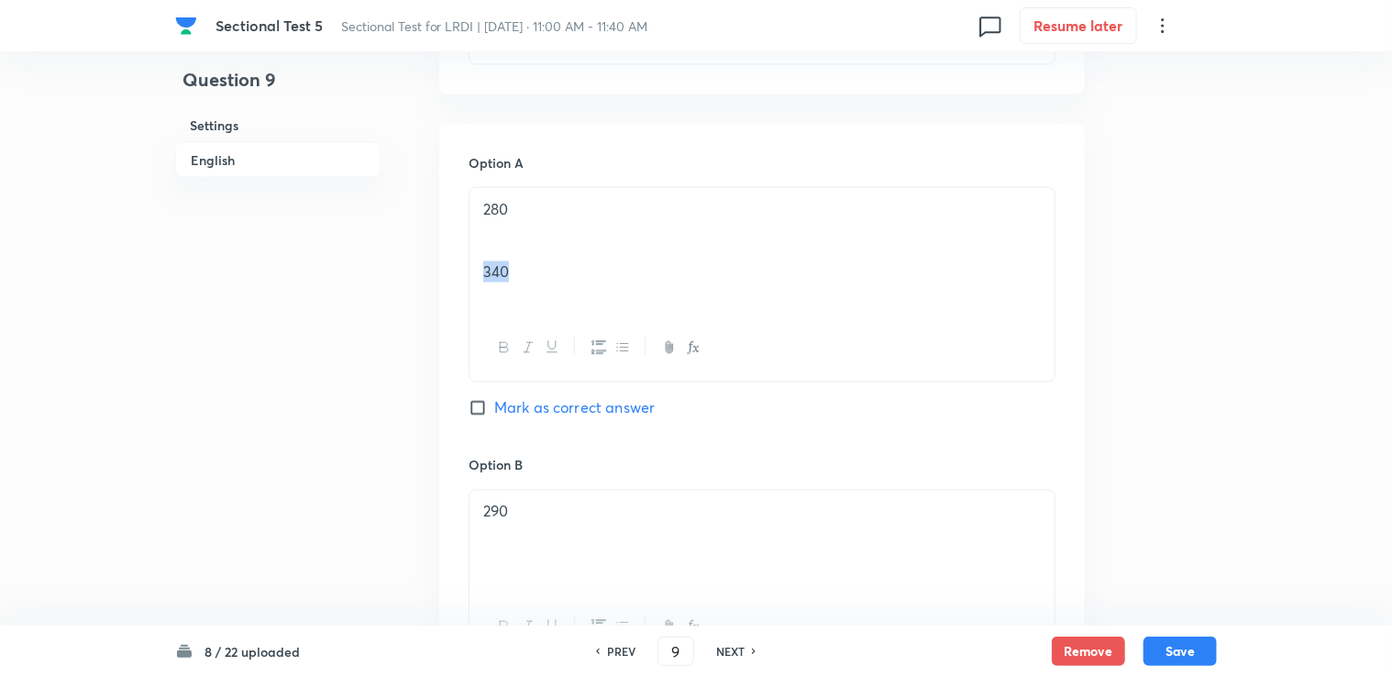
drag, startPoint x: 481, startPoint y: 279, endPoint x: 530, endPoint y: 279, distance: 48.6
click at [529, 279] on div "280 340" at bounding box center [761, 251] width 585 height 127
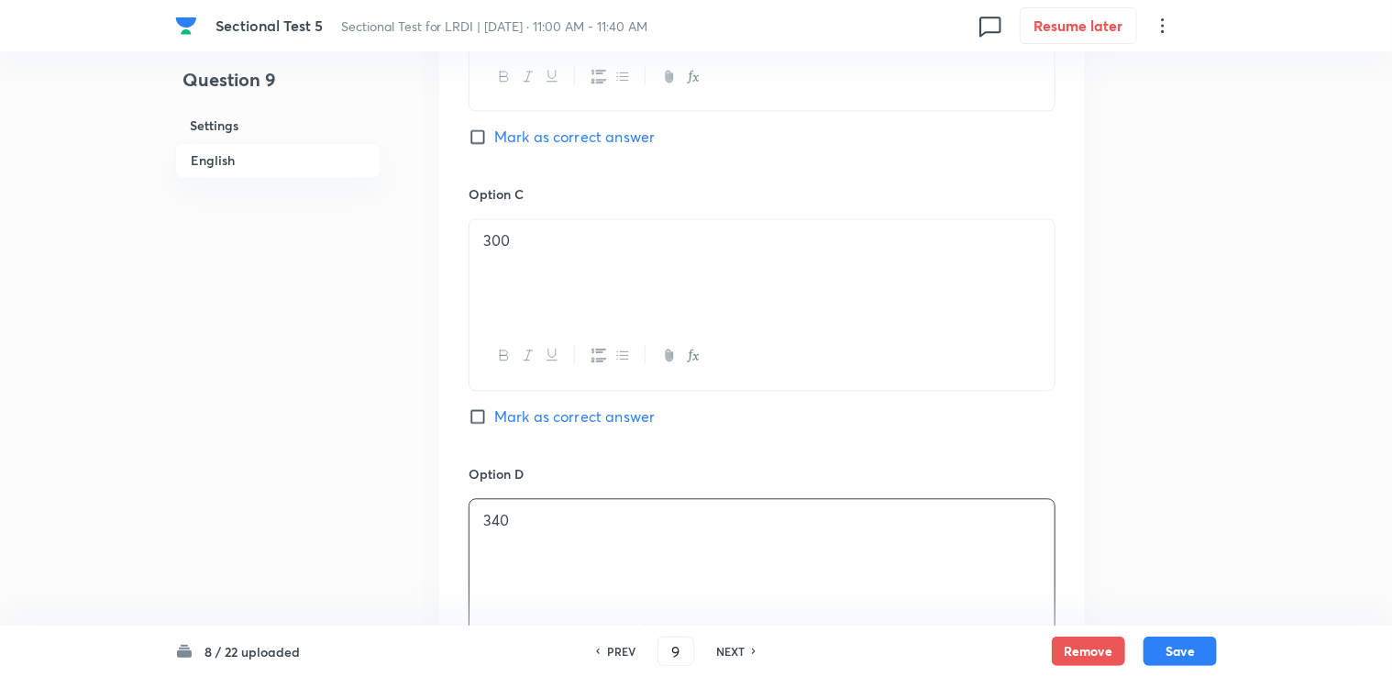
scroll to position [2200, 0]
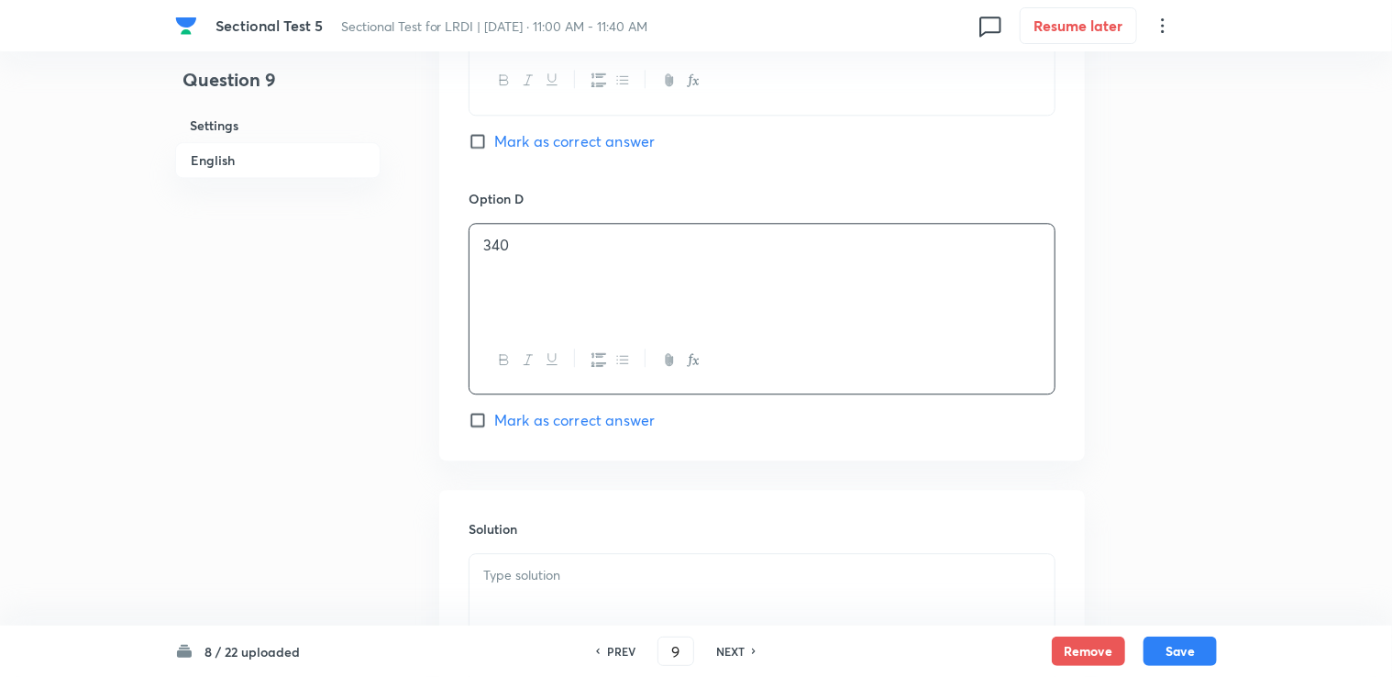
drag, startPoint x: 507, startPoint y: 609, endPoint x: 498, endPoint y: 427, distance: 181.8
click at [507, 588] on div at bounding box center [761, 605] width 585 height 103
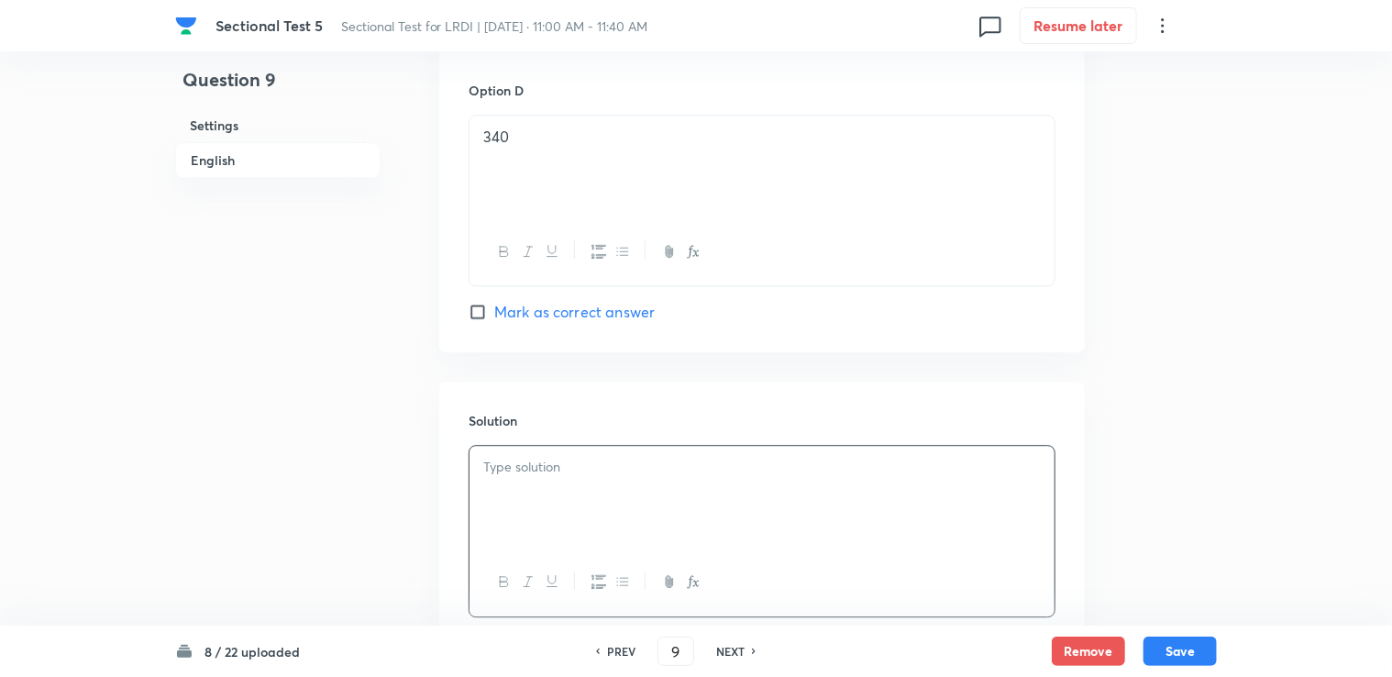
scroll to position [2435, 0]
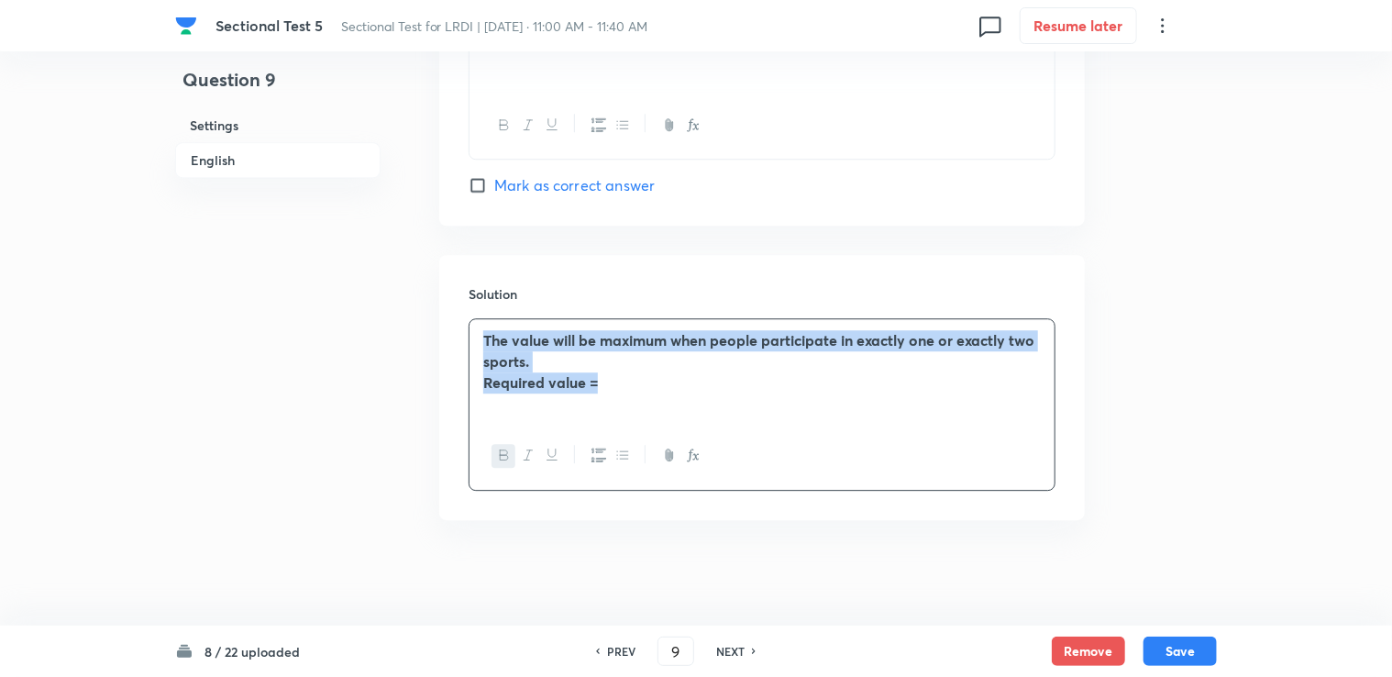
drag, startPoint x: 478, startPoint y: 328, endPoint x: 668, endPoint y: 396, distance: 202.4
click at [668, 396] on div "The value will be maximum when people participate in exactly one or exactly two…" at bounding box center [761, 370] width 585 height 103
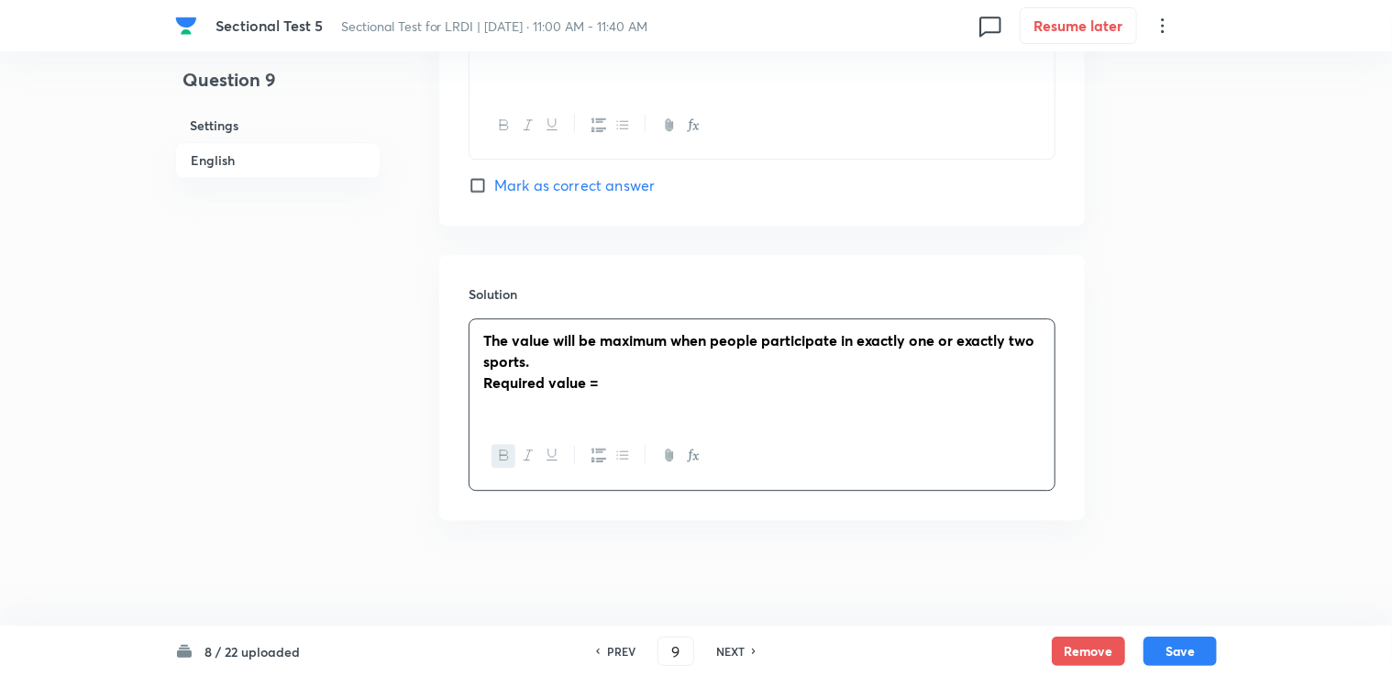
click at [486, 454] on div at bounding box center [761, 455] width 585 height 67
click at [491, 454] on button "button" at bounding box center [503, 455] width 24 height 23
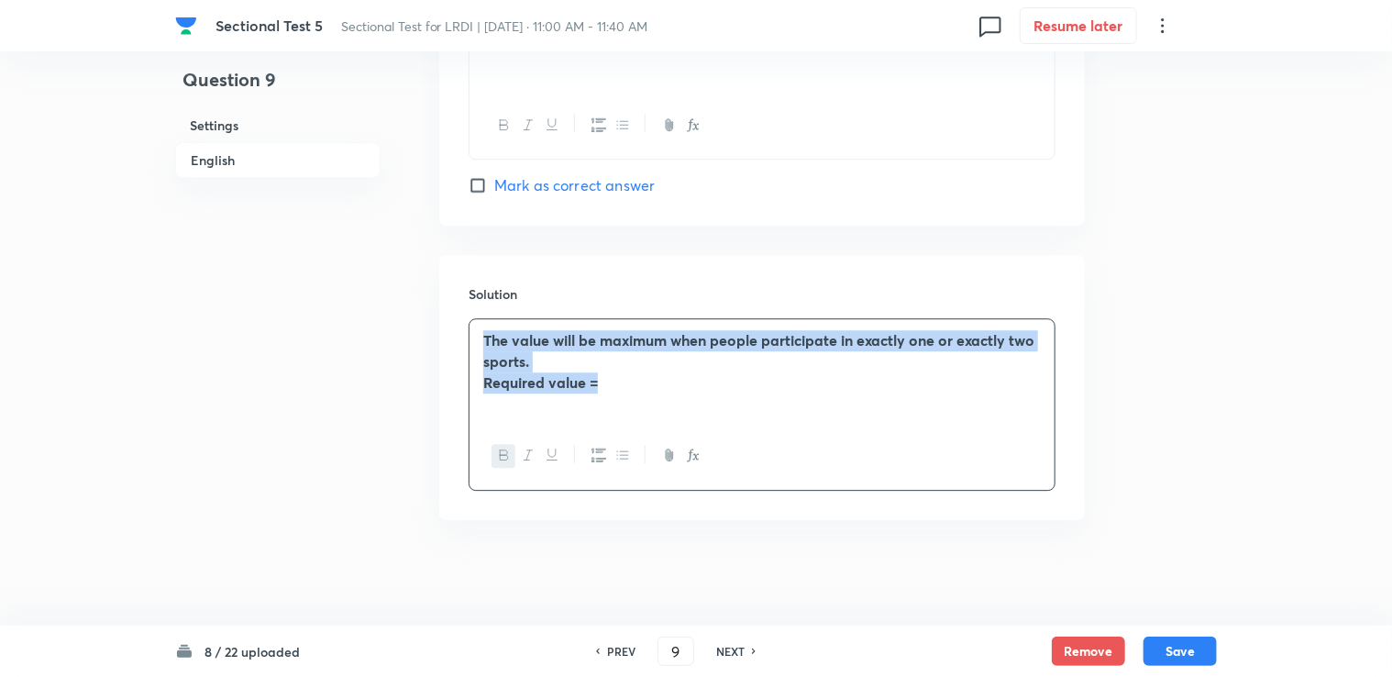
click at [497, 454] on icon "button" at bounding box center [504, 454] width 15 height 15
click at [572, 386] on span "Required value =" at bounding box center [540, 381] width 114 height 19
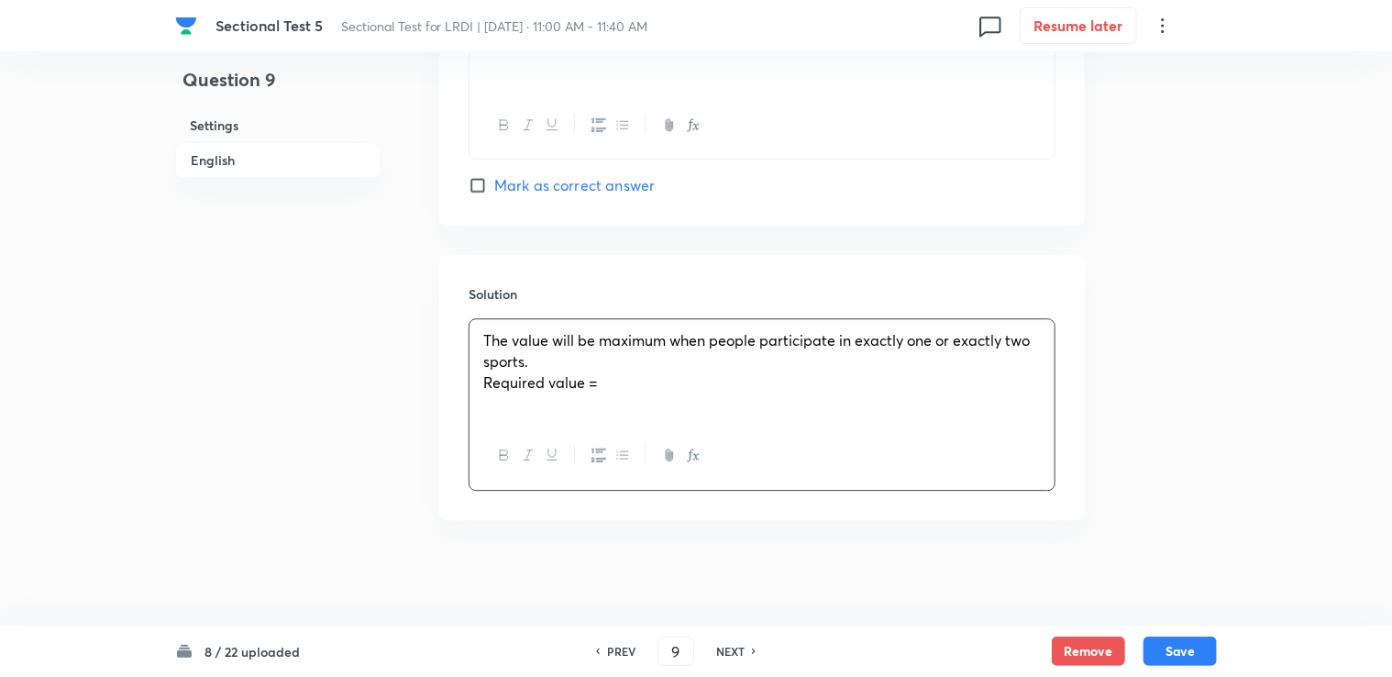
click at [609, 375] on p "Required value =" at bounding box center [761, 382] width 557 height 21
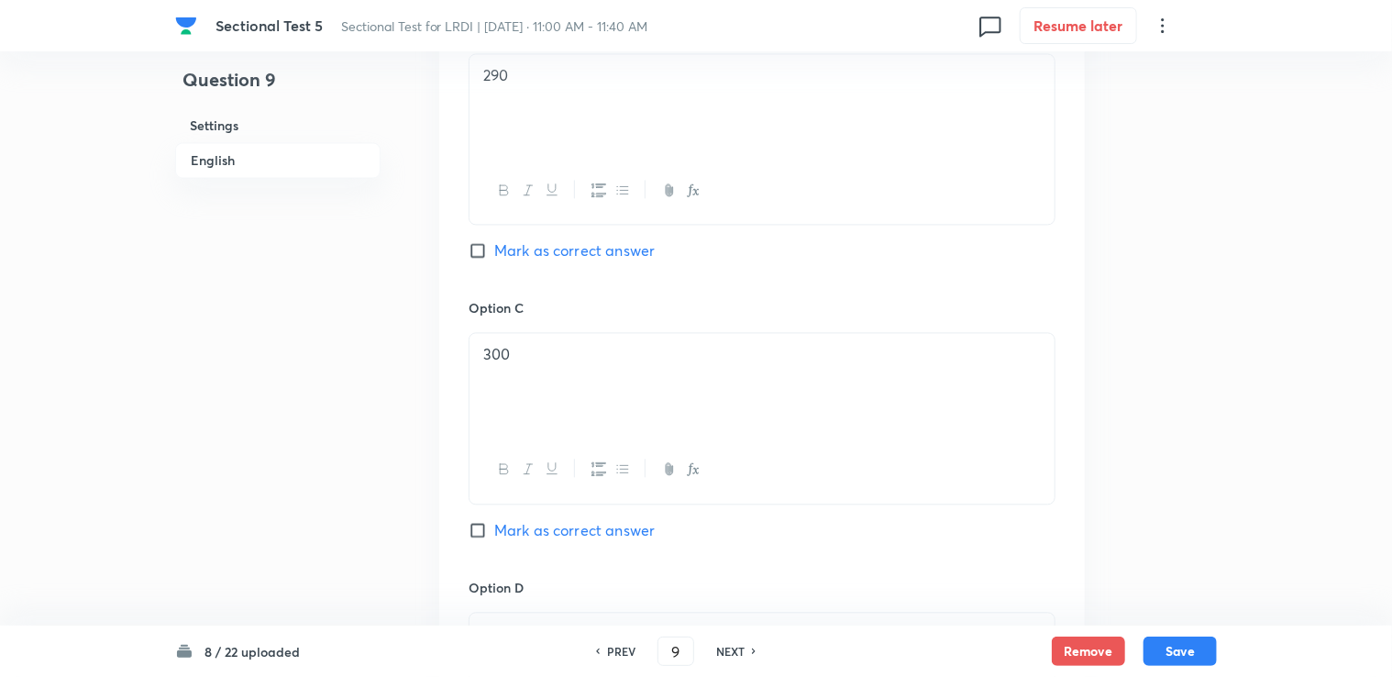
scroll to position [1817, 0]
click at [523, 255] on div "Option B 290 Mark as correct answer" at bounding box center [762, 153] width 587 height 279
click at [522, 247] on span "Mark as correct answer" at bounding box center [574, 245] width 160 height 22
click at [494, 247] on input "Mark as correct answer" at bounding box center [482, 245] width 26 height 18
checkbox input "true"
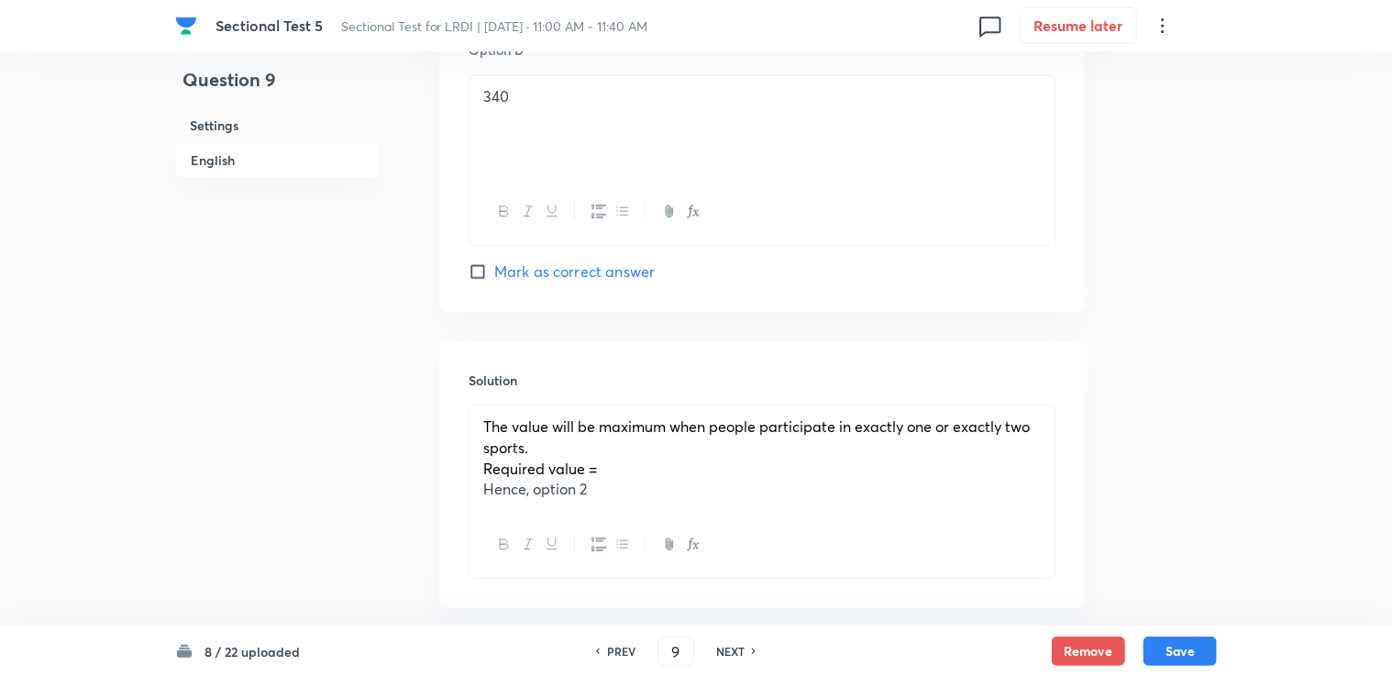
scroll to position [2459, 0]
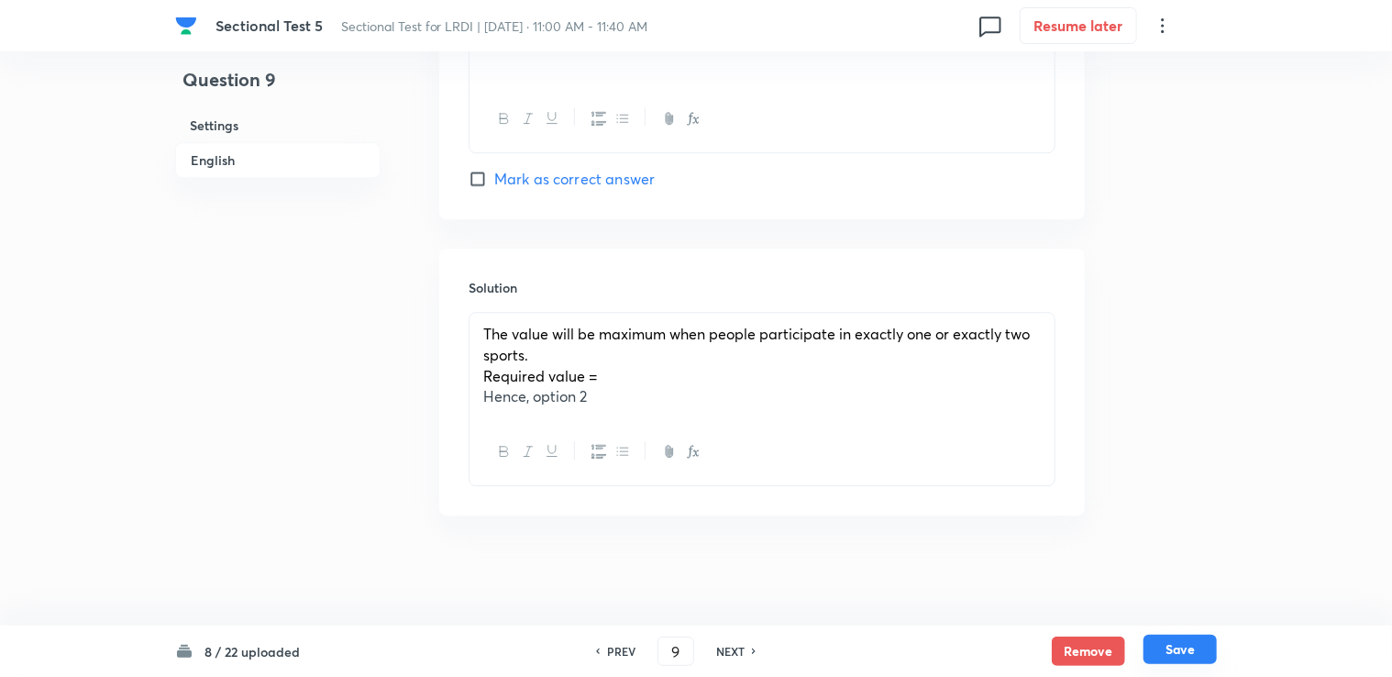
click at [1208, 644] on button "Save" at bounding box center [1179, 648] width 73 height 29
type input "10"
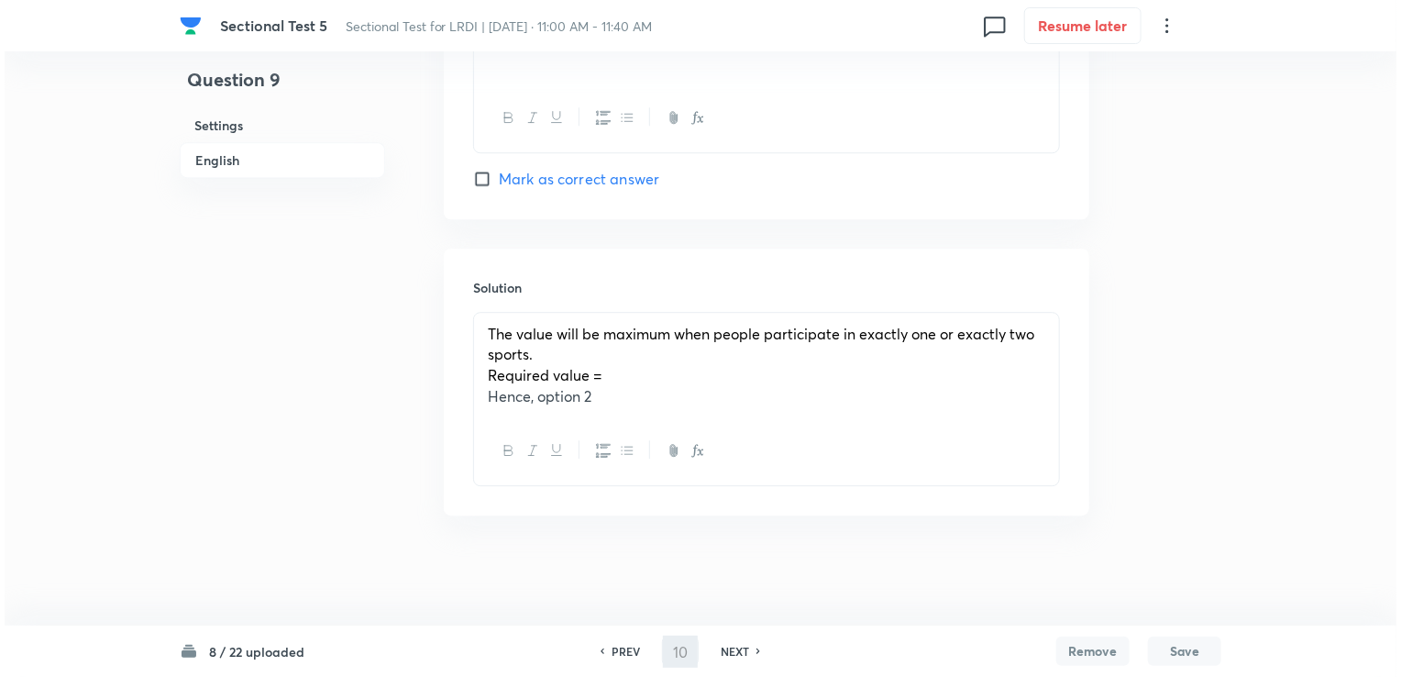
scroll to position [0, 0]
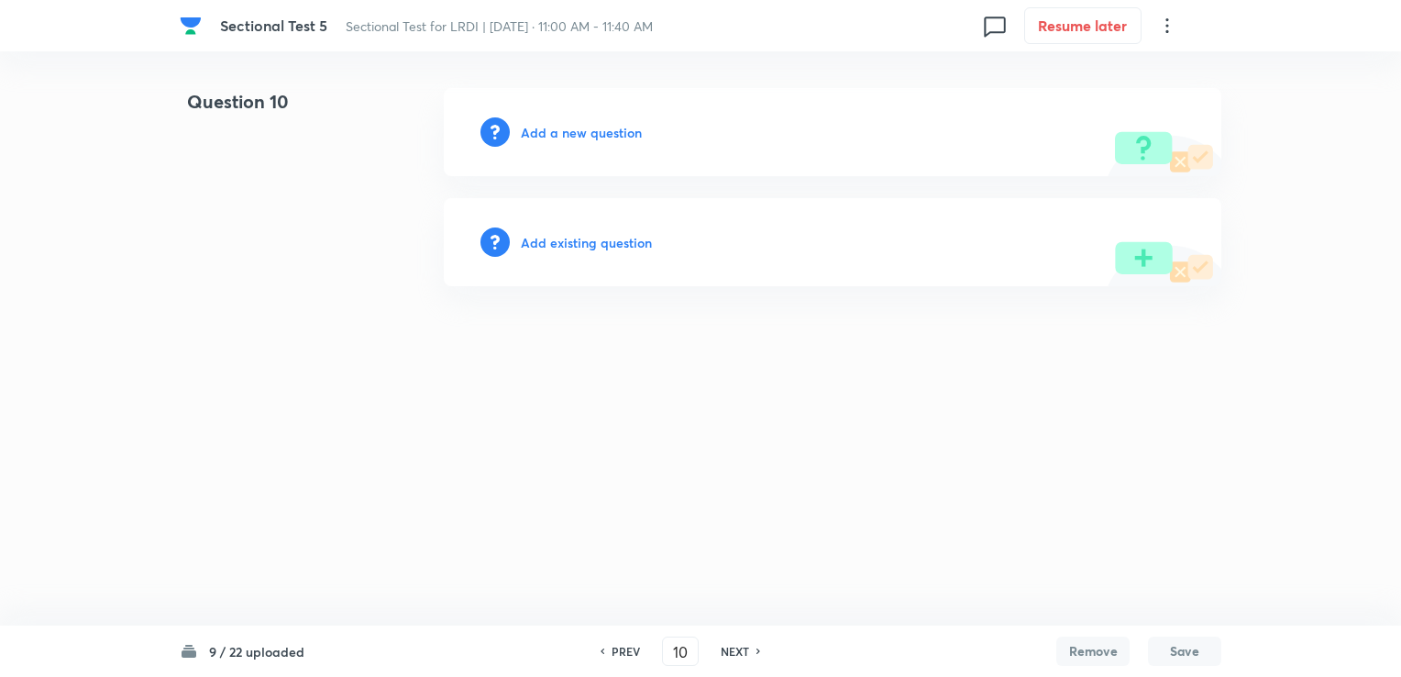
click at [557, 127] on h6 "Add a new question" at bounding box center [581, 132] width 121 height 19
click at [552, 124] on h6 "Choose a question type" at bounding box center [591, 132] width 141 height 19
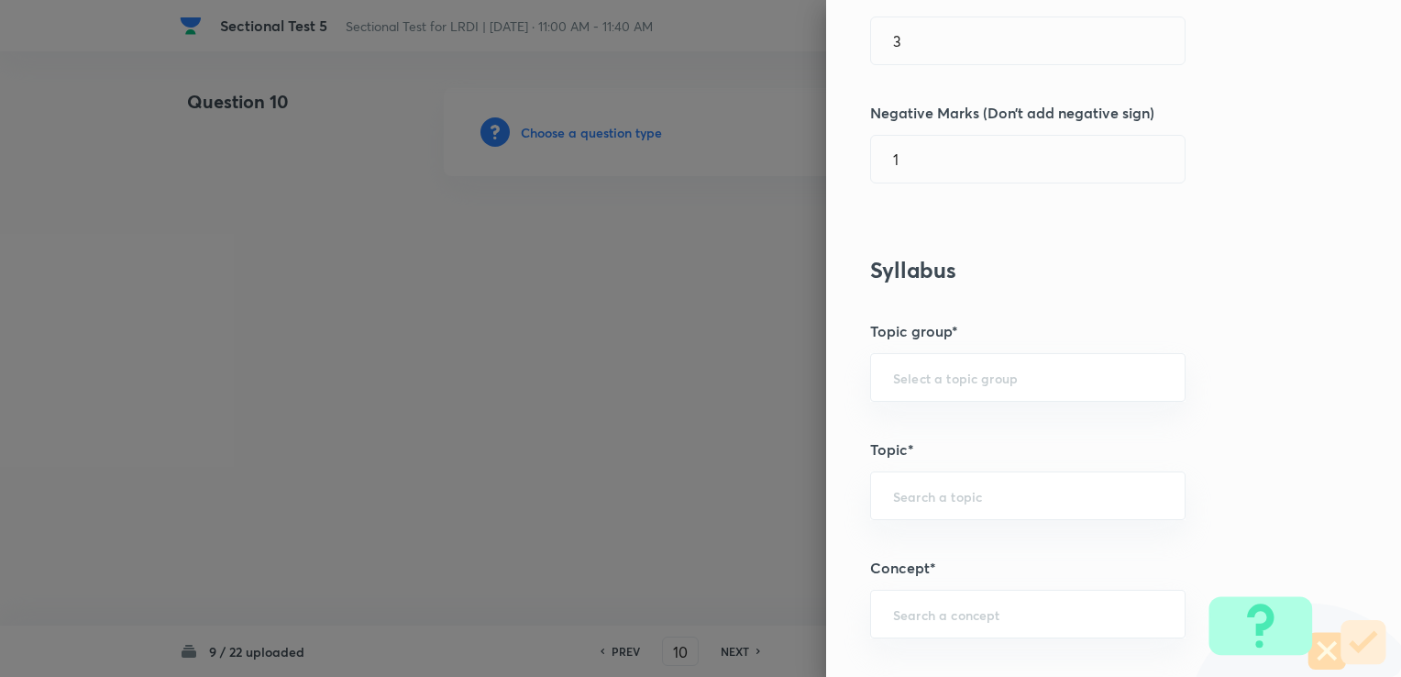
scroll to position [550, 0]
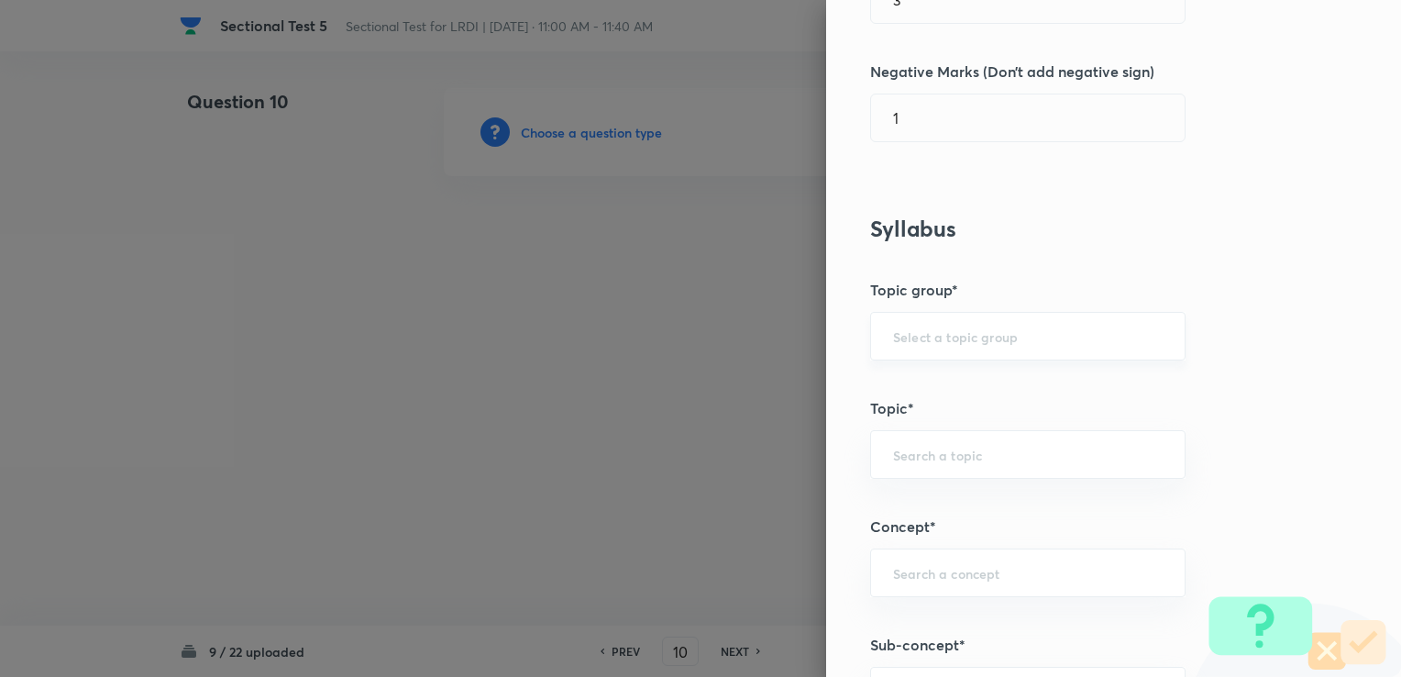
click at [954, 329] on input "text" at bounding box center [1028, 335] width 270 height 17
click at [912, 380] on li "DI and LR" at bounding box center [1014, 385] width 314 height 33
type input "DI and LR"
click at [912, 449] on input "text" at bounding box center [1028, 454] width 270 height 17
click at [925, 503] on li "Logical Reasoning" at bounding box center [1014, 504] width 314 height 33
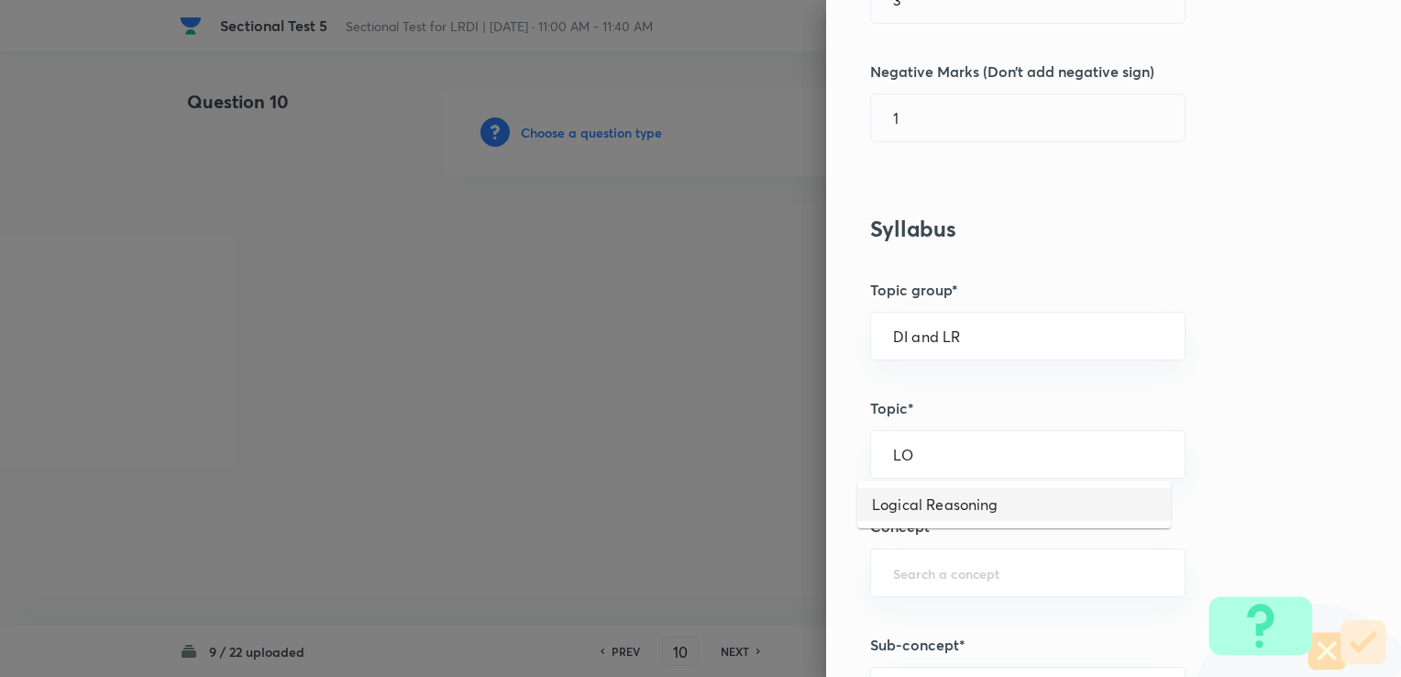
type input "Logical Reasoning"
click at [908, 556] on div "​" at bounding box center [1027, 572] width 315 height 49
type input "DATA"
click at [996, 525] on h5 "Concept*" at bounding box center [1082, 526] width 425 height 22
click at [897, 590] on div "​" at bounding box center [1027, 572] width 315 height 49
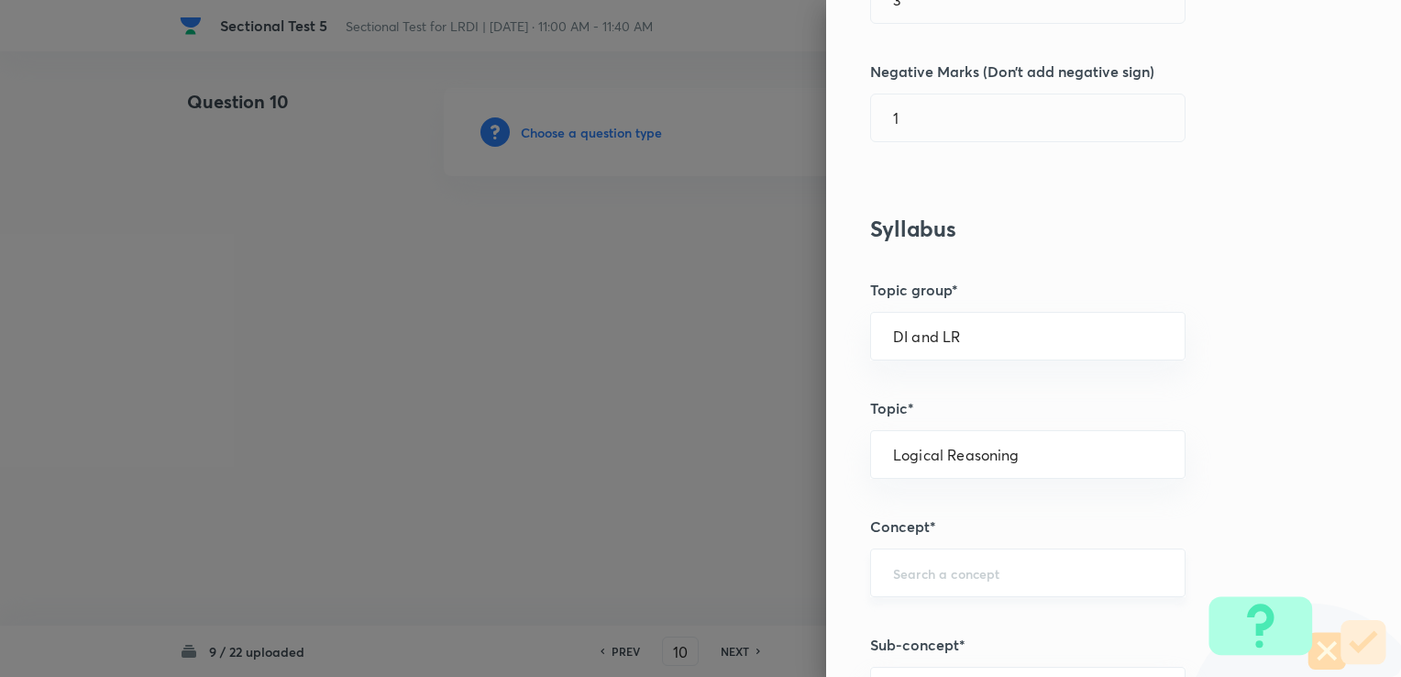
click at [907, 581] on div "​" at bounding box center [1027, 572] width 315 height 49
type input "F"
click at [909, 534] on li "Data Arrangement" at bounding box center [1014, 518] width 314 height 33
type input "Data Arrangement"
click at [898, 655] on div "Question settings Question type* Single choice correct Number of options* 2 3 4…" at bounding box center [1113, 338] width 575 height 677
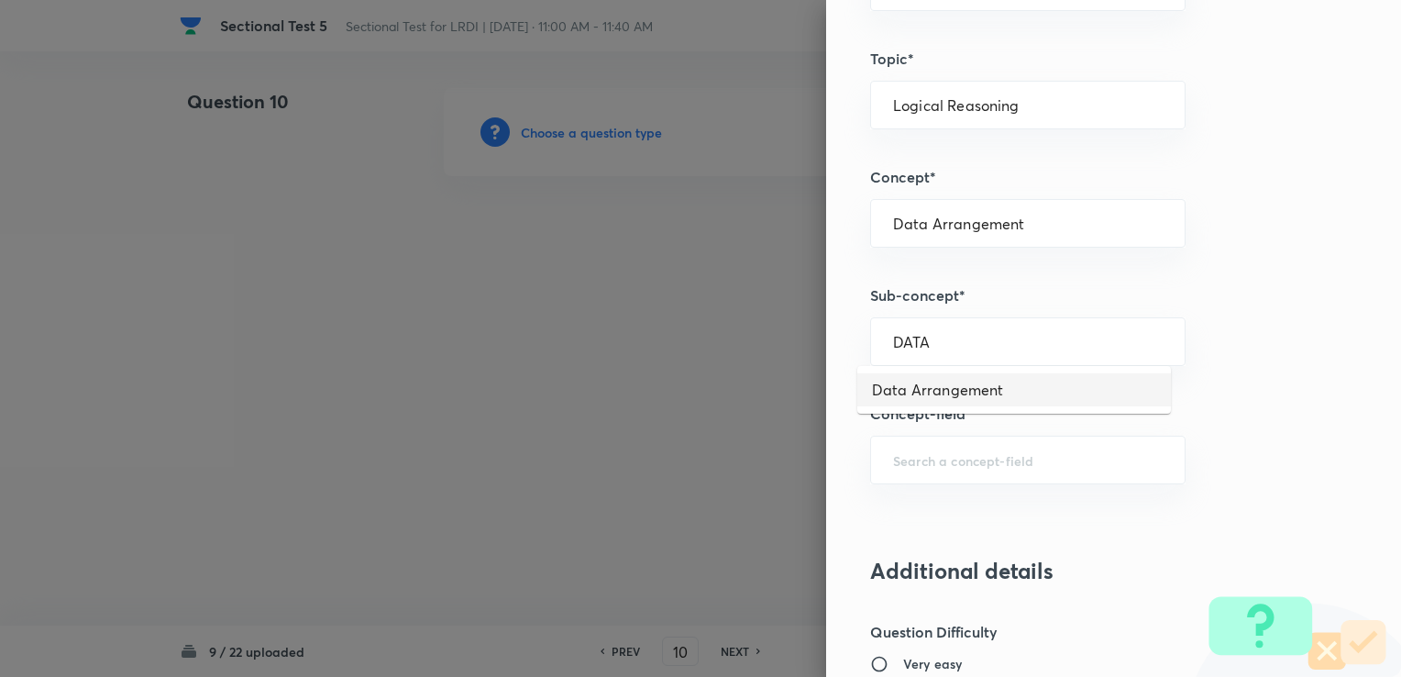
click at [921, 383] on li "Data Arrangement" at bounding box center [1014, 389] width 314 height 33
type input "Data Arrangement"
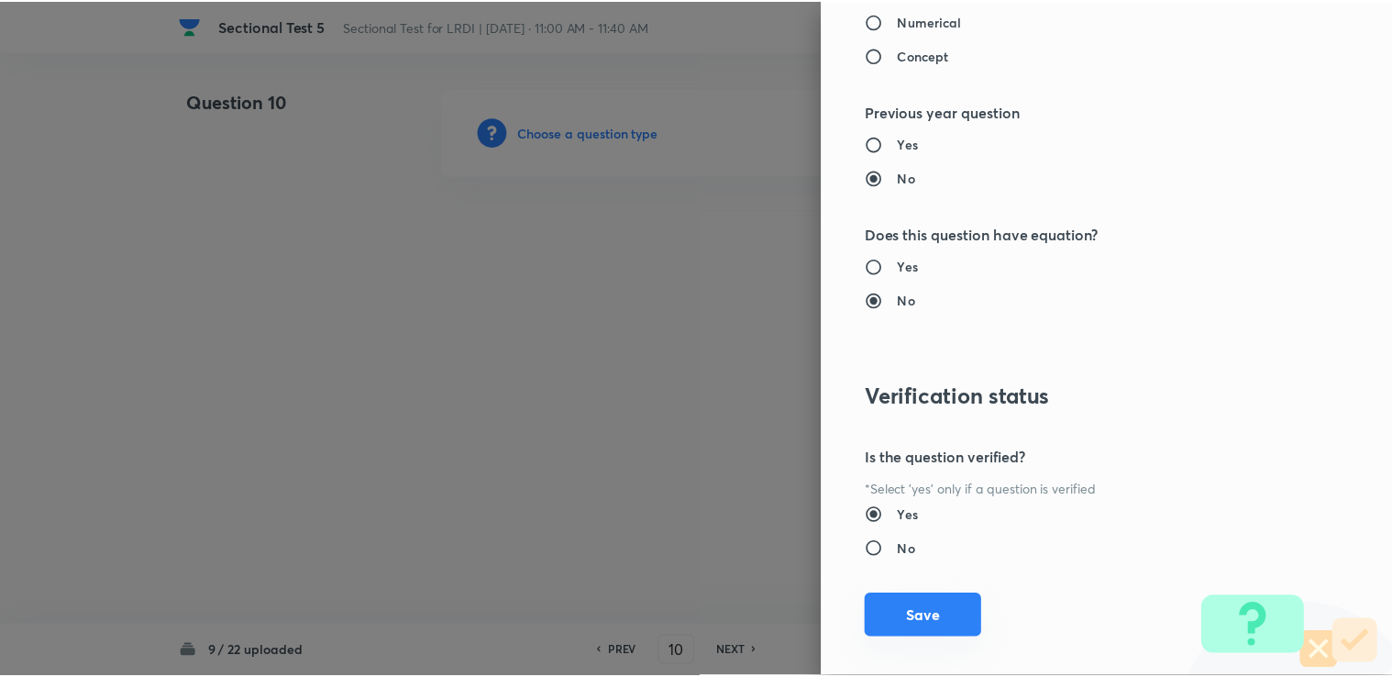
scroll to position [1819, 0]
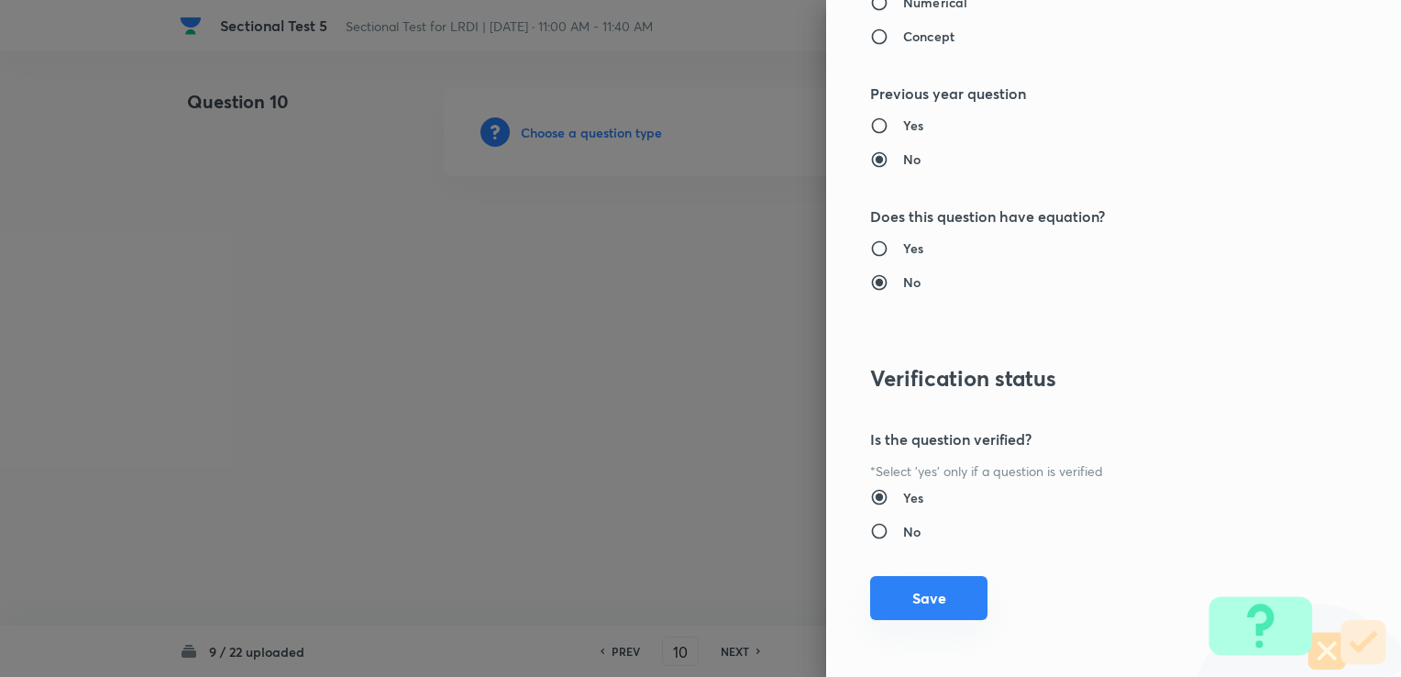
click at [891, 607] on button "Save" at bounding box center [928, 598] width 117 height 44
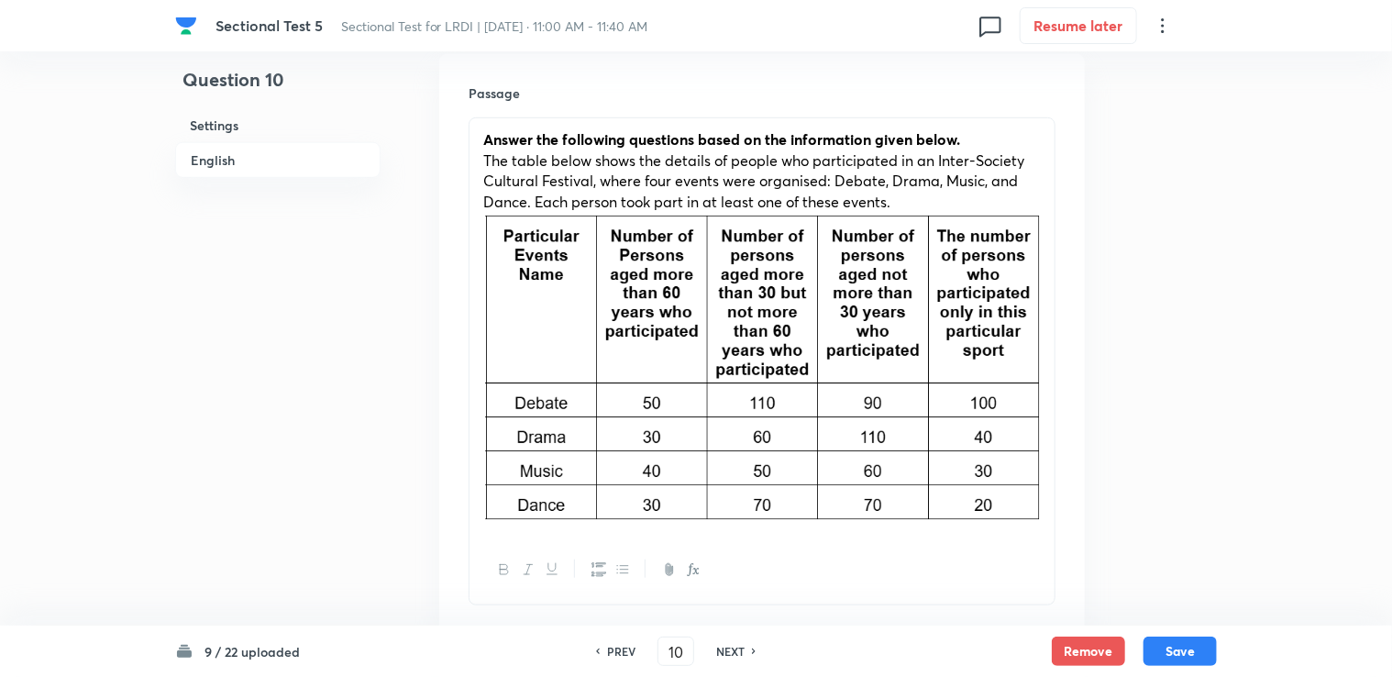
scroll to position [550, 0]
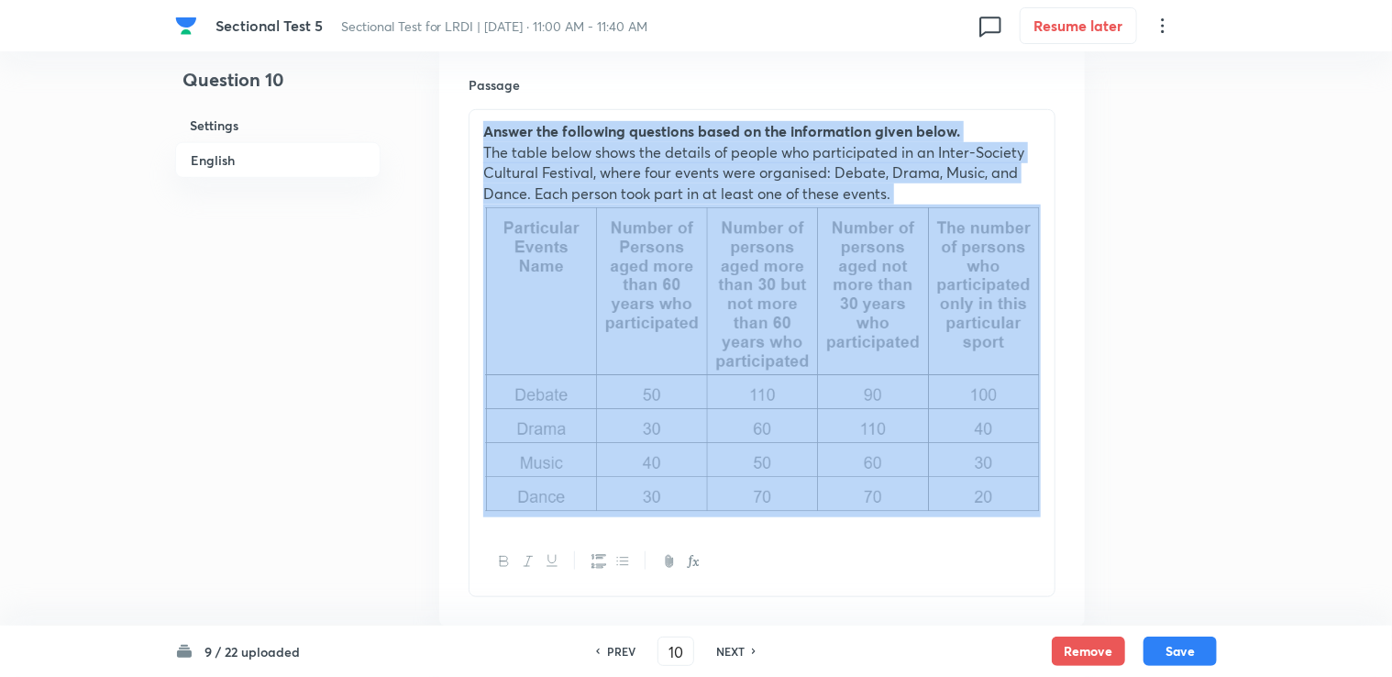
drag, startPoint x: 480, startPoint y: 137, endPoint x: 1058, endPoint y: 490, distance: 676.9
click at [1058, 490] on div "Passage Answer the following questions based on the information given below. Th…" at bounding box center [761, 336] width 645 height 580
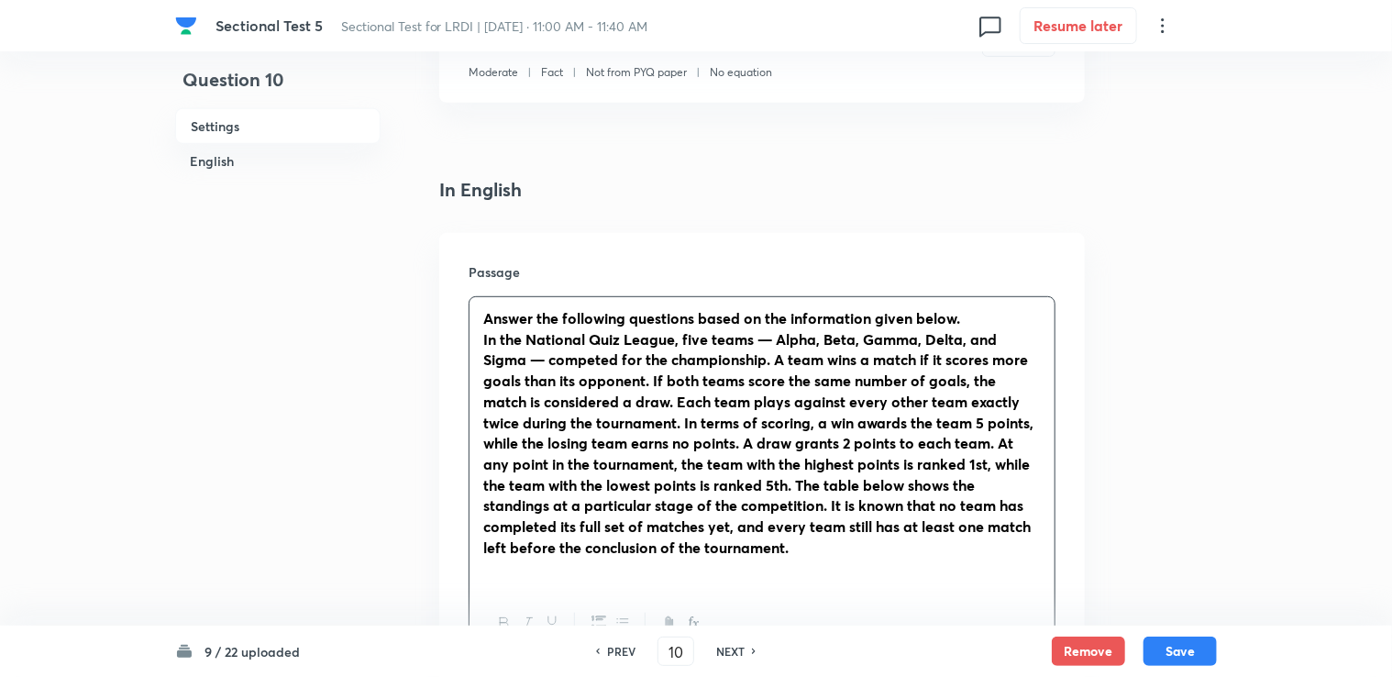
scroll to position [367, 0]
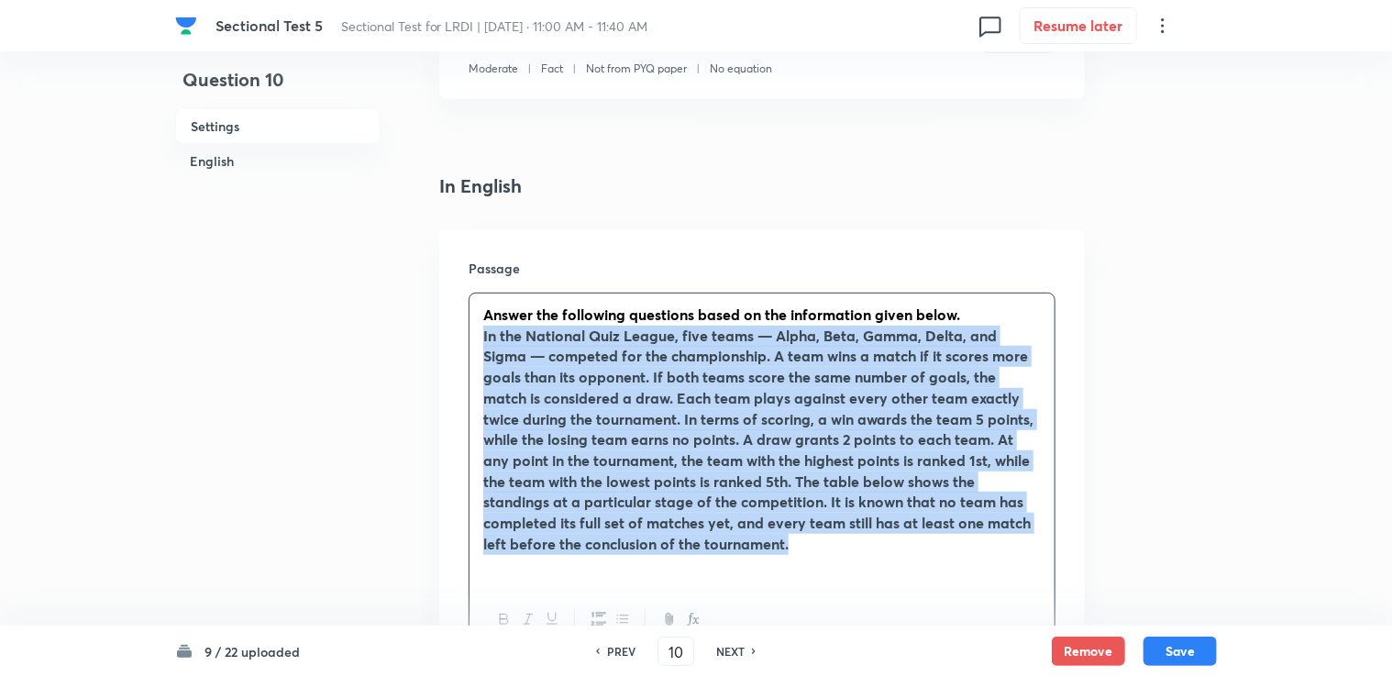
drag, startPoint x: 480, startPoint y: 333, endPoint x: 907, endPoint y: 536, distance: 473.3
click at [907, 536] on div "Answer the following questions based on the information given below. In the Nat…" at bounding box center [761, 439] width 585 height 292
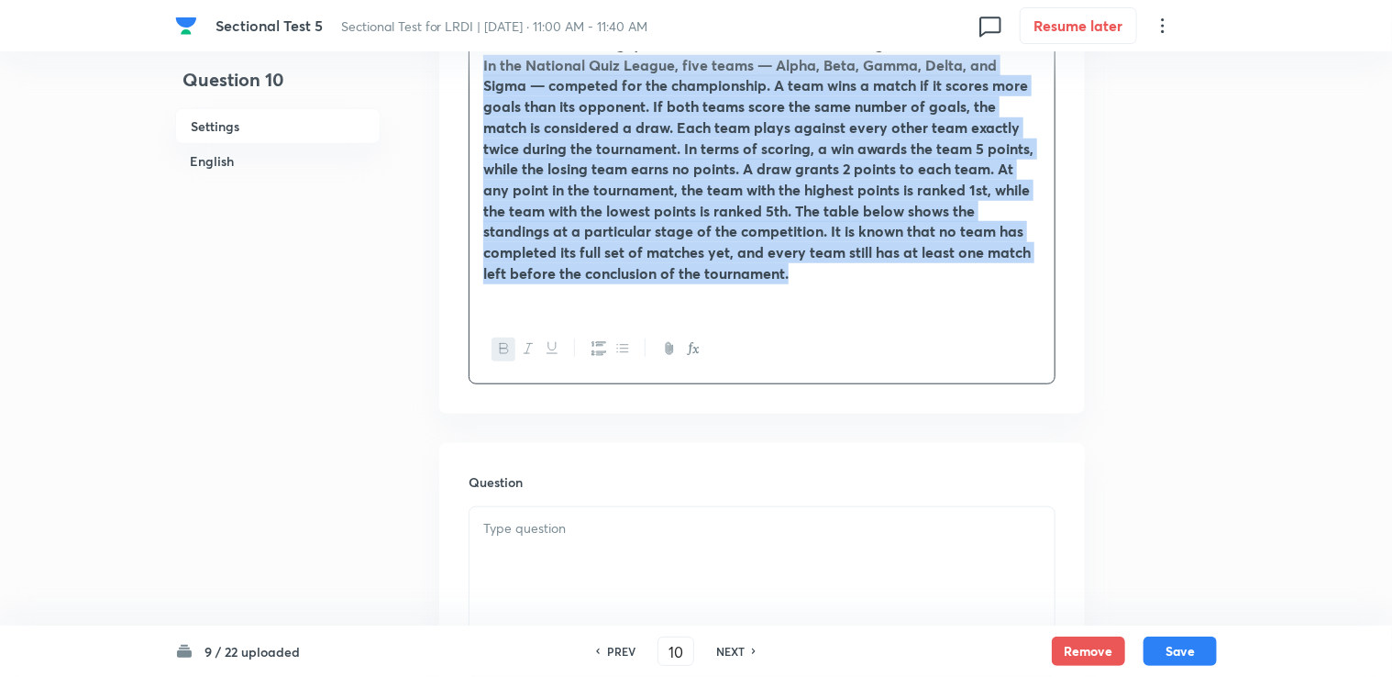
scroll to position [642, 0]
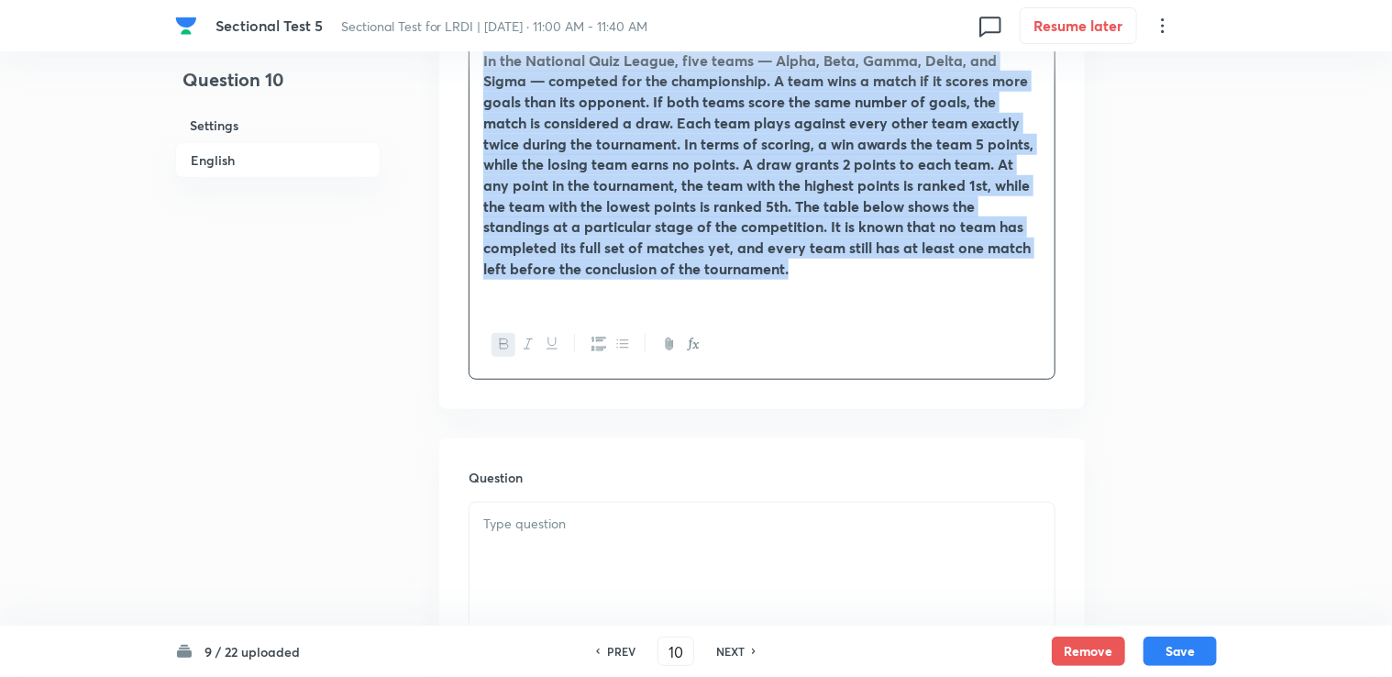
click at [505, 349] on icon "button" at bounding box center [504, 343] width 15 height 15
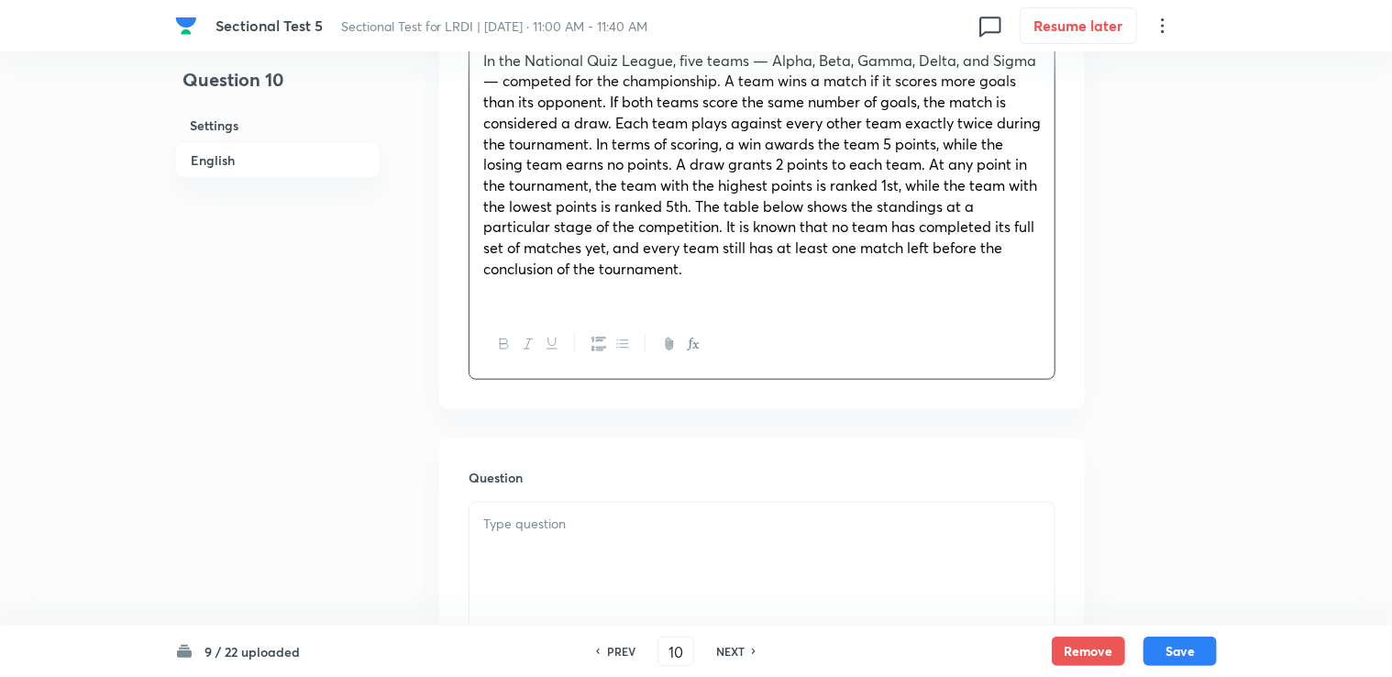
click at [743, 295] on p at bounding box center [761, 290] width 557 height 21
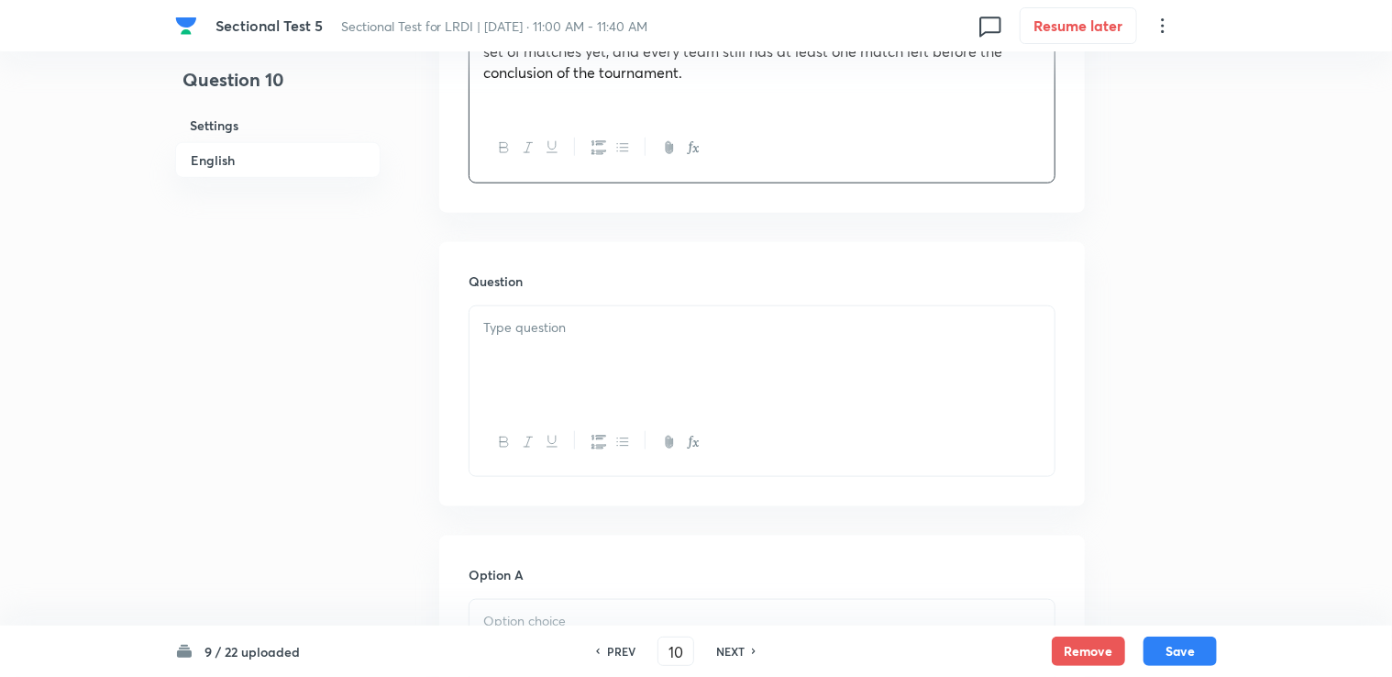
scroll to position [825, 0]
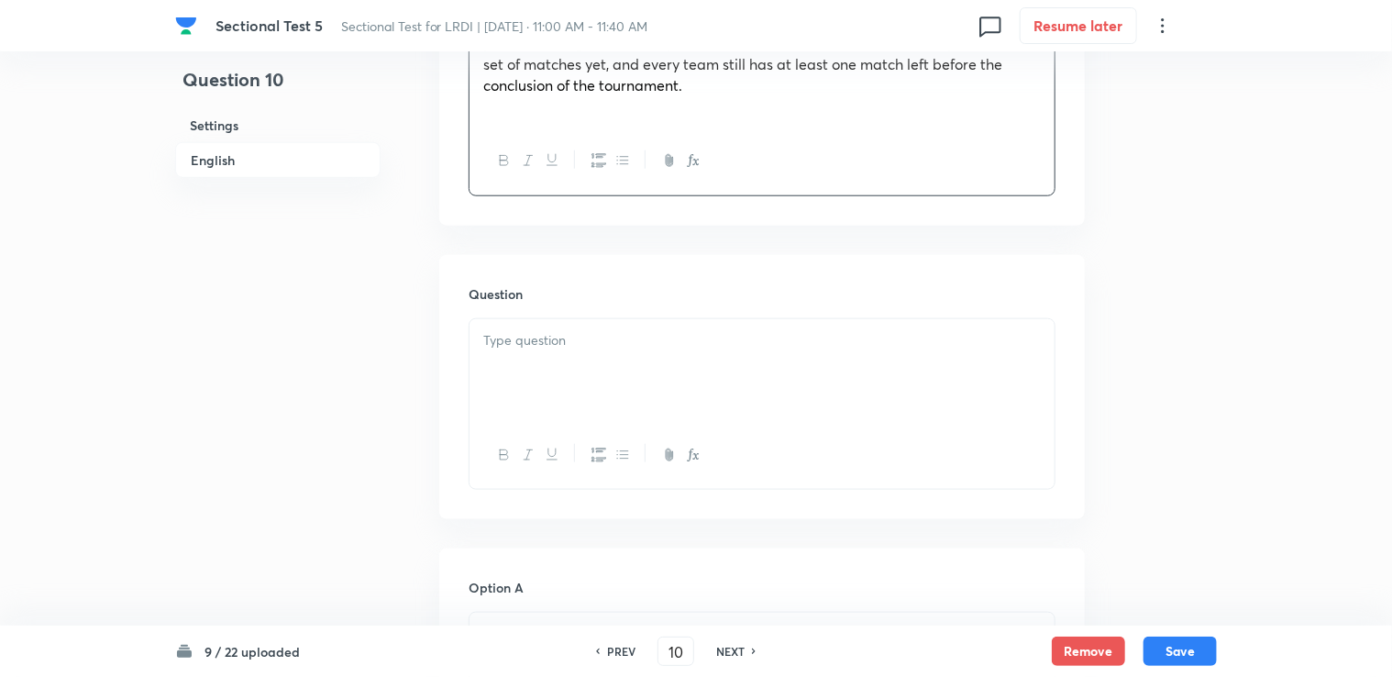
drag, startPoint x: 546, startPoint y: 154, endPoint x: 492, endPoint y: 114, distance: 66.7
click at [492, 114] on p at bounding box center [761, 106] width 557 height 21
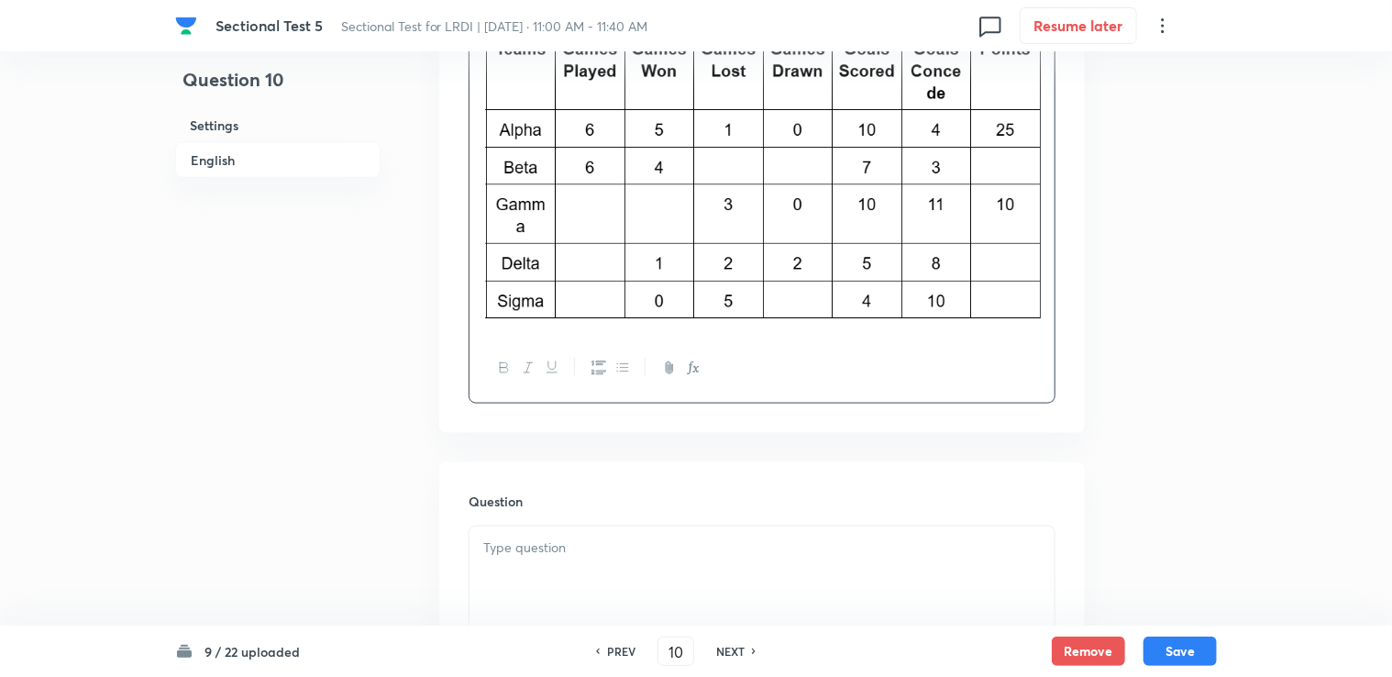
scroll to position [1100, 0]
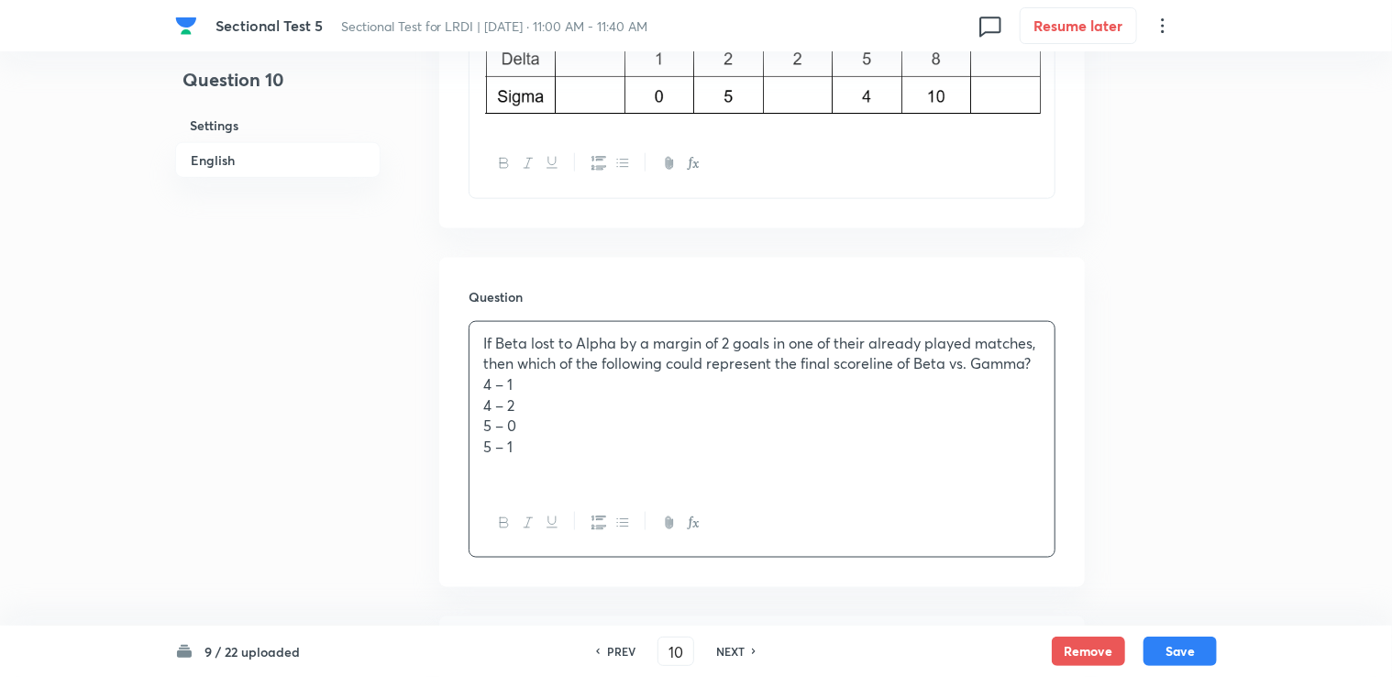
drag, startPoint x: 469, startPoint y: 393, endPoint x: 491, endPoint y: 400, distance: 23.8
click at [491, 400] on div "If Beta lost to Alpha by a margin of 2 goals in one of their already played mat…" at bounding box center [762, 439] width 587 height 237
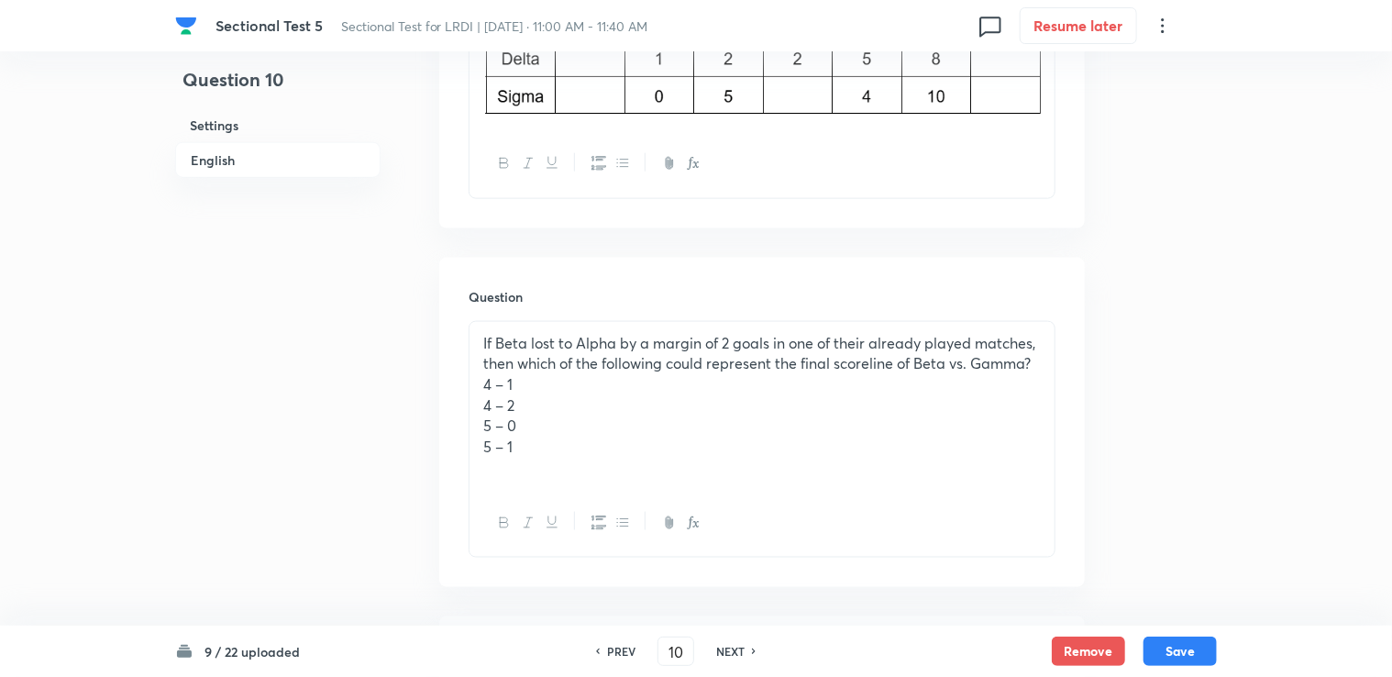
drag, startPoint x: 480, startPoint y: 336, endPoint x: 914, endPoint y: 347, distance: 433.8
click at [914, 347] on div "If Beta lost to Alpha by a margin of 2 goals in one of their already played mat…" at bounding box center [761, 406] width 585 height 168
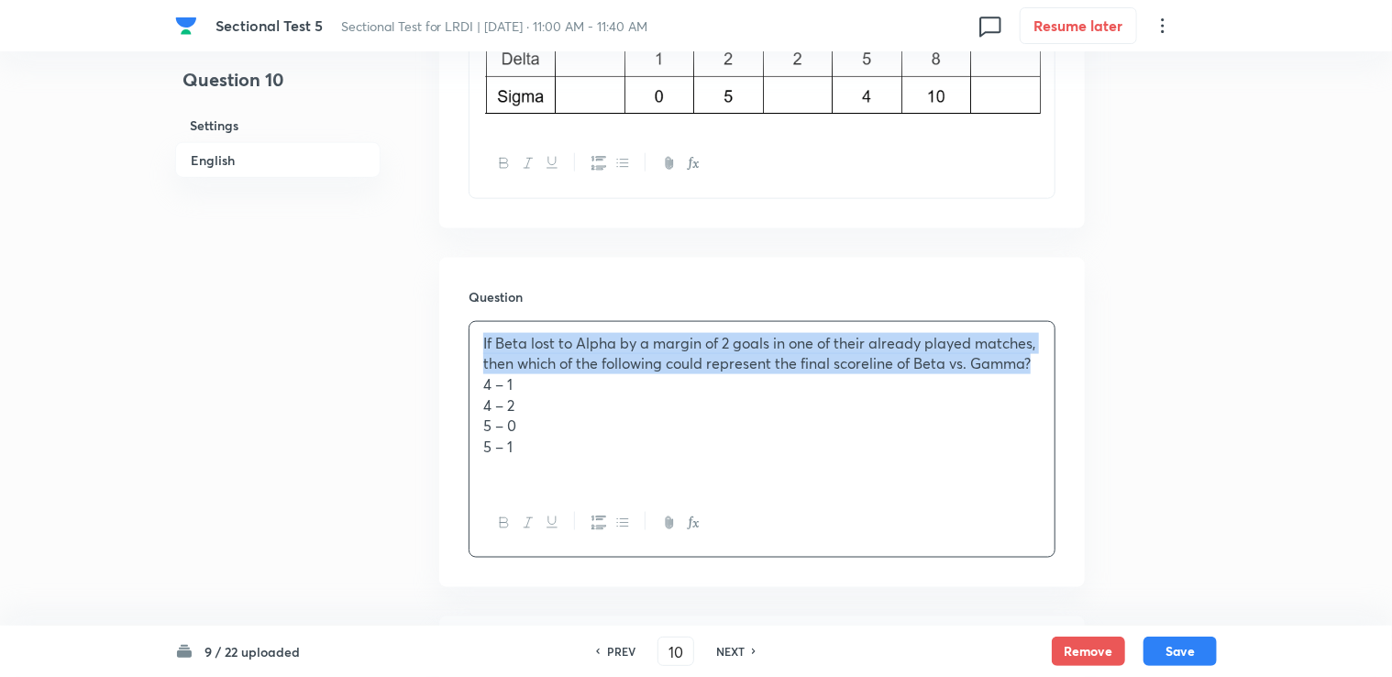
drag, startPoint x: 1034, startPoint y: 365, endPoint x: 469, endPoint y: 321, distance: 567.4
click at [469, 321] on div "Question If Beta lost to Alpha by a margin of 2 goals in one of their already p…" at bounding box center [761, 422] width 645 height 329
click at [508, 518] on icon "button" at bounding box center [504, 522] width 15 height 15
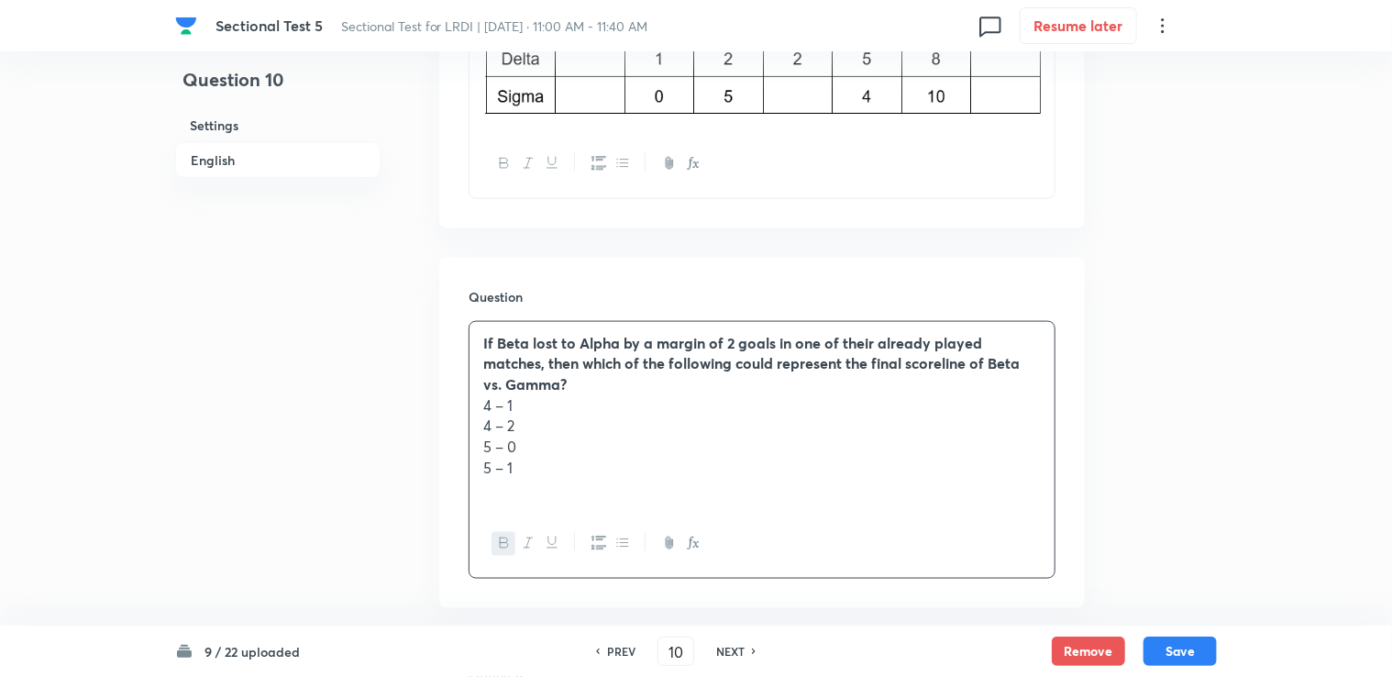
click at [505, 447] on p "5 – 0" at bounding box center [761, 446] width 557 height 21
click at [477, 418] on div "If Beta lost to Alpha by a margin of 2 goals in one of their already played mat…" at bounding box center [761, 416] width 585 height 189
drag, startPoint x: 477, startPoint y: 410, endPoint x: 543, endPoint y: 469, distance: 88.9
click at [543, 469] on div "If Beta lost to Alpha by a margin of 2 goals in one of their already played mat…" at bounding box center [761, 416] width 585 height 189
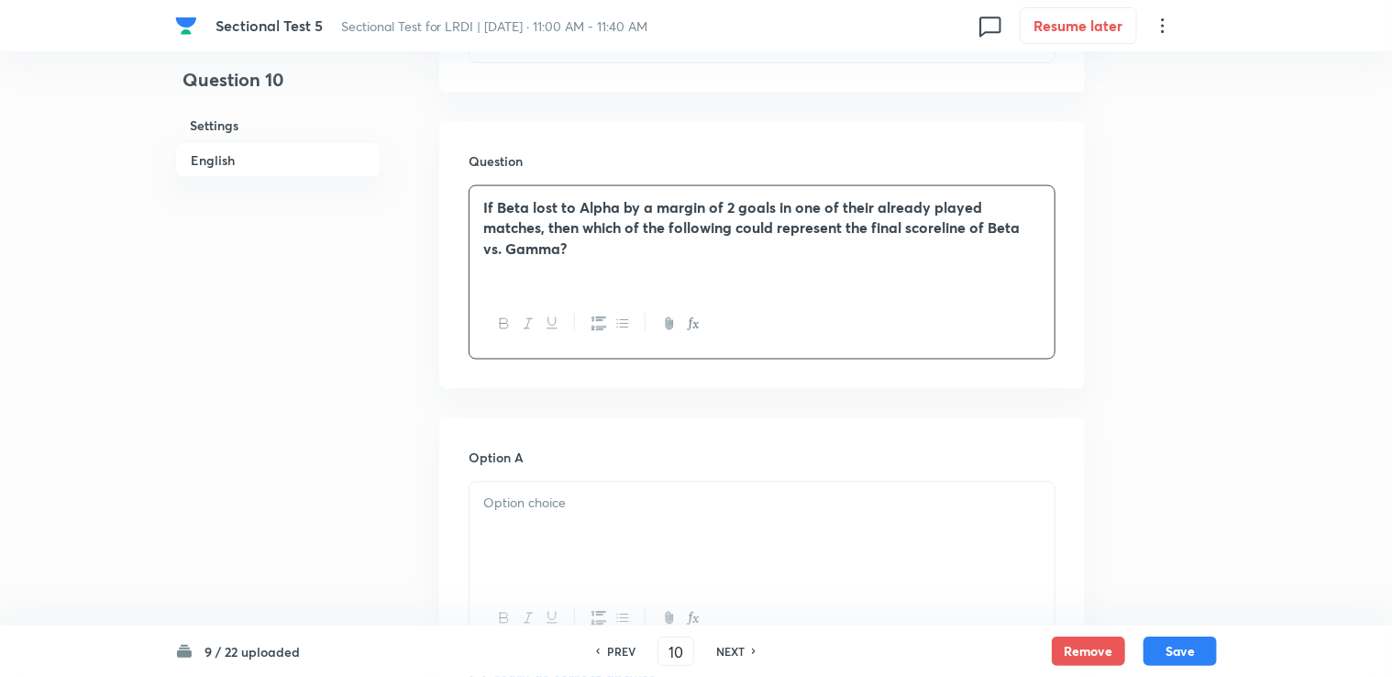
scroll to position [1284, 0]
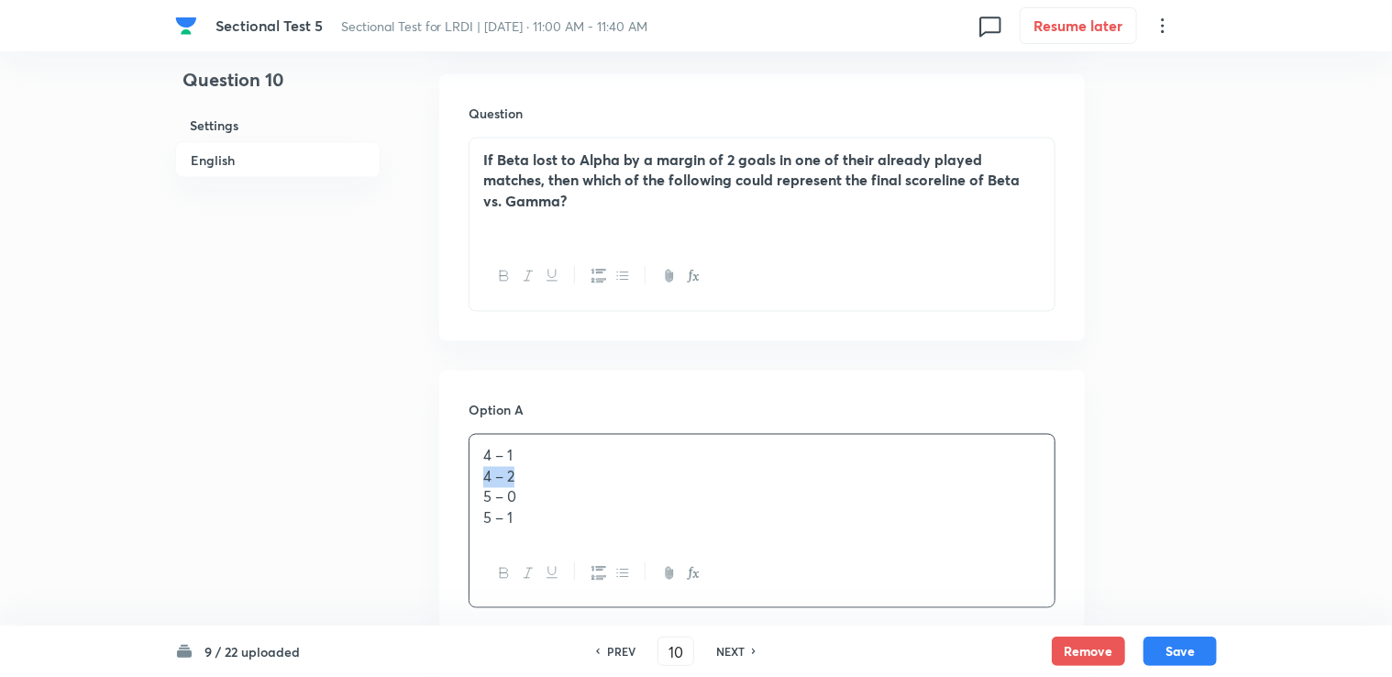
drag, startPoint x: 483, startPoint y: 474, endPoint x: 595, endPoint y: 475, distance: 111.9
click at [594, 475] on div "4 – 1 4 – 2 5 – 0 5 – 1" at bounding box center [761, 487] width 585 height 105
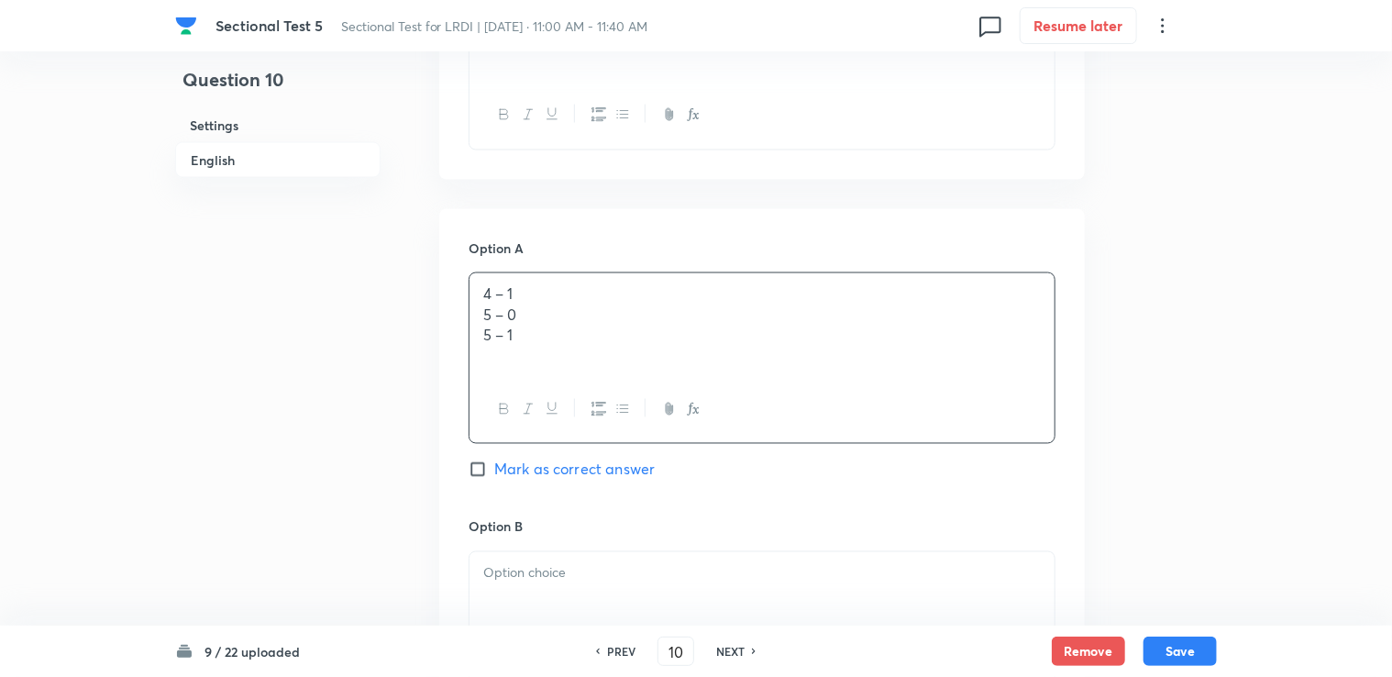
scroll to position [1467, 0]
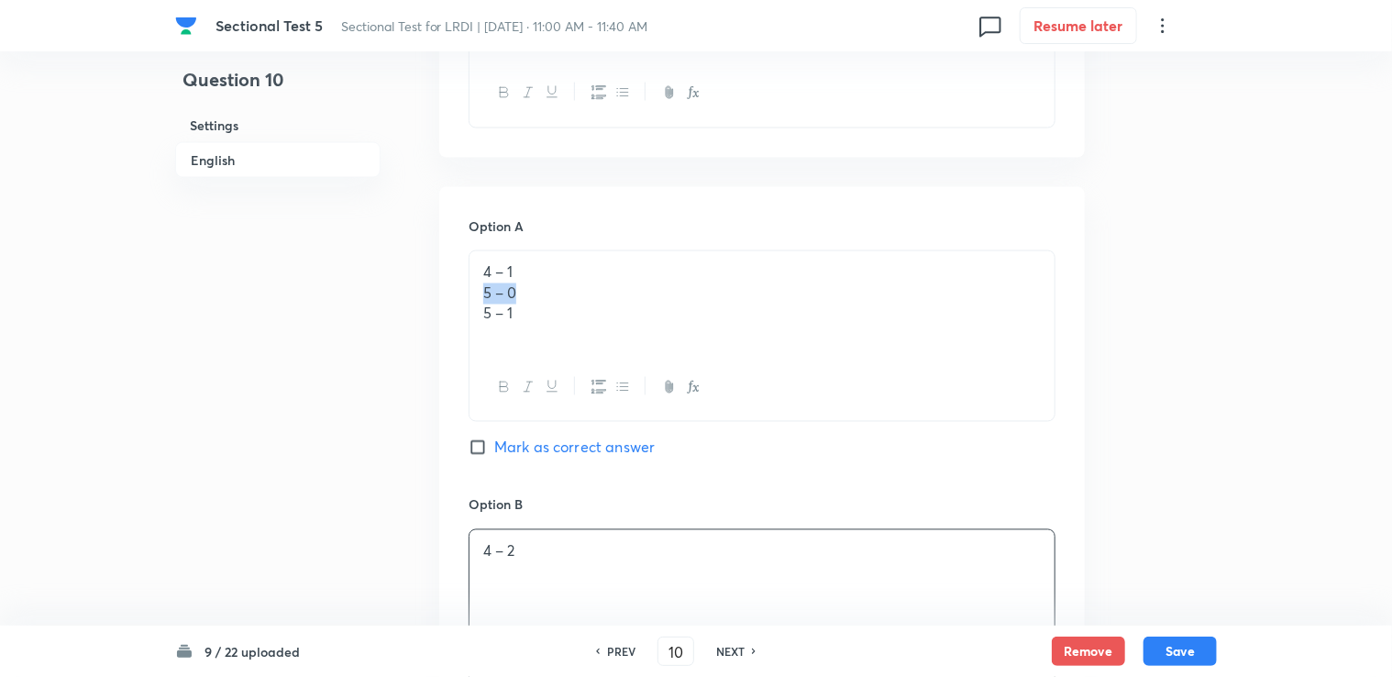
drag, startPoint x: 473, startPoint y: 288, endPoint x: 553, endPoint y: 296, distance: 80.2
click at [551, 296] on div "4 – 1 5 – 0 5 – 1" at bounding box center [761, 302] width 585 height 103
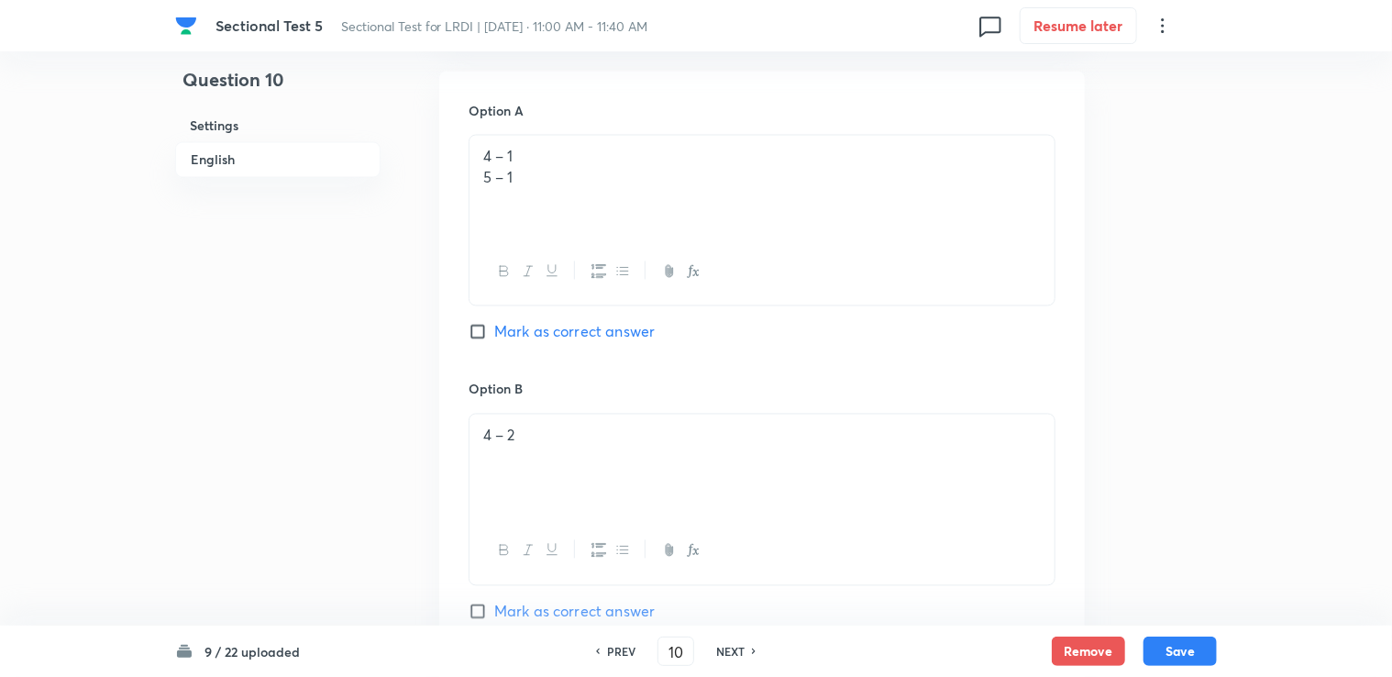
scroll to position [1559, 0]
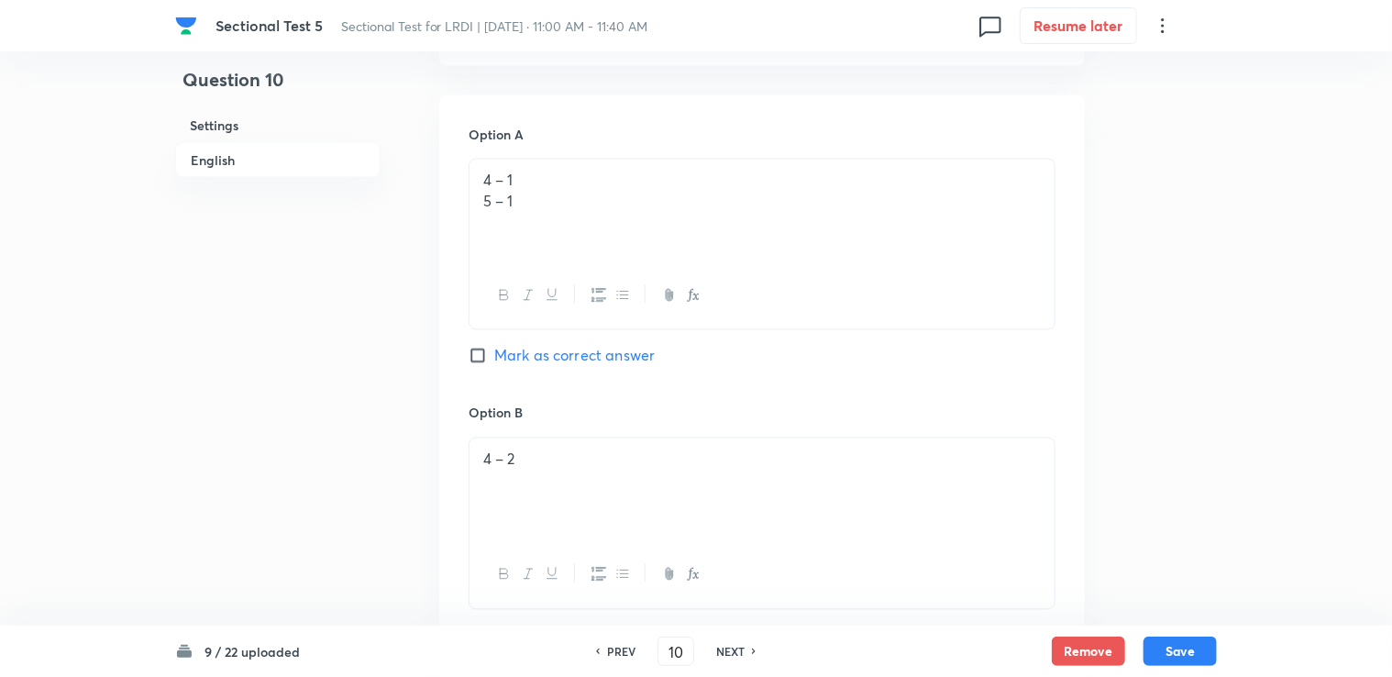
drag, startPoint x: 471, startPoint y: 200, endPoint x: 587, endPoint y: 189, distance: 116.0
click at [587, 189] on div "4 – 1 5 – 1" at bounding box center [761, 211] width 585 height 103
drag, startPoint x: 513, startPoint y: 185, endPoint x: 593, endPoint y: 190, distance: 79.9
click at [593, 190] on div "4 – 15 – 1" at bounding box center [761, 211] width 585 height 103
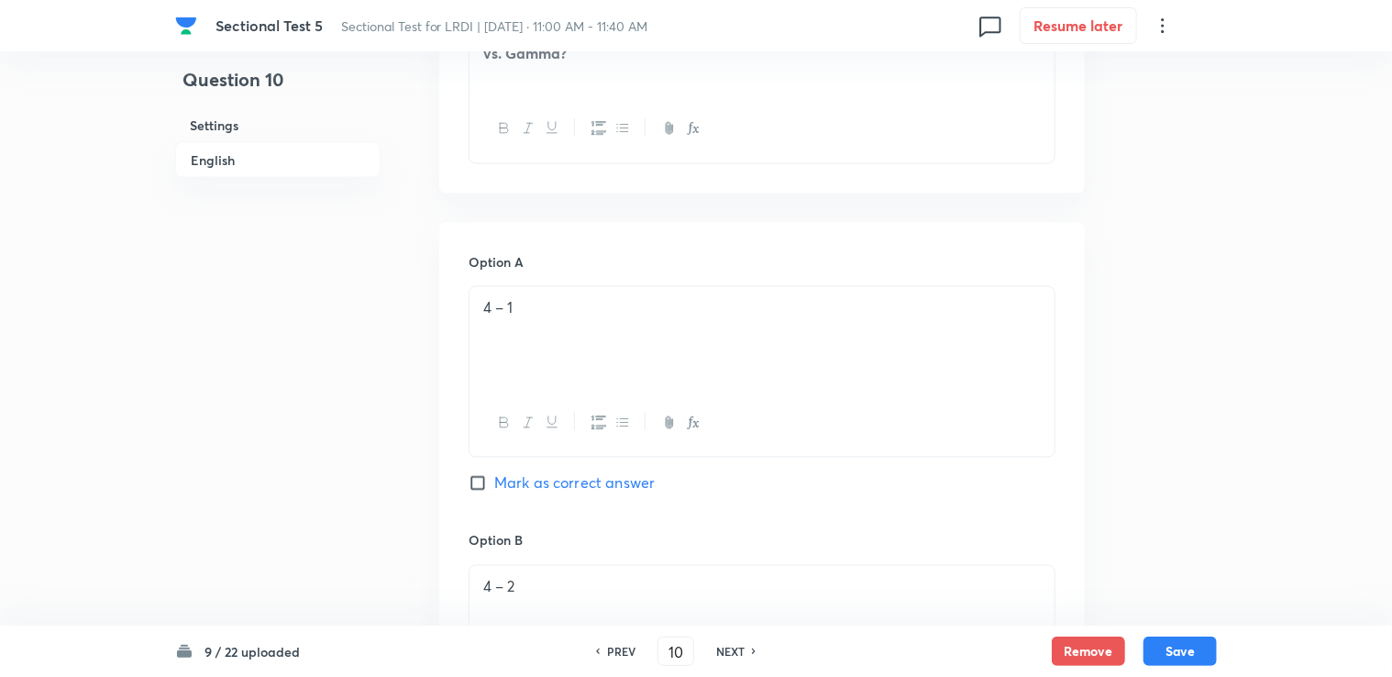
scroll to position [1454, 0]
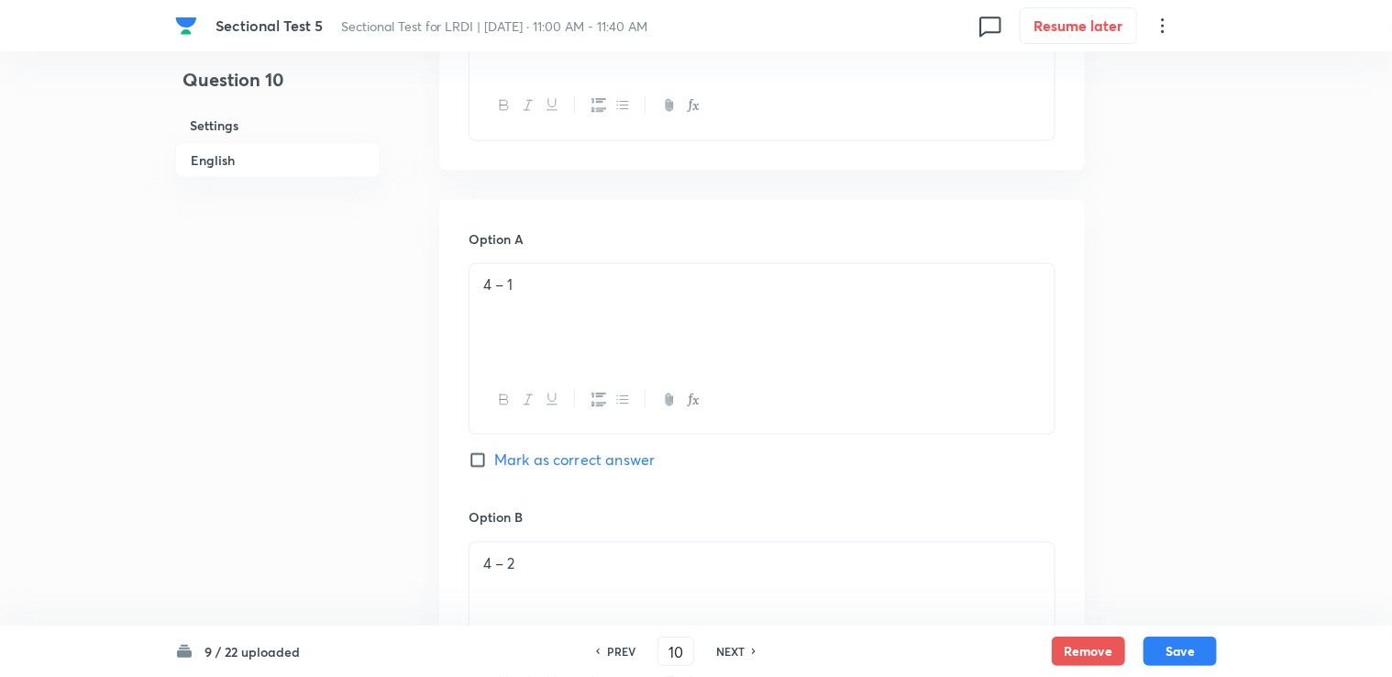
click at [535, 464] on span "Mark as correct answer" at bounding box center [574, 460] width 160 height 22
click at [494, 464] on input "Mark as correct answer" at bounding box center [482, 460] width 26 height 18
checkbox input "true"
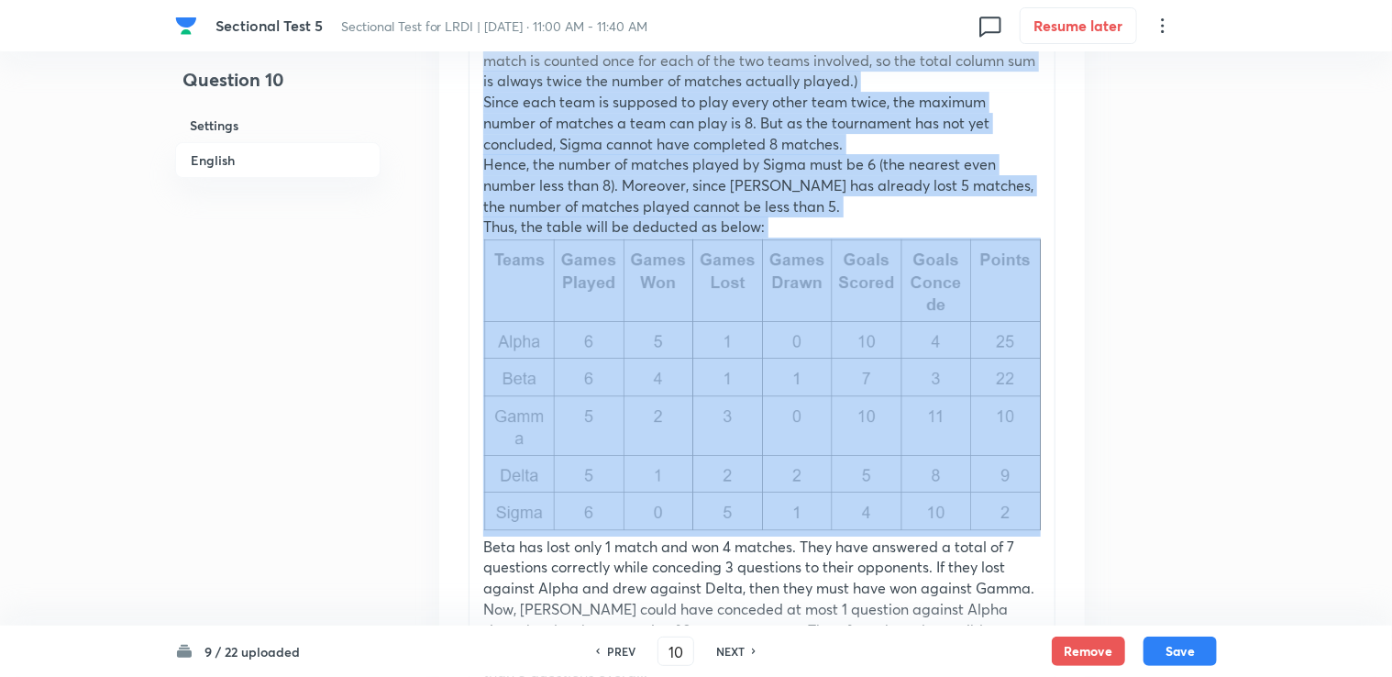
scroll to position [3196, 0]
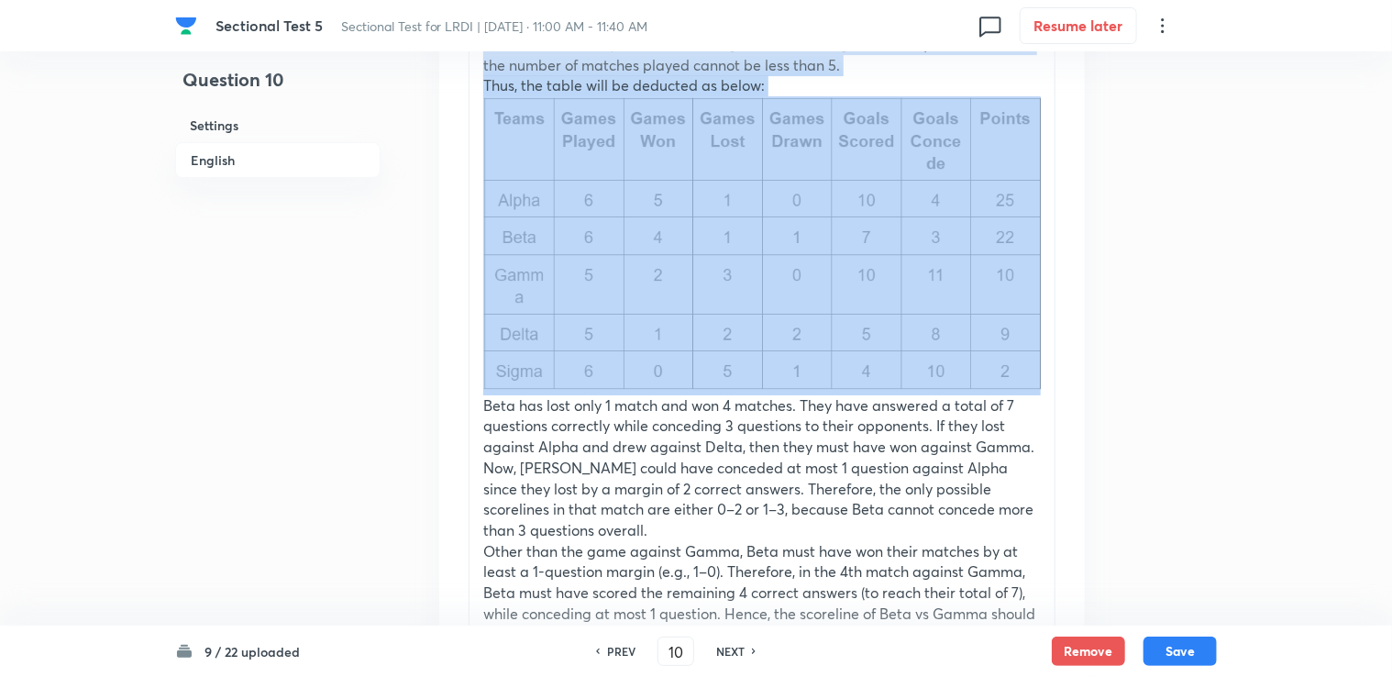
drag, startPoint x: 479, startPoint y: 345, endPoint x: 970, endPoint y: 346, distance: 491.4
click at [970, 346] on div "Gamma has 10 points without having drawn a match and has lost 3 matches as give…" at bounding box center [761, 193] width 585 height 1008
copy div "Gamma has 10 points without having drawn a match and has lost 3 matches as give…"
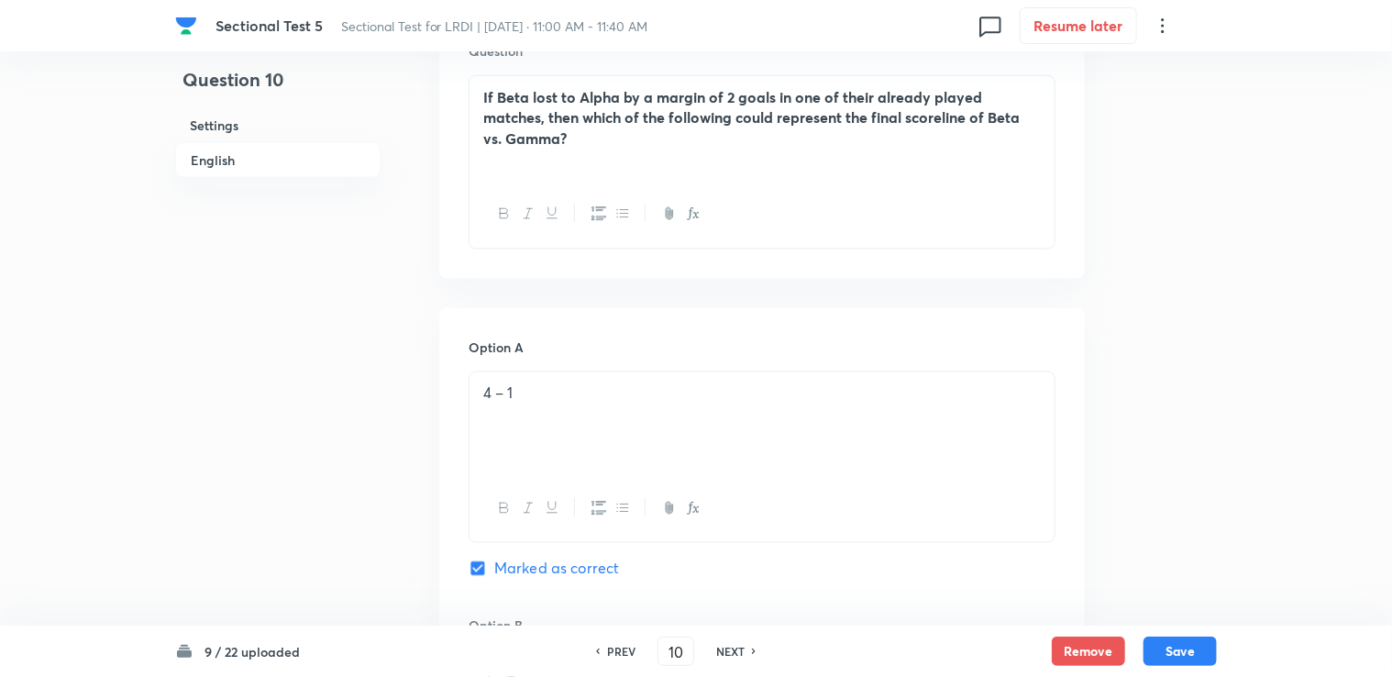
scroll to position [1454, 0]
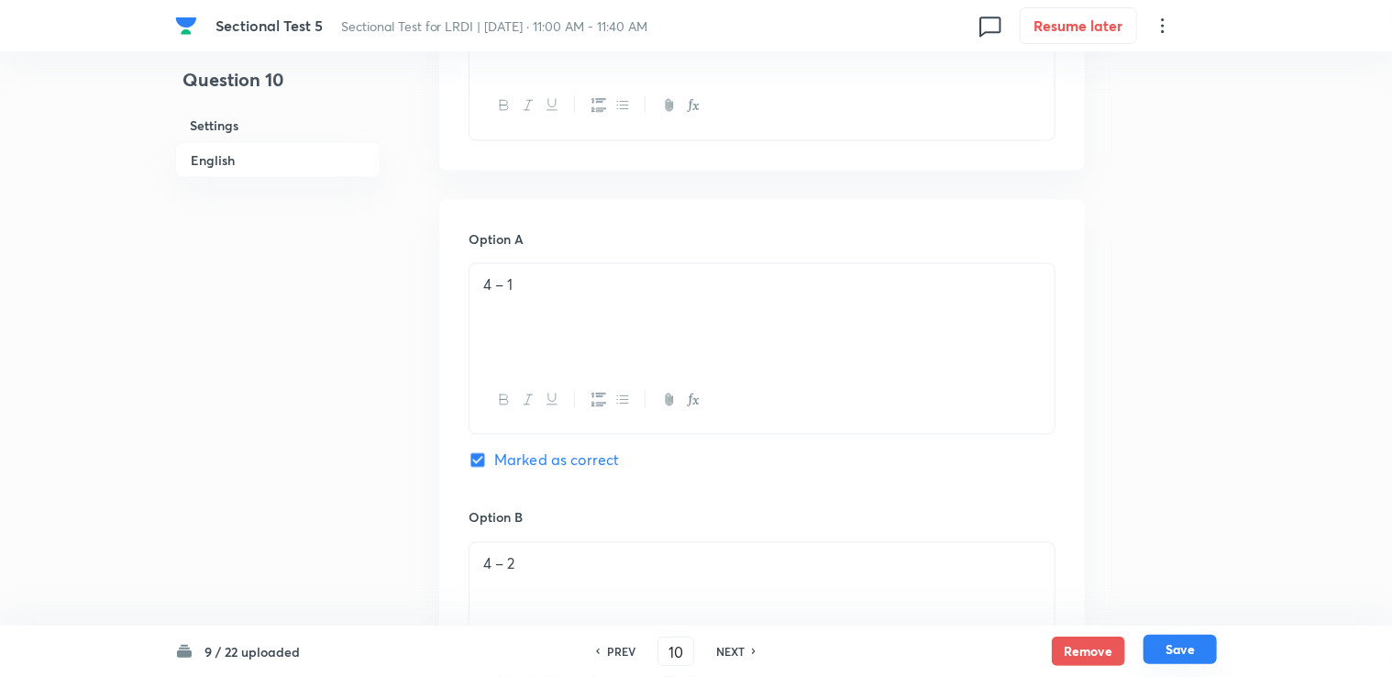
click at [1194, 650] on button "Save" at bounding box center [1179, 648] width 73 height 29
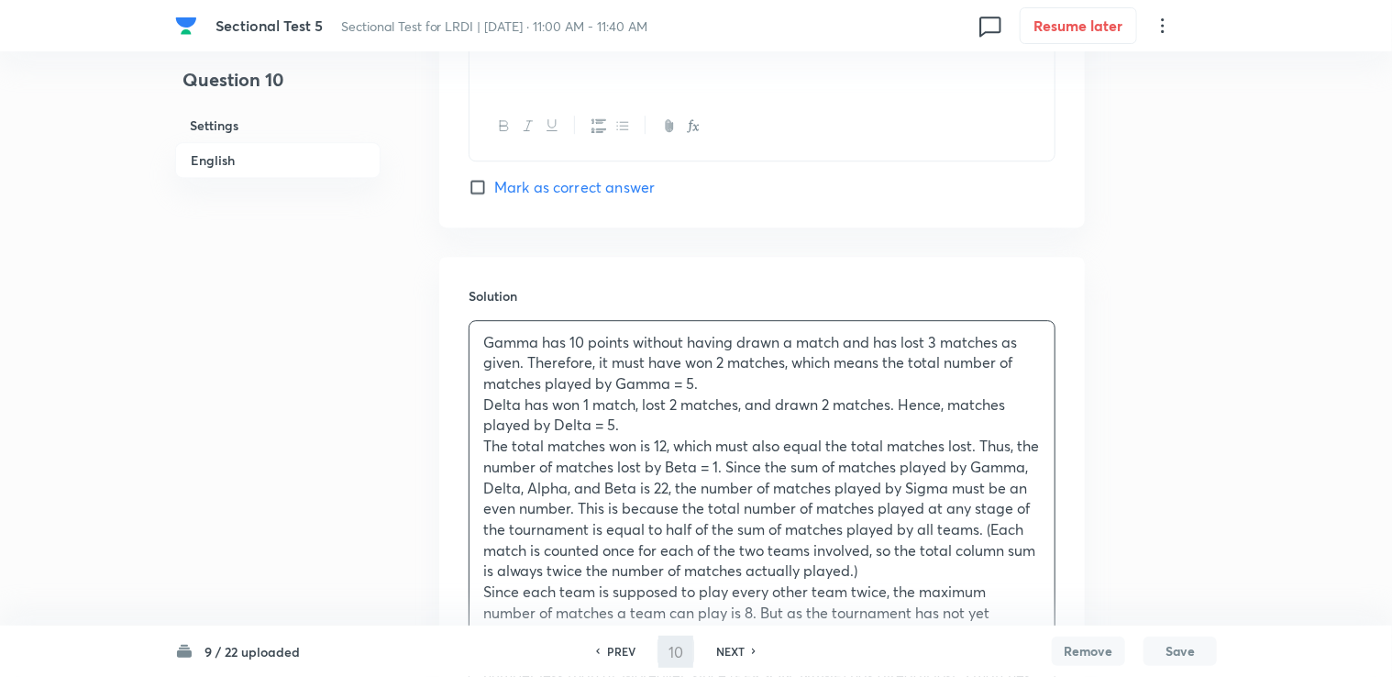
type input "11"
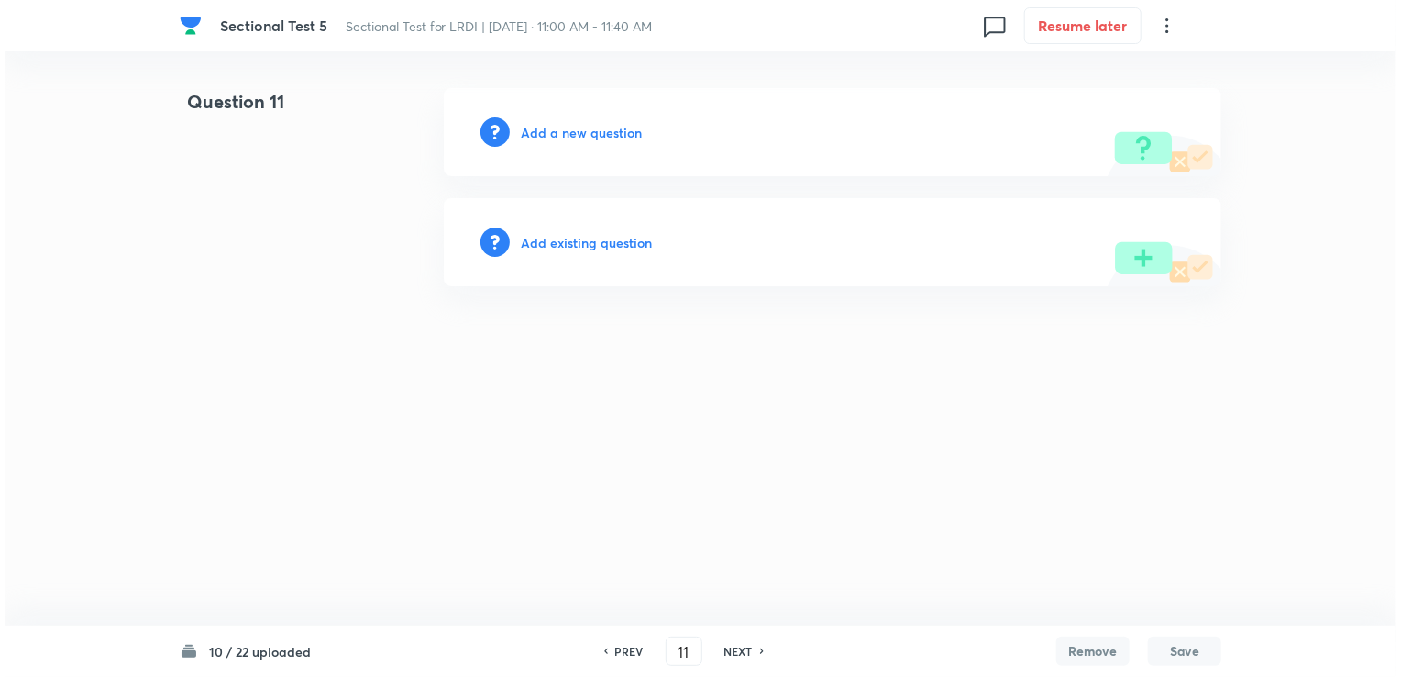
scroll to position [0, 0]
click at [539, 128] on h6 "Add a new question" at bounding box center [581, 132] width 121 height 19
click at [539, 128] on h6 "Choose a question type" at bounding box center [591, 132] width 141 height 19
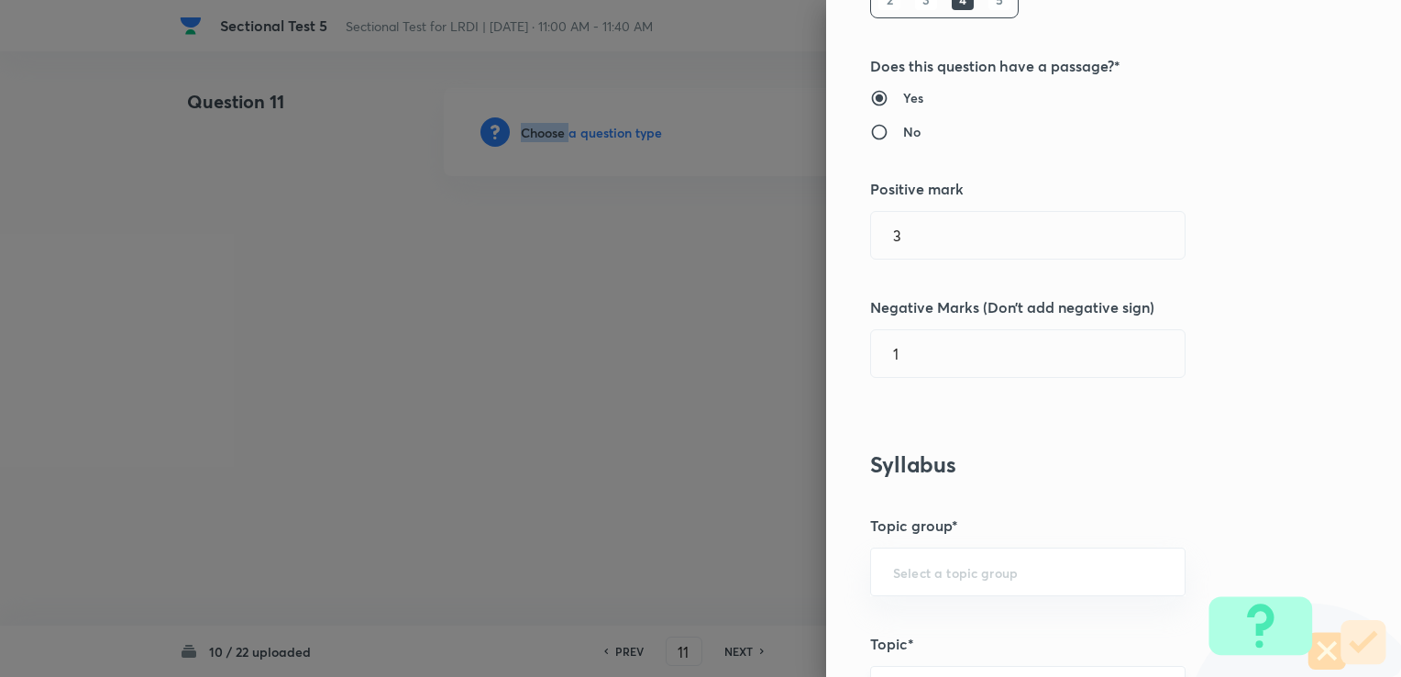
scroll to position [550, 0]
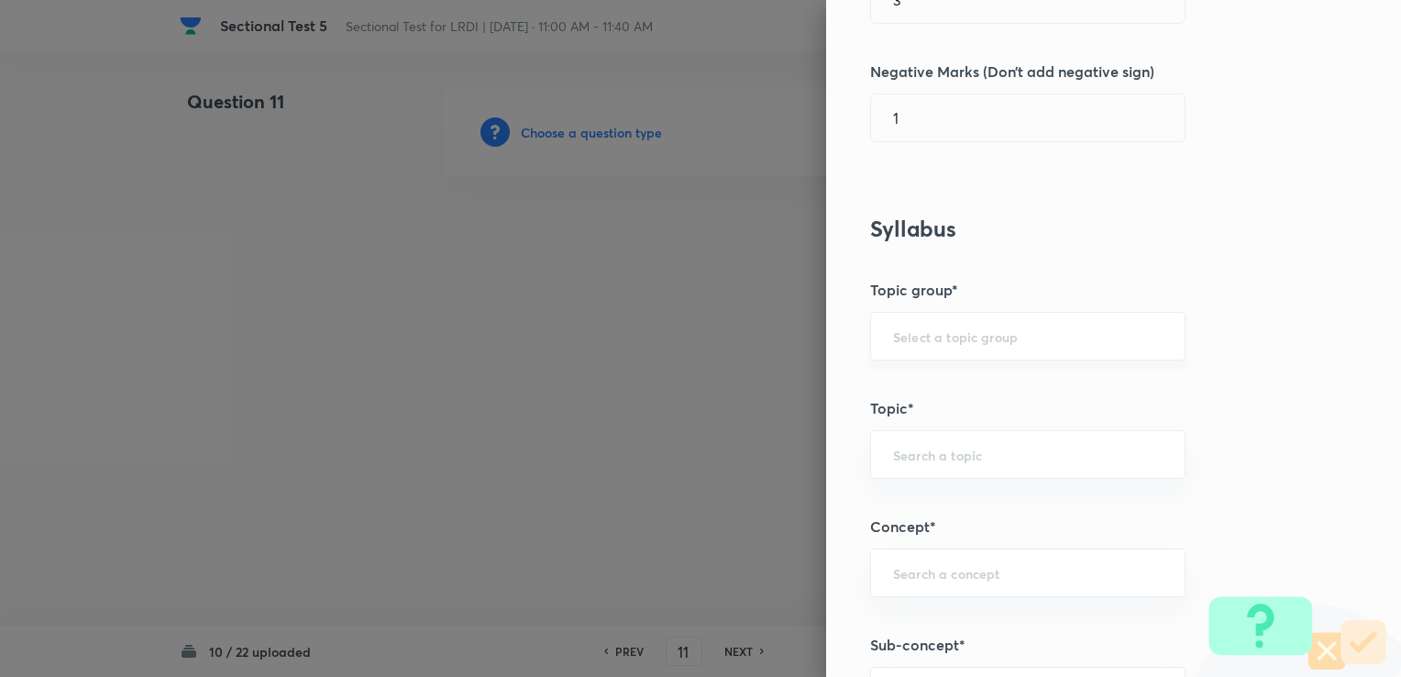
click at [900, 335] on input "text" at bounding box center [1028, 335] width 270 height 17
click at [899, 339] on input "text" at bounding box center [1028, 335] width 270 height 17
click at [893, 336] on input "text" at bounding box center [1028, 335] width 270 height 17
click at [887, 378] on li "DI and LR" at bounding box center [1014, 385] width 314 height 33
type input "DI and LR"
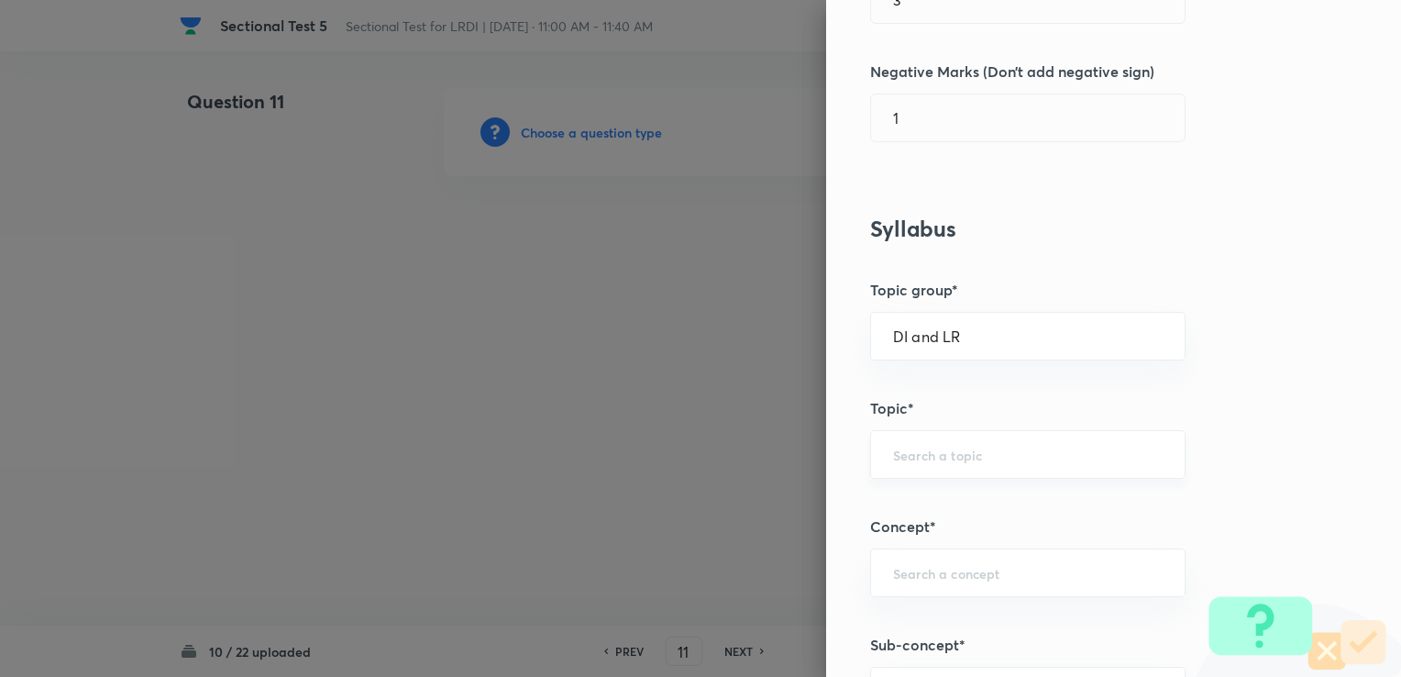
drag, startPoint x: 890, startPoint y: 435, endPoint x: 898, endPoint y: 453, distance: 19.7
click at [890, 436] on div "​" at bounding box center [1027, 454] width 315 height 49
click at [899, 460] on input "text" at bounding box center [1028, 454] width 270 height 17
click at [929, 508] on li "Logical Reasoning" at bounding box center [1014, 504] width 314 height 33
type input "Logical Reasoning"
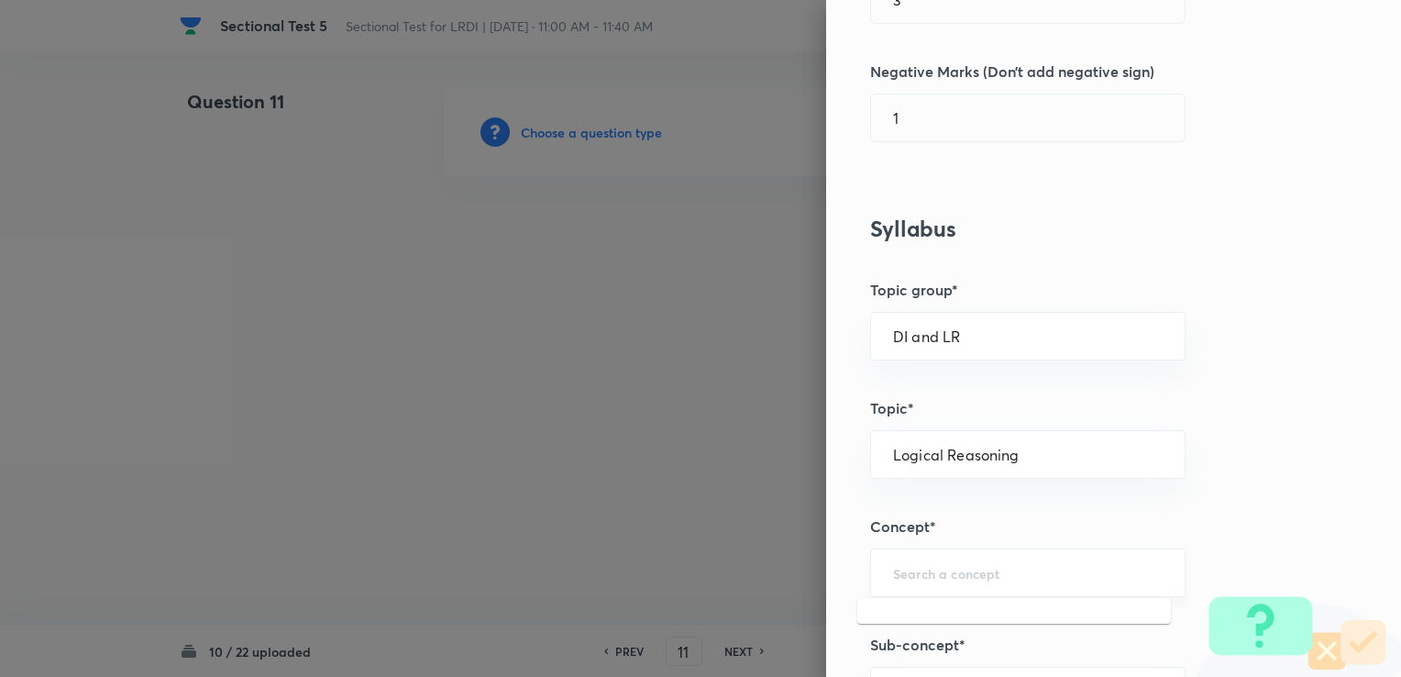
click at [897, 570] on input "text" at bounding box center [1028, 572] width 270 height 17
drag, startPoint x: 1034, startPoint y: 612, endPoint x: 1023, endPoint y: 608, distance: 11.6
click at [1034, 612] on li "Data Arrangement" at bounding box center [1014, 621] width 314 height 33
type input "Data Arrangement"
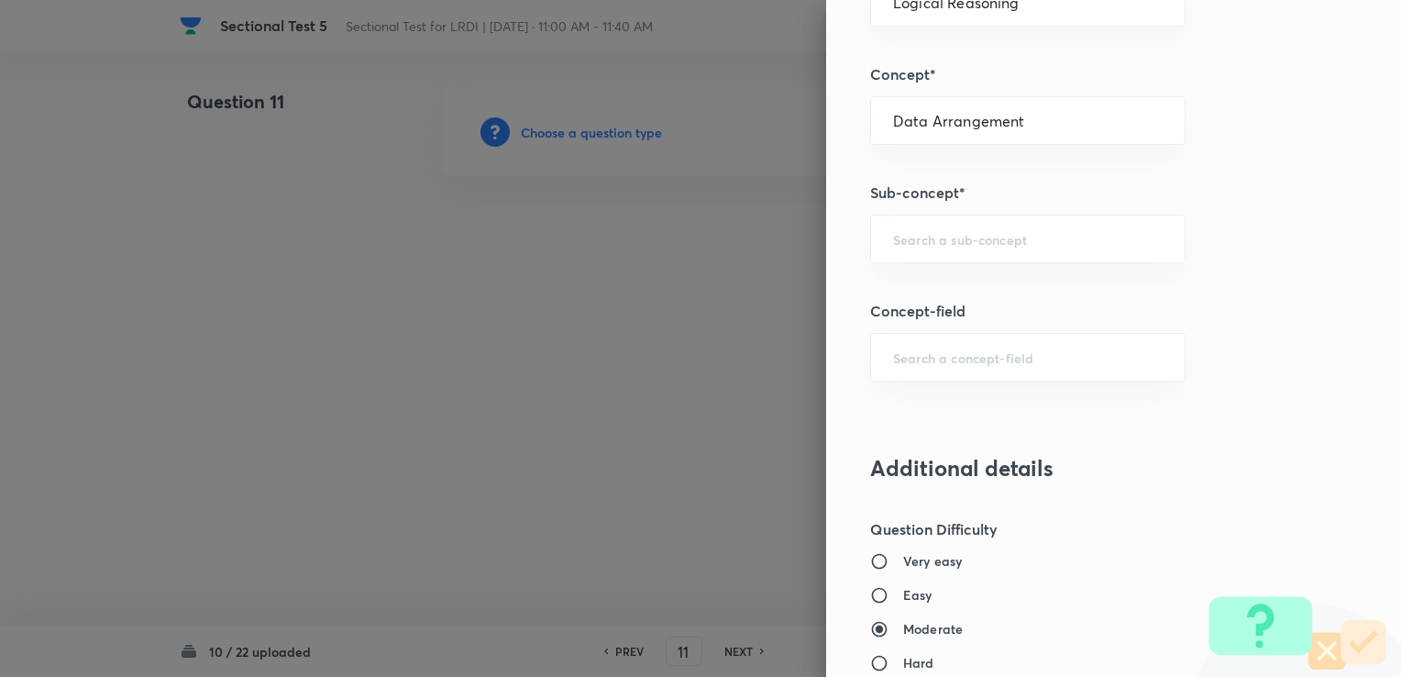
scroll to position [1009, 0]
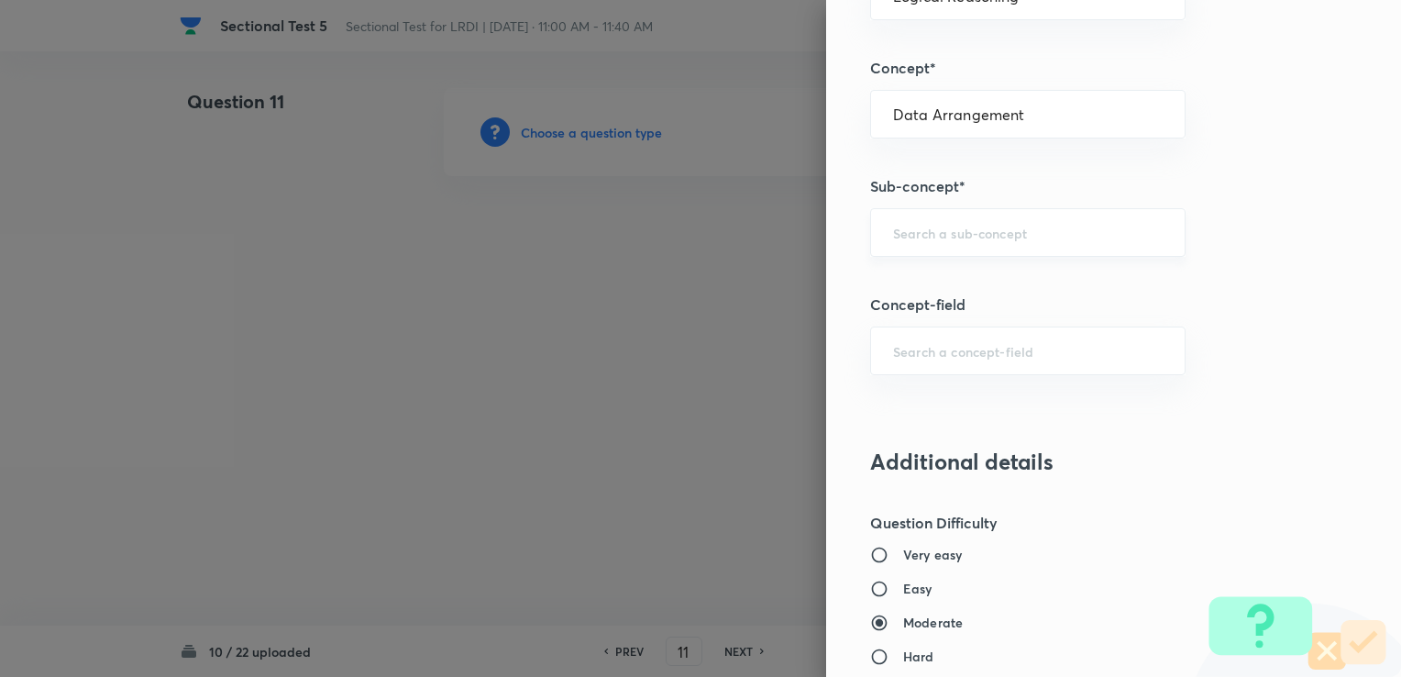
click at [897, 229] on input "text" at bounding box center [1028, 232] width 270 height 17
click at [954, 277] on li "Data Arrangement" at bounding box center [1014, 281] width 314 height 33
type input "Data Arrangement"
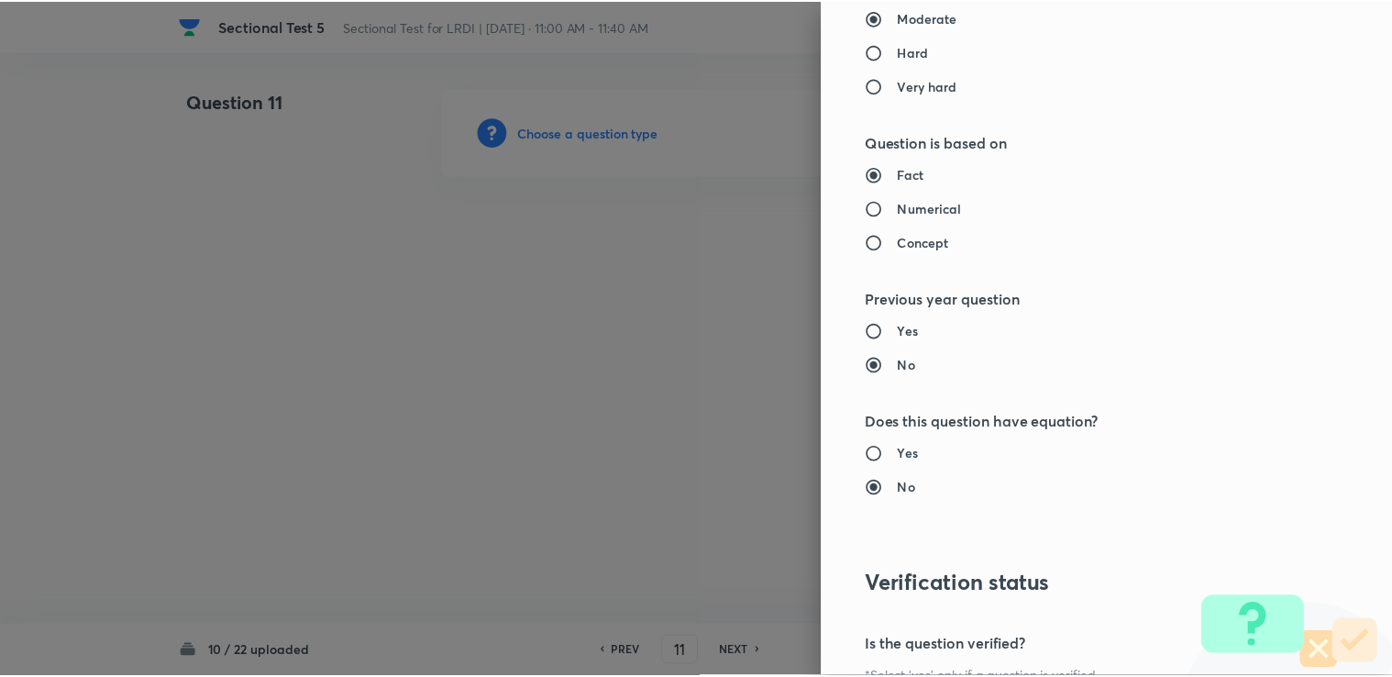
scroll to position [1819, 0]
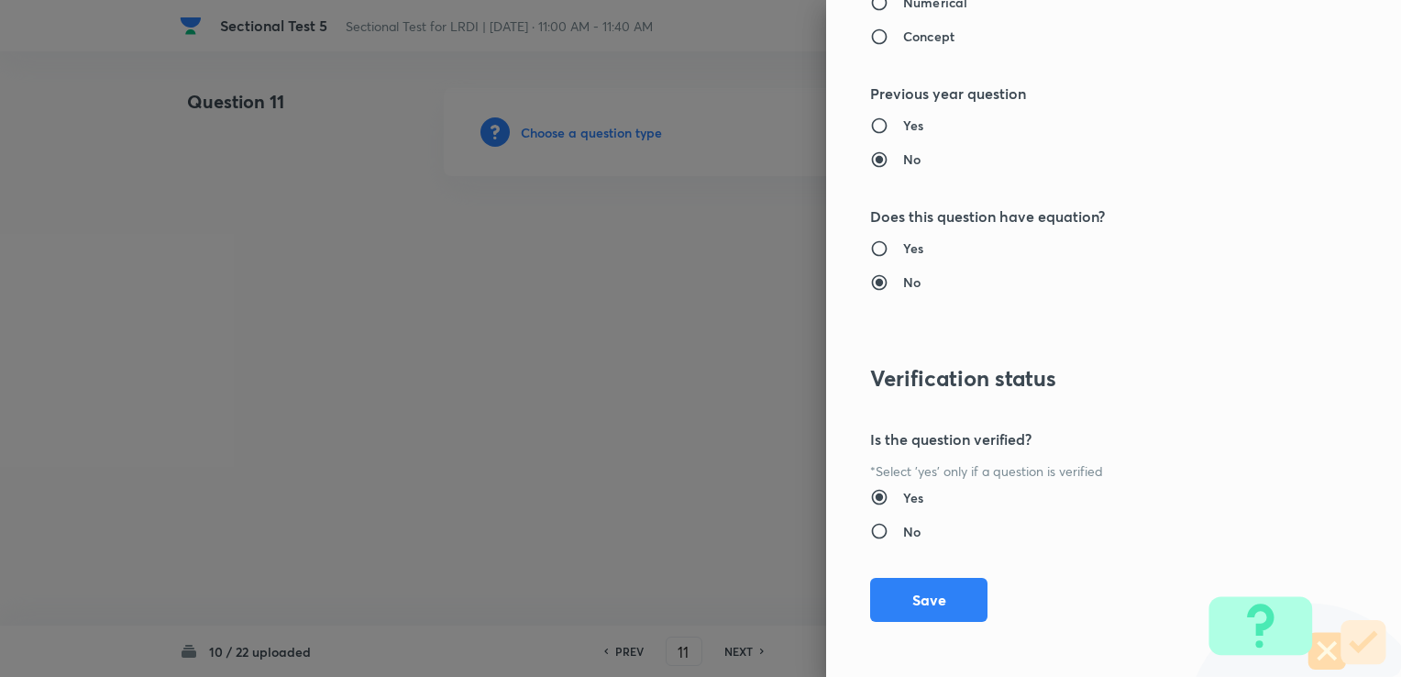
click at [888, 629] on div "Question settings Question type* Single choice correct Number of options* 2 3 4…" at bounding box center [1113, 338] width 575 height 677
click at [892, 589] on button "Save" at bounding box center [928, 598] width 117 height 44
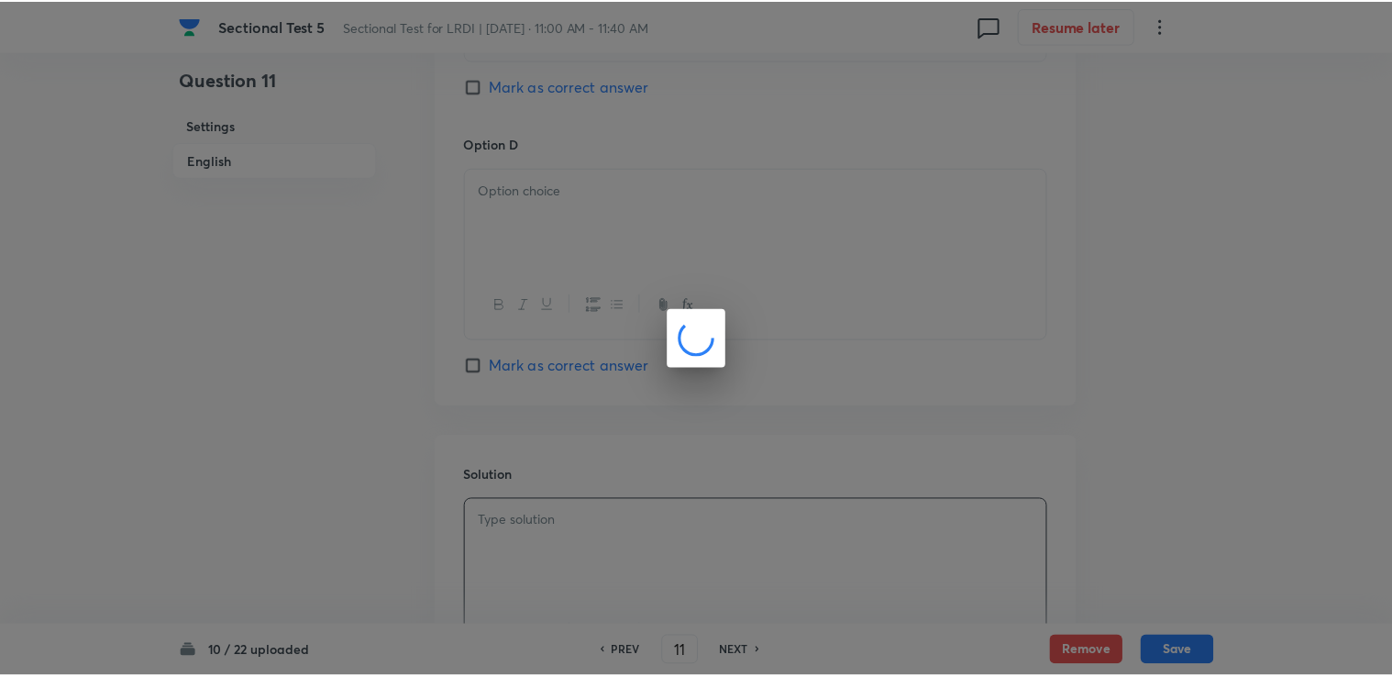
scroll to position [2899, 0]
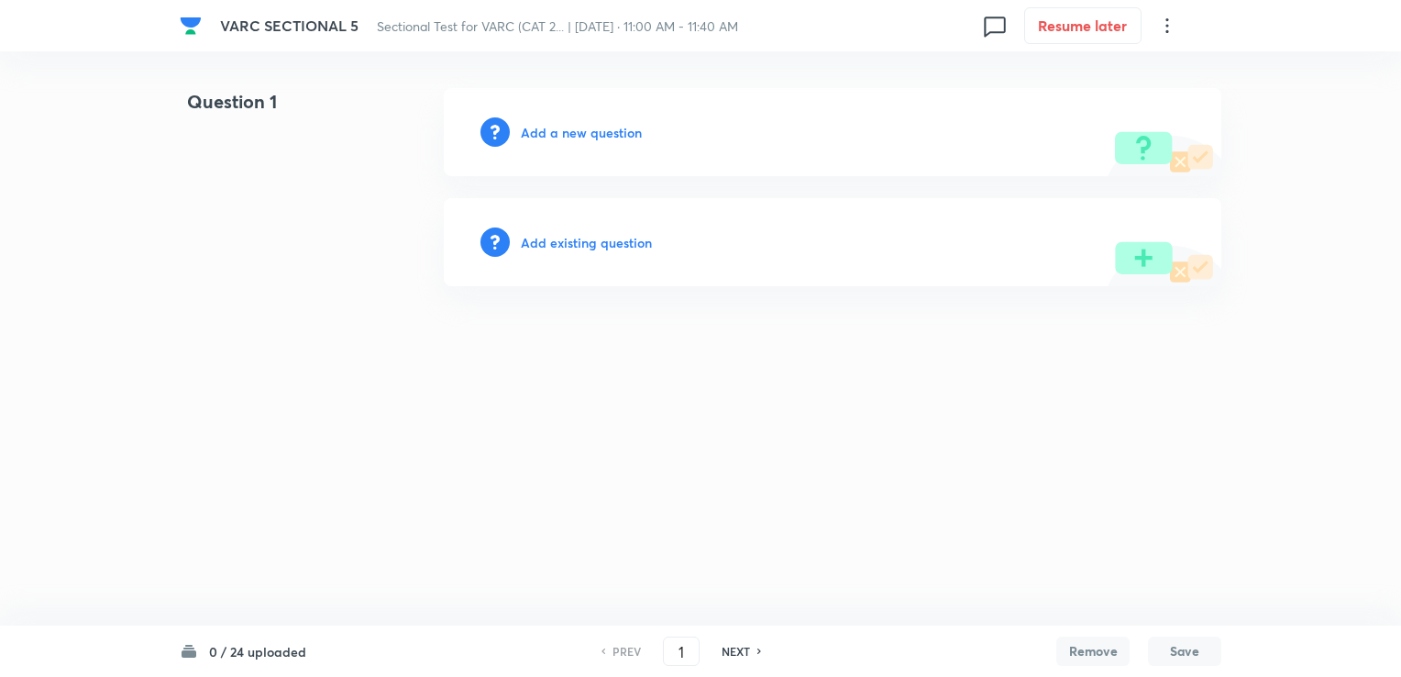
click at [730, 644] on h6 "NEXT" at bounding box center [736, 651] width 28 height 17
click at [730, 645] on h6 "NEXT" at bounding box center [736, 651] width 28 height 17
click at [613, 655] on h6 "PREV" at bounding box center [626, 651] width 28 height 17
type input "1"
